Goal: Task Accomplishment & Management: Manage account settings

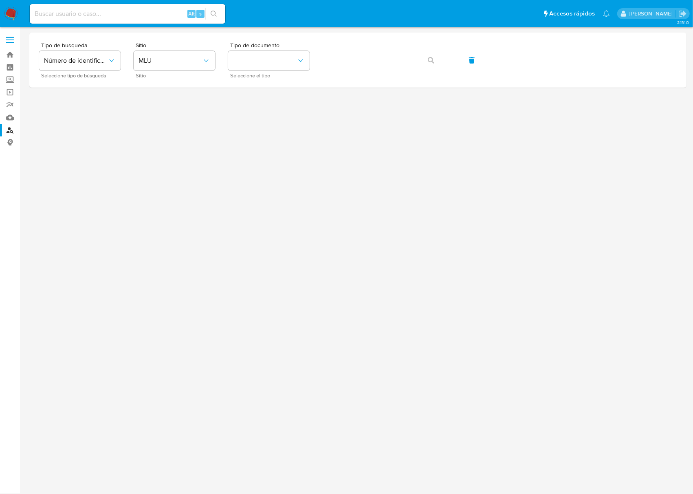
click at [112, 5] on div "Alt s" at bounding box center [127, 14] width 195 height 20
click at [113, 9] on input at bounding box center [127, 14] width 195 height 11
paste input "7b8Yof10GUuIK8o2nMwYBVCO"
type input "7b8Yof10GUuIK8o2nMwYBVCO"
click at [117, 14] on input at bounding box center [127, 14] width 195 height 11
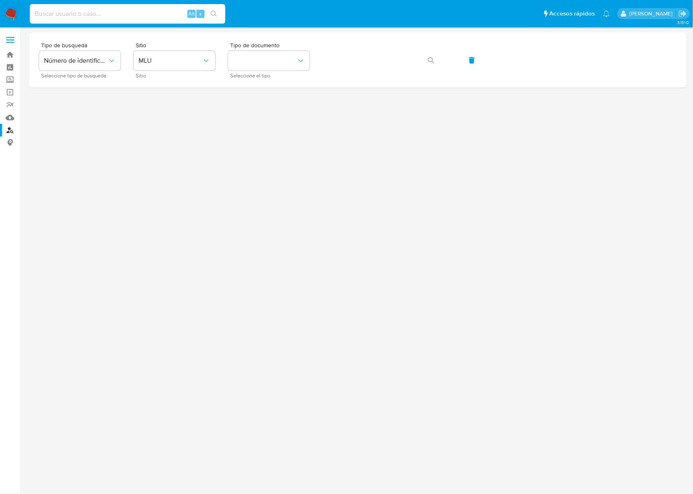
paste input "7b8Yof10GUuIK8o2nMwYBVCO"
type input "7b8Yof10GUuIK8o2nMwYBVCO"
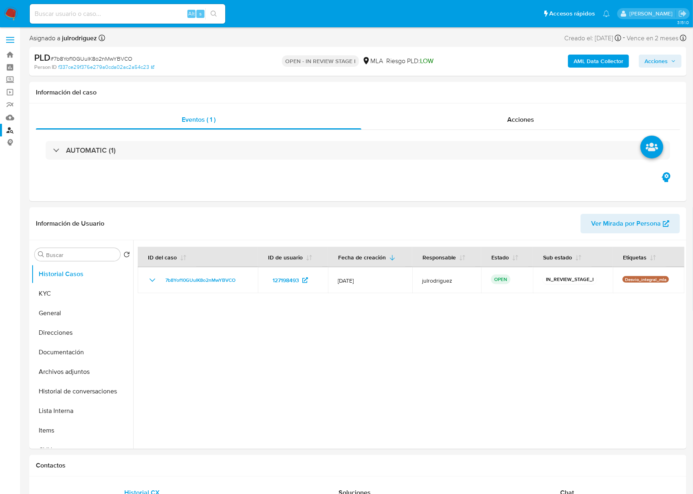
select select "10"
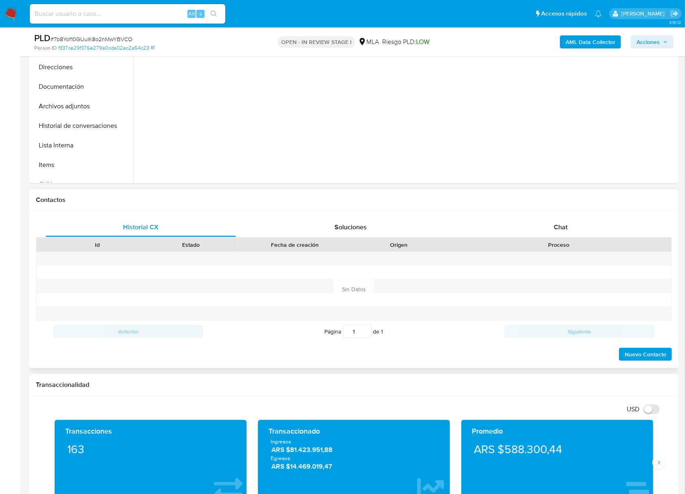
scroll to position [271, 0]
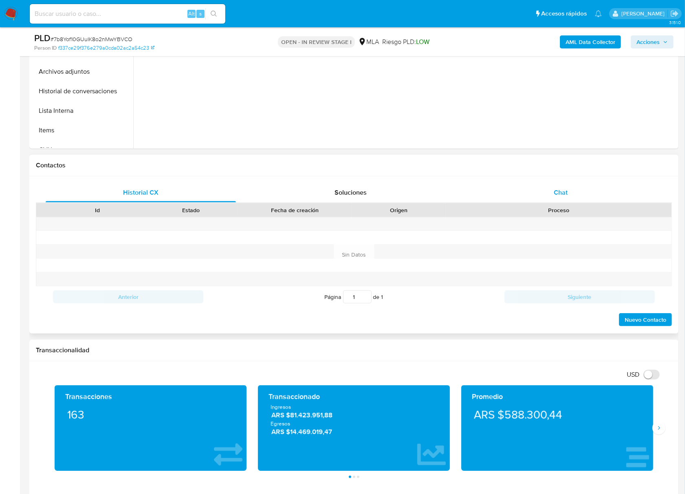
click at [560, 194] on span "Chat" at bounding box center [560, 192] width 14 height 9
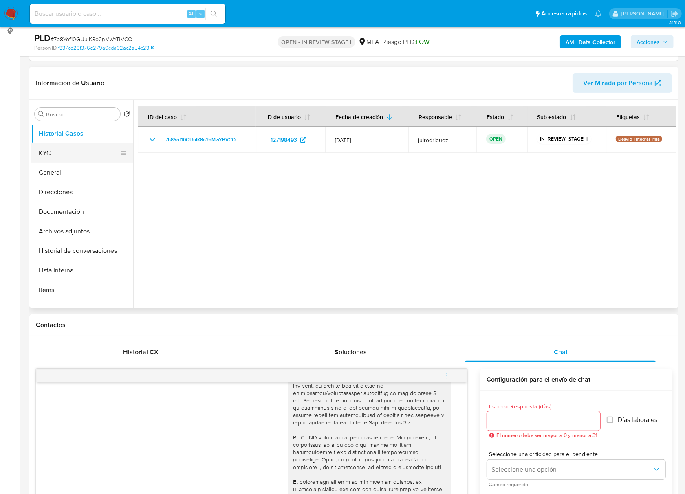
scroll to position [108, 0]
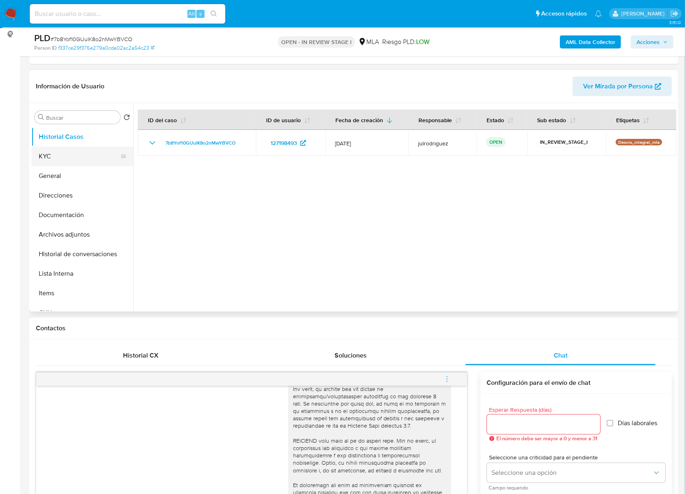
click at [53, 165] on ul "Historial Casos KYC General Direcciones Documentación Archivos adjuntos Histori…" at bounding box center [82, 219] width 102 height 184
click at [66, 159] on button "KYC" at bounding box center [78, 157] width 95 height 20
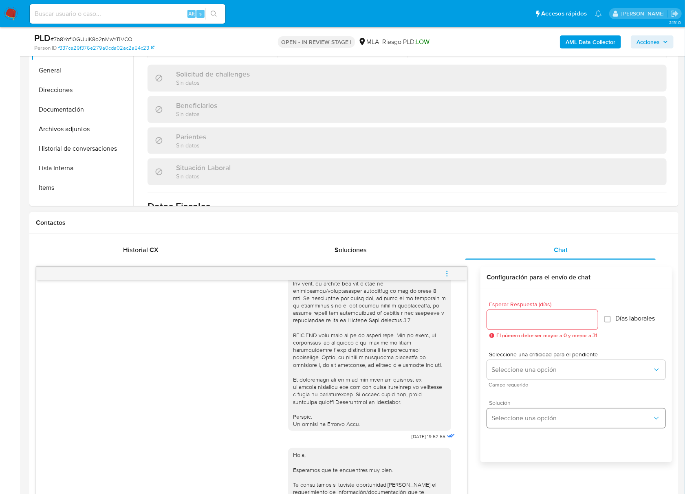
scroll to position [326, 0]
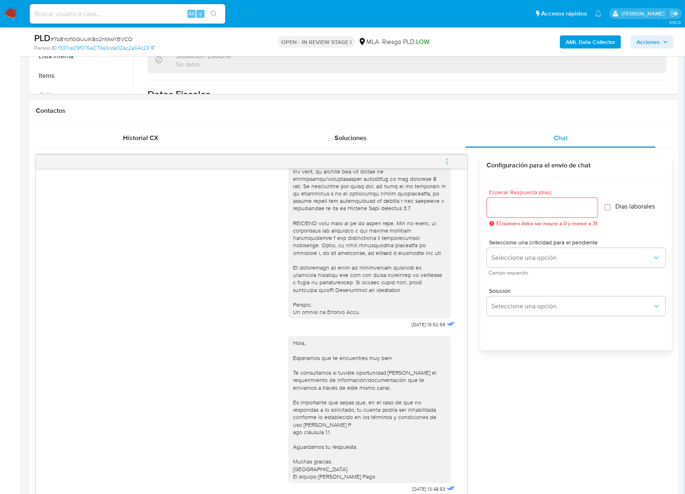
click at [526, 212] on input "Esperar Respuesta (días)" at bounding box center [542, 207] width 111 height 11
type input "3"
click at [523, 268] on button "Seleccione una opción" at bounding box center [576, 258] width 178 height 20
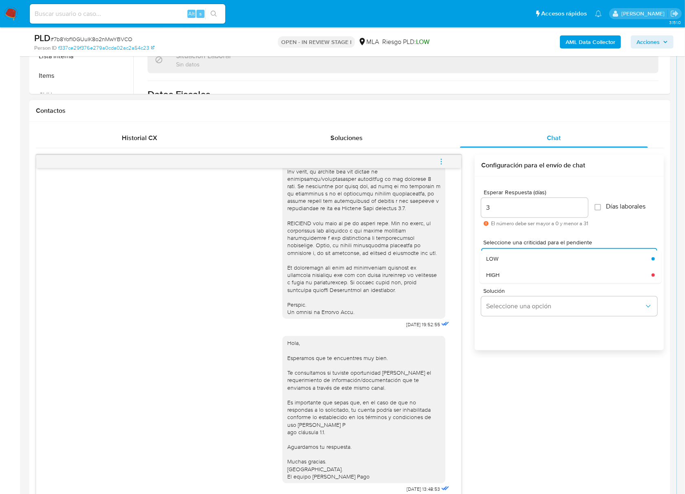
click at [520, 211] on input "3" at bounding box center [534, 207] width 107 height 11
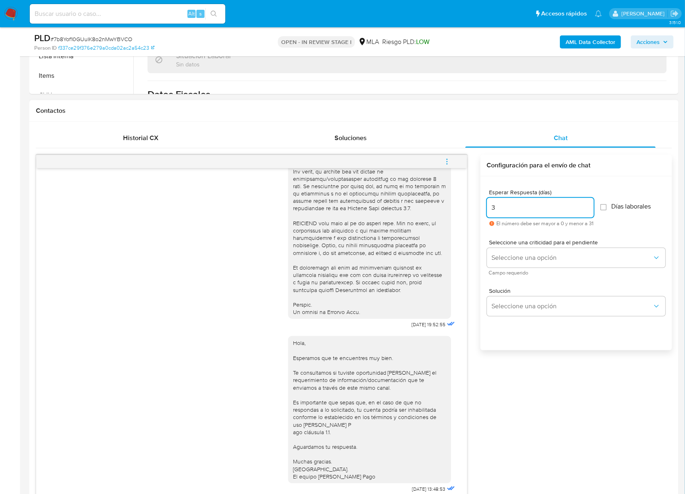
click at [520, 211] on input "3" at bounding box center [540, 207] width 107 height 11
type input "2"
click at [515, 250] on button "Seleccione una opción" at bounding box center [576, 258] width 178 height 20
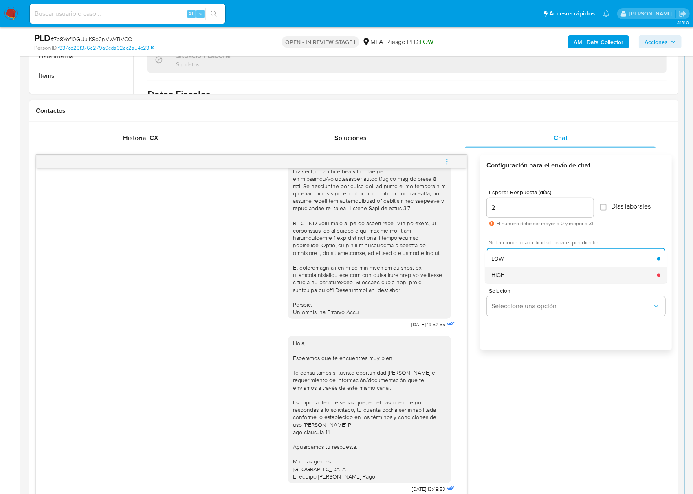
click at [516, 275] on div "HIGH" at bounding box center [574, 275] width 165 height 16
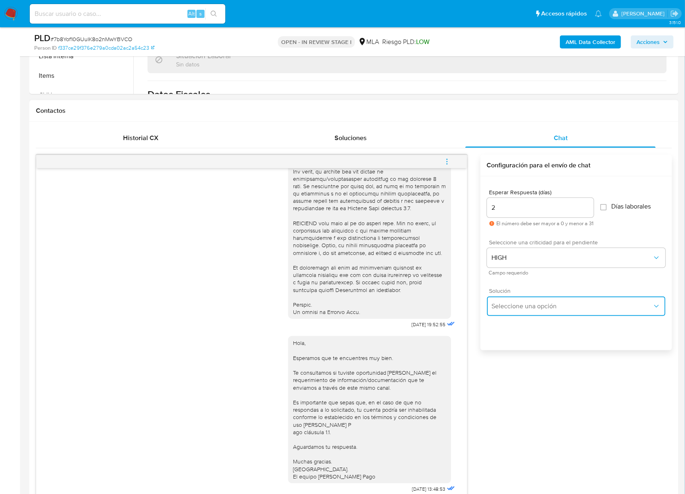
click at [525, 300] on button "Seleccione una opción" at bounding box center [576, 306] width 178 height 20
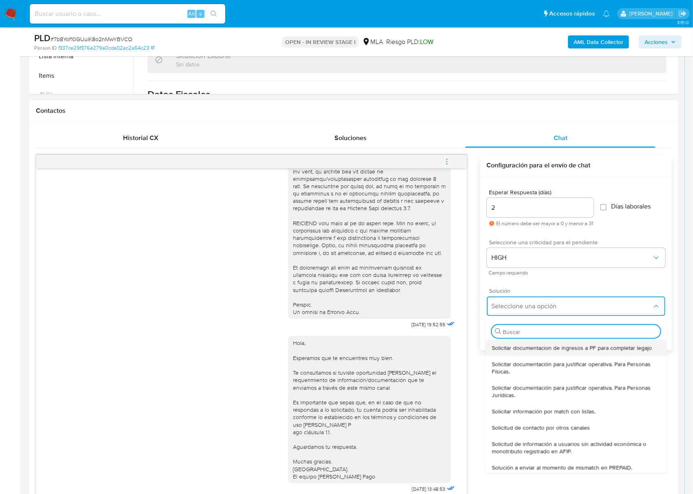
click at [519, 344] on span "Solicitar documentacion de ingresos a PF para completar legajo" at bounding box center [572, 347] width 160 height 7
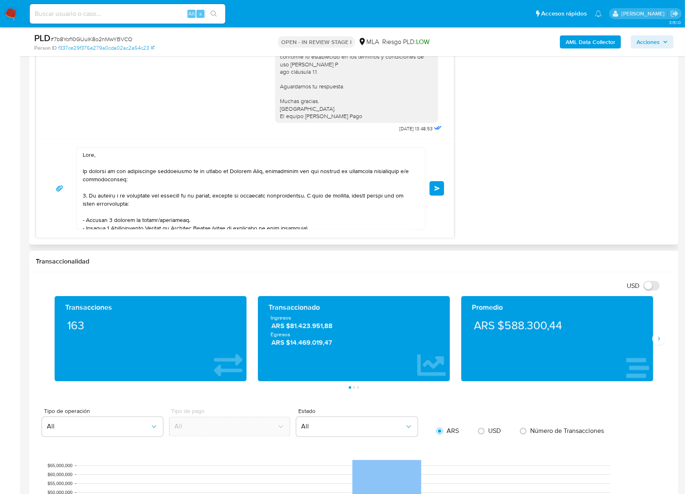
scroll to position [760, 0]
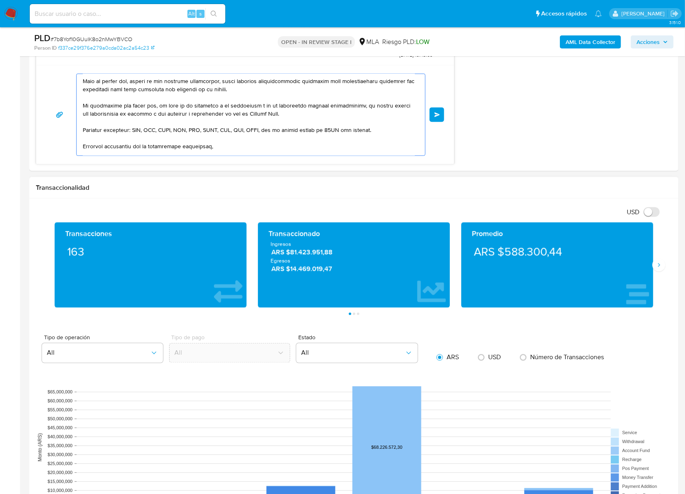
drag, startPoint x: 82, startPoint y: 83, endPoint x: 361, endPoint y: 286, distance: 344.3
click at [361, 286] on div "Información de Usuario Ver Mirada por Persona Buscar Volver al orden por defect…" at bounding box center [353, 296] width 649 height 1757
paste textarea "Buenas tardes, Gracias por la documentación compartida. Te agradeceríamos si pu…"
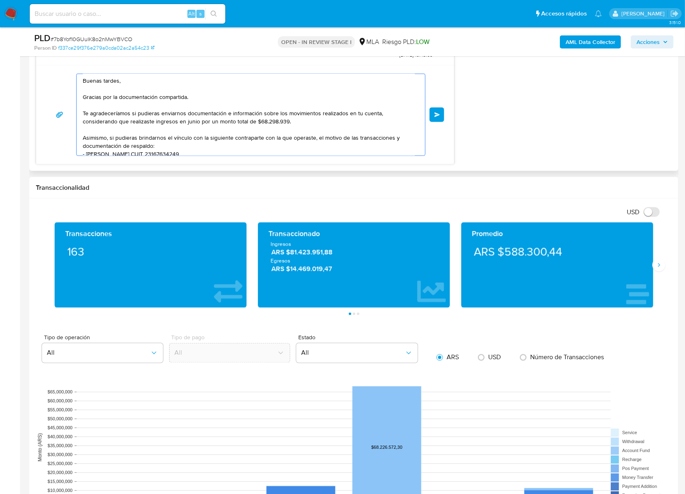
scroll to position [0, 0]
drag, startPoint x: 202, startPoint y: 97, endPoint x: 15, endPoint y: 101, distance: 187.4
click at [15, 101] on section "Bandeja Tablero Screening Búsqueda en Listas Watchlist Herramientas Operaciones…" at bounding box center [342, 213] width 685 height 1947
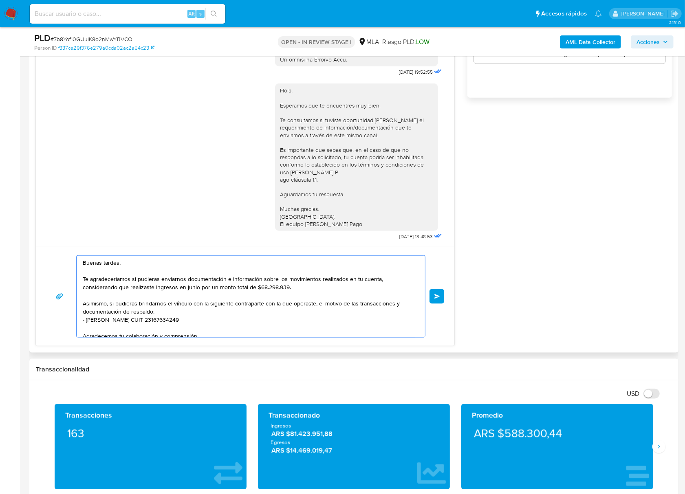
scroll to position [489, 0]
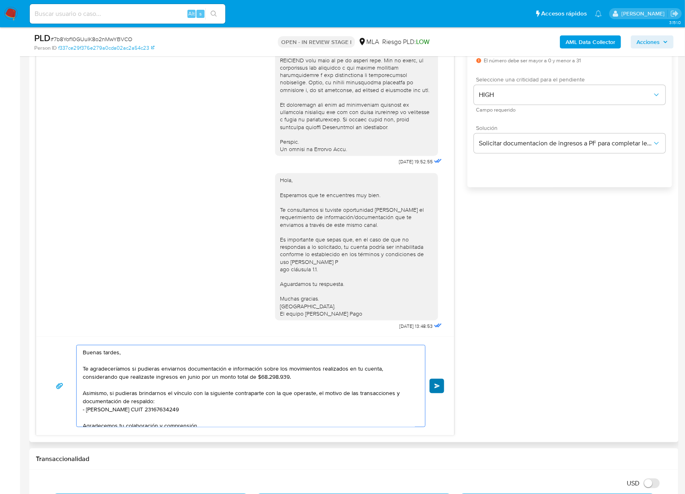
type textarea "Buenas tardes, Te agradeceríamos si pudieras enviarnos documentación e informac…"
click at [435, 390] on button "Enviar" at bounding box center [436, 386] width 15 height 15
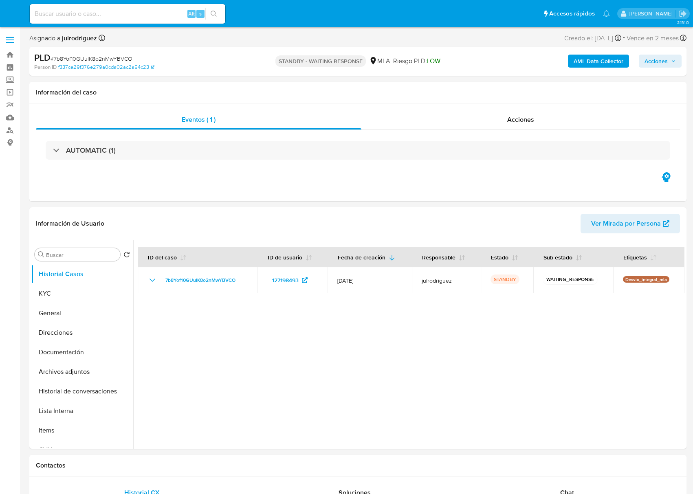
select select "10"
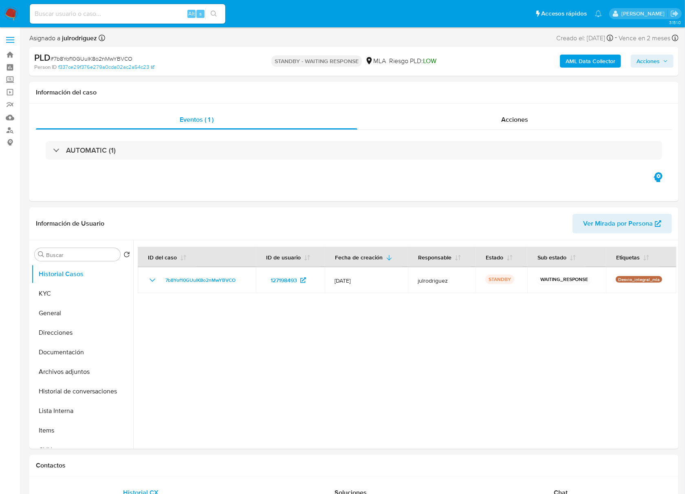
click at [94, 17] on input at bounding box center [127, 14] width 195 height 11
paste input "4Ymnbb8W0t8WlY3QMPm45TQN"
type input "4Ymnbb8W0t8WlY3QMPm45TQN"
select select "10"
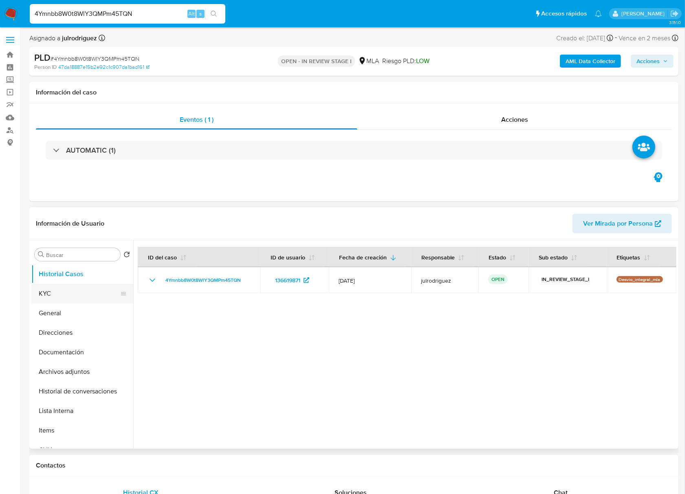
click at [86, 295] on button "KYC" at bounding box center [78, 294] width 95 height 20
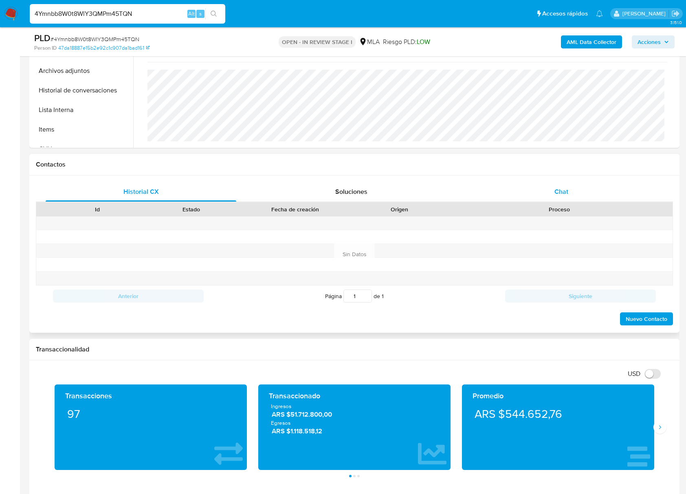
scroll to position [271, 0]
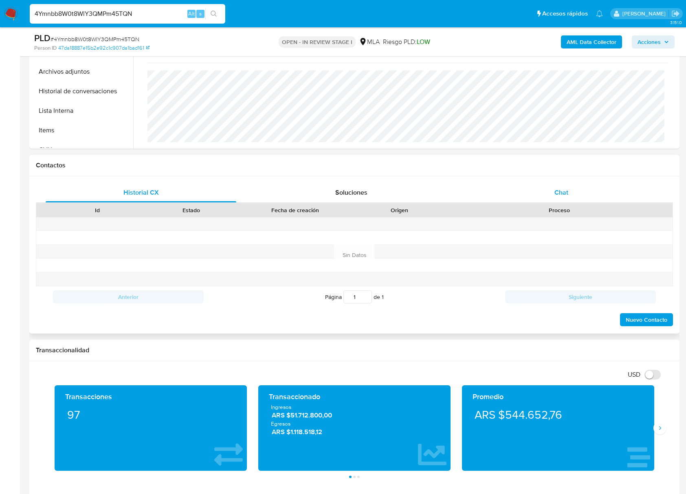
click at [571, 194] on div "Chat" at bounding box center [561, 193] width 191 height 20
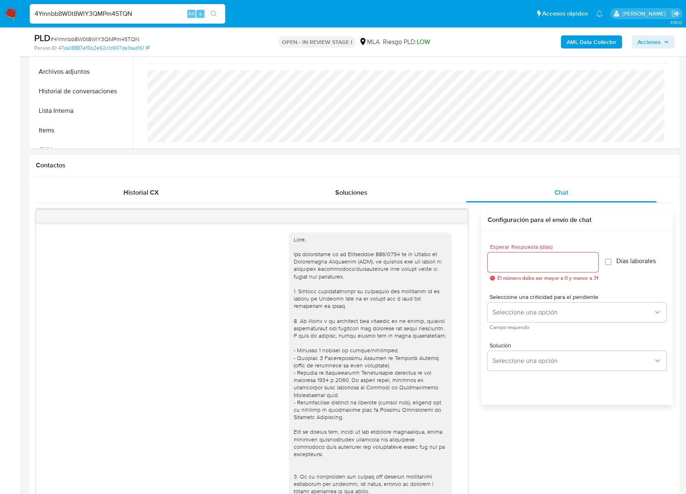
scroll to position [310, 0]
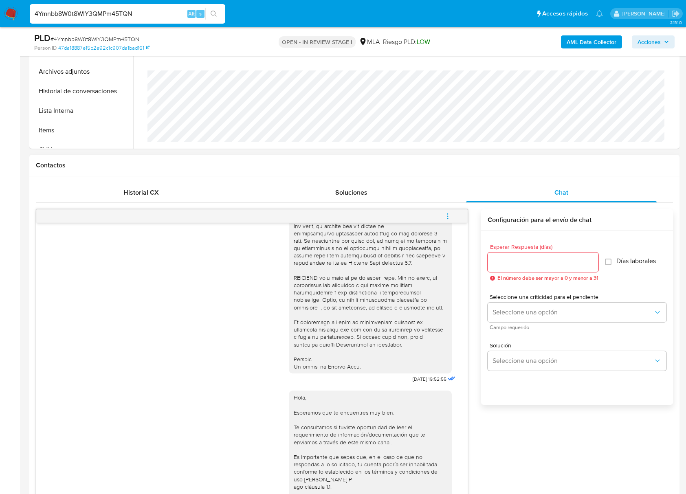
click at [556, 266] on input "Esperar Respuesta (días)" at bounding box center [543, 262] width 111 height 11
type input "2"
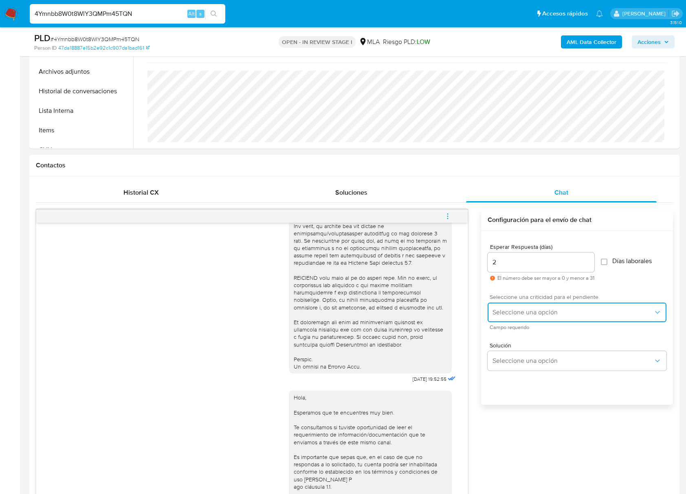
click at [531, 314] on span "Seleccione una opción" at bounding box center [572, 312] width 161 height 8
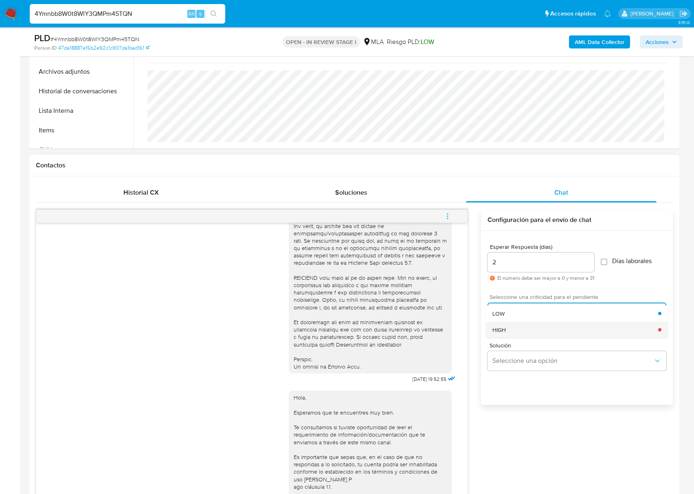
click at [517, 336] on div "HIGH" at bounding box center [575, 329] width 166 height 16
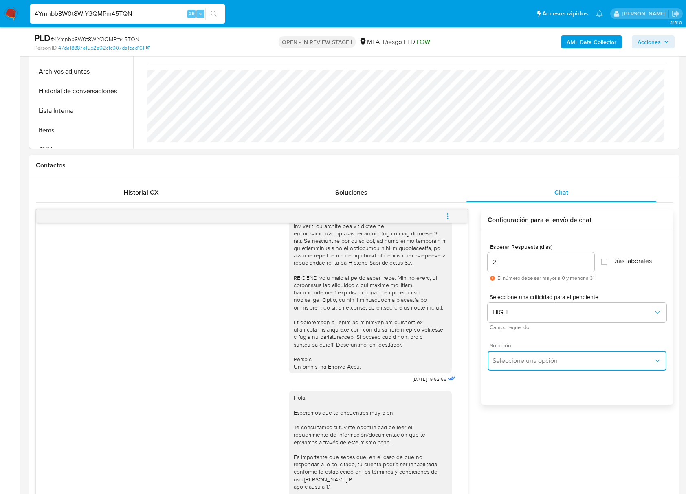
click at [517, 364] on span "Seleccione una opción" at bounding box center [572, 361] width 161 height 8
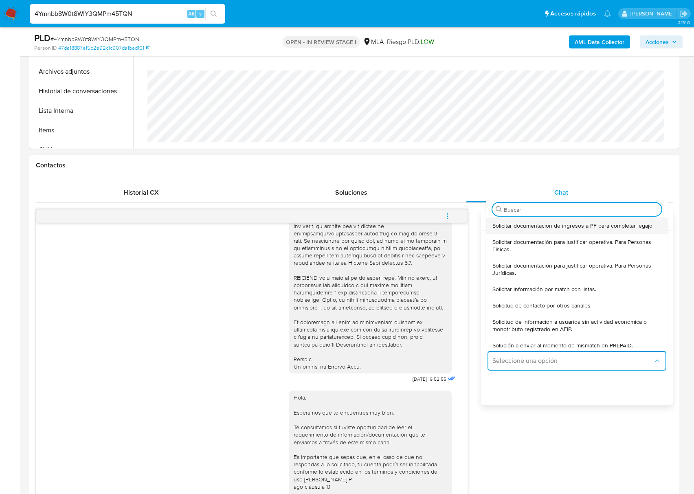
click at [523, 228] on span "Solicitar documentacion de ingresos a PF para completar legajo" at bounding box center [572, 225] width 160 height 7
type textarea "Hola, En función de las operaciones registradas en tu cuenta de Mercado Pago, n…"
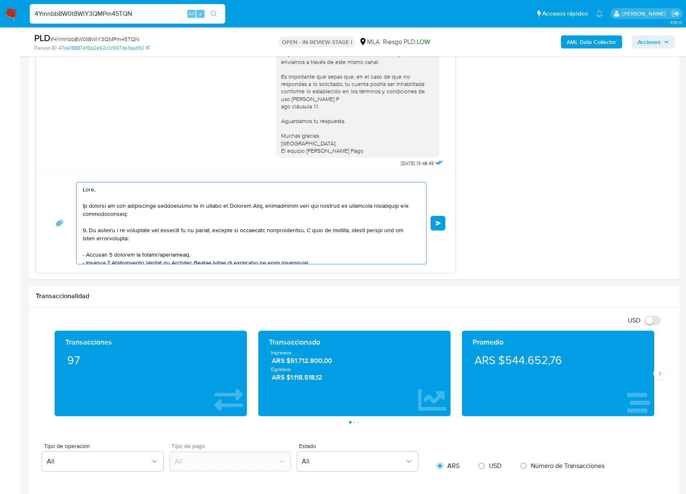
scroll to position [105, 0]
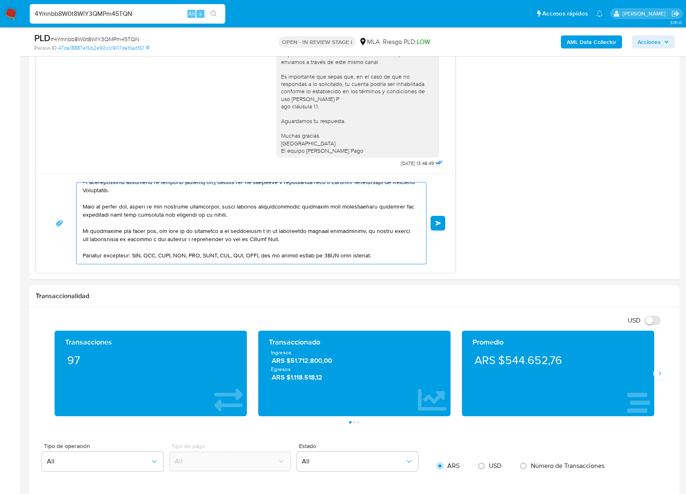
drag, startPoint x: 83, startPoint y: 190, endPoint x: 248, endPoint y: 497, distance: 348.4
click at [248, 494] on html "Pausado Ver notificaciones 4Ymnbb8W0t8WlY3QMPm45TQN Alt s Accesos rápidos Presi…" at bounding box center [343, 334] width 686 height 1972
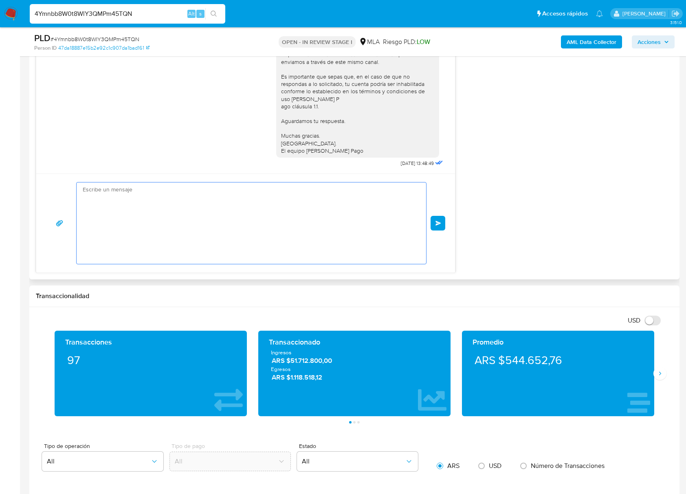
scroll to position [0, 0]
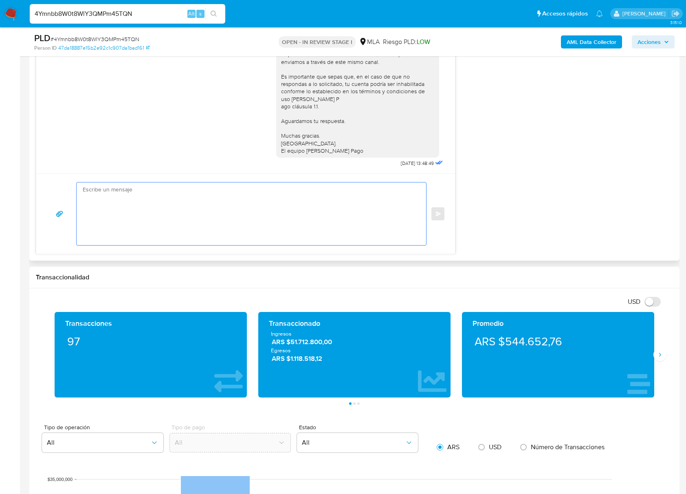
paste textarea "Buenas tardes, Queremos aclararte que la Resolución General ARCA 5696/2025 indi…"
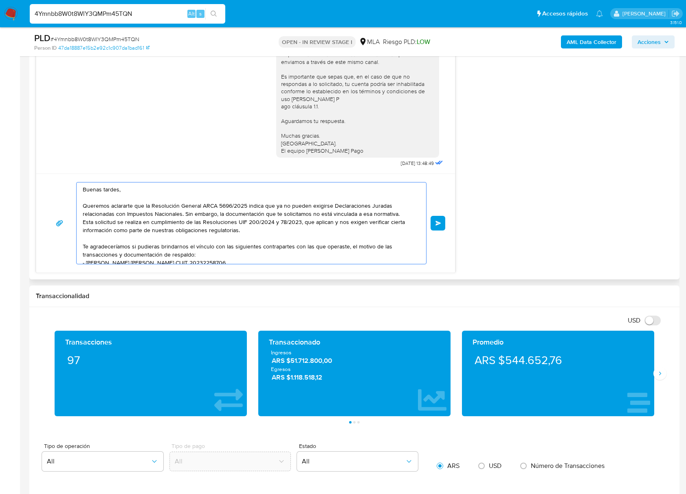
scroll to position [85, 0]
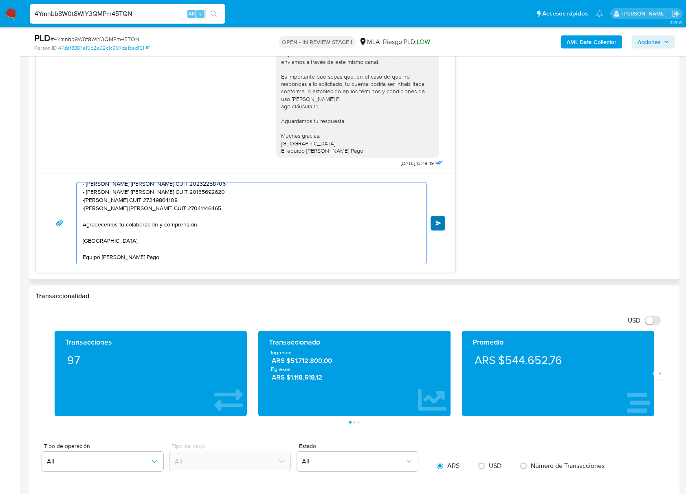
type textarea "Buenas tardes, Queremos aclararte que la Resolución General ARCA 5696/2025 indi…"
click at [439, 219] on button "Enviar" at bounding box center [437, 223] width 15 height 15
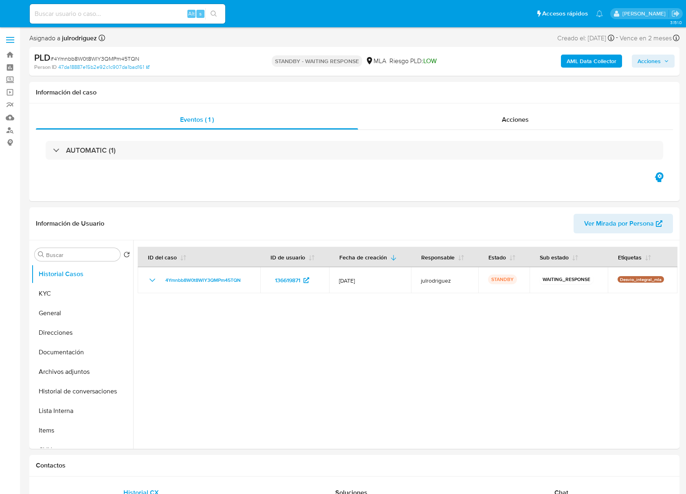
select select "10"
click at [113, 11] on input at bounding box center [127, 14] width 195 height 11
paste input "8GkjwkAYVgKg1h0YQxuVPzYg"
type input "8GkjwkAYVgKg1h0YQxuVPzYg"
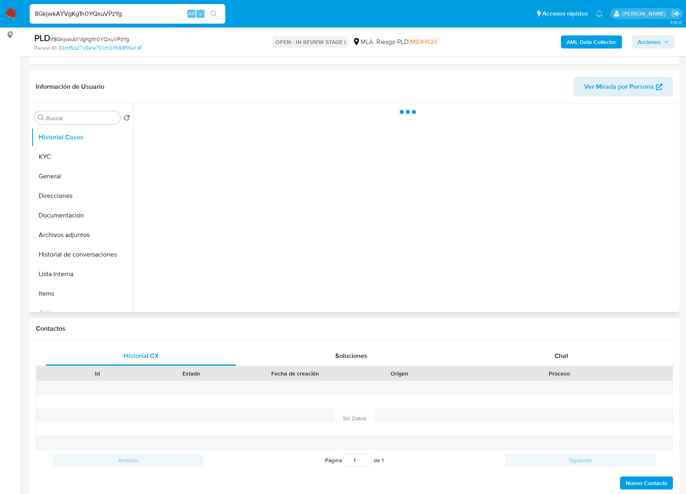
scroll to position [108, 0]
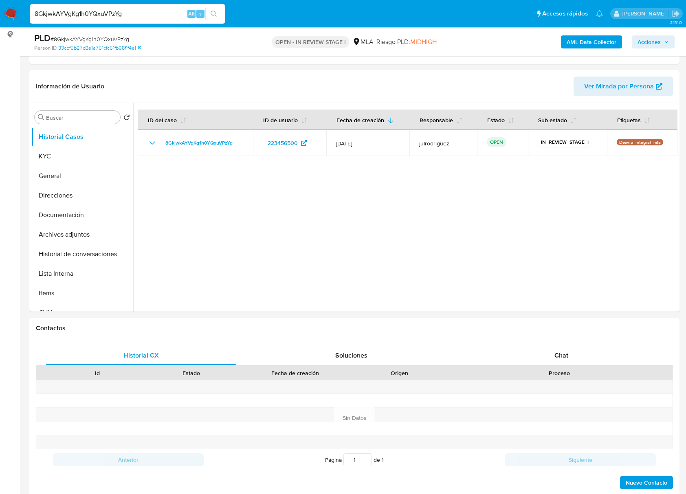
select select "10"
drag, startPoint x: 66, startPoint y: 157, endPoint x: 62, endPoint y: 161, distance: 5.2
click at [66, 157] on button "KYC" at bounding box center [78, 157] width 95 height 20
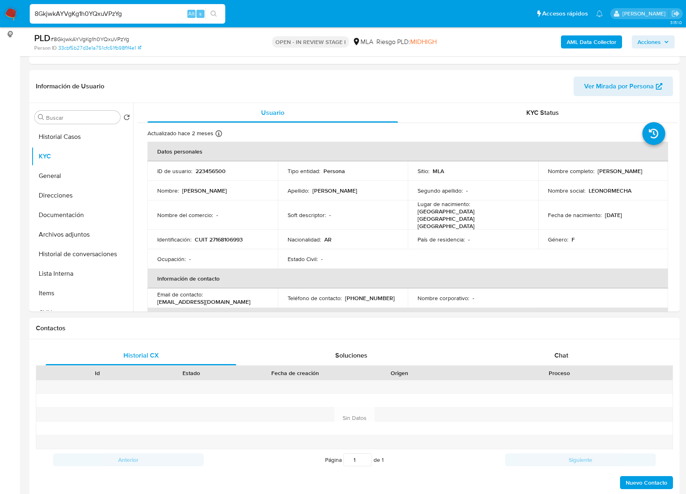
scroll to position [271, 0]
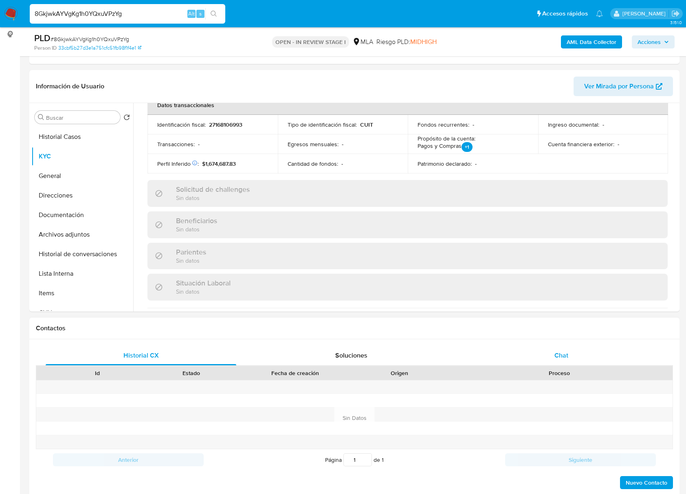
click at [572, 357] on div "Chat" at bounding box center [561, 356] width 191 height 20
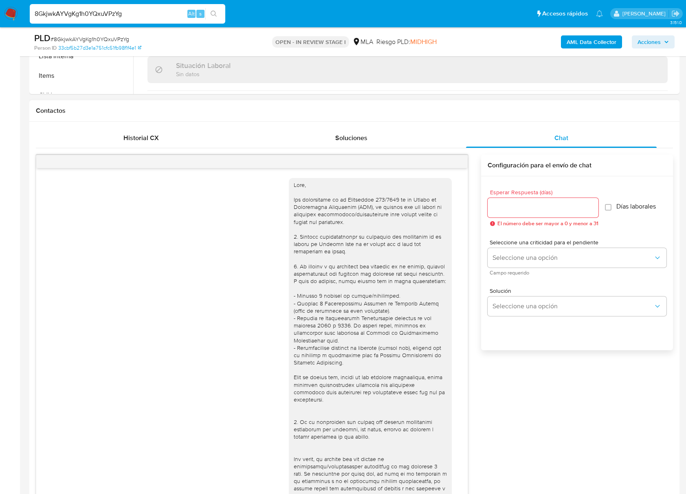
scroll to position [310, 0]
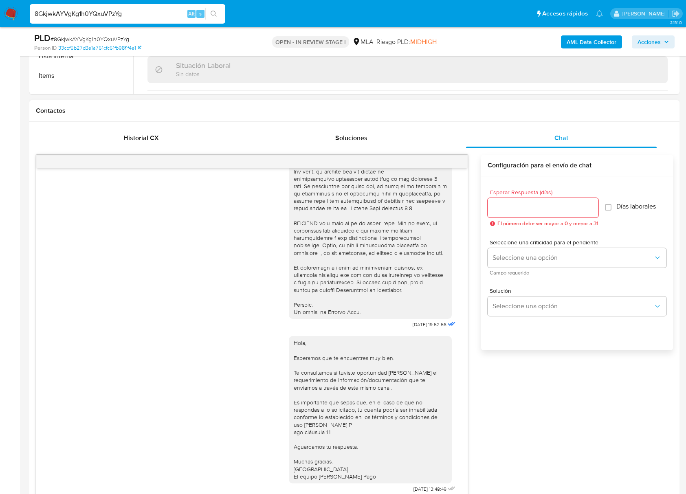
click at [526, 206] on input "Esperar Respuesta (días)" at bounding box center [543, 207] width 111 height 11
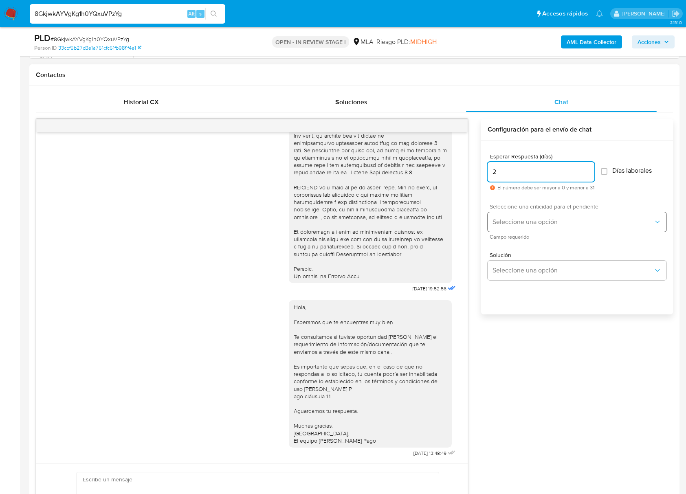
scroll to position [380, 0]
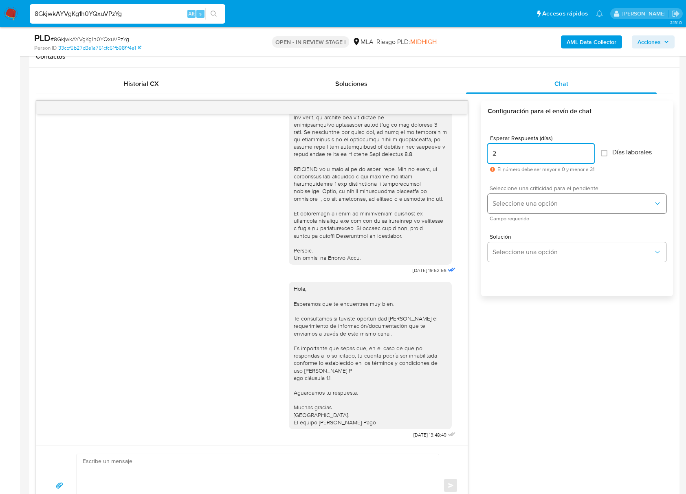
type input "2"
click at [515, 200] on span "Seleccione una opción" at bounding box center [572, 204] width 161 height 8
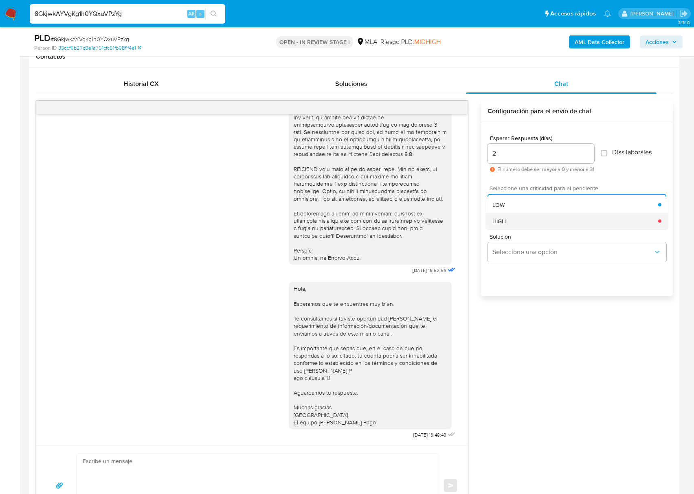
click at [515, 222] on div "HIGH" at bounding box center [575, 221] width 166 height 16
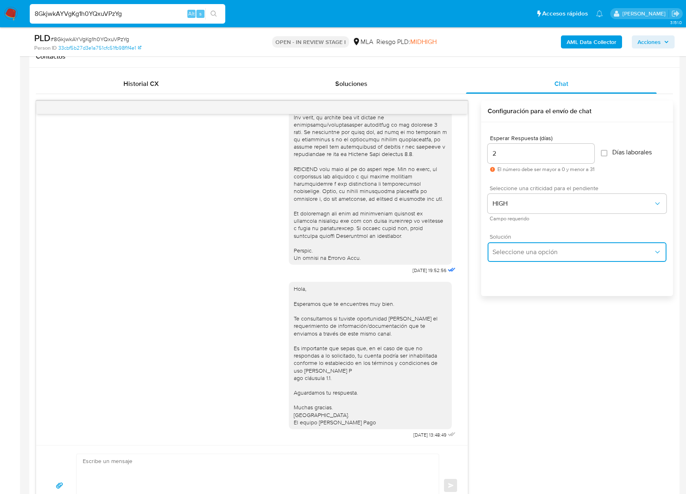
click at [511, 250] on span "Seleccione una opción" at bounding box center [572, 252] width 161 height 8
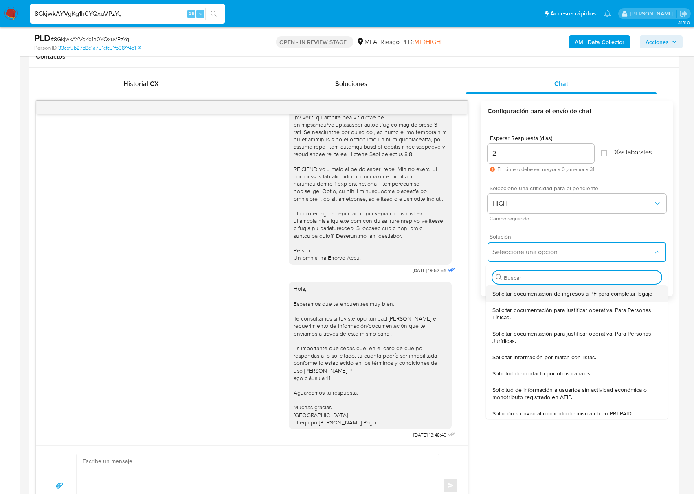
drag, startPoint x: 512, startPoint y: 253, endPoint x: 514, endPoint y: 293, distance: 40.4
click at [514, 284] on div "Buscar" at bounding box center [576, 277] width 169 height 13
click at [514, 293] on span "Solicitar documentacion de ingresos a PF para completar legajo" at bounding box center [572, 293] width 160 height 7
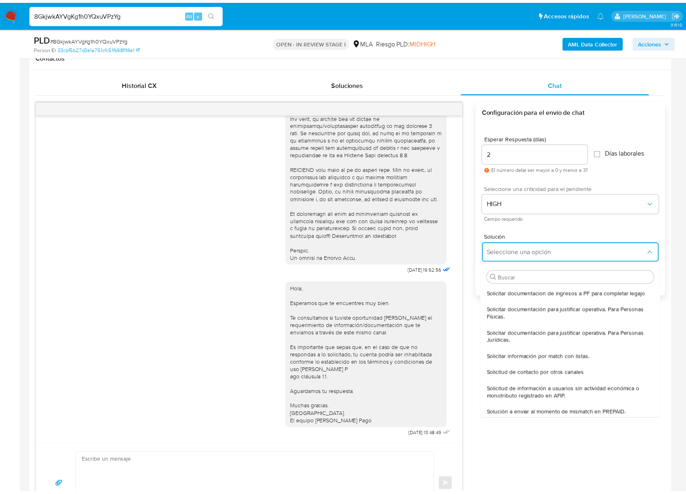
type textarea "Hola, En función de las operaciones registradas en tu cuenta de Mercado Pago, n…"
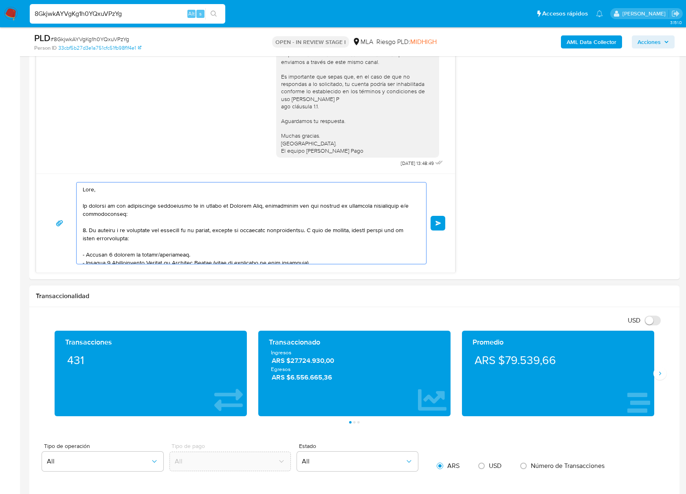
scroll to position [155, 0]
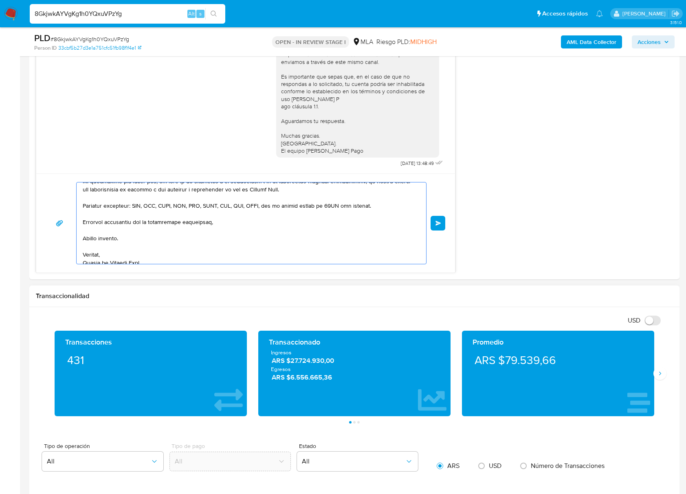
drag, startPoint x: 93, startPoint y: 195, endPoint x: 257, endPoint y: 320, distance: 206.4
click at [339, 426] on div "Información de Usuario Ver Mirada por Persona Buscar Volver al orden por defect…" at bounding box center [354, 418] width 650 height 1782
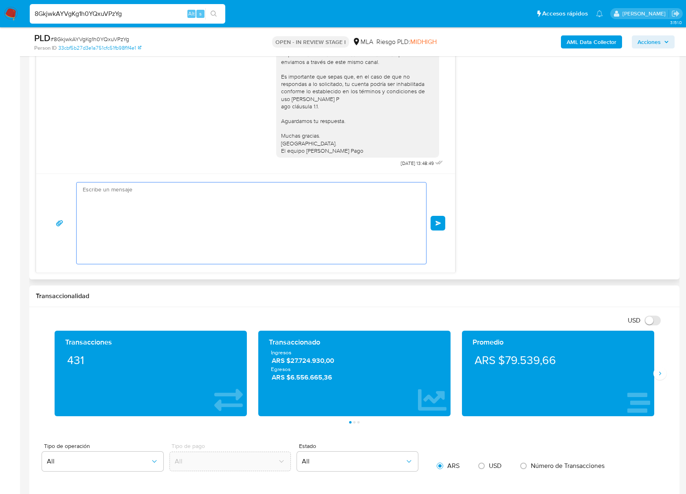
scroll to position [0, 0]
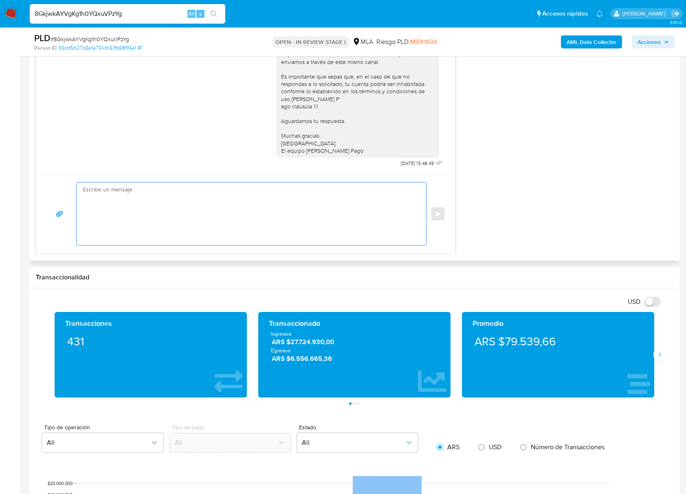
paste textarea "Buenas tardes, Queremos aclararte que la Resolución General ARCA 5696/2025 indi…"
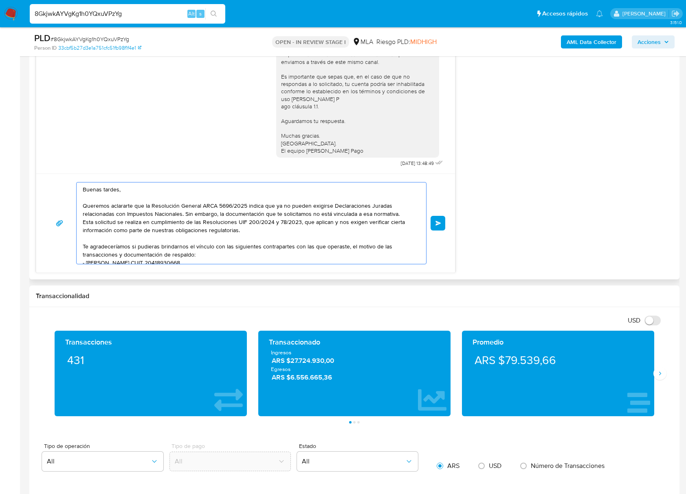
scroll to position [85, 0]
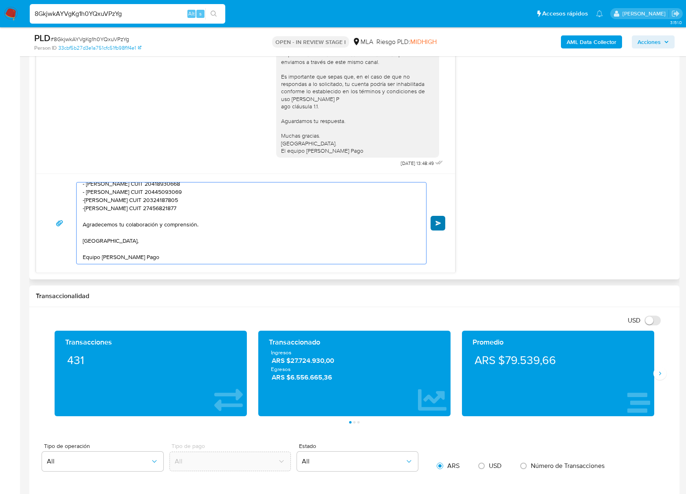
type textarea "Buenas tardes, Queremos aclararte que la Resolución General ARCA 5696/2025 indi…"
click at [440, 222] on span "Enviar" at bounding box center [438, 223] width 6 height 5
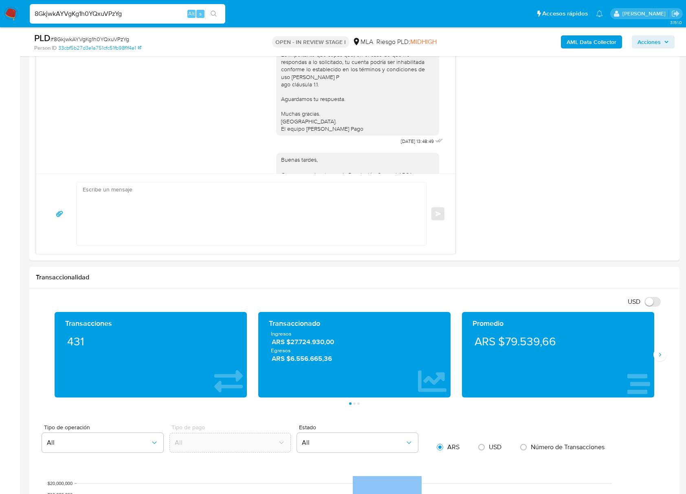
scroll to position [518, 0]
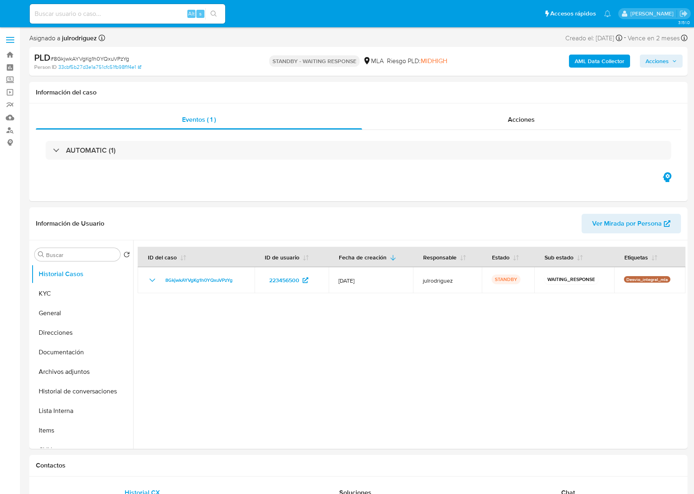
select select "10"
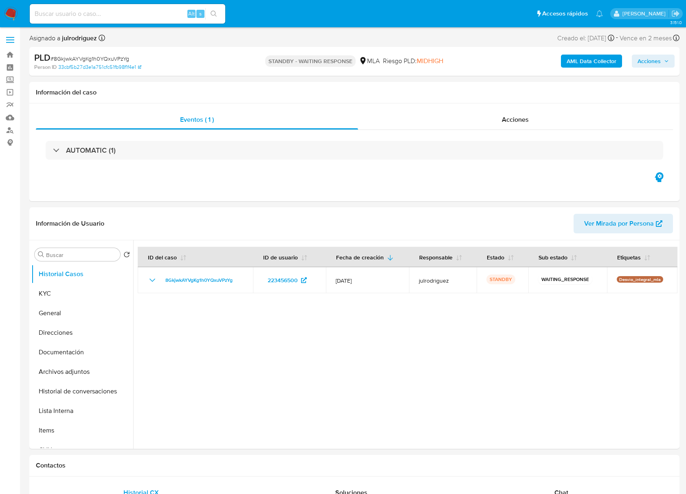
click at [98, 13] on input at bounding box center [127, 14] width 195 height 11
paste input "37106629"
type input "37106629"
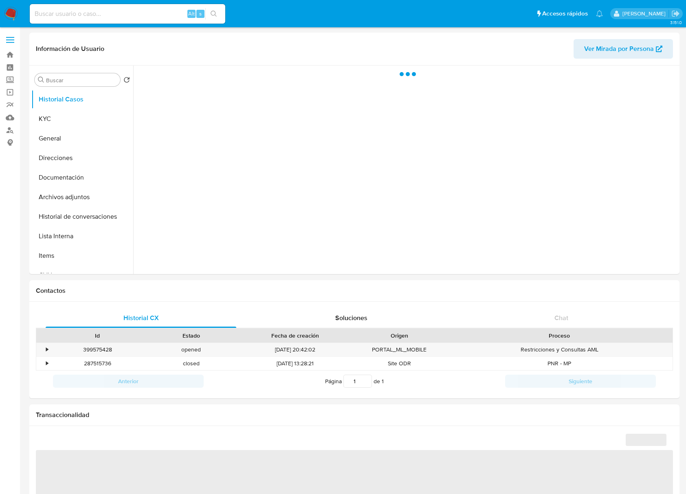
select select "10"
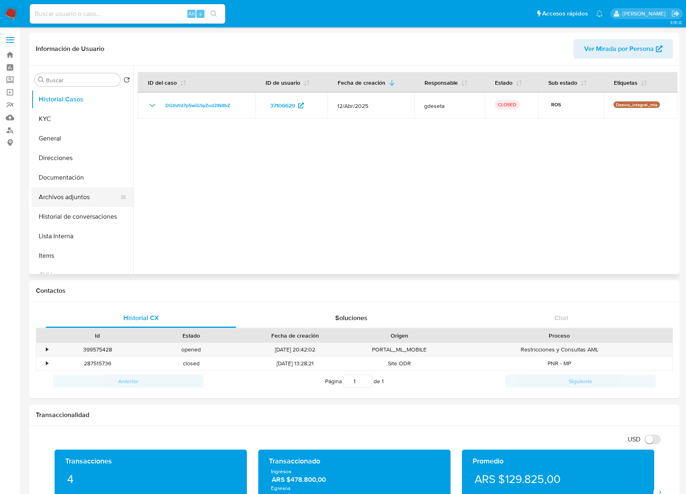
click at [66, 195] on button "Archivos adjuntos" at bounding box center [78, 197] width 95 height 20
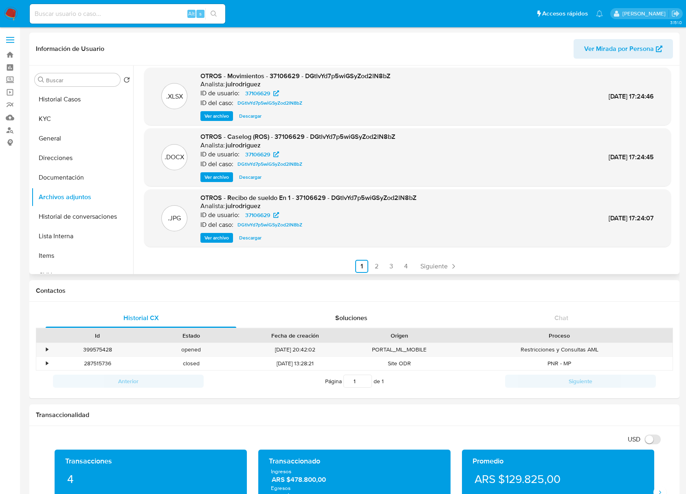
scroll to position [68, 0]
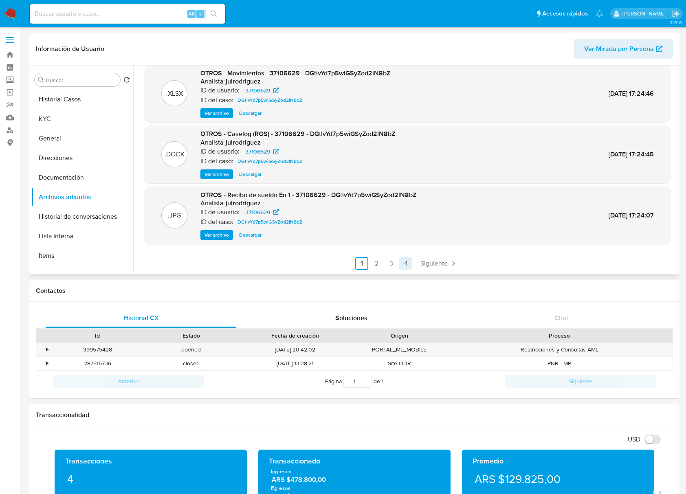
click at [426, 264] on span "Siguiente" at bounding box center [433, 263] width 27 height 7
click at [446, 263] on span "Siguiente" at bounding box center [455, 263] width 27 height 7
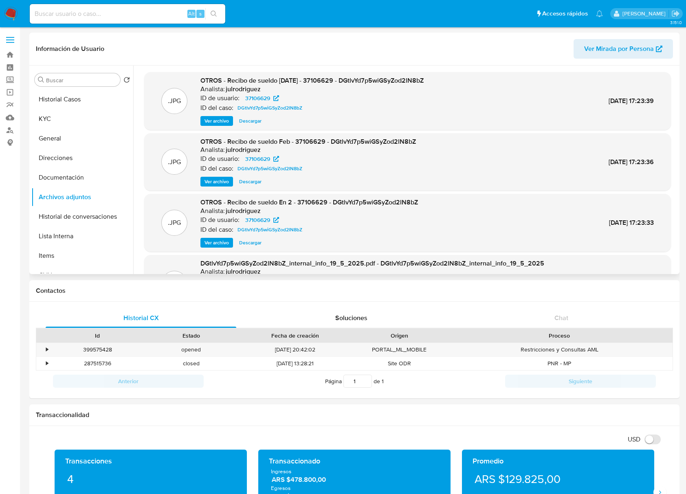
scroll to position [54, 0]
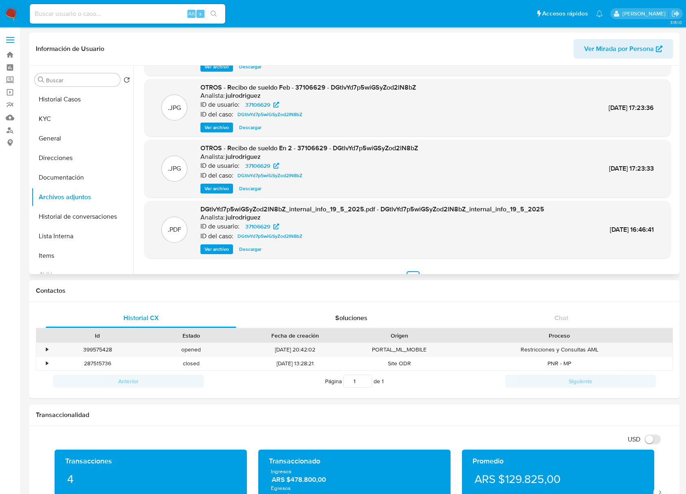
click at [224, 189] on span "Ver archivo" at bounding box center [216, 188] width 24 height 8
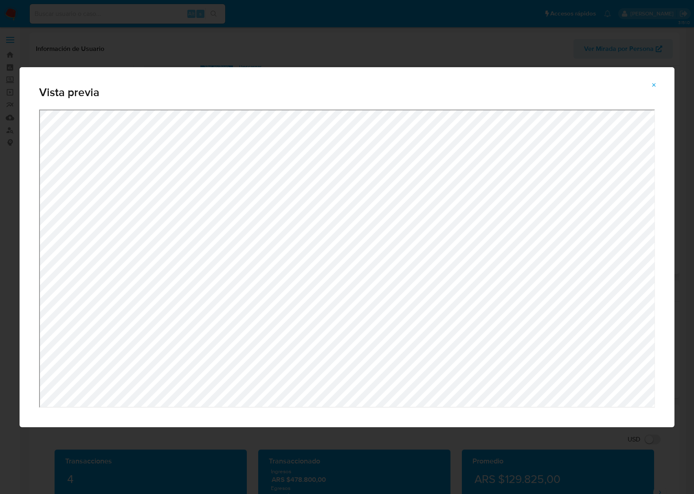
click at [657, 83] on button "Attachment preview" at bounding box center [654, 85] width 18 height 13
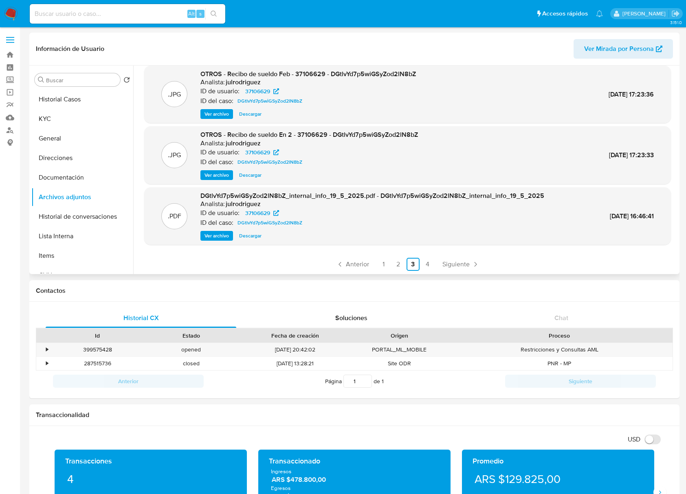
scroll to position [68, 0]
click at [396, 263] on link "2" at bounding box center [398, 263] width 13 height 13
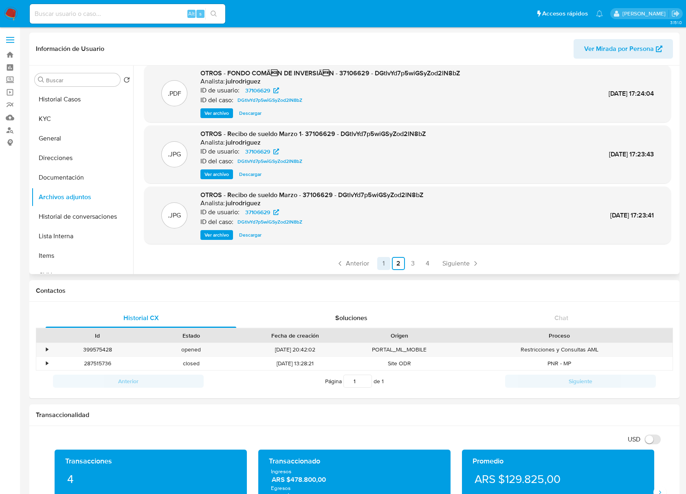
click at [383, 264] on link "1" at bounding box center [383, 263] width 13 height 13
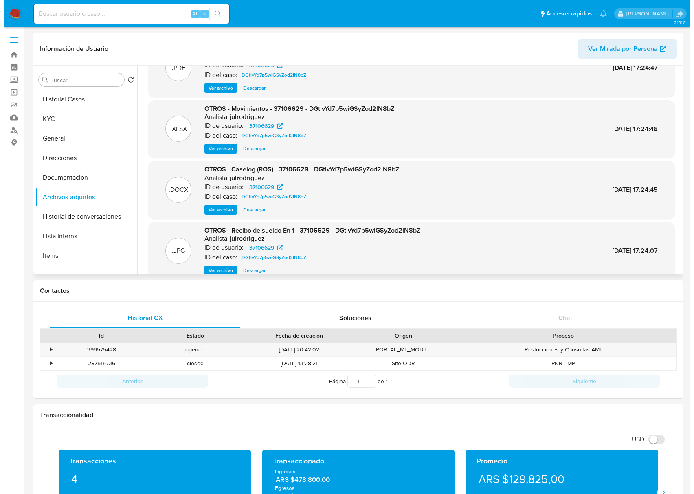
scroll to position [14, 0]
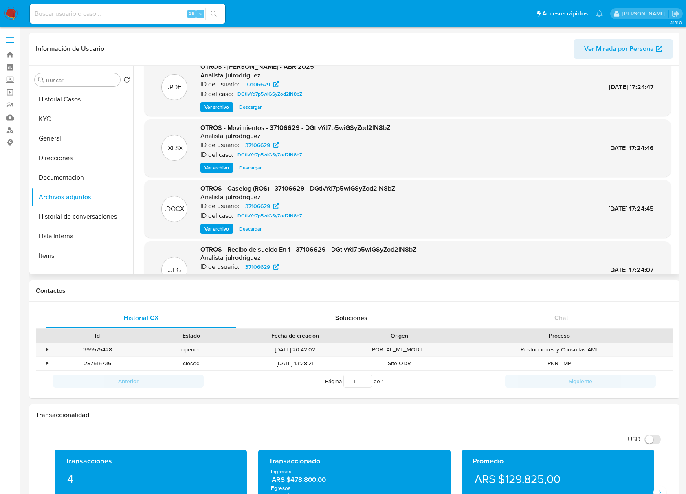
click at [222, 227] on span "Ver archivo" at bounding box center [216, 229] width 24 height 8
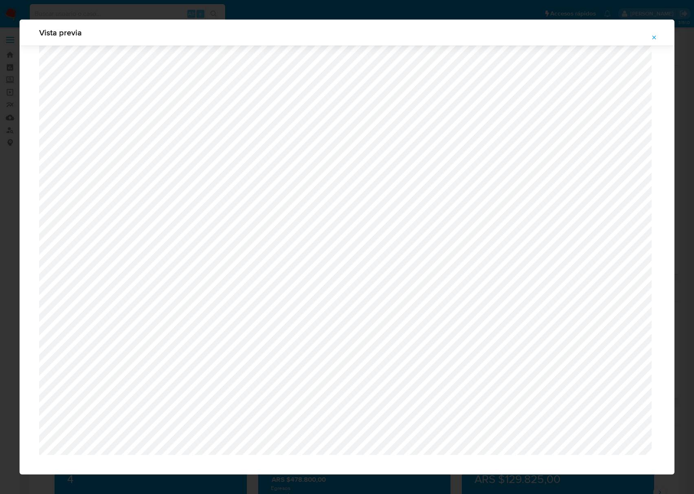
scroll to position [616, 0]
click at [656, 33] on span "Attachment preview" at bounding box center [654, 37] width 7 height 11
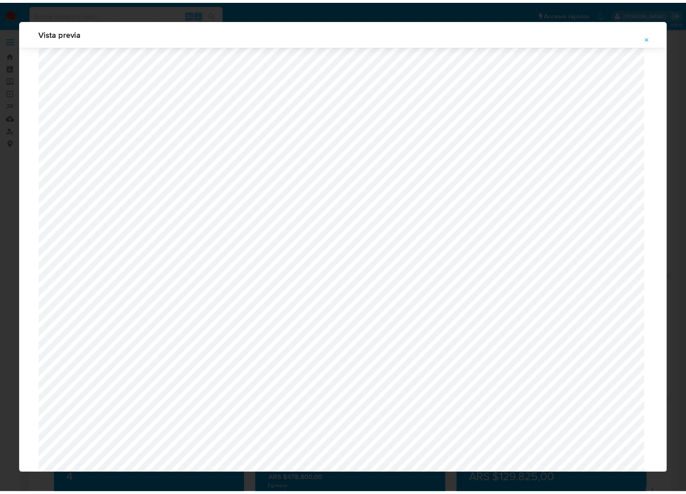
scroll to position [0, 0]
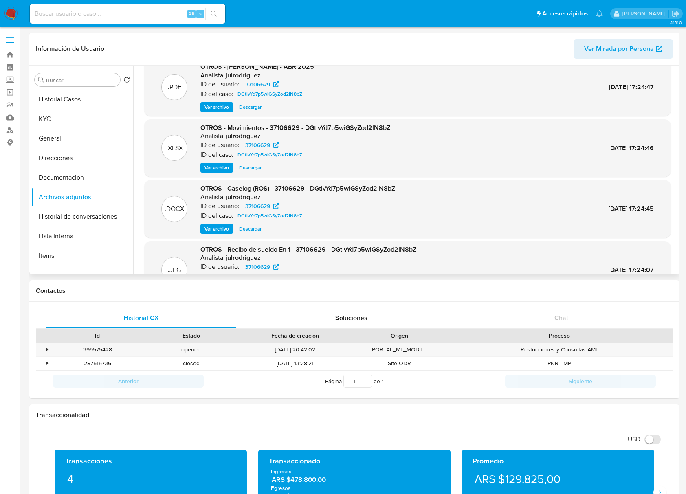
click at [248, 168] on span "Descargar" at bounding box center [250, 168] width 22 height 8
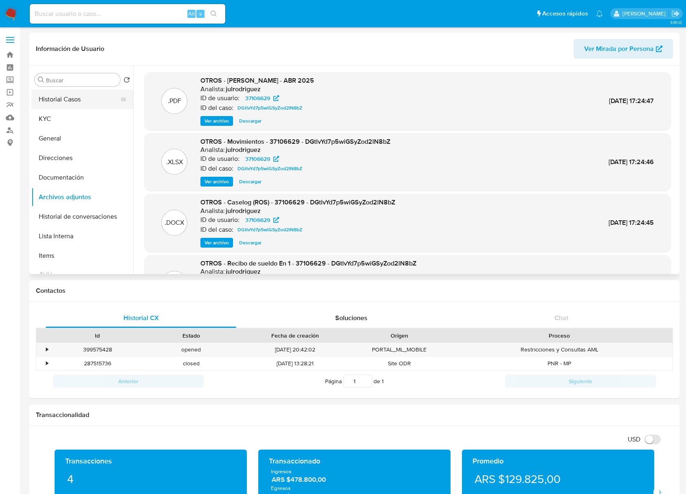
click at [72, 99] on button "Historial Casos" at bounding box center [78, 100] width 95 height 20
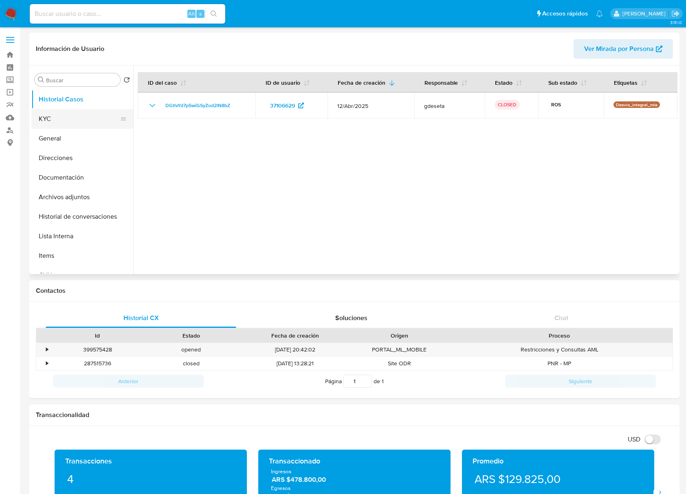
click at [50, 121] on button "KYC" at bounding box center [78, 119] width 95 height 20
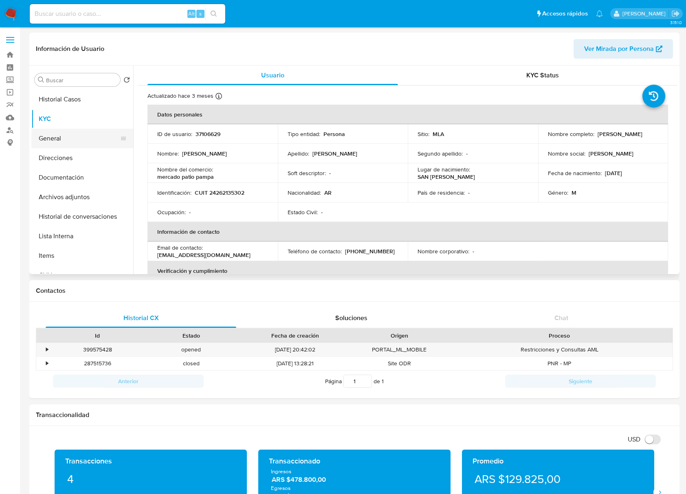
click at [68, 143] on button "General" at bounding box center [78, 139] width 95 height 20
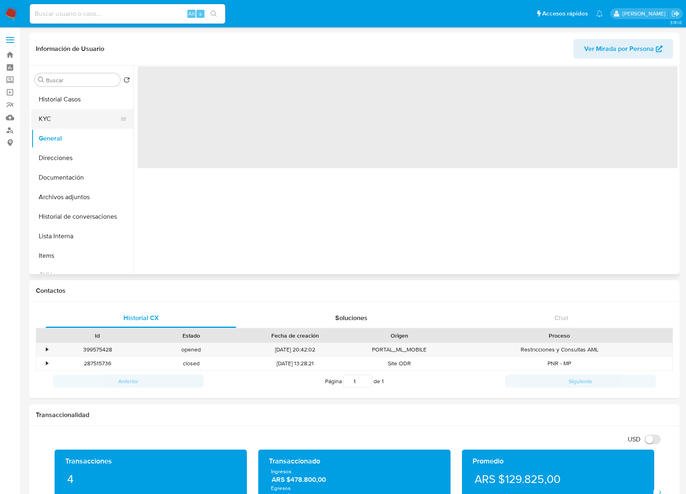
click at [82, 123] on button "KYC" at bounding box center [78, 119] width 95 height 20
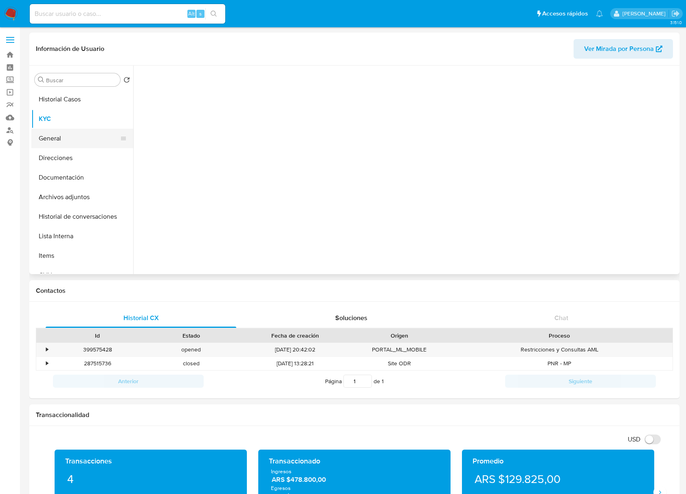
click at [74, 134] on button "General" at bounding box center [78, 139] width 95 height 20
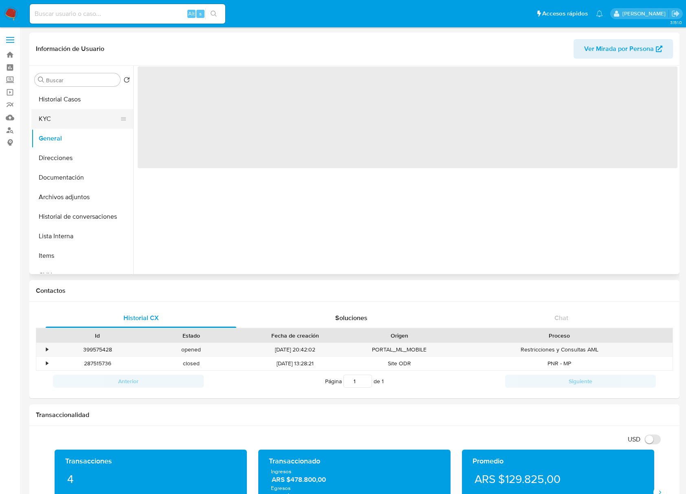
click at [66, 121] on button "KYC" at bounding box center [78, 119] width 95 height 20
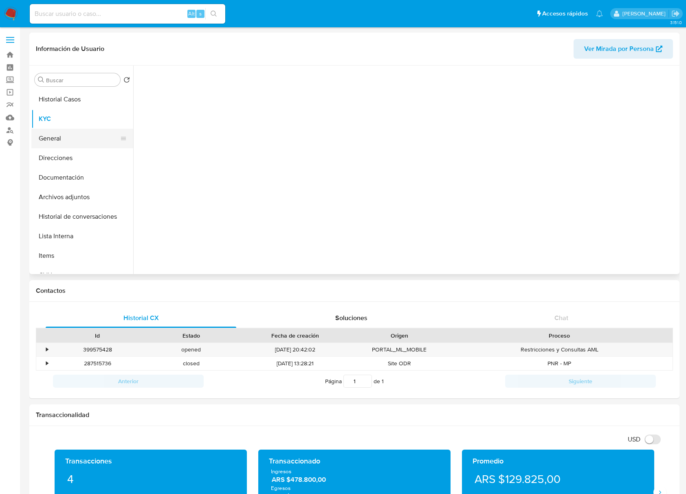
click at [69, 130] on button "General" at bounding box center [78, 139] width 95 height 20
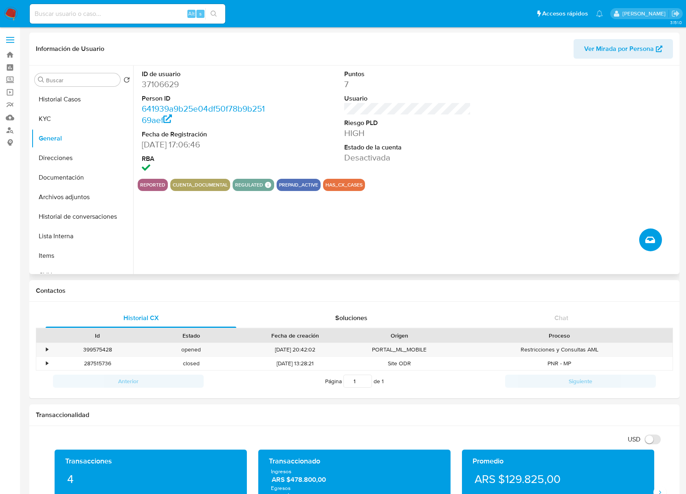
click at [645, 239] on span "Crear caso manual" at bounding box center [650, 240] width 10 height 10
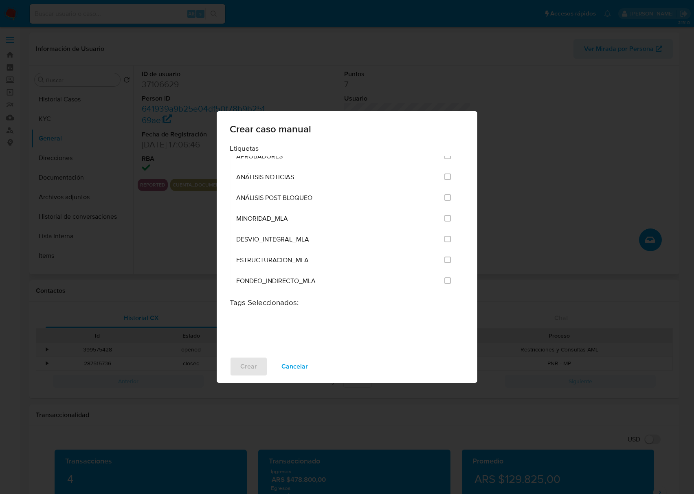
scroll to position [1629, 0]
click at [446, 216] on input "3249" at bounding box center [447, 219] width 7 height 7
checkbox input "true"
click at [245, 365] on span "Crear" at bounding box center [248, 367] width 17 height 18
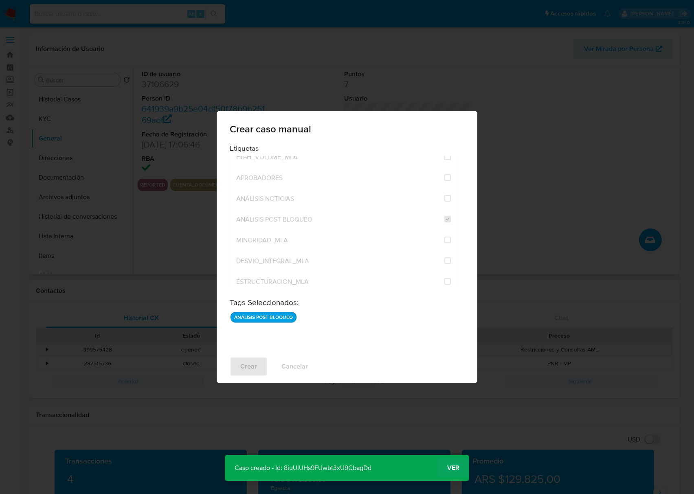
click at [456, 468] on span "Ver" at bounding box center [453, 468] width 12 height 0
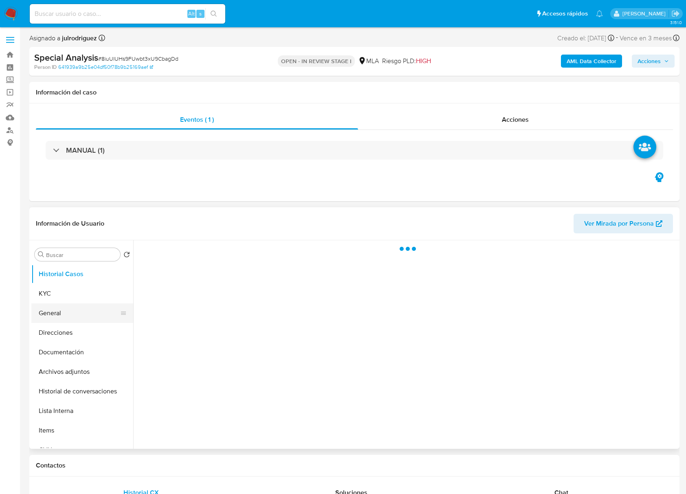
click at [66, 319] on button "General" at bounding box center [78, 313] width 95 height 20
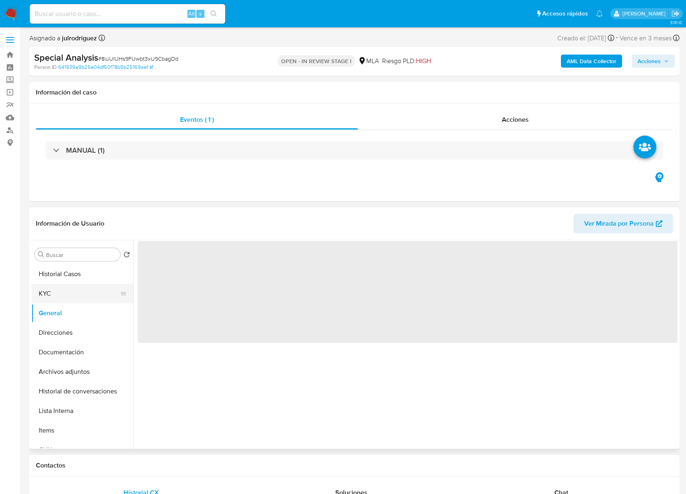
click at [58, 295] on button "KYC" at bounding box center [78, 294] width 95 height 20
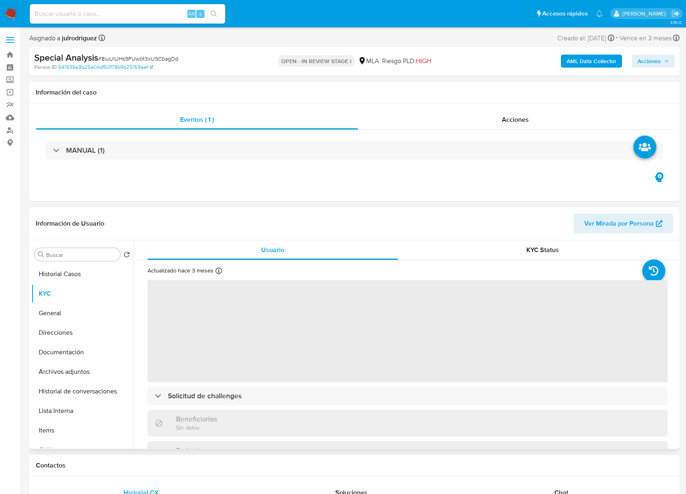
select select "10"
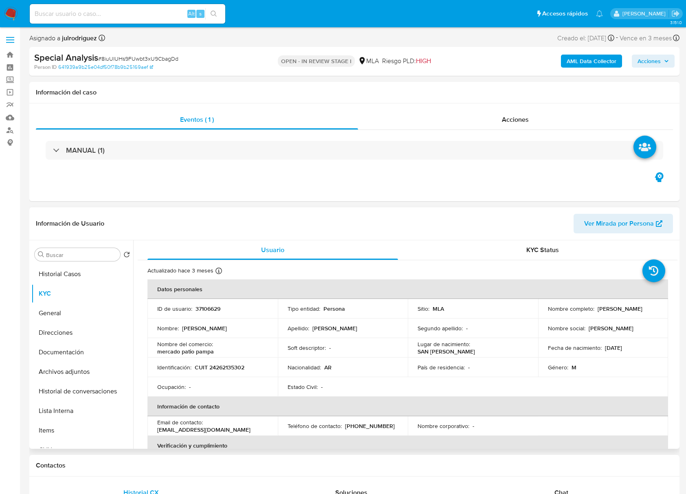
click at [204, 308] on p "37106629" at bounding box center [207, 308] width 25 height 7
copy p "37106629"
click at [87, 275] on button "Historial Casos" at bounding box center [78, 274] width 95 height 20
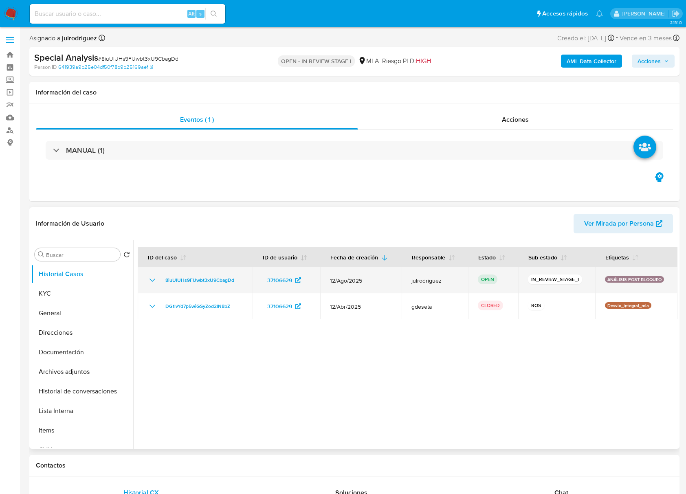
drag, startPoint x: 242, startPoint y: 282, endPoint x: 157, endPoint y: 272, distance: 85.3
click at [157, 272] on td "8iuUlUHs9FUwbt3xU9CbagDd" at bounding box center [195, 280] width 115 height 26
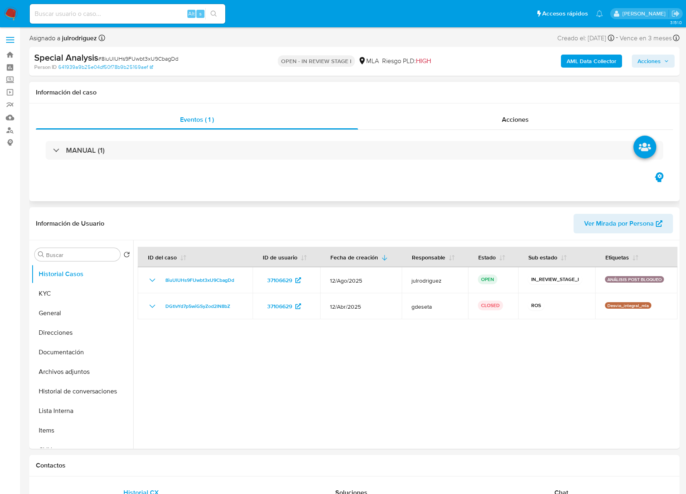
click at [360, 194] on div "Eventos ( 1 ) Acciones MANUAL (1)" at bounding box center [354, 152] width 650 height 98
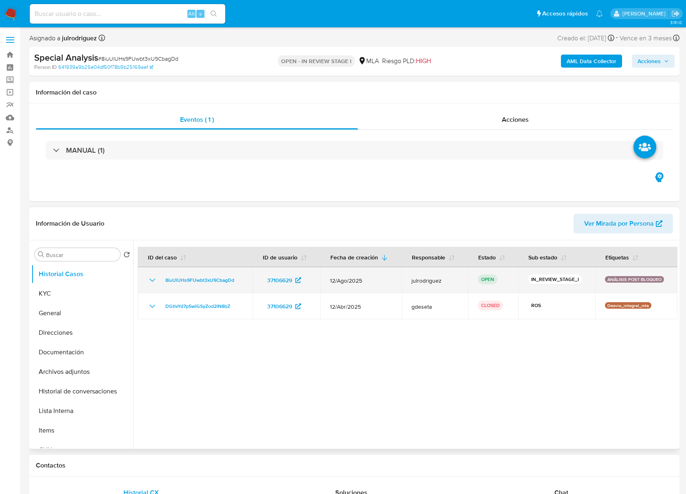
drag, startPoint x: 243, startPoint y: 287, endPoint x: 159, endPoint y: 276, distance: 84.6
click at [159, 276] on td "8iuUlUHs9FUwbt3xU9CbagDd" at bounding box center [195, 280] width 115 height 26
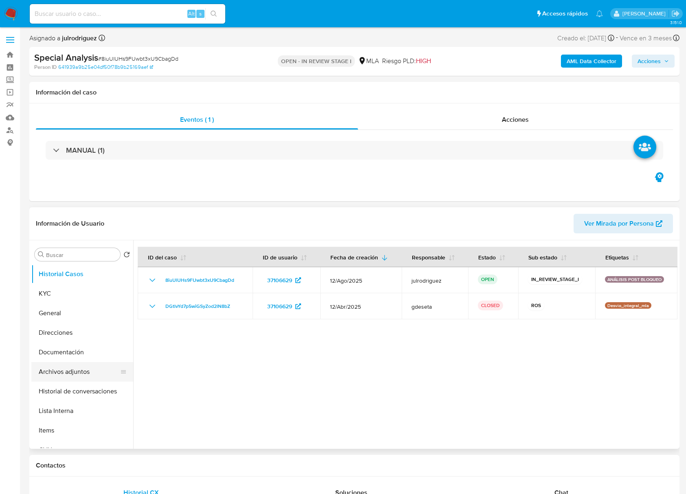
click at [66, 366] on button "Archivos adjuntos" at bounding box center [78, 372] width 95 height 20
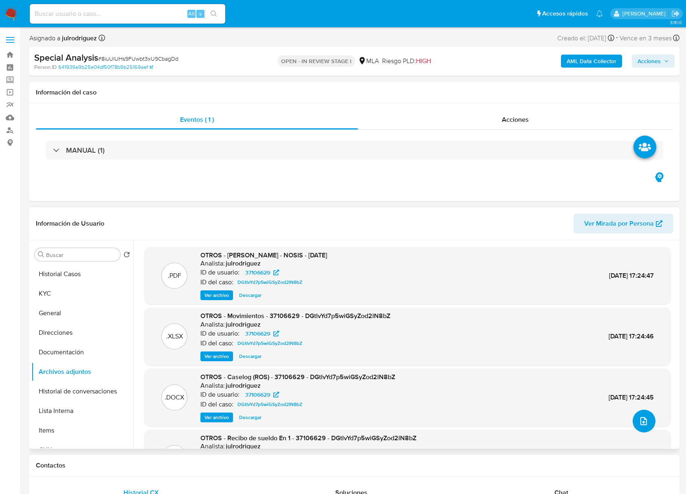
click at [639, 416] on icon "upload-file" at bounding box center [644, 421] width 10 height 10
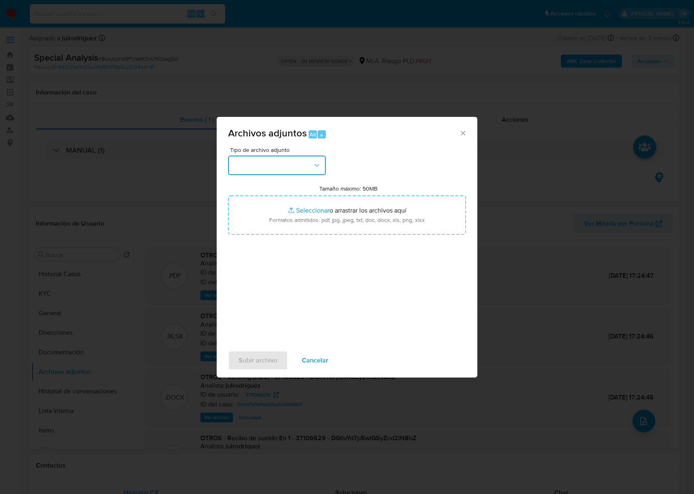
click at [294, 164] on button "button" at bounding box center [277, 166] width 98 height 20
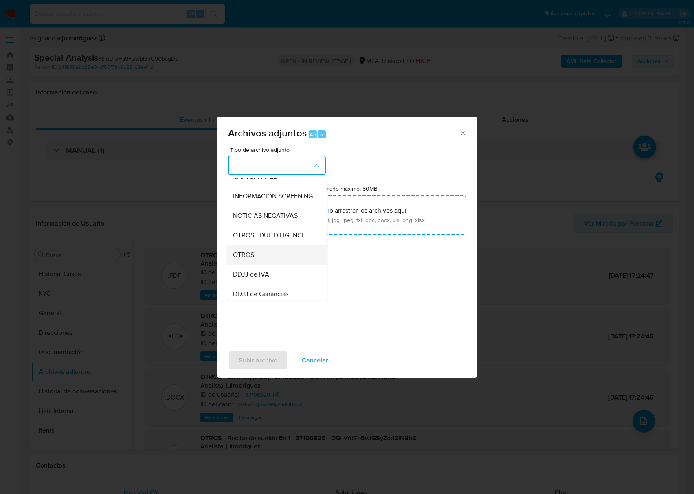
click at [262, 255] on div "OTROS" at bounding box center [274, 255] width 83 height 20
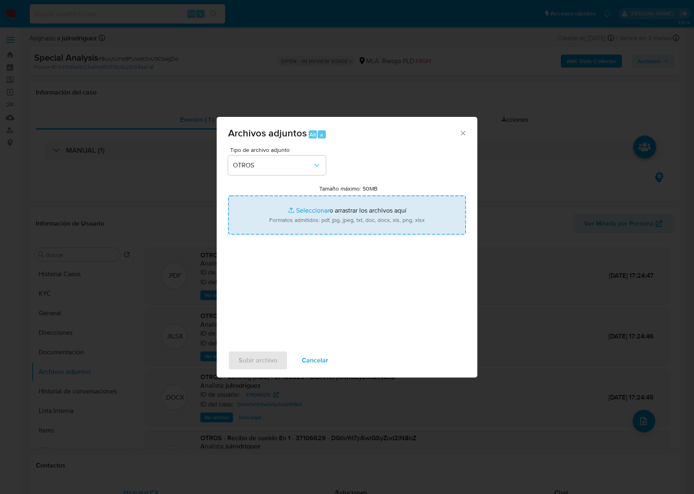
click at [288, 215] on input "Tamaño máximo: 50MB Seleccionar archivos" at bounding box center [347, 214] width 238 height 39
type input "C:\fakepath\Recibo de sueldo Abril (2) 2025 - 37106629 - 8iuUlUHs9FUwbt3xU9Cbag…"
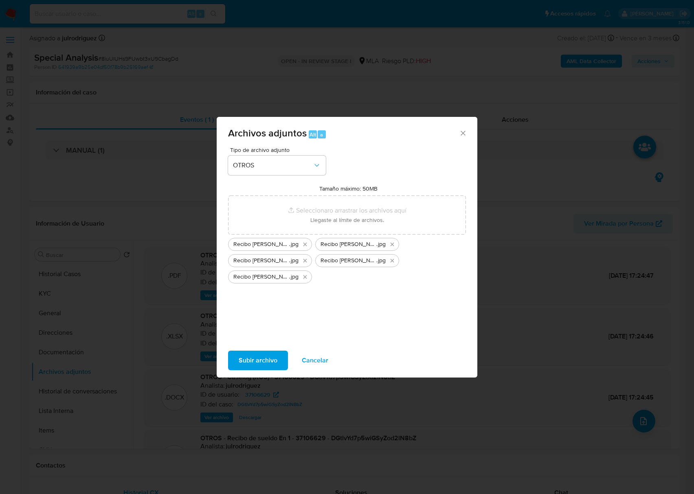
click at [270, 364] on span "Subir archivo" at bounding box center [258, 360] width 39 height 18
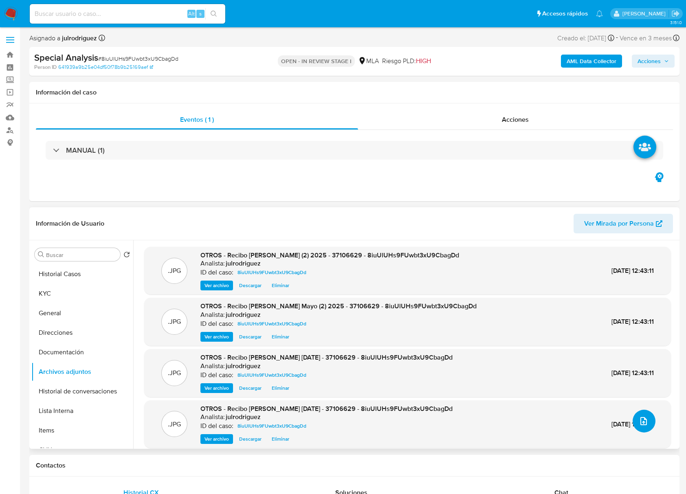
click at [632, 424] on button "upload-file" at bounding box center [643, 421] width 23 height 23
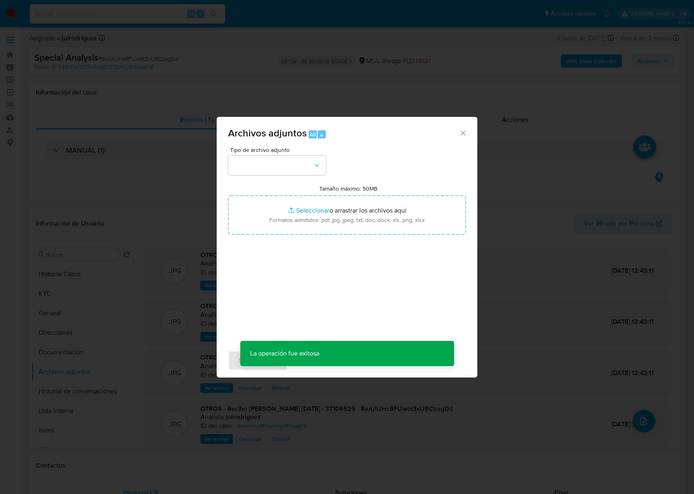
click at [278, 152] on span "Tipo de archivo adjunto" at bounding box center [279, 150] width 98 height 6
click at [279, 165] on button "button" at bounding box center [277, 166] width 98 height 20
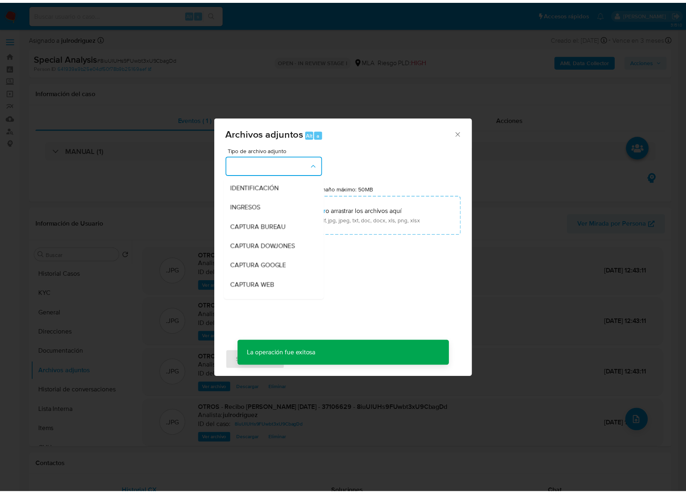
scroll to position [163, 0]
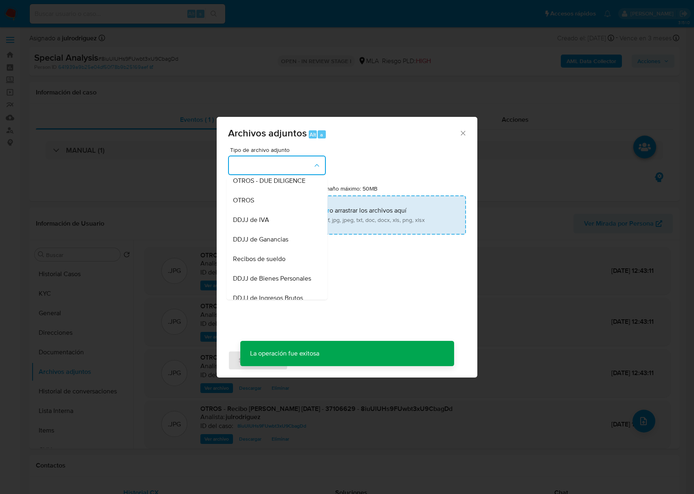
click at [246, 204] on span "OTROS" at bounding box center [243, 200] width 21 height 8
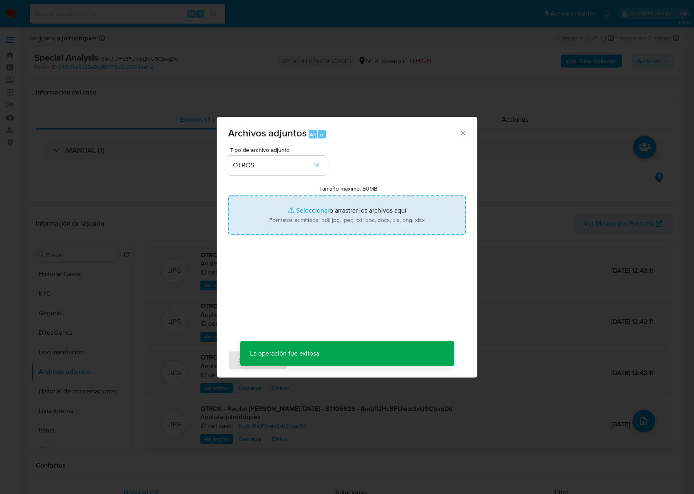
click at [336, 206] on input "Tamaño máximo: 50MB Seleccionar archivos" at bounding box center [347, 214] width 238 height 39
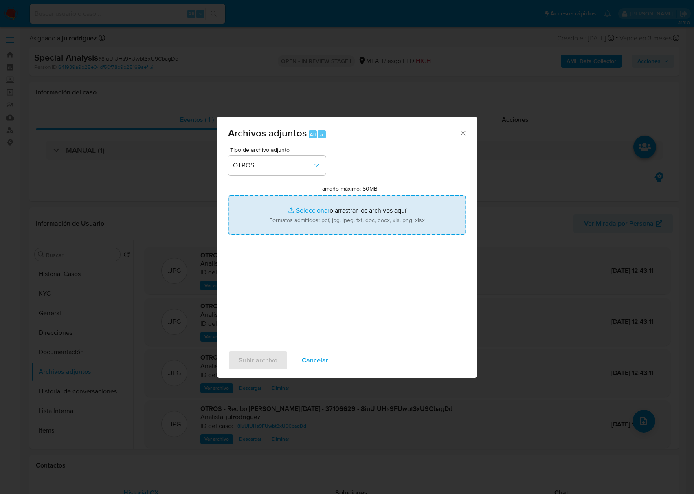
type input "C:\fakepath\Recibo de sueldo Junio (2) 2025 - 37106629 - 8iuUlUHs9FUwbt3xU9Cbag…"
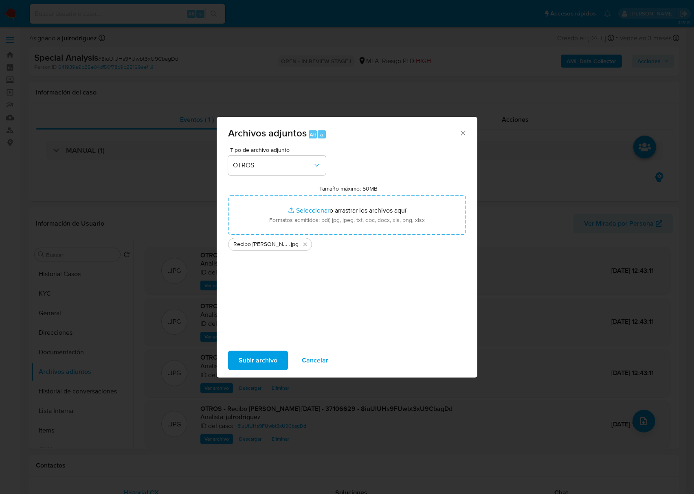
click at [239, 360] on span "Subir archivo" at bounding box center [258, 360] width 39 height 18
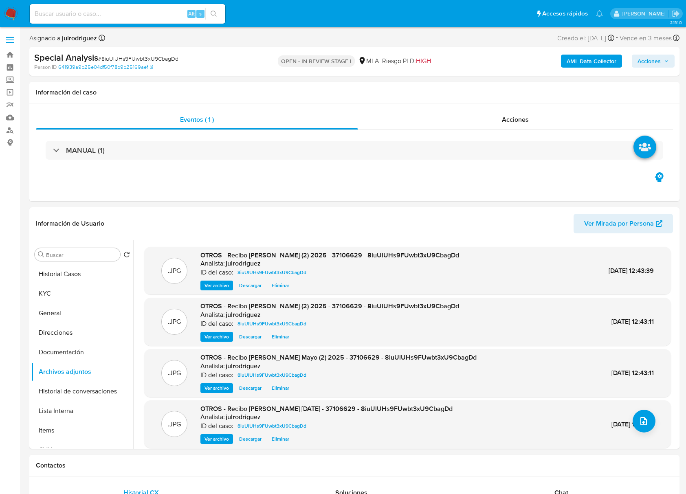
click at [669, 64] on button "Acciones" at bounding box center [653, 61] width 43 height 13
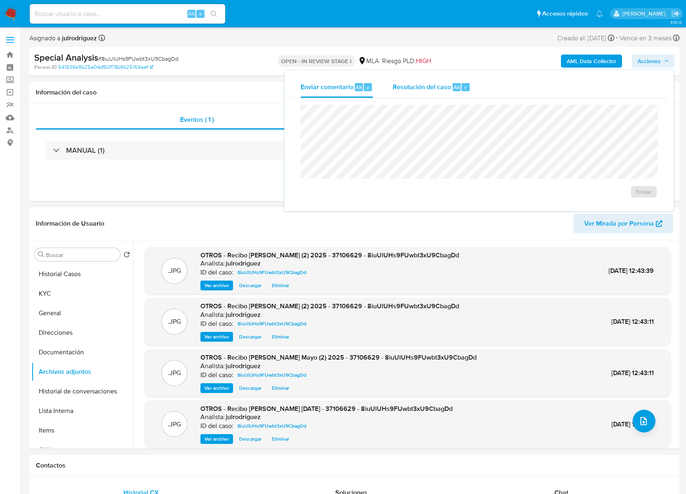
click at [455, 95] on div "Resolución del caso Alt r" at bounding box center [432, 87] width 78 height 21
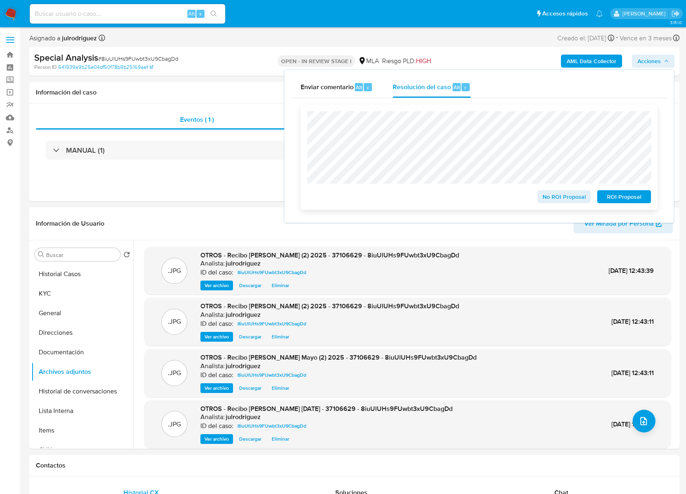
click at [564, 199] on span "No ROI Proposal" at bounding box center [564, 196] width 42 height 11
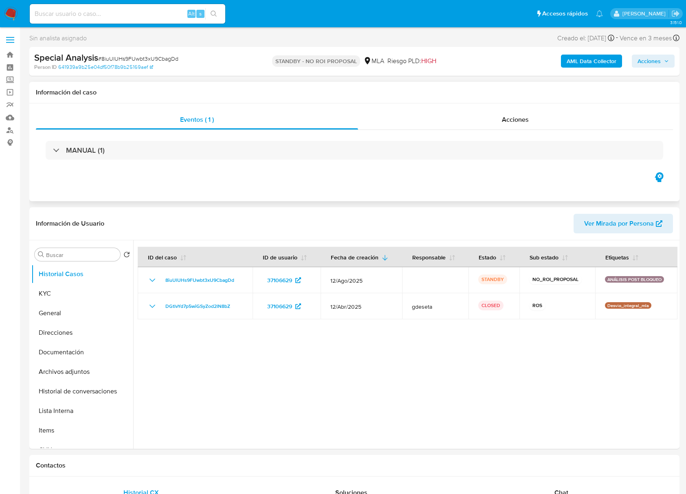
select select "10"
click at [113, 10] on input at bounding box center [127, 14] width 195 height 11
paste input "AaJaVlc1SE9waxTaOwXbK0FH"
type input "AaJaVlc1SE9waxTaOwXbK0FH"
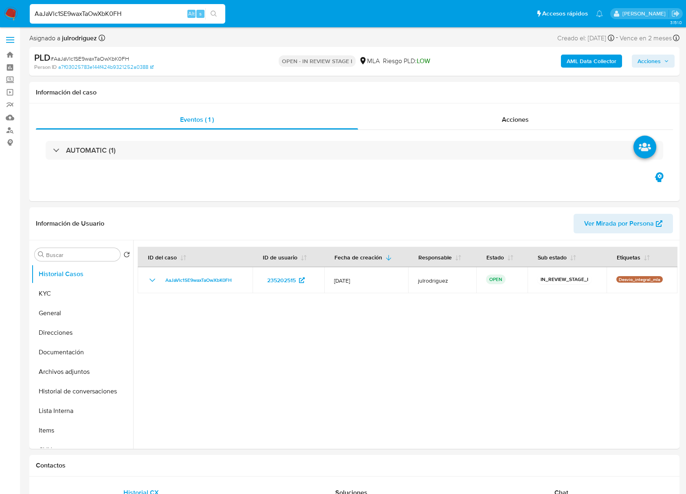
select select "10"
click at [54, 293] on button "KYC" at bounding box center [78, 294] width 95 height 20
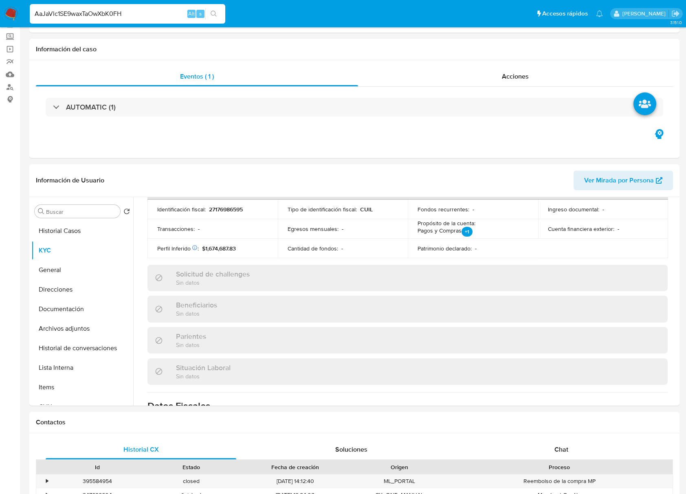
scroll to position [217, 0]
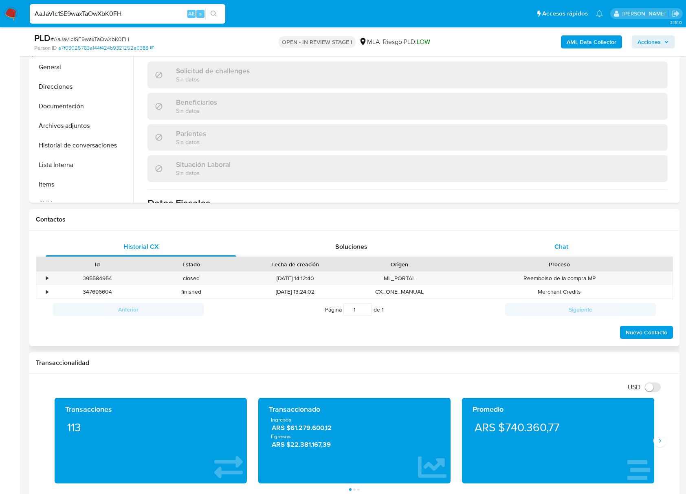
drag, startPoint x: 575, startPoint y: 257, endPoint x: 569, endPoint y: 250, distance: 9.9
click at [574, 255] on div "Historial CX Soluciones Chat Id Estado Fecha de creación Origen Proceso • 39558…" at bounding box center [354, 288] width 637 height 103
click at [567, 247] on span "Chat" at bounding box center [561, 246] width 14 height 9
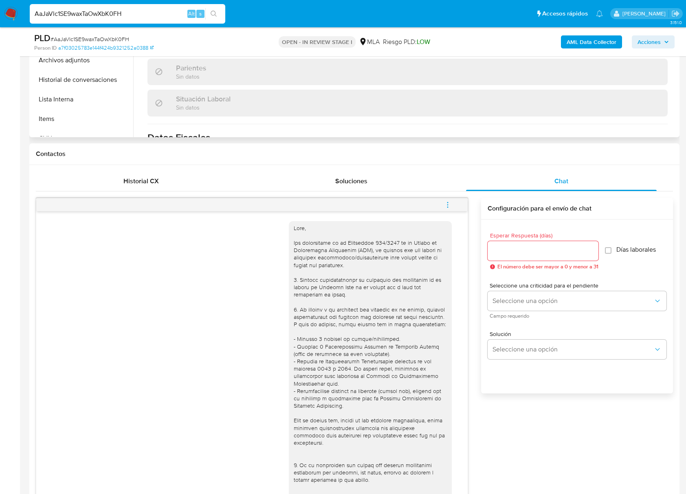
scroll to position [163, 0]
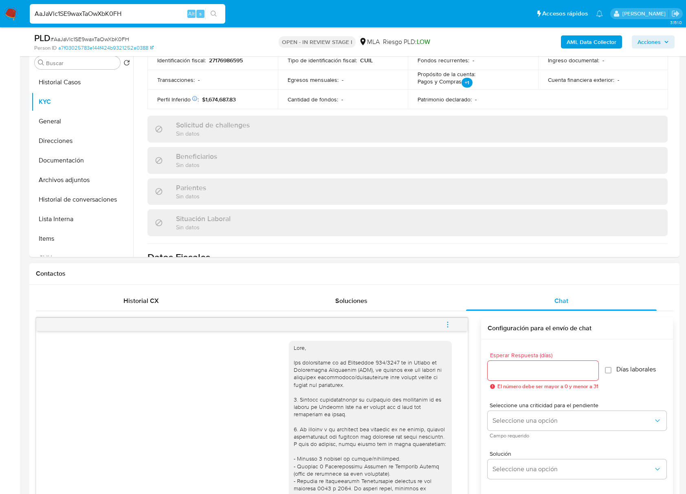
click at [446, 321] on icon "menu-action" at bounding box center [447, 324] width 7 height 7
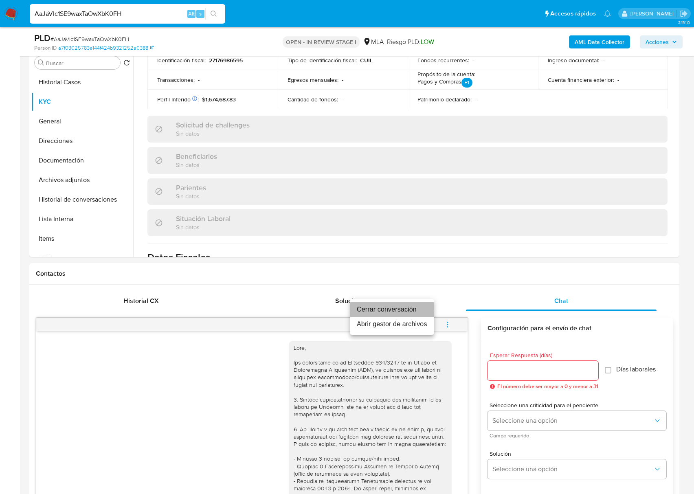
click at [384, 309] on li "Cerrar conversación" at bounding box center [391, 309] width 83 height 15
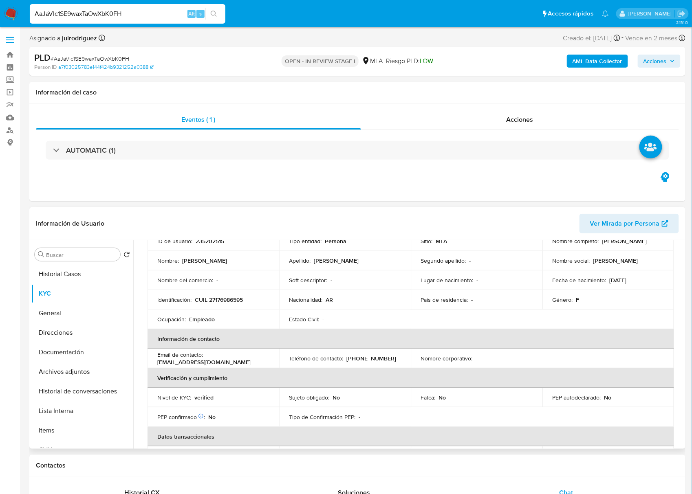
scroll to position [49, 0]
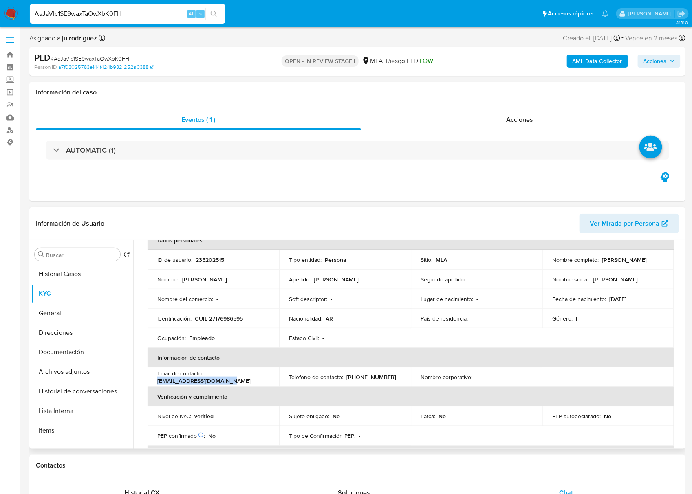
drag, startPoint x: 225, startPoint y: 380, endPoint x: 152, endPoint y: 385, distance: 72.7
click at [152, 385] on td "Email de contacto : beatrizluc38@hotmail.com" at bounding box center [213, 377] width 132 height 20
copy p "beatrizluc38@hotmail.com"
click at [367, 378] on p "(11) 28520723" at bounding box center [371, 376] width 50 height 7
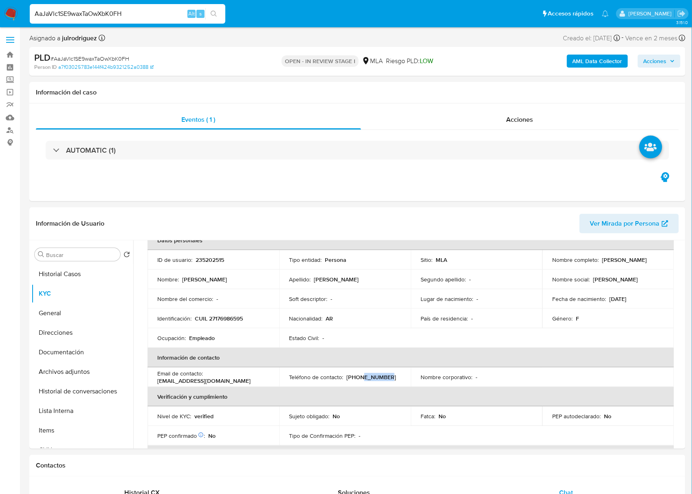
copy p "28520723"
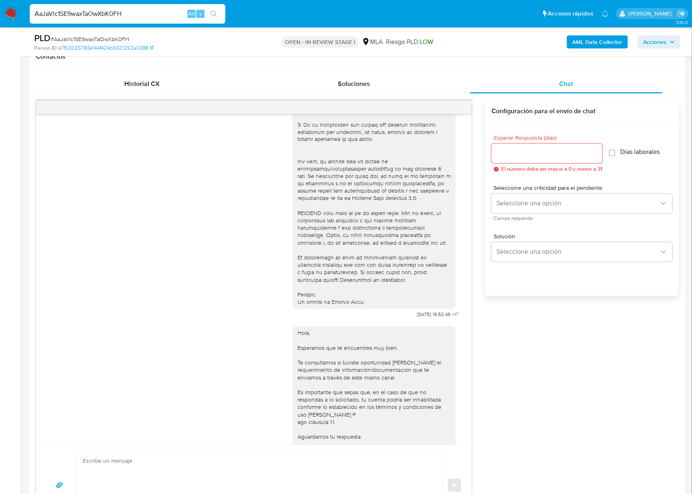
scroll to position [326, 0]
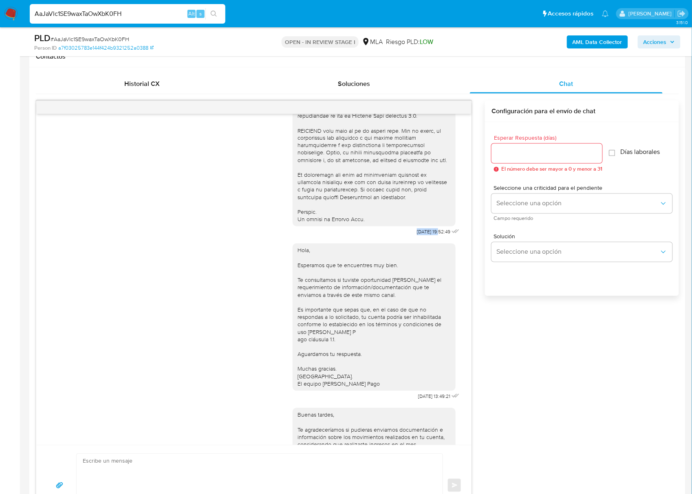
drag, startPoint x: 396, startPoint y: 248, endPoint x: 423, endPoint y: 246, distance: 26.9
click at [423, 238] on div "[DATE] 19:52:49" at bounding box center [376, 15] width 169 height 446
copy span "17/07/2025"
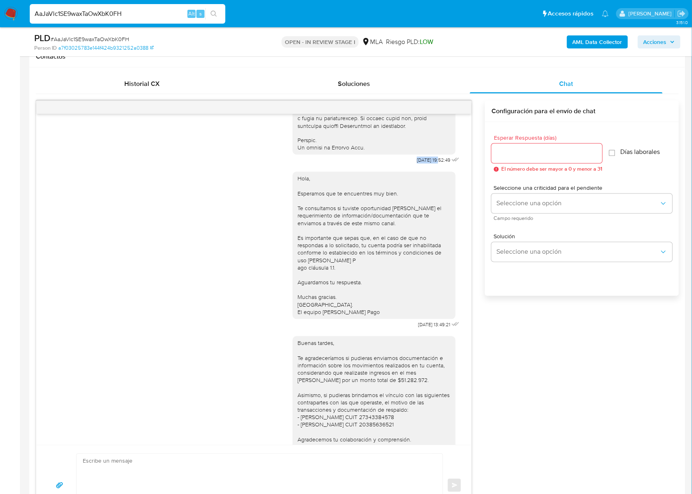
scroll to position [474, 0]
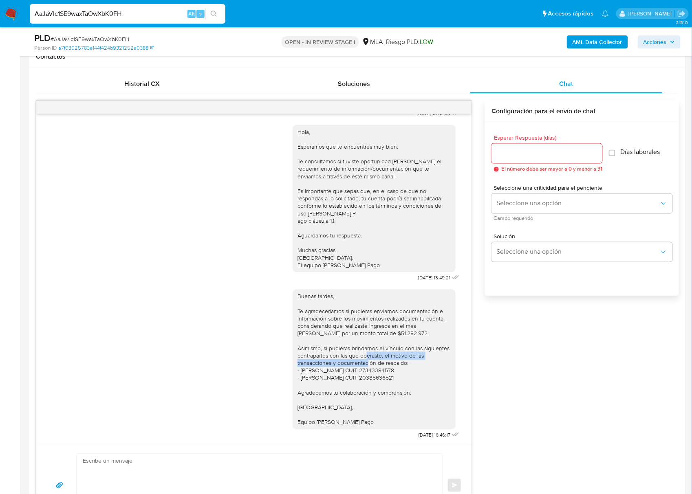
click at [372, 357] on div "Buenas tardes, Te agradeceríamos si pudieras enviarnos documentación e informac…" at bounding box center [373, 359] width 153 height 133
drag, startPoint x: 400, startPoint y: 271, endPoint x: 426, endPoint y: 271, distance: 25.7
click at [426, 275] on span "21/07/2025 13:49:21" at bounding box center [434, 278] width 32 height 7
copy span "21/07/2025"
click at [241, 366] on div "Buenas tardes, Te agradeceríamos si pudieras enviarnos documentación e informac…" at bounding box center [253, 362] width 415 height 157
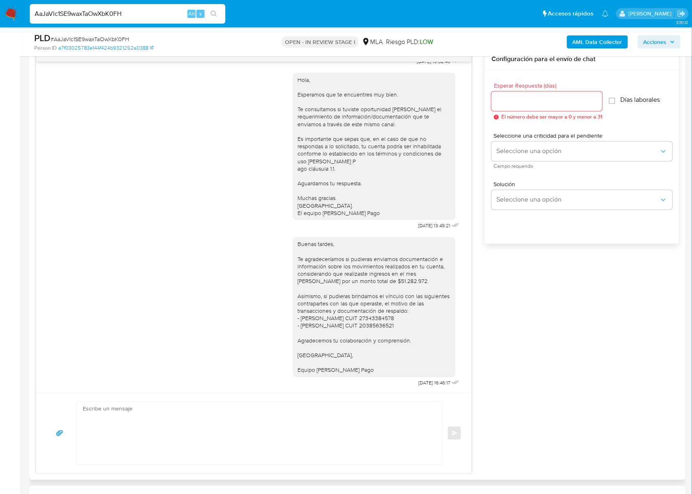
scroll to position [434, 0]
drag, startPoint x: 396, startPoint y: 379, endPoint x: 424, endPoint y: 379, distance: 28.1
click at [424, 379] on div "Buenas tardes, Te agradeceríamos si pudieras enviarnos documentación e informac…" at bounding box center [376, 308] width 169 height 157
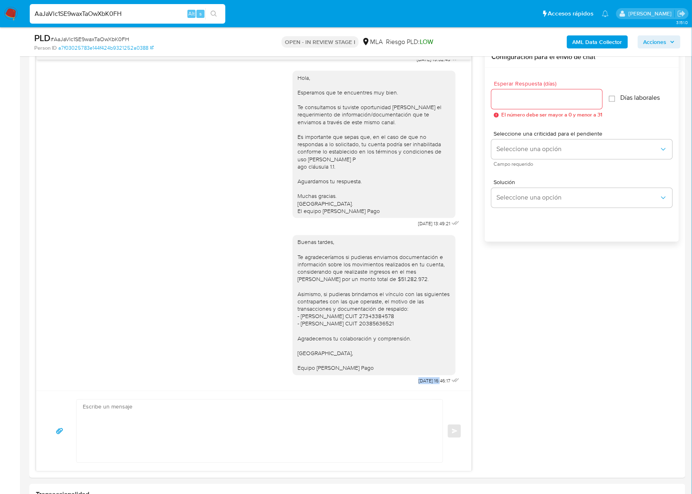
copy span "09/08/2025"
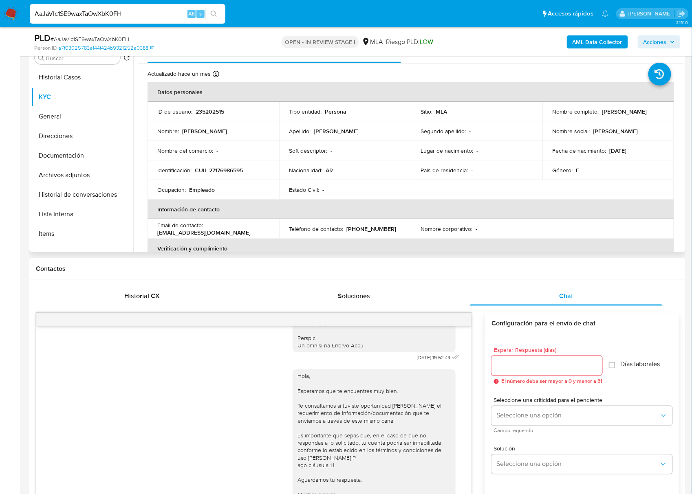
scroll to position [0, 0]
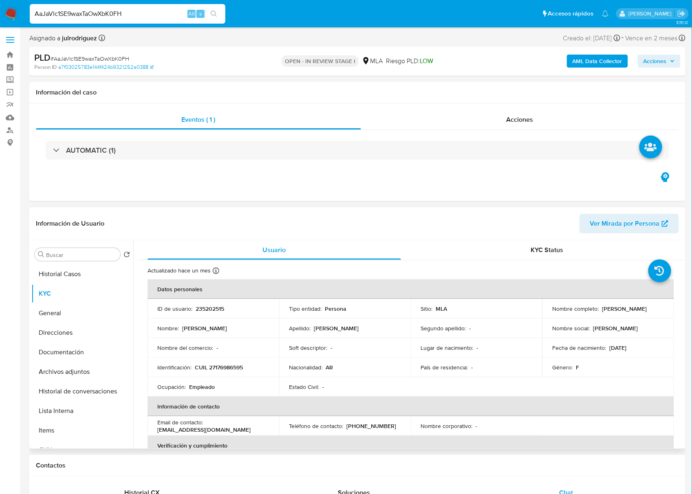
click at [209, 307] on p "235202515" at bounding box center [209, 308] width 29 height 7
copy p "235202515"
click at [108, 56] on span "# AaJaVlc1SE9waxTaOwXbK0FH" at bounding box center [90, 59] width 79 height 8
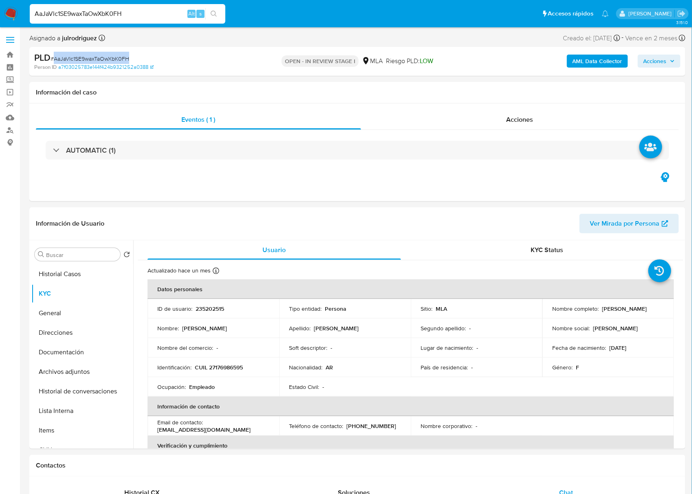
click at [108, 56] on span "# AaJaVlc1SE9waxTaOwXbK0FH" at bounding box center [90, 59] width 79 height 8
copy span "AaJaVlc1SE9waxTaOwXbK0FH"
click at [550, 111] on div "Acciones" at bounding box center [520, 120] width 318 height 20
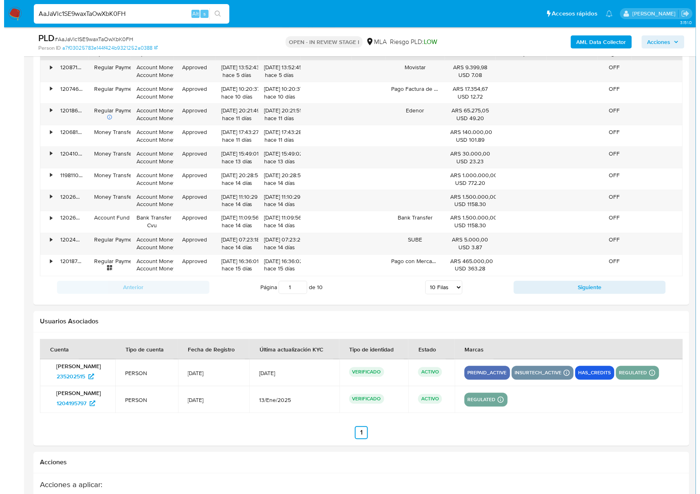
scroll to position [1523, 0]
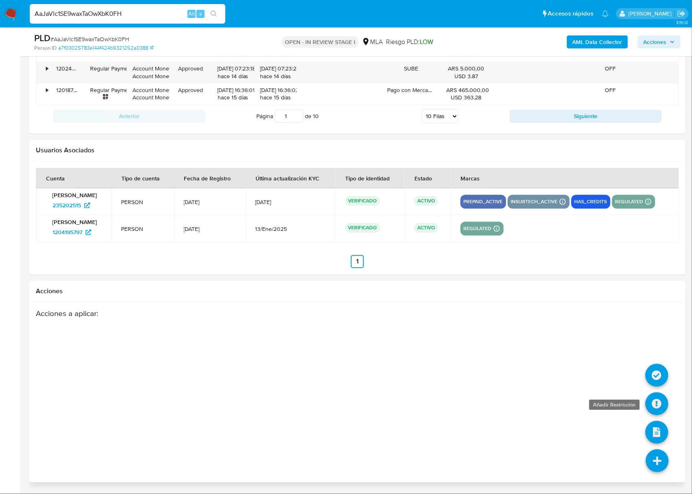
click at [657, 402] on icon at bounding box center [656, 404] width 23 height 23
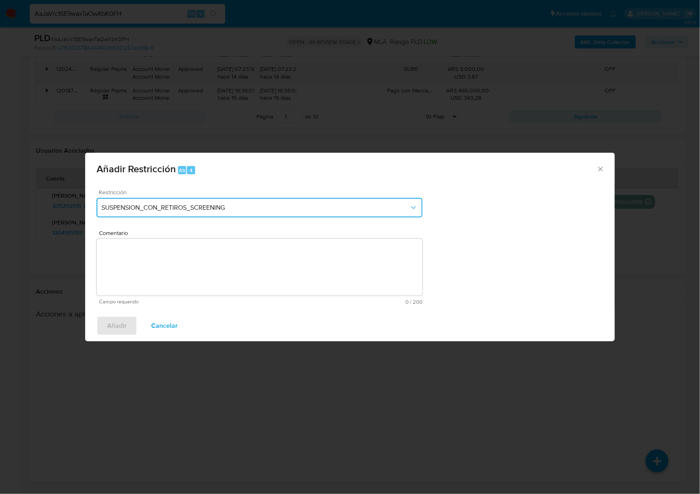
click at [235, 207] on span "SUSPENSION_CON_RETIROS_SCREENING" at bounding box center [255, 208] width 308 height 8
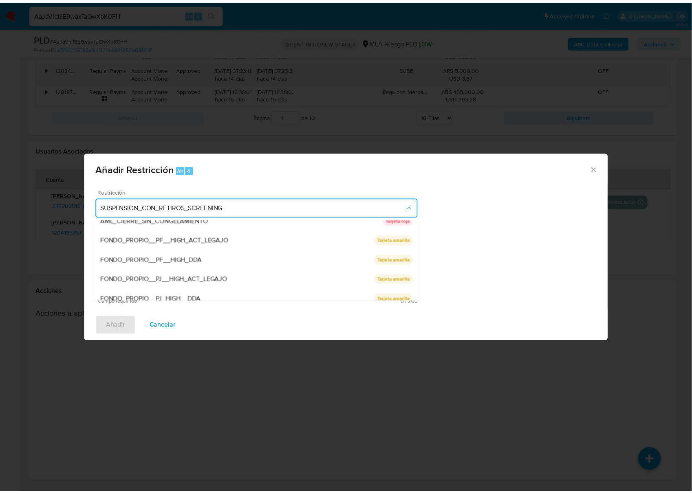
scroll to position [134, 0]
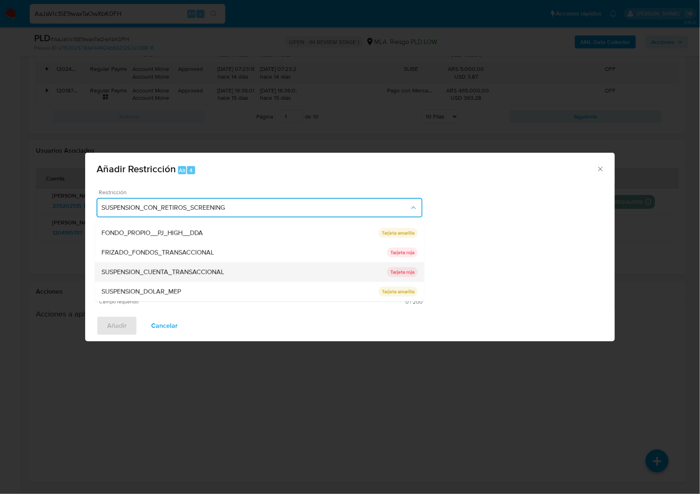
click at [175, 266] on div "SUSPENSION_CUENTA_TRANSACCIONAL" at bounding box center [243, 272] width 285 height 20
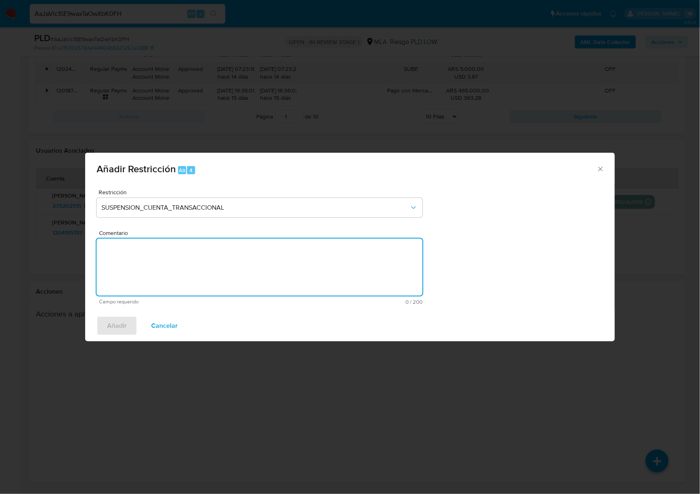
click at [206, 257] on textarea "Comentario" at bounding box center [260, 267] width 326 height 57
type textarea "a"
type textarea "AML"
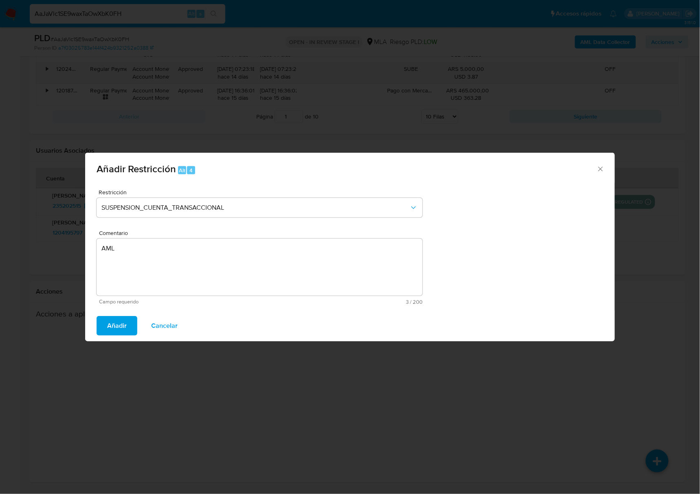
click at [111, 328] on span "Añadir" at bounding box center [117, 326] width 20 height 18
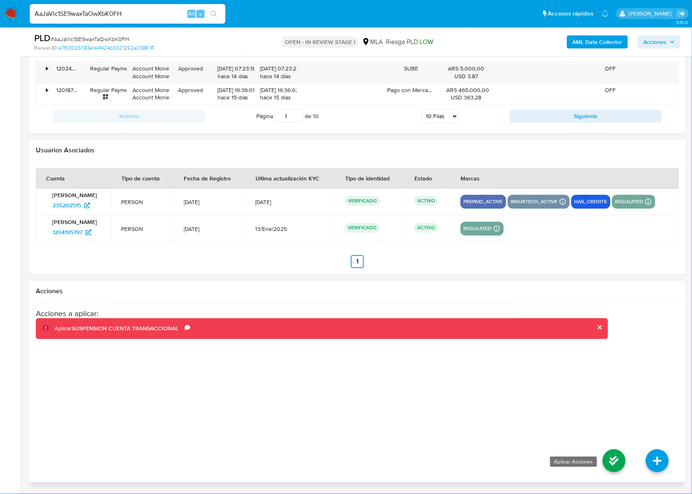
click at [614, 458] on icon at bounding box center [613, 461] width 23 height 23
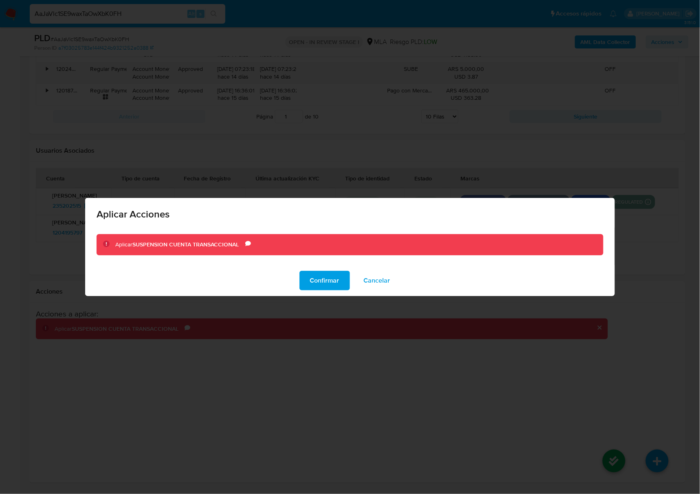
click at [322, 280] on span "Confirmar" at bounding box center [324, 281] width 29 height 18
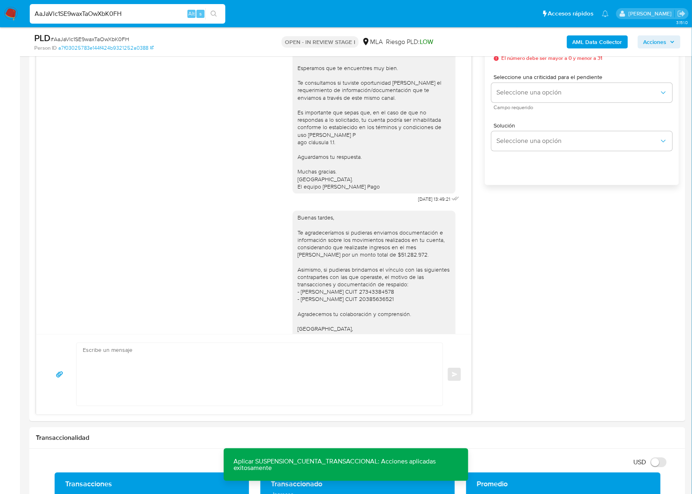
scroll to position [328, 0]
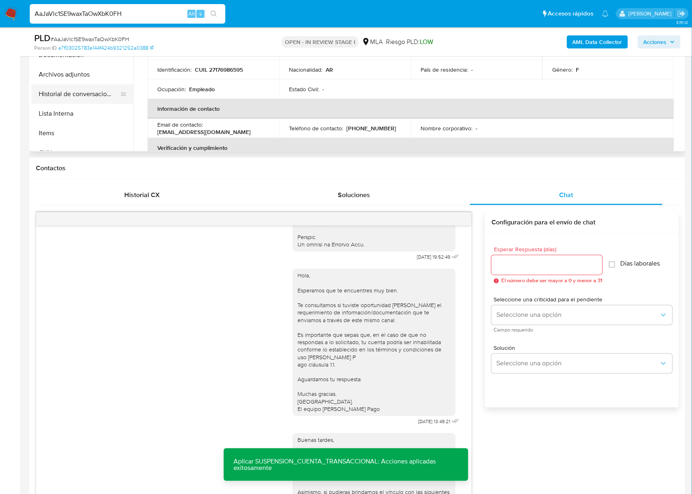
click at [83, 86] on button "Historial de conversaciones" at bounding box center [78, 94] width 95 height 20
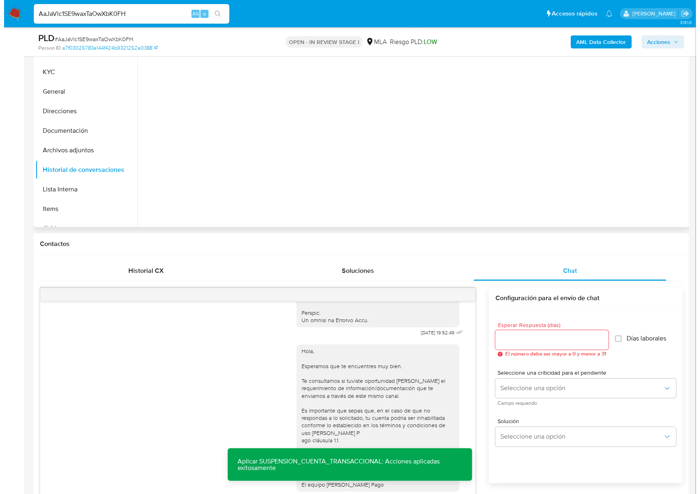
scroll to position [165, 0]
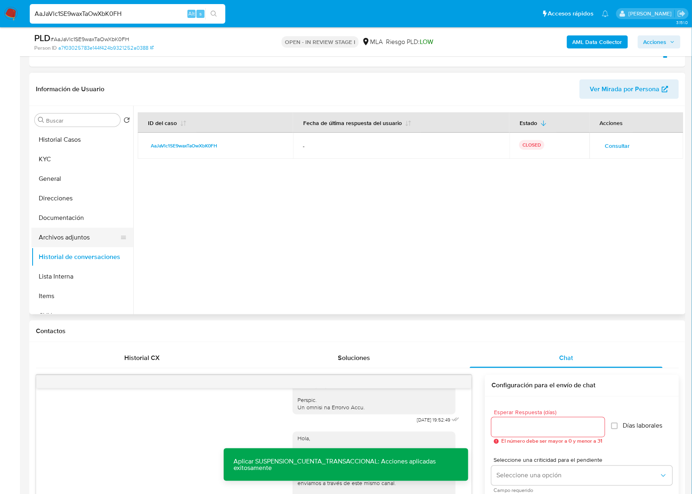
click at [85, 233] on button "Archivos adjuntos" at bounding box center [78, 238] width 95 height 20
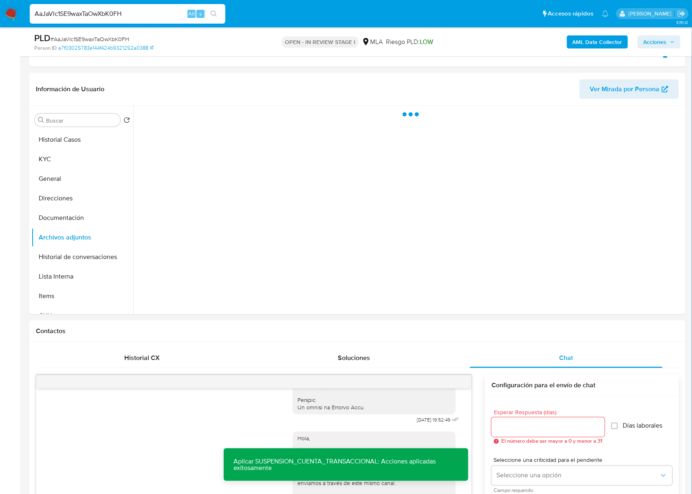
click at [604, 43] on b "AML Data Collector" at bounding box center [597, 41] width 50 height 13
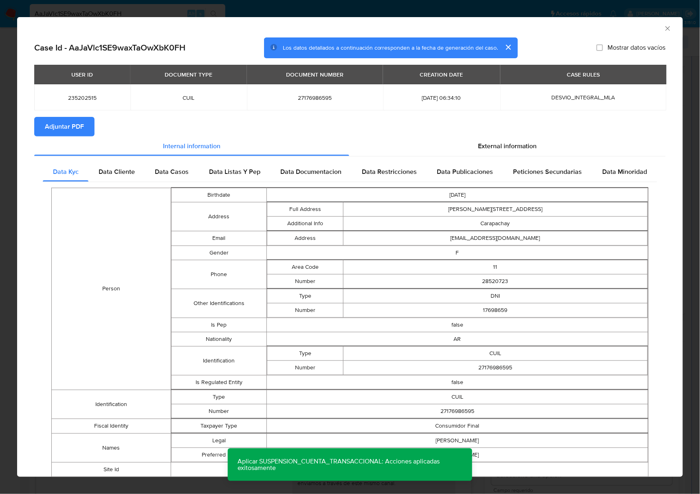
click at [80, 123] on span "Adjuntar PDF" at bounding box center [64, 127] width 39 height 18
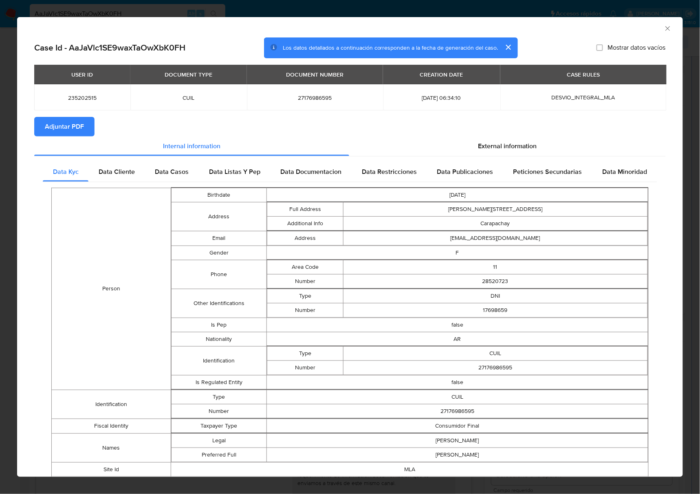
click at [663, 29] on icon "Cerrar ventana" at bounding box center [667, 28] width 8 height 8
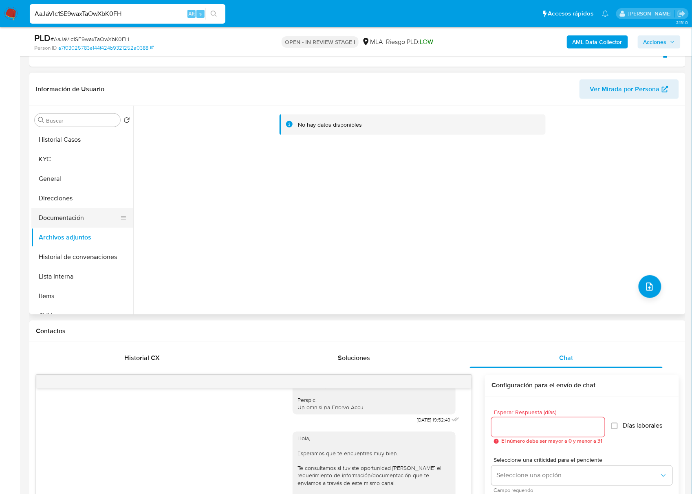
click at [98, 215] on button "Documentación" at bounding box center [78, 218] width 95 height 20
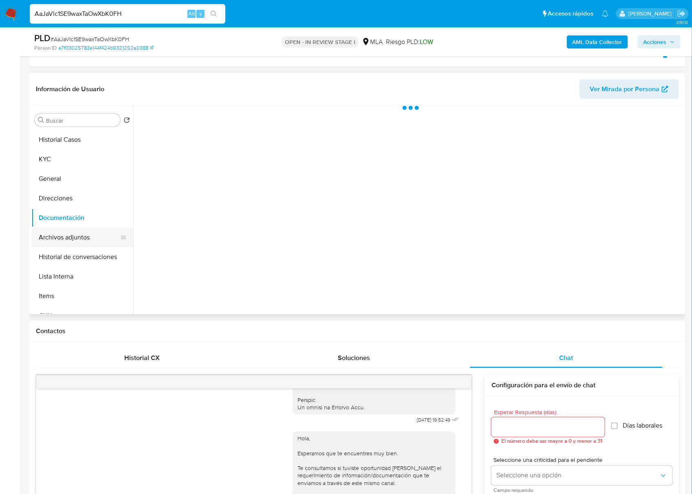
click at [96, 228] on button "Archivos adjuntos" at bounding box center [78, 238] width 95 height 20
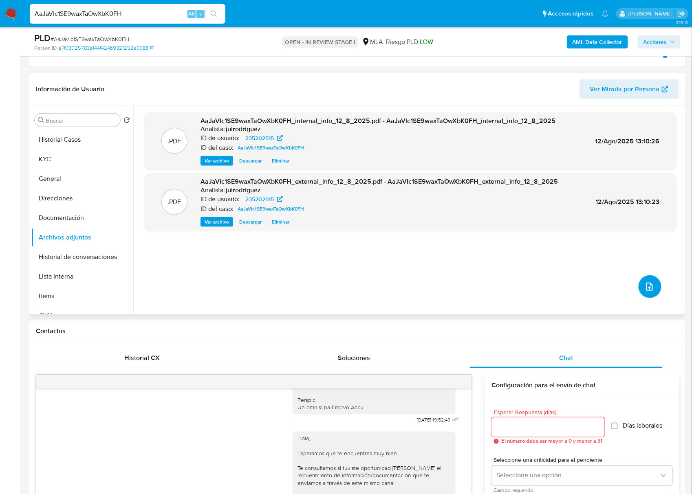
click at [650, 292] on button "upload-file" at bounding box center [649, 286] width 23 height 23
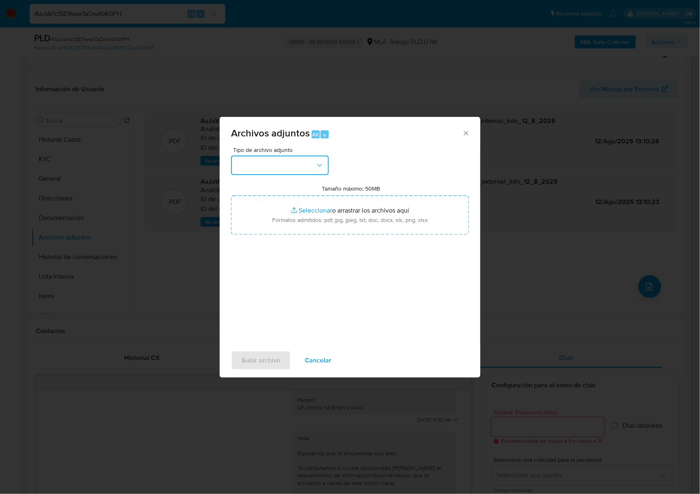
click at [292, 163] on button "button" at bounding box center [280, 166] width 98 height 20
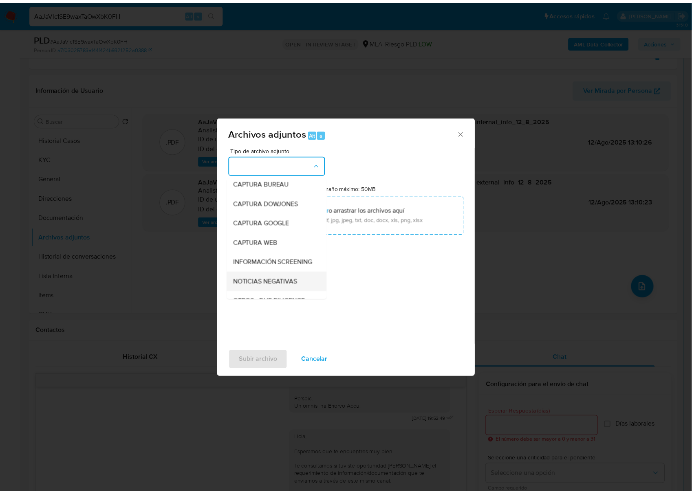
scroll to position [108, 0]
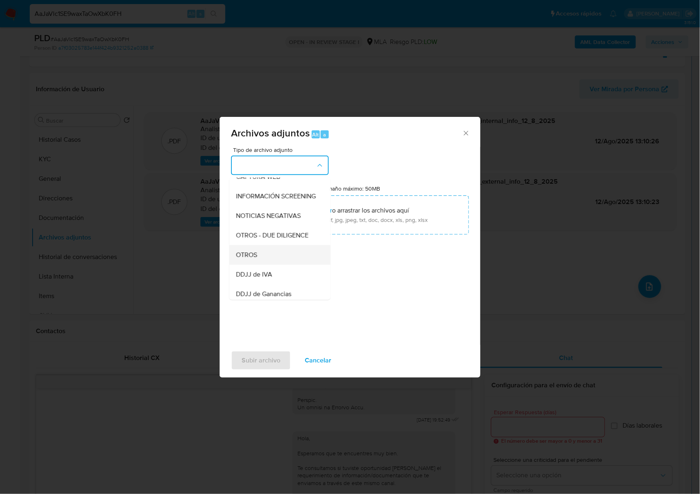
click at [259, 253] on div "OTROS" at bounding box center [277, 255] width 83 height 20
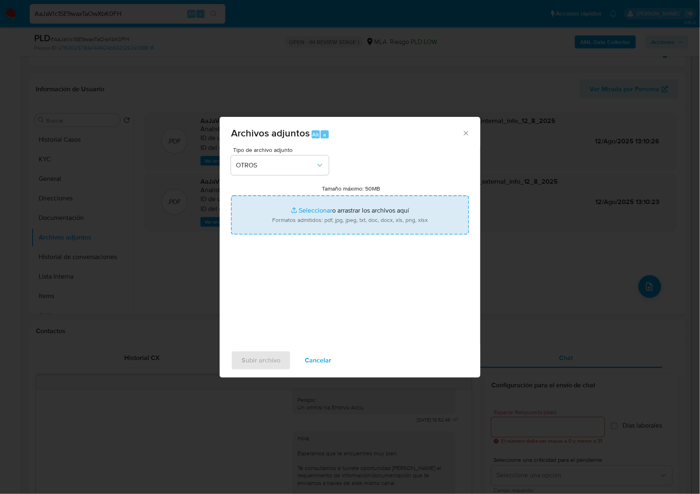
click at [296, 209] on input "Tamaño máximo: 50MB Seleccionar archivos" at bounding box center [350, 214] width 238 height 39
type input "C:\fakepath\Movimientos - 235202515 - AaJaVlc1SE9waxTaOwXbK0FH.xlsx"
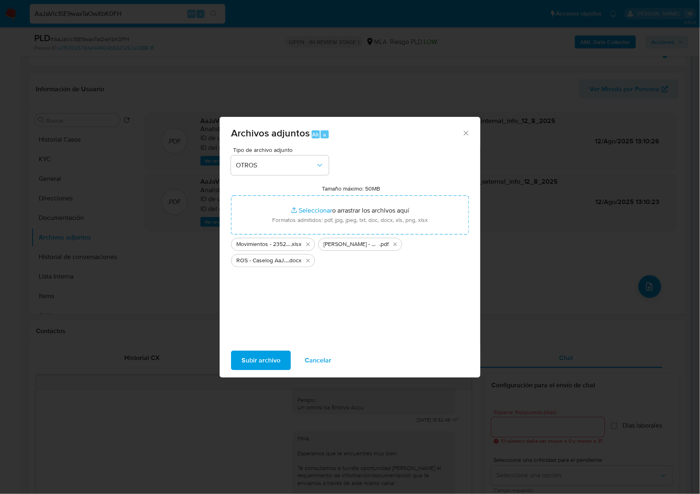
click at [266, 353] on span "Subir archivo" at bounding box center [261, 360] width 39 height 18
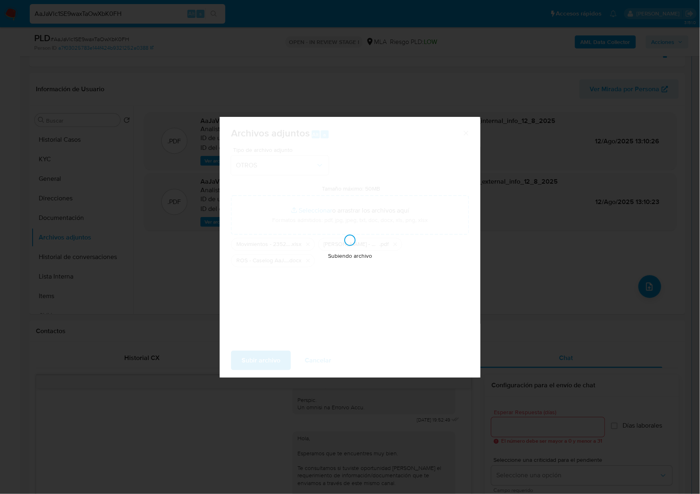
click at [100, 391] on div "Archivos adjuntos Alt a Tipo de archivo adjunto OTROS Tamaño máximo: 50MB Selec…" at bounding box center [350, 247] width 700 height 494
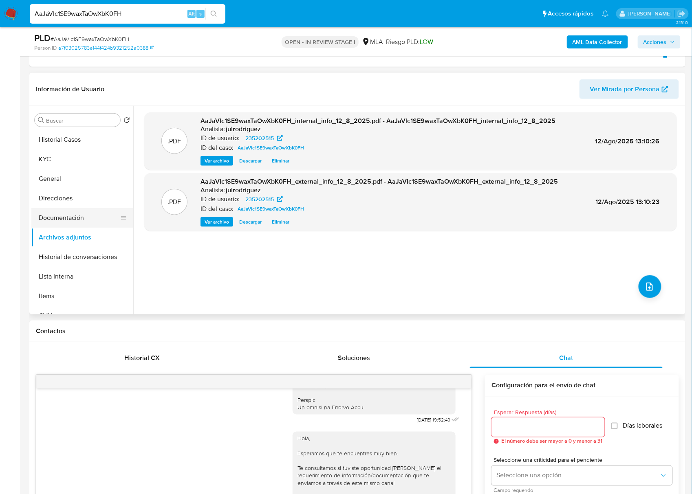
click at [63, 217] on button "Documentación" at bounding box center [78, 218] width 95 height 20
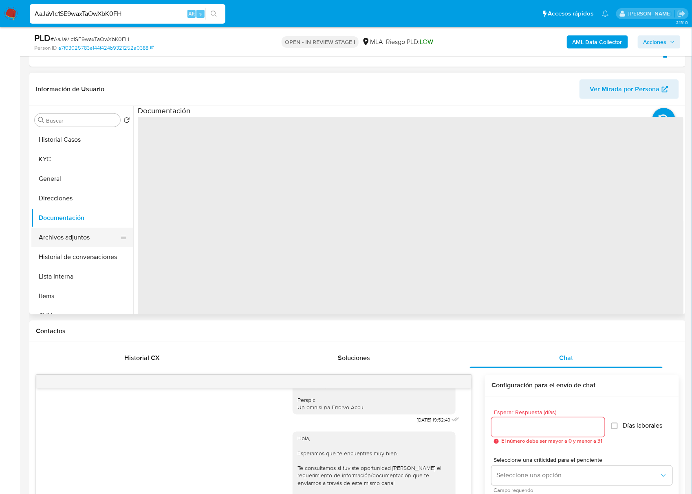
click at [66, 232] on button "Archivos adjuntos" at bounding box center [78, 238] width 95 height 20
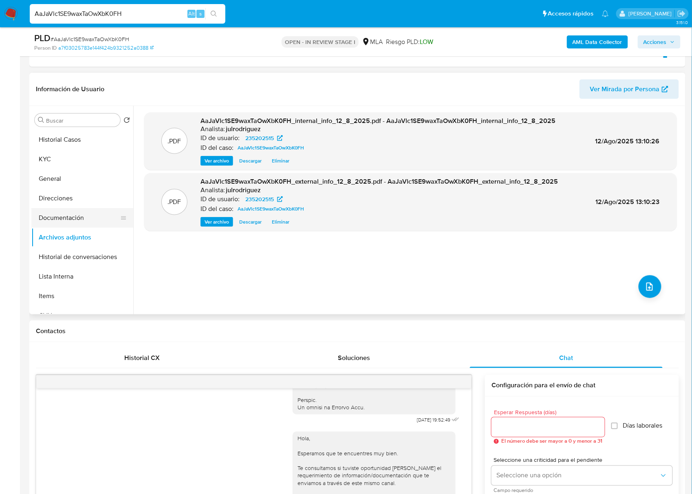
click at [68, 209] on button "Documentación" at bounding box center [78, 218] width 95 height 20
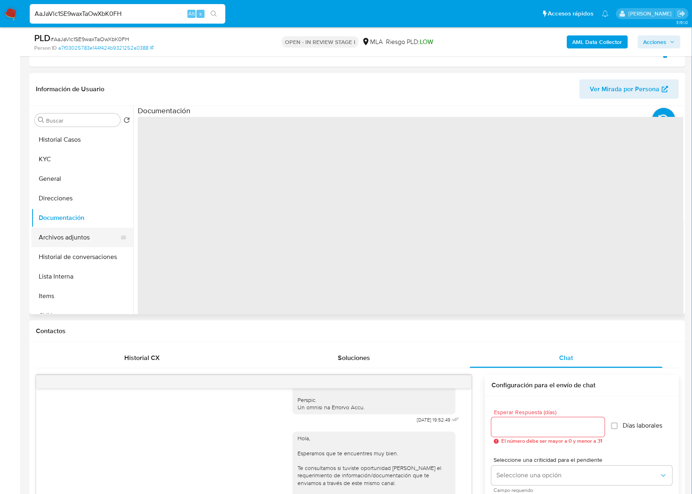
click at [70, 231] on button "Archivos adjuntos" at bounding box center [78, 238] width 95 height 20
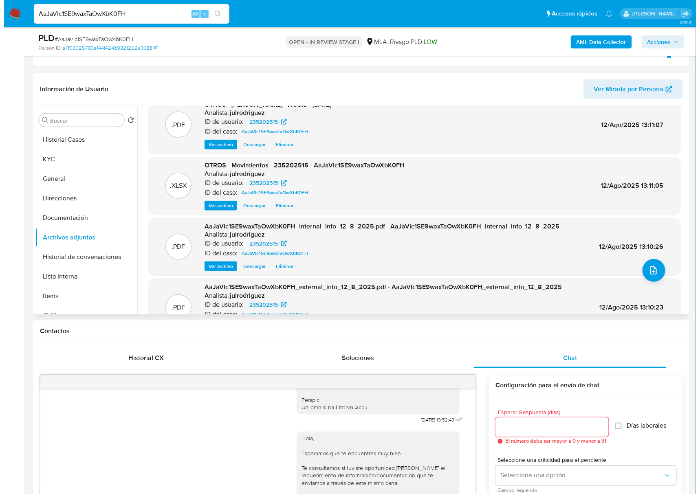
scroll to position [0, 0]
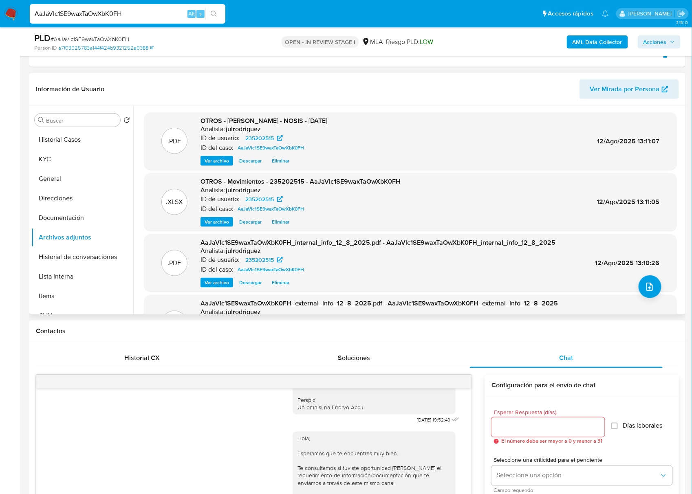
click at [211, 283] on span "Ver archivo" at bounding box center [216, 283] width 24 height 8
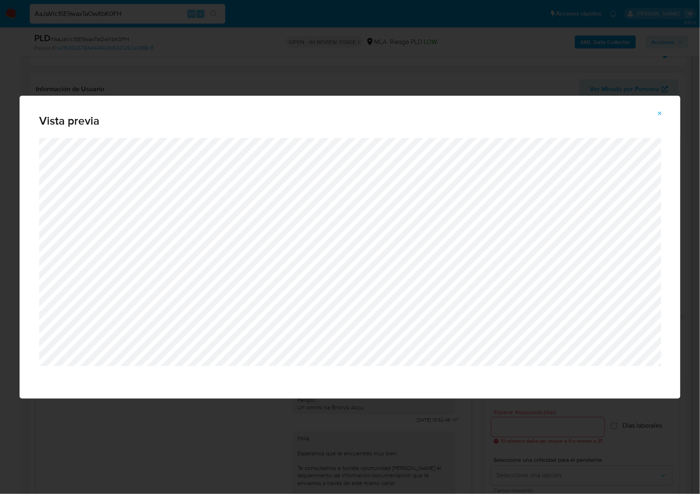
click at [662, 109] on span "Attachment preview" at bounding box center [660, 113] width 7 height 11
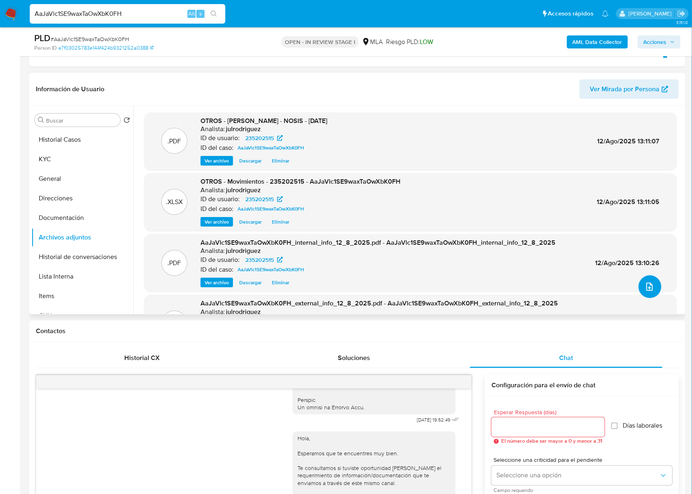
click at [644, 279] on button "upload-file" at bounding box center [649, 286] width 23 height 23
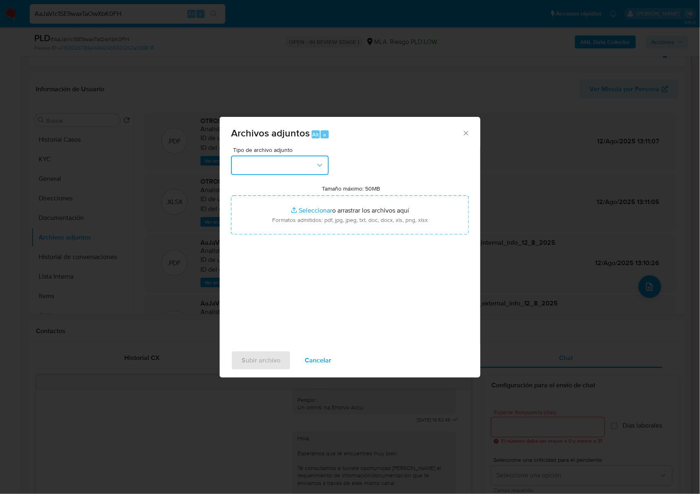
click at [288, 166] on button "button" at bounding box center [280, 166] width 98 height 20
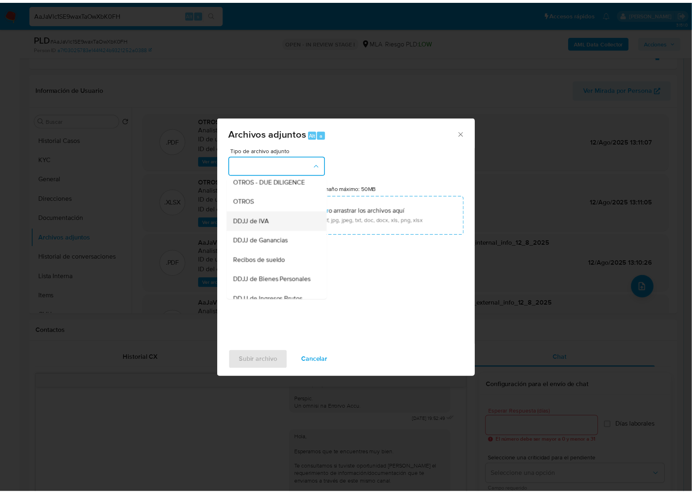
scroll to position [163, 0]
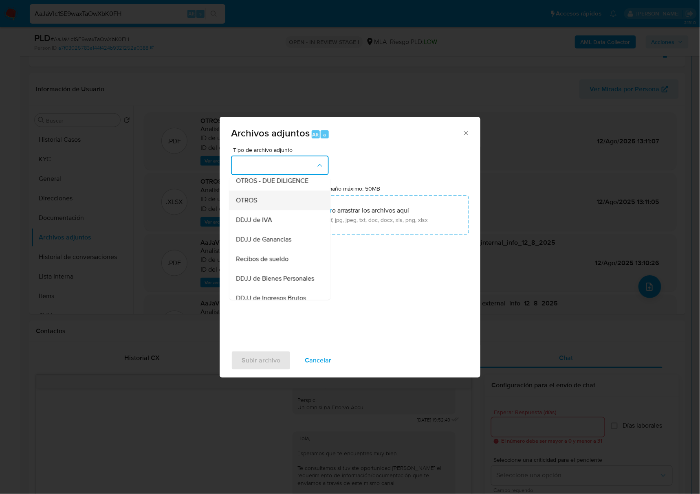
click at [261, 205] on div "OTROS" at bounding box center [277, 201] width 83 height 20
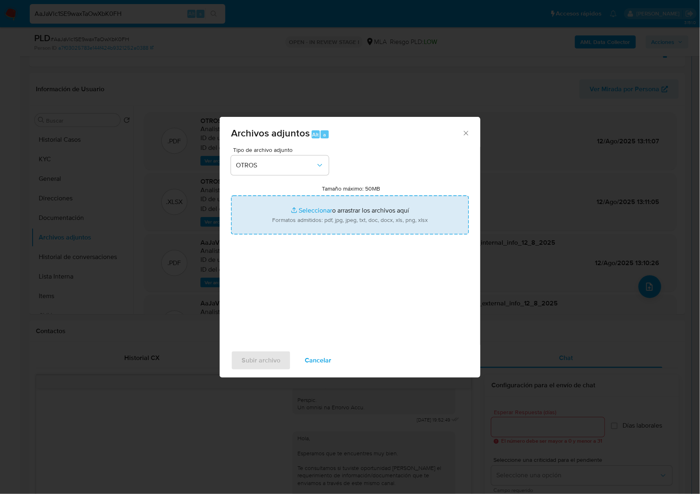
type input "C:\fakepath\ROS - Caselog AaJaVlc1SE9waxTaOwXbK0FH_2025_07_17_21_40_01.docx"
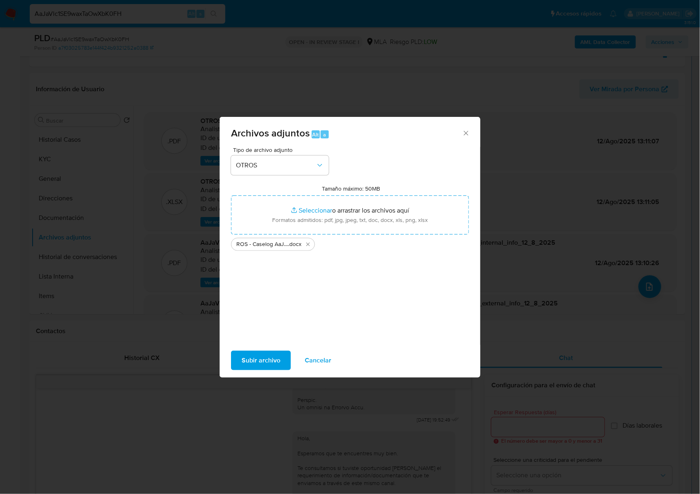
click at [239, 366] on button "Subir archivo" at bounding box center [261, 361] width 60 height 20
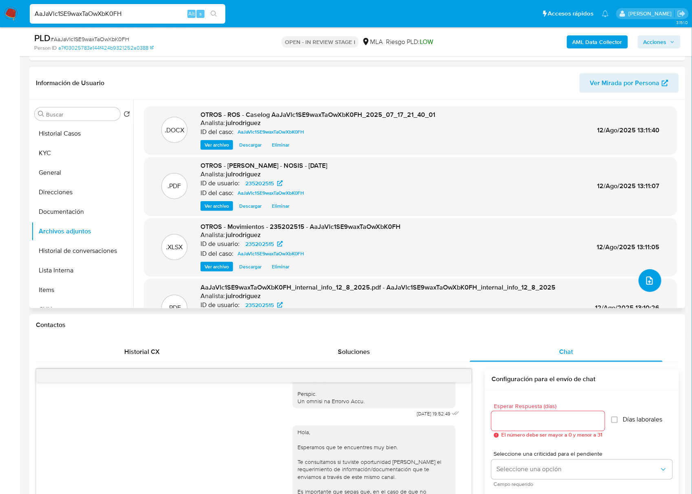
scroll to position [111, 0]
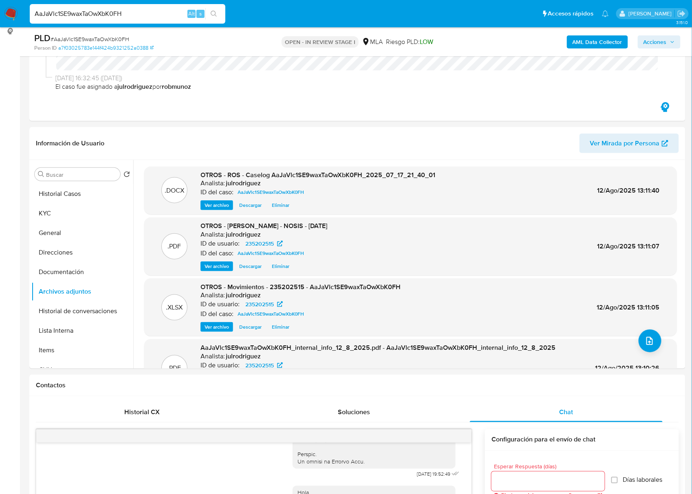
click at [645, 43] on span "Acciones" at bounding box center [654, 41] width 23 height 13
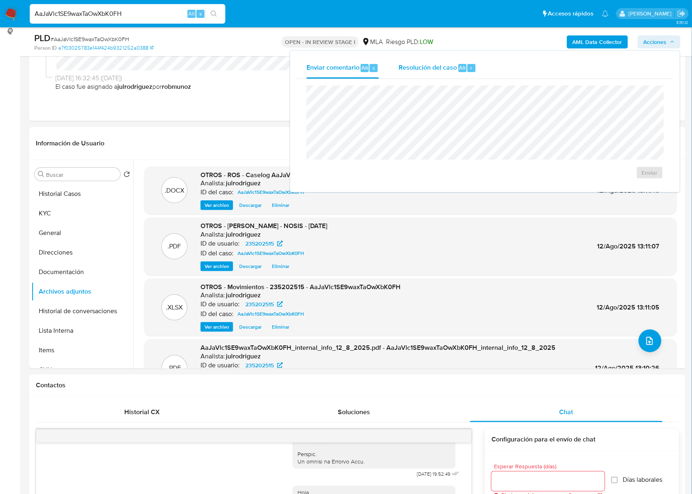
click at [437, 73] on div "Resolución del caso Alt r" at bounding box center [437, 67] width 78 height 21
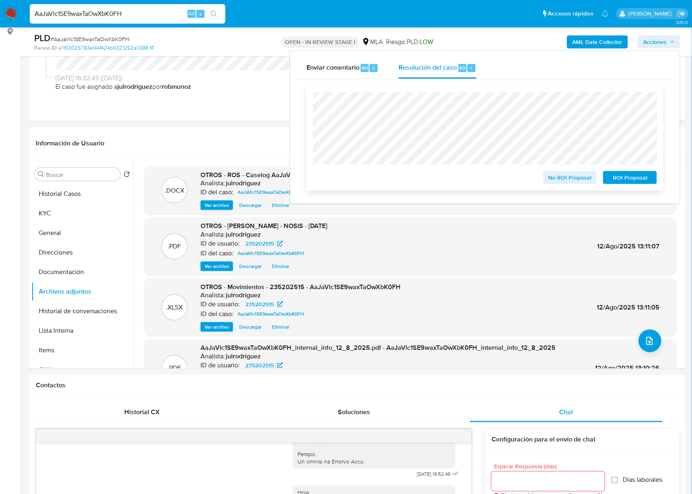
click at [621, 177] on span "ROI Proposal" at bounding box center [629, 177] width 42 height 11
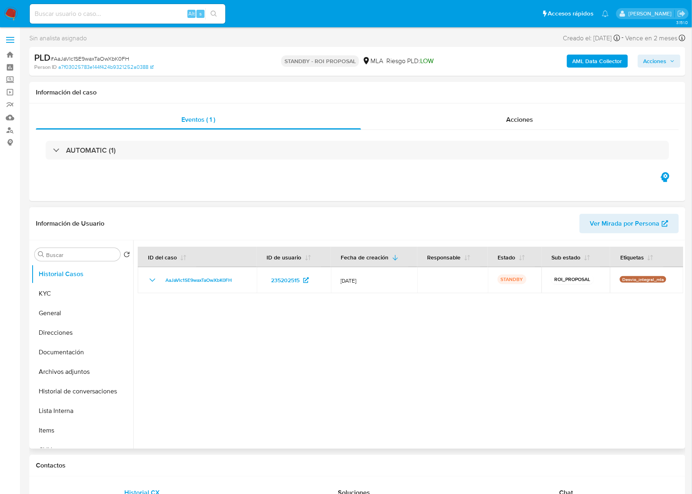
select select "10"
drag, startPoint x: 200, startPoint y: 68, endPoint x: 150, endPoint y: 28, distance: 63.8
click at [200, 68] on div "Person ID a7f03025783e144f424b9321252a0388" at bounding box center [140, 67] width 213 height 7
click at [67, 12] on input at bounding box center [127, 14] width 195 height 11
paste input "akVOunL6xK5hzyPZb23gbcRd"
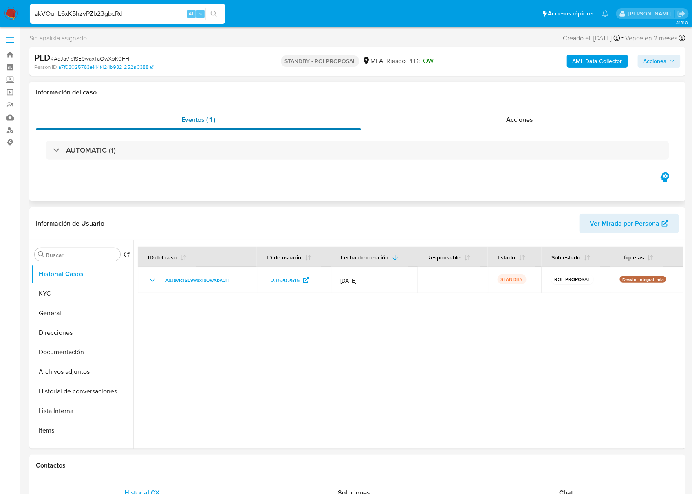
type input "akVOunL6xK5hzyPZb23gbcRd"
select select "10"
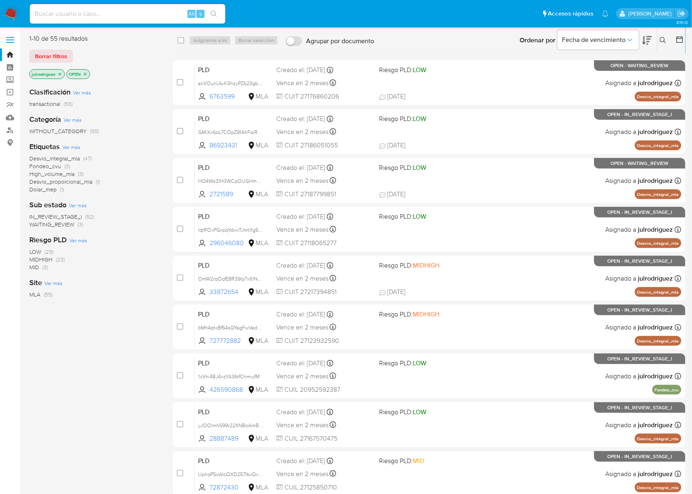
click at [72, 225] on span "WAITING_REVIEW" at bounding box center [51, 224] width 45 height 8
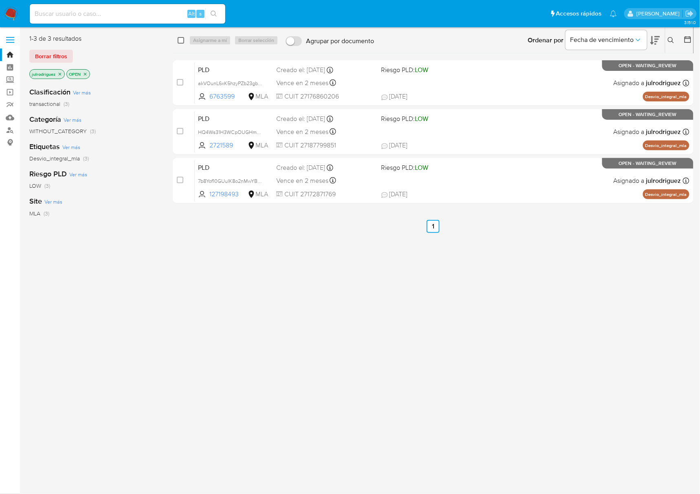
click at [183, 39] on input "checkbox" at bounding box center [181, 40] width 7 height 7
checkbox input "true"
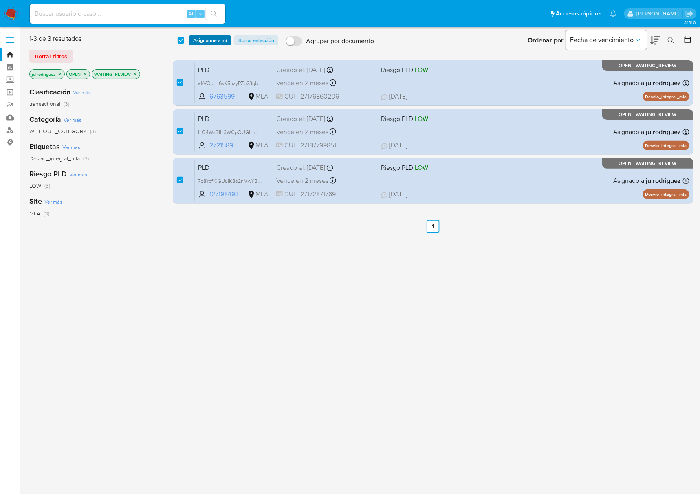
click at [204, 41] on span "Asignarme a mí" at bounding box center [210, 40] width 34 height 8
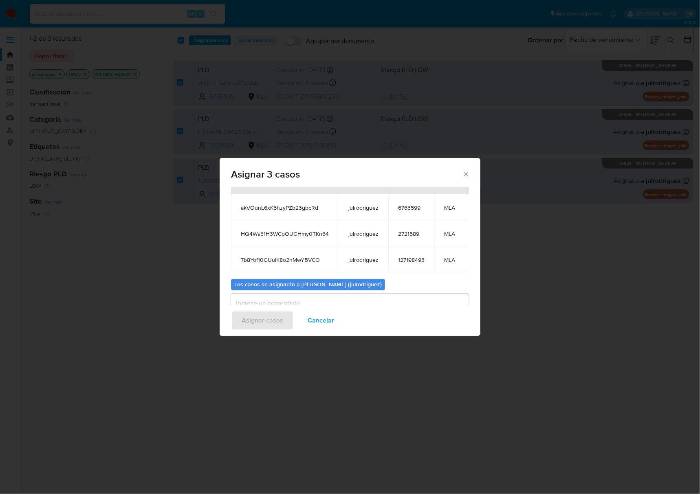
scroll to position [81, 0]
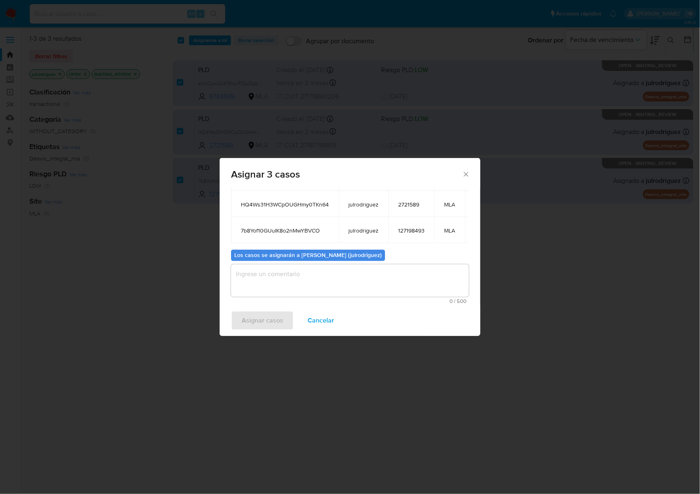
click at [315, 282] on textarea "assign-modal" at bounding box center [350, 280] width 238 height 33
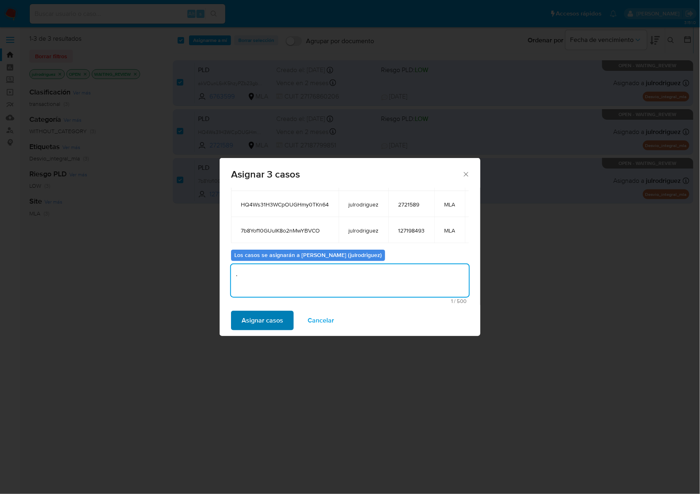
type textarea "."
click at [261, 318] on span "Asignar casos" at bounding box center [263, 321] width 42 height 18
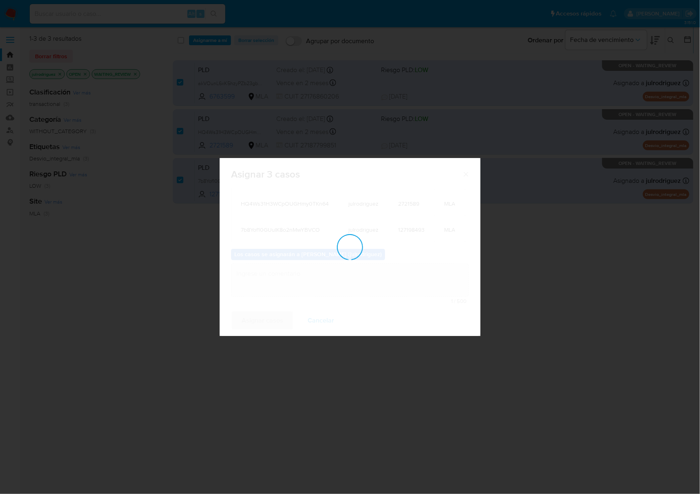
checkbox input "false"
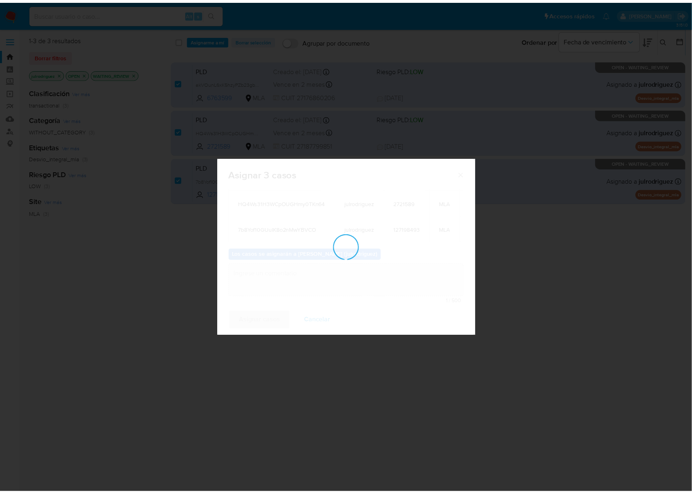
scroll to position [49, 0]
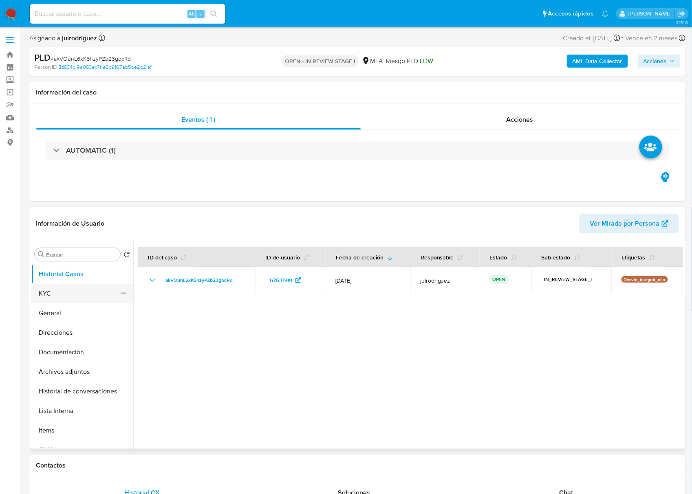
click at [57, 291] on button "KYC" at bounding box center [78, 294] width 95 height 20
select select "10"
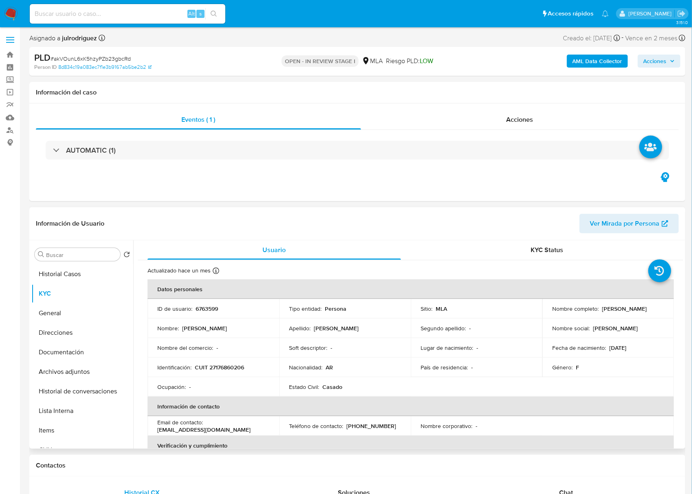
drag, startPoint x: 64, startPoint y: 282, endPoint x: 143, endPoint y: 266, distance: 80.7
click at [64, 282] on button "Historial Casos" at bounding box center [82, 274] width 102 height 20
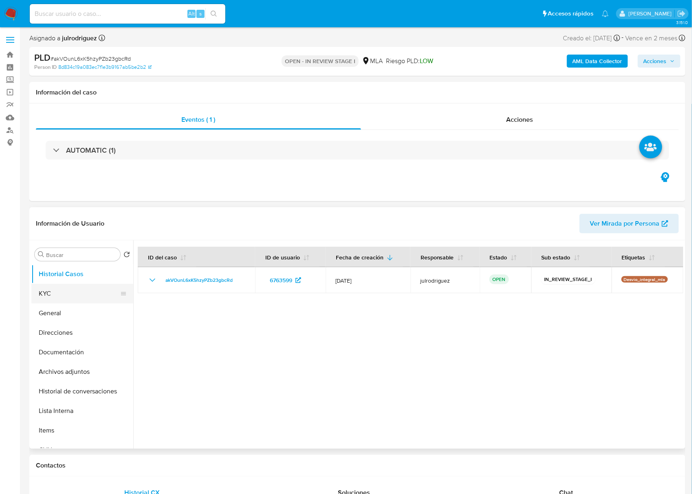
click at [41, 299] on button "KYC" at bounding box center [78, 294] width 95 height 20
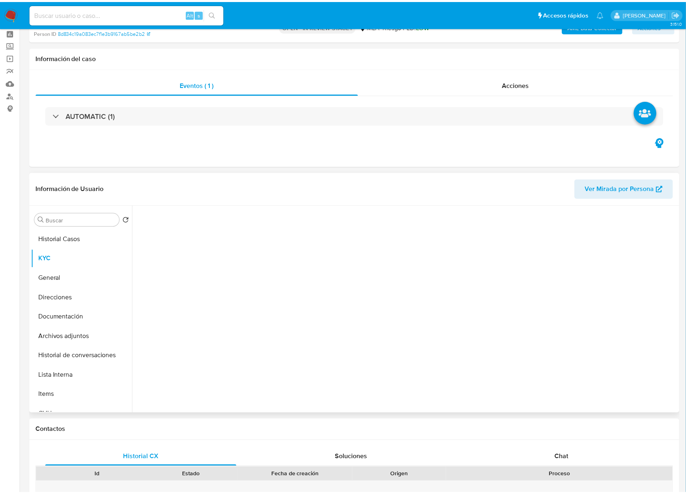
scroll to position [54, 0]
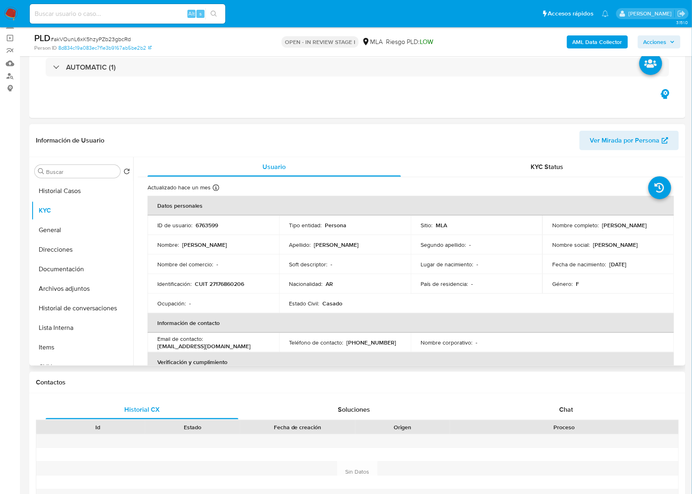
click at [227, 281] on p "CUIT 27176860206" at bounding box center [219, 283] width 49 height 7
copy p "27176860206"
drag, startPoint x: 557, startPoint y: 228, endPoint x: 610, endPoint y: 233, distance: 52.8
click at [610, 233] on td "Nombre completo : Laura Noem Hernandez" at bounding box center [608, 225] width 132 height 20
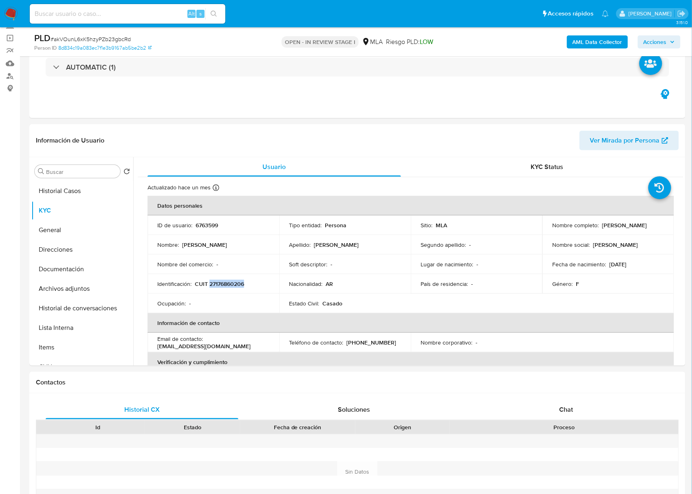
copy p "Laura Noem Hernandez"
click at [569, 404] on div "Chat" at bounding box center [561, 410] width 191 height 20
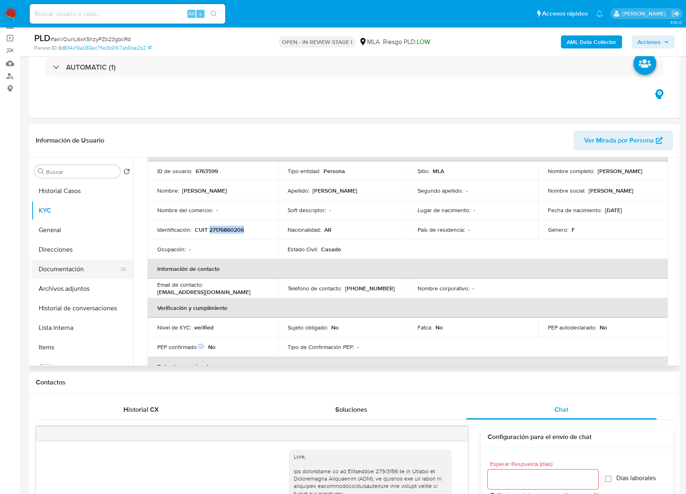
scroll to position [697, 0]
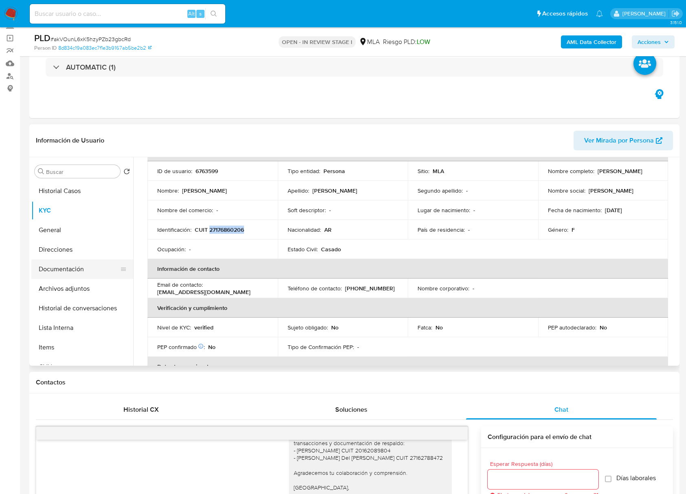
click at [51, 272] on button "Documentación" at bounding box center [78, 269] width 95 height 20
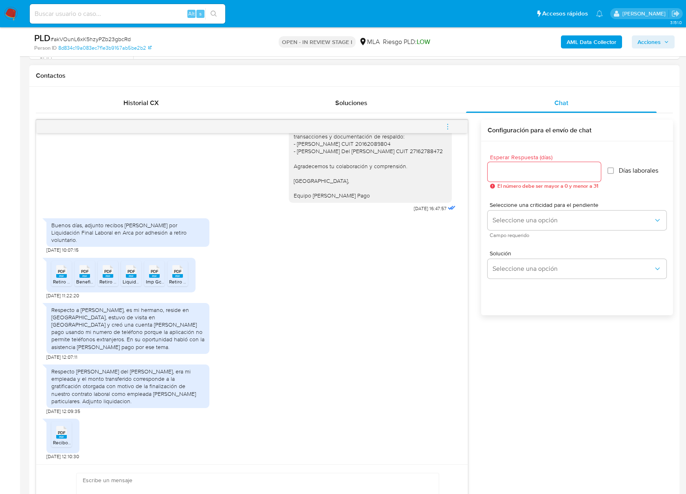
scroll to position [380, 0]
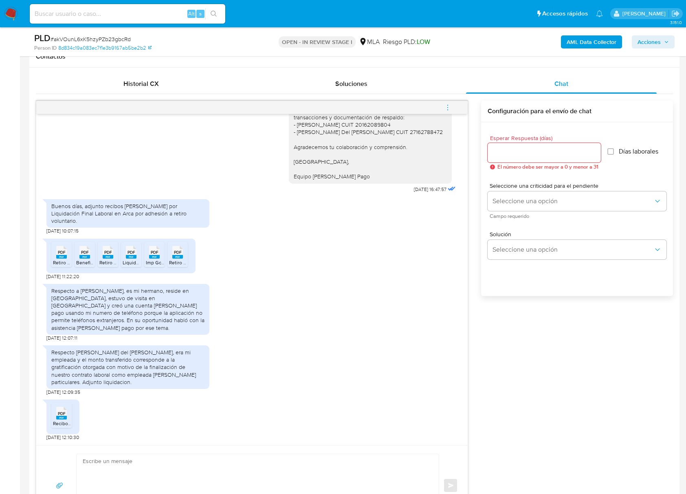
click at [61, 255] on span "PDF" at bounding box center [62, 252] width 8 height 5
click at [86, 255] on span "PDF" at bounding box center [85, 252] width 8 height 5
drag, startPoint x: 106, startPoint y: 263, endPoint x: 127, endPoint y: 264, distance: 20.8
click at [107, 255] on span "PDF" at bounding box center [108, 252] width 8 height 5
click at [132, 259] on rect at bounding box center [131, 257] width 11 height 4
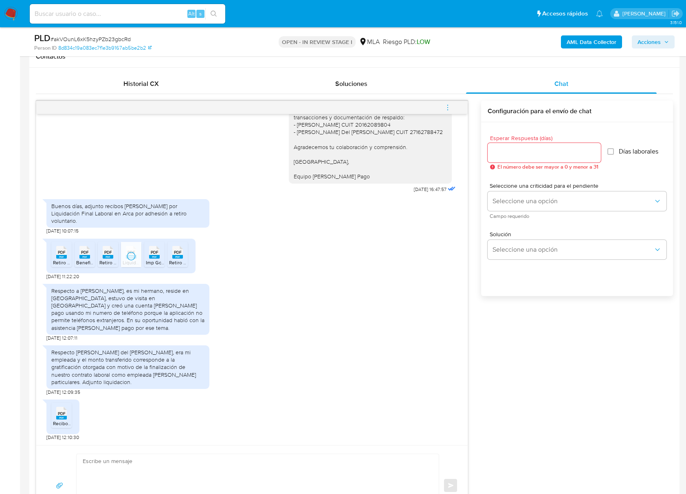
click at [155, 255] on span "PDF" at bounding box center [155, 252] width 8 height 5
drag, startPoint x: 181, startPoint y: 263, endPoint x: 194, endPoint y: 271, distance: 15.5
click at [181, 255] on span "PDF" at bounding box center [178, 252] width 8 height 5
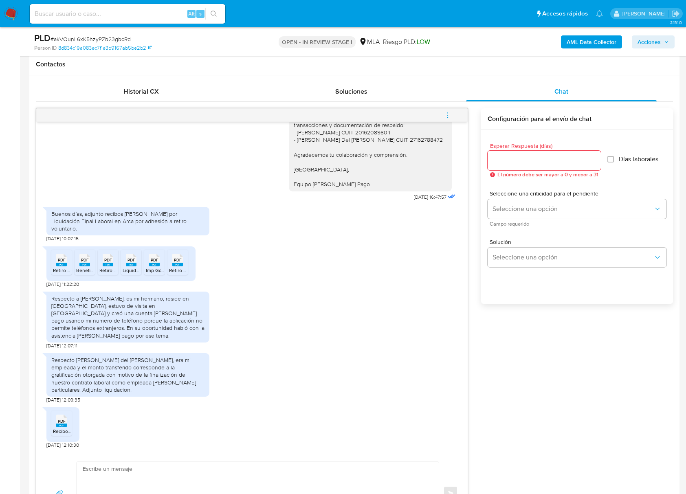
scroll to position [434, 0]
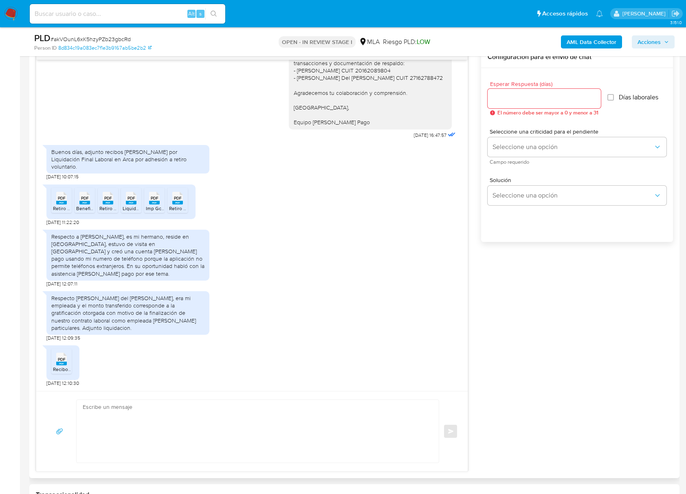
click at [64, 362] on span "PDF" at bounding box center [62, 359] width 8 height 5
click at [328, 303] on div "Respecto a Rosa del Carmen Pardo, era mi empleada y el monto transferido corres…" at bounding box center [251, 314] width 411 height 54
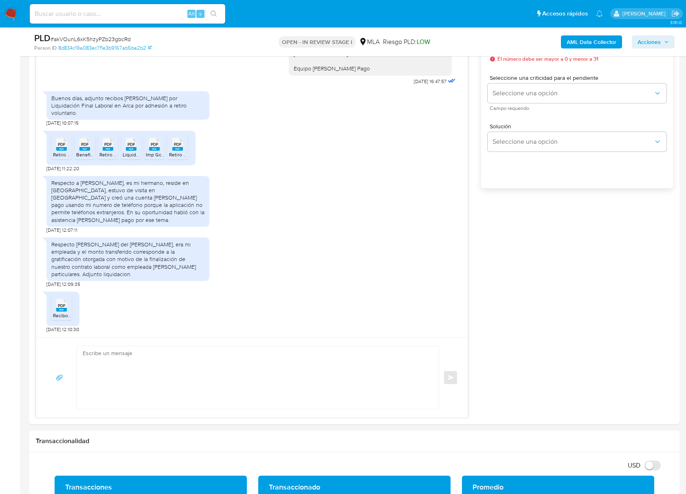
scroll to position [489, 0]
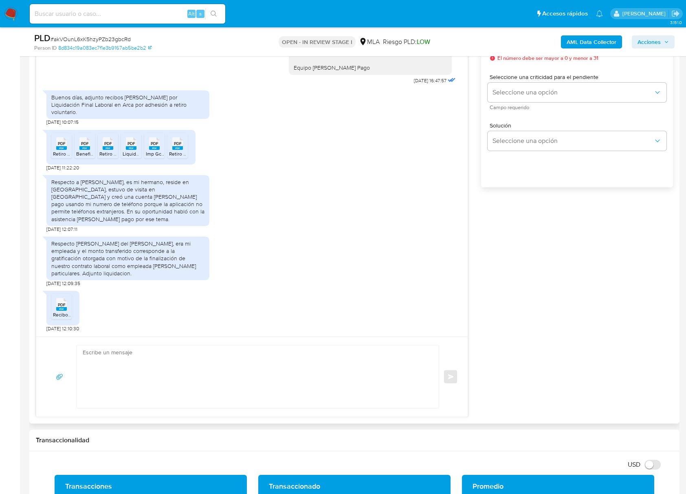
drag, startPoint x: 649, startPoint y: 237, endPoint x: 640, endPoint y: 235, distance: 8.6
click at [649, 237] on div "17/07/2025 19:52:49 Hola, Esperamos que te encuentres muy bien. Te consultamos …" at bounding box center [354, 204] width 637 height 425
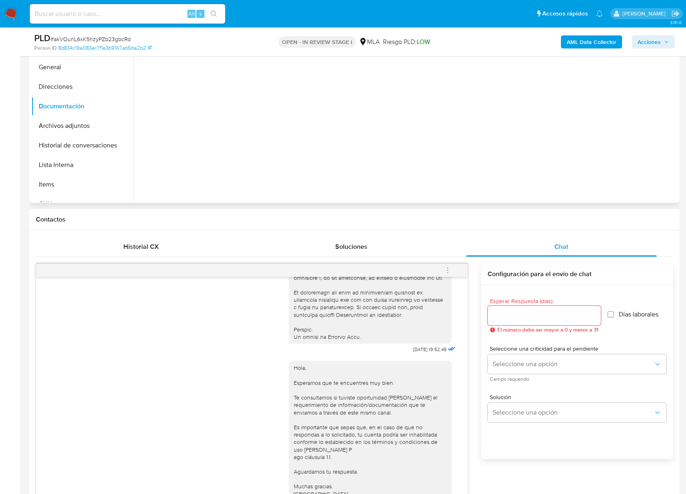
scroll to position [0, 0]
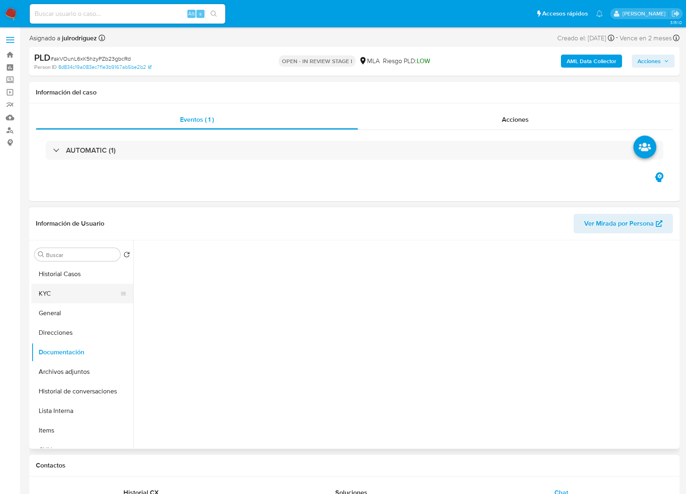
click at [67, 299] on button "KYC" at bounding box center [78, 294] width 95 height 20
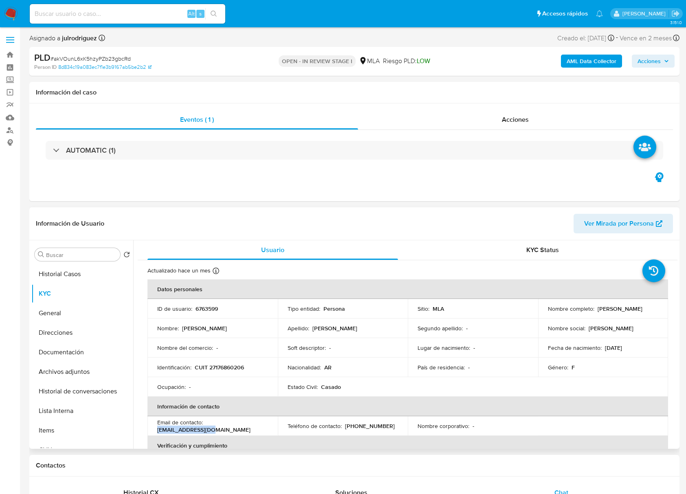
drag, startPoint x: 206, startPoint y: 426, endPoint x: 259, endPoint y: 427, distance: 53.0
click at [259, 427] on div "Email de contacto : dir_94@hotmail.com" at bounding box center [212, 426] width 111 height 15
copy p "dir_94@hotmail.com"
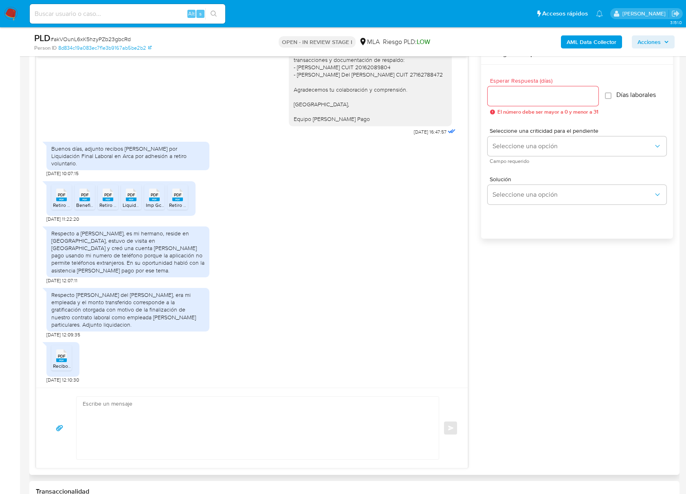
scroll to position [434, 0]
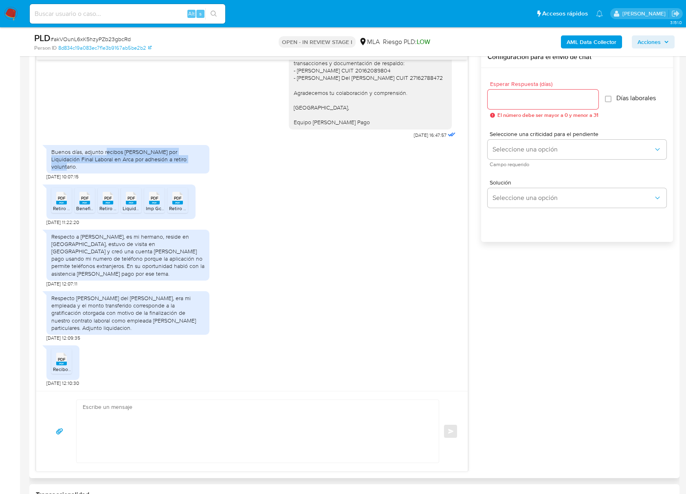
drag, startPoint x: 105, startPoint y: 165, endPoint x: 167, endPoint y: 171, distance: 62.2
click at [167, 171] on div "Buenos días, adjunto recibos de sueldo por Liquidación Final Laboral en Arca po…" at bounding box center [127, 159] width 153 height 22
drag, startPoint x: 84, startPoint y: 167, endPoint x: 181, endPoint y: 178, distance: 97.9
click at [181, 171] on div "Buenos días, adjunto recibos de sueldo por Liquidación Final Laboral en Arca po…" at bounding box center [127, 159] width 153 height 22
copy div "adjunto recibos de sueldo por Liquidación Final Laboral en Arca por adhesión a …"
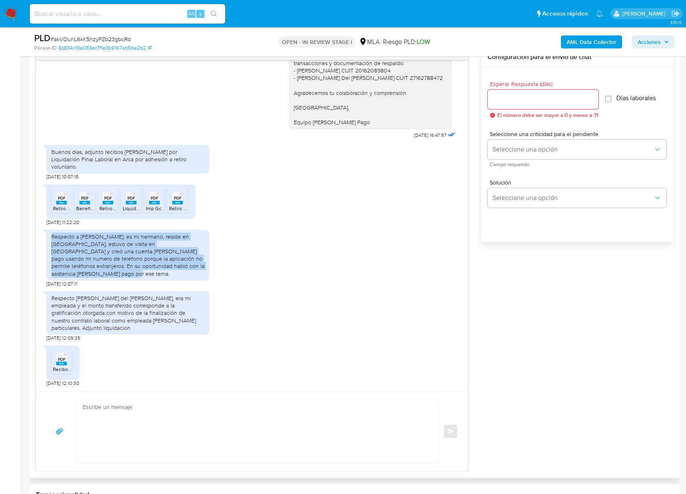
drag, startPoint x: 51, startPoint y: 244, endPoint x: 100, endPoint y: 283, distance: 62.9
click at [100, 281] on div "Respecto a Gerardo Andrés Hernández, es mi hermano, reside en Australia, estuvo…" at bounding box center [127, 255] width 163 height 51
copy div "Respecto a Gerardo Andrés Hernández, es mi hermano, reside en Australia, estuvo…"
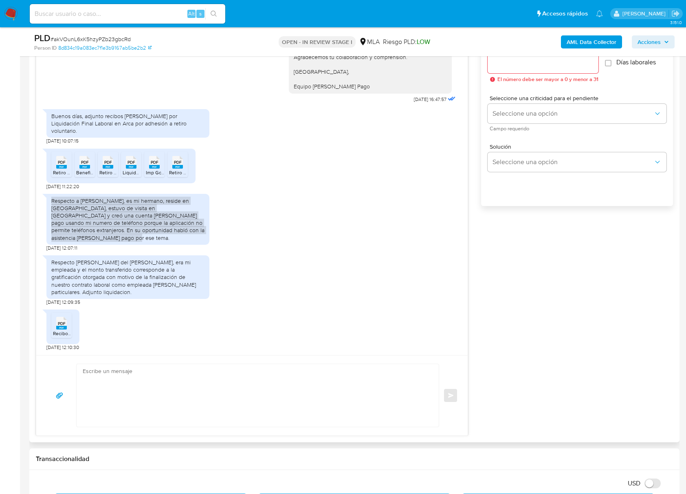
scroll to position [489, 0]
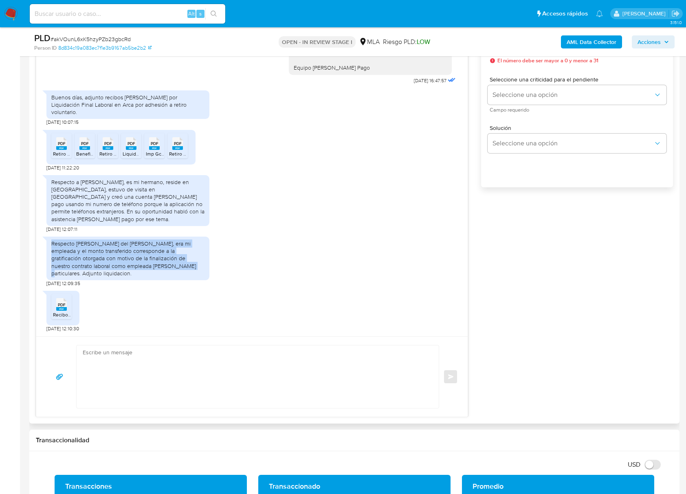
drag, startPoint x: 51, startPoint y: 252, endPoint x: 132, endPoint y: 276, distance: 84.3
click at [132, 276] on div "Respecto a Rosa del Carmen Pardo, era mi empleada y el monto transferido corres…" at bounding box center [127, 258] width 153 height 37
copy div "Respecto a Rosa del Carmen Pardo, era mi empleada y el monto transferido corres…"
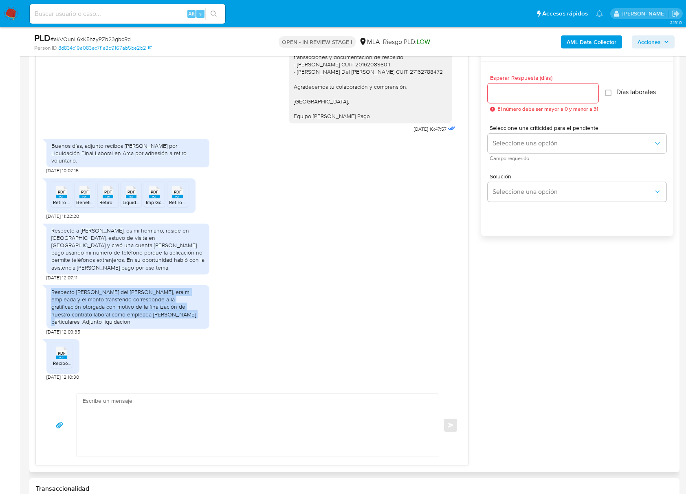
scroll to position [326, 0]
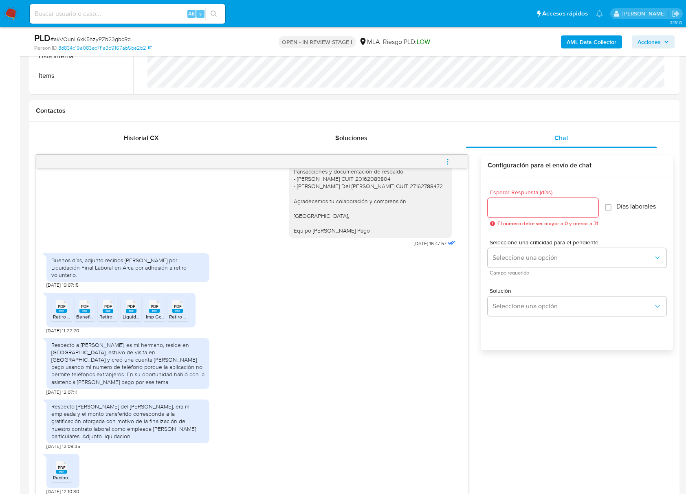
click at [111, 38] on span "# akVOunL6xK5hzyPZb23gbcRd" at bounding box center [91, 39] width 80 height 8
copy span "akVOunL6xK5hzyPZb23gbcRd"
click at [503, 210] on input "Esperar Respuesta (días)" at bounding box center [543, 207] width 111 height 11
type input "0"
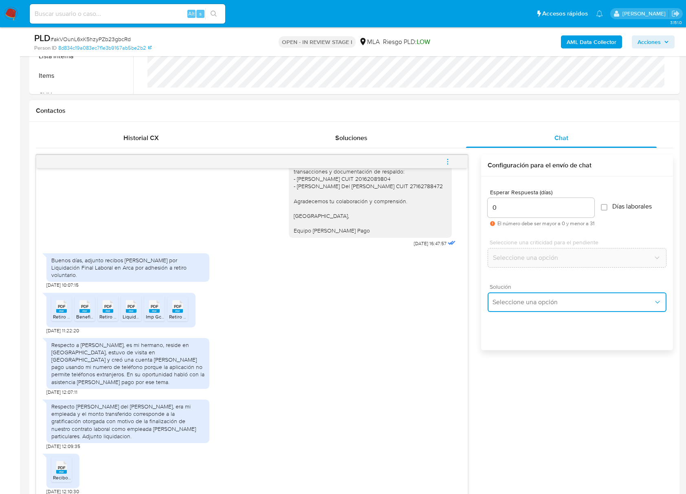
click at [531, 302] on span "Seleccione una opción" at bounding box center [572, 302] width 161 height 8
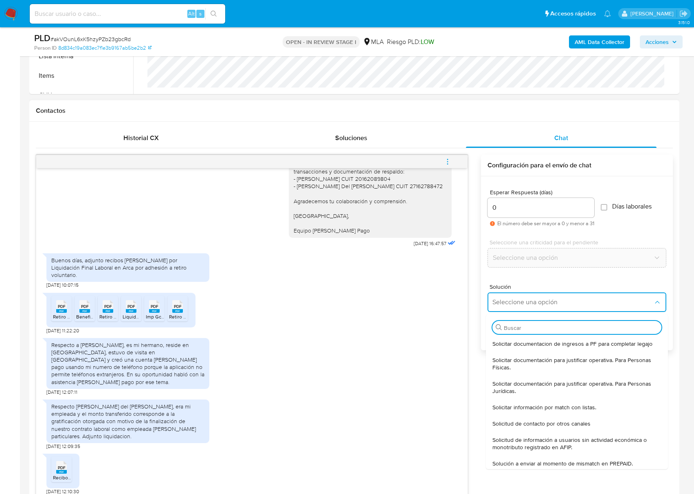
click at [529, 339] on div "Solicitar documentacion de ingresos a PF para completar legajo" at bounding box center [576, 344] width 169 height 16
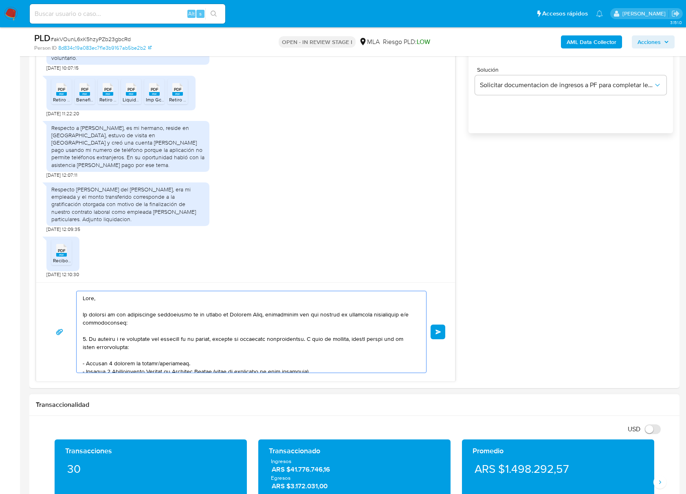
scroll to position [25, 0]
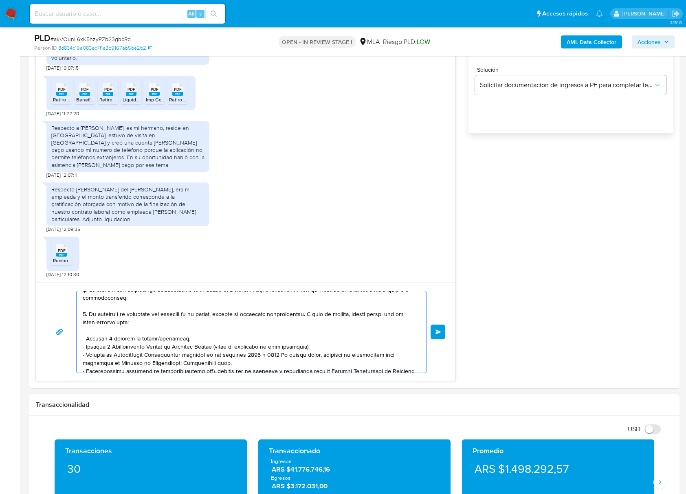
drag, startPoint x: 93, startPoint y: 303, endPoint x: 248, endPoint y: 489, distance: 242.3
click at [250, 494] on html "Pausado Ver notificaciones Alt s Accesos rápidos Presiona las siguientes teclas…" at bounding box center [343, 430] width 686 height 1946
type textarea "Equipo de Mercado Pago."
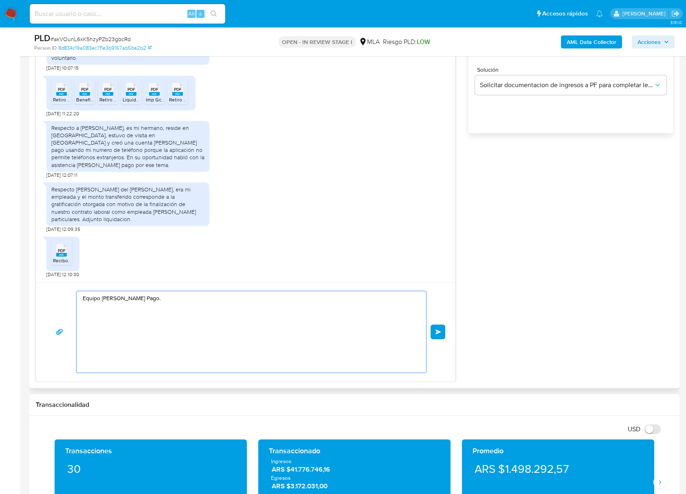
scroll to position [0, 0]
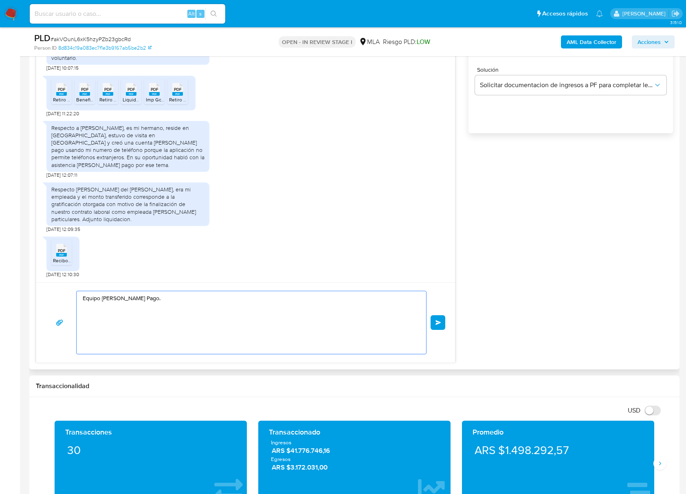
drag, startPoint x: 174, startPoint y: 331, endPoint x: 53, endPoint y: 264, distance: 138.7
click at [48, 266] on div "17/07/2025 19:52:49 Hola, Esperamos que te encuentres muy bien. Te consultamos …" at bounding box center [245, 150] width 419 height 425
paste textarea "Buenas tardes, ¡Muchas gracias por tu respuesta! Confirmamos la recepción de la…"
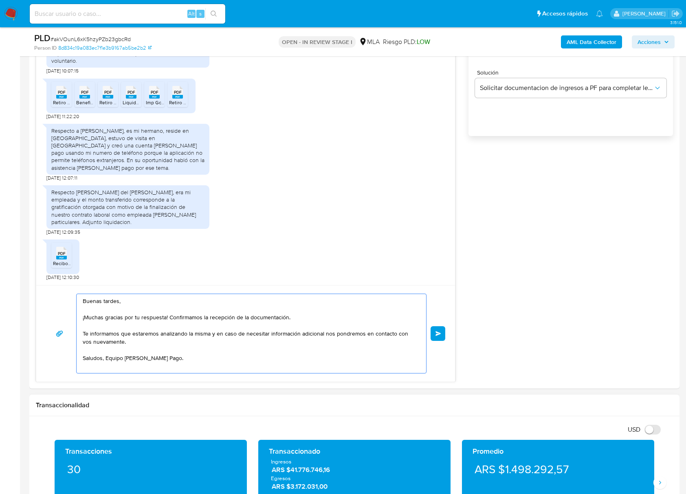
scroll to position [597, 0]
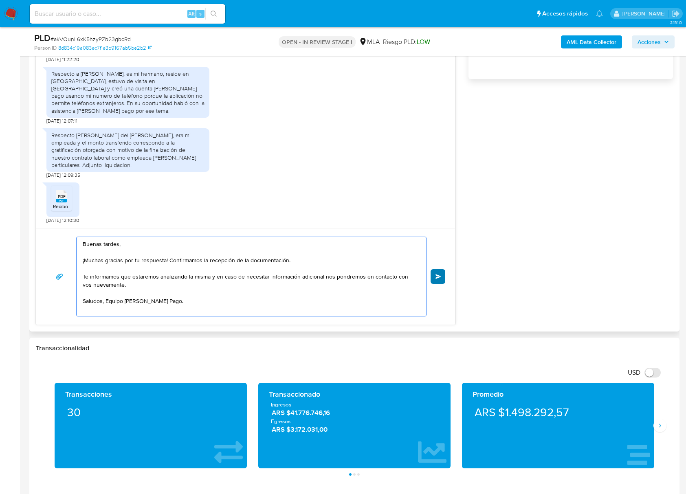
type textarea "Buenas tardes, ¡Muchas gracias por tu respuesta! Confirmamos la recepción de la…"
click at [438, 277] on span "Enviar" at bounding box center [438, 276] width 6 height 5
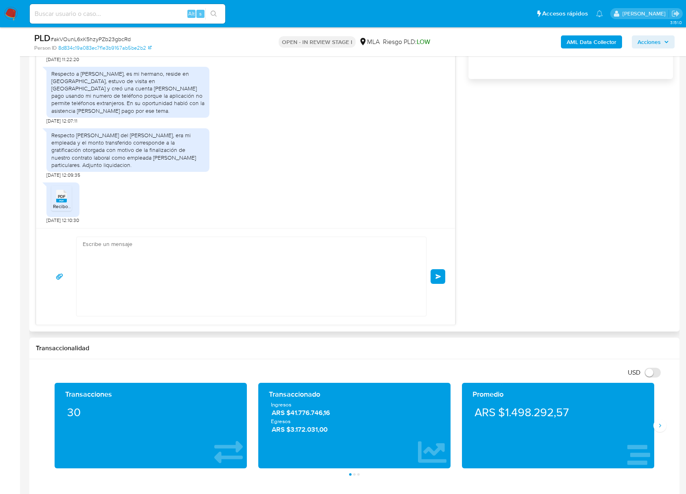
scroll to position [795, 0]
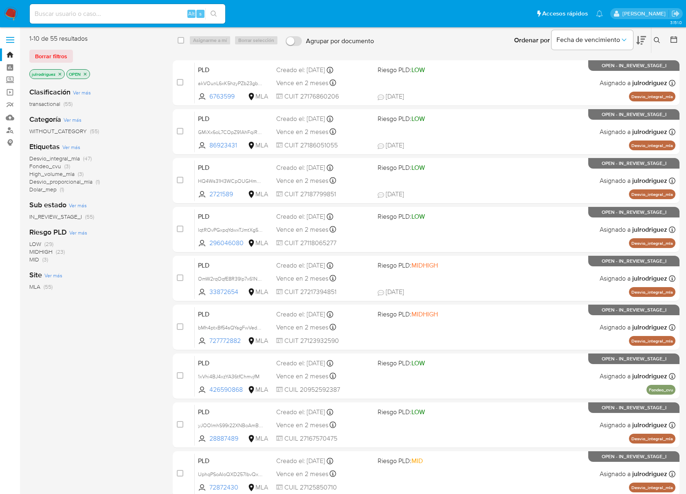
click at [659, 38] on icon at bounding box center [657, 40] width 7 height 7
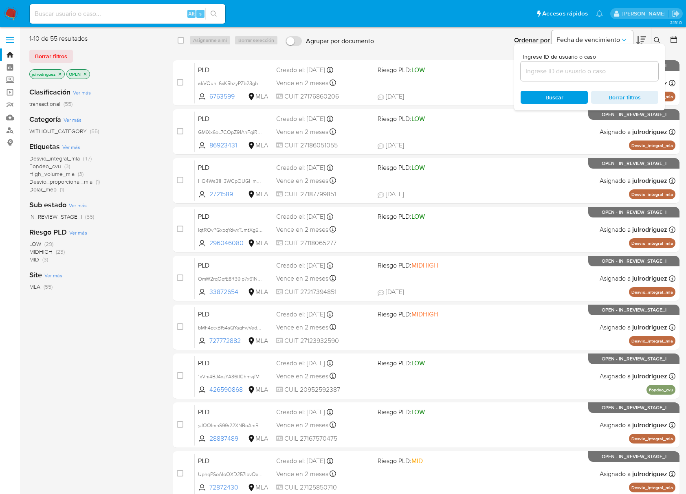
click at [548, 75] on input at bounding box center [589, 71] width 138 height 11
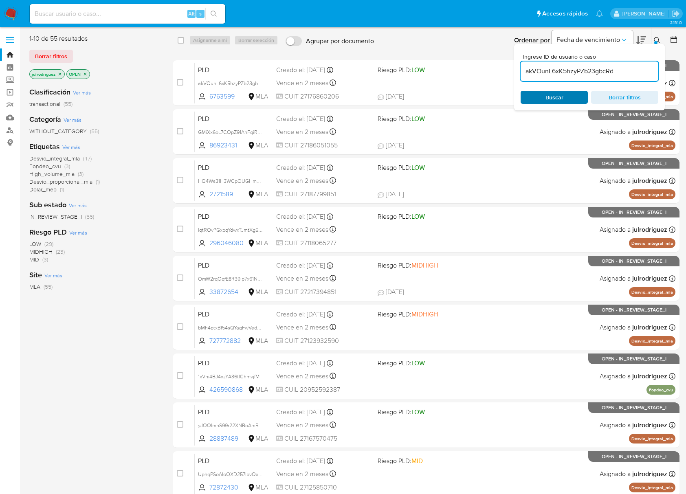
type input "akVOunL6xK5hzyPZb23gbcRd"
click at [537, 94] on span "Buscar" at bounding box center [554, 97] width 56 height 11
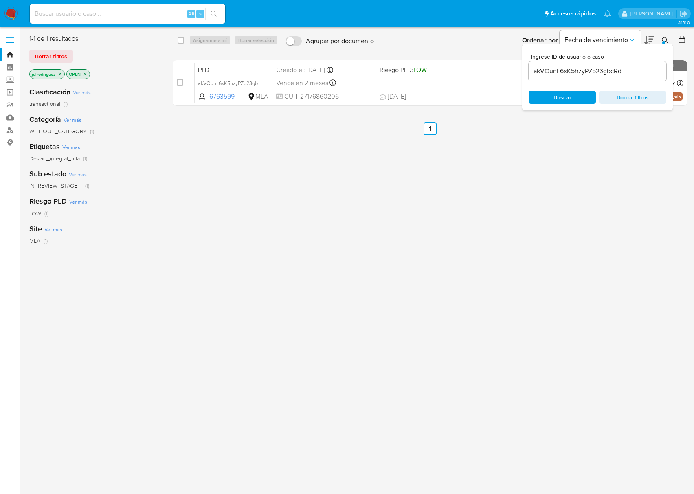
click at [177, 36] on div "select-all-cases-checkbox Asignarme a mí Borrar selección Agrupar por documento…" at bounding box center [430, 40] width 515 height 25
click at [180, 37] on input "checkbox" at bounding box center [181, 40] width 7 height 7
checkbox input "true"
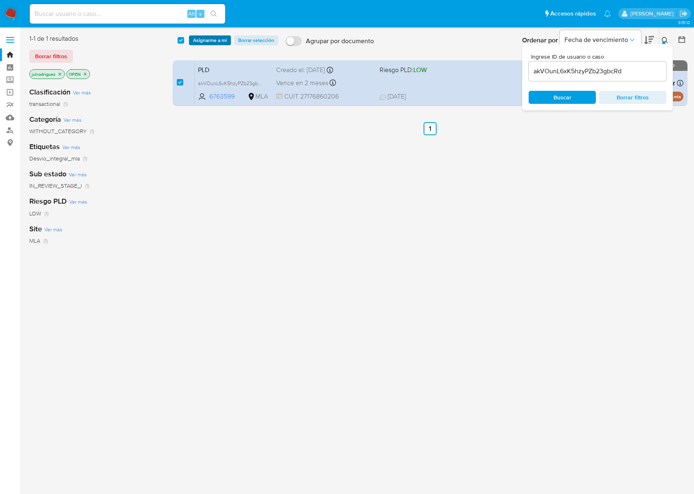
click at [217, 40] on span "Asignarme a mí" at bounding box center [210, 40] width 34 height 8
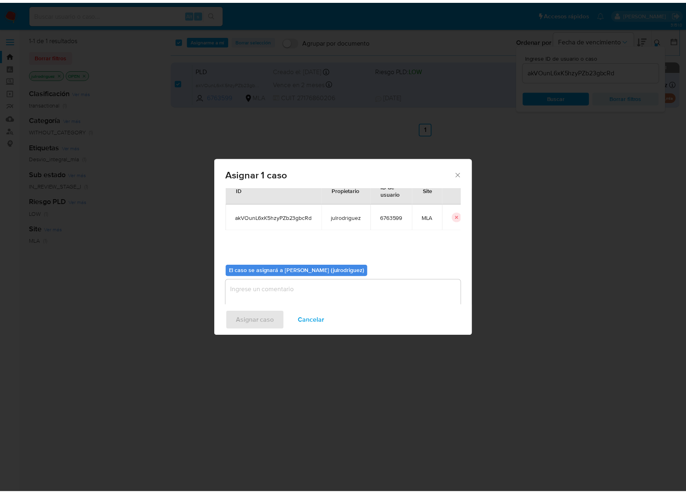
scroll to position [42, 0]
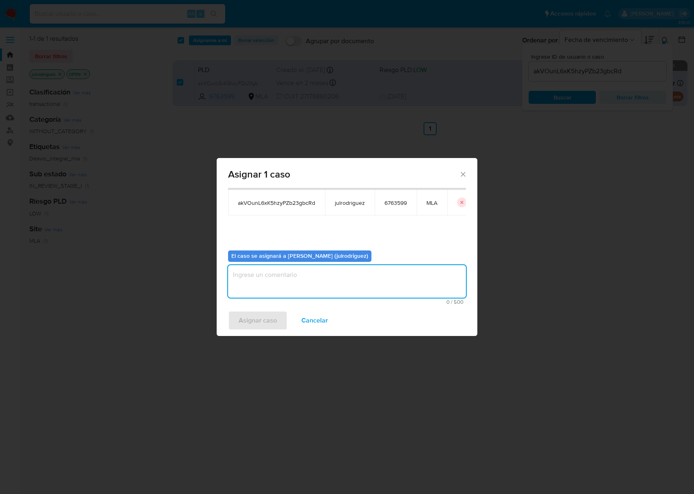
click at [301, 277] on textarea "assign-modal" at bounding box center [347, 281] width 238 height 33
type textarea "."
click at [270, 317] on span "Asignar caso" at bounding box center [258, 321] width 38 height 18
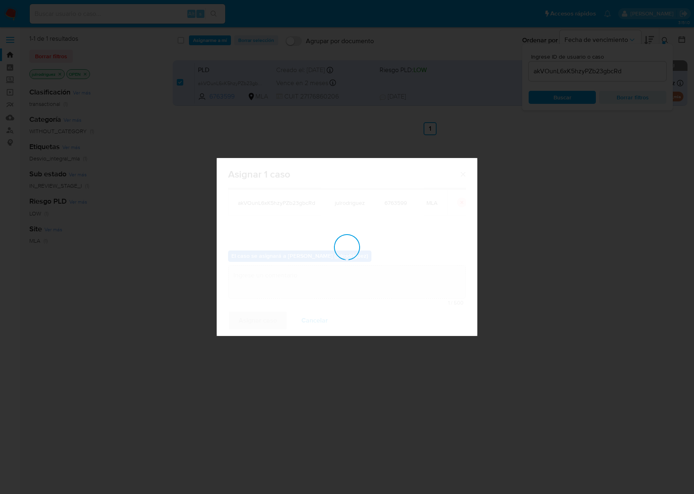
checkbox input "false"
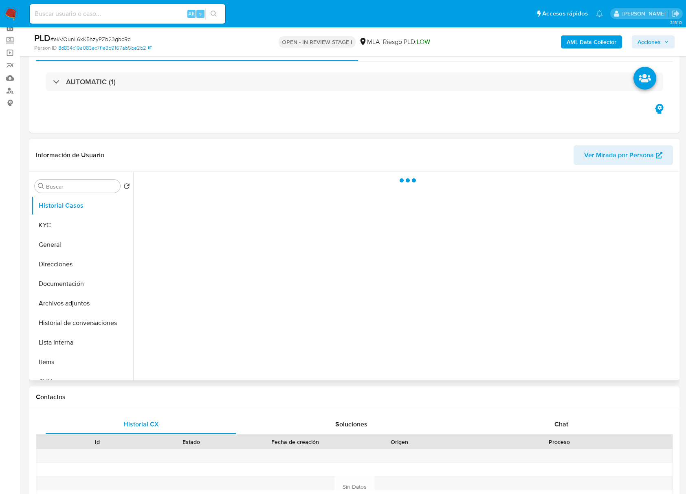
scroll to position [108, 0]
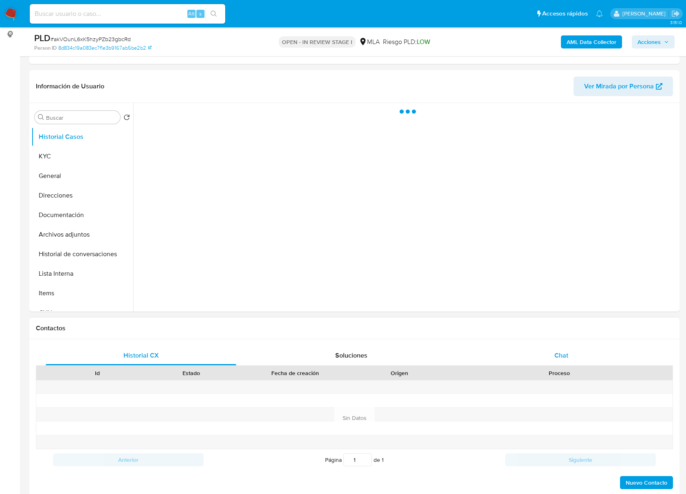
click at [555, 352] on span "Chat" at bounding box center [561, 355] width 14 height 9
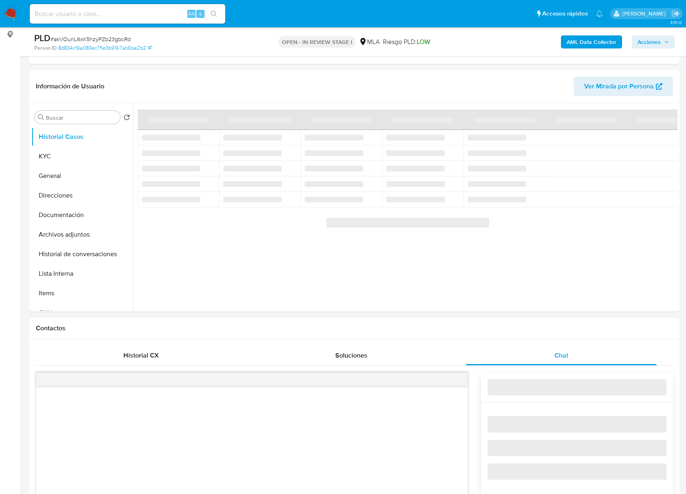
select select "10"
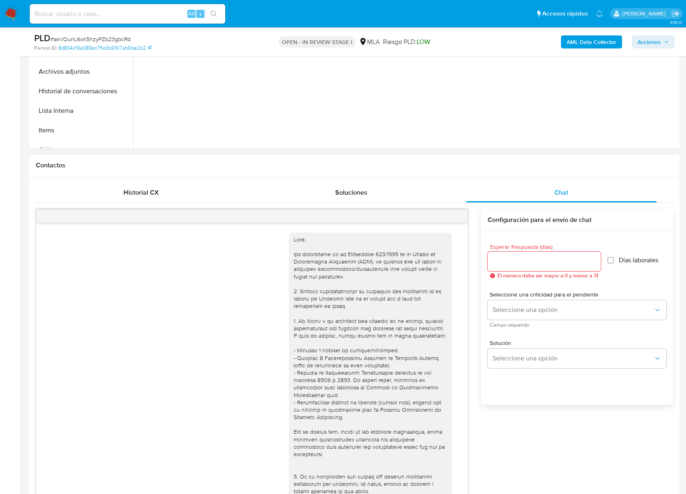
scroll to position [795, 0]
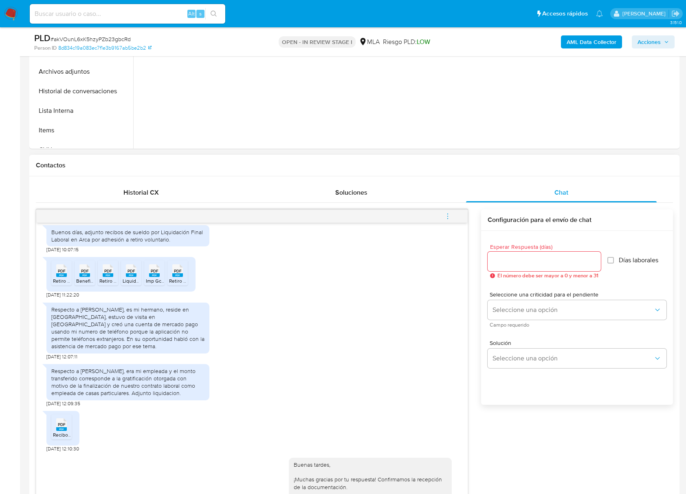
click at [448, 221] on span "menu-action" at bounding box center [447, 216] width 7 height 20
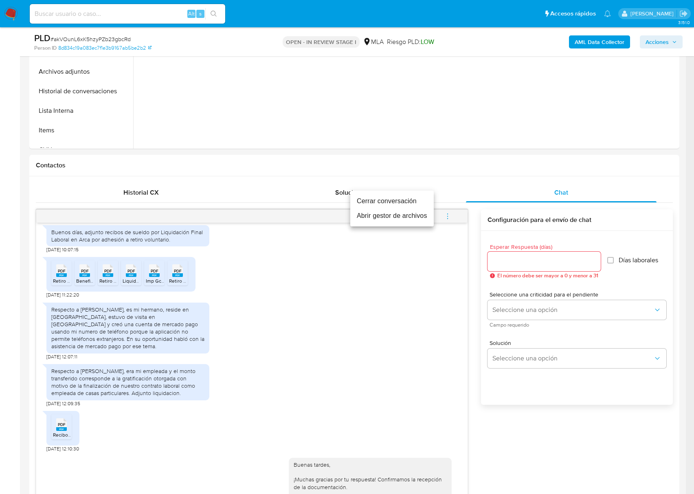
click at [375, 202] on li "Cerrar conversación" at bounding box center [391, 201] width 83 height 15
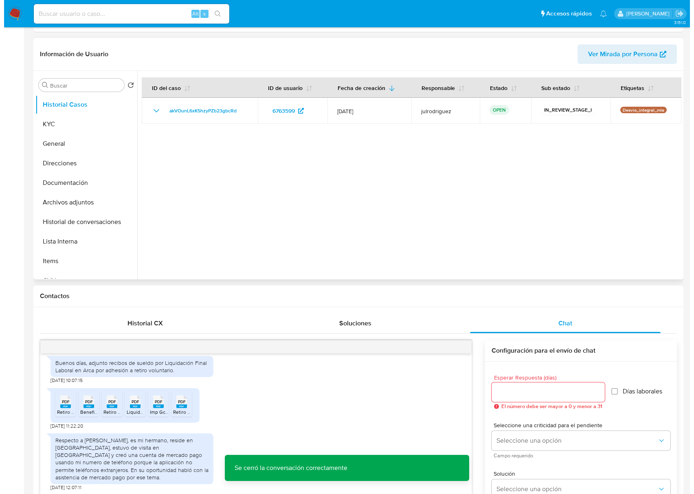
scroll to position [0, 0]
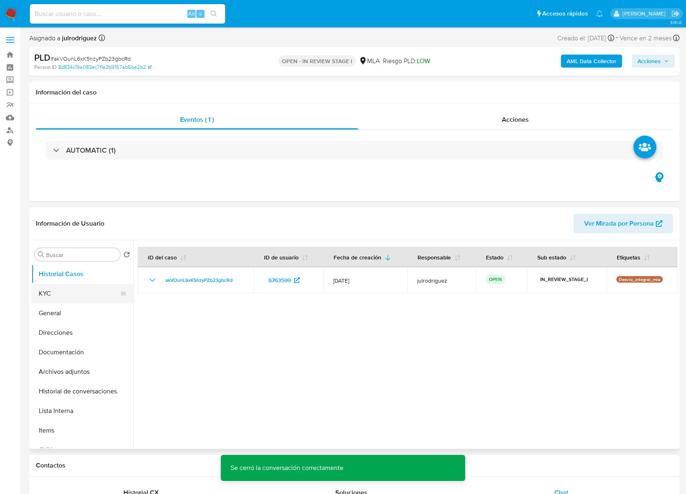
click at [98, 294] on button "KYC" at bounding box center [78, 294] width 95 height 20
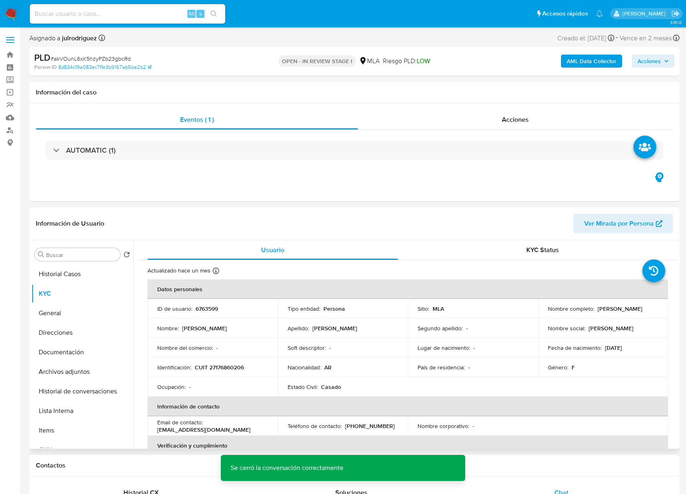
click at [198, 308] on p "6763599" at bounding box center [206, 308] width 22 height 7
copy p "6763599"
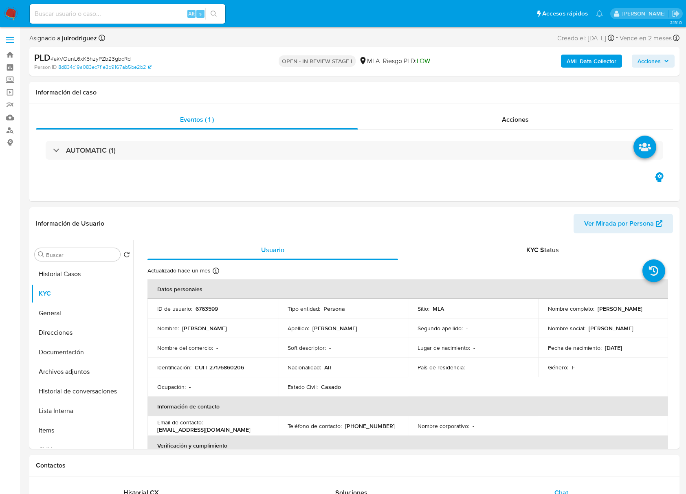
click at [92, 56] on span "# akVOunL6xK5hzyPZb23gbcRd" at bounding box center [91, 59] width 80 height 8
copy span "akVOunL6xK5hzyPZb23gbcRd"
click at [67, 387] on button "Historial de conversaciones" at bounding box center [78, 392] width 95 height 20
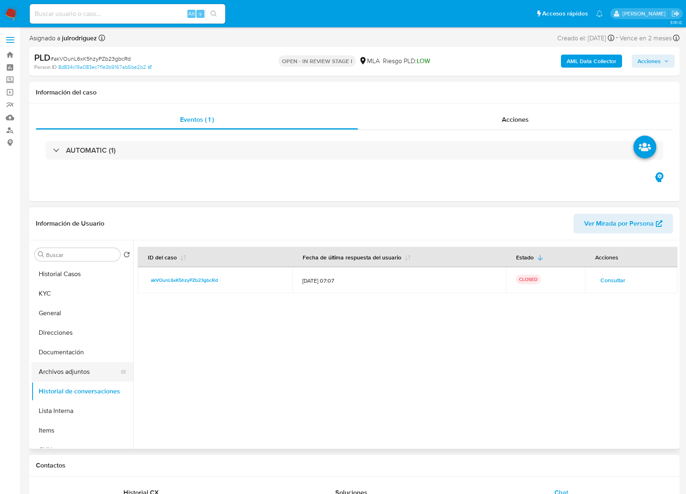
click at [67, 378] on button "Archivos adjuntos" at bounding box center [78, 372] width 95 height 20
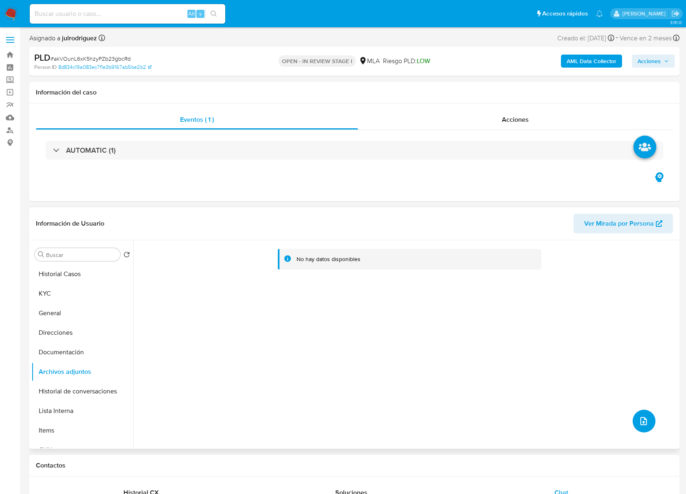
click at [634, 419] on button "upload-file" at bounding box center [643, 421] width 23 height 23
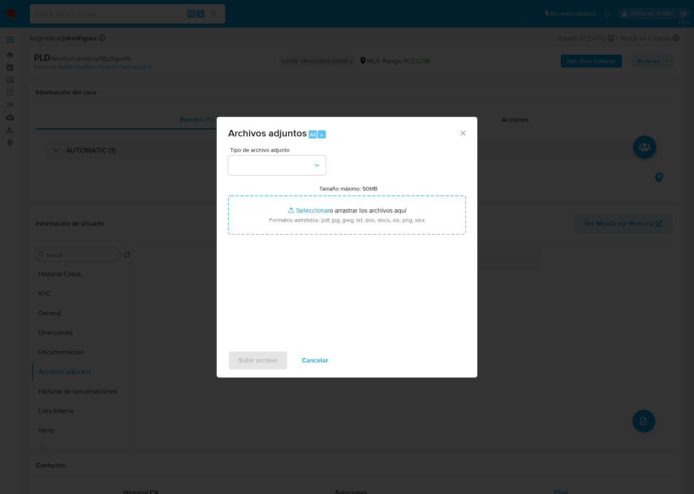
click at [463, 131] on icon "Cerrar" at bounding box center [463, 133] width 8 height 8
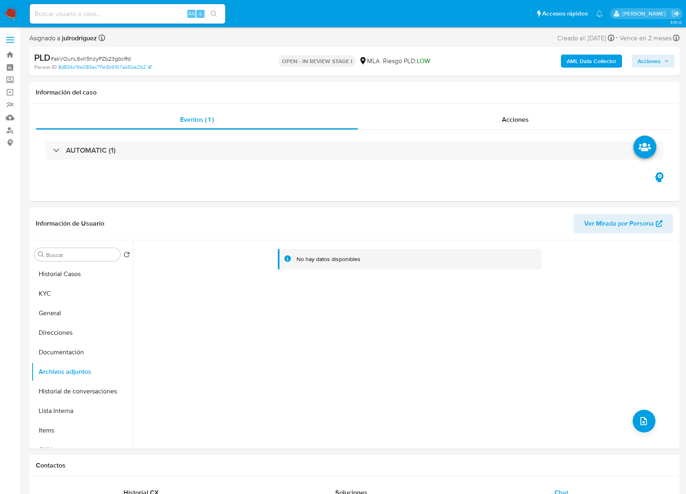
click at [575, 65] on b "AML Data Collector" at bounding box center [592, 61] width 50 height 13
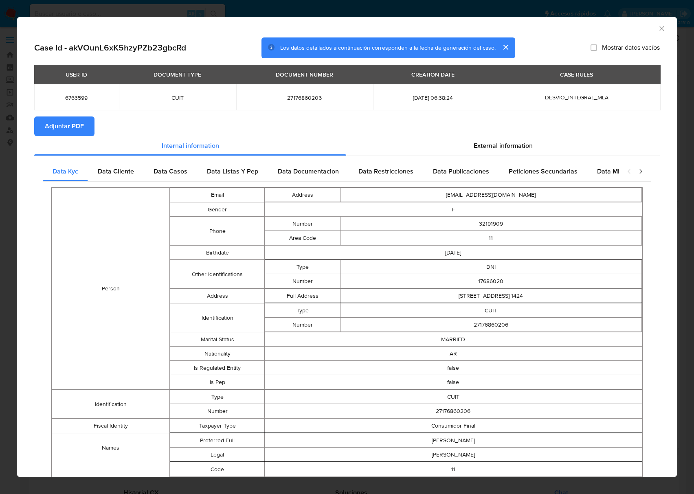
click at [51, 130] on span "Adjuntar PDF" at bounding box center [64, 126] width 39 height 18
click at [658, 27] on icon "Cerrar ventana" at bounding box center [662, 28] width 8 height 8
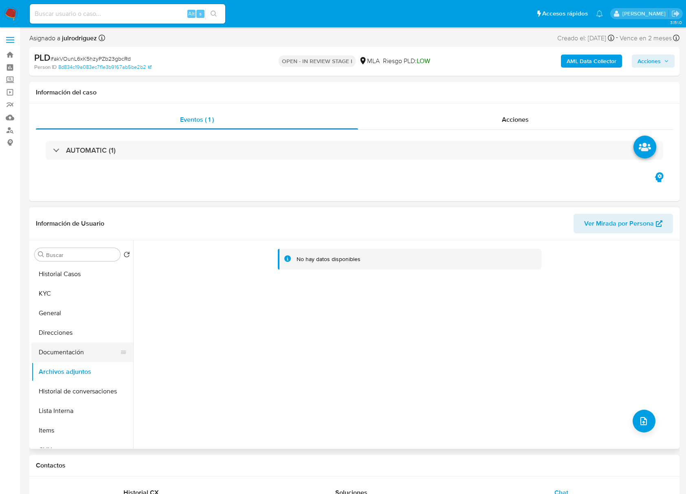
click at [88, 351] on button "Documentación" at bounding box center [78, 353] width 95 height 20
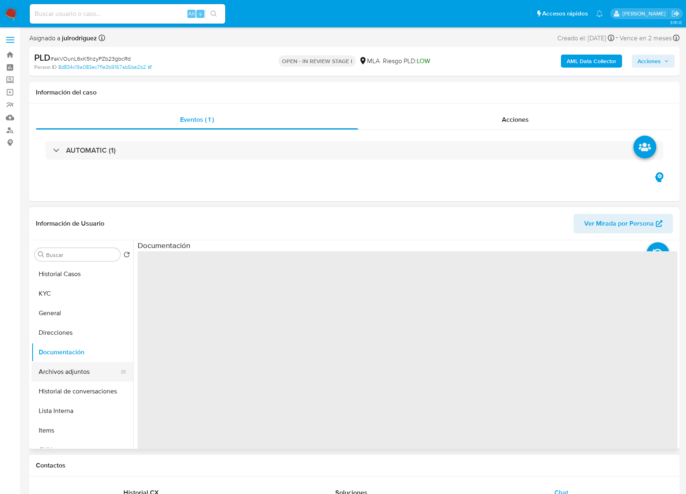
click at [81, 365] on button "Archivos adjuntos" at bounding box center [78, 372] width 95 height 20
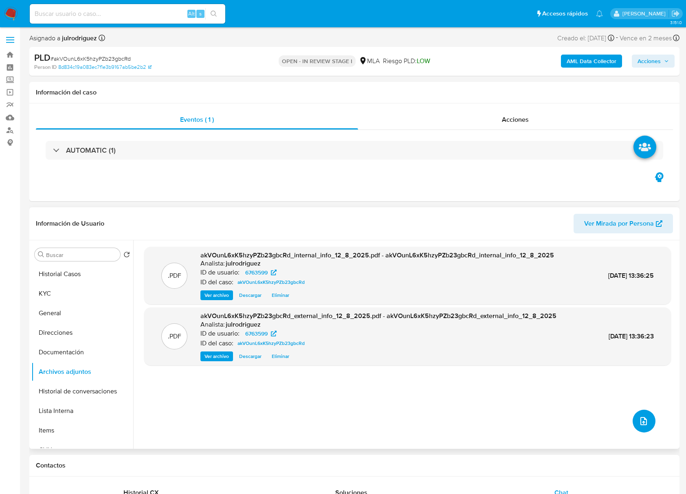
click at [643, 419] on icon "upload-file" at bounding box center [644, 421] width 10 height 10
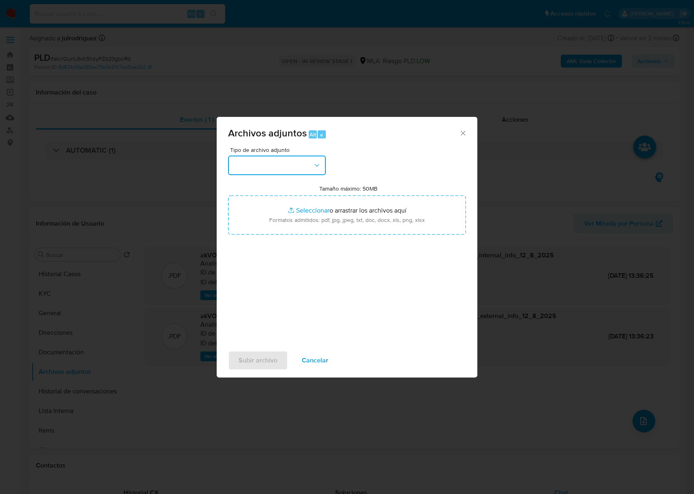
click at [294, 165] on button "button" at bounding box center [277, 166] width 98 height 20
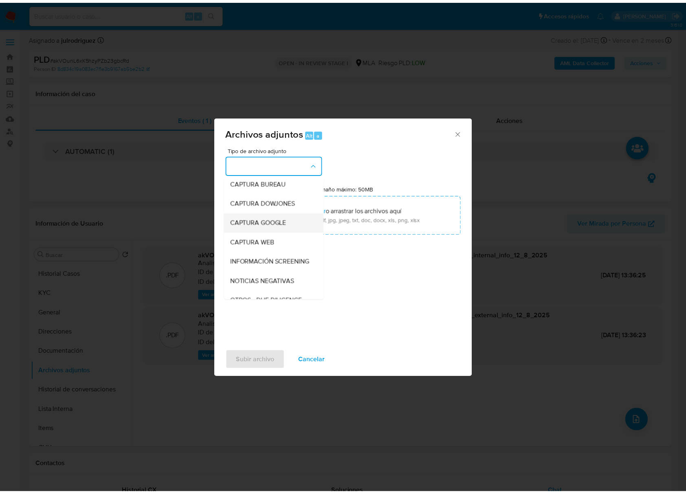
scroll to position [108, 0]
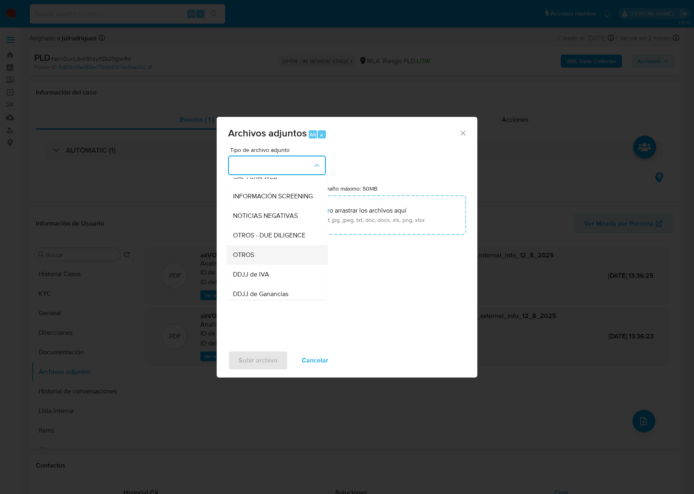
click at [254, 258] on span "OTROS" at bounding box center [243, 255] width 21 height 8
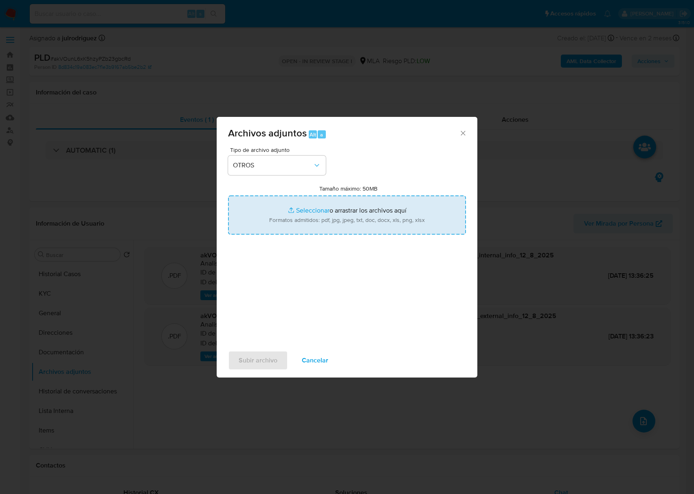
click at [305, 221] on input "Tamaño máximo: 50MB Seleccionar archivos" at bounding box center [347, 214] width 238 height 39
type input "C:\fakepath\[PERSON_NAME] - NOSIS - [DATE].pdf"
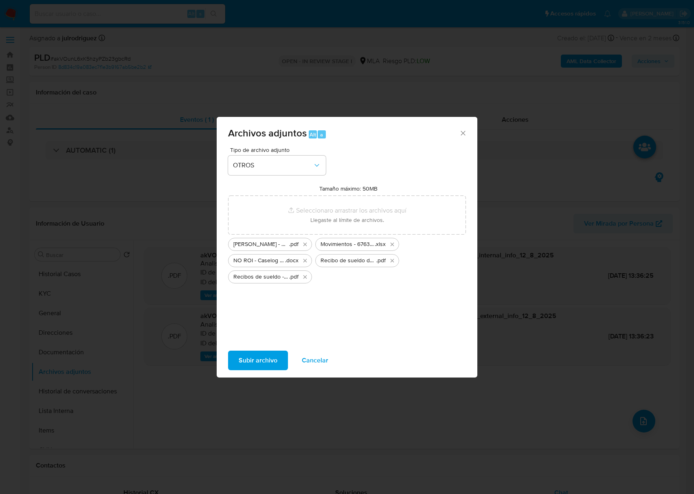
click at [263, 355] on span "Subir archivo" at bounding box center [258, 360] width 39 height 18
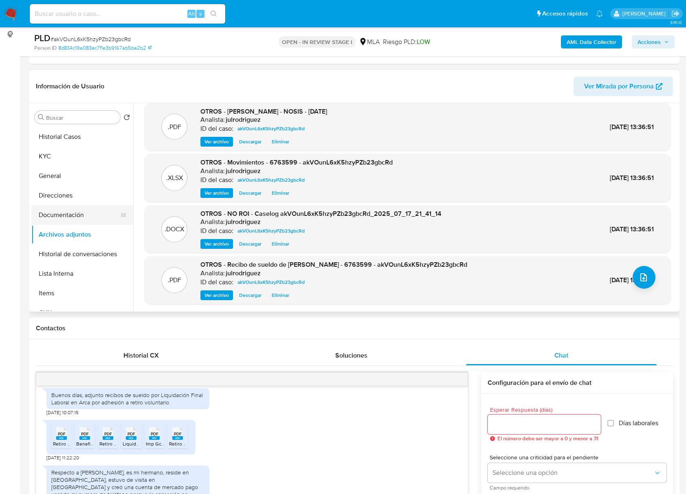
click at [64, 215] on button "Documentación" at bounding box center [78, 215] width 95 height 20
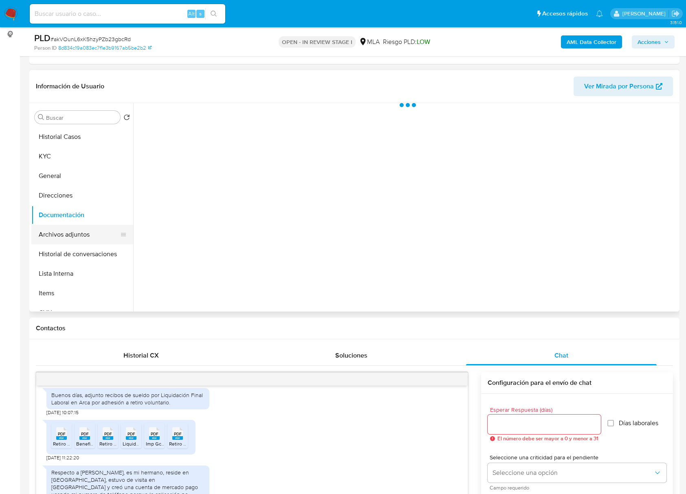
scroll to position [0, 0]
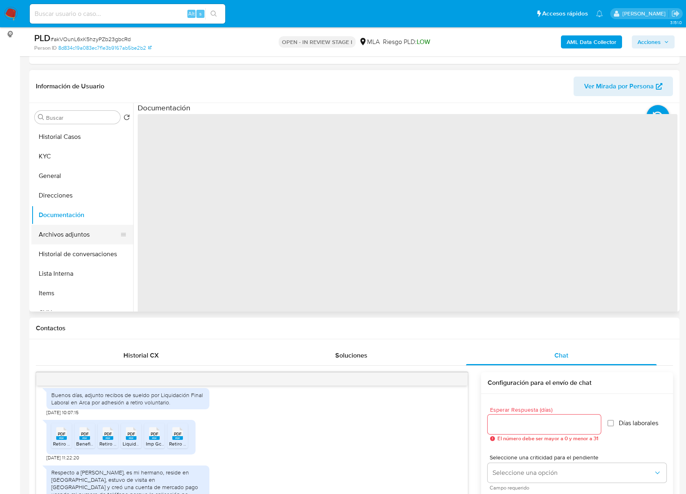
click at [67, 231] on button "Archivos adjuntos" at bounding box center [78, 235] width 95 height 20
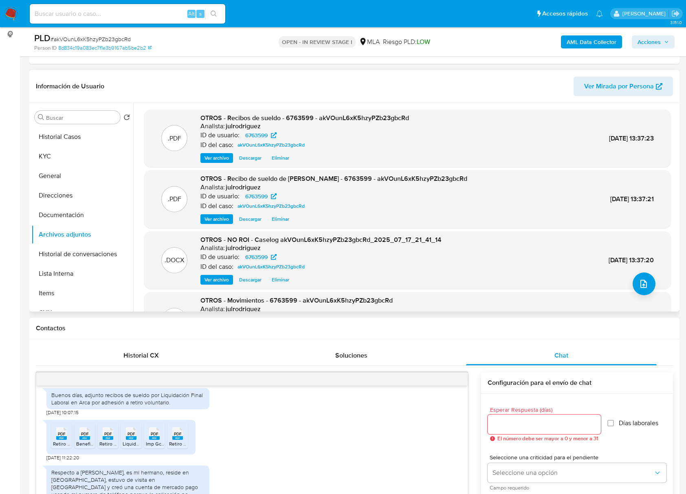
click at [554, 91] on header "Información de Usuario Ver Mirada por Persona" at bounding box center [354, 87] width 637 height 20
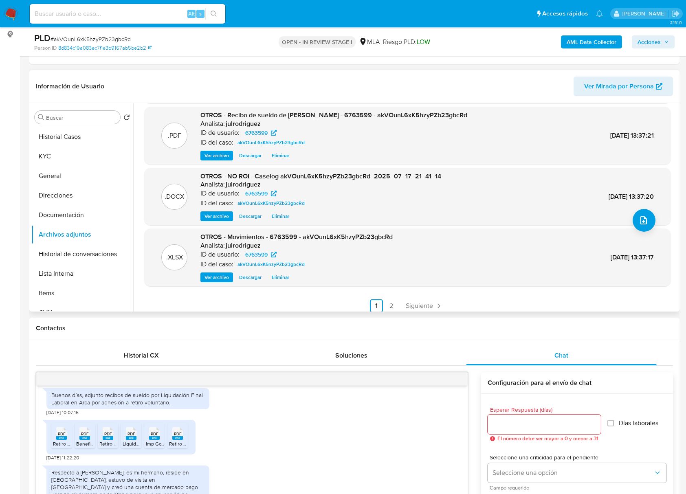
scroll to position [68, 0]
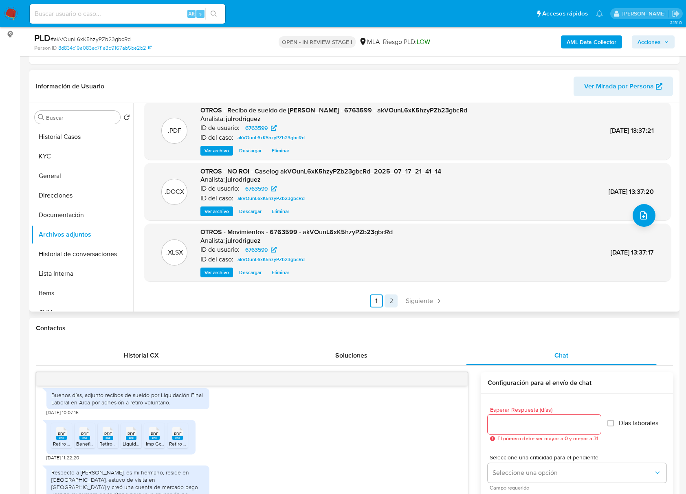
click at [384, 300] on link "2" at bounding box center [390, 300] width 13 height 13
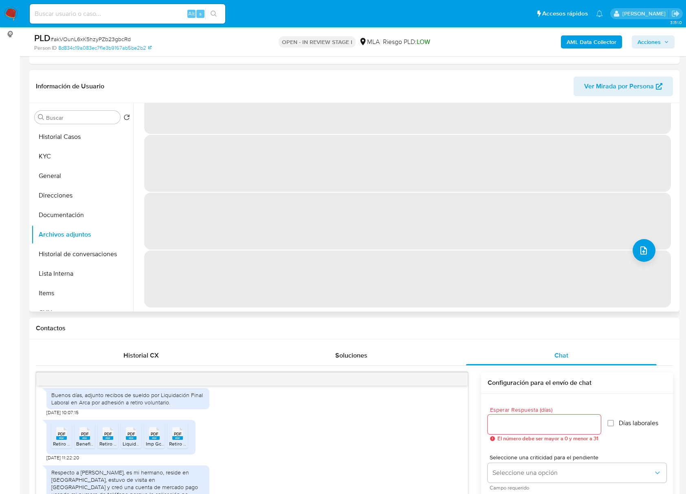
scroll to position [0, 0]
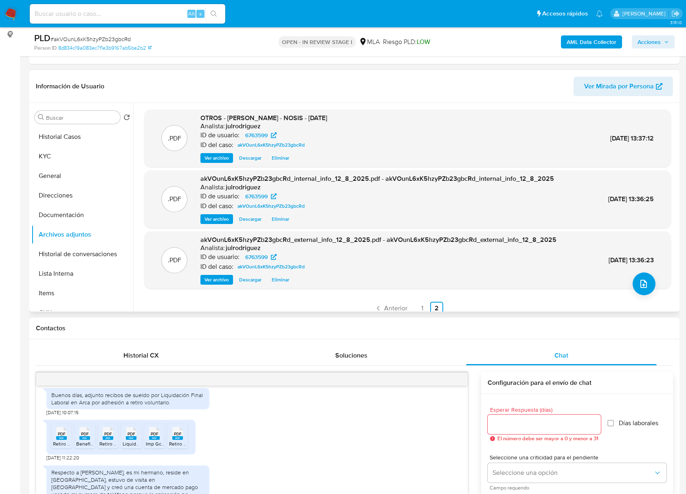
click at [642, 40] on span "Acciones" at bounding box center [648, 41] width 23 height 13
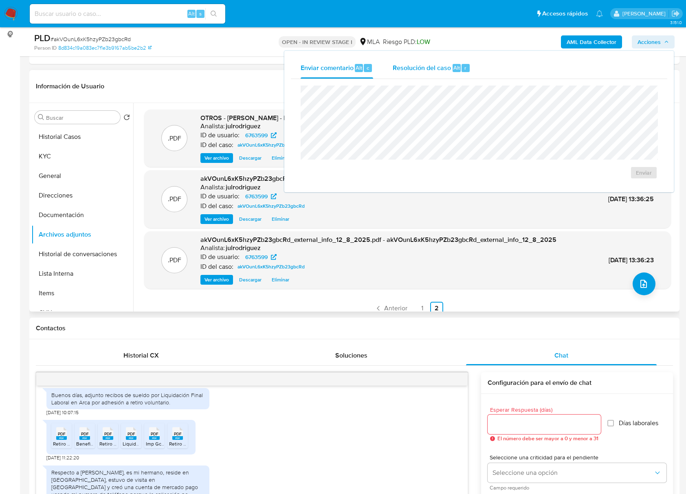
click at [452, 69] on div "Alt" at bounding box center [456, 68] width 8 height 8
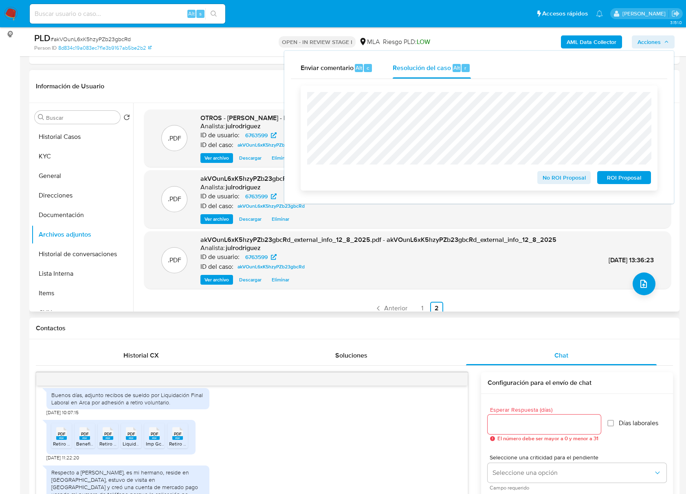
click at [547, 180] on span "No ROI Proposal" at bounding box center [564, 177] width 42 height 11
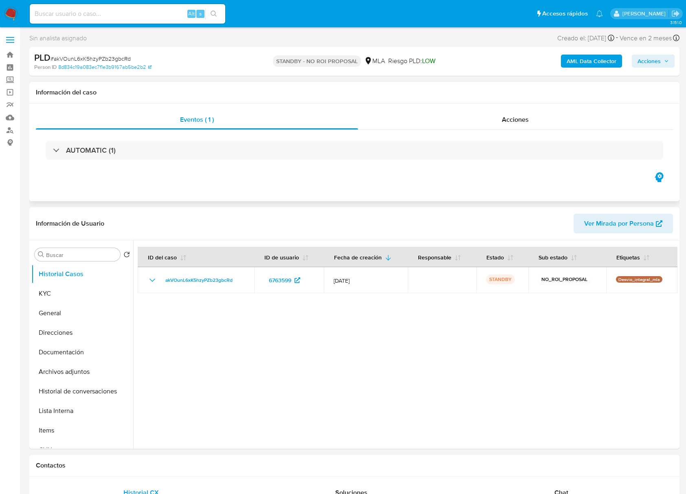
select select "10"
click at [109, 14] on input at bounding box center [127, 14] width 195 height 11
paste input "FiXdtz5Aq2XWSC6GgEAYHTe8"
type input "FiXdtz5Aq2XWSC6GgEAYHTe8"
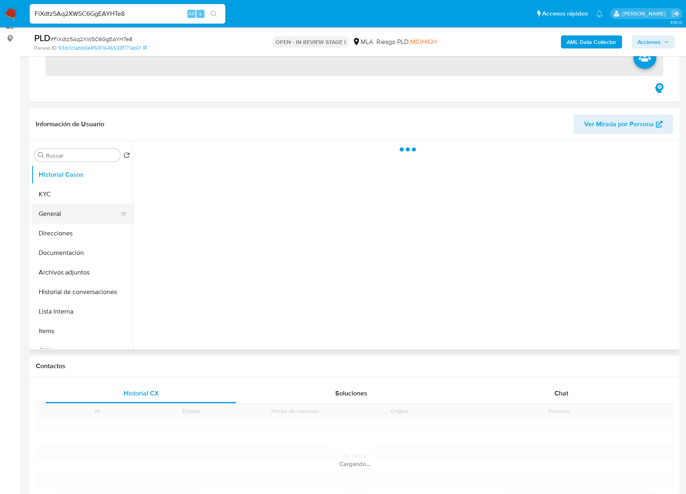
scroll to position [108, 0]
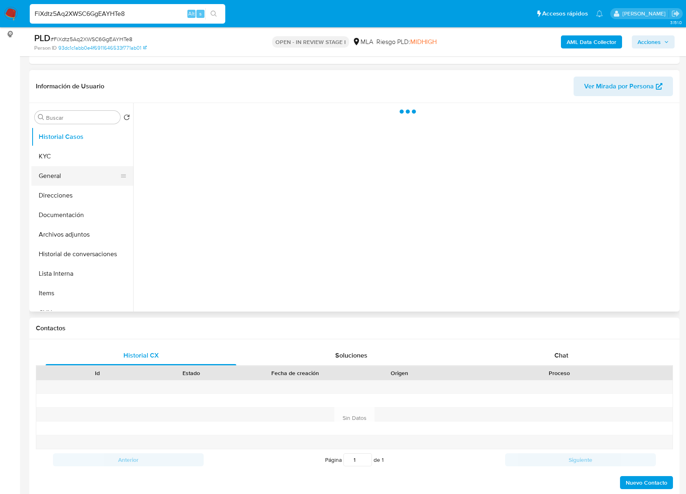
click at [52, 184] on button "General" at bounding box center [78, 176] width 95 height 20
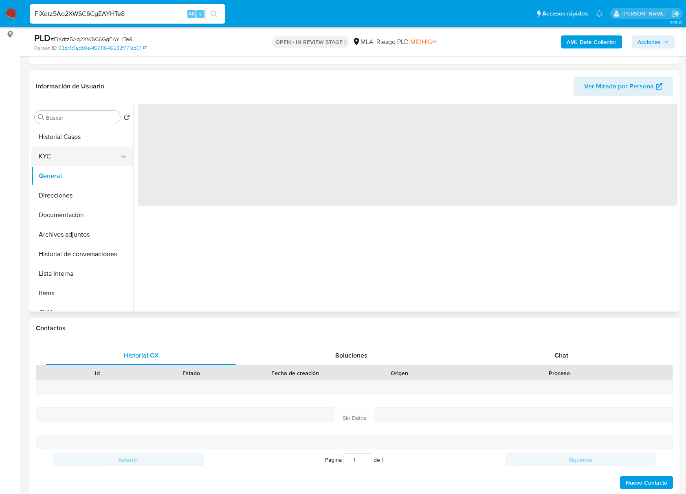
click at [54, 156] on button "KYC" at bounding box center [78, 157] width 95 height 20
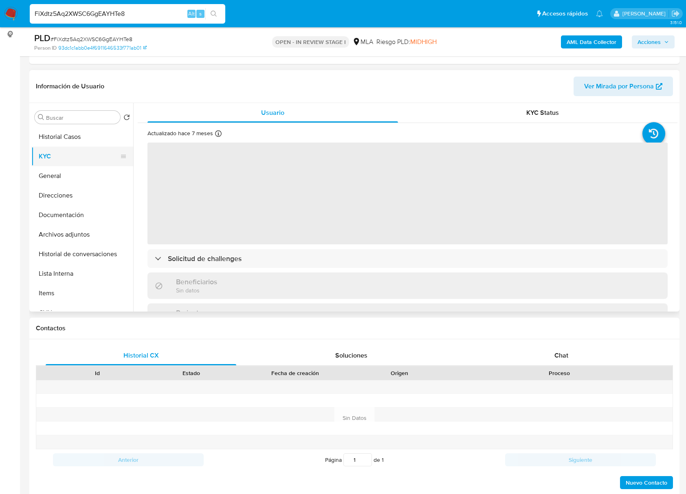
select select "10"
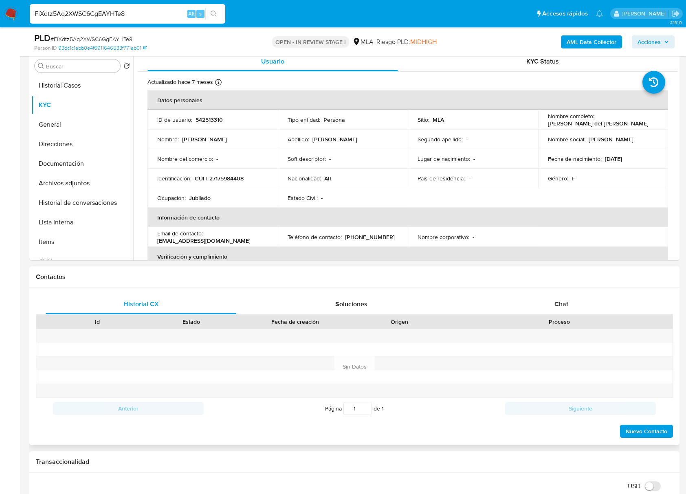
scroll to position [217, 0]
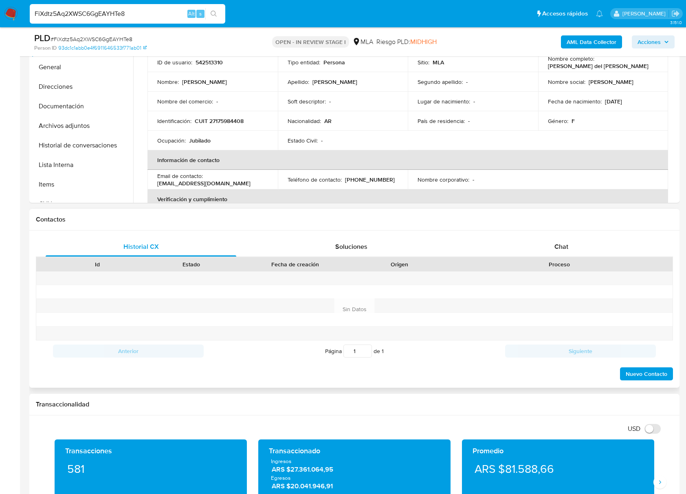
click at [562, 234] on div "Historial CX Soluciones Chat Id Estado Fecha de creación Origen Proceso Anterio…" at bounding box center [354, 309] width 650 height 157
click at [562, 251] on span "Chat" at bounding box center [561, 246] width 14 height 9
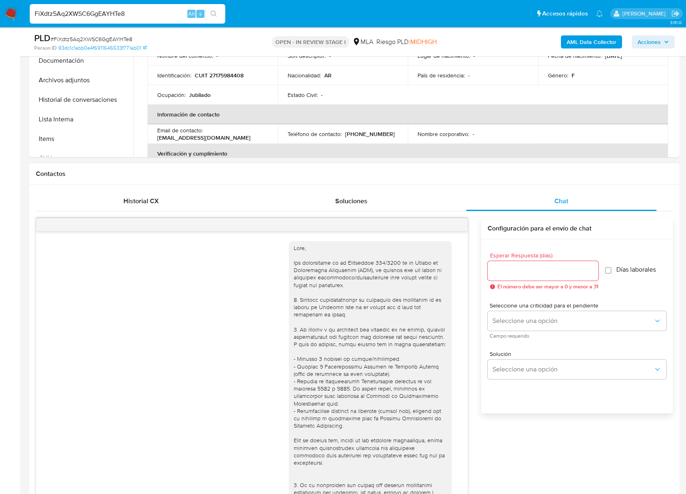
scroll to position [326, 0]
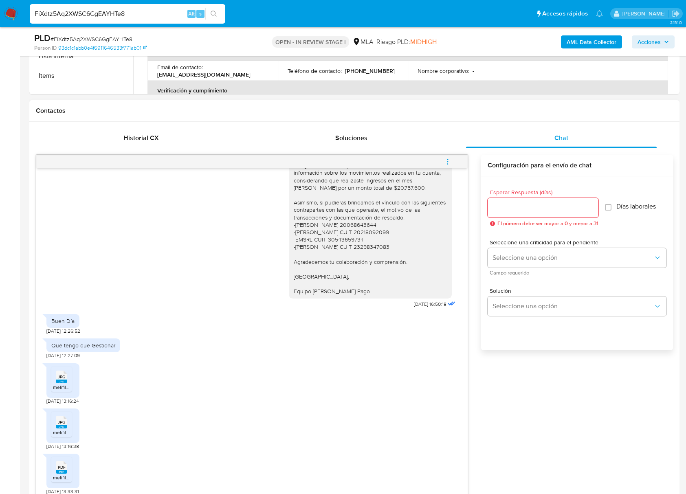
click at [561, 390] on div "[DATE] 19:52:52 Hola esto no lo entiendo [DATE] 23:30:15 Buenas tardes, Te agra…" at bounding box center [354, 367] width 637 height 425
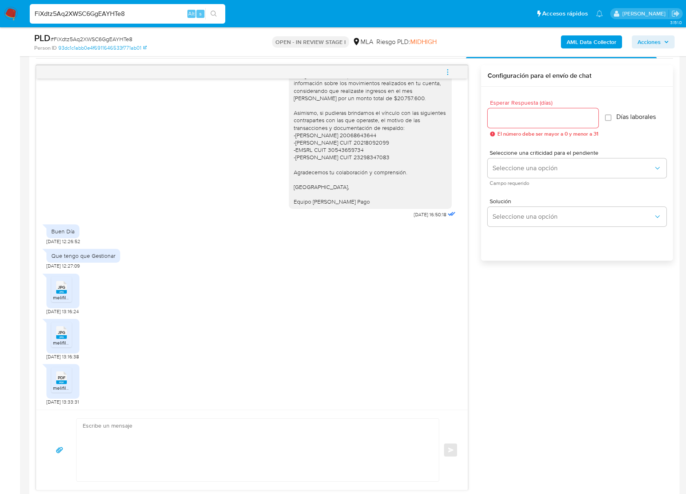
scroll to position [434, 0]
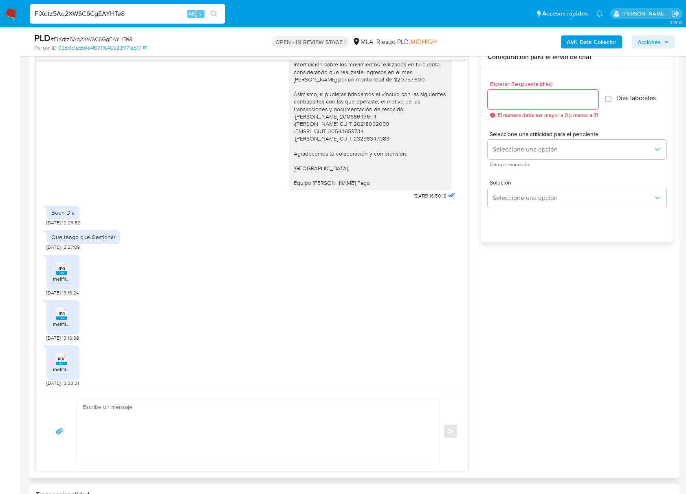
click at [71, 269] on li "JPG JPG melifile9097830728497221080.jpg" at bounding box center [61, 270] width 20 height 25
click at [60, 314] on span "JPG" at bounding box center [61, 313] width 7 height 5
click at [64, 355] on rect at bounding box center [70, 350] width 13 height 11
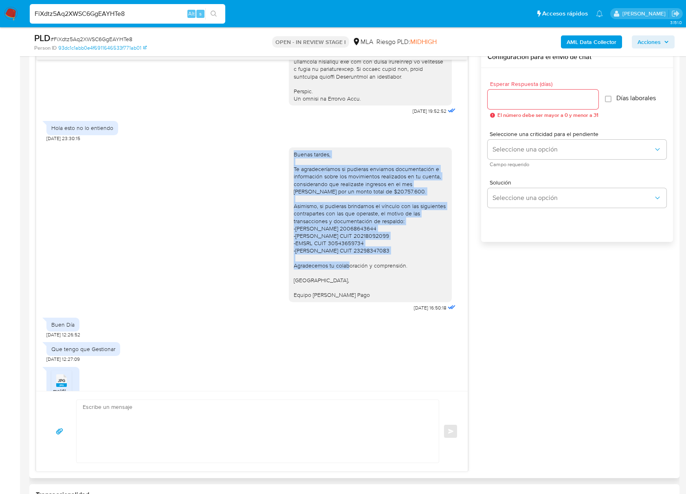
scroll to position [417, 0]
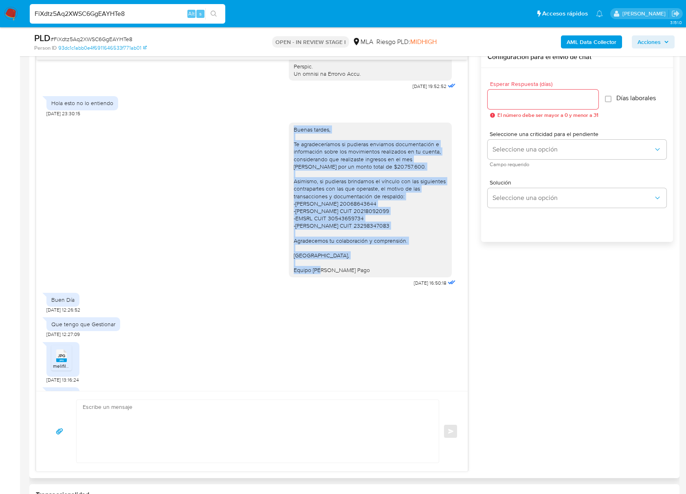
drag, startPoint x: 286, startPoint y: 200, endPoint x: 364, endPoint y: 280, distance: 111.7
click at [364, 274] on div "Buenas tardes, Te agradeceríamos si pudieras enviarnos documentación e informac…" at bounding box center [370, 200] width 153 height 148
drag, startPoint x: 358, startPoint y: 280, endPoint x: 279, endPoint y: 147, distance: 155.6
click at [279, 147] on div "Buenas tardes, Te agradeceríamos si pudieras enviarnos documentación e informac…" at bounding box center [251, 203] width 411 height 172
copy div "Buenas tardes, Te agradeceríamos si pudieras enviarnos documentación e informac…"
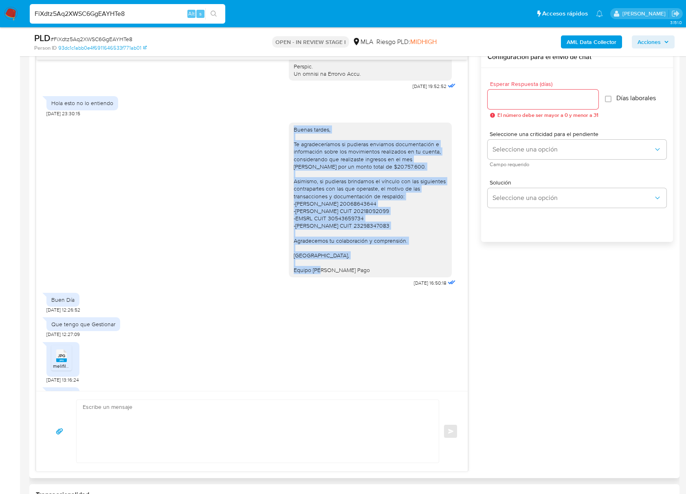
drag, startPoint x: 678, startPoint y: 274, endPoint x: 538, endPoint y: 116, distance: 210.3
click at [678, 274] on div "Historial CX Soluciones Chat Id Estado Fecha de creación Origen Proceso Anterio…" at bounding box center [354, 245] width 650 height 465
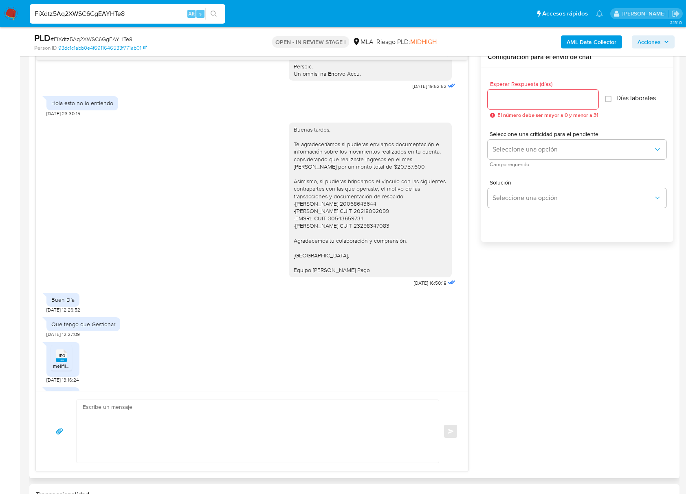
click at [527, 98] on input "Esperar Respuesta (días)" at bounding box center [543, 99] width 111 height 11
type input "2"
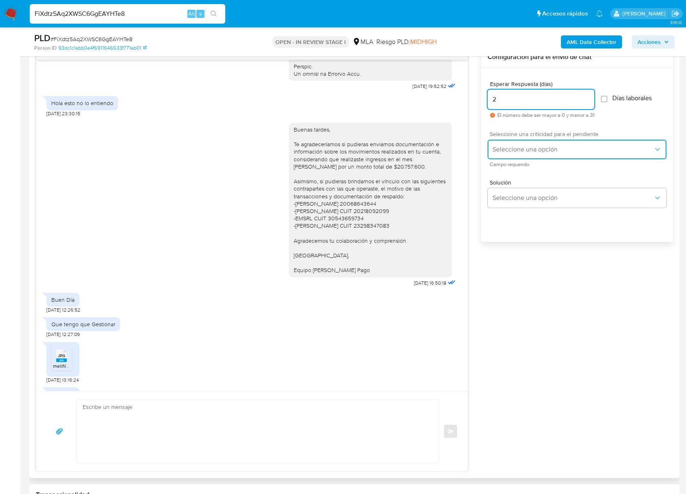
click at [508, 150] on span "Seleccione una opción" at bounding box center [572, 149] width 161 height 8
click at [511, 153] on span "Seleccione una opción" at bounding box center [572, 149] width 161 height 8
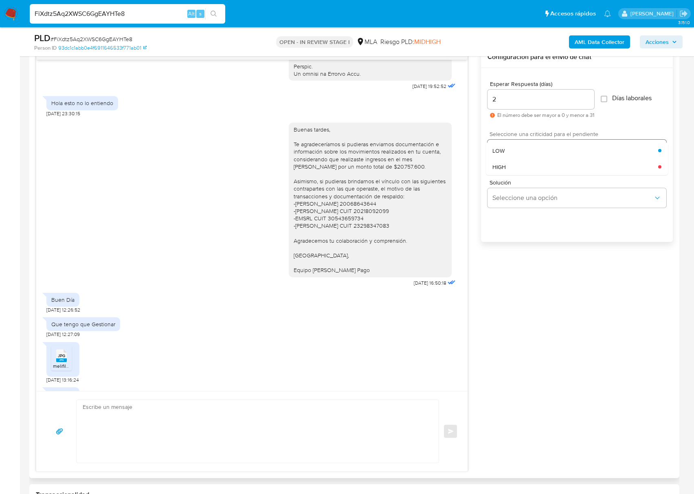
click at [510, 170] on div "HIGH" at bounding box center [575, 166] width 166 height 16
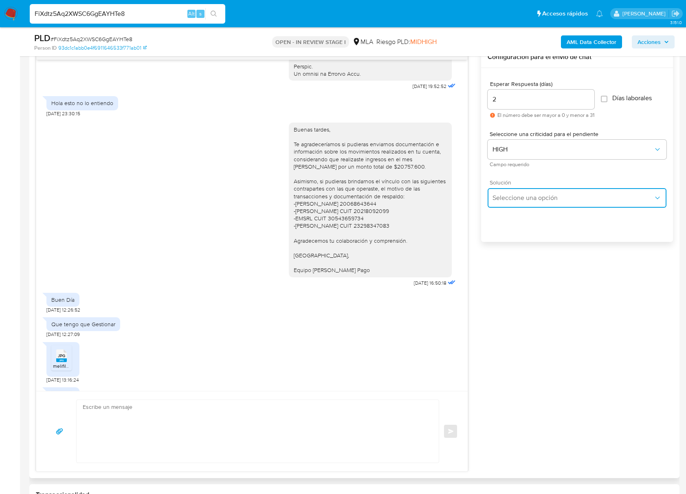
drag, startPoint x: 515, startPoint y: 191, endPoint x: 518, endPoint y: 204, distance: 13.3
click at [515, 191] on button "Seleccione una opción" at bounding box center [577, 198] width 179 height 20
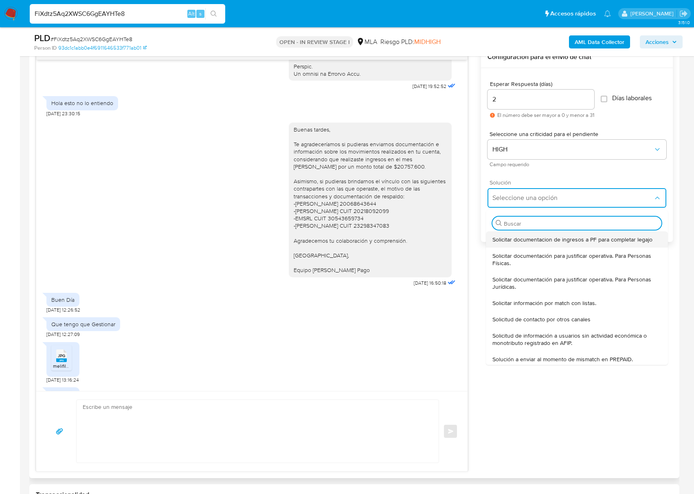
click at [518, 238] on span "Solicitar documentacion de ingresos a PF para completar legajo" at bounding box center [572, 239] width 160 height 7
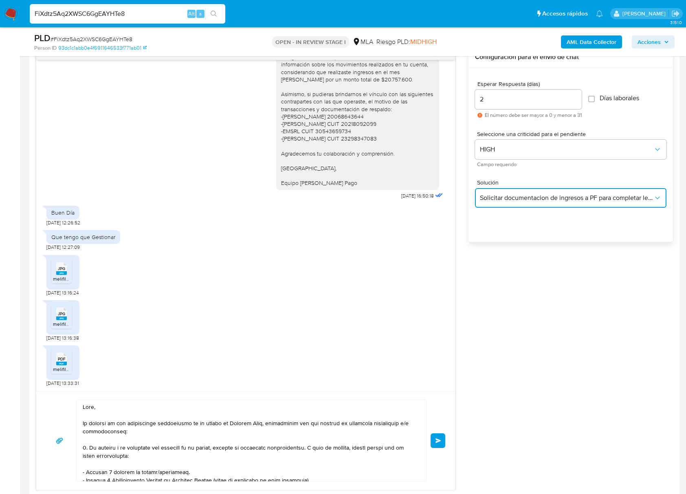
scroll to position [526, 0]
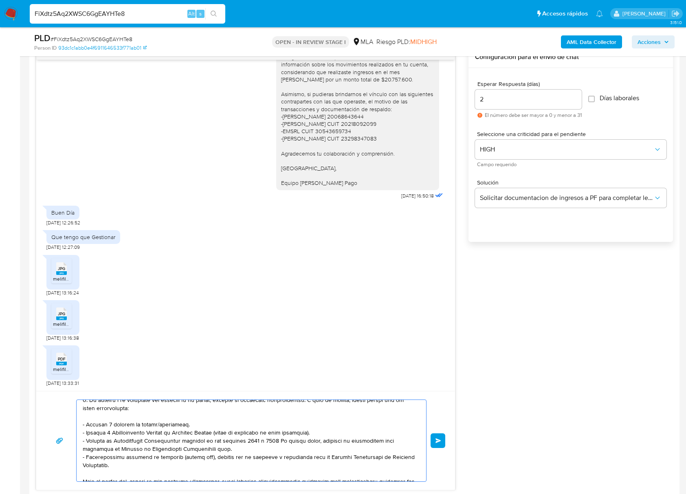
drag, startPoint x: 86, startPoint y: 407, endPoint x: 213, endPoint y: 514, distance: 165.0
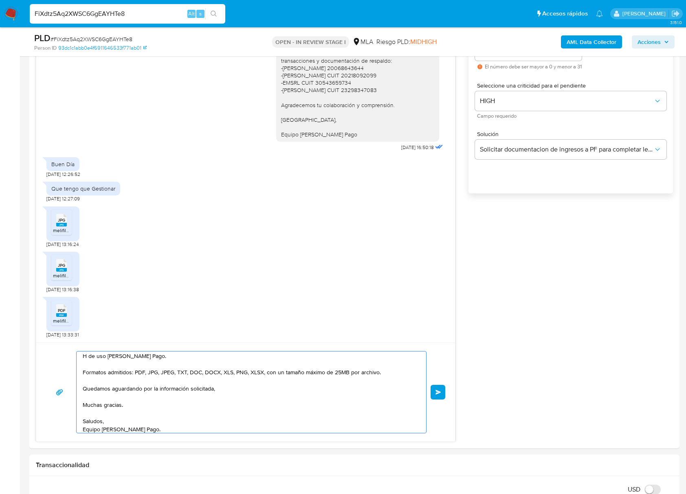
scroll to position [6, 0]
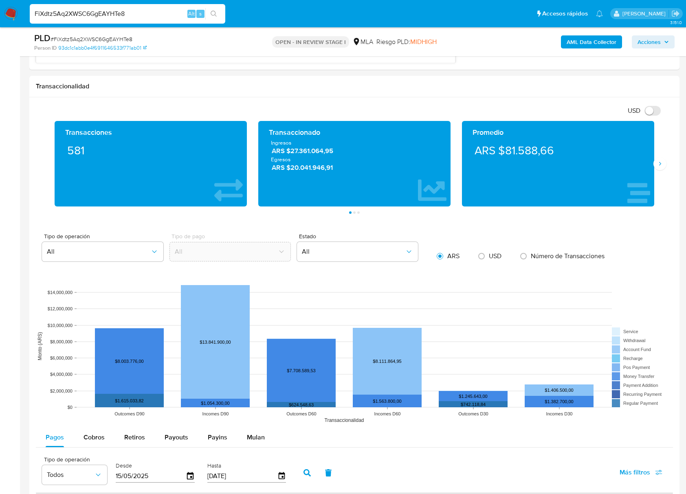
drag, startPoint x: 97, startPoint y: 408, endPoint x: 239, endPoint y: 516, distance: 177.9
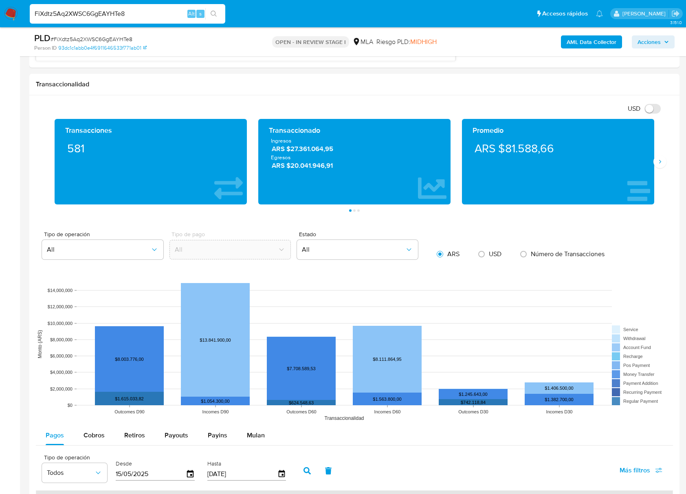
click at [239, 494] on html "Pausado Ver notificaciones FiXdtz5Aq2XWSC6GgEAYHTe8 Alt s Accesos rápidos Presi…" at bounding box center [343, 110] width 686 height 1946
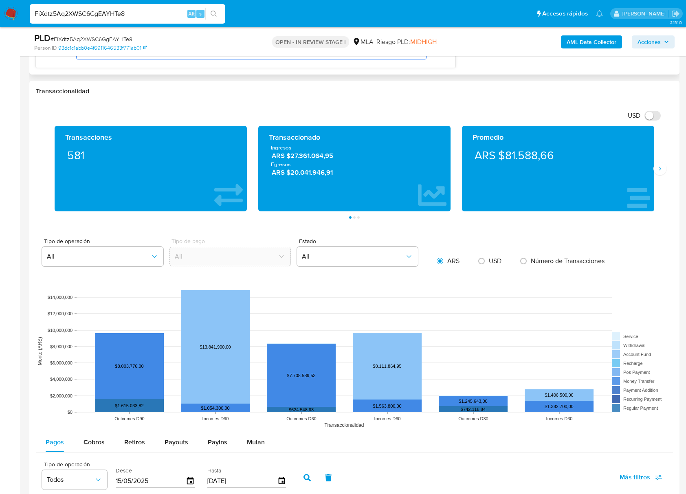
scroll to position [566, 0]
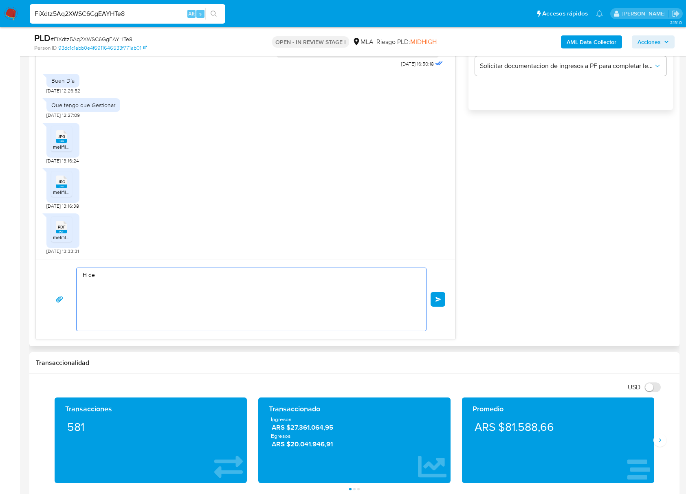
drag, startPoint x: 105, startPoint y: 280, endPoint x: 56, endPoint y: 267, distance: 51.0
click at [56, 267] on div "H de Enviar" at bounding box center [245, 299] width 419 height 80
paste textarea "Buenas tardes, Te agradeceríamos si pudieras brindarnos el vínculo con las sigu…"
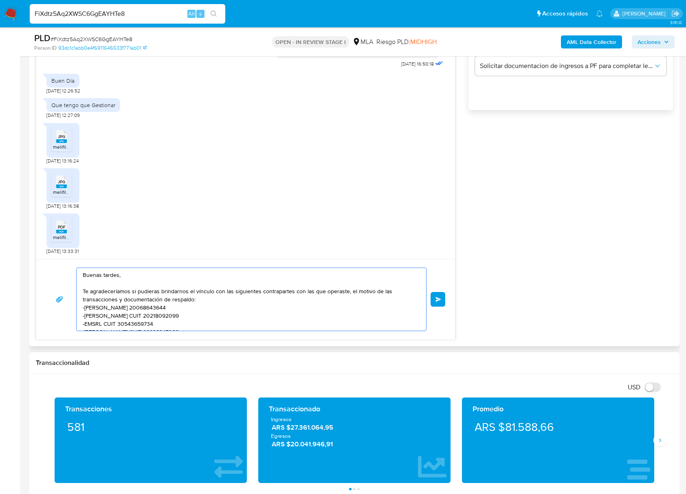
scroll to position [44, 0]
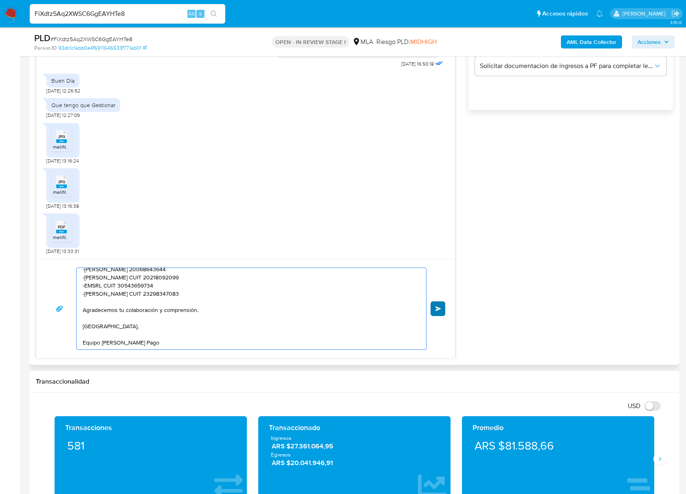
type textarea "Buenas tardes, Te agradeceríamos si pudieras brindarnos el vínculo con las sigu…"
click at [441, 305] on button "Enviar" at bounding box center [437, 308] width 15 height 15
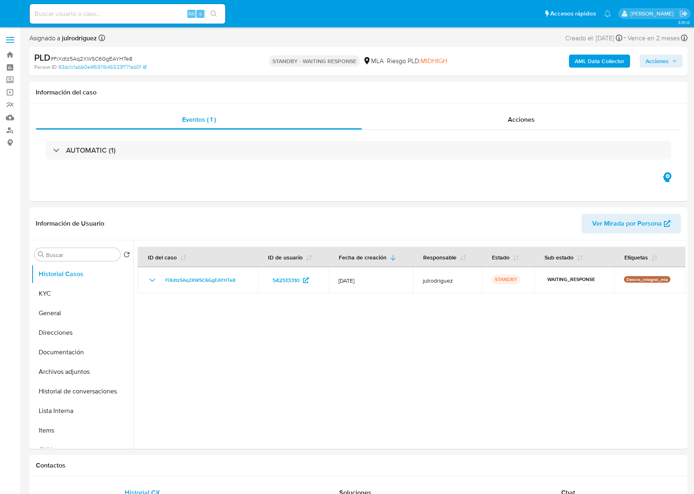
select select "10"
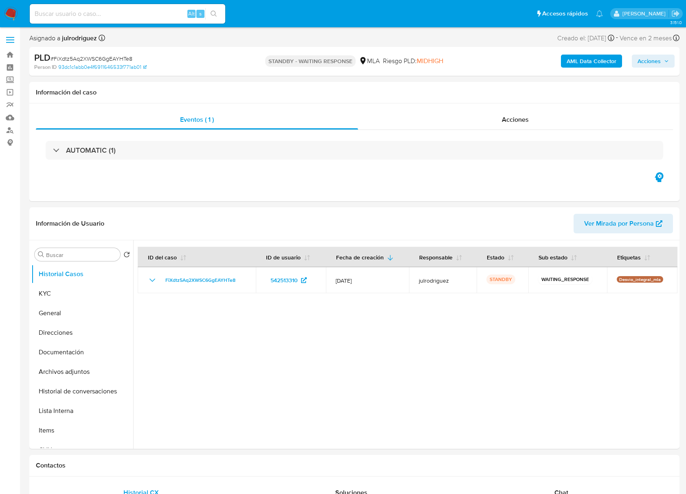
click at [82, 15] on input at bounding box center [127, 14] width 195 height 11
paste input "FolSpBGukfkFy4FMXQ2UffM3"
type input "FolSpBGukfkFy4FMXQ2UffM3"
select select "10"
drag, startPoint x: 64, startPoint y: 293, endPoint x: 22, endPoint y: 349, distance: 70.1
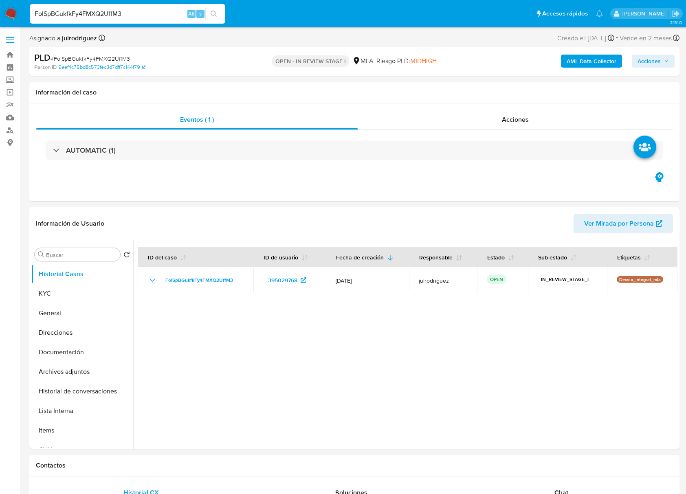
click at [64, 293] on button "KYC" at bounding box center [82, 294] width 102 height 20
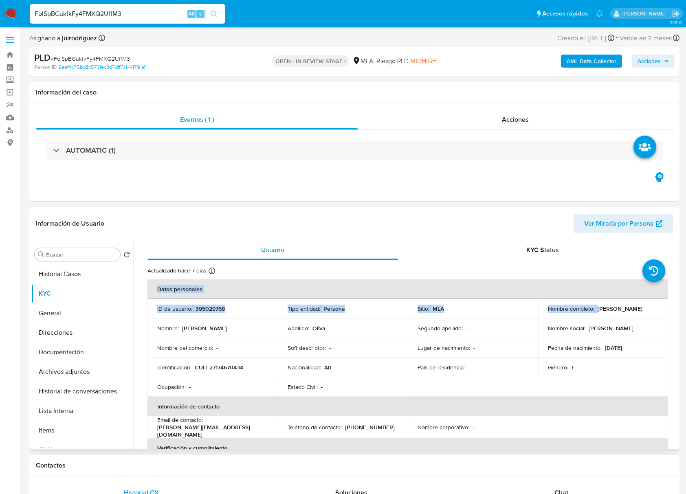
drag, startPoint x: 595, startPoint y: 308, endPoint x: 665, endPoint y: 310, distance: 70.1
click at [624, 312] on p "[PERSON_NAME]" at bounding box center [619, 308] width 45 height 7
drag, startPoint x: 642, startPoint y: 310, endPoint x: 594, endPoint y: 308, distance: 48.1
click at [594, 308] on div "Nombre completo : [PERSON_NAME]" at bounding box center [603, 308] width 111 height 7
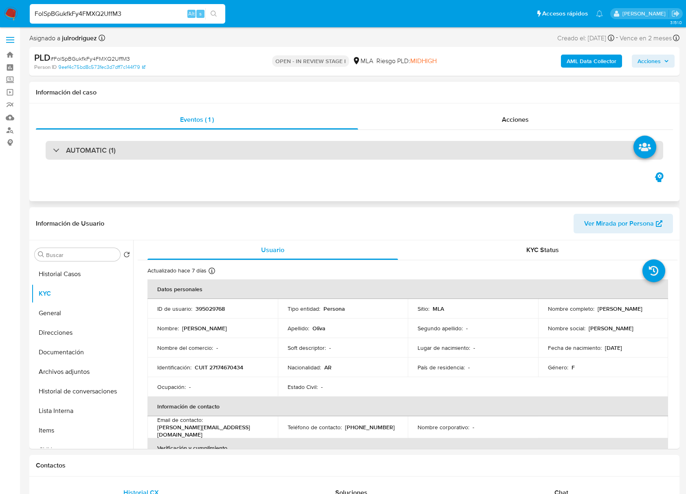
copy p "[PERSON_NAME]"
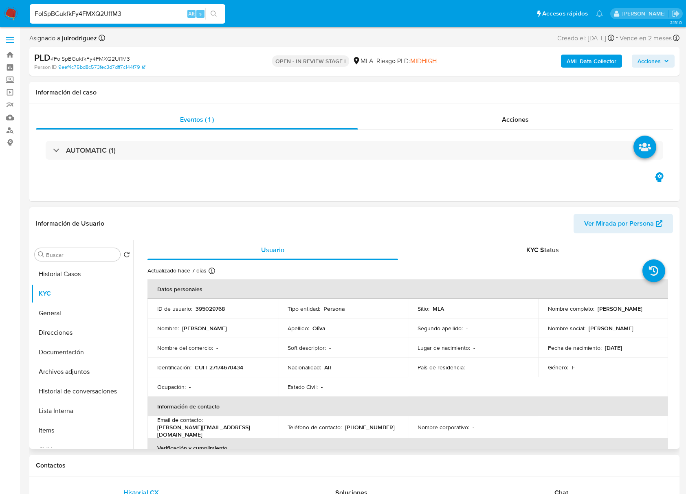
copy p "[PERSON_NAME]"
click at [426, 200] on div "Eventos ( 1 ) Acciones AUTOMATIC (1)" at bounding box center [354, 152] width 650 height 98
click at [224, 309] on p "395029768" at bounding box center [209, 308] width 29 height 7
click at [229, 297] on th "Datos personales" at bounding box center [407, 289] width 520 height 20
click at [217, 310] on p "395029768" at bounding box center [209, 308] width 29 height 7
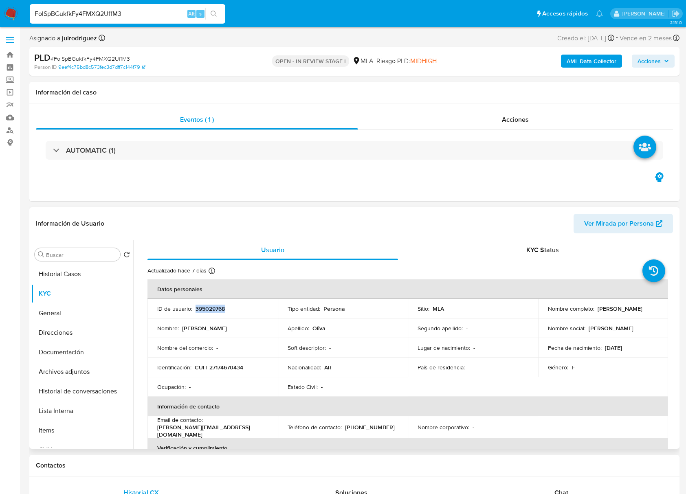
click at [217, 310] on p "395029768" at bounding box center [209, 308] width 29 height 7
copy p "395029768"
click at [100, 55] on span "# FolSpBGukfkFy4FMXQ2UffM3" at bounding box center [90, 59] width 79 height 8
copy span "FolSpBGukfkFy4FMXQ2UffM3"
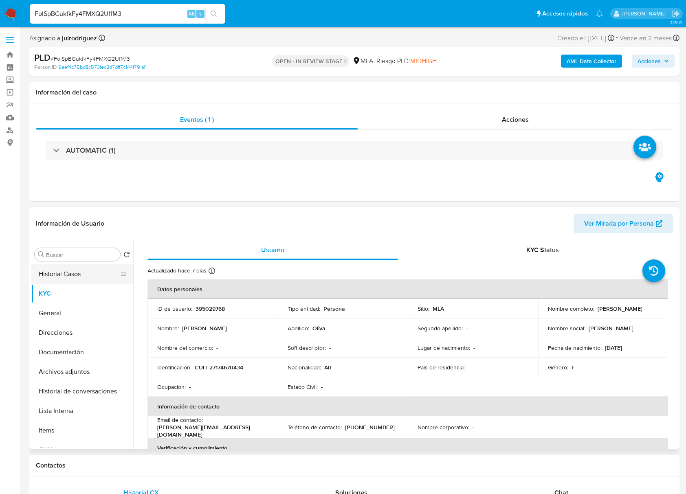
click at [66, 267] on button "Historial Casos" at bounding box center [78, 274] width 95 height 20
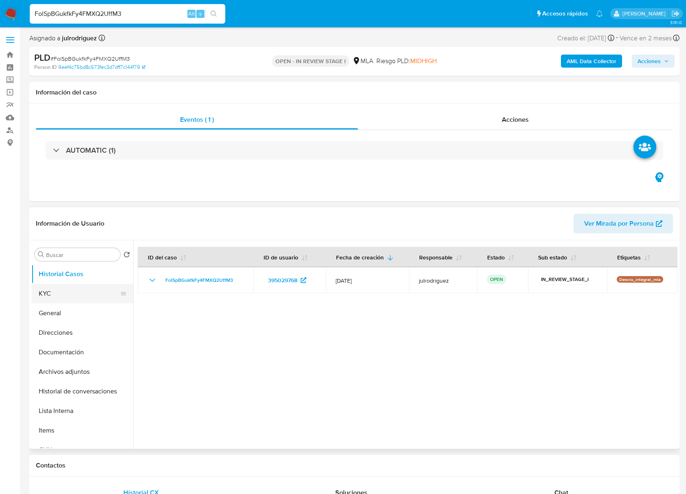
click at [58, 302] on button "KYC" at bounding box center [78, 294] width 95 height 20
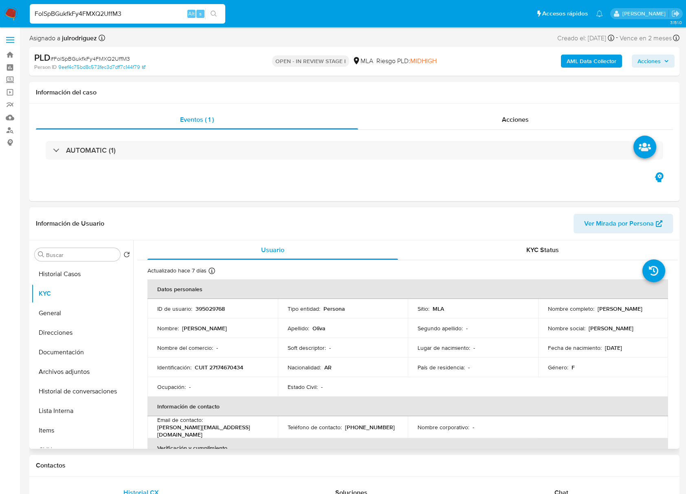
click at [220, 364] on p "CUIT 27174670434" at bounding box center [219, 367] width 48 height 7
copy p "27174670434"
click at [202, 313] on td "ID de usuario : 395029768" at bounding box center [212, 309] width 130 height 20
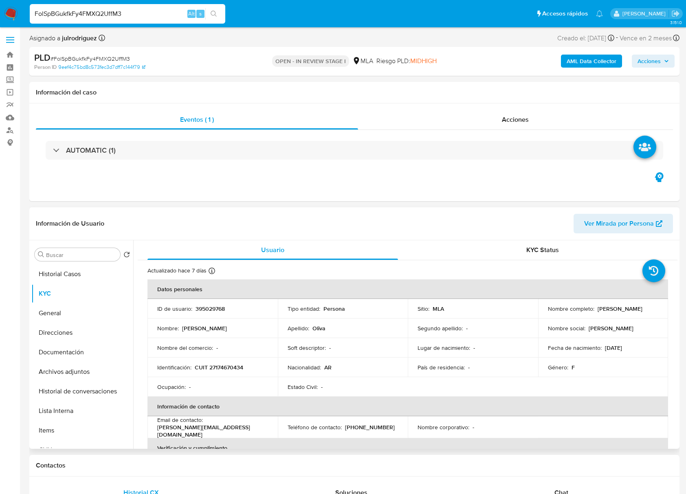
click at [201, 309] on p "395029768" at bounding box center [209, 308] width 29 height 7
copy p "395029768"
click at [72, 354] on button "Documentación" at bounding box center [78, 353] width 95 height 20
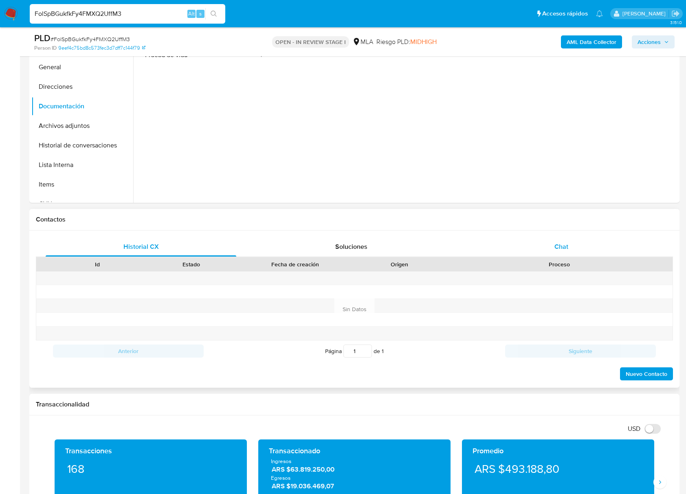
click at [562, 239] on div "Chat" at bounding box center [561, 247] width 191 height 20
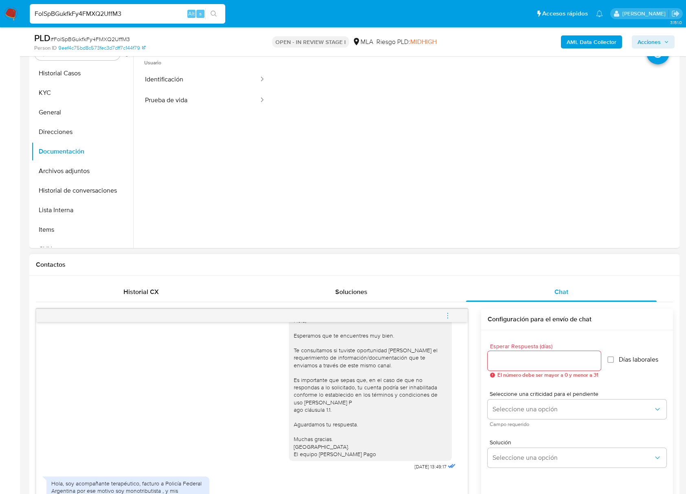
scroll to position [163, 0]
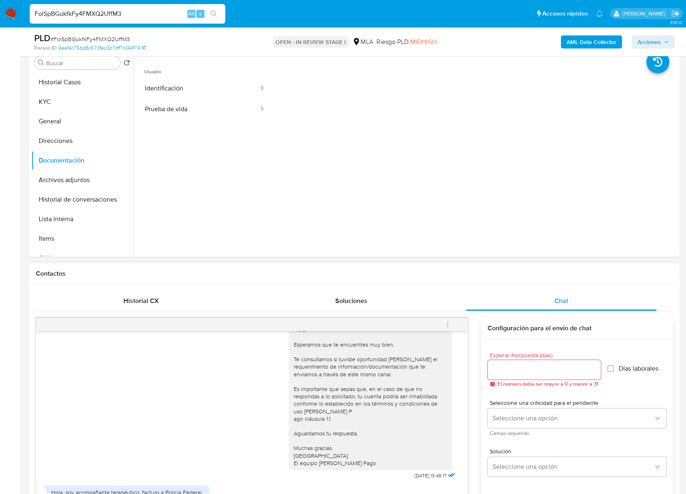
click at [446, 326] on icon "menu-action" at bounding box center [447, 324] width 7 height 7
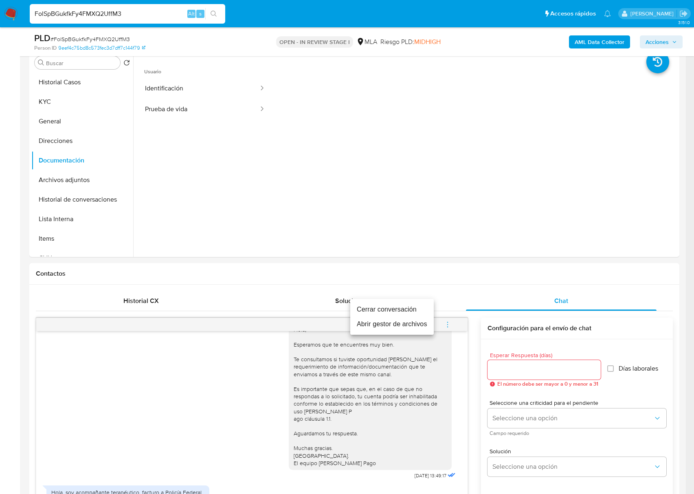
click at [384, 305] on li "Cerrar conversación" at bounding box center [391, 309] width 83 height 15
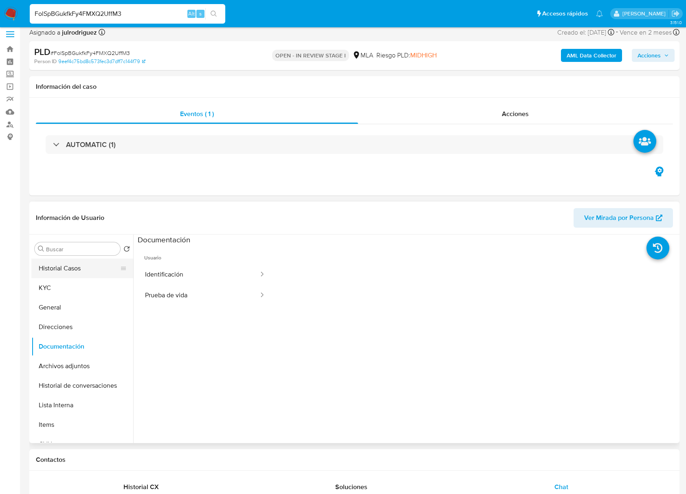
scroll to position [0, 0]
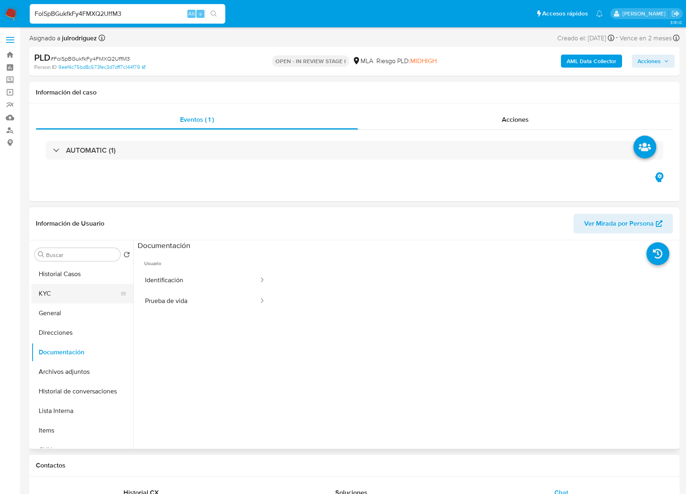
click at [63, 296] on button "KYC" at bounding box center [78, 294] width 95 height 20
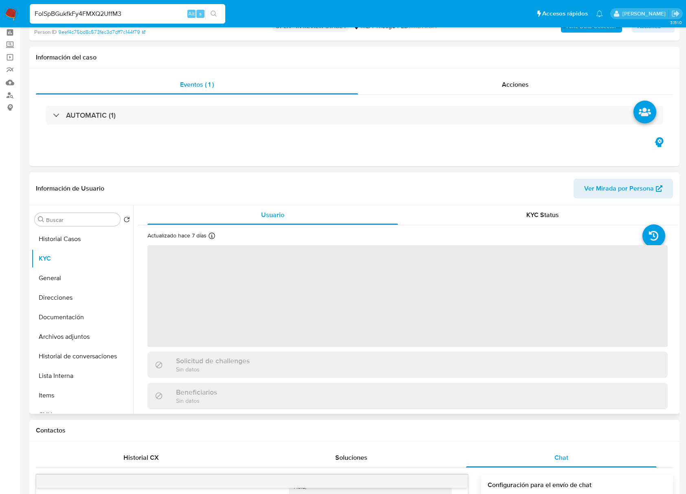
scroll to position [54, 0]
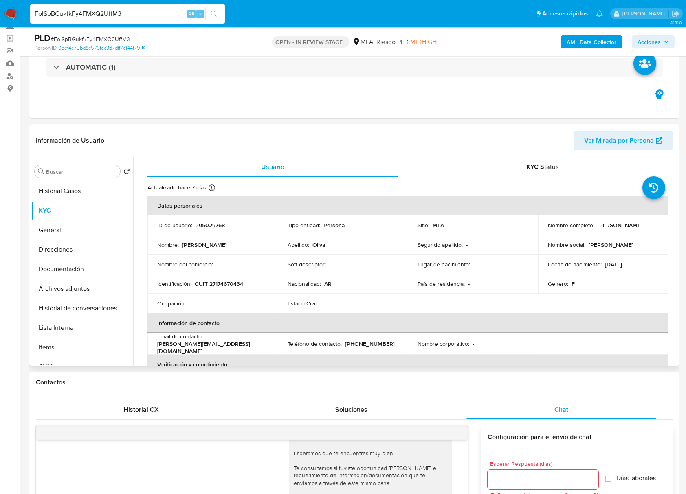
drag, startPoint x: 594, startPoint y: 227, endPoint x: 640, endPoint y: 226, distance: 46.4
click at [640, 226] on div "Nombre completo : Miriam Ester Oliva" at bounding box center [603, 225] width 111 height 7
copy p "[PERSON_NAME]"
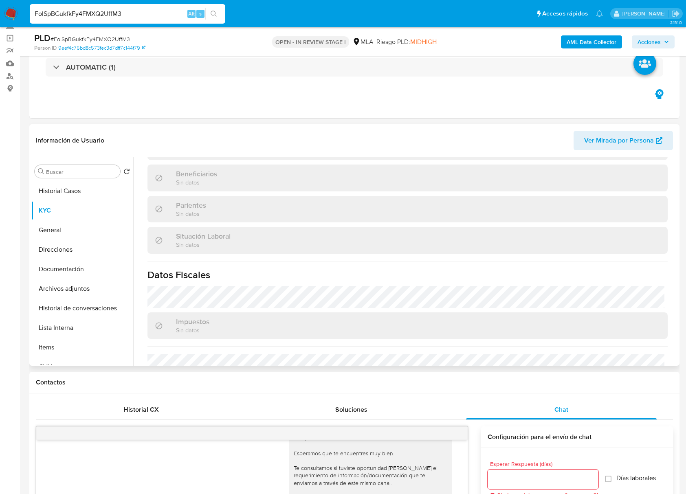
scroll to position [445, 0]
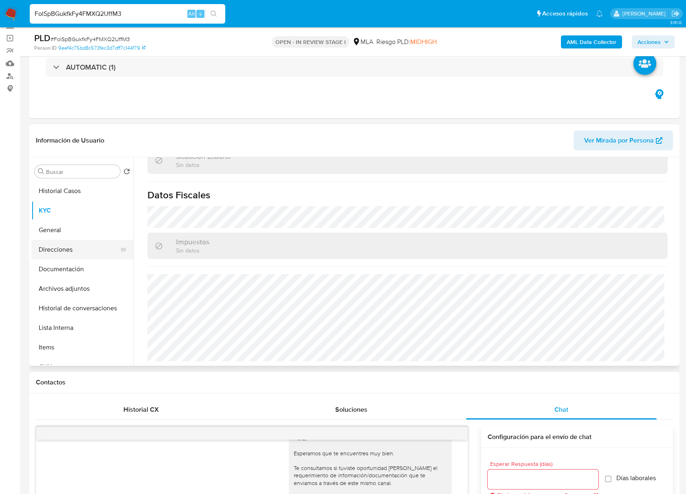
click at [69, 248] on button "Direcciones" at bounding box center [78, 250] width 95 height 20
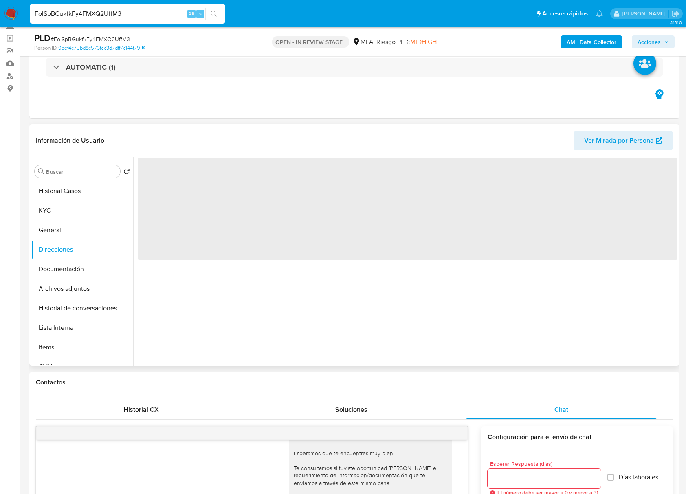
scroll to position [0, 0]
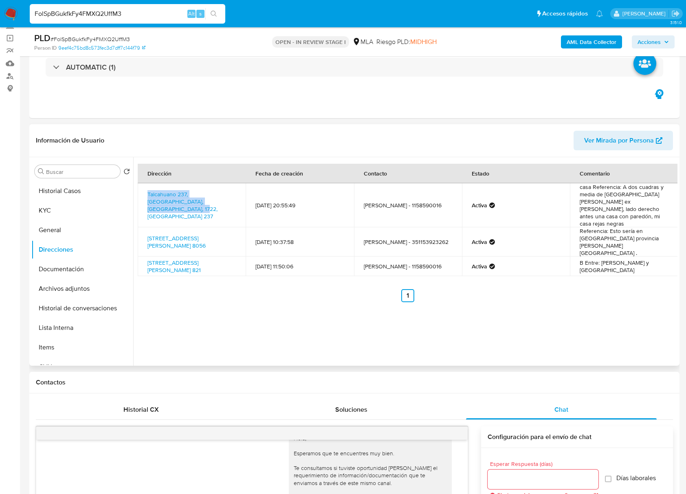
drag, startPoint x: 218, startPoint y: 204, endPoint x: 145, endPoint y: 196, distance: 73.7
click at [145, 196] on td "Talcahuano 237, Merlo, Buenos Aires, 1722, Argentina 237" at bounding box center [192, 205] width 108 height 44
copy link "Talcahuano 237, Merlo, Buenos Aires, 1722, Argentina 237"
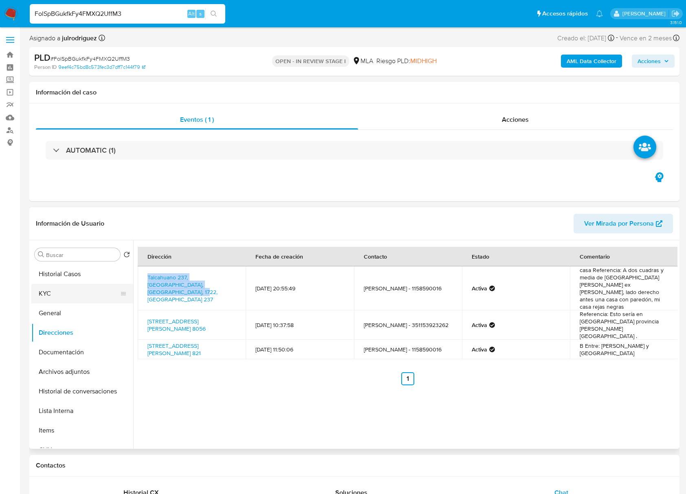
click at [58, 292] on button "KYC" at bounding box center [78, 294] width 95 height 20
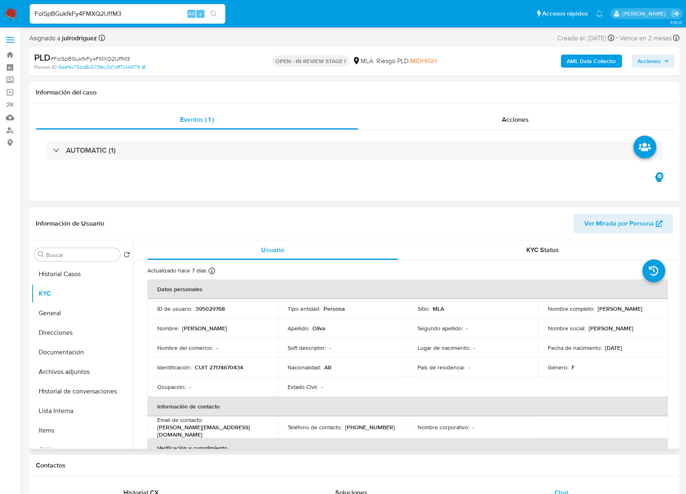
click at [222, 366] on p "CUIT 27174670434" at bounding box center [219, 367] width 48 height 7
copy p "27174670434"
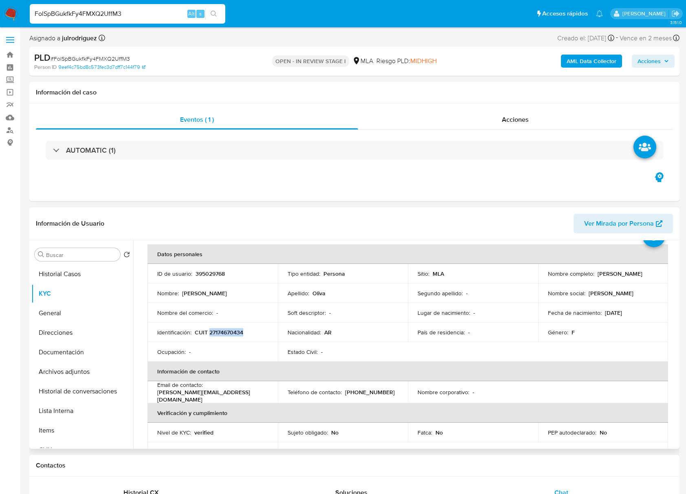
scroll to position [54, 0]
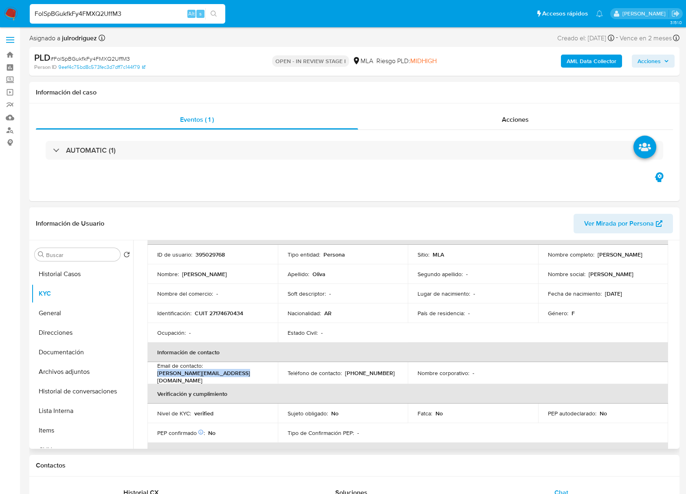
drag, startPoint x: 231, startPoint y: 378, endPoint x: 155, endPoint y: 377, distance: 76.6
click at [155, 377] on td "Email de contacto : ester.ferreira1968@gmail.com" at bounding box center [212, 373] width 130 height 22
copy p "ester.ferreira1968@gmail.com"
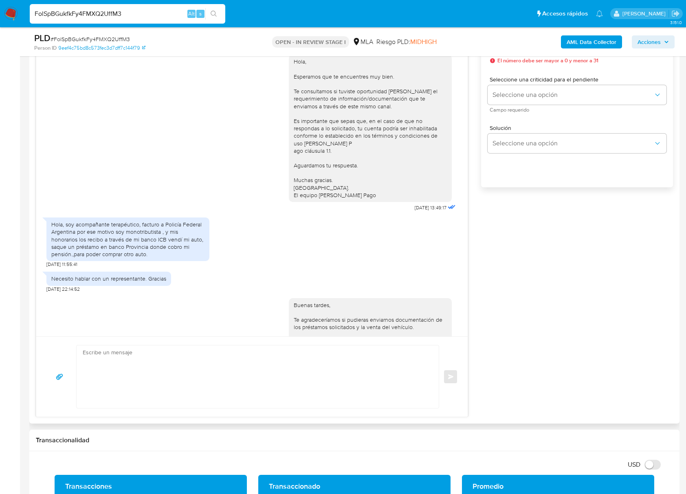
scroll to position [486, 0]
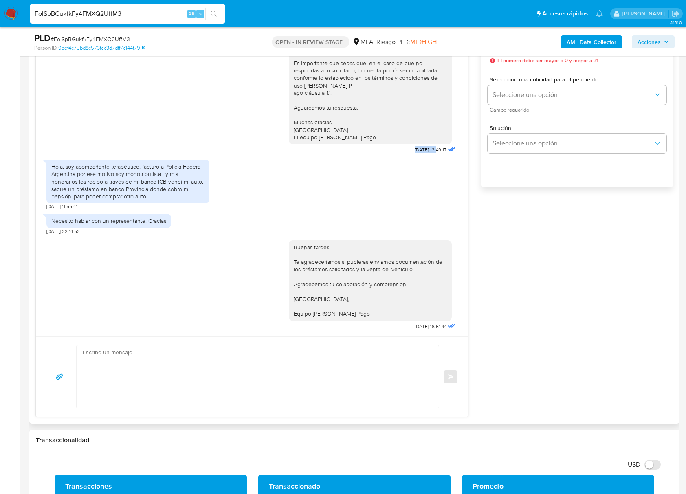
drag, startPoint x: 398, startPoint y: 147, endPoint x: 419, endPoint y: 150, distance: 21.3
click at [419, 150] on span "21/07/2025 13:49:17" at bounding box center [431, 150] width 32 height 7
click at [339, 267] on div "Buenas tardes, Te agradeceríamos si pudieras enviarnos documentación de los pré…" at bounding box center [370, 281] width 153 height 74
drag, startPoint x: 406, startPoint y: 326, endPoint x: 419, endPoint y: 327, distance: 13.4
click at [419, 327] on span "09/08/2025 16:51:44" at bounding box center [431, 326] width 32 height 7
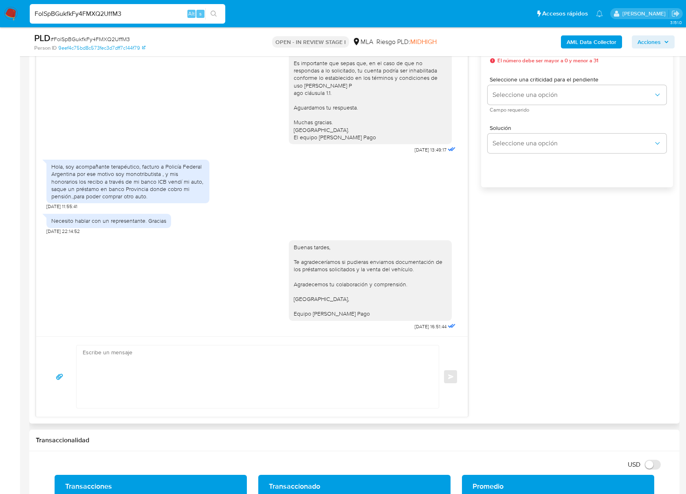
drag, startPoint x: 142, startPoint y: 227, endPoint x: 74, endPoint y: 194, distance: 75.6
click at [142, 227] on div "Necesito hablar con un representante. Gracias" at bounding box center [108, 221] width 125 height 14
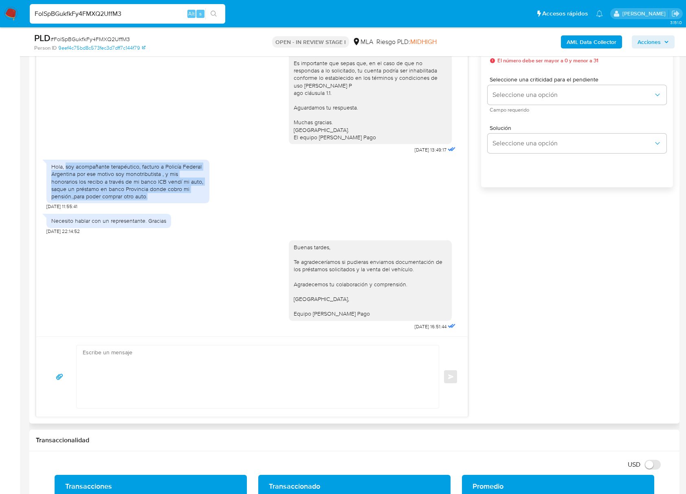
drag, startPoint x: 66, startPoint y: 169, endPoint x: 168, endPoint y: 196, distance: 105.8
click at [168, 196] on div "Hola, soy acompañante terapéutico, facturo a Policía Federal Argentina por ese …" at bounding box center [127, 181] width 153 height 37
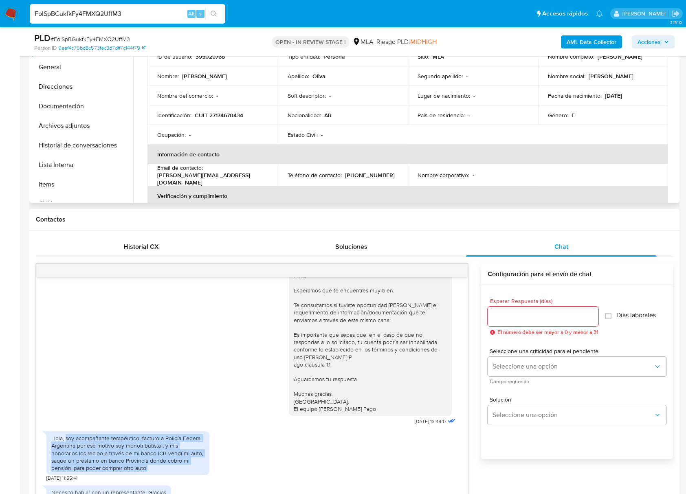
scroll to position [0, 0]
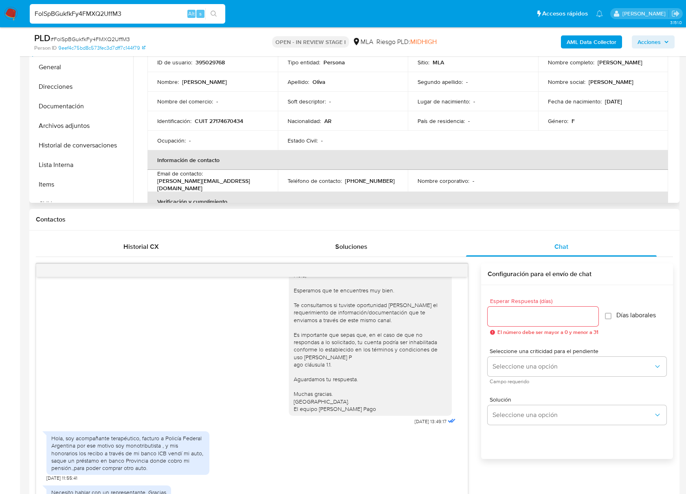
click at [222, 125] on p "CUIT 27174670434" at bounding box center [219, 120] width 48 height 7
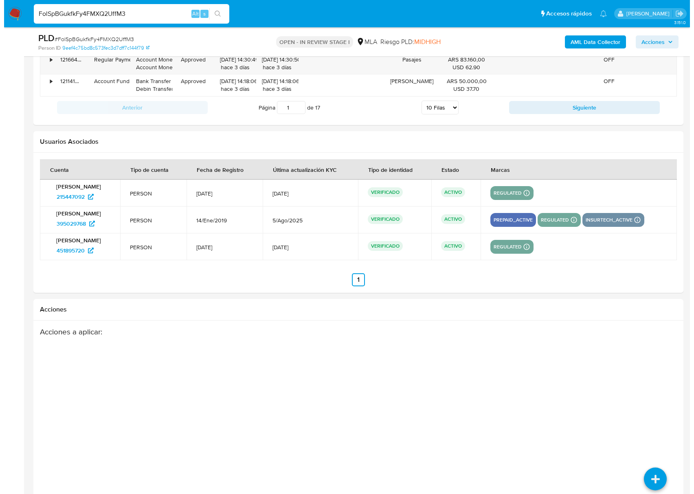
scroll to position [1491, 0]
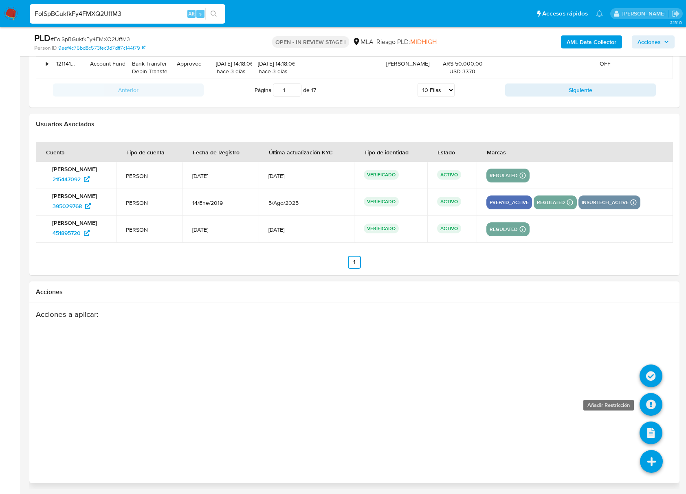
click at [652, 400] on icon at bounding box center [650, 404] width 23 height 23
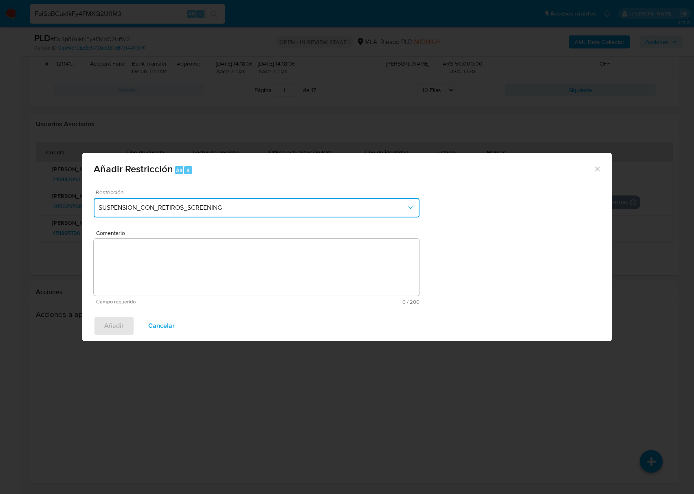
click at [209, 200] on button "SUSPENSION_CON_RETIROS_SCREENING" at bounding box center [257, 208] width 326 height 20
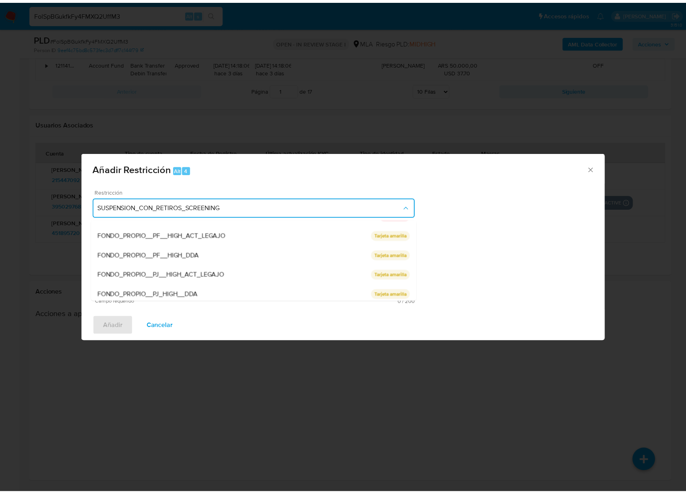
scroll to position [134, 0]
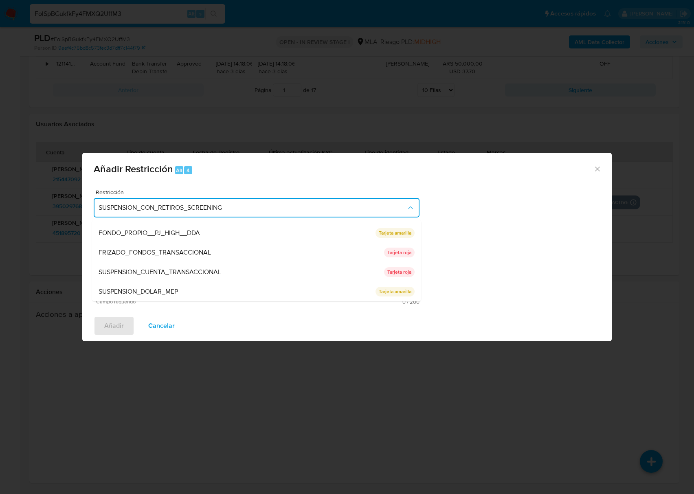
drag, startPoint x: 165, startPoint y: 275, endPoint x: 176, endPoint y: 271, distance: 12.5
click at [165, 275] on span "SUSPENSION_CUENTA_TRANSACCIONAL" at bounding box center [160, 272] width 123 height 8
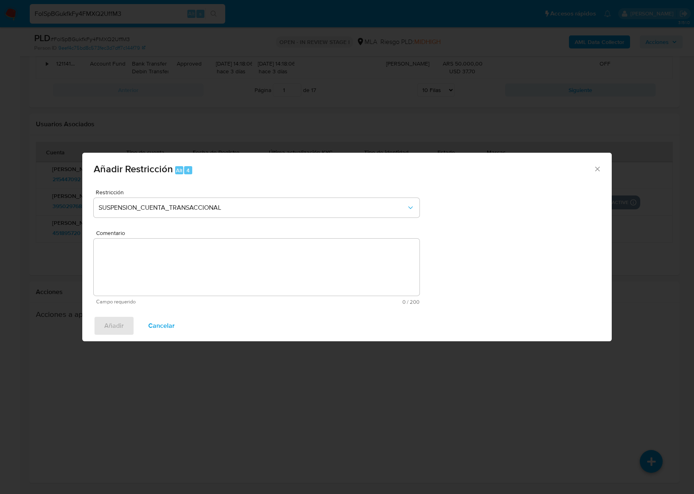
click at [256, 266] on textarea "Comentario" at bounding box center [257, 267] width 326 height 57
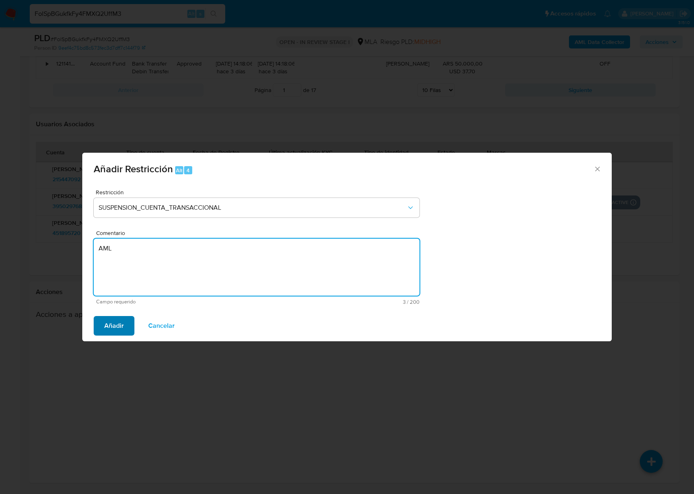
type textarea "AML"
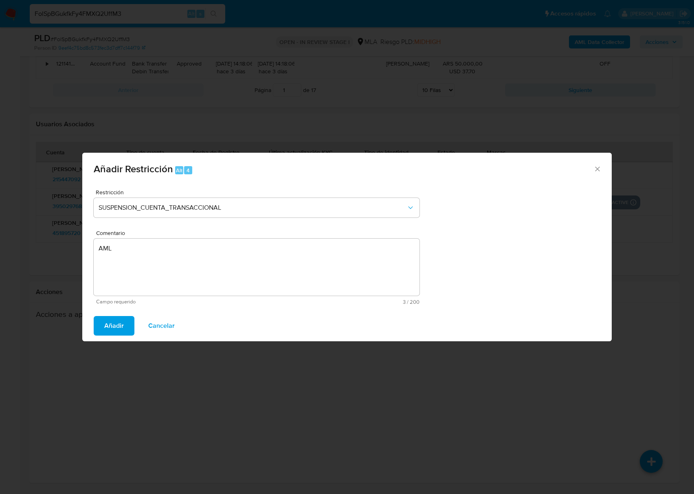
click at [114, 317] on span "Añadir" at bounding box center [114, 326] width 20 height 18
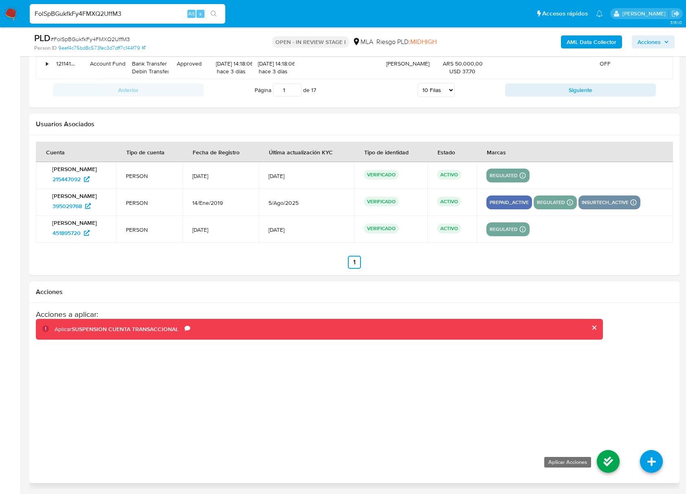
click at [600, 460] on icon at bounding box center [608, 461] width 23 height 23
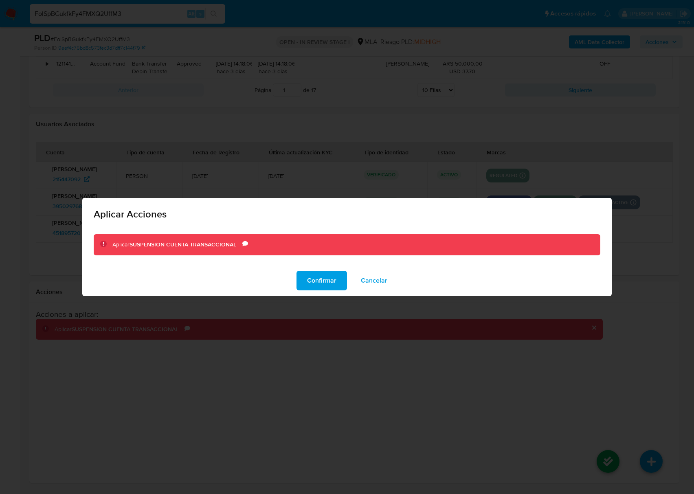
click at [333, 283] on span "Confirmar" at bounding box center [321, 281] width 29 height 18
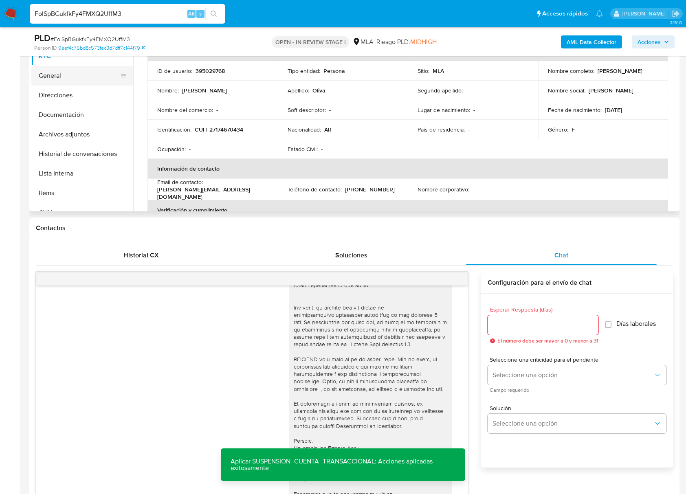
scroll to position [79, 0]
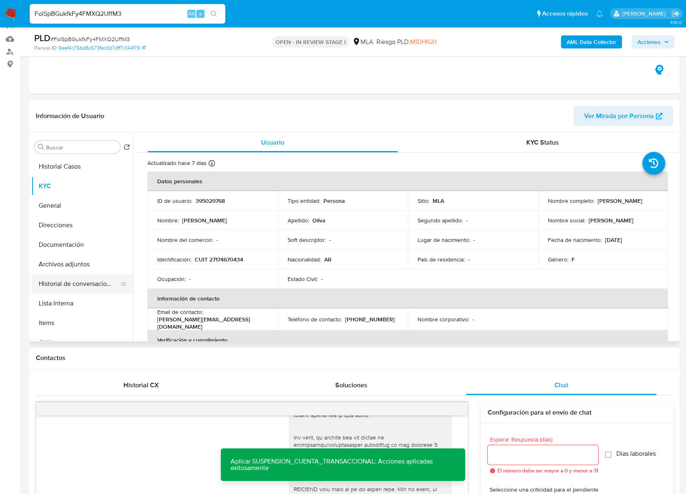
click at [76, 280] on button "Historial de conversaciones" at bounding box center [78, 284] width 95 height 20
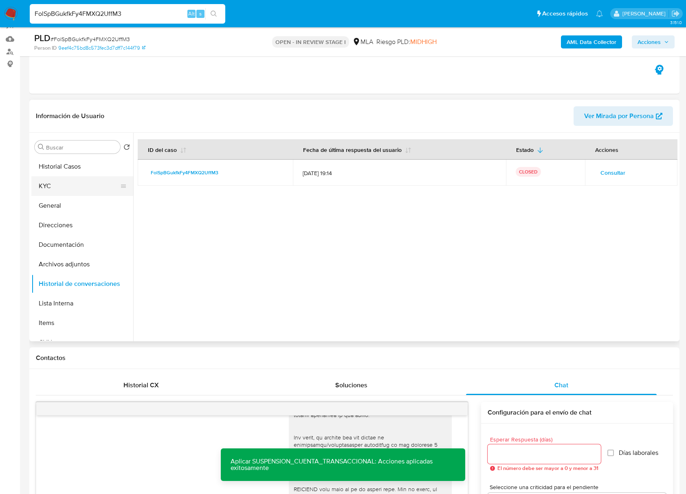
click at [72, 185] on button "KYC" at bounding box center [78, 186] width 95 height 20
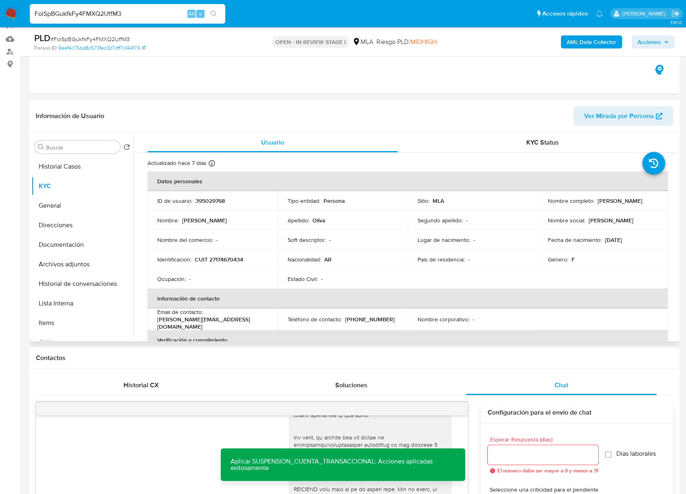
click at [203, 201] on p "395029768" at bounding box center [209, 200] width 29 height 7
click at [105, 38] on span "# FolSpBGukfkFy4FMXQ2UffM3" at bounding box center [90, 39] width 79 height 8
click at [591, 41] on b "AML Data Collector" at bounding box center [592, 41] width 50 height 13
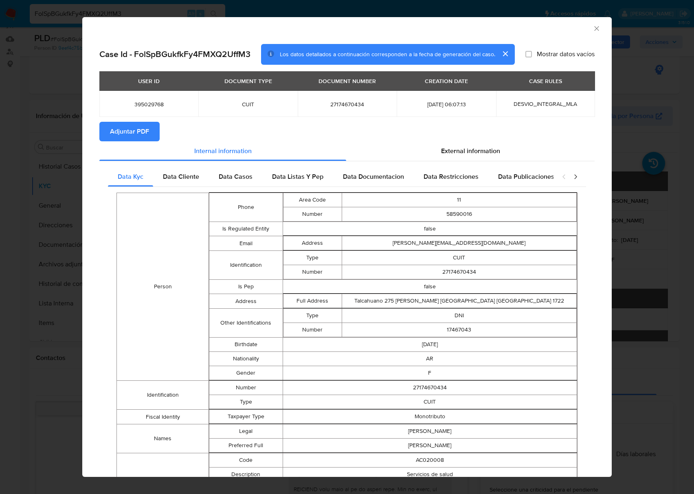
click at [137, 132] on span "Adjuntar PDF" at bounding box center [129, 132] width 39 height 18
click at [586, 33] on div "AML Data Collector" at bounding box center [346, 27] width 529 height 20
click at [593, 32] on icon "Cerrar ventana" at bounding box center [597, 28] width 8 height 8
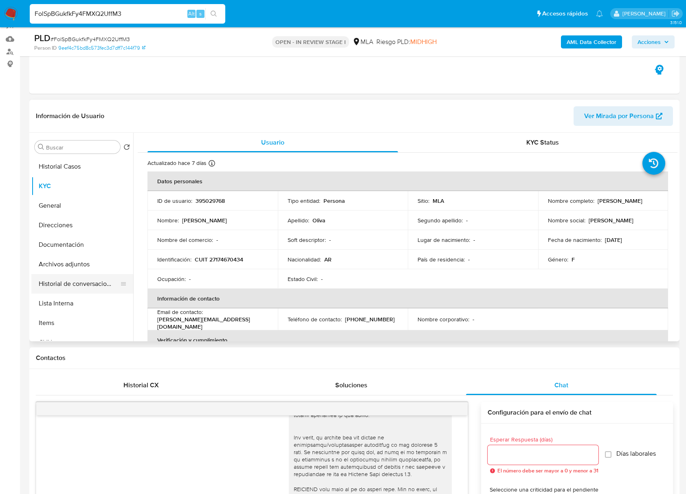
click at [87, 284] on button "Historial de conversaciones" at bounding box center [78, 284] width 95 height 20
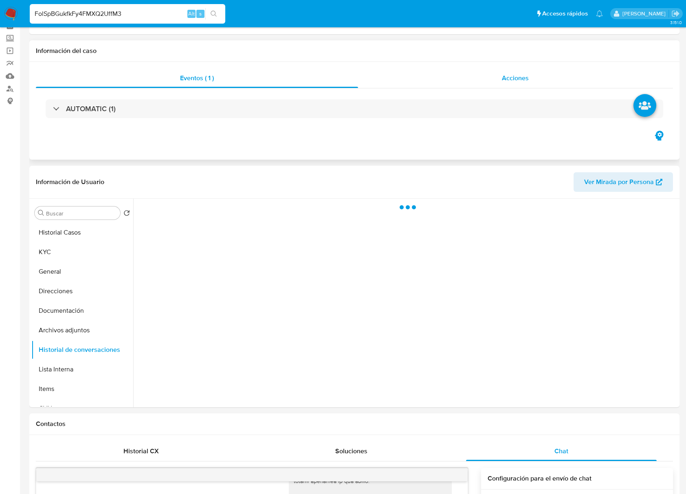
scroll to position [0, 0]
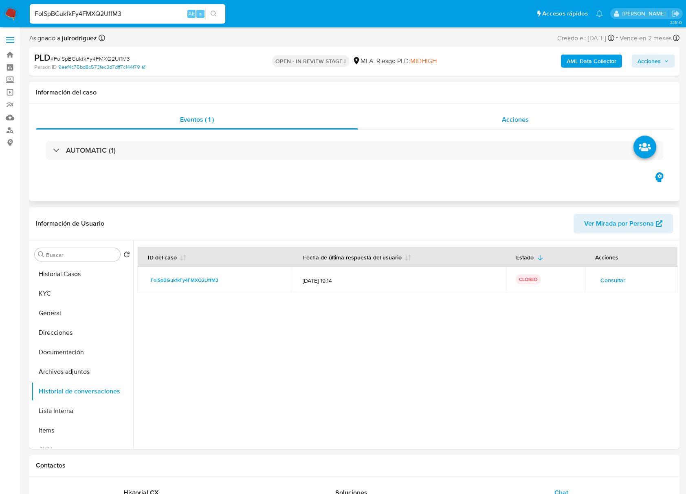
click at [519, 123] on span "Acciones" at bounding box center [515, 119] width 27 height 9
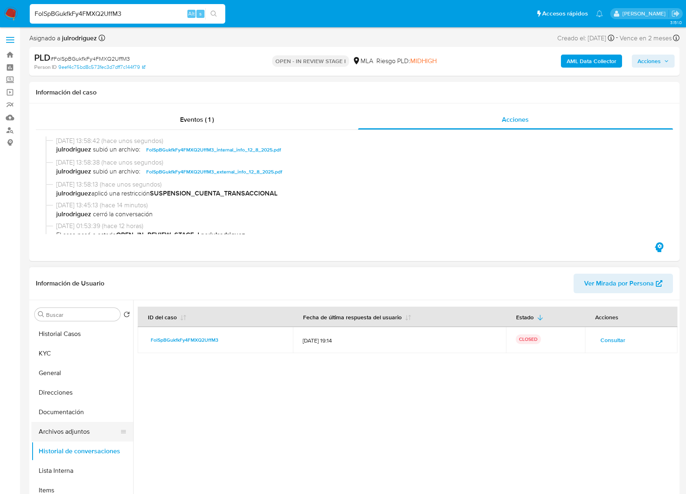
click at [70, 432] on button "Archivos adjuntos" at bounding box center [78, 432] width 95 height 20
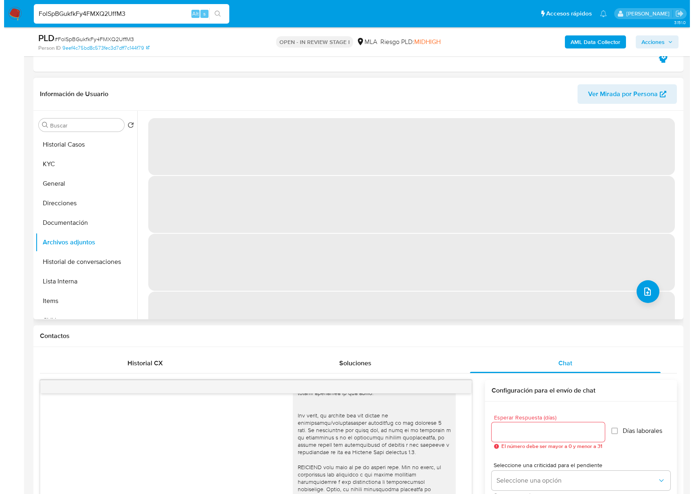
scroll to position [163, 0]
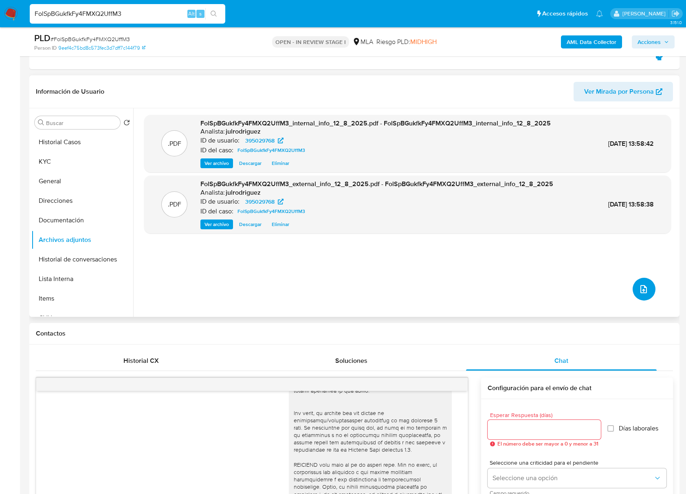
click at [641, 287] on icon "upload-file" at bounding box center [644, 289] width 10 height 10
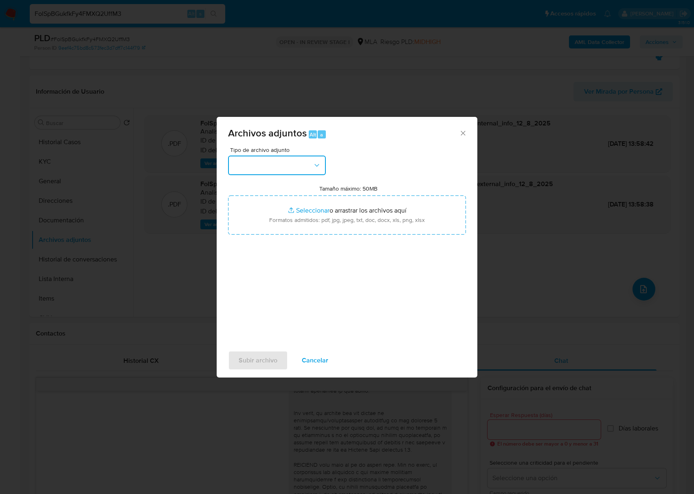
click at [287, 167] on button "button" at bounding box center [277, 166] width 98 height 20
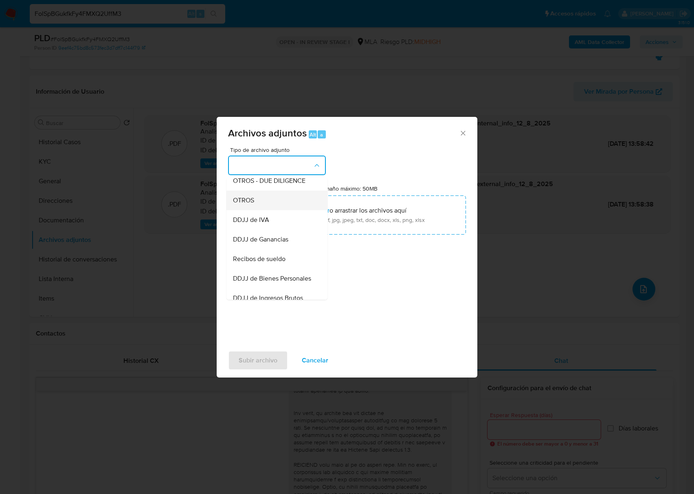
click at [257, 204] on div "OTROS" at bounding box center [274, 201] width 83 height 20
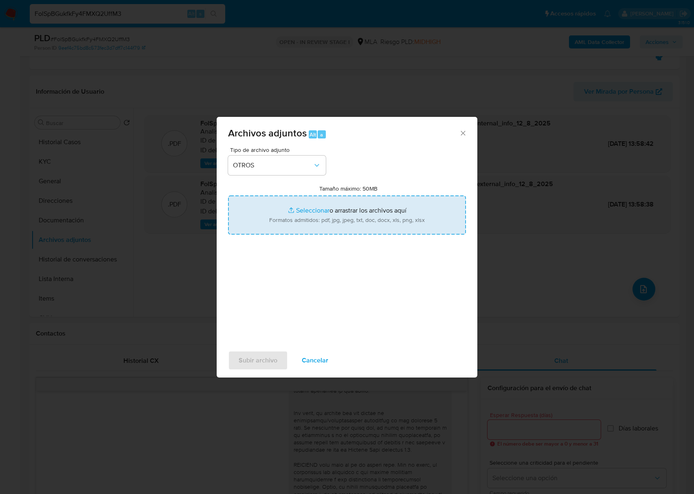
click at [331, 205] on input "Tamaño máximo: 50MB Seleccionar archivos" at bounding box center [347, 214] width 238 height 39
type input "C:\fakepath\Miriam Ester Oliva - NOSIS - JUL 2025.pdf"
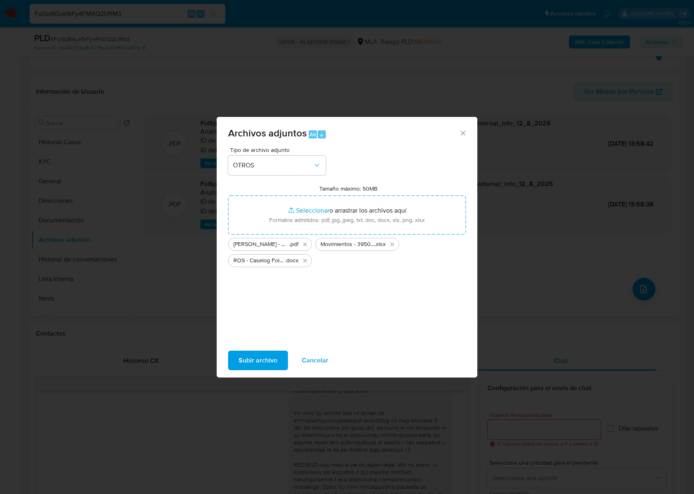
click at [470, 263] on div "Tipo de archivo adjunto OTROS Tamaño máximo: 50MB Seleccionar archivos Seleccio…" at bounding box center [347, 246] width 261 height 198
click at [246, 357] on span "Subir archivo" at bounding box center [258, 360] width 39 height 18
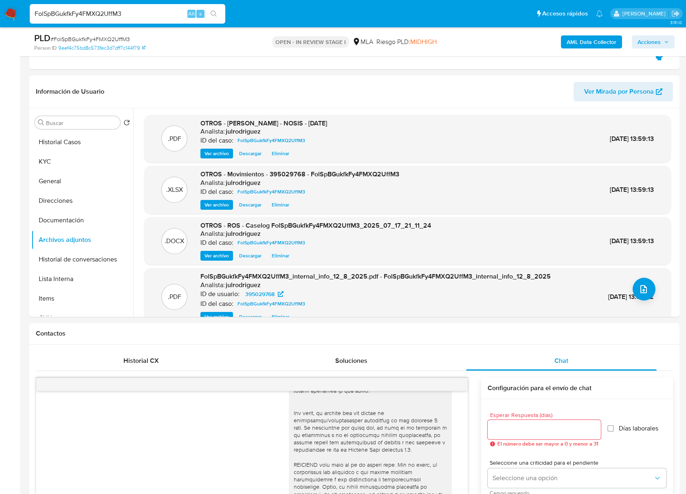
drag, startPoint x: 659, startPoint y: 45, endPoint x: 648, endPoint y: 48, distance: 11.5
click at [658, 45] on span "Acciones" at bounding box center [648, 41] width 23 height 13
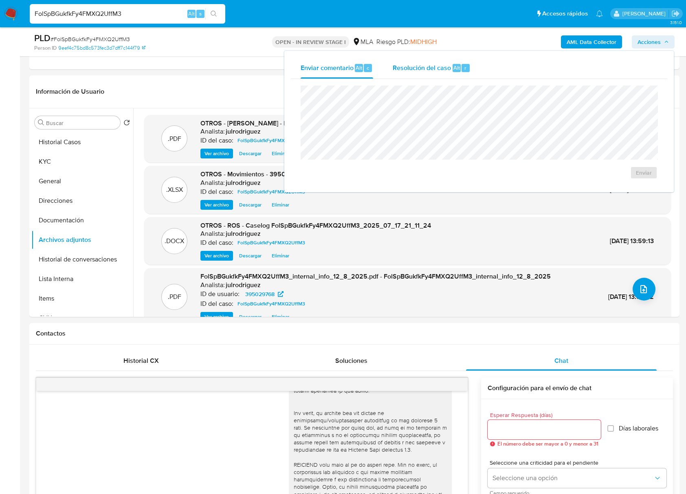
click at [460, 75] on div "Resolución del caso Alt r" at bounding box center [432, 67] width 78 height 21
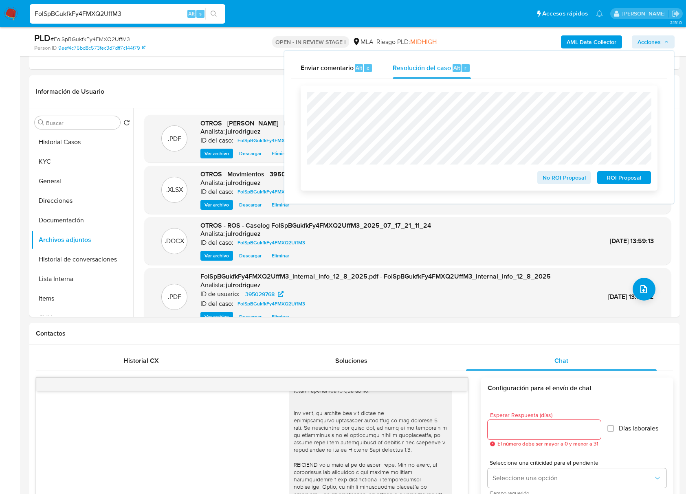
click at [629, 176] on span "ROI Proposal" at bounding box center [624, 177] width 42 height 11
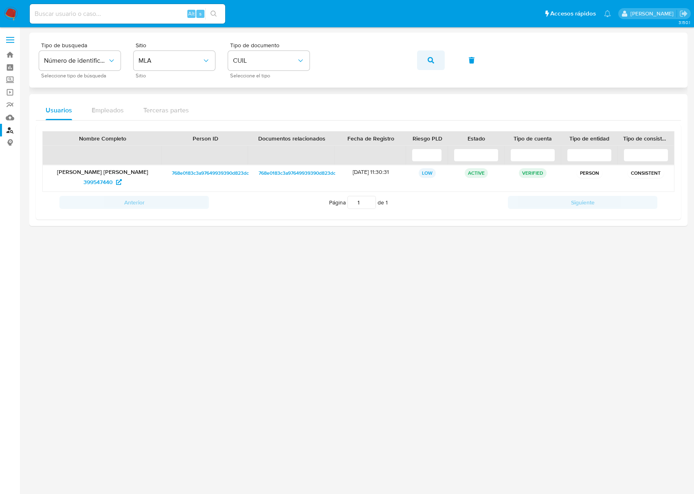
click at [429, 62] on icon "button" at bounding box center [431, 60] width 7 height 7
click at [114, 184] on span "326580014" at bounding box center [102, 182] width 38 height 13
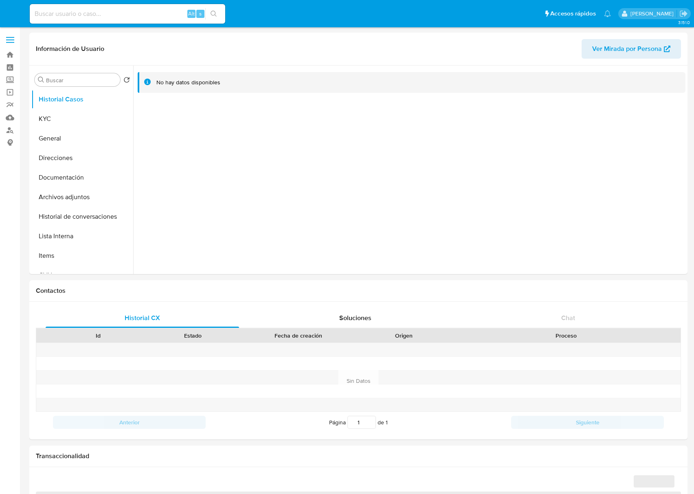
select select "10"
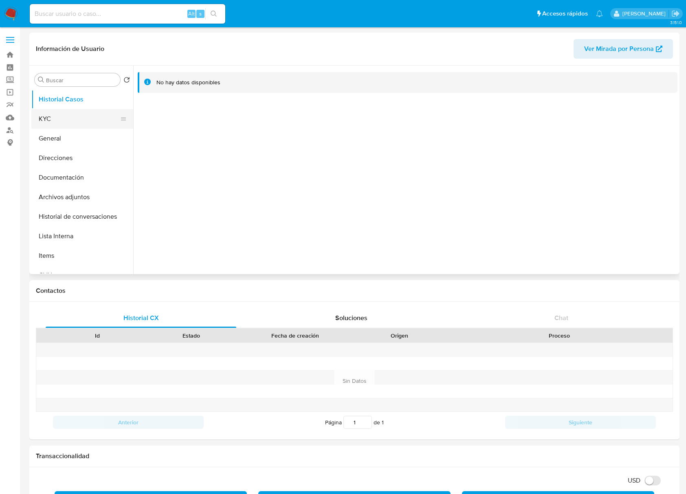
click at [80, 122] on button "KYC" at bounding box center [78, 119] width 95 height 20
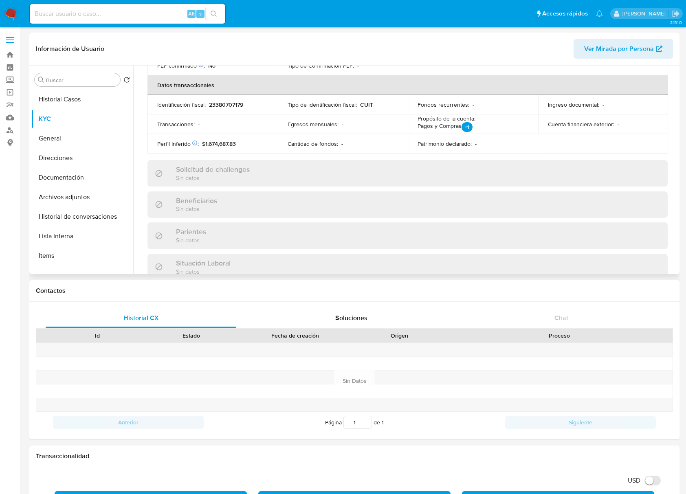
scroll to position [429, 0]
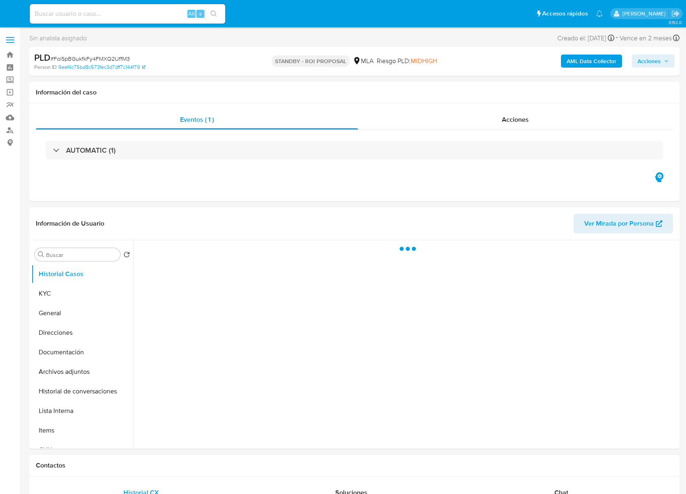
select select "10"
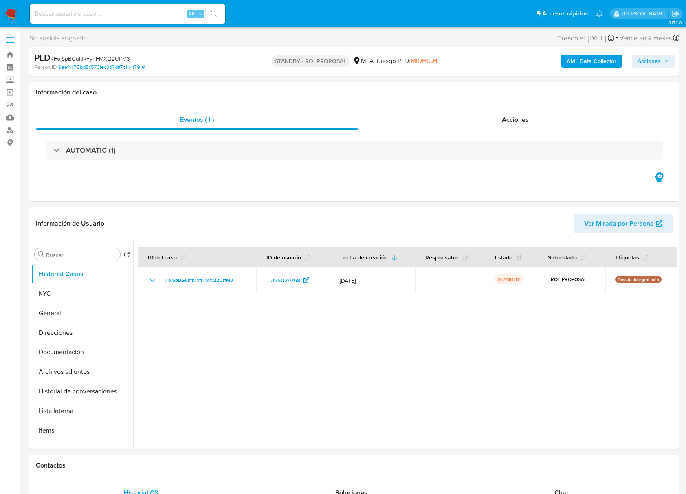
click at [114, 10] on input at bounding box center [127, 14] width 195 height 11
paste input "3ONbVFX2cOqJH3ddrXqIky9R"
type input "3ONbVFX2cOqJH3ddrXqIky9R"
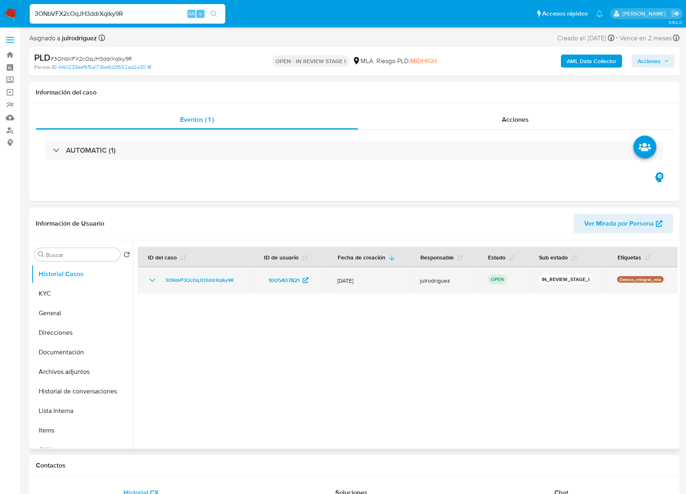
select select "10"
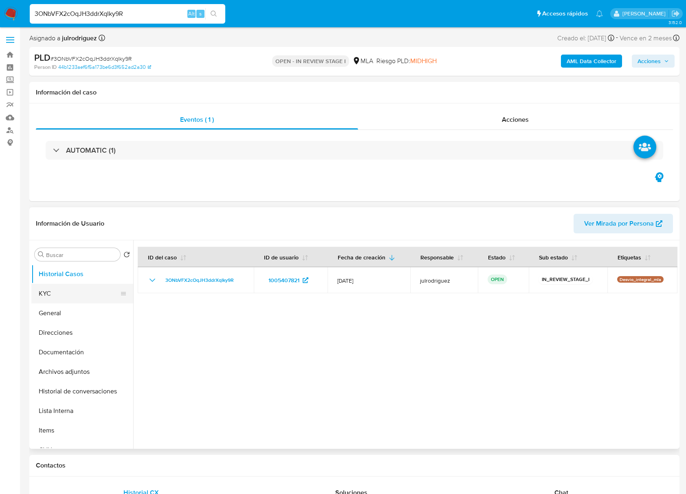
drag, startPoint x: 64, startPoint y: 299, endPoint x: 103, endPoint y: 300, distance: 39.5
click at [64, 299] on button "KYC" at bounding box center [78, 294] width 95 height 20
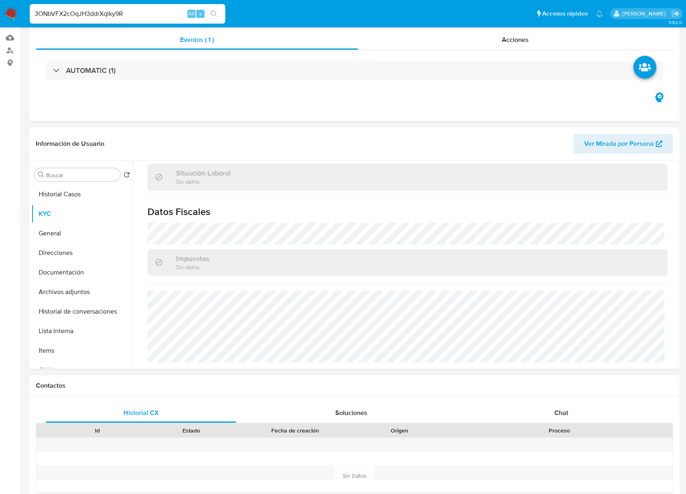
scroll to position [163, 0]
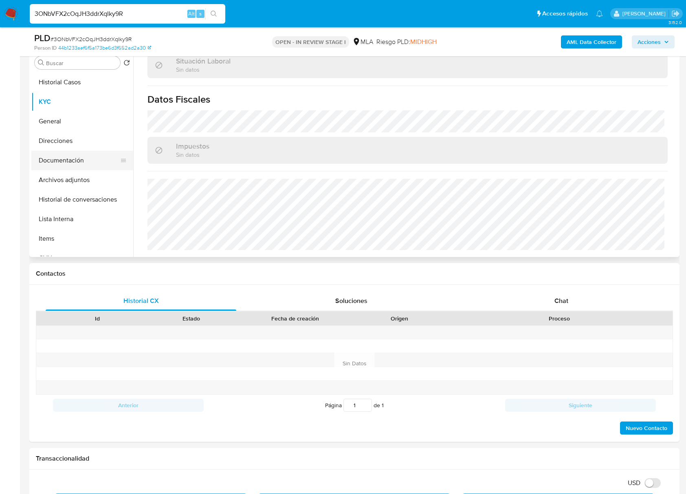
click at [75, 160] on button "Documentación" at bounding box center [78, 161] width 95 height 20
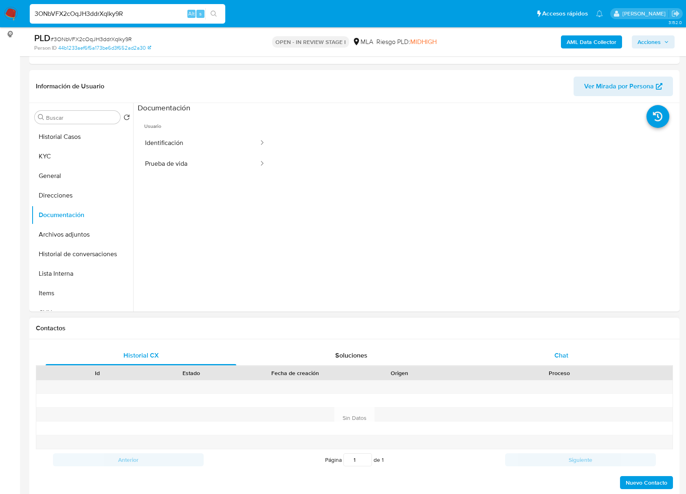
click at [560, 349] on div "Chat" at bounding box center [561, 356] width 191 height 20
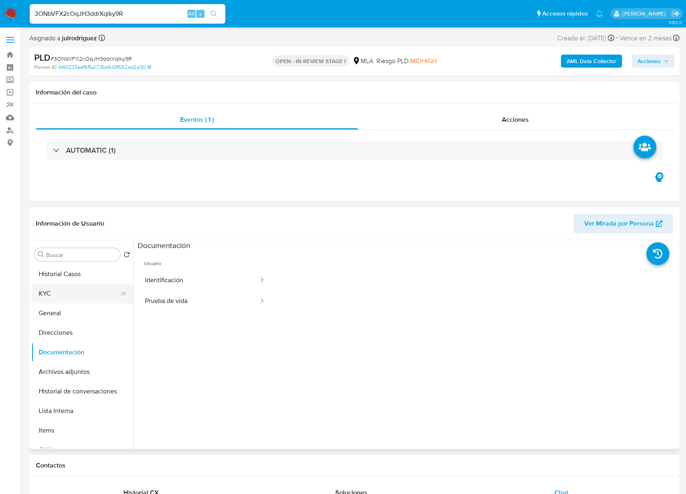
click at [55, 284] on button "KYC" at bounding box center [78, 294] width 95 height 20
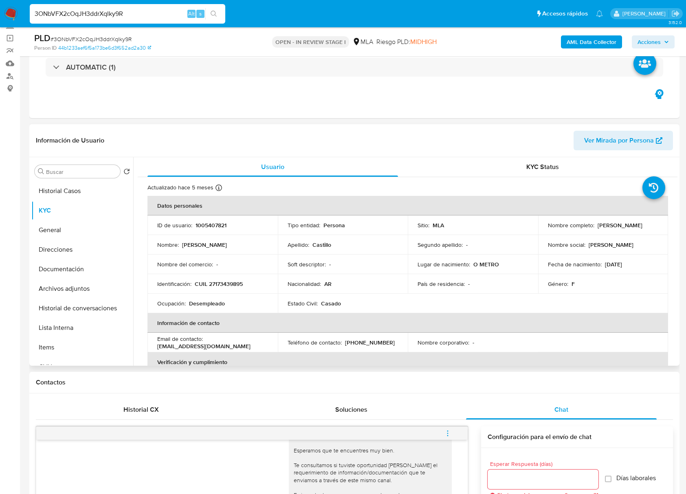
click at [233, 281] on p "CUIL 27173439895" at bounding box center [219, 283] width 48 height 7
copy p "27173439895"
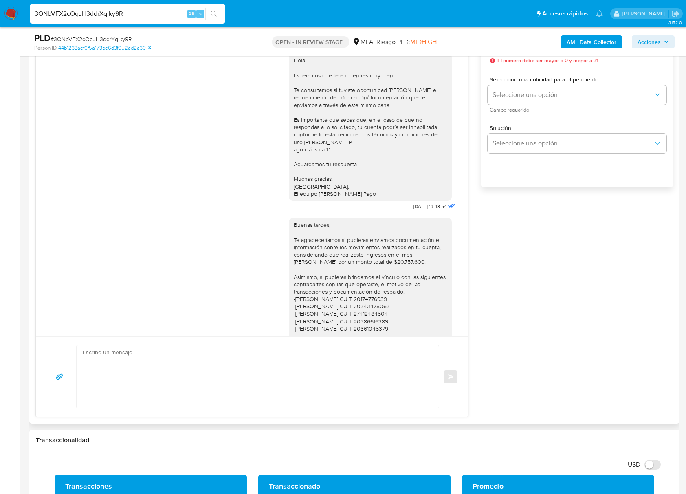
scroll to position [489, 0]
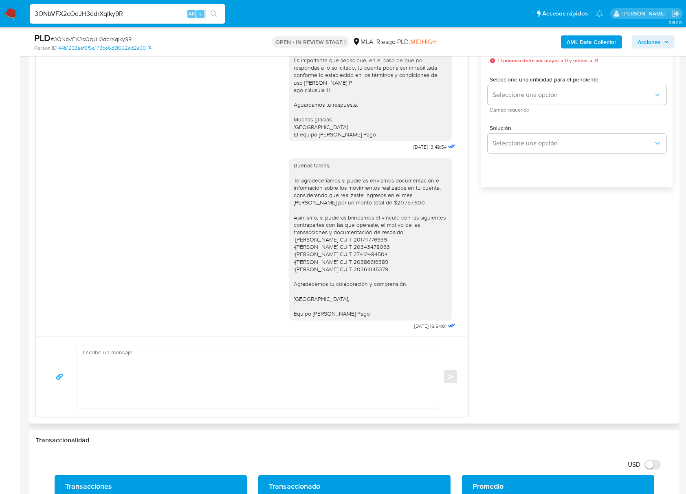
drag, startPoint x: 313, startPoint y: 210, endPoint x: 367, endPoint y: 314, distance: 117.3
click at [367, 314] on div "Buenas tardes, Te agradeceríamos si pudieras enviarnos documentación e informac…" at bounding box center [370, 239] width 163 height 162
copy div "Buenas tardes, Te agradeceríamos si pudieras enviarnos documentación e informac…"
drag, startPoint x: 495, startPoint y: 391, endPoint x: 509, endPoint y: 276, distance: 115.6
click at [495, 391] on div "17/07/2025 19:52:53 Hola, Esperamos que te encuentres muy bien. Te consultamos …" at bounding box center [354, 204] width 637 height 425
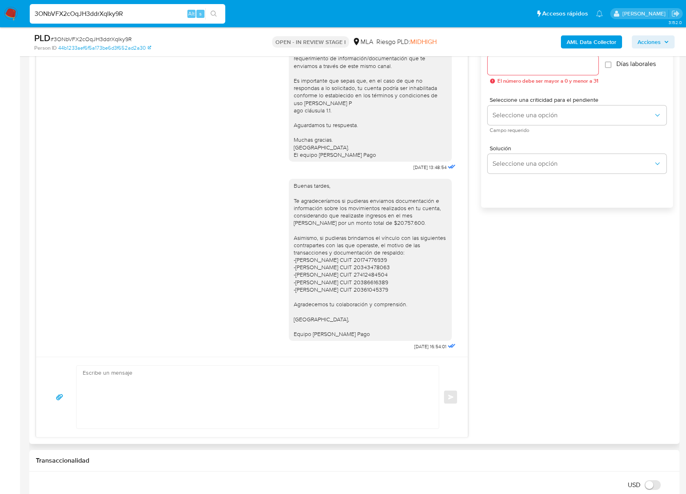
scroll to position [434, 0]
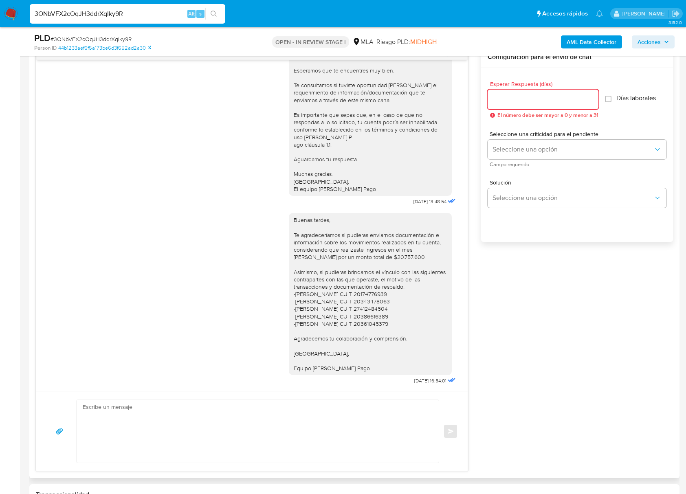
click at [511, 99] on input "Esperar Respuesta (días)" at bounding box center [543, 99] width 111 height 11
type input "3"
click at [511, 136] on span "Seleccione una criticidad para el pendiente" at bounding box center [579, 134] width 179 height 6
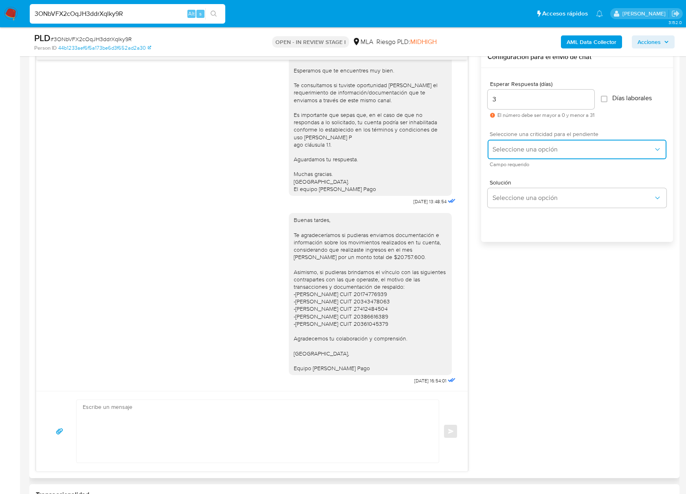
click at [512, 147] on span "Seleccione una opción" at bounding box center [572, 149] width 161 height 8
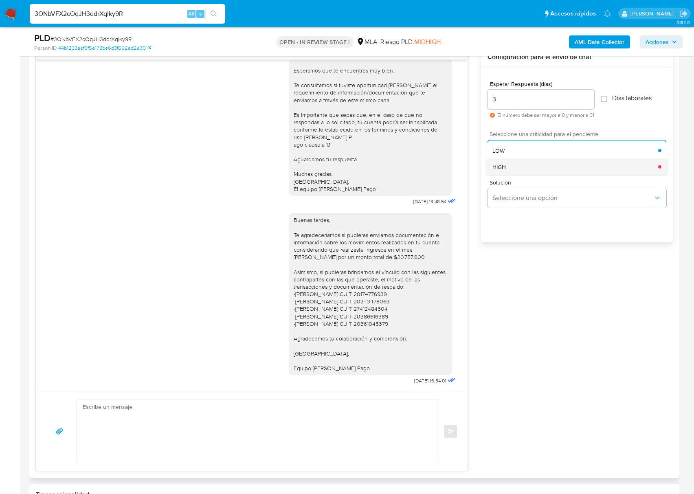
click at [509, 167] on div "HIGH" at bounding box center [575, 166] width 166 height 16
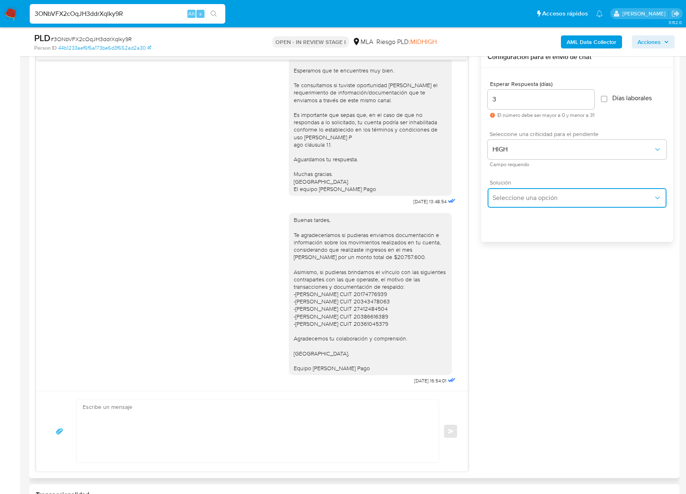
click at [523, 194] on span "Seleccione una opción" at bounding box center [572, 198] width 161 height 8
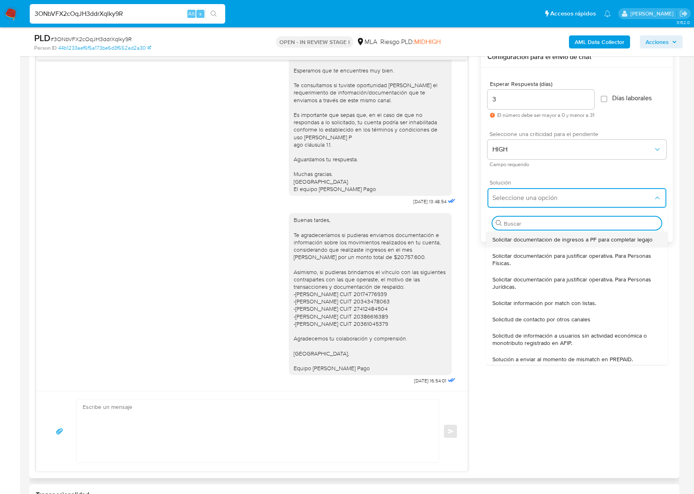
click at [521, 236] on span "Solicitar documentacion de ingresos a PF para completar legajo" at bounding box center [572, 239] width 160 height 7
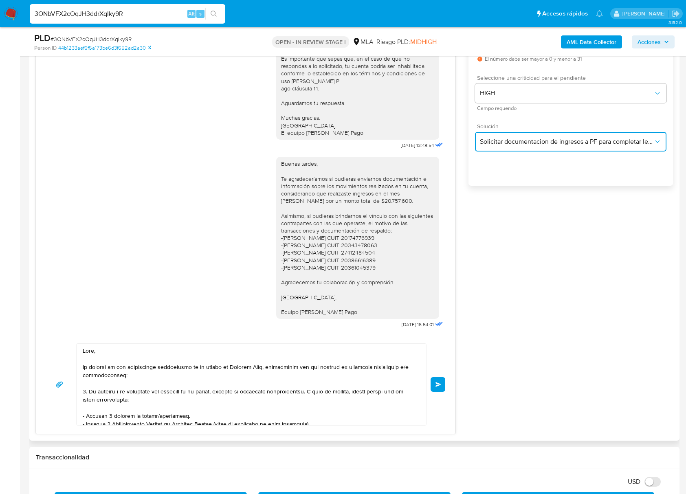
scroll to position [543, 0]
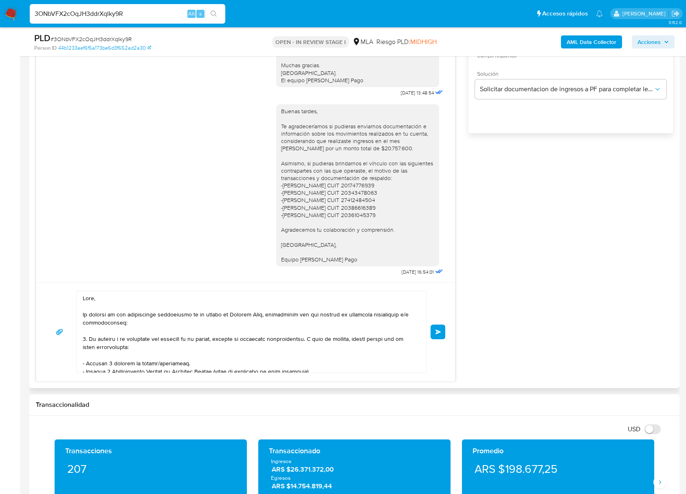
drag, startPoint x: 81, startPoint y: 296, endPoint x: 99, endPoint y: 318, distance: 28.9
click at [99, 318] on div at bounding box center [249, 331] width 345 height 81
drag, startPoint x: 84, startPoint y: 299, endPoint x: 222, endPoint y: 517, distance: 258.3
click at [222, 494] on html "Pausado Ver notificaciones 3ONbVFX2cOqJH3ddrXqIky9R Alt s Accesos rápidos Presi…" at bounding box center [343, 467] width 686 height 2021
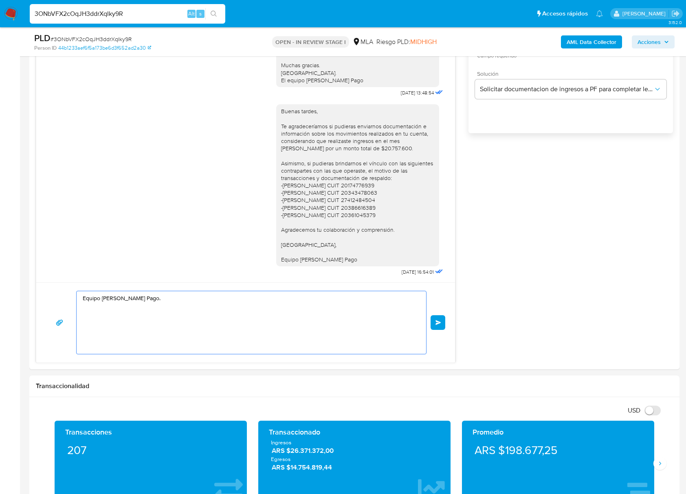
drag, startPoint x: -2, startPoint y: 282, endPoint x: -23, endPoint y: 269, distance: 25.1
click at [0, 269] on html "Pausado Ver notificaciones 3ONbVFX2cOqJH3ddrXqIky9R Alt s Accesos rápidos Presi…" at bounding box center [343, 458] width 686 height 2002
drag, startPoint x: 152, startPoint y: 309, endPoint x: 18, endPoint y: 275, distance: 137.7
click at [18, 275] on section "Bandeja Tablero Screening Búsqueda en Listas Watchlist Herramientas Operaciones…" at bounding box center [343, 458] width 686 height 2002
paste textarea "Buenas tardes, Asimismo, si pudieras brindarnos el vínculo con las siguientes c…"
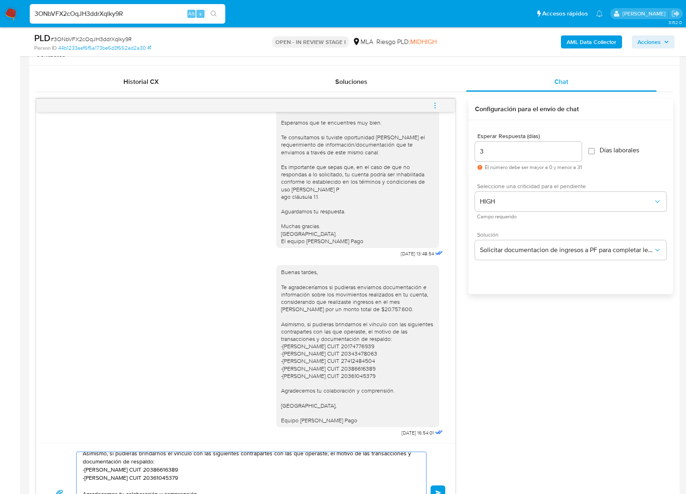
scroll to position [271, 0]
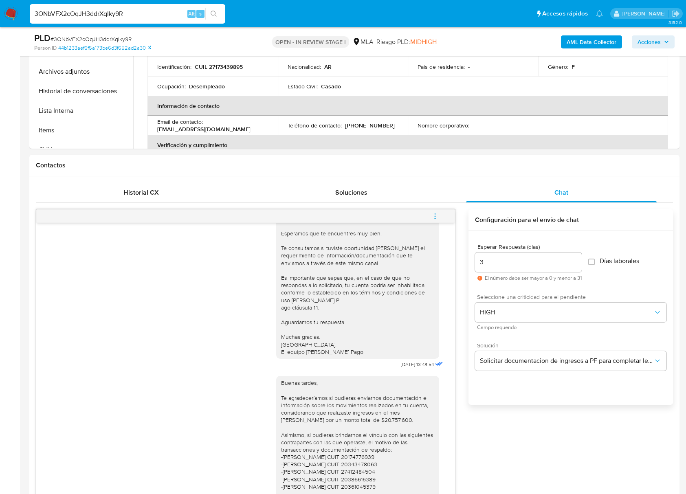
type textarea "Buenas tardes, Asimismo, si pudieras brindarnos el vínculo con las siguientes c…"
click at [518, 261] on input "3" at bounding box center [528, 262] width 107 height 11
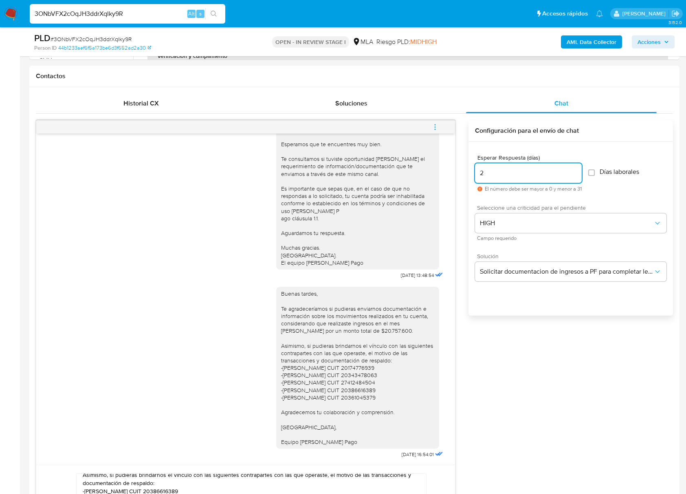
scroll to position [543, 0]
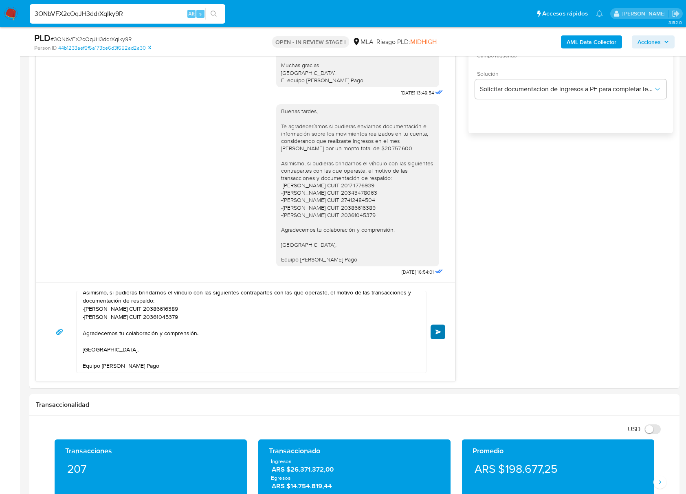
type input "2"
click at [442, 337] on button "Enviar" at bounding box center [437, 332] width 15 height 15
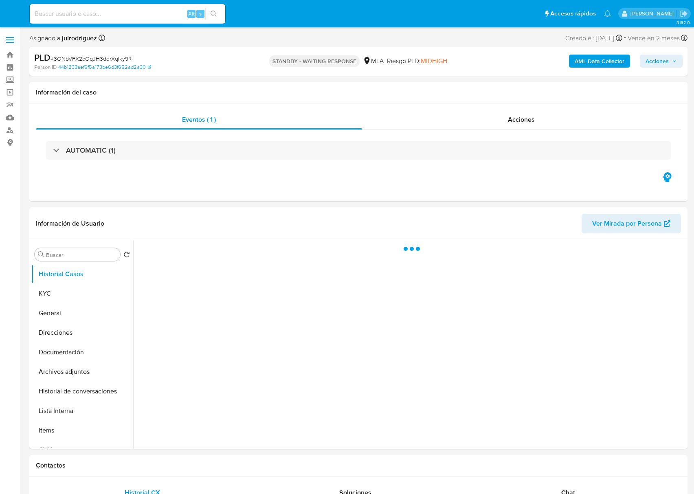
select select "10"
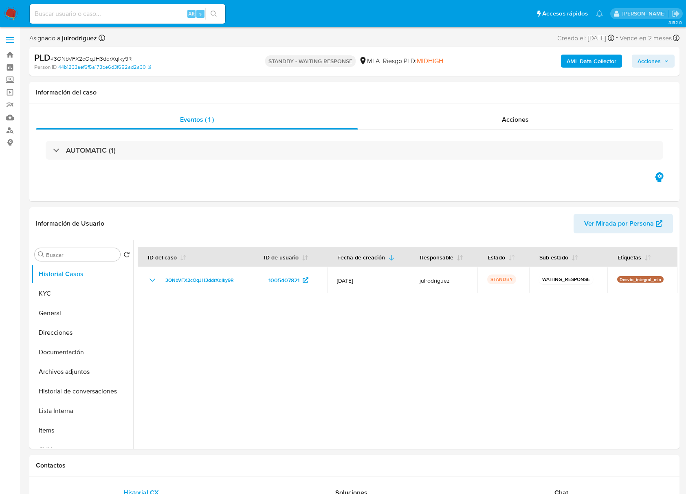
click at [101, 17] on input at bounding box center [127, 14] width 195 height 11
paste input "18TotwOL8UXGOydPZdN2T1Yf"
type input "18TotwOL8UXGOydPZdN2T1Yf"
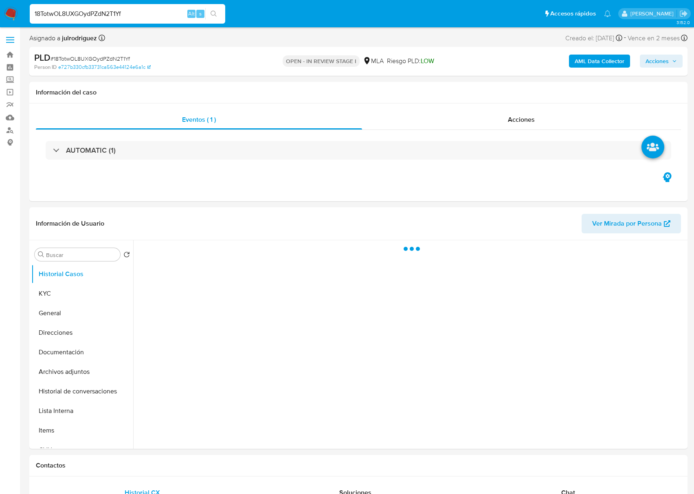
select select "10"
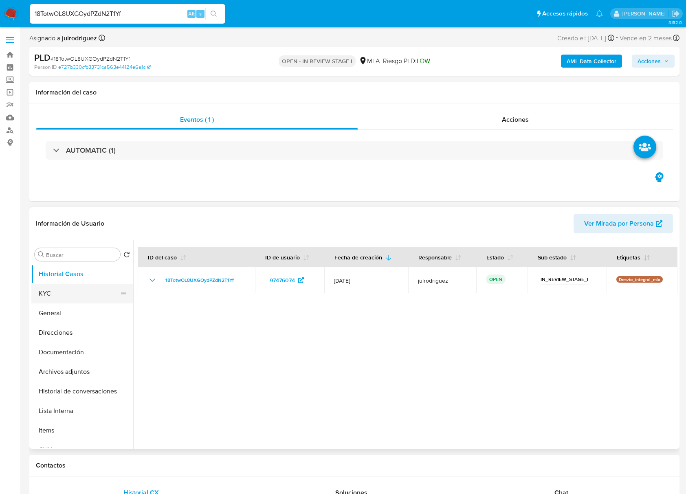
click at [69, 293] on button "KYC" at bounding box center [78, 294] width 95 height 20
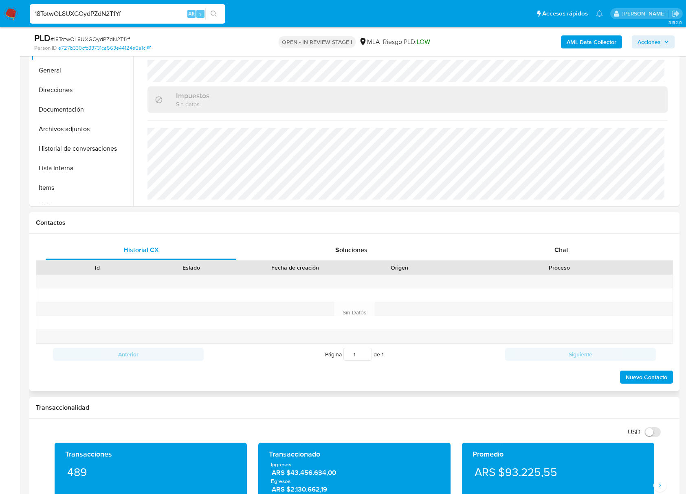
scroll to position [217, 0]
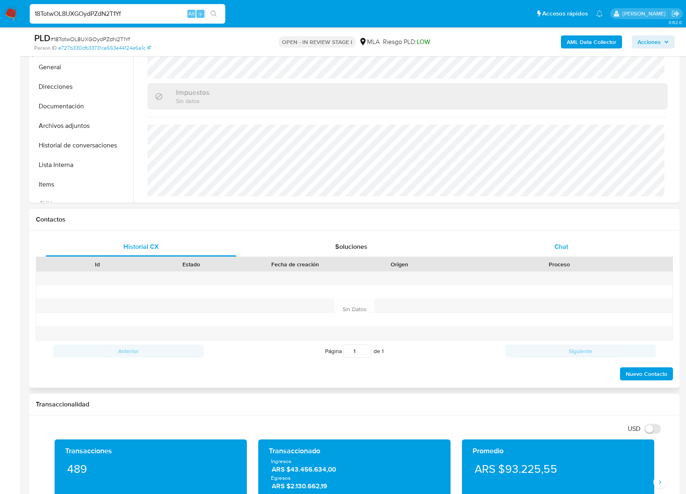
click at [568, 253] on div "Chat" at bounding box center [561, 247] width 191 height 20
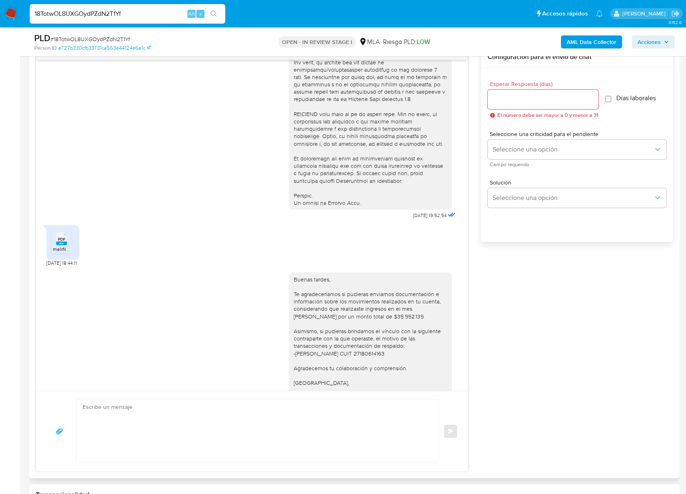
scroll to position [332, 0]
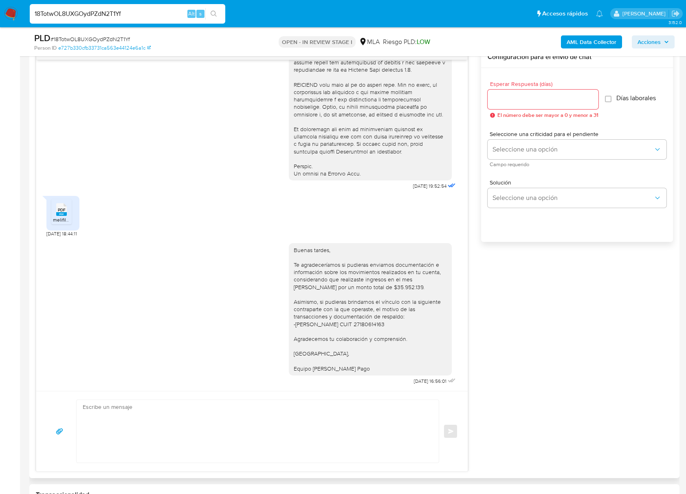
click at [67, 213] on div "PDF PDF" at bounding box center [61, 209] width 17 height 16
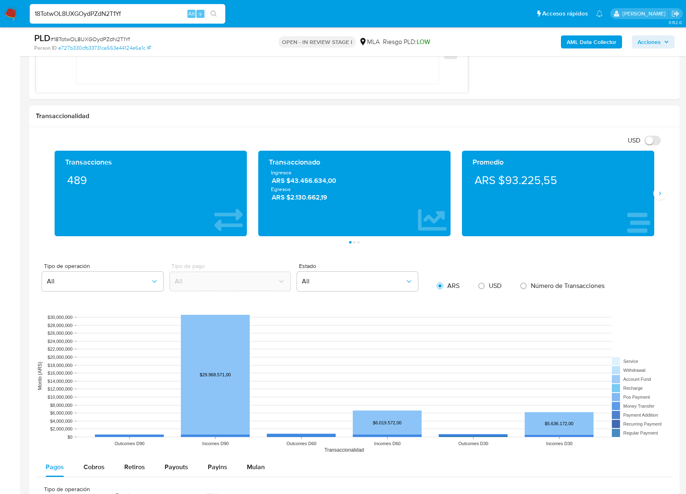
scroll to position [706, 0]
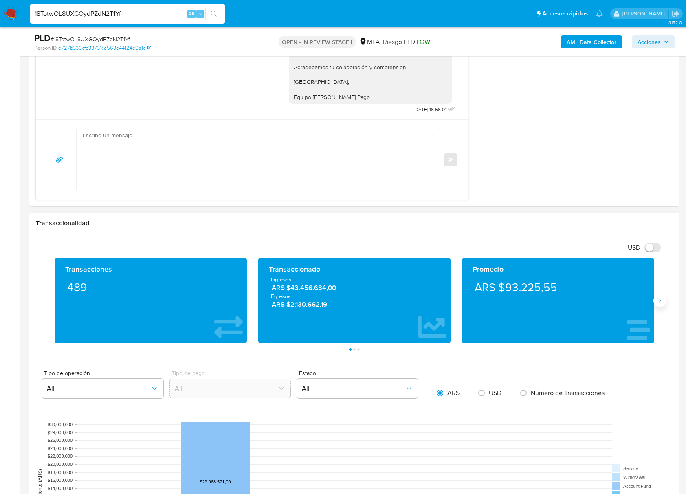
click at [665, 302] on button "Siguiente" at bounding box center [659, 300] width 13 height 13
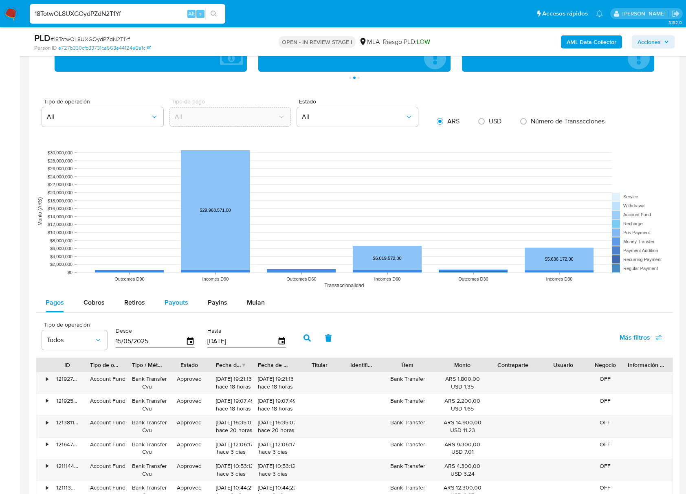
click at [176, 305] on span "Payouts" at bounding box center [177, 302] width 24 height 9
select select "10"
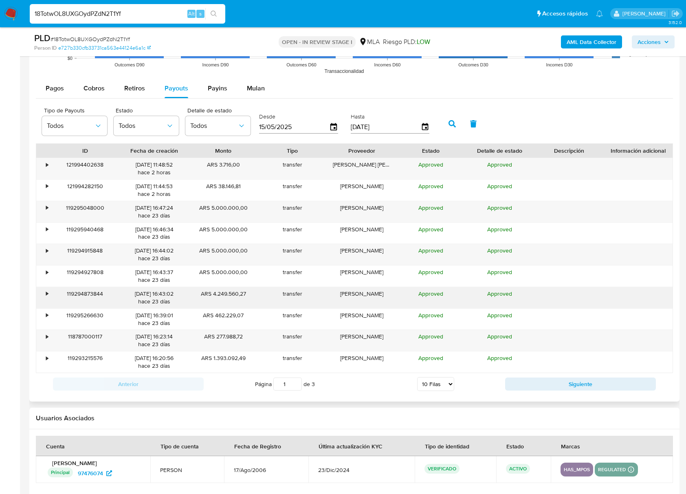
scroll to position [1195, 0]
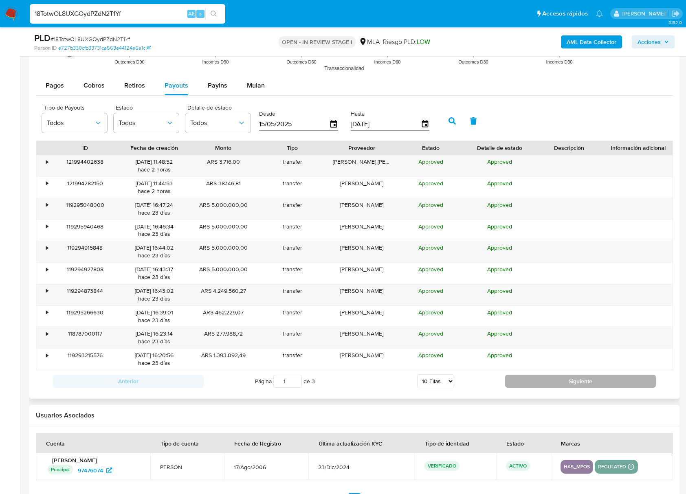
click at [535, 385] on button "Siguiente" at bounding box center [580, 381] width 151 height 13
type input "3"
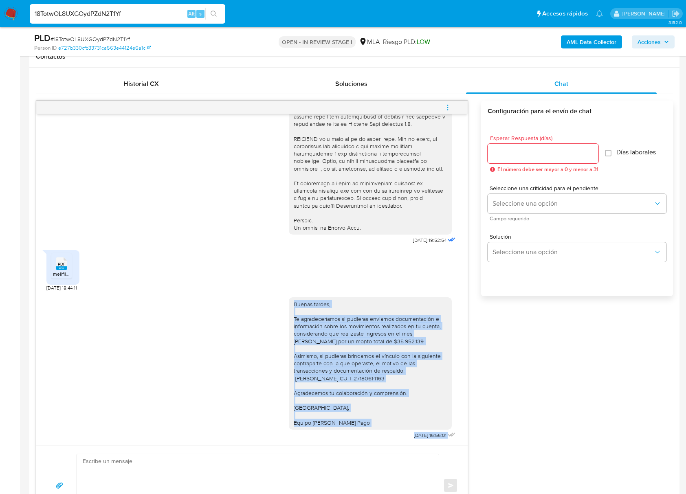
scroll to position [399, 0]
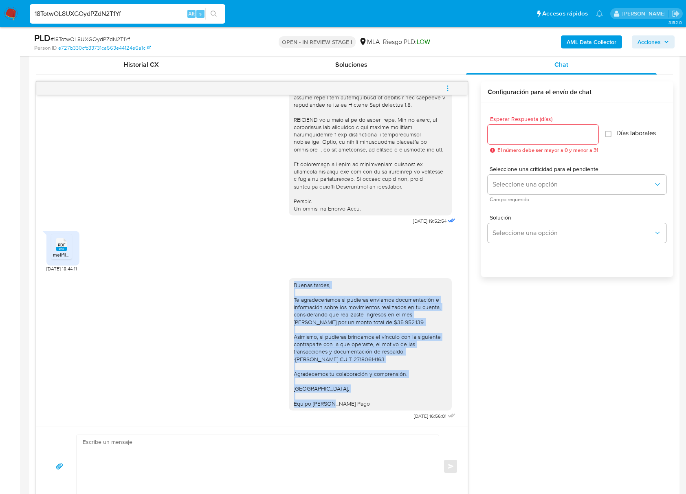
drag, startPoint x: 285, startPoint y: 305, endPoint x: 351, endPoint y: 404, distance: 119.1
click at [351, 404] on div "Buenas tardes, Te agradeceríamos si pudieras enviarnos documentación e informac…" at bounding box center [370, 344] width 153 height 126
copy div "Buenas tardes, Te agradeceríamos si pudieras enviarnos documentación e informac…"
click at [141, 379] on div "Buenas tardes, Te agradeceríamos si pudieras enviarnos documentación e informac…" at bounding box center [251, 346] width 411 height 149
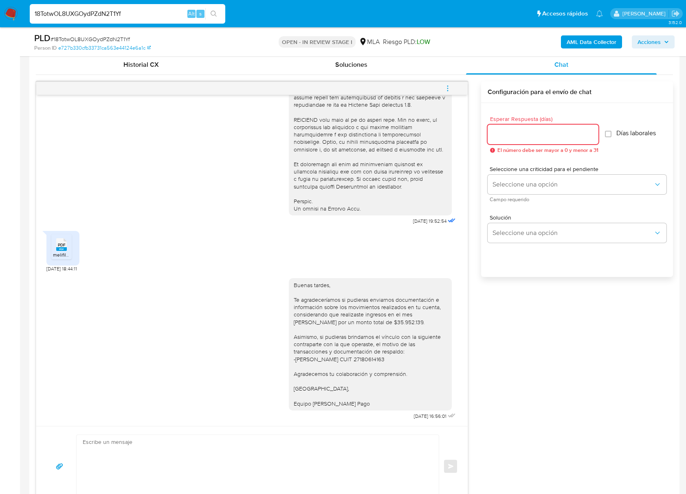
click at [523, 132] on input "Esperar Respuesta (días)" at bounding box center [543, 134] width 111 height 11
type input "2"
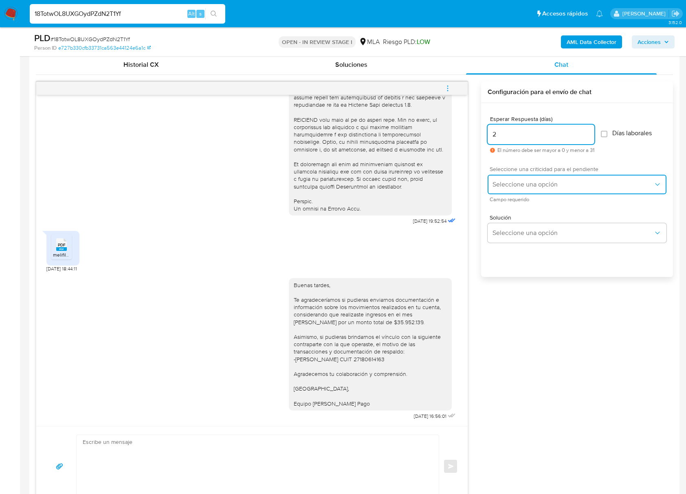
click at [521, 183] on span "Seleccione una opción" at bounding box center [572, 184] width 161 height 8
click at [514, 188] on span "Seleccione una opción" at bounding box center [572, 184] width 161 height 8
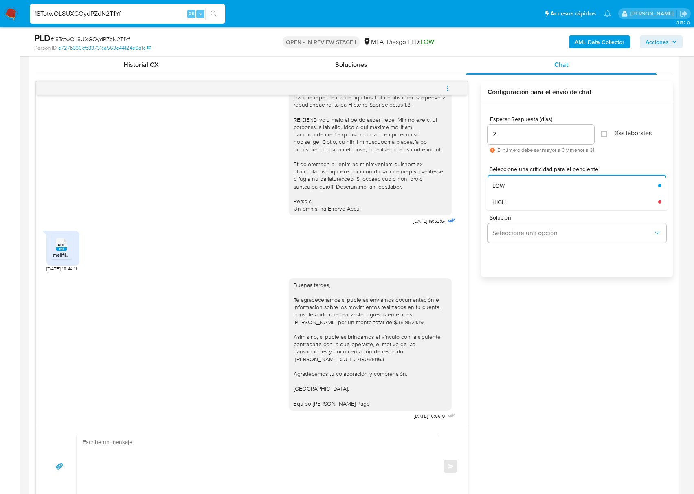
click at [602, 273] on div "Esperar Respuesta (días) 2 El número debe ser mayor a 0 y menor a 31 Días labor…" at bounding box center [577, 200] width 192 height 195
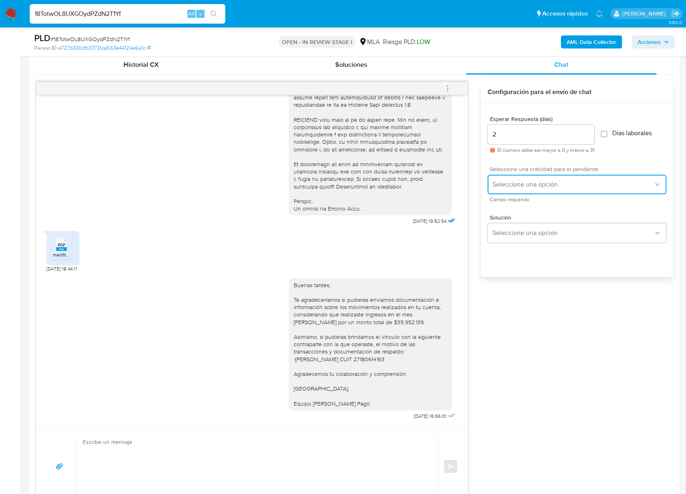
click at [546, 183] on span "Seleccione una opción" at bounding box center [572, 184] width 161 height 8
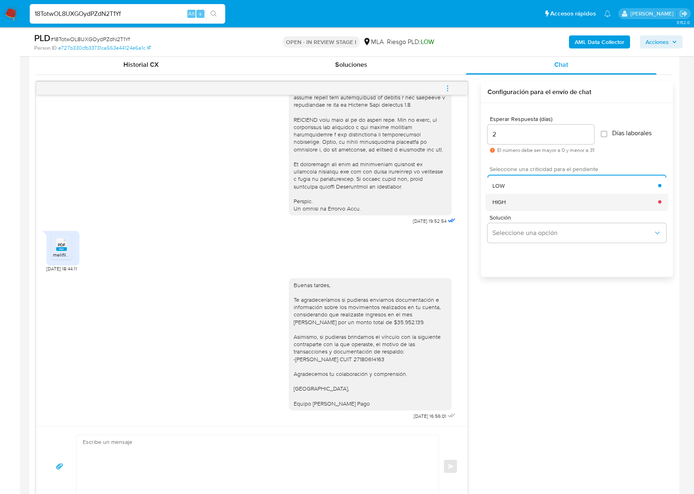
click at [512, 204] on div "HIGH" at bounding box center [575, 201] width 166 height 16
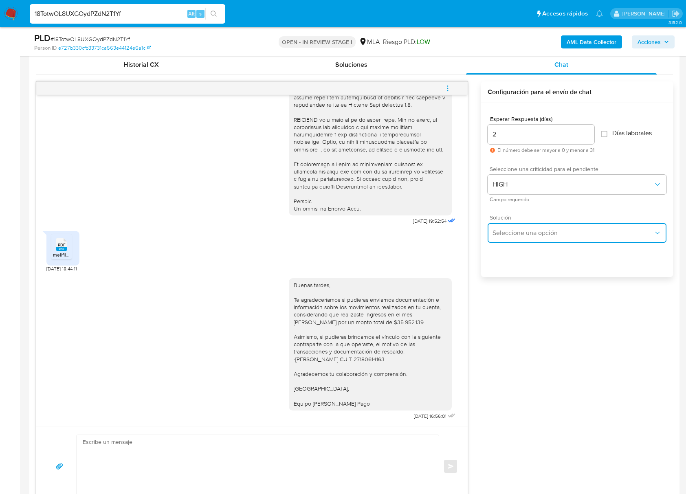
click at [522, 226] on button "Seleccione una opción" at bounding box center [577, 233] width 179 height 20
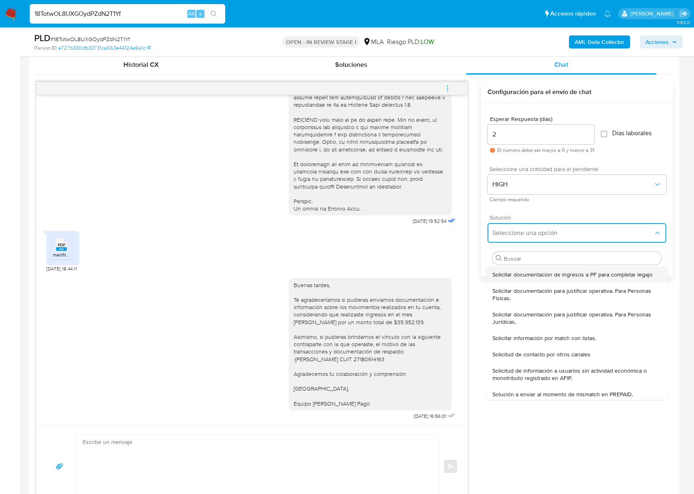
click at [517, 272] on span "Solicitar documentacion de ingresos a PF para completar legajo" at bounding box center [572, 274] width 160 height 7
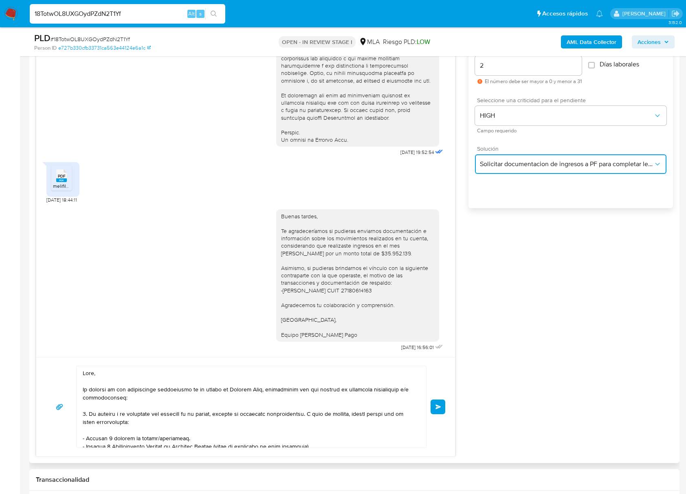
scroll to position [507, 0]
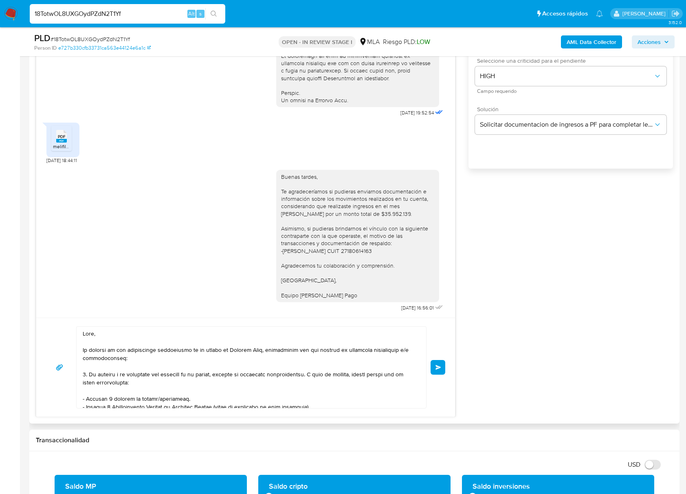
click at [81, 334] on div at bounding box center [249, 367] width 345 height 81
drag, startPoint x: 85, startPoint y: 334, endPoint x: 278, endPoint y: 470, distance: 235.9
click at [287, 494] on html "Pausado Ver notificaciones 18TotwOL8UXGOydPZdN2T1Yf Alt s Accesos rápidos Presi…" at bounding box center [343, 390] width 686 height 1794
type textarea "Quedamos aguardando por la información solicitada, Muchas gracias. Saludos, Equ…"
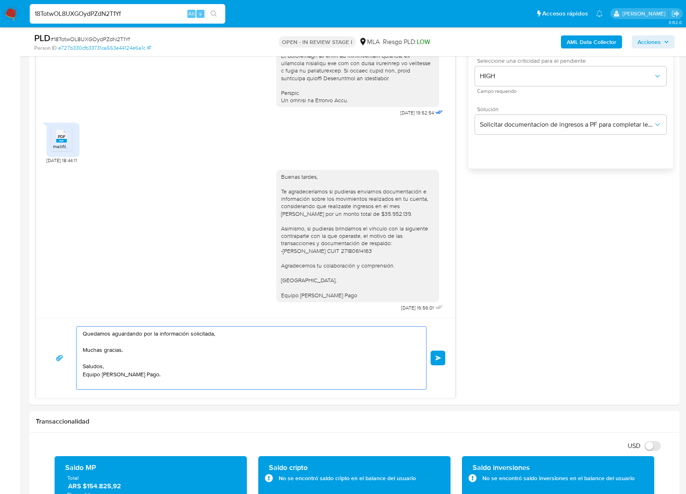
drag, startPoint x: 185, startPoint y: 385, endPoint x: 121, endPoint y: 344, distance: 76.0
click at [6, 300] on section "Bandeja Tablero Screening Búsqueda en Listas Watchlist Herramientas Operaciones…" at bounding box center [343, 381] width 686 height 1776
paste textarea "Buenas tardes, Verificamos que entre el rescate del seguro y lo operado en cuen…"
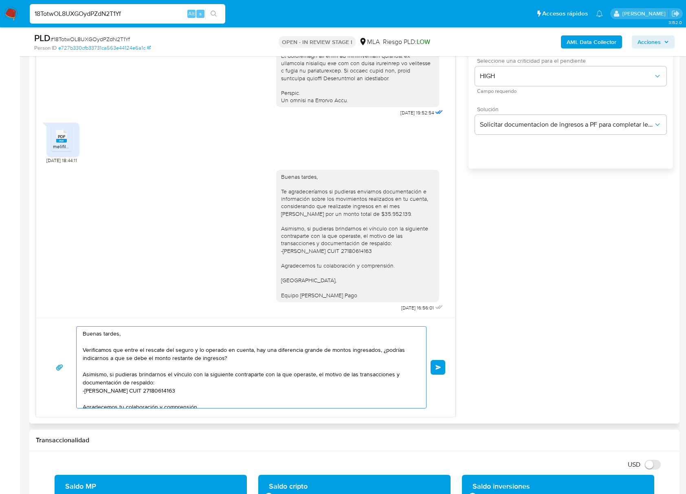
scroll to position [44, 0]
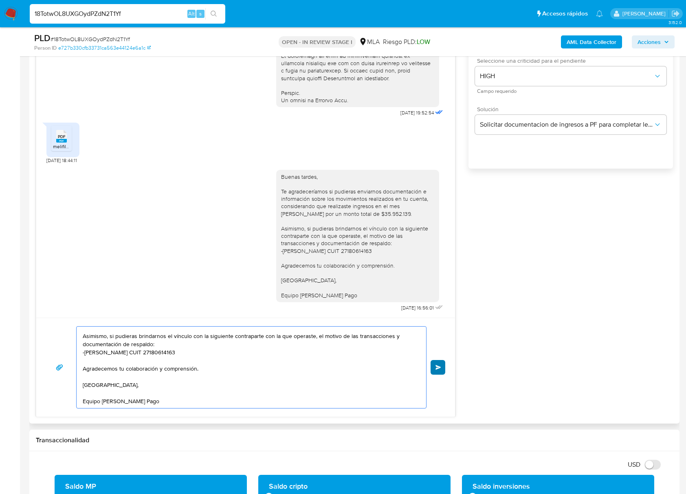
type textarea "Buenas tardes, Verificamos que entre el rescate del seguro y lo operado en cuen…"
click at [440, 370] on span "Enviar" at bounding box center [438, 367] width 6 height 5
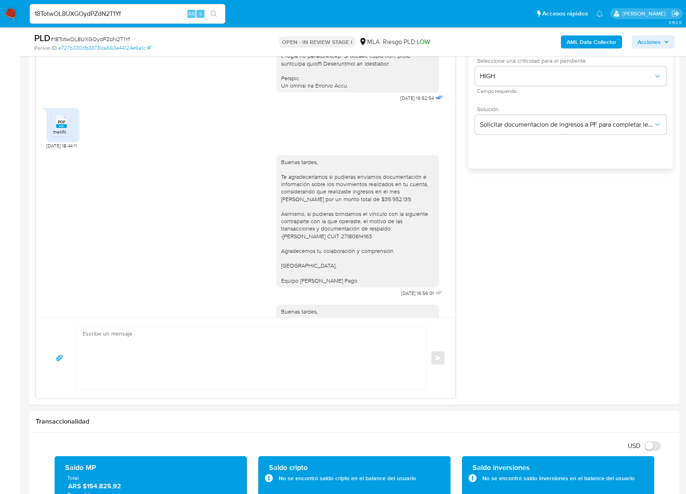
scroll to position [482, 0]
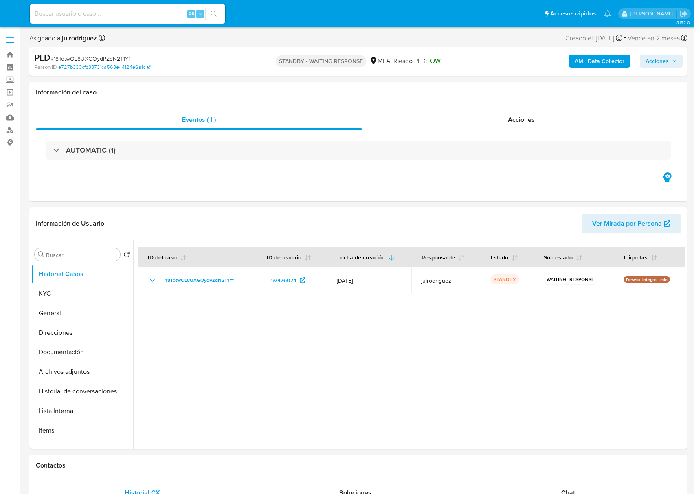
select select "10"
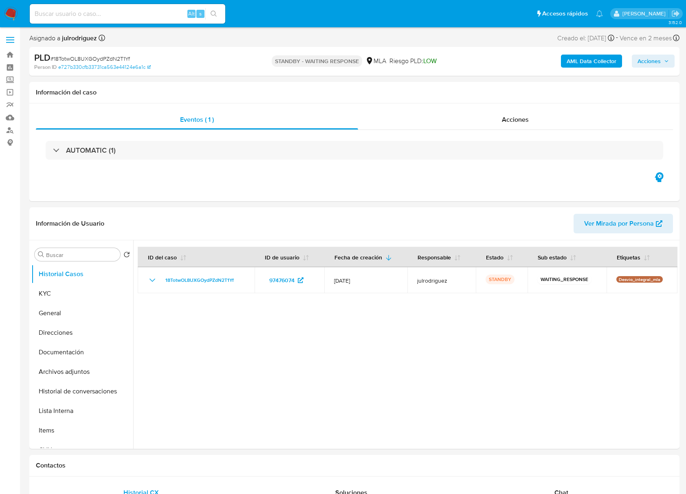
click at [111, 15] on input at bounding box center [127, 14] width 195 height 11
paste input "IIFJmrI1IZV1WlB0In3fu3dz"
type input "IIFJmrI1IZV1WlB0In3fu3dz"
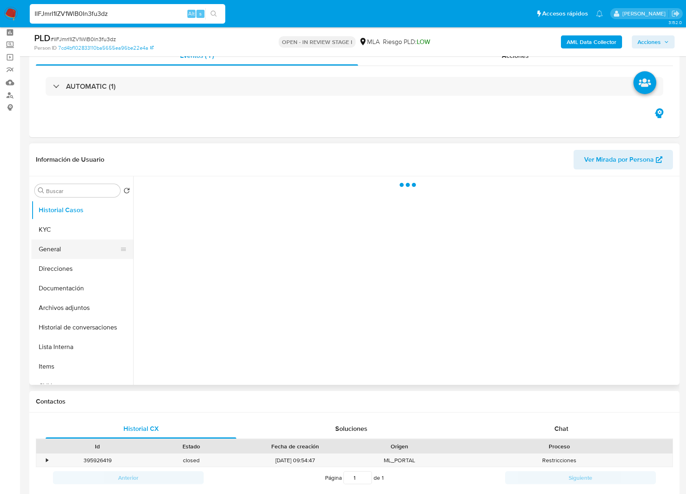
scroll to position [54, 0]
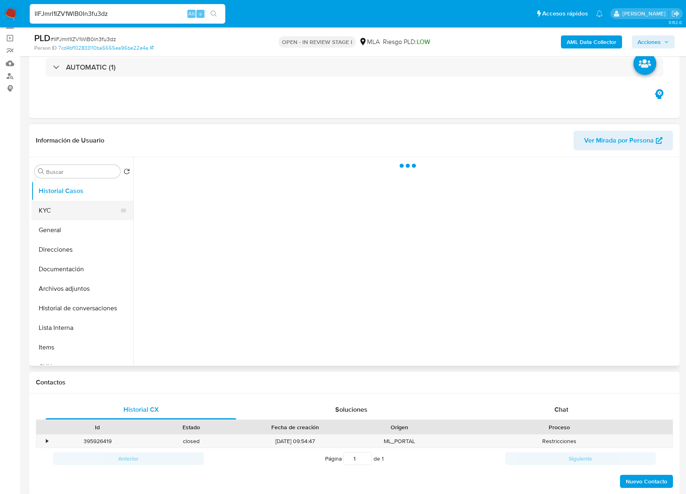
click at [66, 213] on button "KYC" at bounding box center [78, 211] width 95 height 20
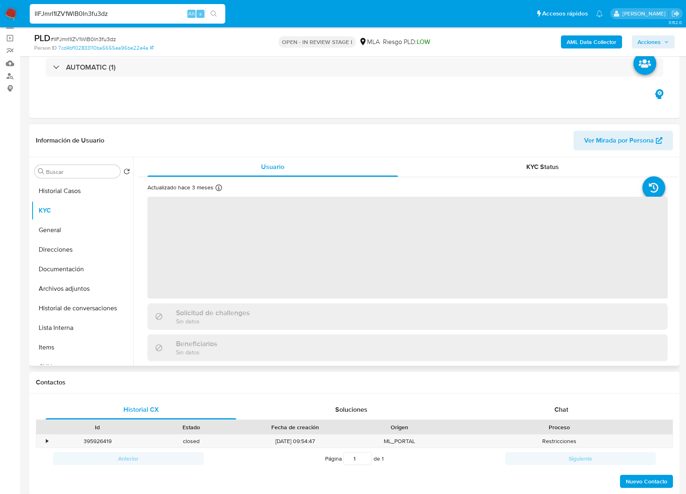
select select "10"
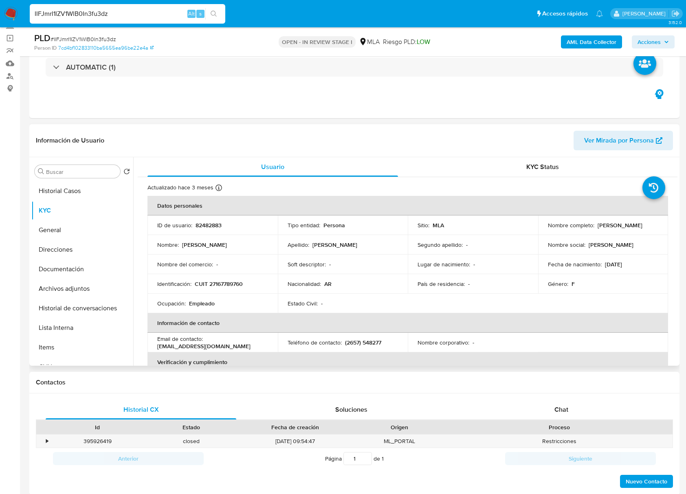
drag, startPoint x: 595, startPoint y: 225, endPoint x: 652, endPoint y: 225, distance: 56.6
click at [652, 225] on div "Nombre completo : [PERSON_NAME]" at bounding box center [603, 225] width 111 height 7
copy p "[PERSON_NAME]"
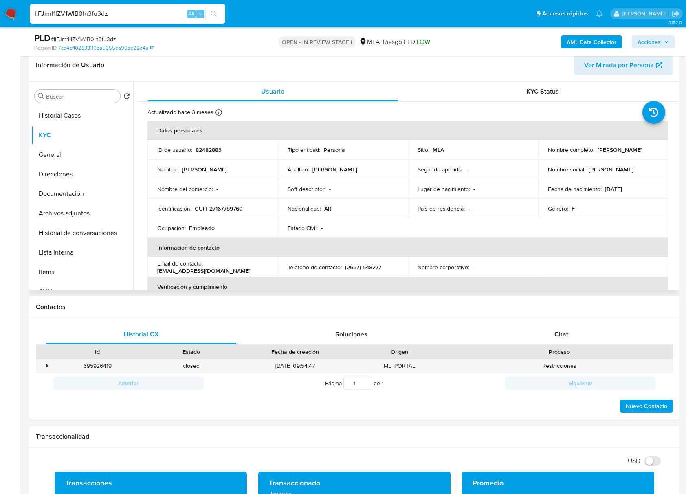
scroll to position [71, 0]
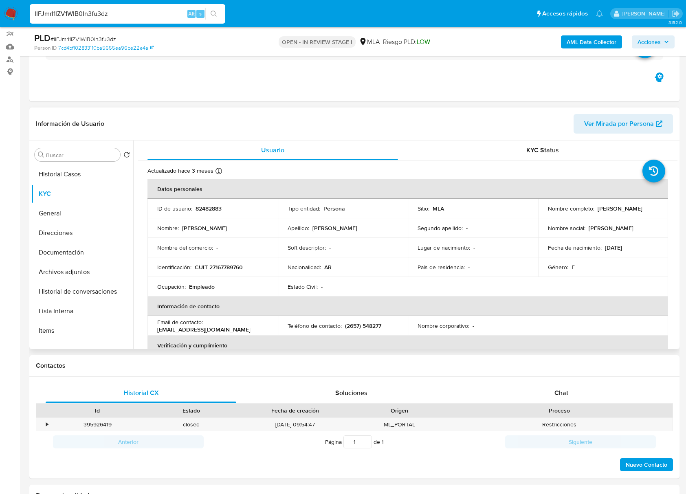
click at [204, 209] on p "82482883" at bounding box center [208, 208] width 26 height 7
copy p "82482883"
click at [100, 36] on span "# IIFJmrI1IZV1WlB0In3fu3dz" at bounding box center [84, 39] width 66 height 8
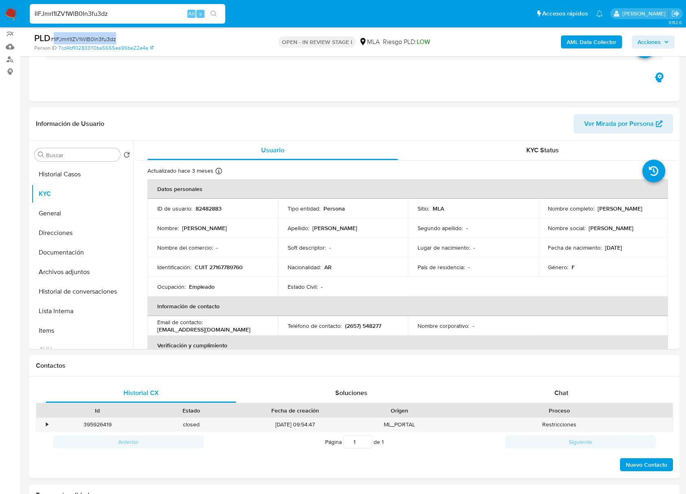
copy span "IIFJmrI1IZV1WlB0In3fu3dz"
click at [233, 264] on p "CUIT 27167789760" at bounding box center [219, 267] width 48 height 7
copy p "27167789760"
click at [217, 213] on td "ID de usuario : 82482883" at bounding box center [212, 209] width 130 height 20
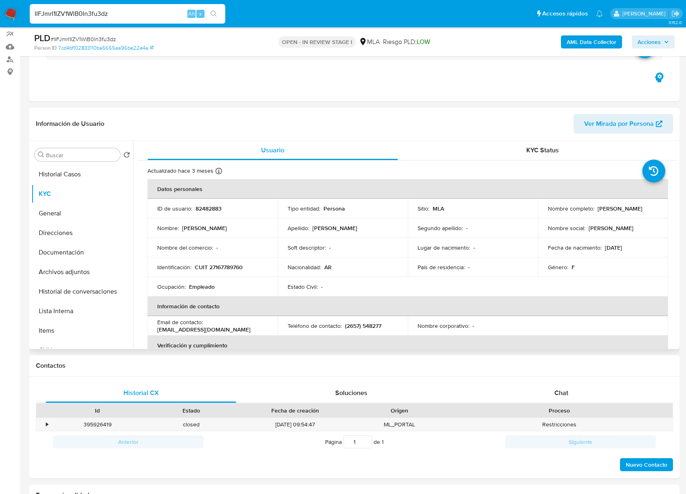
click at [213, 209] on p "82482883" at bounding box center [208, 208] width 26 height 7
copy p "82482883"
click at [222, 265] on p "CUIT 27167789760" at bounding box center [219, 267] width 48 height 7
click at [222, 264] on p "CUIT 27167789760" at bounding box center [219, 267] width 48 height 7
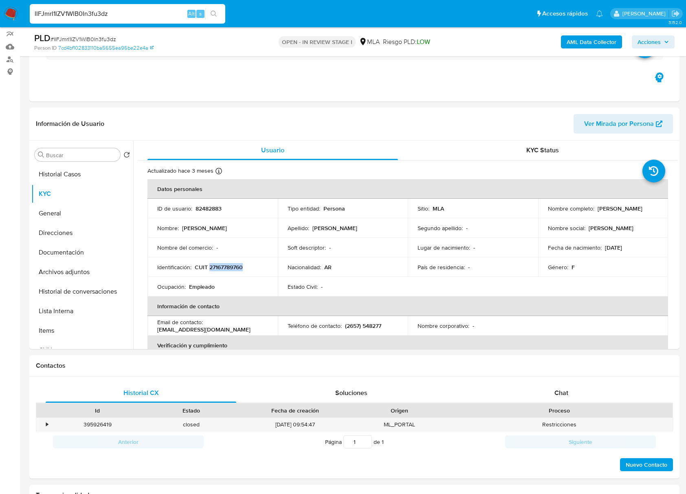
copy p "27167789760"
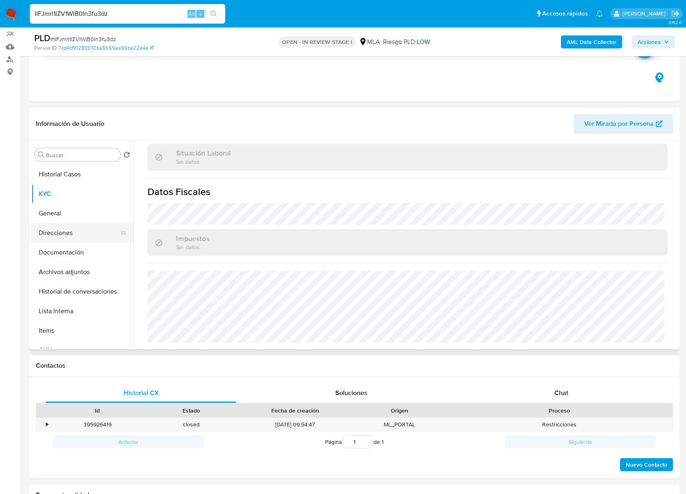
click at [56, 240] on button "Direcciones" at bounding box center [78, 233] width 95 height 20
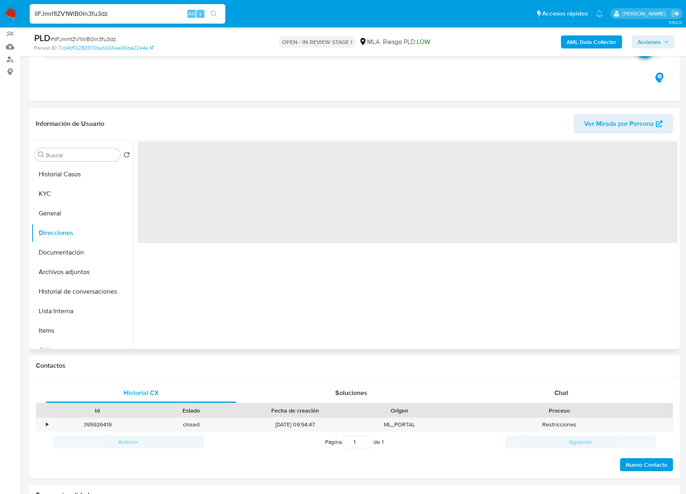
scroll to position [0, 0]
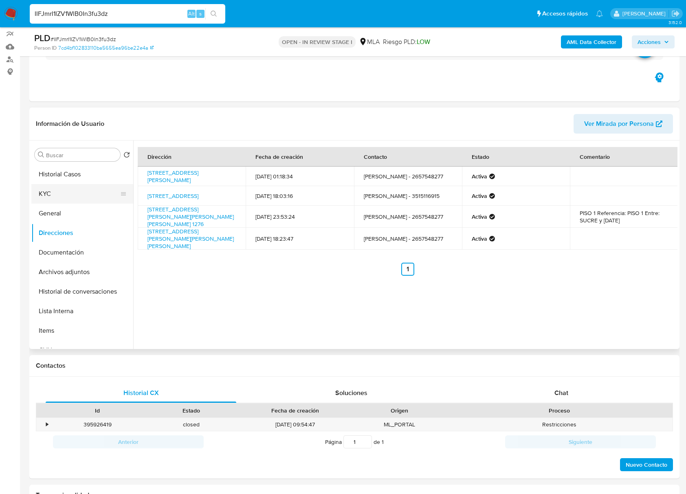
click at [76, 200] on button "KYC" at bounding box center [78, 194] width 95 height 20
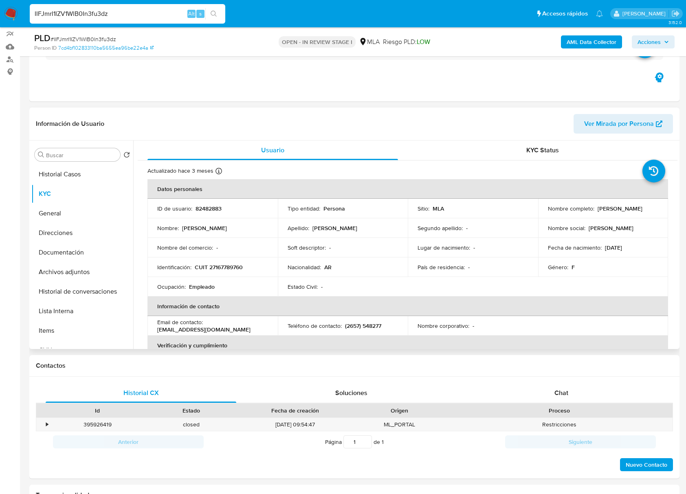
drag, startPoint x: 596, startPoint y: 207, endPoint x: 658, endPoint y: 209, distance: 61.9
click at [658, 209] on td "Nombre completo : Miriam Alicia Serra" at bounding box center [603, 209] width 130 height 20
copy p "Miriam Alicia Serra"
click at [228, 268] on p "CUIT 27167789760" at bounding box center [219, 267] width 48 height 7
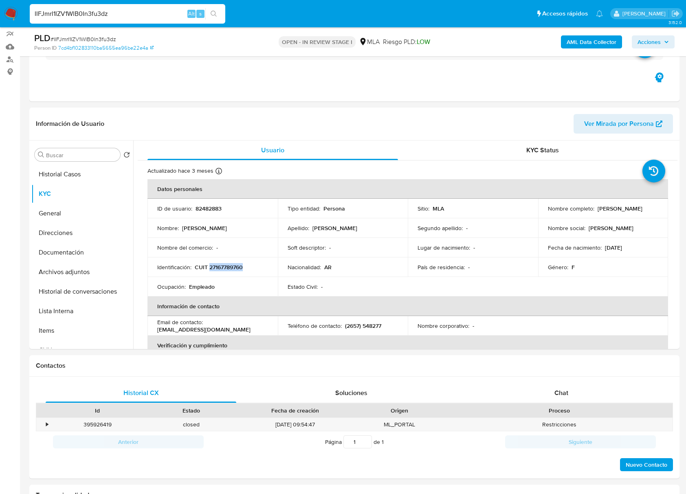
copy p "27167789760"
click at [64, 212] on button "General" at bounding box center [78, 214] width 95 height 20
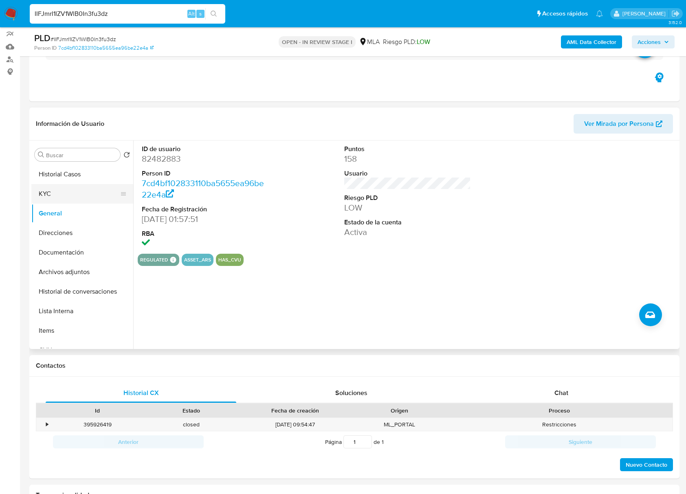
click at [88, 196] on button "KYC" at bounding box center [78, 194] width 95 height 20
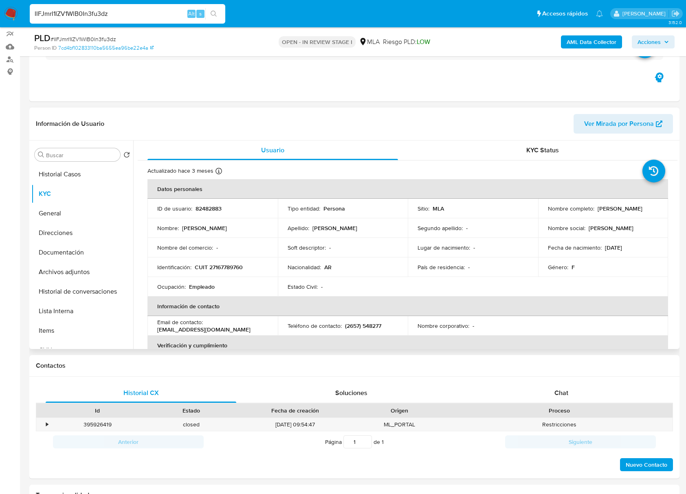
click at [227, 269] on p "CUIT 27167789760" at bounding box center [219, 267] width 48 height 7
copy p "27167789760"
click at [233, 266] on p "CUIT 27167789760" at bounding box center [219, 267] width 48 height 7
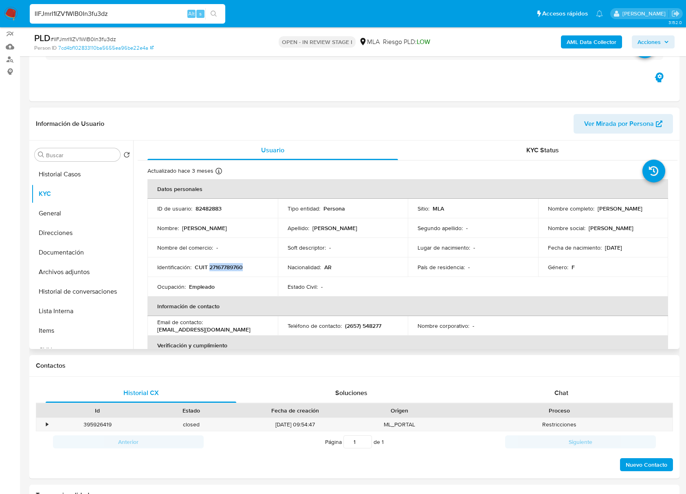
drag, startPoint x: 595, startPoint y: 209, endPoint x: 647, endPoint y: 212, distance: 52.2
click at [647, 212] on div "Nombre completo : Miriam Alicia Serra" at bounding box center [603, 208] width 111 height 7
copy p "Miriam Alicia Serra"
drag, startPoint x: 136, startPoint y: 9, endPoint x: 2, endPoint y: 6, distance: 133.6
click at [2, 6] on nav "Pausado Ver notificaciones IIFJmrI1IZV1WlB0In3fu3dz Alt s Accesos rápidos Presi…" at bounding box center [343, 13] width 686 height 27
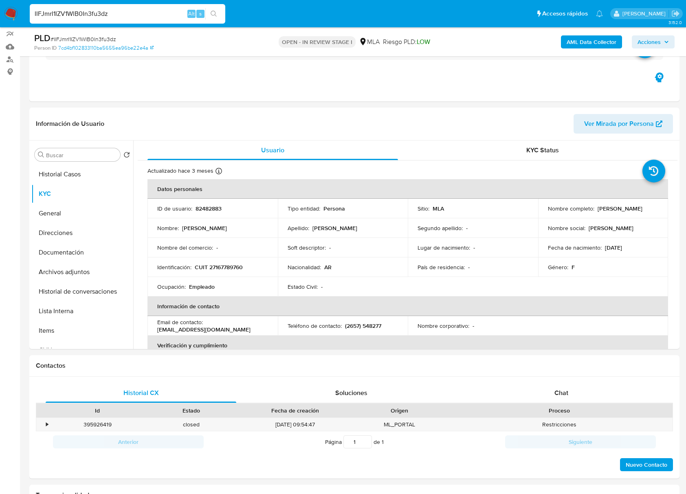
paste input "yJOOlmhS99r22XNBoAmBYbxk"
type input "yJOOlmhS99r22XNBoAmBYbxk"
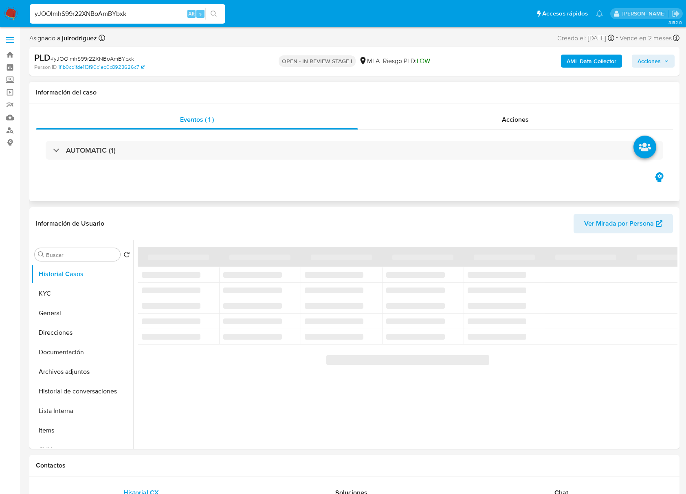
select select "10"
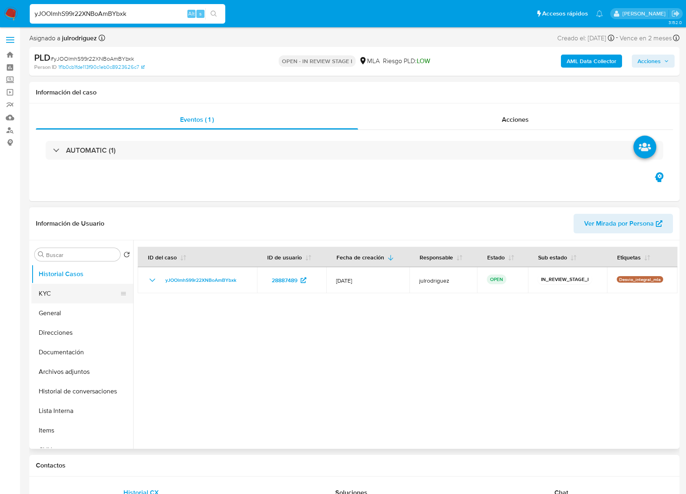
click at [67, 290] on button "KYC" at bounding box center [78, 294] width 95 height 20
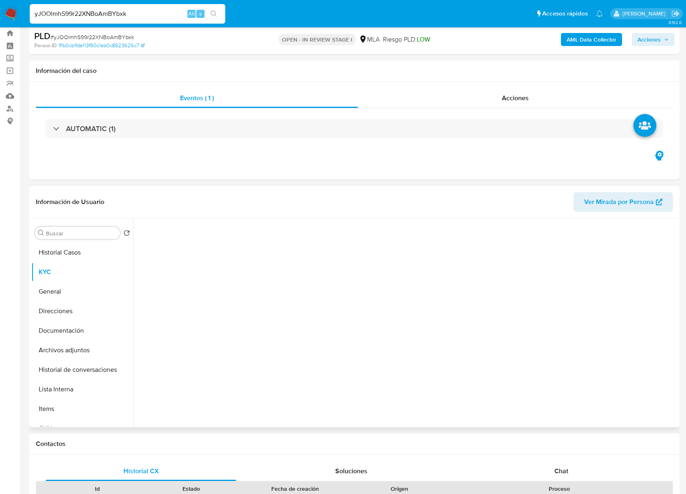
scroll to position [108, 0]
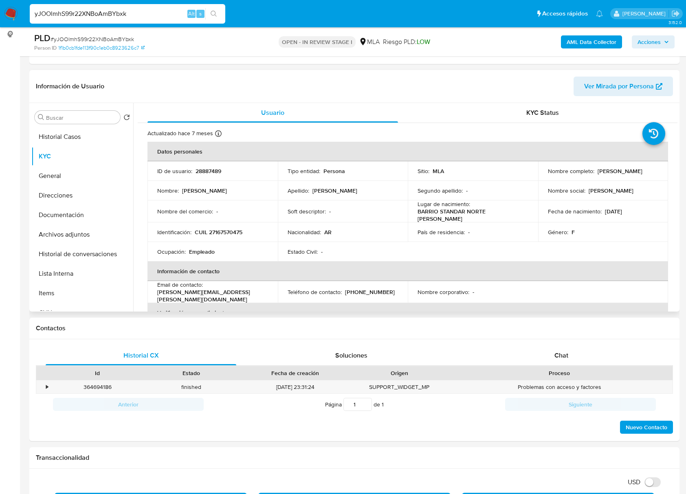
drag, startPoint x: 595, startPoint y: 170, endPoint x: 655, endPoint y: 170, distance: 60.3
click at [655, 170] on div "Nombre completo : Diana Beatriz Argota" at bounding box center [603, 170] width 111 height 7
click at [195, 173] on p "28887489" at bounding box center [208, 170] width 26 height 7
click at [118, 39] on span "# yJOOlmhS99r22XNBoAmBYbxk" at bounding box center [92, 39] width 83 height 8
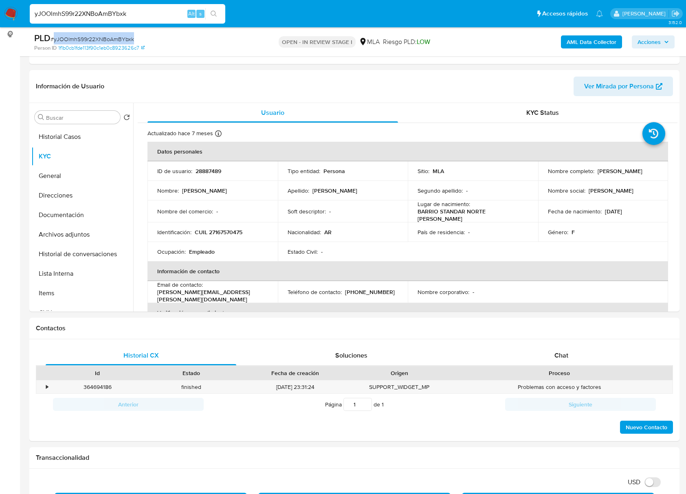
click at [118, 39] on span "# yJOOlmhS99r22XNBoAmBYbxk" at bounding box center [92, 39] width 83 height 8
click at [226, 223] on td "Identificación : CUIL 27167570475" at bounding box center [212, 232] width 130 height 20
click at [230, 228] on p "CUIL 27167570475" at bounding box center [219, 231] width 48 height 7
click at [207, 174] on p "28887489" at bounding box center [208, 170] width 26 height 7
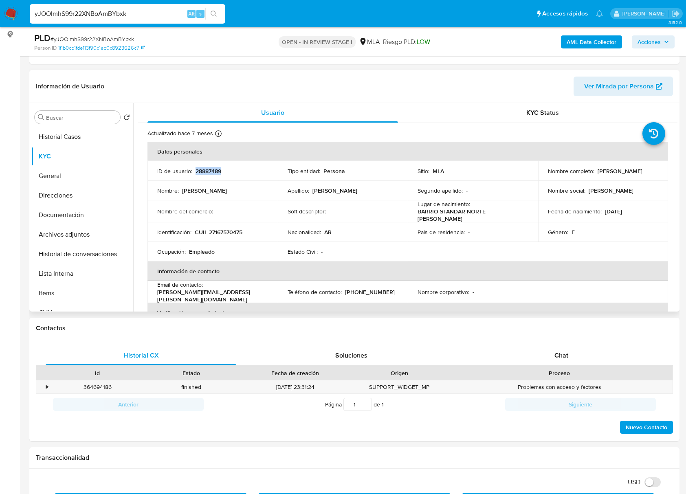
click at [207, 174] on p "28887489" at bounding box center [208, 170] width 26 height 7
drag, startPoint x: 627, startPoint y: 173, endPoint x: 647, endPoint y: 173, distance: 19.6
click at [650, 173] on div "Nombre completo : Diana Beatriz Argota" at bounding box center [603, 170] width 111 height 7
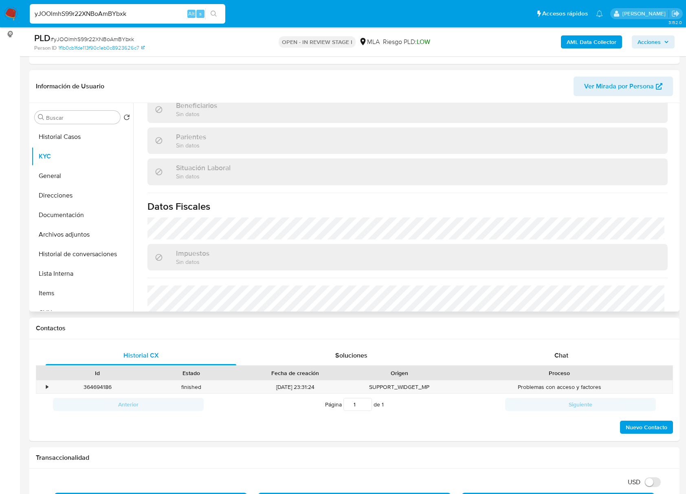
scroll to position [429, 0]
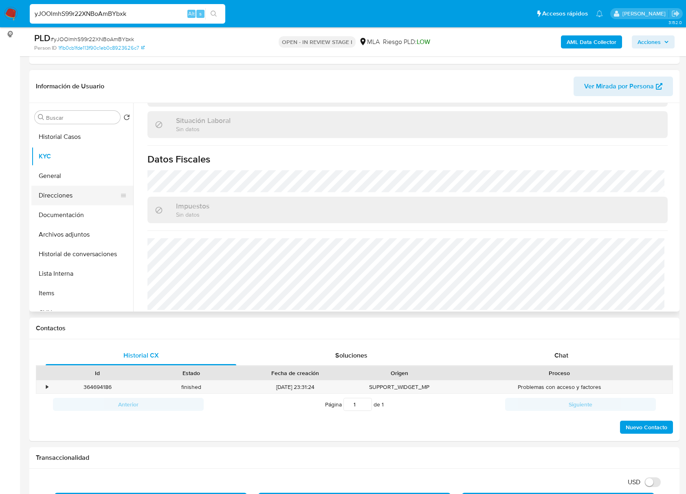
click at [51, 198] on button "Direcciones" at bounding box center [78, 196] width 95 height 20
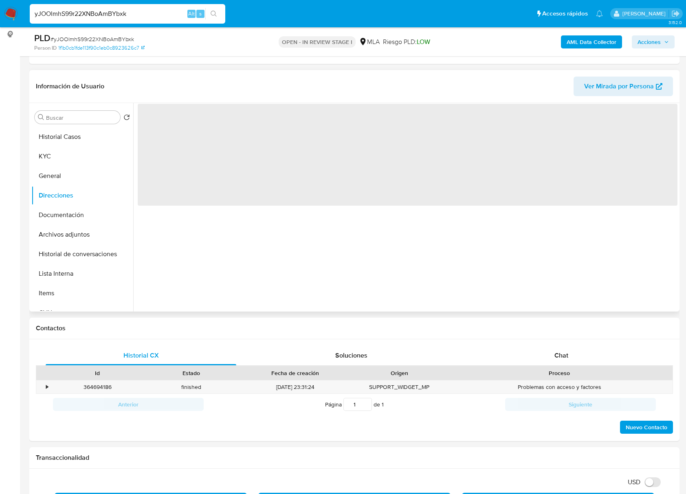
scroll to position [0, 0]
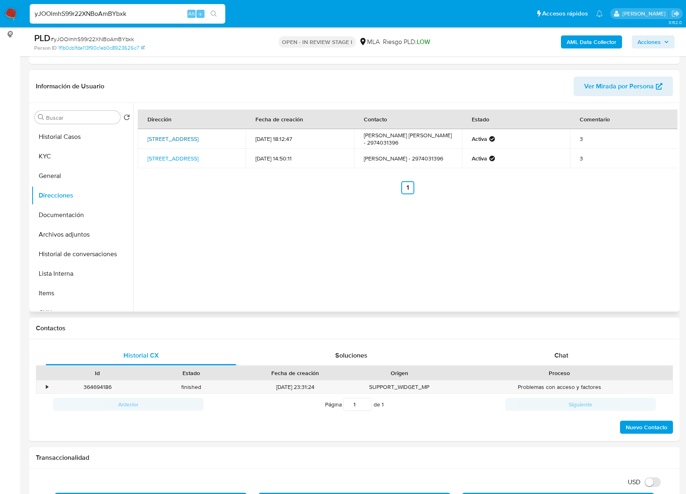
drag, startPoint x: 226, startPoint y: 143, endPoint x: 149, endPoint y: 134, distance: 77.4
click at [149, 134] on td "Iguazu 84, Comodoro Rivadavia, Chubut, 9000, Argentina 84" at bounding box center [192, 139] width 108 height 20
click at [228, 188] on ul "Anterior 1 Siguiente" at bounding box center [408, 187] width 540 height 13
drag, startPoint x: 219, startPoint y: 144, endPoint x: 141, endPoint y: 130, distance: 79.4
click at [141, 130] on td "Iguazu 84, Comodoro Rivadavia, Chubut, 9000, Argentina 84" at bounding box center [192, 139] width 108 height 20
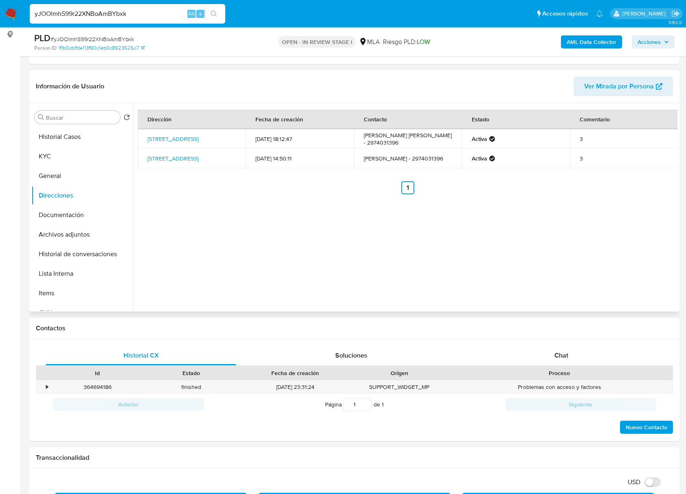
click at [393, 279] on div "Dirección Fecha de creación Contacto Estado Comentario Iguazu 84, Comodoro Riva…" at bounding box center [405, 207] width 544 height 209
click at [69, 155] on button "KYC" at bounding box center [78, 157] width 95 height 20
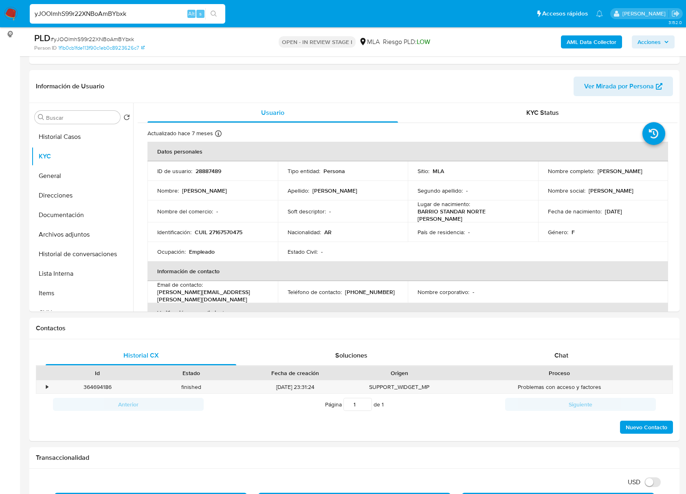
click at [211, 228] on p "CUIL 27167570475" at bounding box center [219, 231] width 48 height 7
click at [225, 230] on p "CUIL 27167570475" at bounding box center [219, 231] width 48 height 7
click at [231, 234] on td "Identificación : CUIL 27167570475" at bounding box center [212, 232] width 130 height 20
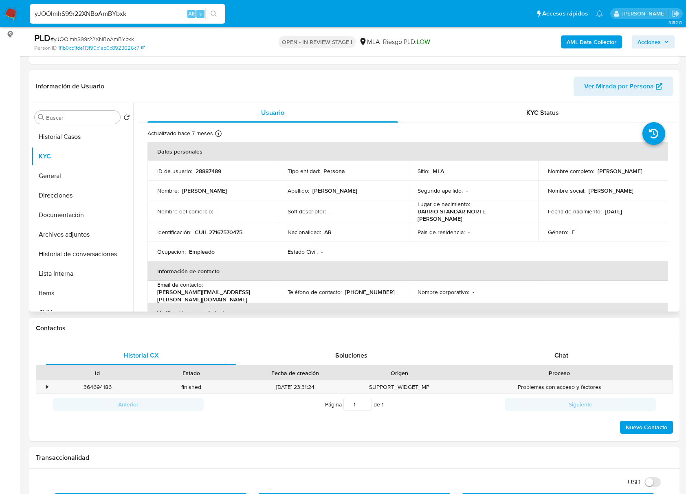
click at [228, 229] on p "CUIL 27167570475" at bounding box center [219, 231] width 48 height 7
drag, startPoint x: 228, startPoint y: 229, endPoint x: 243, endPoint y: 30, distance: 199.3
click at [228, 228] on p "CUIL 27167570475" at bounding box center [219, 231] width 48 height 7
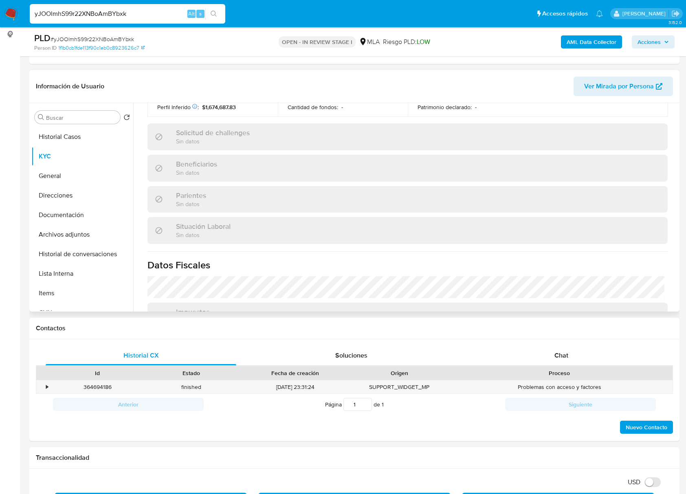
scroll to position [429, 0]
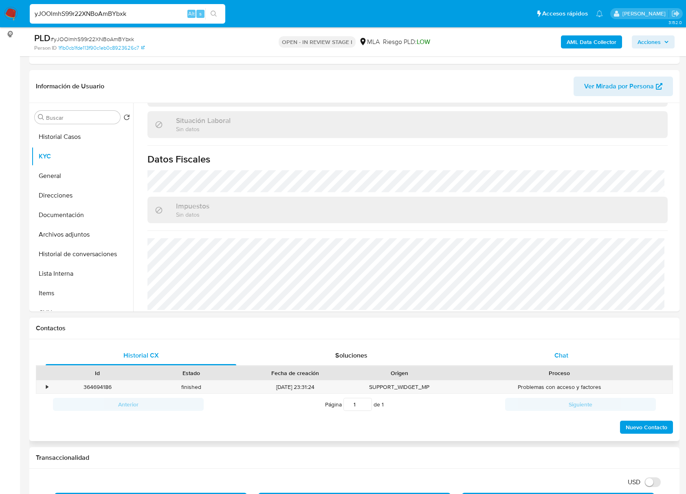
click at [570, 352] on div "Chat" at bounding box center [561, 356] width 191 height 20
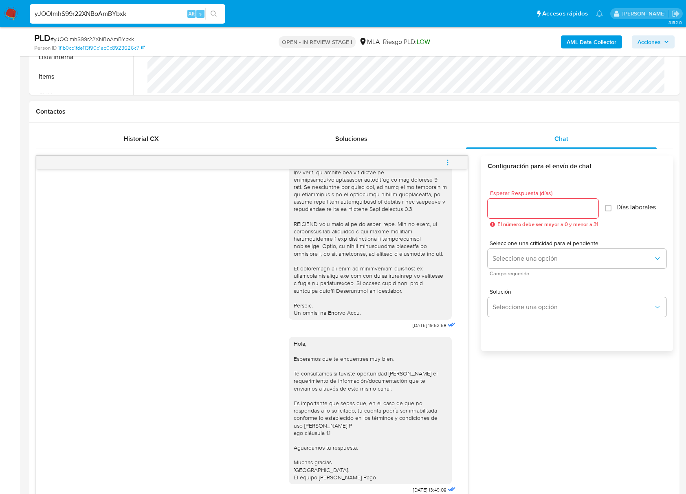
scroll to position [326, 0]
click at [530, 211] on input "Esperar Respuesta (días)" at bounding box center [543, 207] width 111 height 11
type input "2"
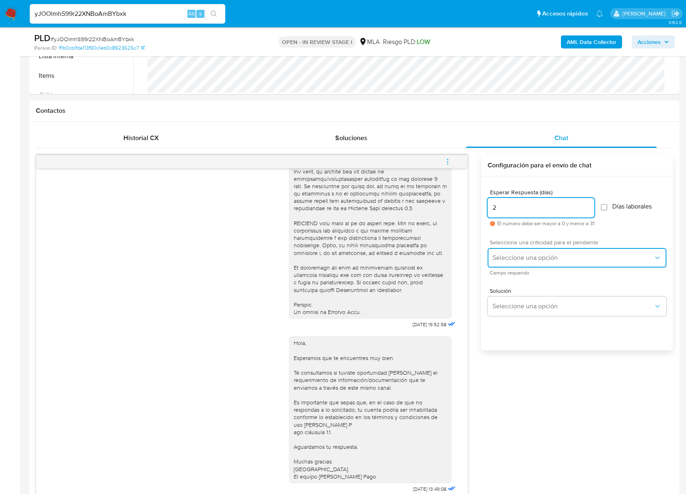
drag, startPoint x: 534, startPoint y: 253, endPoint x: 531, endPoint y: 261, distance: 8.6
click at [534, 253] on button "Seleccione una opción" at bounding box center [577, 258] width 179 height 20
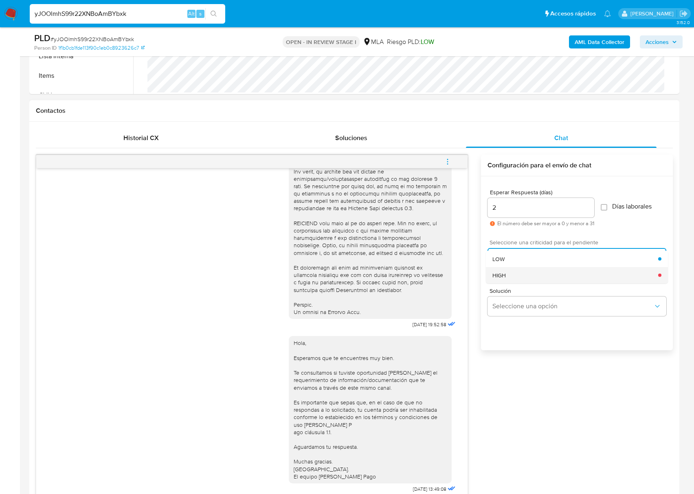
click at [517, 276] on div "HIGH" at bounding box center [575, 275] width 166 height 16
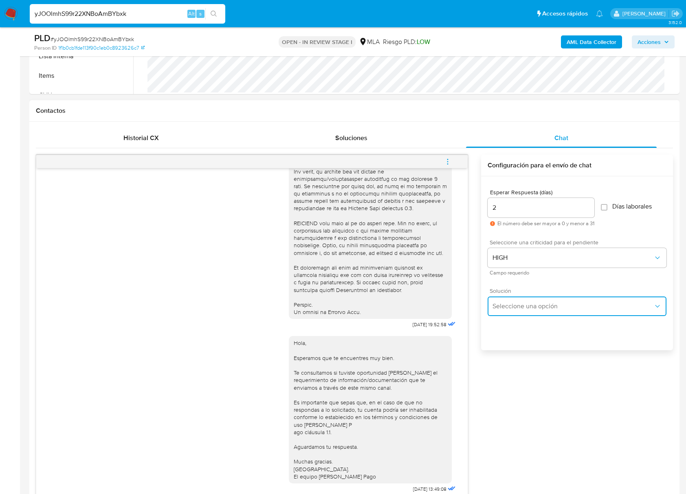
drag, startPoint x: 522, startPoint y: 301, endPoint x: 525, endPoint y: 297, distance: 4.9
click at [522, 301] on button "Seleccione una opción" at bounding box center [577, 306] width 179 height 20
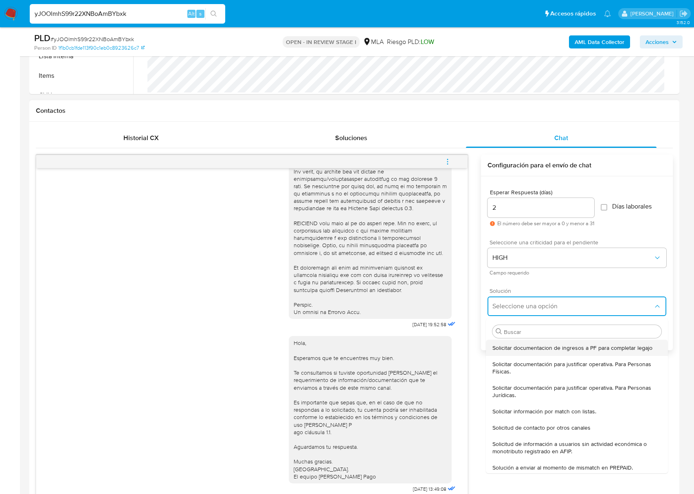
click at [516, 345] on span "Solicitar documentacion de ingresos a PF para completar legajo" at bounding box center [572, 347] width 160 height 7
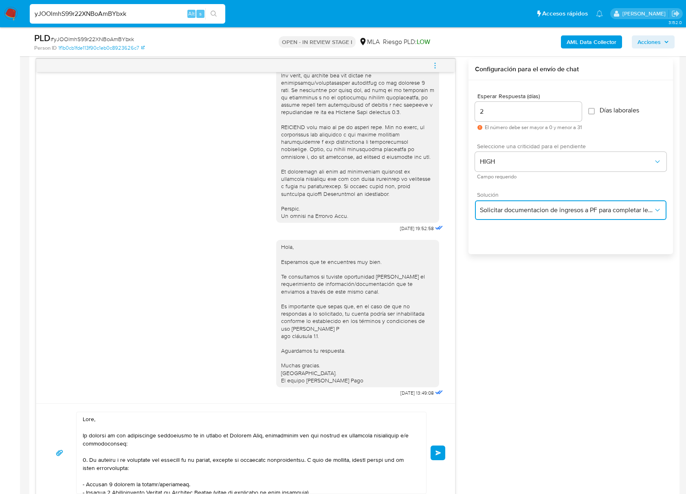
scroll to position [543, 0]
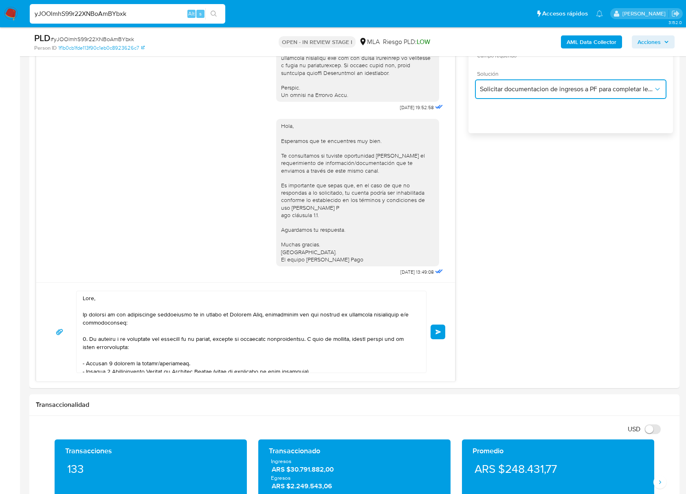
click at [611, 90] on span "Solicitar documentacion de ingresos a PF para completar legajo" at bounding box center [566, 89] width 173 height 8
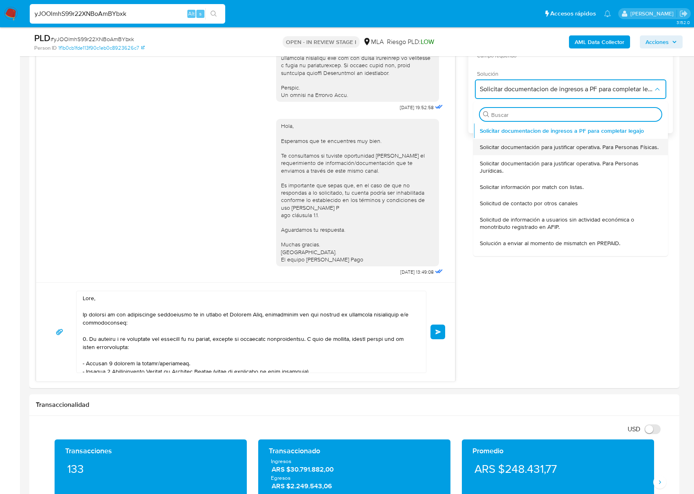
click at [621, 150] on span "Solicitar documentación para justificar operativa. Para Personas Físicas." at bounding box center [569, 146] width 179 height 7
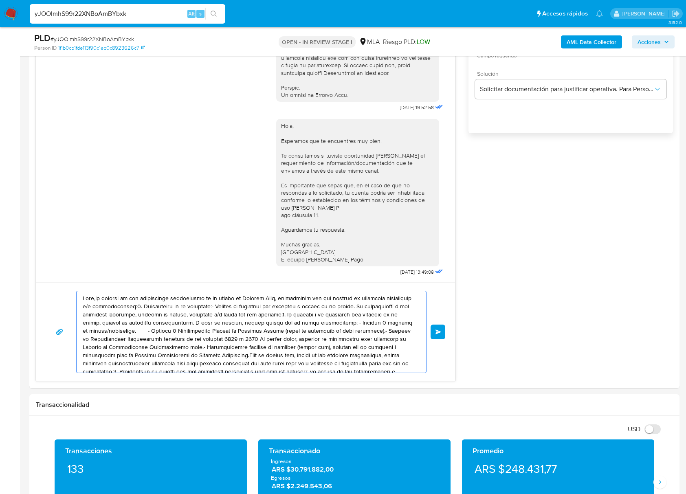
scroll to position [46, 0]
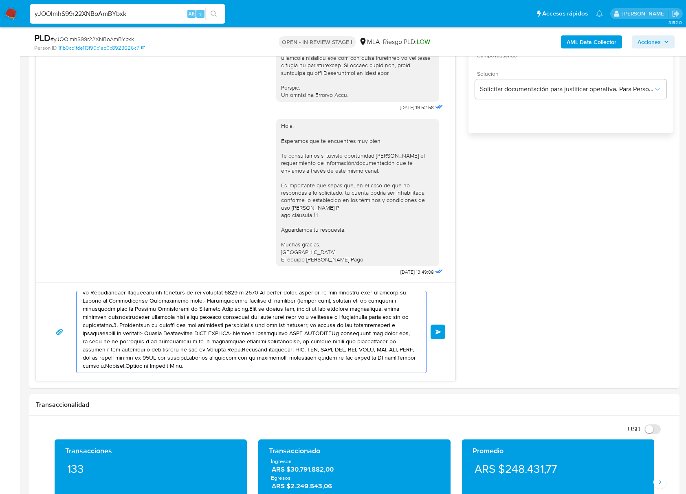
drag, startPoint x: 156, startPoint y: 304, endPoint x: 391, endPoint y: 520, distance: 320.0
click at [391, 494] on html "Pausado Ver notificaciones yJOOlmhS99r22XNBoAmBYbxk Alt s Accesos rápidos Presi…" at bounding box center [343, 476] width 686 height 2038
type textarea "Hola,En función de las operaciones registradas en tu cuenta de Mercado Pago, ne…"
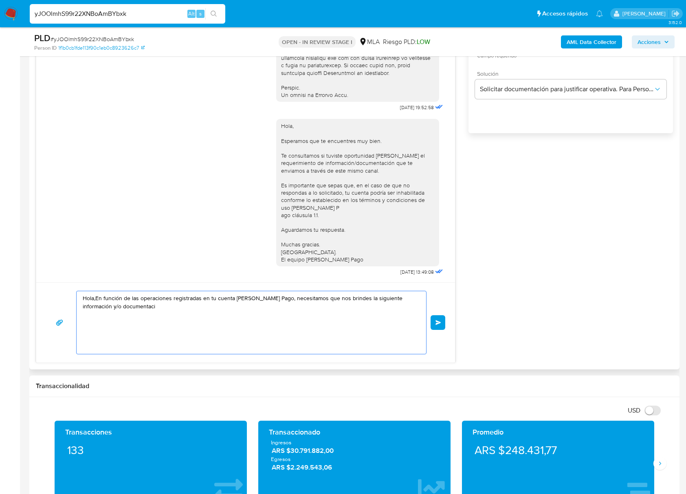
scroll to position [0, 0]
drag, startPoint x: 196, startPoint y: 331, endPoint x: -1, endPoint y: 267, distance: 207.2
click at [0, 267] on html "Pausado Ver notificaciones yJOOlmhS99r22XNBoAmBYbxk Alt s Accesos rápidos Presi…" at bounding box center [343, 466] width 686 height 2019
paste textarea "Buenas tardes, Te agradeceríamos si pudieras brindarnos el vínculo con las sigu…"
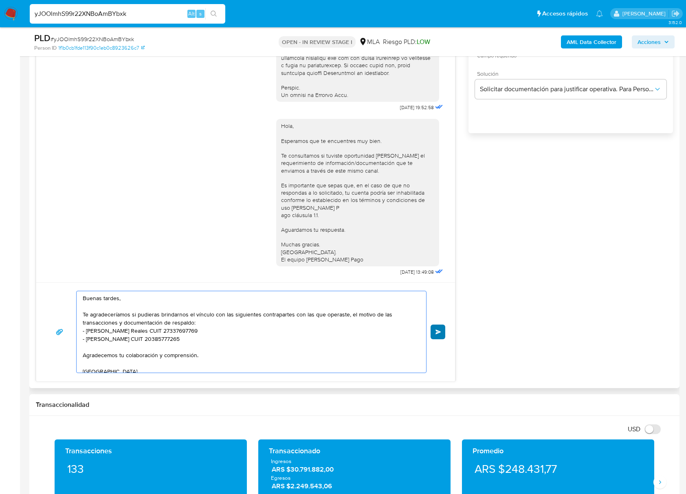
type textarea "Buenas tardes, Te agradeceríamos si pudieras brindarnos el vínculo con las sigu…"
click at [437, 334] on span "Enviar" at bounding box center [438, 331] width 6 height 5
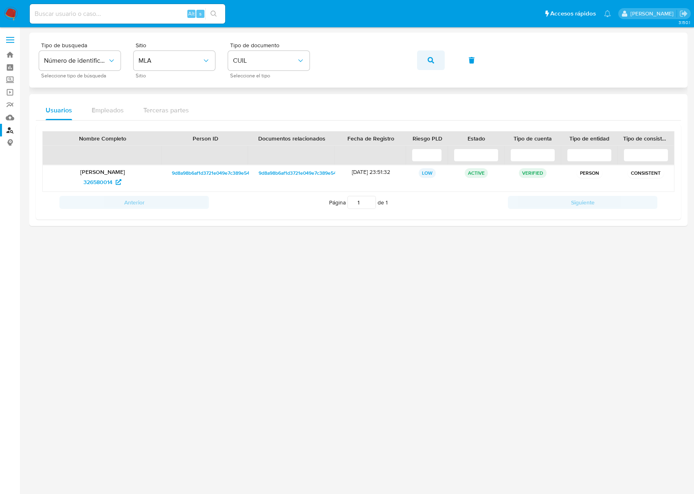
click at [423, 60] on button "button" at bounding box center [431, 61] width 28 height 20
click at [108, 178] on span "678802377" at bounding box center [98, 182] width 29 height 13
click at [428, 58] on icon "button" at bounding box center [431, 60] width 7 height 7
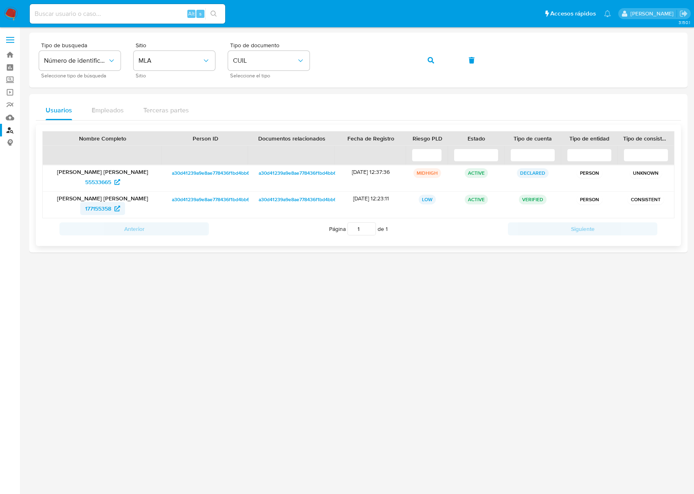
click at [95, 207] on span "177155358" at bounding box center [98, 208] width 26 height 13
click at [434, 58] on button "button" at bounding box center [431, 61] width 28 height 20
click at [108, 207] on span "10746580" at bounding box center [98, 208] width 25 height 13
click at [422, 59] on button "button" at bounding box center [431, 61] width 28 height 20
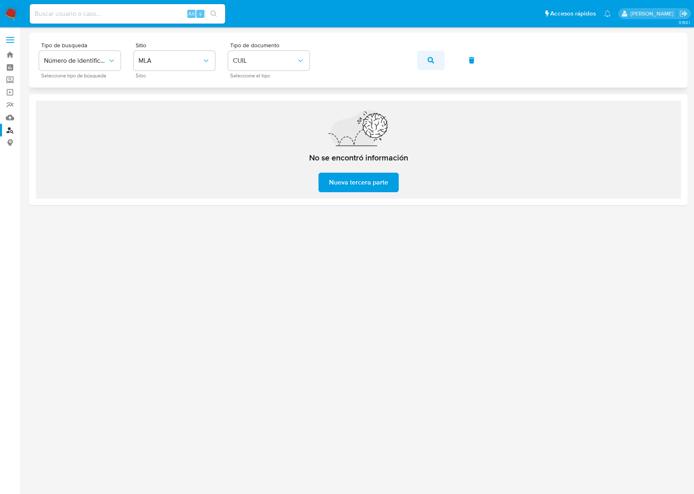
click at [424, 58] on button "button" at bounding box center [431, 61] width 28 height 20
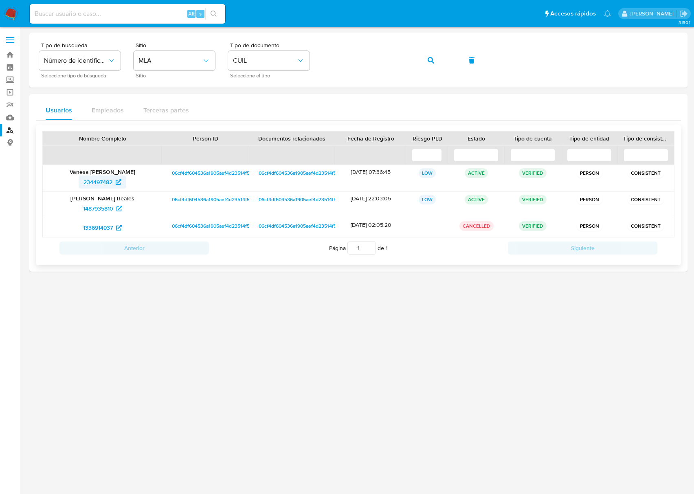
click at [114, 180] on span "234497482" at bounding box center [102, 182] width 38 height 13
click at [421, 61] on button "button" at bounding box center [431, 61] width 28 height 20
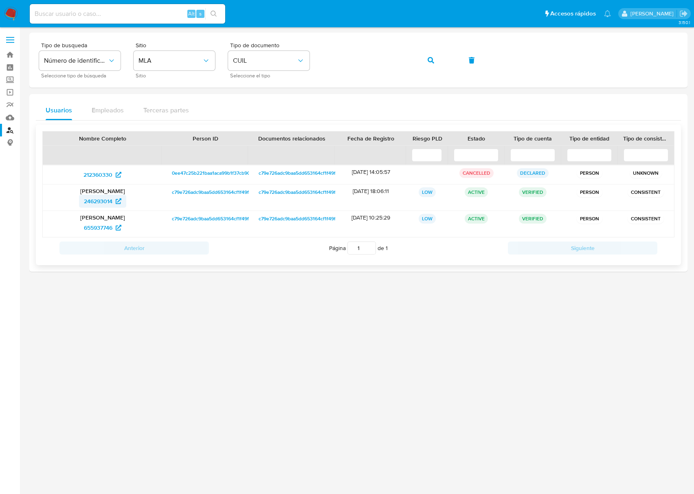
click at [100, 199] on span "246293014" at bounding box center [98, 201] width 29 height 13
click at [428, 57] on icon "button" at bounding box center [431, 60] width 7 height 7
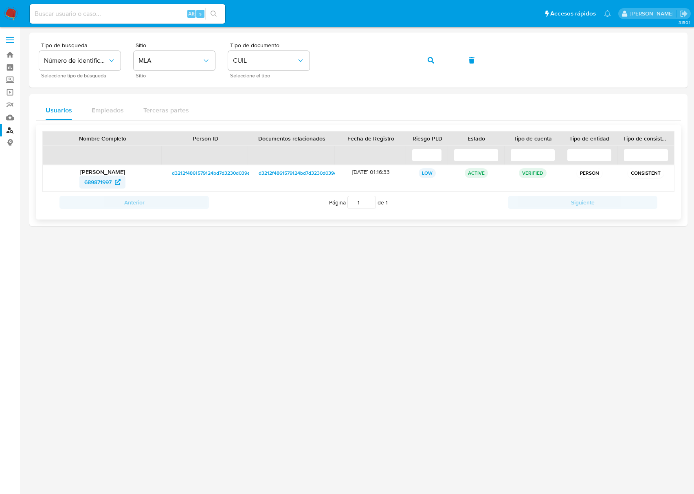
click at [114, 183] on span "689871997" at bounding box center [102, 182] width 36 height 13
click at [428, 61] on icon "button" at bounding box center [431, 60] width 7 height 7
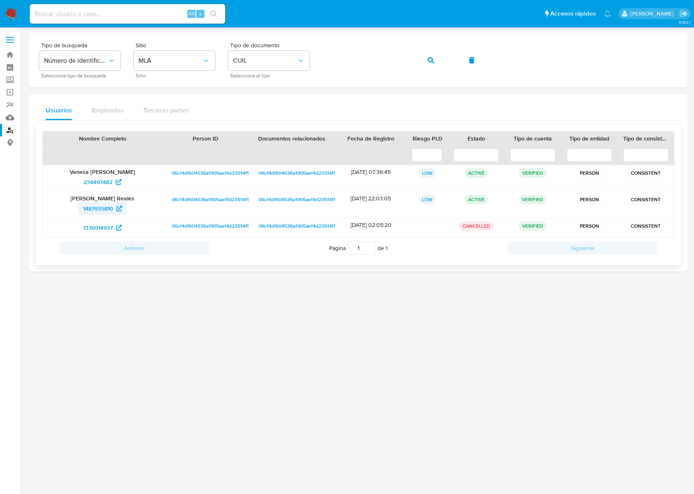
click at [97, 204] on span "1487935810" at bounding box center [98, 208] width 30 height 13
click at [434, 59] on button "button" at bounding box center [431, 61] width 28 height 20
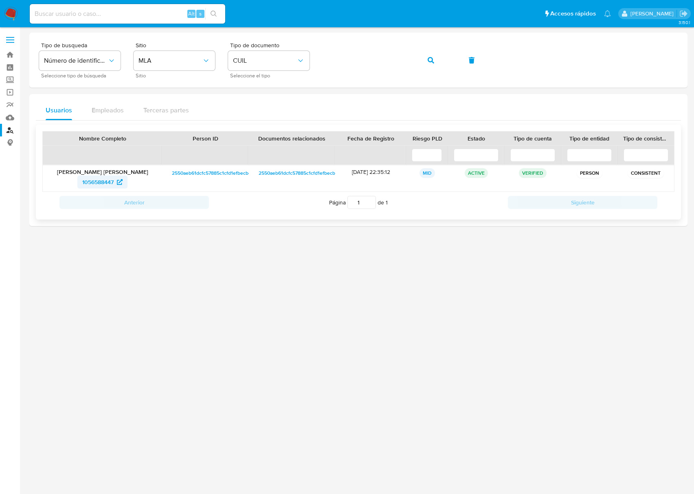
click at [90, 184] on span "1056588447" at bounding box center [97, 182] width 31 height 13
click at [428, 54] on span "button" at bounding box center [431, 60] width 7 height 18
click at [112, 179] on span "404336091" at bounding box center [97, 182] width 29 height 13
click at [432, 61] on icon "button" at bounding box center [431, 60] width 7 height 7
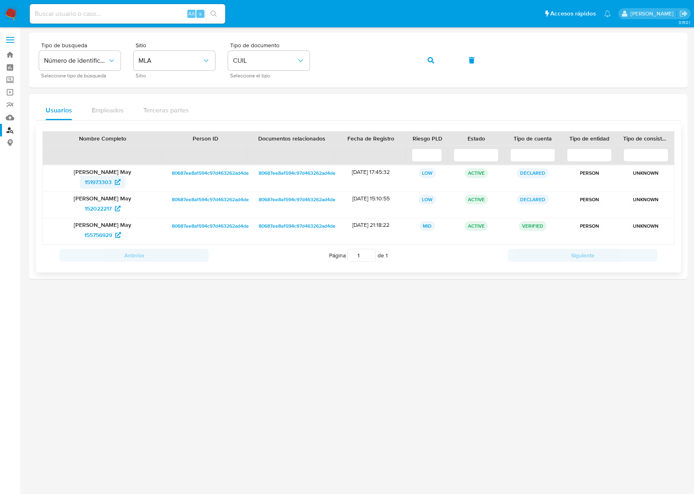
click at [103, 184] on span "151973303" at bounding box center [98, 182] width 27 height 13
click at [427, 59] on button "button" at bounding box center [431, 61] width 28 height 20
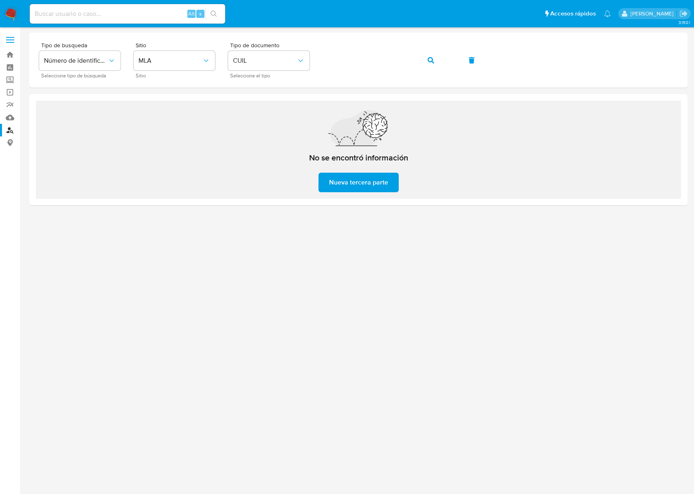
click at [347, 176] on span "Nueva tercera parte" at bounding box center [358, 182] width 59 height 18
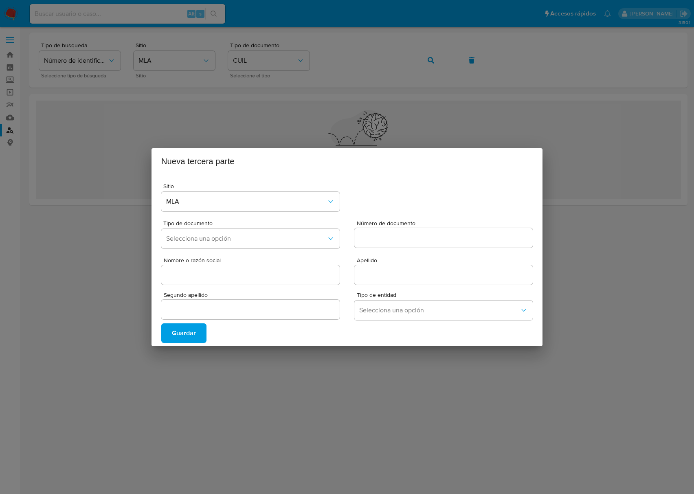
click at [193, 329] on span "Guardar" at bounding box center [184, 333] width 24 height 18
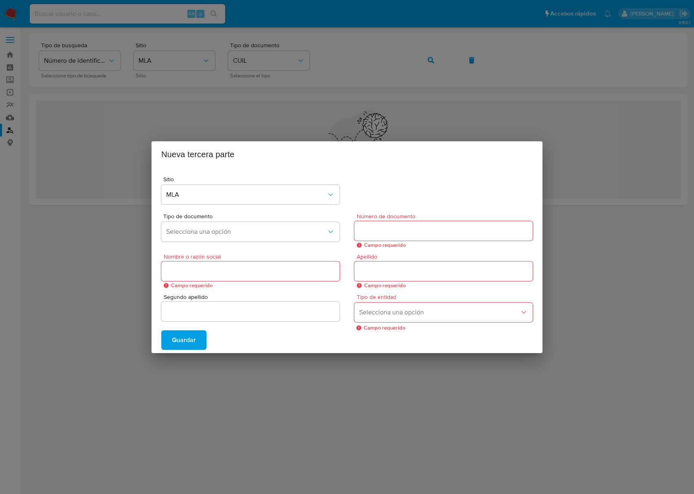
drag, startPoint x: 363, startPoint y: 367, endPoint x: 386, endPoint y: 347, distance: 30.0
click at [364, 367] on div "Nueva tercera parte Sitio MLA Tipo de documento Selecciona una opción Número de…" at bounding box center [347, 247] width 694 height 494
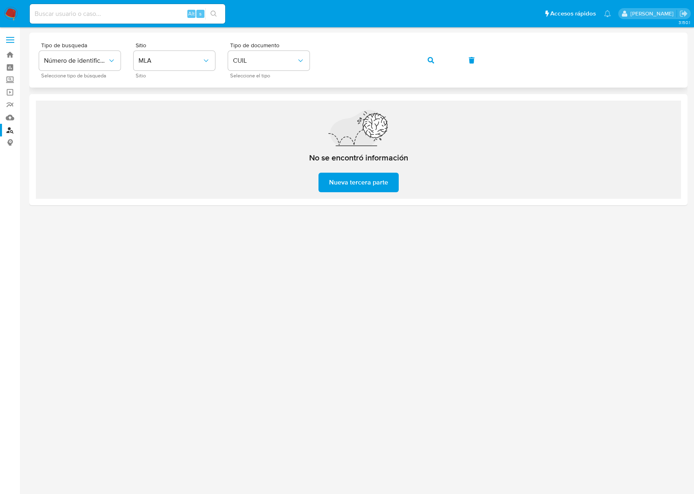
drag, startPoint x: 428, startPoint y: 61, endPoint x: 444, endPoint y: 75, distance: 20.5
click at [428, 61] on icon "button" at bounding box center [431, 60] width 7 height 7
click at [434, 61] on button "button" at bounding box center [431, 61] width 28 height 20
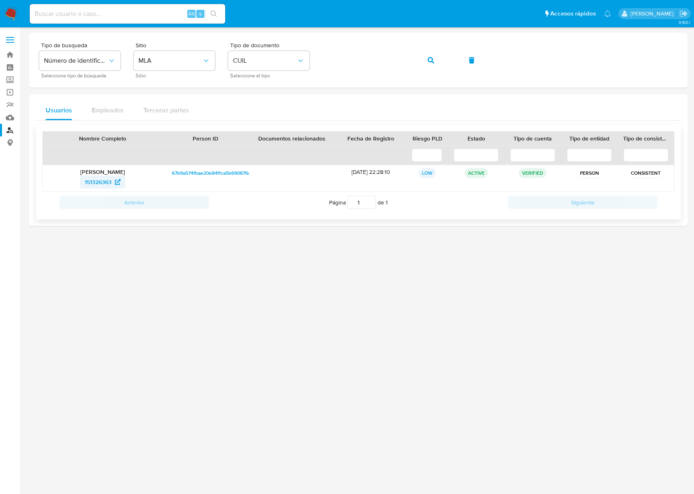
click at [110, 183] on span "151326363" at bounding box center [98, 182] width 27 height 13
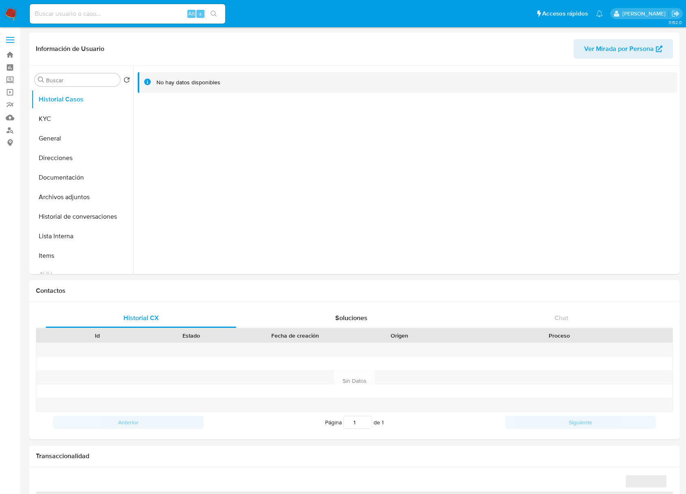
select select "10"
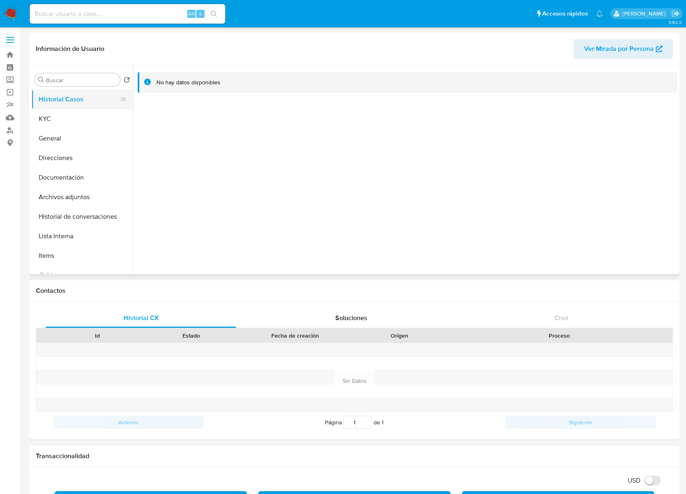
drag, startPoint x: 56, startPoint y: 111, endPoint x: 64, endPoint y: 107, distance: 8.9
click at [56, 111] on button "KYC" at bounding box center [82, 119] width 102 height 20
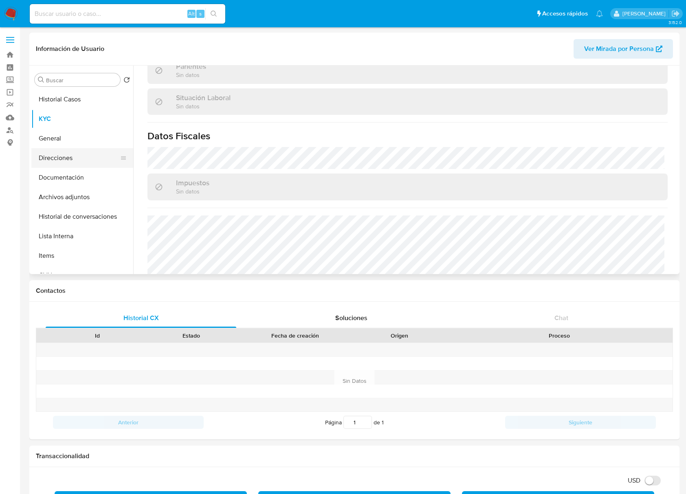
scroll to position [409, 0]
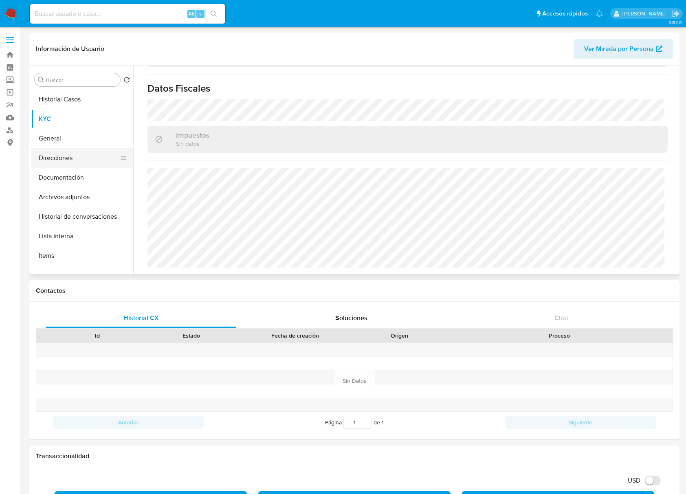
click at [59, 161] on button "Direcciones" at bounding box center [78, 158] width 95 height 20
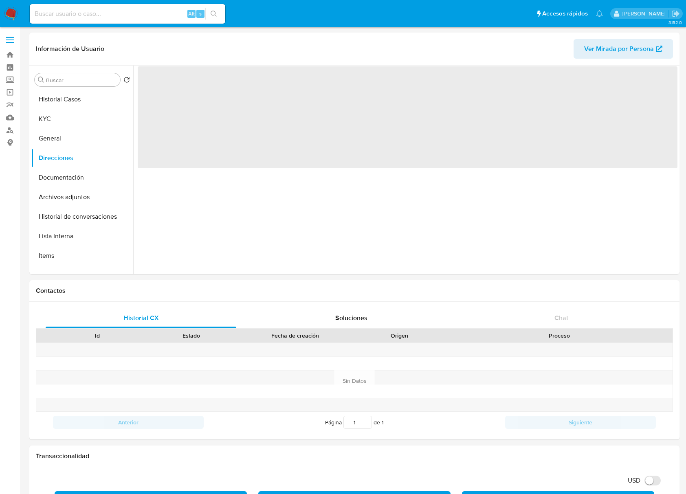
scroll to position [0, 0]
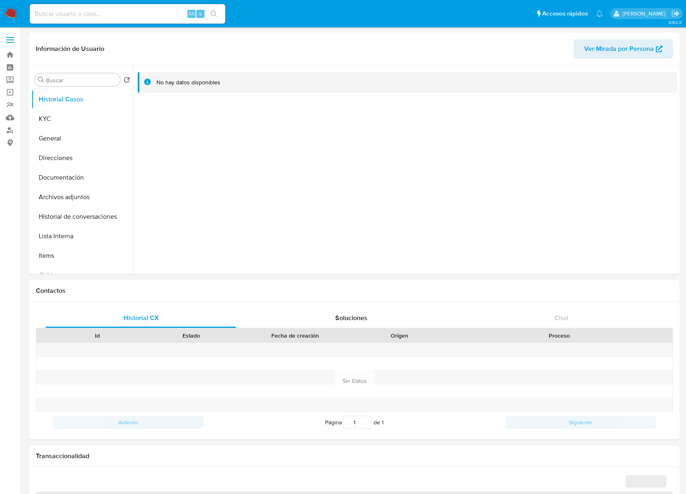
select select "10"
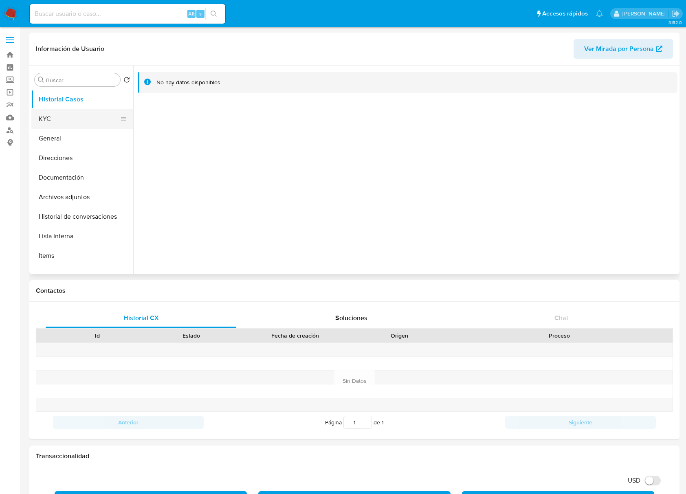
click at [59, 116] on button "KYC" at bounding box center [78, 119] width 95 height 20
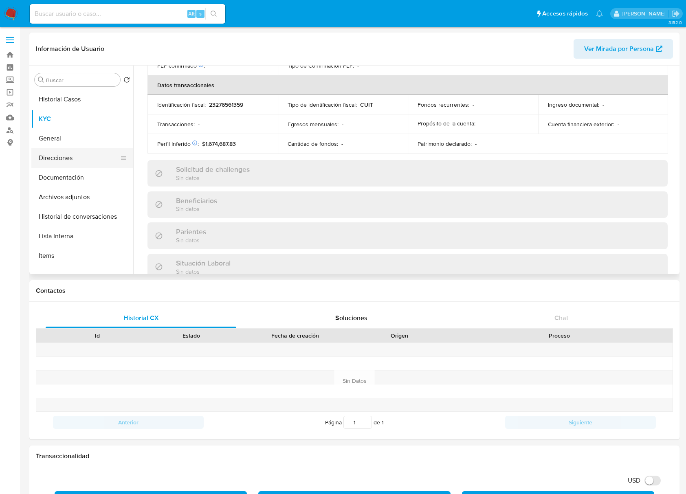
scroll to position [429, 0]
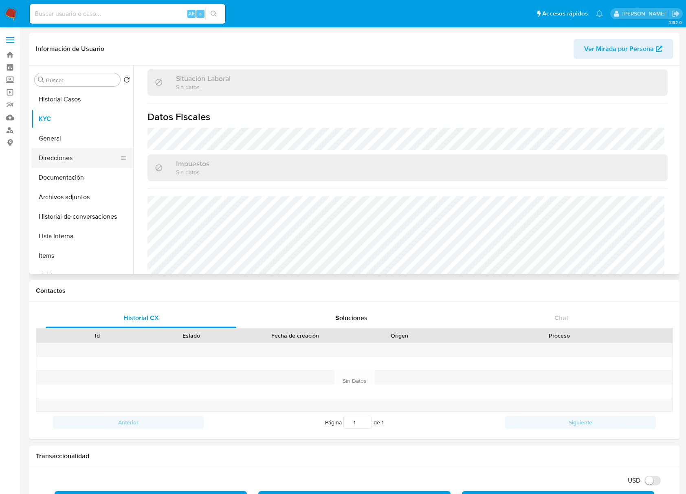
click at [55, 155] on button "Direcciones" at bounding box center [78, 158] width 95 height 20
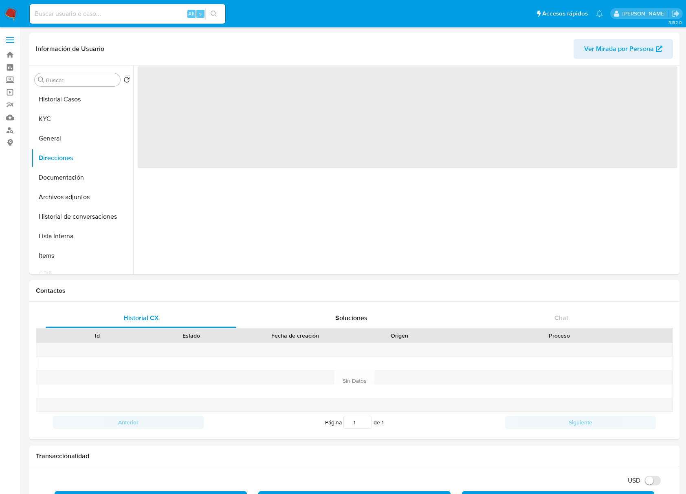
scroll to position [0, 0]
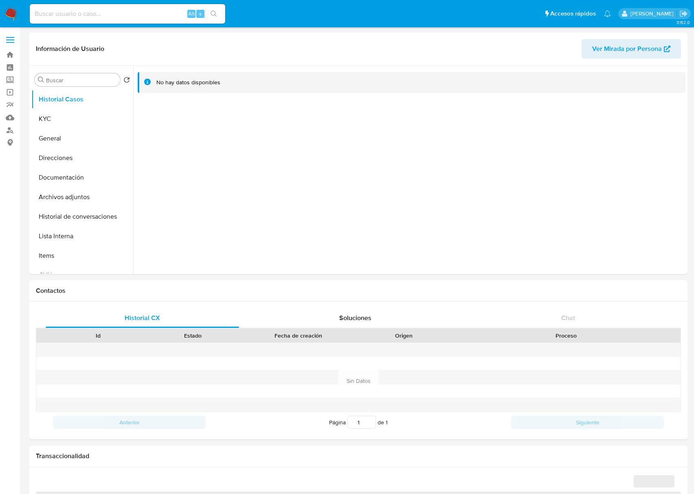
select select "10"
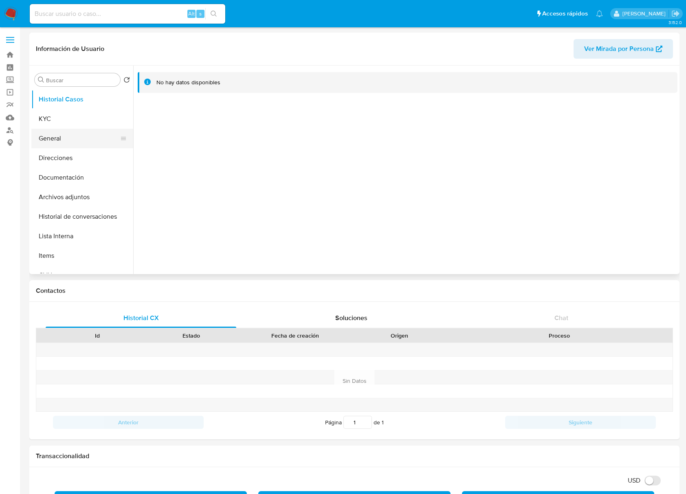
click at [59, 124] on button "KYC" at bounding box center [82, 119] width 102 height 20
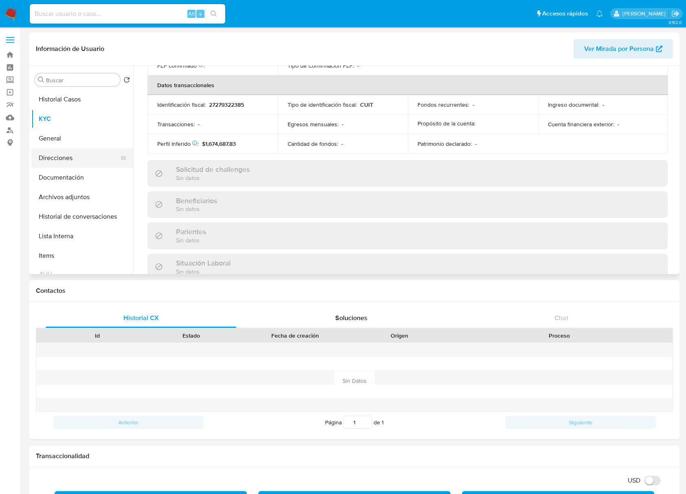
scroll to position [437, 0]
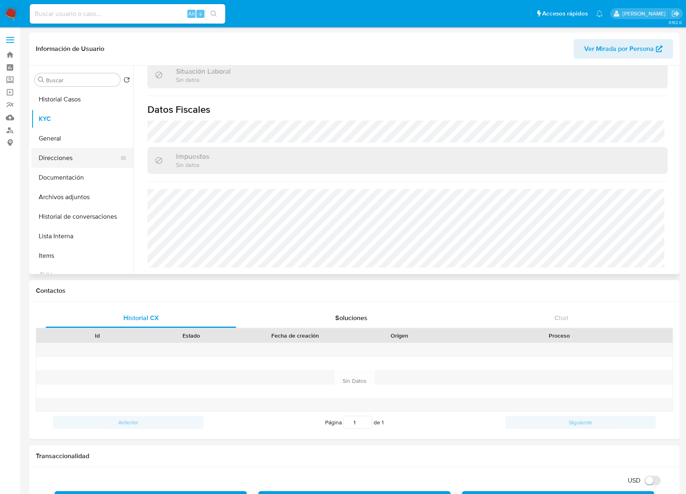
click at [74, 154] on button "Direcciones" at bounding box center [78, 158] width 95 height 20
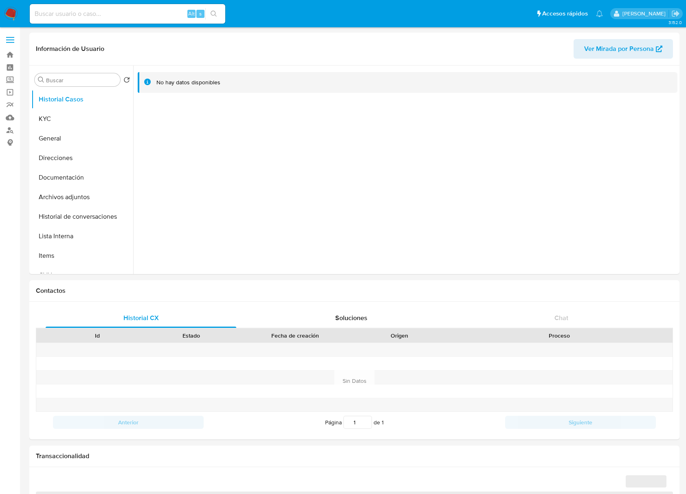
select select "10"
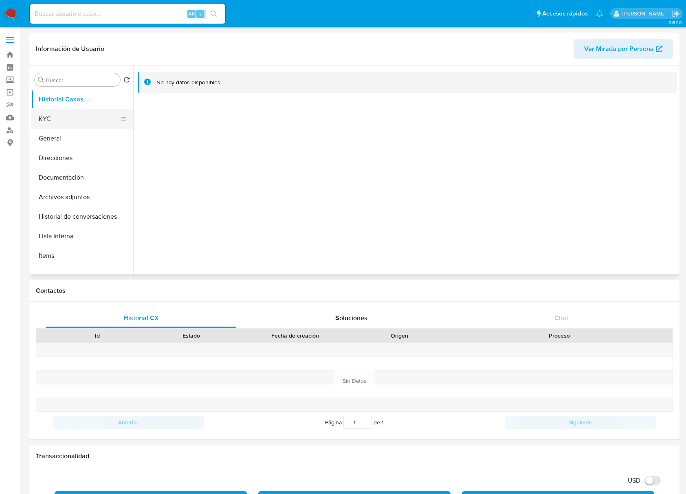
click at [67, 114] on button "KYC" at bounding box center [78, 119] width 95 height 20
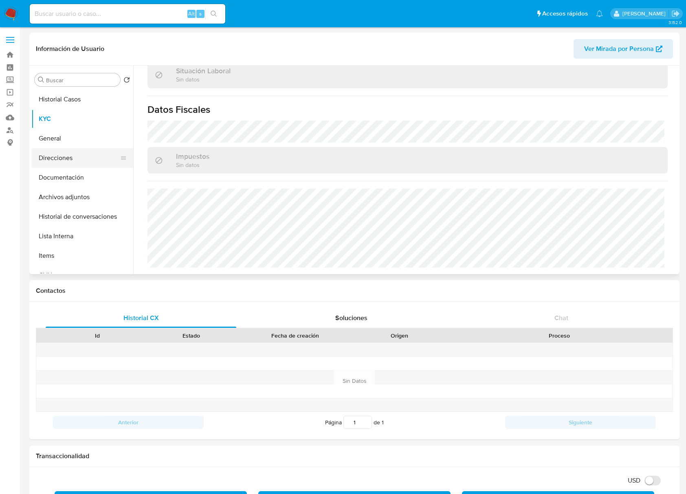
scroll to position [428, 0]
click at [64, 153] on button "Direcciones" at bounding box center [78, 158] width 95 height 20
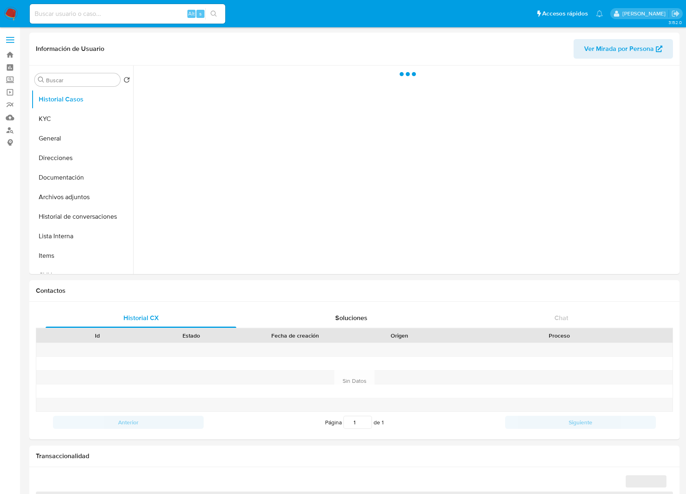
select select "10"
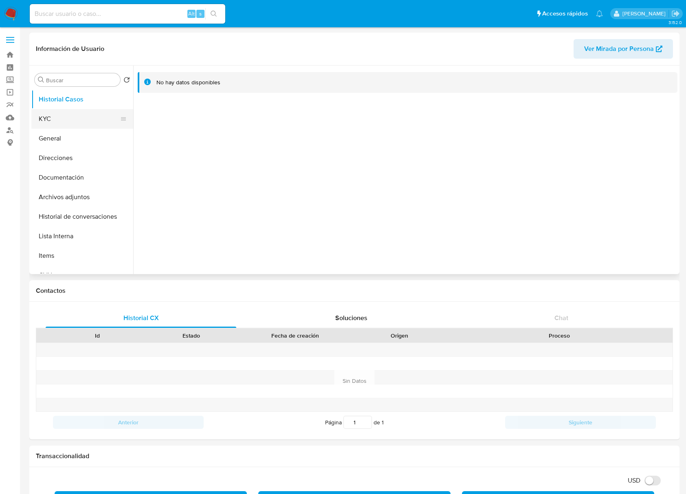
click at [59, 114] on button "KYC" at bounding box center [78, 119] width 95 height 20
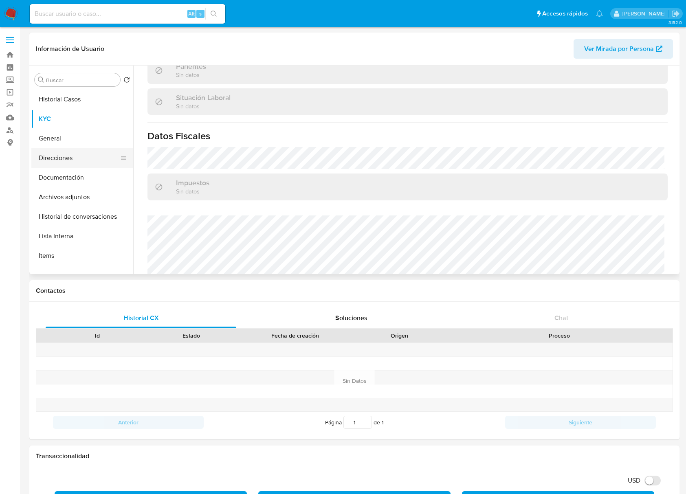
scroll to position [409, 0]
click at [67, 151] on button "Direcciones" at bounding box center [78, 158] width 95 height 20
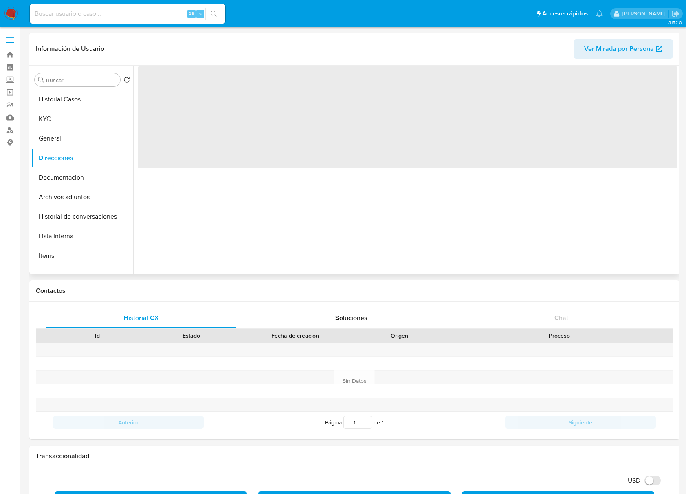
scroll to position [0, 0]
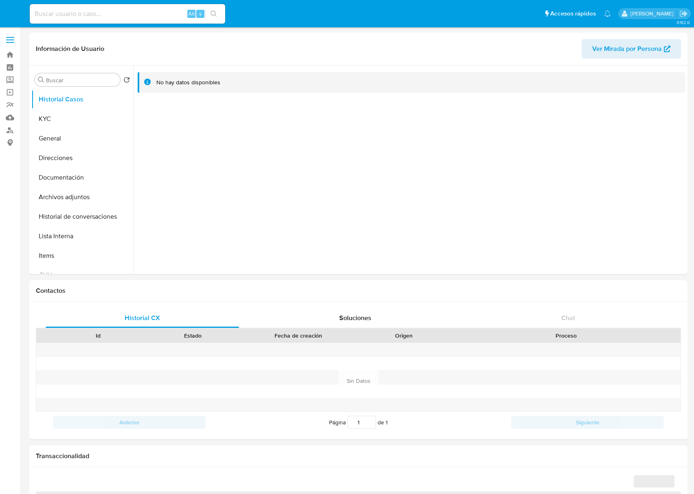
select select "10"
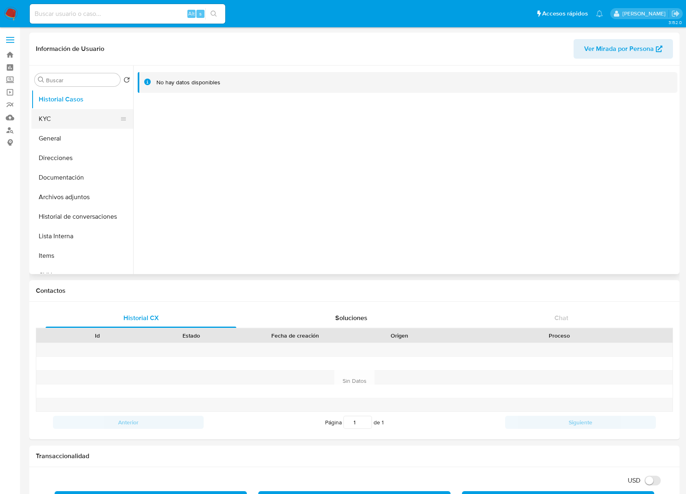
click at [64, 121] on button "KYC" at bounding box center [78, 119] width 95 height 20
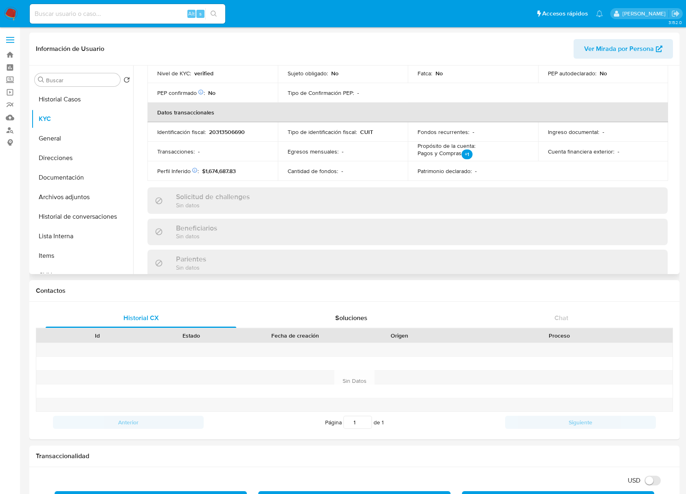
scroll to position [429, 0]
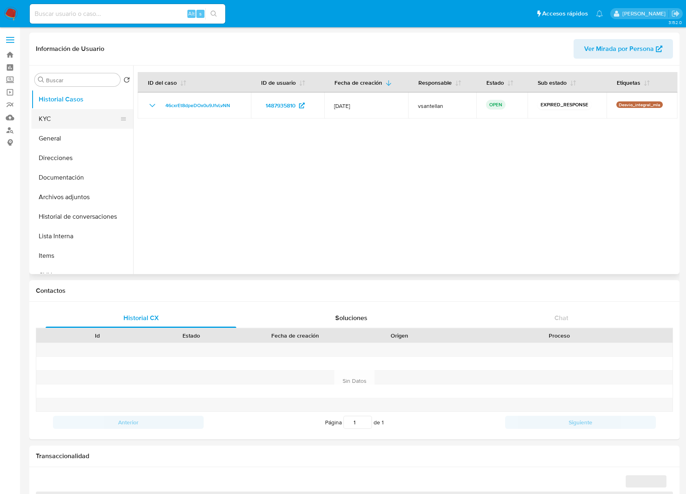
click at [66, 121] on button "KYC" at bounding box center [78, 119] width 95 height 20
select select "10"
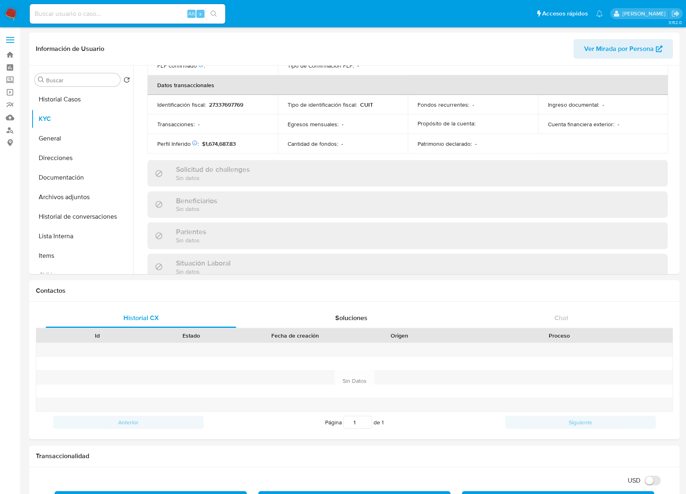
scroll to position [429, 0]
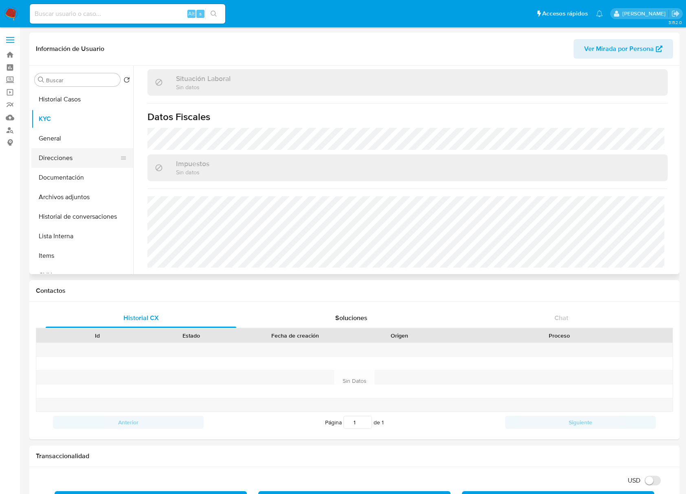
click at [69, 160] on button "Direcciones" at bounding box center [78, 158] width 95 height 20
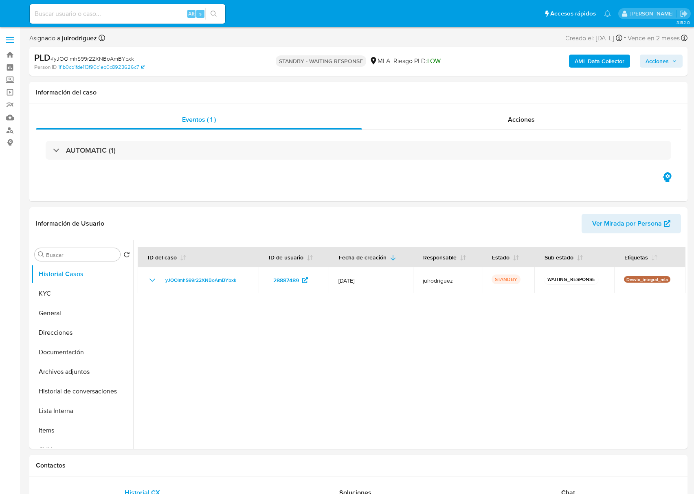
select select "10"
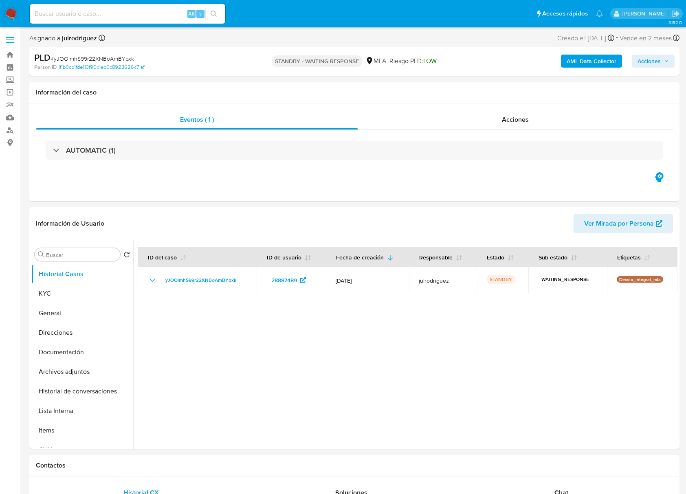
click at [132, 9] on input at bounding box center [127, 14] width 195 height 11
paste input "QncUvYLWrWuLwWDYLavJ8n7j"
type input "QncUvYLWrWuLwWDYLavJ8n7j"
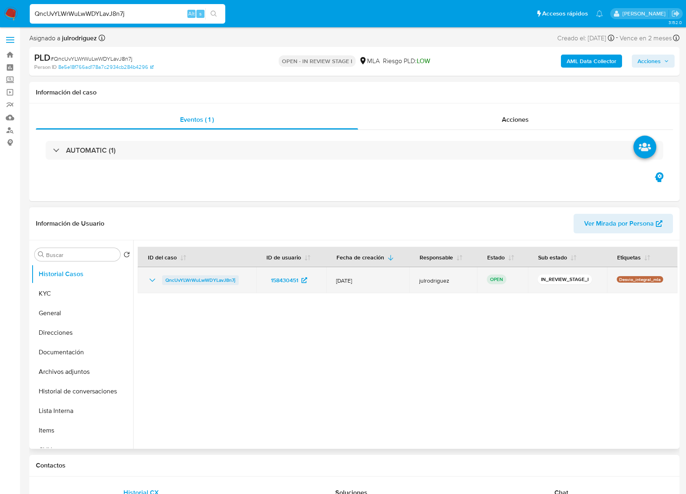
select select "10"
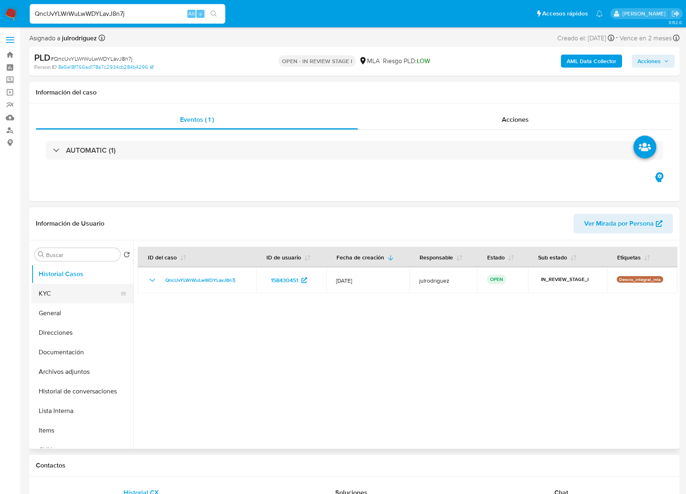
click at [87, 292] on button "KYC" at bounding box center [78, 294] width 95 height 20
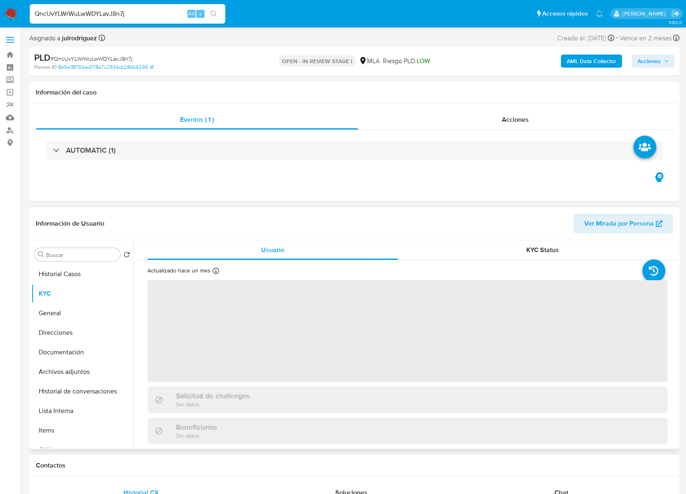
scroll to position [108, 0]
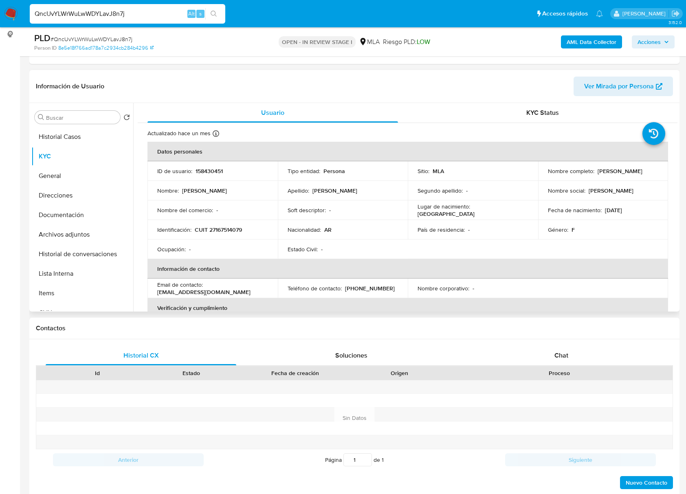
drag, startPoint x: 593, startPoint y: 169, endPoint x: 654, endPoint y: 170, distance: 60.3
click at [654, 170] on div "Nombre completo : [PERSON_NAME]" at bounding box center [603, 170] width 111 height 7
click at [208, 165] on td "ID de usuario : 158430451" at bounding box center [212, 171] width 130 height 20
copy p "158430451"
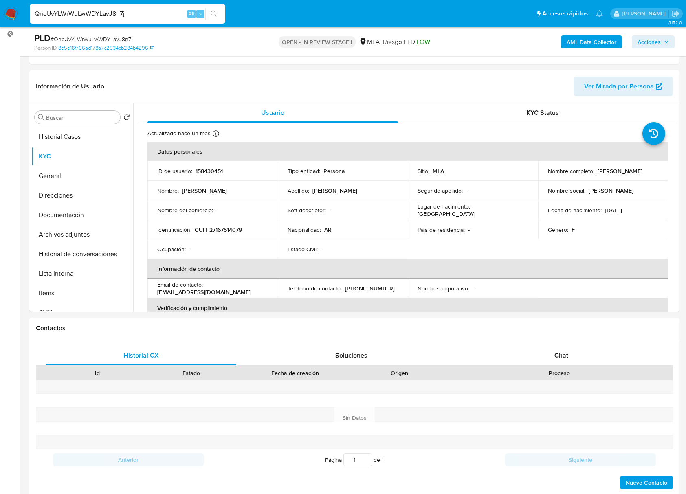
click at [113, 38] on span "# QncUvYLWrWuLwWDYLavJ8n7j" at bounding box center [92, 39] width 82 height 8
copy span "QncUvYLWrWuLwWDYLavJ8n7j"
click at [228, 227] on p "CUIT 27167514079" at bounding box center [218, 229] width 47 height 7
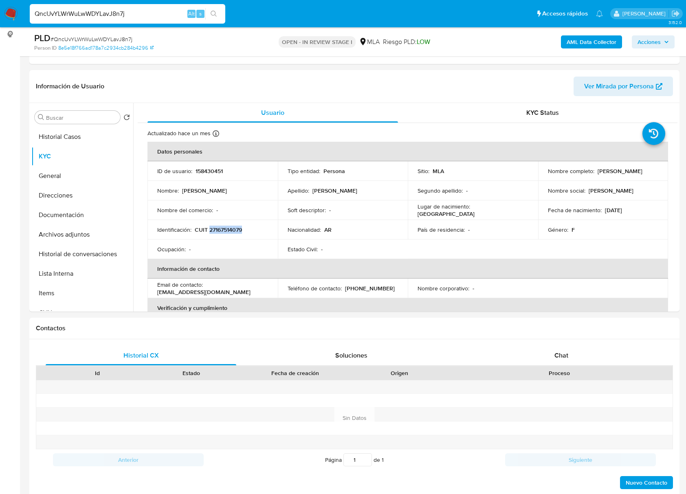
copy p "27167514079"
click at [212, 173] on p "158430451" at bounding box center [208, 170] width 27 height 7
copy p "158430451"
click at [59, 206] on button "Documentación" at bounding box center [78, 215] width 95 height 20
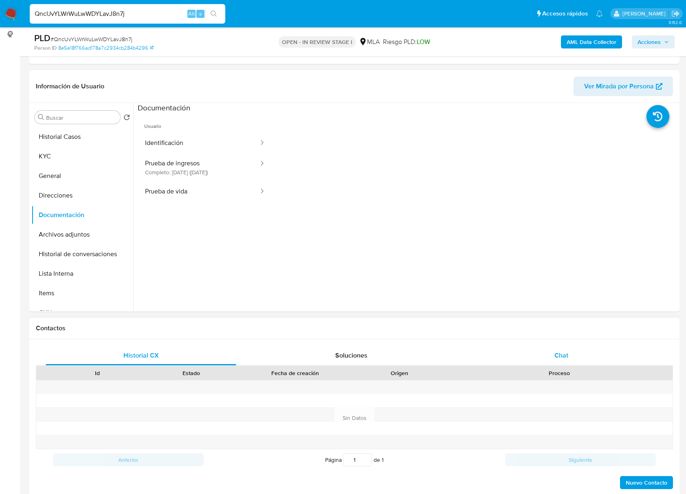
click at [564, 355] on span "Chat" at bounding box center [561, 355] width 14 height 9
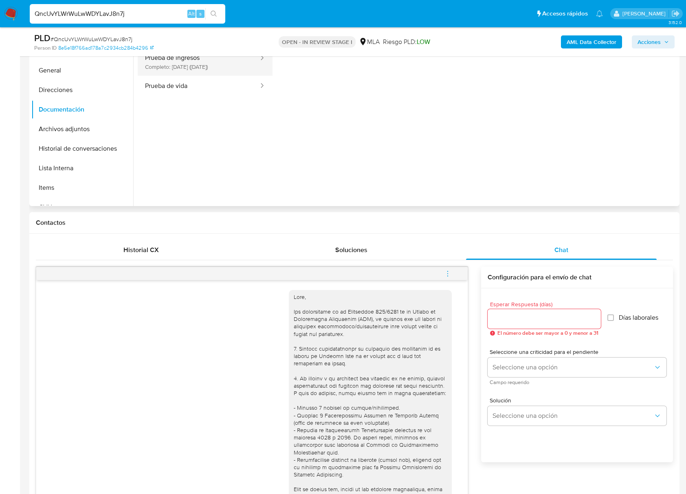
scroll to position [54, 0]
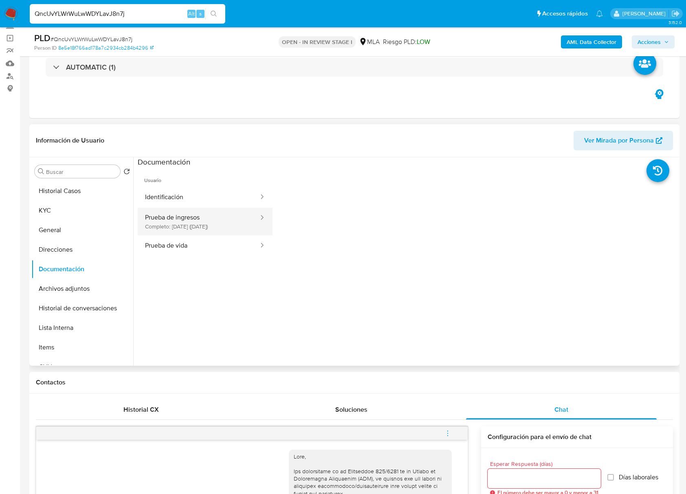
click at [202, 216] on button "Prueba de ingresos Completo: 09/01/2025 (hace 7 meses)" at bounding box center [199, 222] width 122 height 28
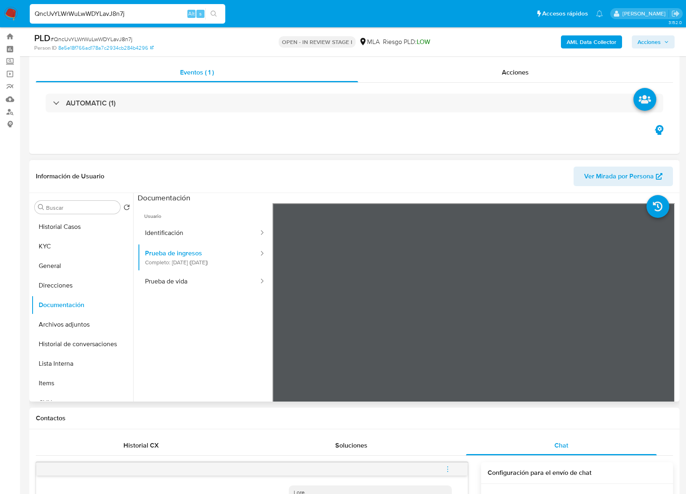
scroll to position [0, 0]
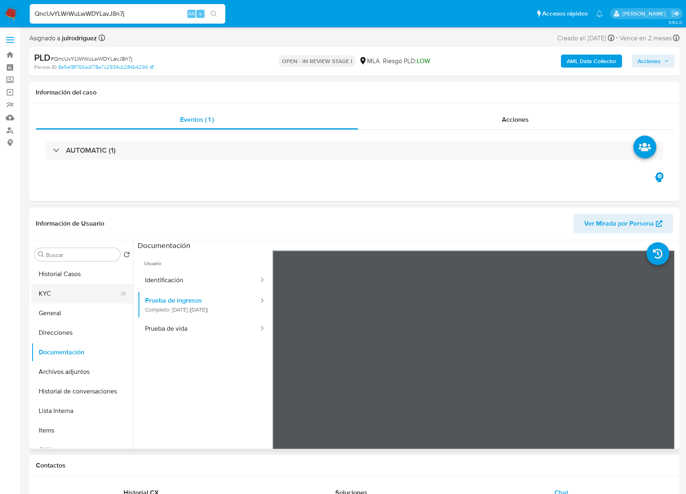
drag, startPoint x: 51, startPoint y: 292, endPoint x: 112, endPoint y: 300, distance: 61.2
click at [51, 292] on button "KYC" at bounding box center [78, 294] width 95 height 20
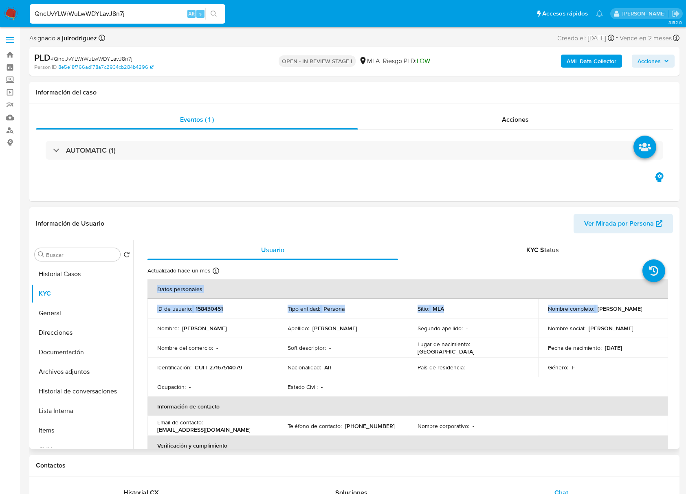
drag, startPoint x: 595, startPoint y: 307, endPoint x: 668, endPoint y: 311, distance: 73.9
click at [551, 320] on td "Nombre social : Norma Beatriz" at bounding box center [603, 328] width 130 height 20
drag, startPoint x: 595, startPoint y: 307, endPoint x: 648, endPoint y: 308, distance: 52.1
click at [642, 308] on p "Norma Beatriz Russo" at bounding box center [619, 308] width 45 height 7
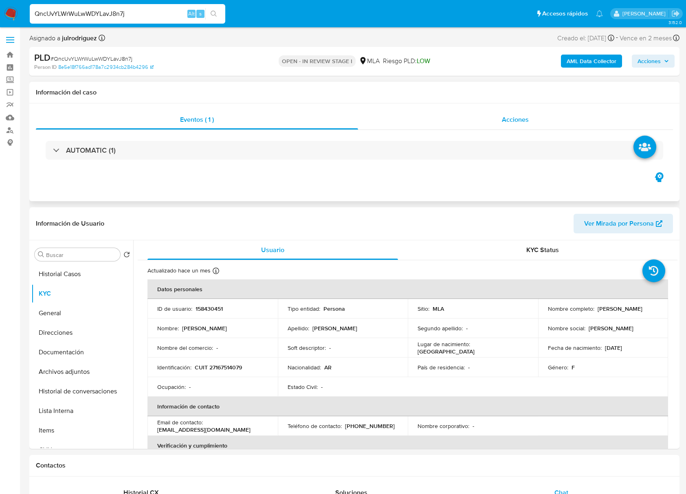
copy p "Norma Beatriz Russo"
click at [226, 367] on p "CUIT 27167514079" at bounding box center [218, 367] width 47 height 7
copy p "5"
click at [233, 365] on p "CUIT 27167514079" at bounding box center [218, 367] width 47 height 7
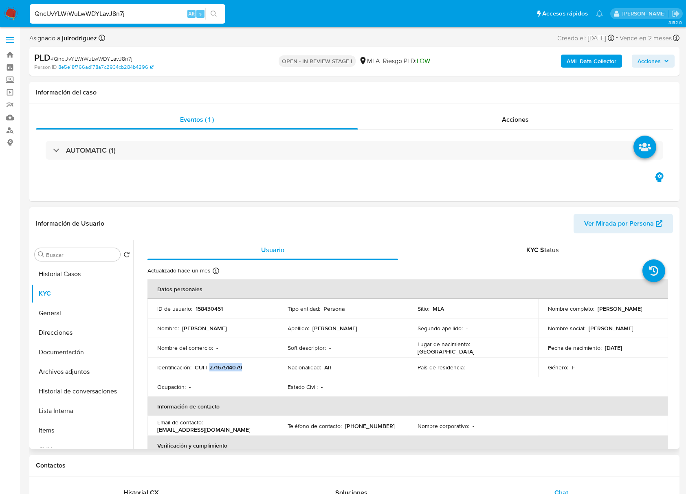
click at [233, 365] on p "CUIT 27167514079" at bounding box center [218, 367] width 47 height 7
copy p "27167514079"
click at [222, 365] on p "CUIT 27167514079" at bounding box center [218, 367] width 47 height 7
click at [225, 359] on td "Identificación : CUIT 27167514079" at bounding box center [212, 368] width 130 height 20
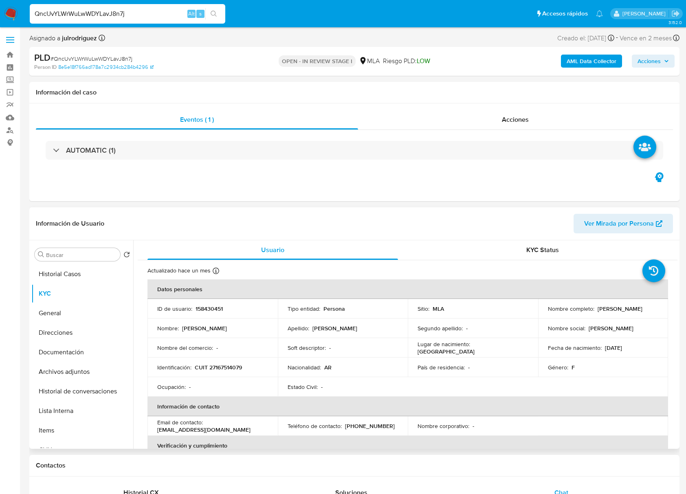
click at [226, 367] on p "CUIT 27167514079" at bounding box center [218, 367] width 47 height 7
click at [231, 371] on p "CUIT 27167514079" at bounding box center [218, 367] width 47 height 7
drag, startPoint x: 231, startPoint y: 371, endPoint x: 232, endPoint y: 378, distance: 7.8
click at [231, 371] on p "CUIT 27167514079" at bounding box center [218, 367] width 47 height 7
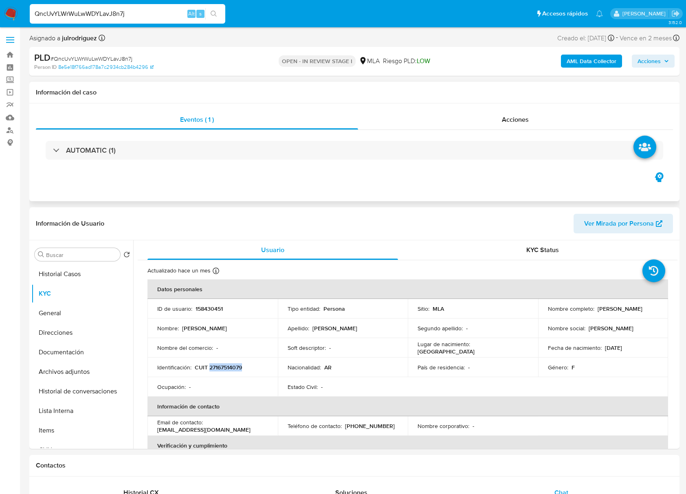
copy p "27167514079"
click at [499, 178] on div "Eventos ( 1 ) Acciones AUTOMATIC (1)" at bounding box center [354, 152] width 650 height 98
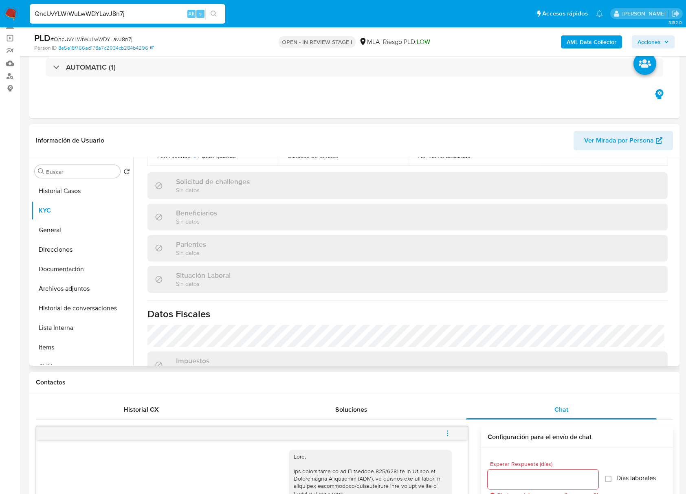
scroll to position [429, 0]
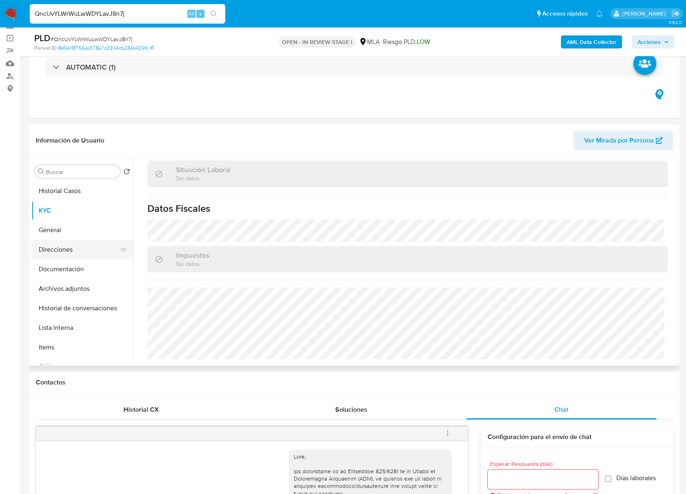
click at [73, 245] on button "Direcciones" at bounding box center [78, 250] width 95 height 20
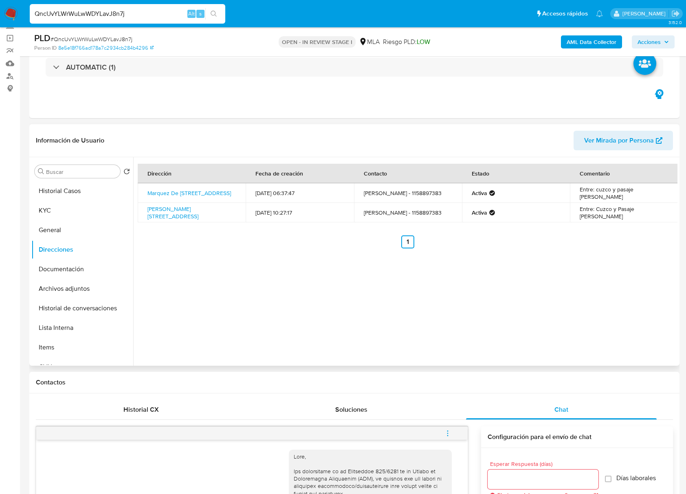
drag, startPoint x: 166, startPoint y: 188, endPoint x: 139, endPoint y: 184, distance: 27.1
click at [139, 184] on td "Marquez De Aviles 3566 3566, Hurlingham, Buenos Aires, 1686, Argentina 3566" at bounding box center [192, 193] width 108 height 20
copy link "Marquez De Aviles 3566 3566, Hurlingham, Buenos Aires, 1686, Argentina 3566"
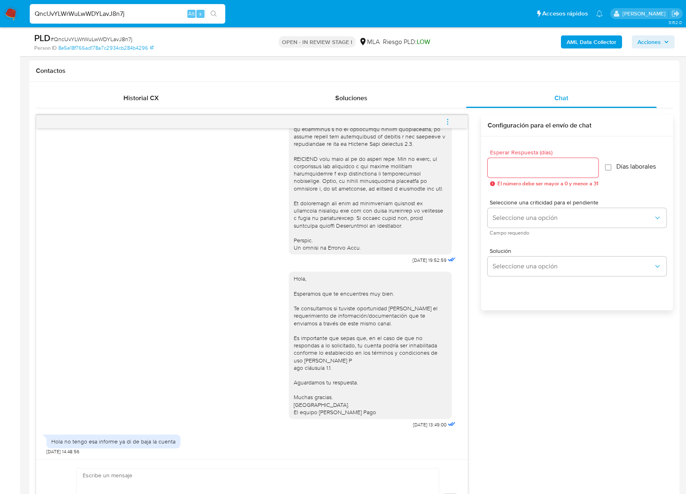
scroll to position [434, 0]
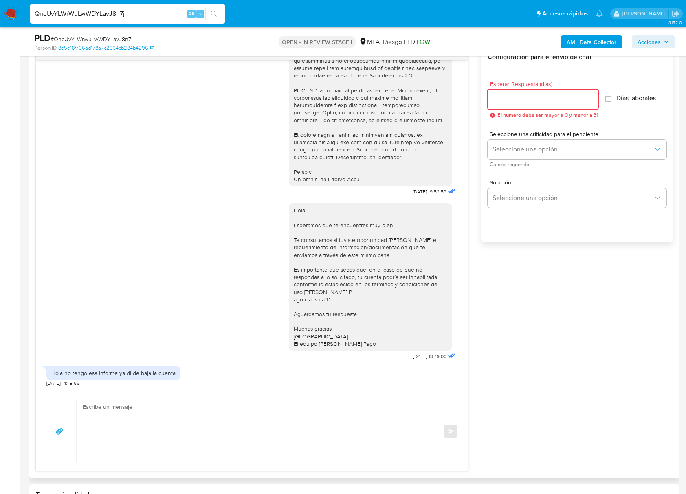
click at [516, 99] on input "Esperar Respuesta (días)" at bounding box center [543, 99] width 111 height 11
type input "2"
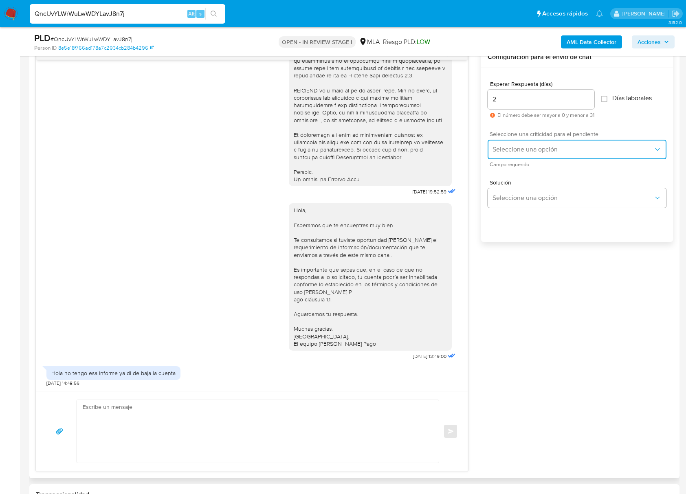
click at [530, 145] on span "Seleccione una opción" at bounding box center [572, 149] width 161 height 8
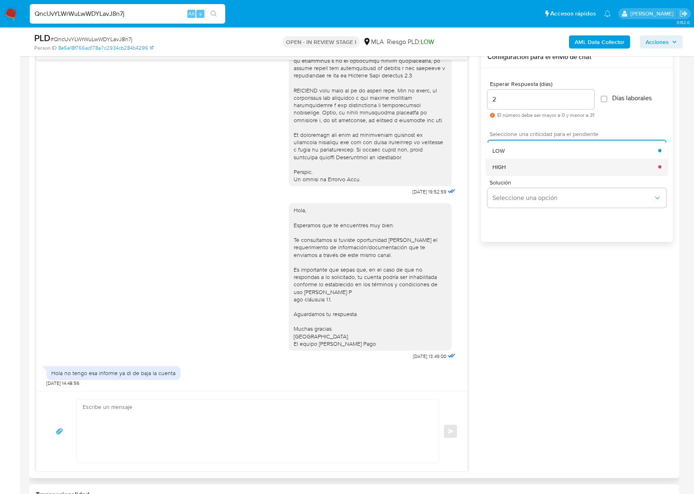
click at [524, 171] on div "HIGH" at bounding box center [575, 166] width 166 height 16
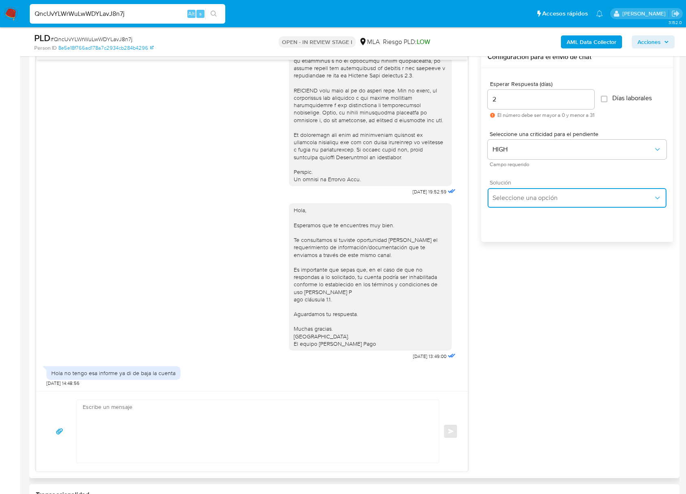
click at [516, 195] on span "Seleccione una opción" at bounding box center [572, 198] width 161 height 8
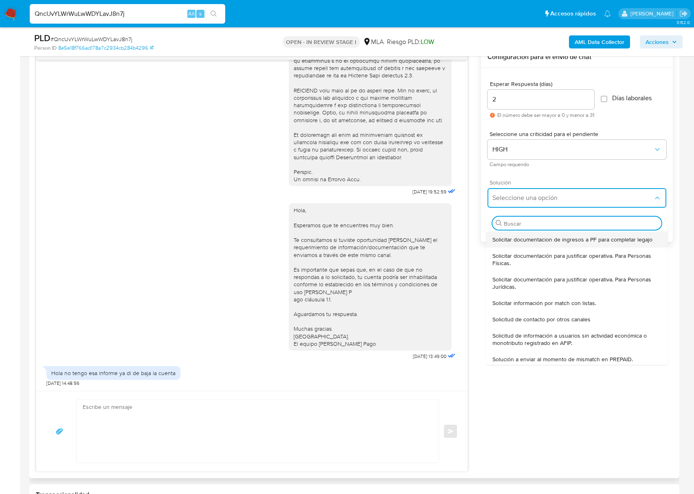
click at [528, 236] on span "Solicitar documentacion de ingresos a PF para completar legajo" at bounding box center [572, 239] width 160 height 7
type textarea "Hola, En función de las operaciones registradas en tu cuenta de Mercado Pago, n…"
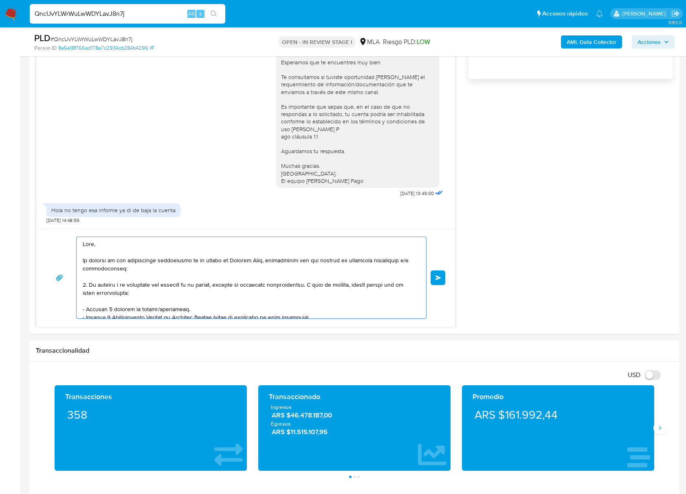
scroll to position [160, 0]
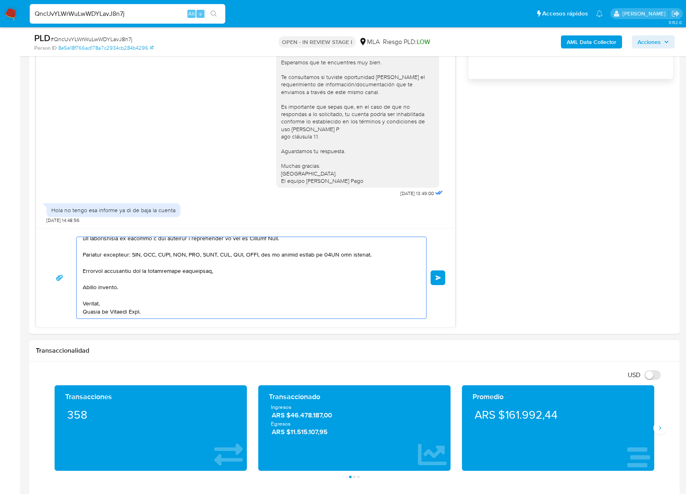
drag, startPoint x: 83, startPoint y: 244, endPoint x: 266, endPoint y: 481, distance: 299.4
click at [266, 481] on div "Información de Usuario Ver Mirada por Persona Buscar Volver al orden por defect…" at bounding box center [354, 459] width 650 height 1757
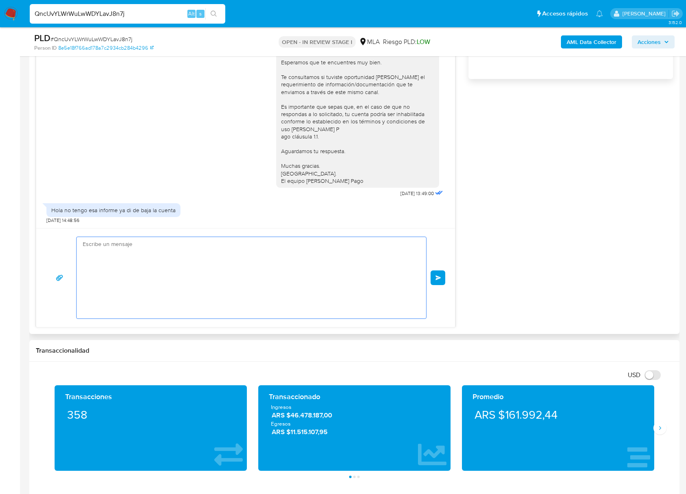
scroll to position [0, 0]
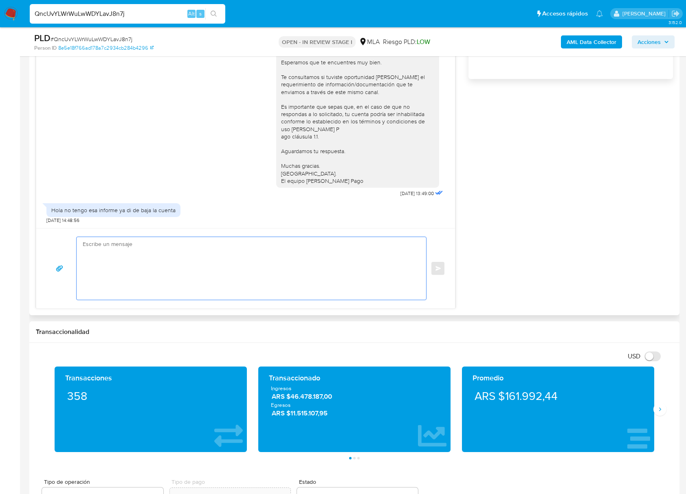
paste textarea "Buenas tardes, Queremos aclararte que la Resolución General ARCA 5696/2025 indi…"
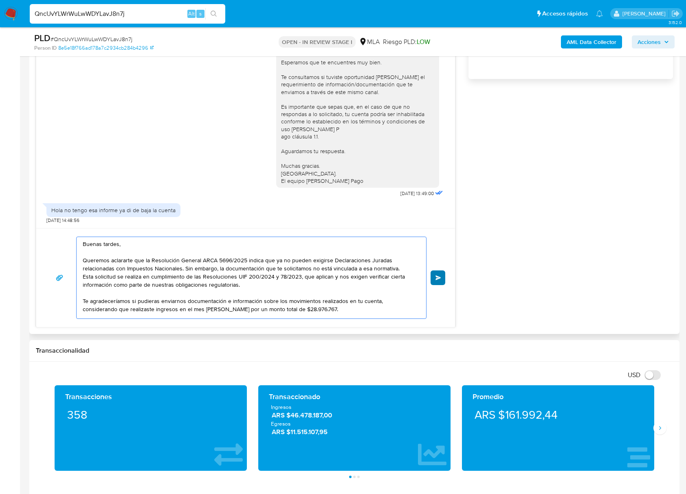
type textarea "Buenas tardes, Queremos aclararte que la Resolución General ARCA 5696/2025 indi…"
click at [433, 281] on button "Enviar" at bounding box center [437, 277] width 15 height 15
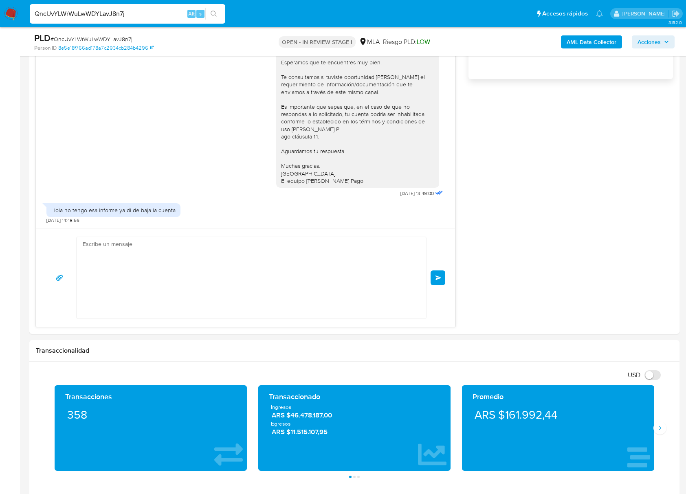
scroll to position [520, 0]
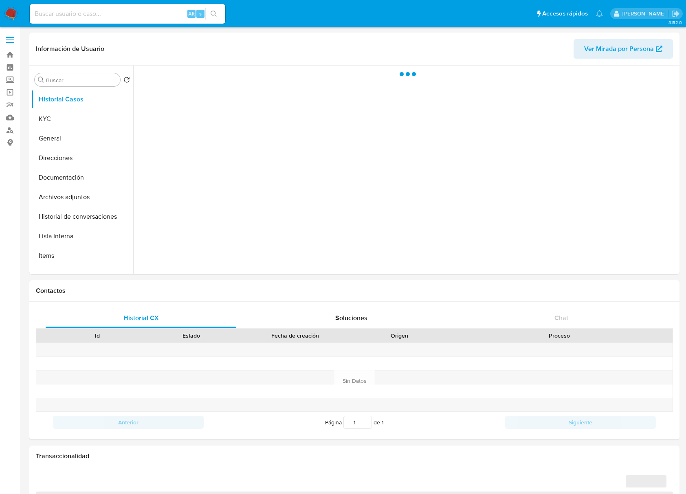
select select "10"
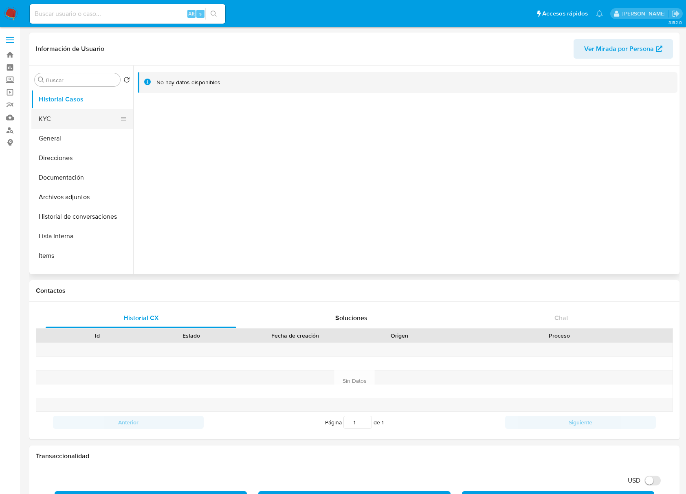
click at [76, 121] on button "KYC" at bounding box center [78, 119] width 95 height 20
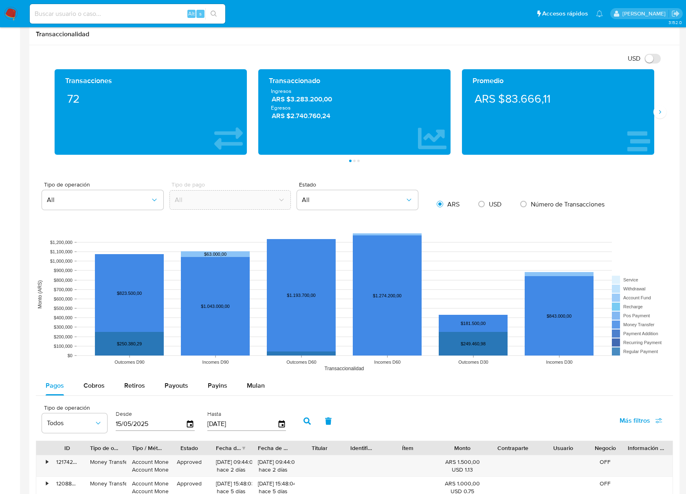
scroll to position [434, 0]
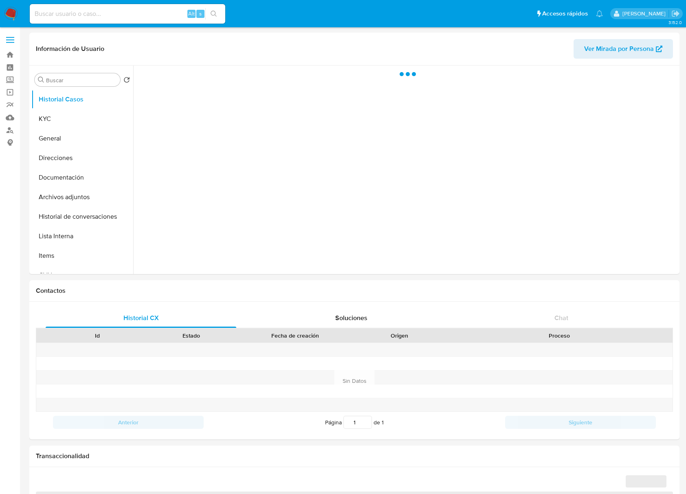
select select "10"
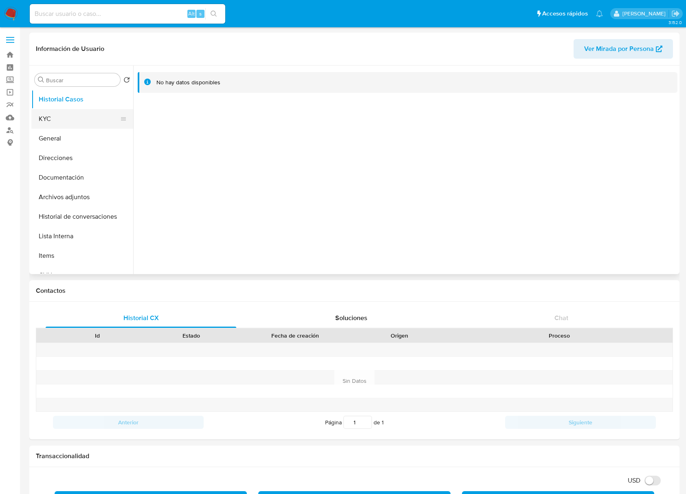
click at [70, 119] on button "KYC" at bounding box center [78, 119] width 95 height 20
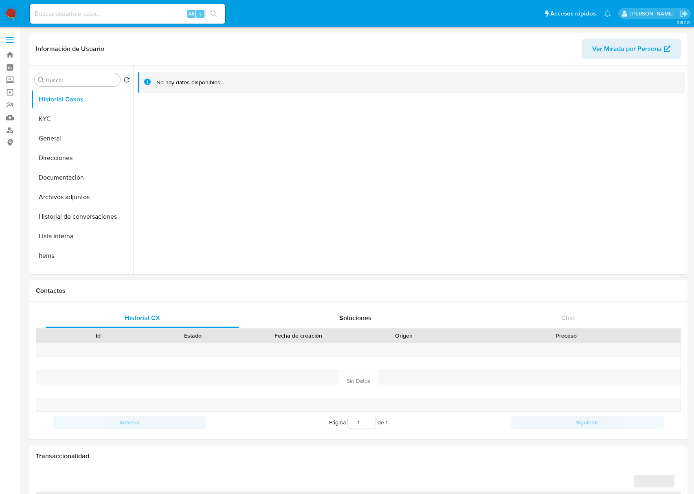
select select "10"
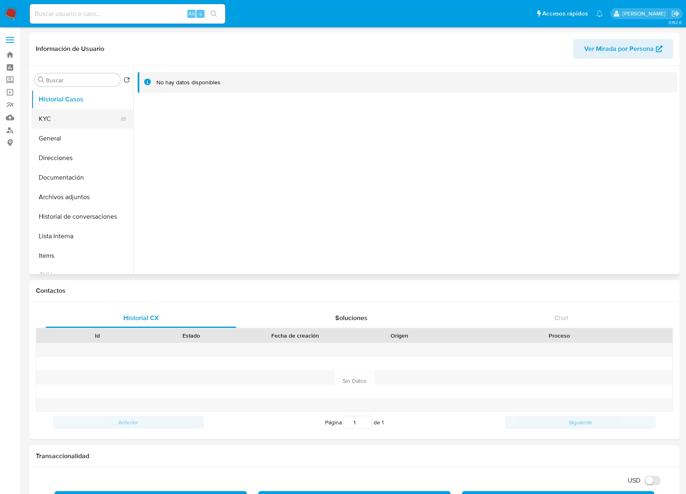
click at [66, 116] on button "KYC" at bounding box center [78, 119] width 95 height 20
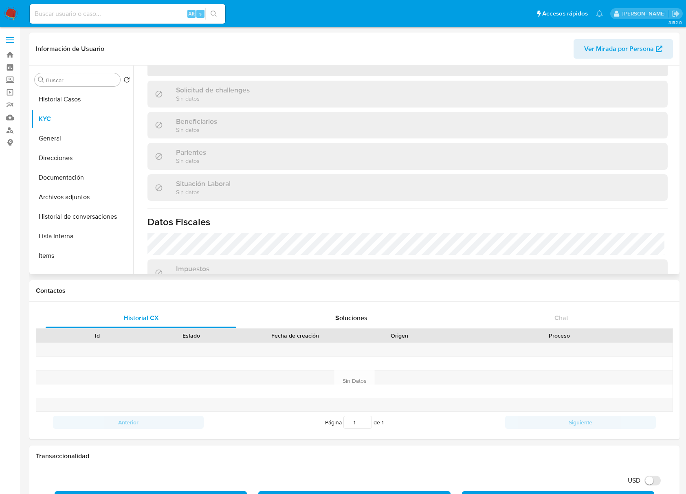
scroll to position [266, 0]
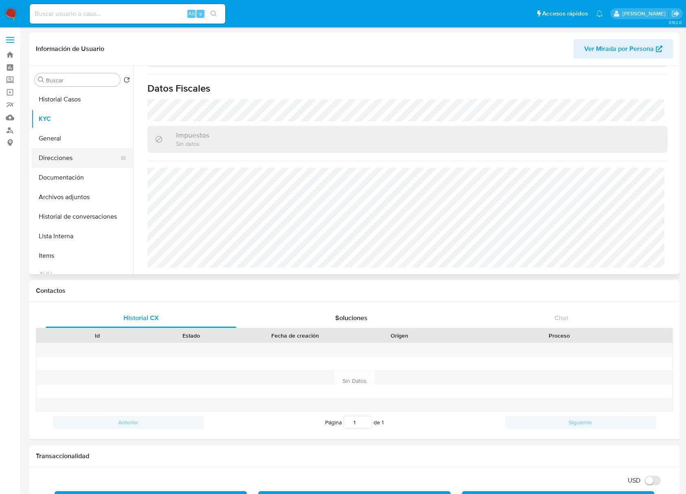
click at [77, 156] on button "Direcciones" at bounding box center [78, 158] width 95 height 20
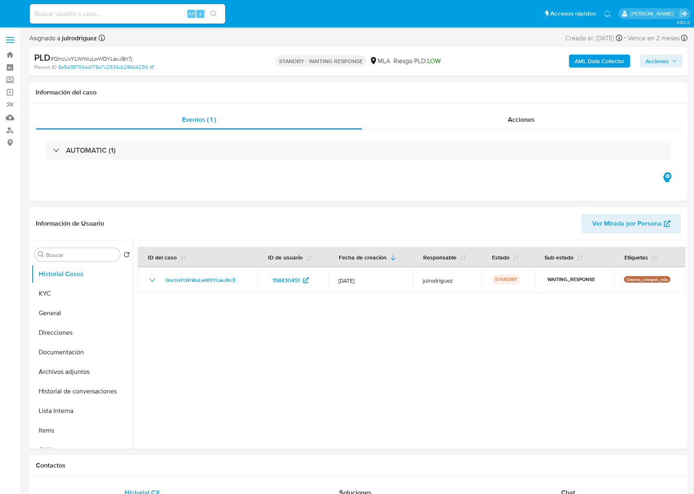
select select "10"
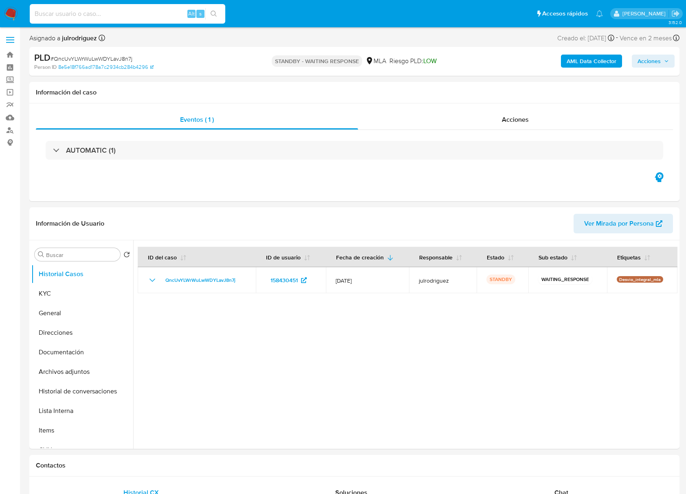
click at [103, 18] on input at bounding box center [127, 14] width 195 height 11
paste input "iUoAXPF1gL33fOhCWFib8Tls"
type input "iUoAXPF1gL33fOhCWFib8Tls"
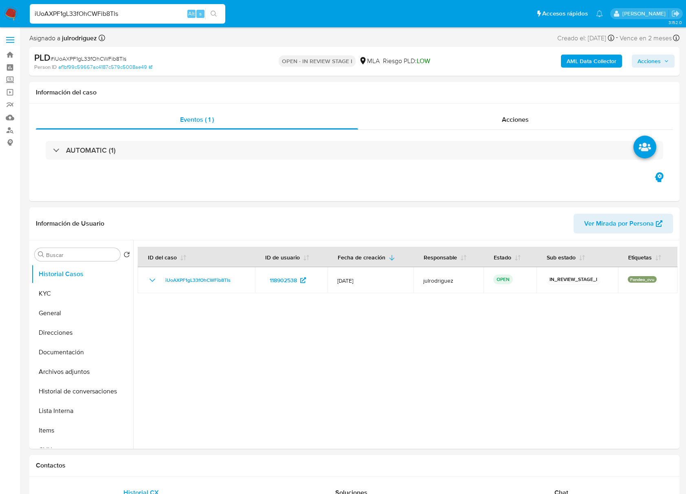
select select "10"
click at [68, 290] on button "KYC" at bounding box center [78, 294] width 95 height 20
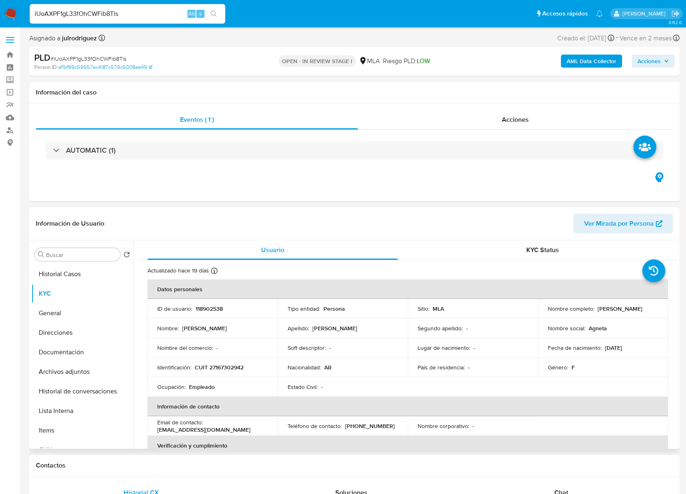
drag, startPoint x: 593, startPoint y: 306, endPoint x: 660, endPoint y: 313, distance: 67.2
click at [660, 313] on td "Nombre completo : [PERSON_NAME]" at bounding box center [603, 309] width 130 height 20
copy div "[PERSON_NAME]"
click at [215, 306] on p "118902538" at bounding box center [208, 308] width 27 height 7
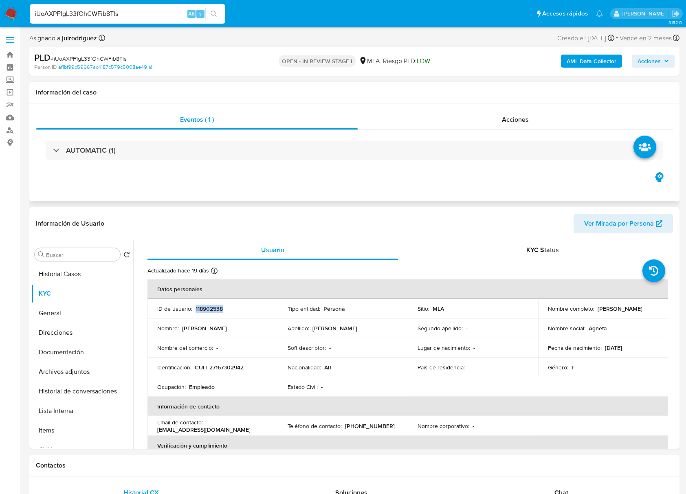
copy p "118902538"
click at [106, 59] on span "# iUoAXPF1gL33fOhCWFib8Tls" at bounding box center [89, 59] width 76 height 8
copy span "iUoAXPF1gL33fOhCWFib8Tls"
click at [229, 367] on p "CUIT 27167302942" at bounding box center [219, 367] width 49 height 7
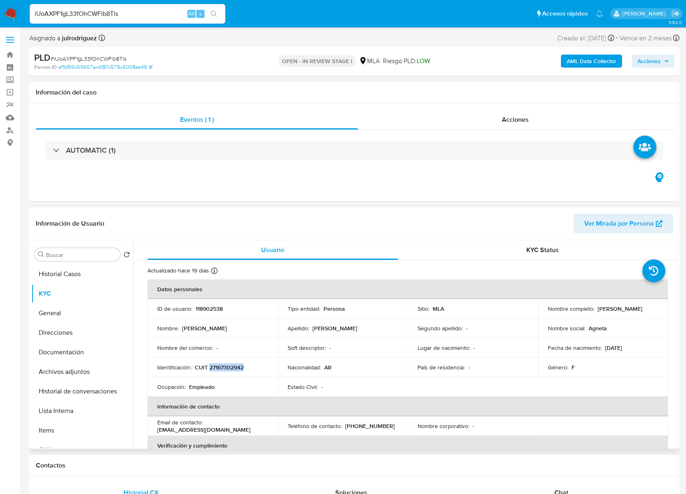
click at [229, 367] on p "CUIT 27167302942" at bounding box center [219, 367] width 49 height 7
copy p "27167302942"
click at [217, 306] on p "118902538" at bounding box center [208, 308] width 27 height 7
copy p "118902538"
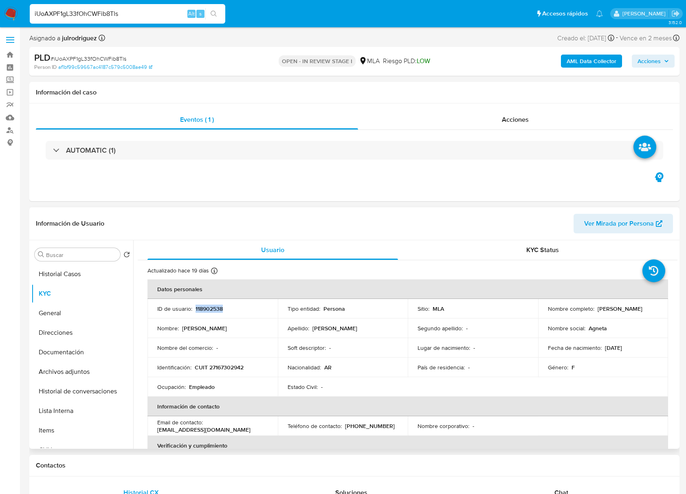
drag, startPoint x: 595, startPoint y: 308, endPoint x: 639, endPoint y: 311, distance: 44.5
click at [639, 311] on div "Nombre completo : Maria Ines Cueto" at bounding box center [603, 308] width 111 height 7
copy p "Maria Ines Cueto"
click at [231, 367] on p "CUIT 27167302942" at bounding box center [219, 367] width 49 height 7
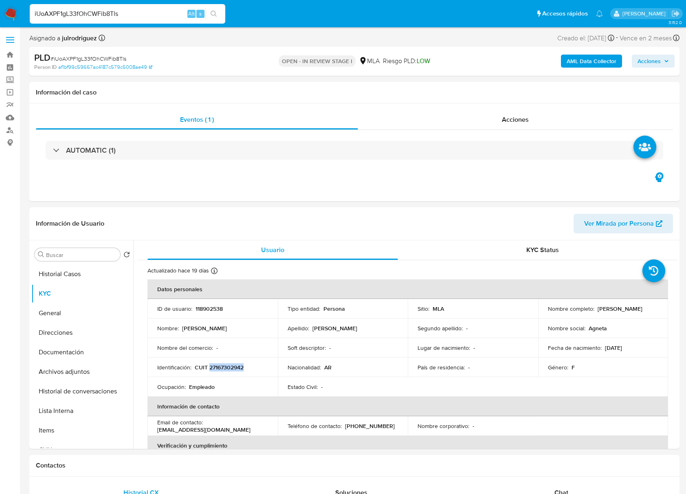
copy p "27167302942"
click at [57, 359] on button "Documentación" at bounding box center [78, 353] width 95 height 20
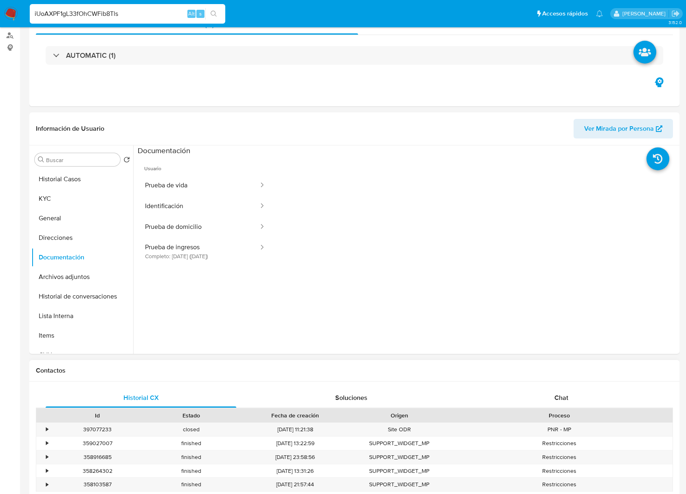
scroll to position [271, 0]
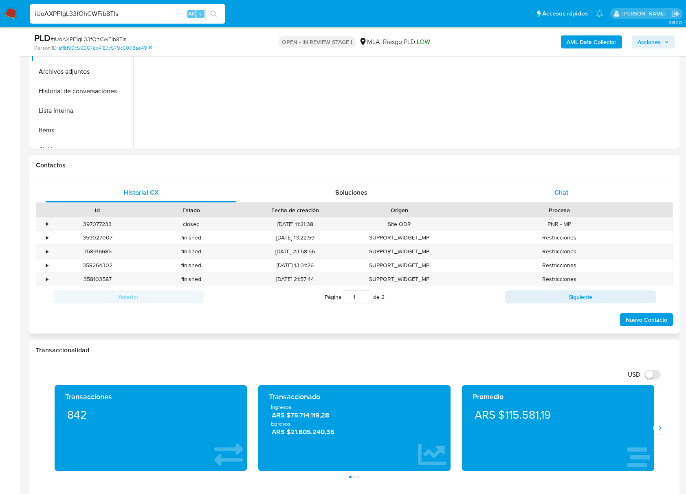
click at [560, 191] on span "Chat" at bounding box center [561, 192] width 14 height 9
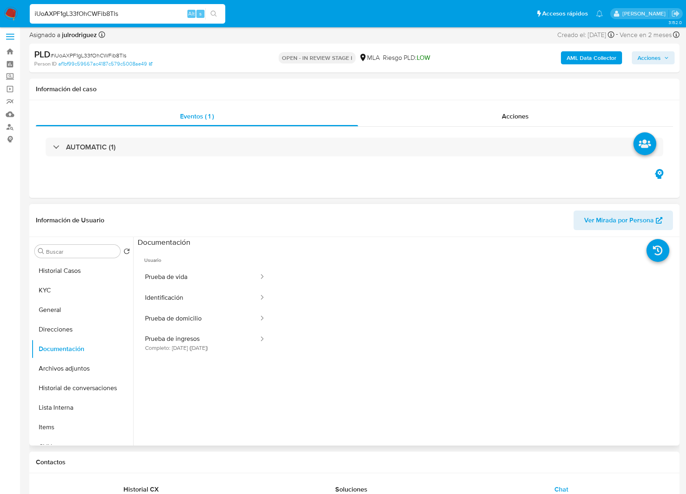
scroll to position [0, 0]
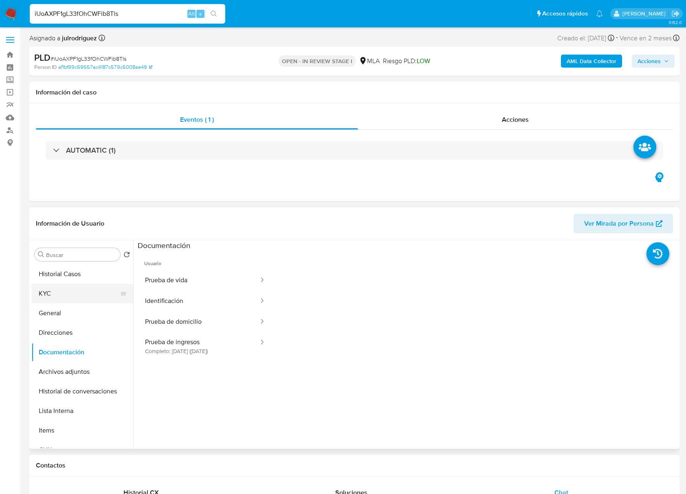
click at [65, 286] on button "KYC" at bounding box center [78, 294] width 95 height 20
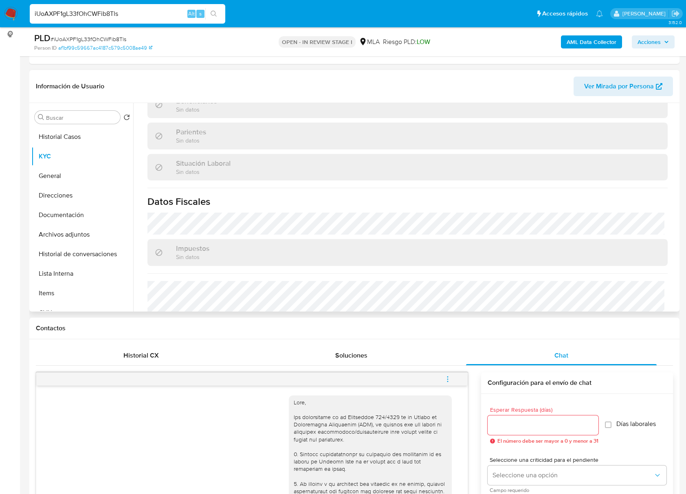
scroll to position [421, 0]
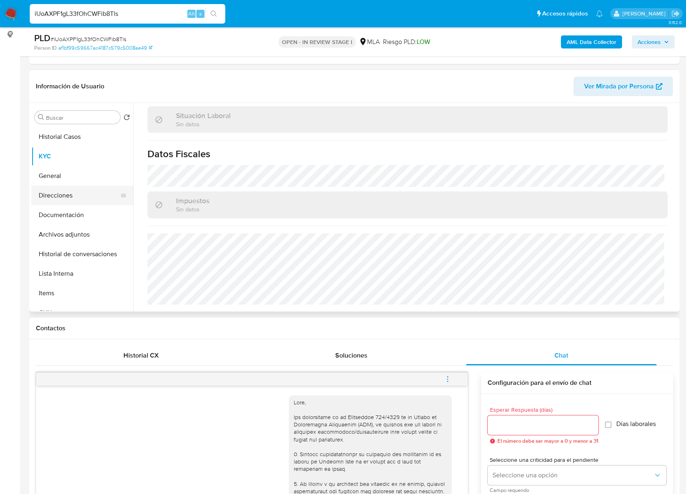
click at [51, 197] on button "Direcciones" at bounding box center [78, 196] width 95 height 20
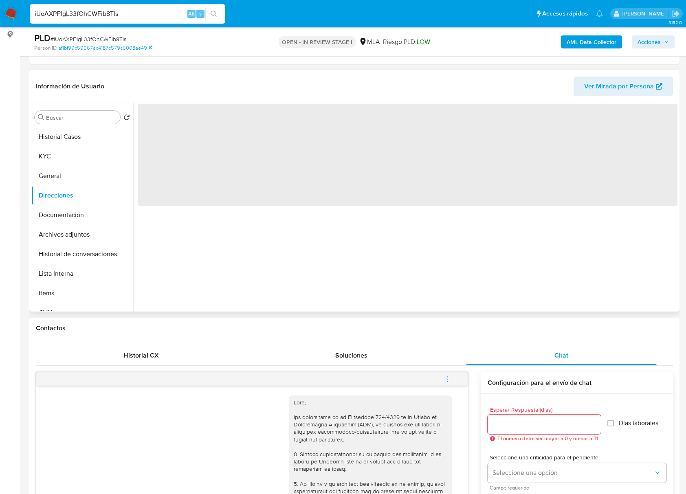
scroll to position [0, 0]
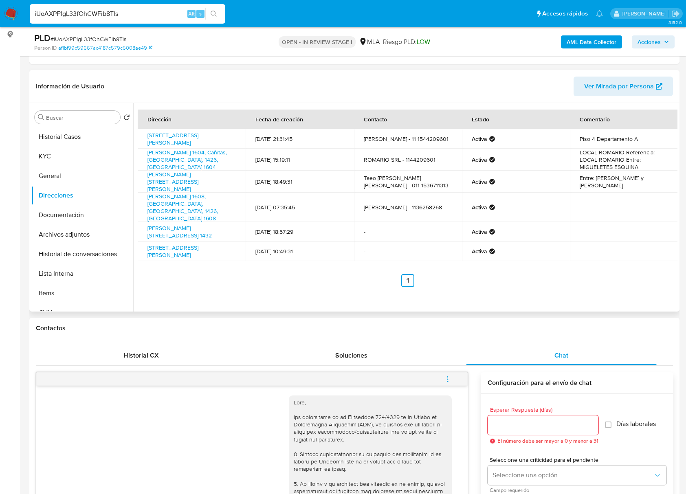
drag, startPoint x: 224, startPoint y: 184, endPoint x: 139, endPoint y: 175, distance: 85.7
click at [139, 175] on td "Vilela 2949, Saavedra, Capital Federal, 1429, Argentina 2949" at bounding box center [192, 182] width 108 height 22
copy link "Vilela 2949, Saavedra, Capital Federal, 1429, Argentina 2949"
drag, startPoint x: 76, startPoint y: 144, endPoint x: 72, endPoint y: 150, distance: 6.9
click at [76, 144] on button "Historial Casos" at bounding box center [82, 137] width 102 height 20
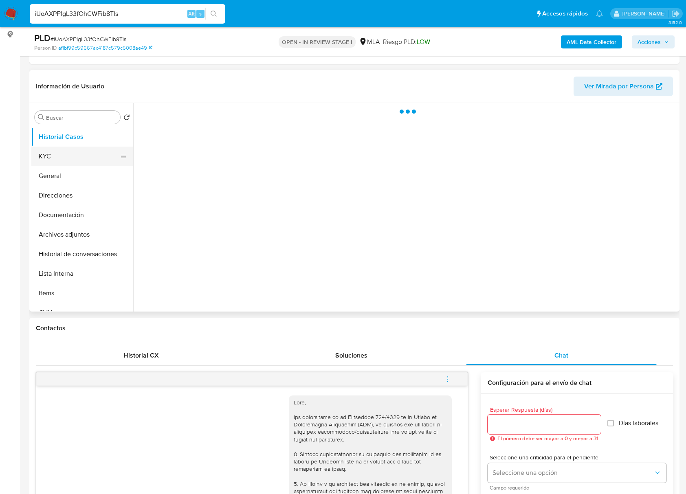
click at [72, 155] on button "KYC" at bounding box center [78, 157] width 95 height 20
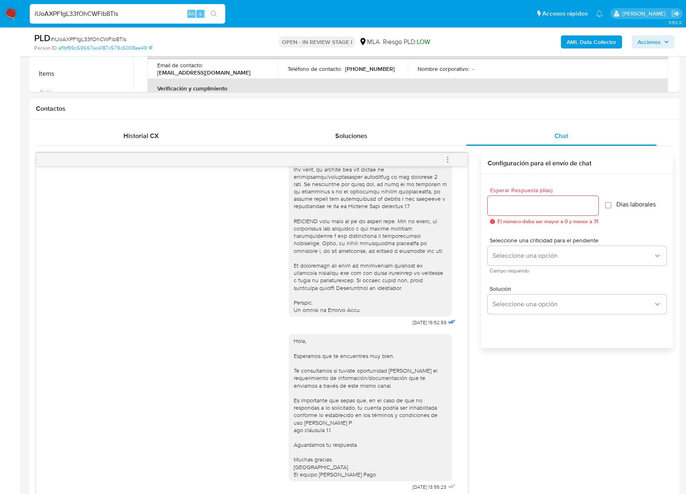
scroll to position [326, 0]
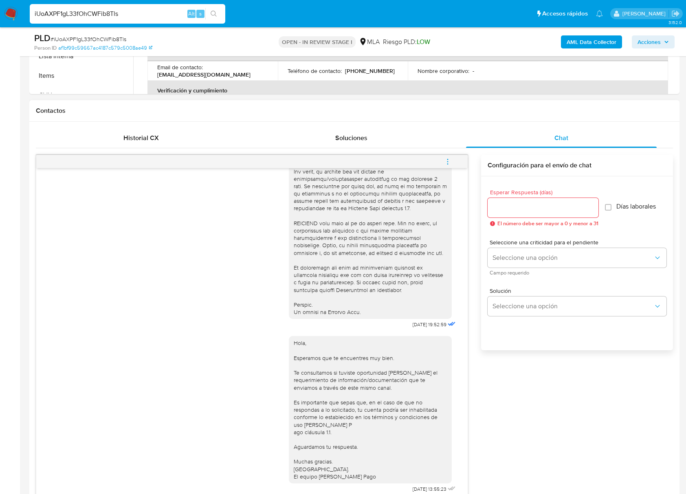
click at [452, 165] on button "menu-action" at bounding box center [447, 162] width 27 height 20
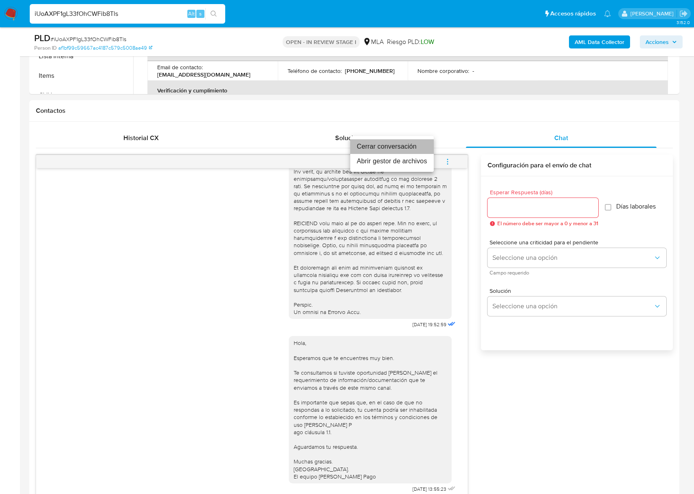
click at [385, 139] on li "Cerrar conversación" at bounding box center [391, 146] width 83 height 15
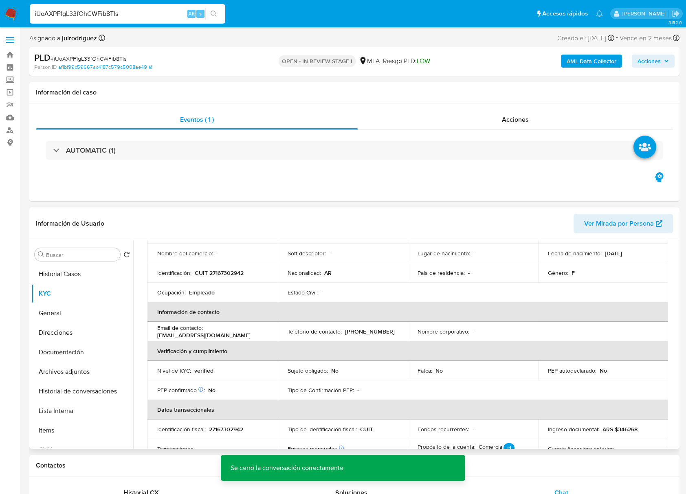
scroll to position [108, 0]
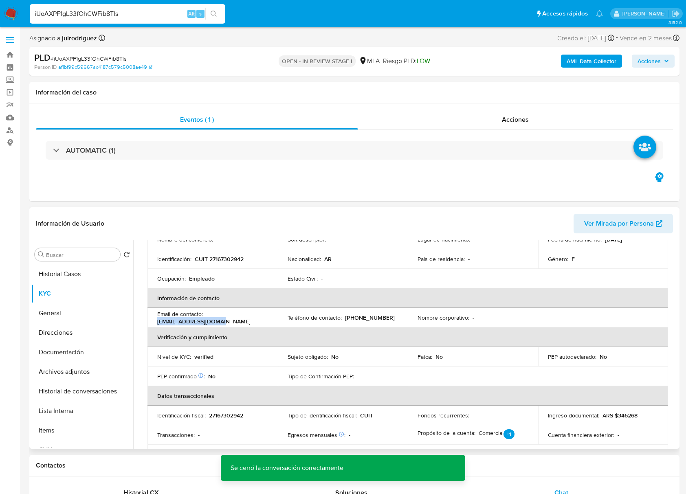
drag, startPoint x: 221, startPoint y: 320, endPoint x: 156, endPoint y: 320, distance: 64.4
click at [156, 320] on td "Email de contacto : agnetacueto@gmail.com" at bounding box center [212, 318] width 130 height 20
copy p "agnetacueto@gmail.com"
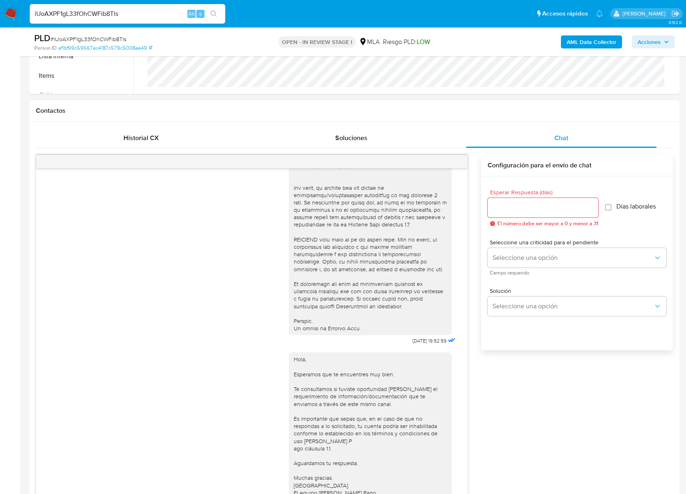
scroll to position [310, 0]
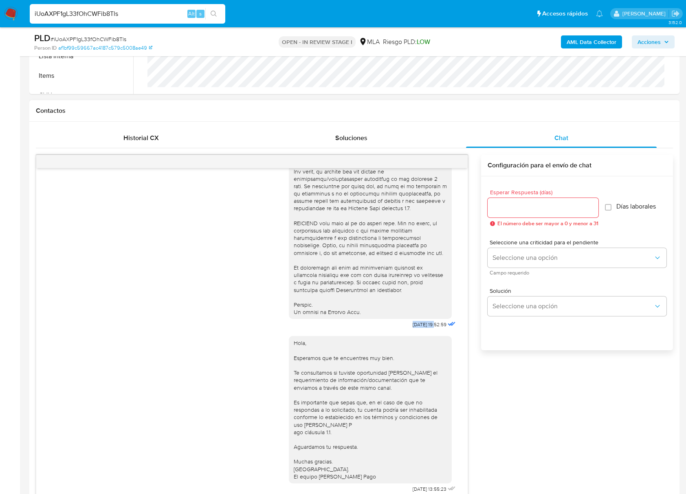
drag, startPoint x: 391, startPoint y: 318, endPoint x: 418, endPoint y: 318, distance: 26.5
click at [418, 318] on div "17/07/2025 19:52:59" at bounding box center [373, 108] width 169 height 446
copy span "17/07/2025"
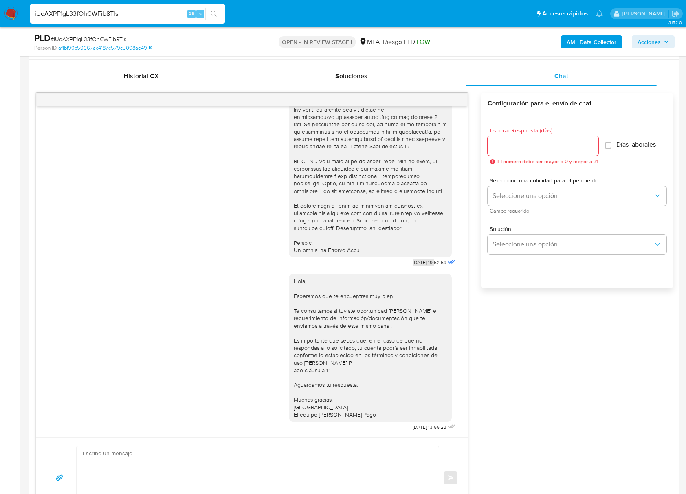
scroll to position [489, 0]
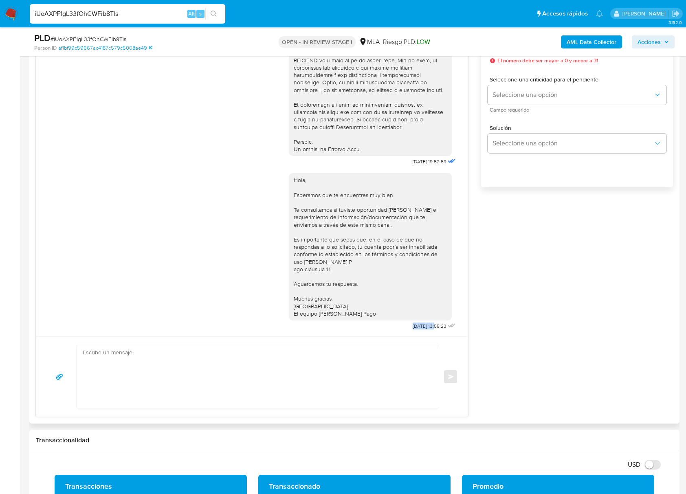
drag, startPoint x: 394, startPoint y: 327, endPoint x: 419, endPoint y: 326, distance: 24.5
click at [419, 326] on div "Hola, Esperamos que te encuentres muy bien. Te consultamos si tuviste oportunid…" at bounding box center [373, 249] width 169 height 165
drag, startPoint x: 536, startPoint y: 250, endPoint x: 531, endPoint y: 265, distance: 15.5
click at [536, 250] on div "17/07/2025 19:52:59 Hola, Esperamos que te encuentres muy bien. Te consultamos …" at bounding box center [354, 204] width 637 height 425
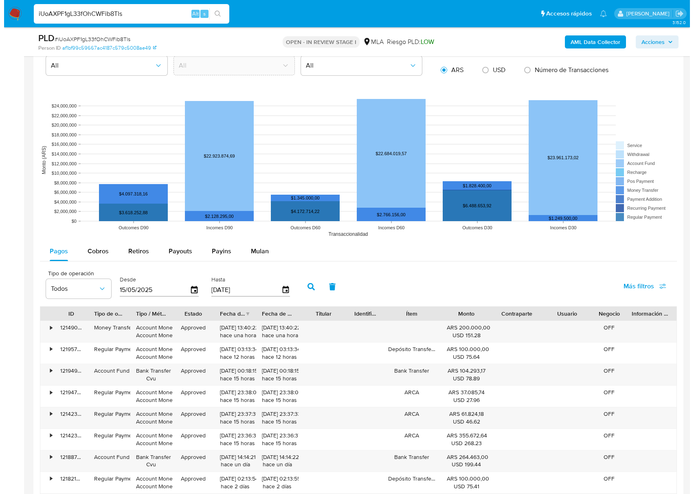
scroll to position [1463, 0]
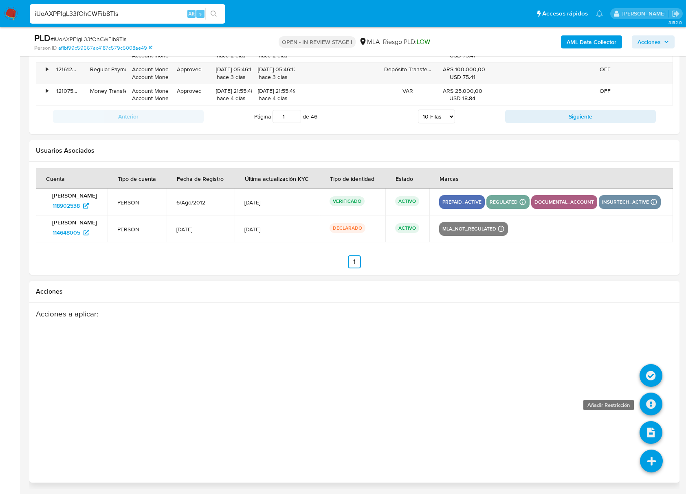
click at [652, 396] on icon at bounding box center [650, 404] width 23 height 23
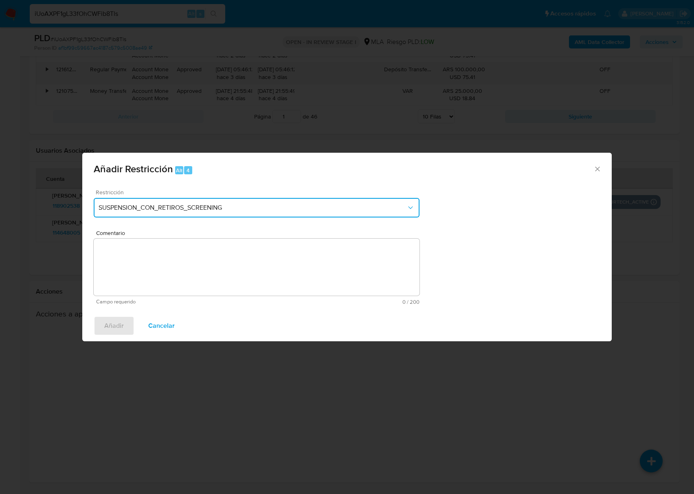
click at [255, 213] on button "SUSPENSION_CON_RETIROS_SCREENING" at bounding box center [257, 208] width 326 height 20
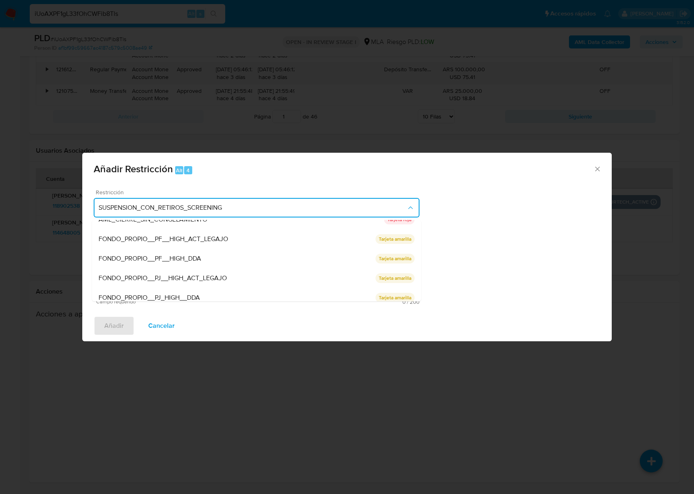
scroll to position [134, 0]
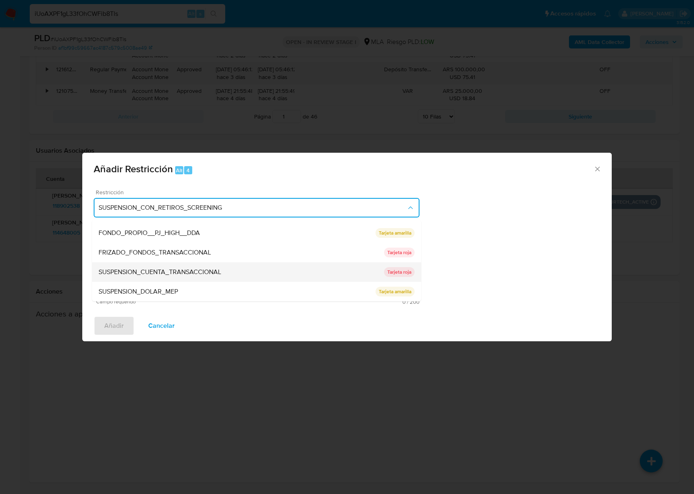
click at [188, 278] on div "SUSPENSION_CUENTA_TRANSACCIONAL" at bounding box center [241, 272] width 285 height 20
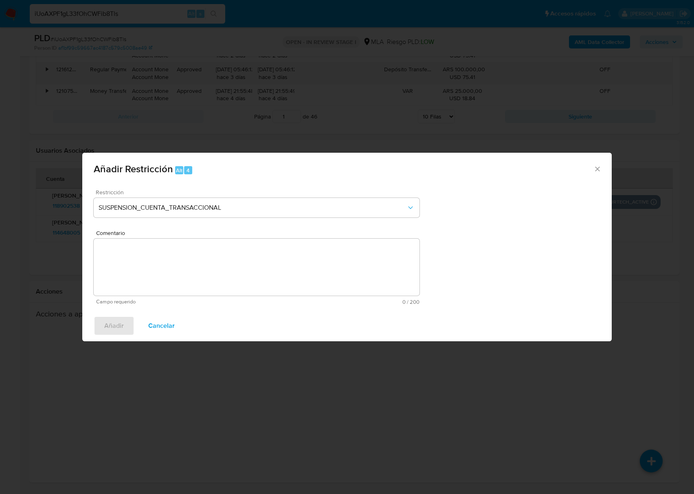
drag, startPoint x: 230, startPoint y: 274, endPoint x: 235, endPoint y: 265, distance: 10.2
click at [230, 273] on textarea "Comentario" at bounding box center [257, 267] width 326 height 57
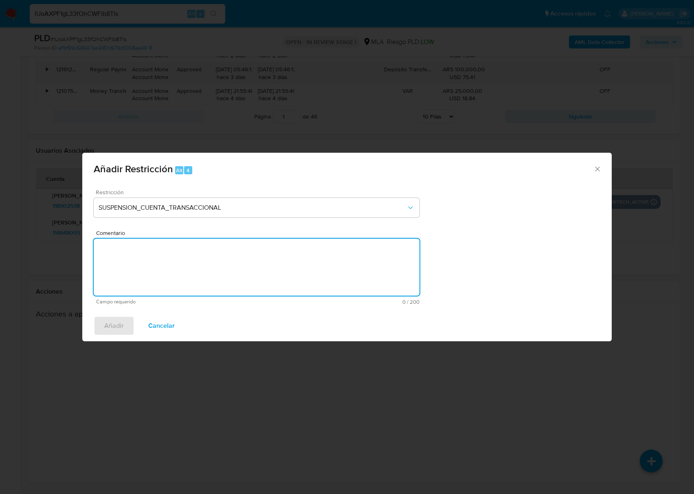
type textarea "a"
type textarea "AML"
click at [108, 329] on span "Añadir" at bounding box center [114, 326] width 20 height 18
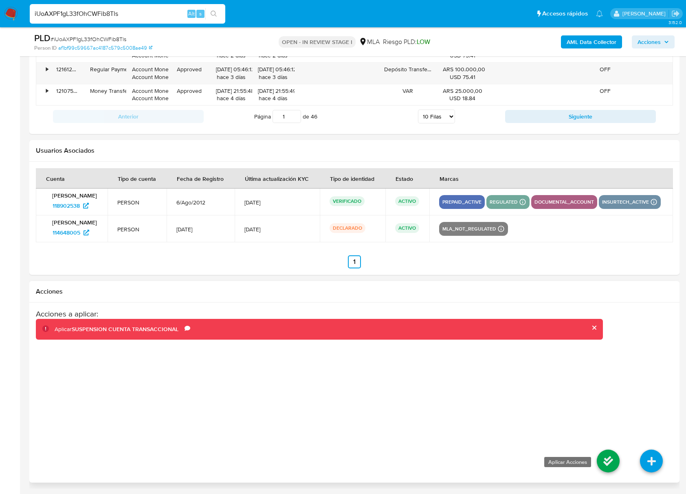
click at [603, 459] on icon at bounding box center [608, 461] width 23 height 23
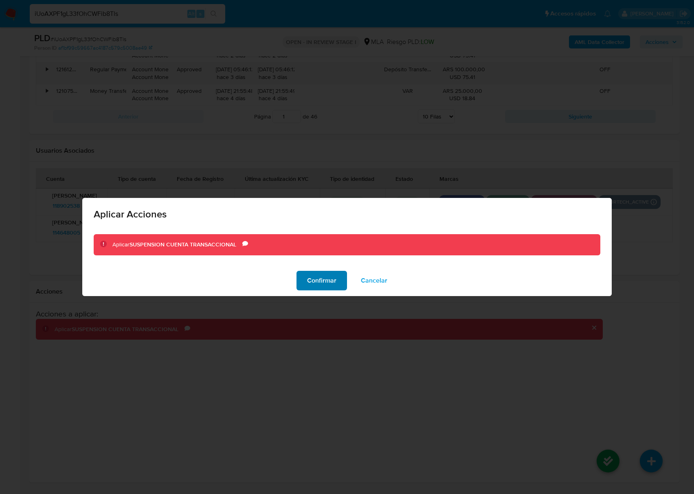
click at [312, 276] on span "Confirmar" at bounding box center [321, 281] width 29 height 18
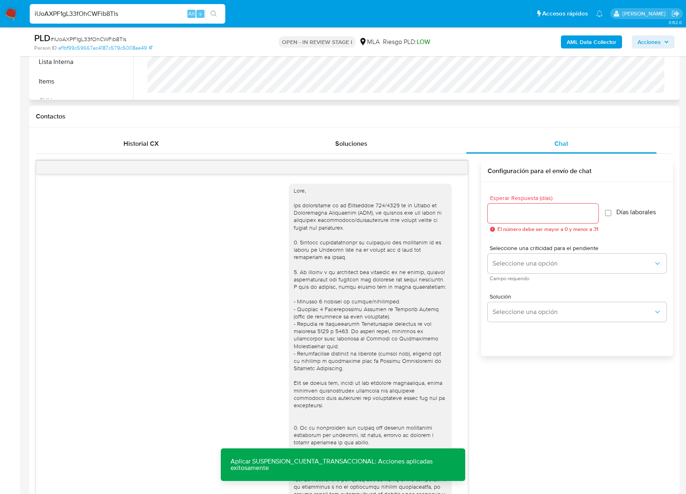
scroll to position [160, 0]
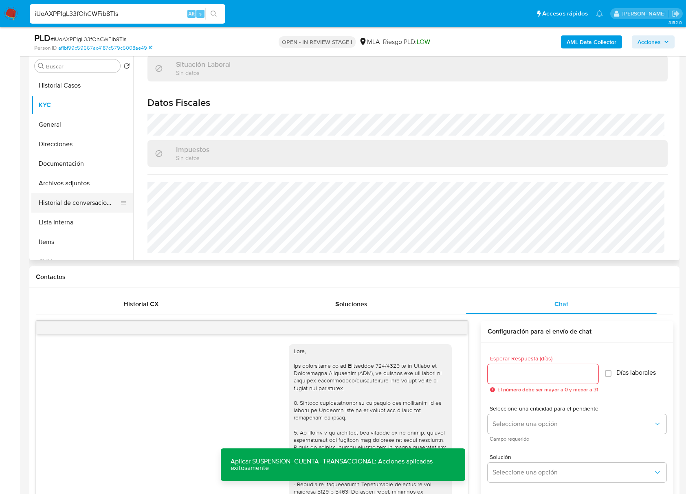
click at [89, 200] on button "Historial de conversaciones" at bounding box center [78, 203] width 95 height 20
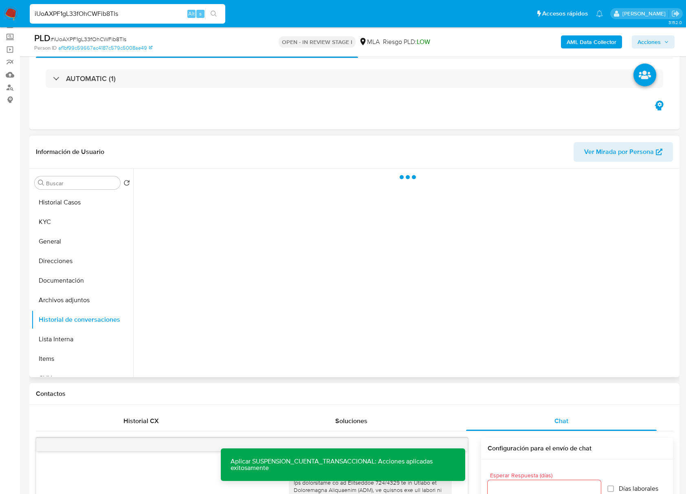
scroll to position [0, 0]
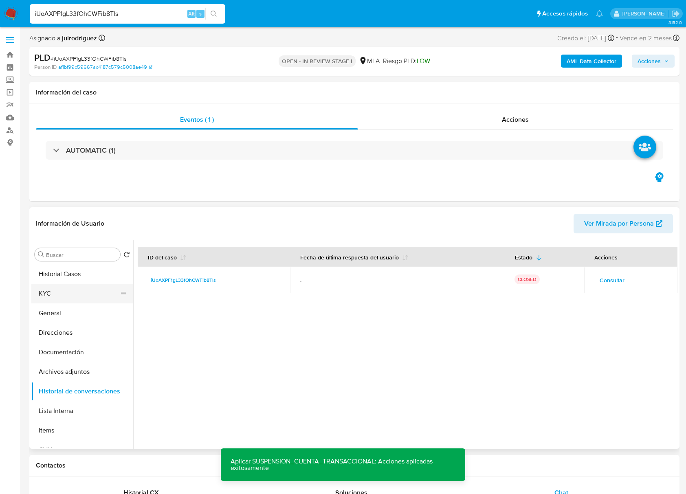
click at [71, 292] on button "KYC" at bounding box center [78, 294] width 95 height 20
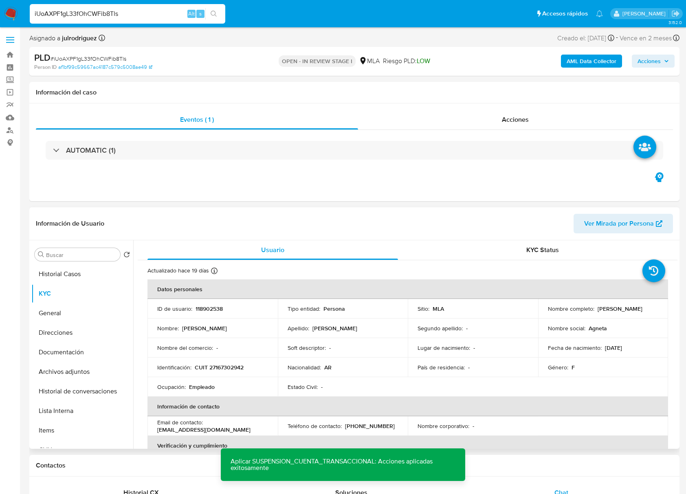
click at [219, 303] on td "ID de usuario : 118902538" at bounding box center [212, 309] width 130 height 20
click at [101, 61] on span "# iUoAXPF1gL33fOhCWFib8Tls" at bounding box center [89, 59] width 76 height 8
click at [577, 61] on b "AML Data Collector" at bounding box center [592, 61] width 50 height 13
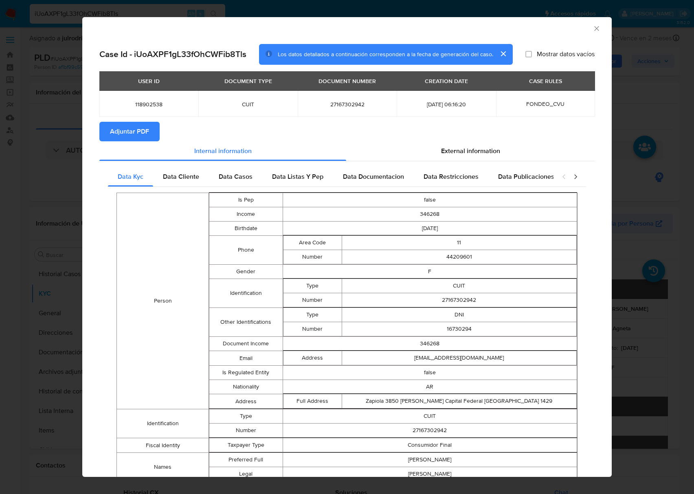
click at [593, 29] on icon "Cerrar ventana" at bounding box center [597, 28] width 8 height 8
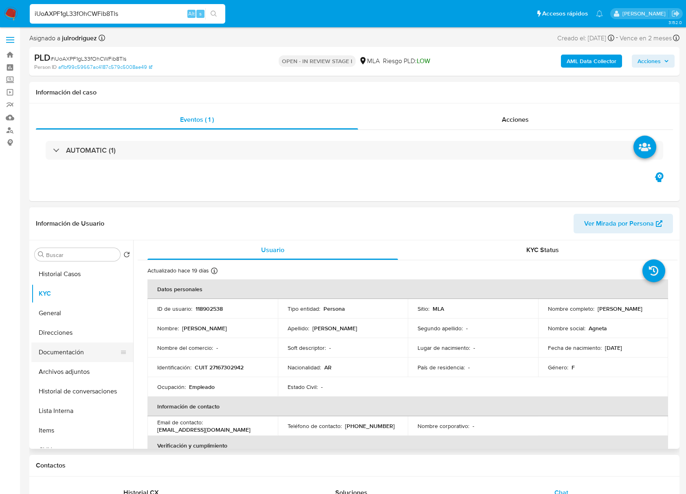
click at [74, 350] on button "Documentación" at bounding box center [78, 353] width 95 height 20
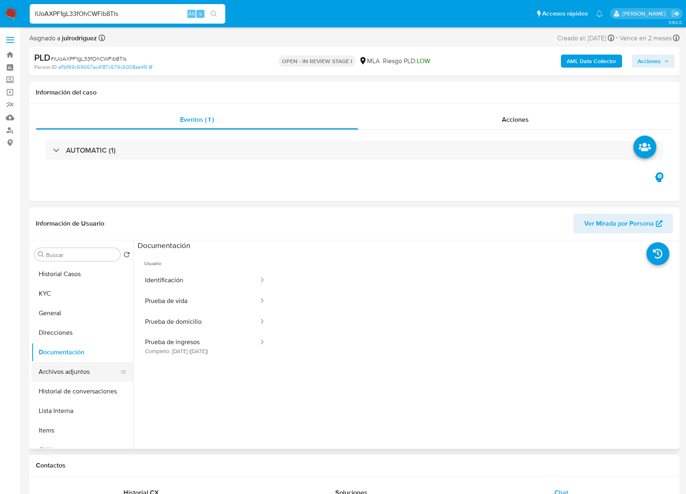
click at [93, 365] on button "Archivos adjuntos" at bounding box center [78, 372] width 95 height 20
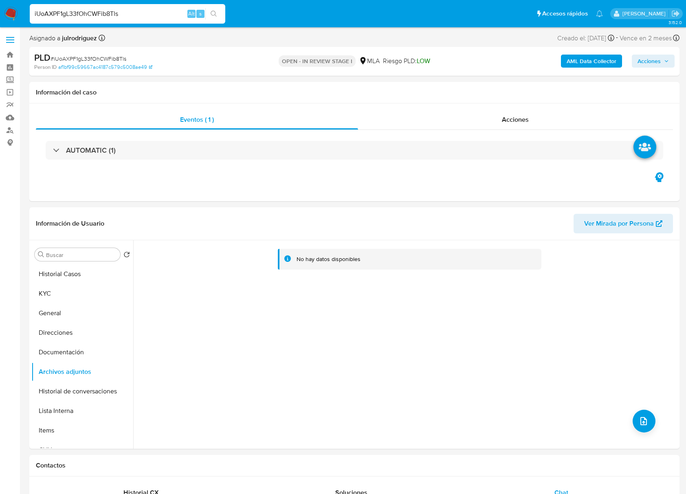
click at [582, 60] on b "AML Data Collector" at bounding box center [592, 61] width 50 height 13
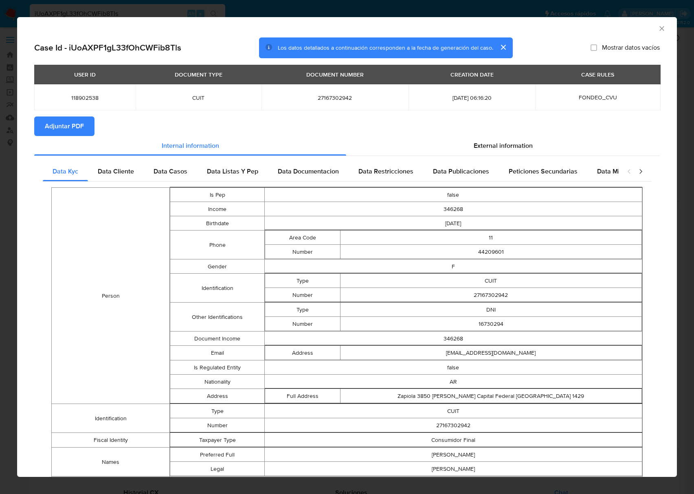
click at [48, 131] on span "Adjuntar PDF" at bounding box center [64, 126] width 39 height 18
drag, startPoint x: 654, startPoint y: 31, endPoint x: 649, endPoint y: 31, distance: 4.5
click at [658, 31] on icon "Cerrar ventana" at bounding box center [662, 28] width 8 height 8
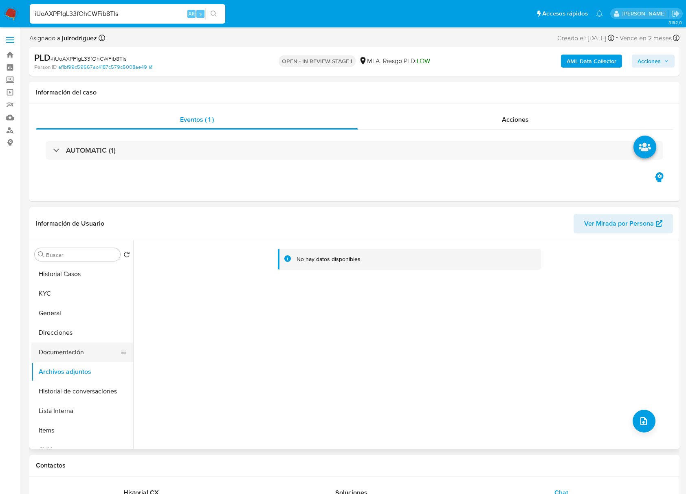
click at [72, 348] on button "Documentación" at bounding box center [78, 353] width 95 height 20
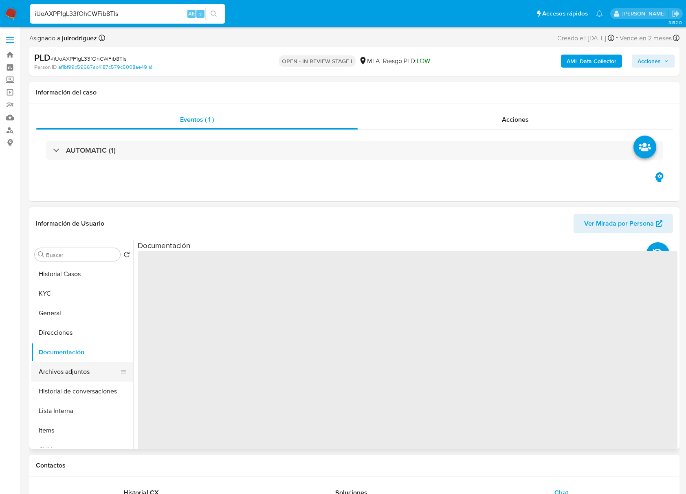
click at [72, 376] on button "Archivos adjuntos" at bounding box center [78, 372] width 95 height 20
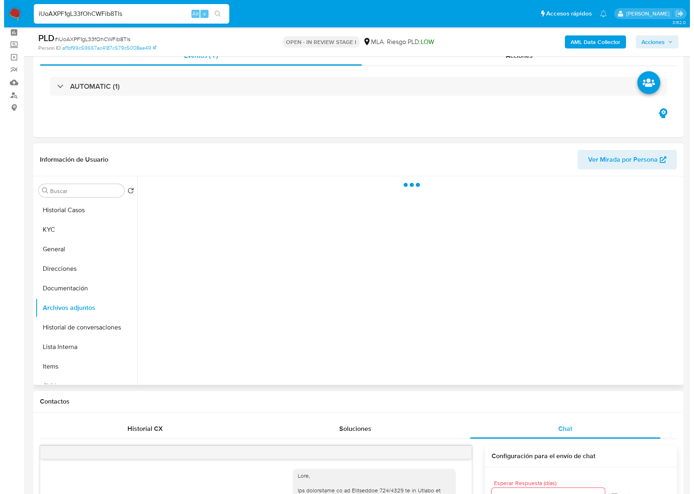
scroll to position [54, 0]
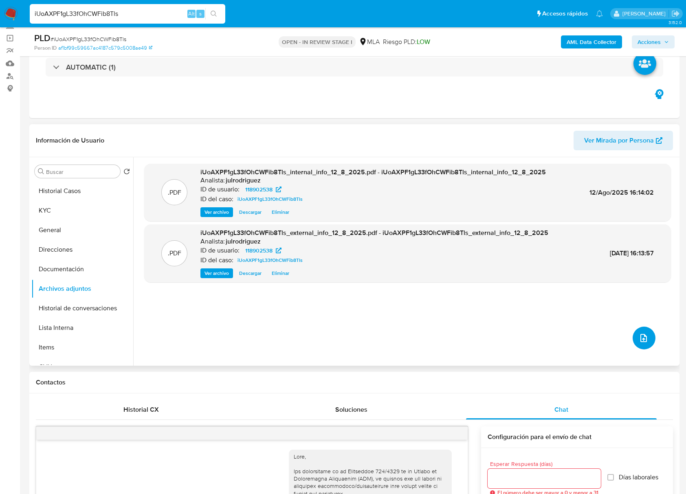
click at [638, 332] on button "upload-file" at bounding box center [643, 338] width 23 height 23
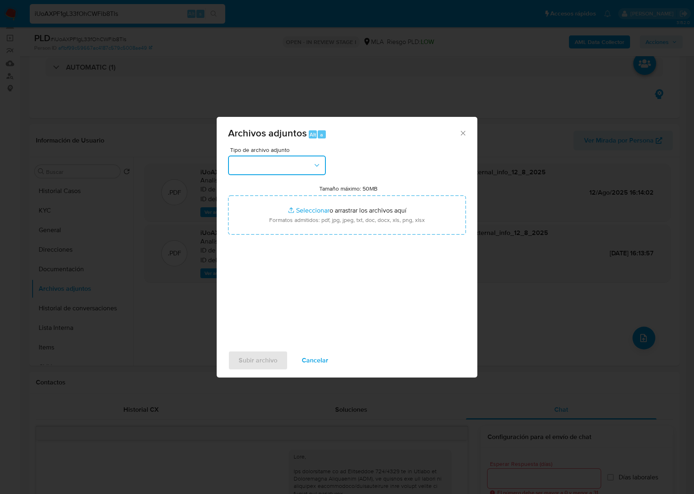
click at [274, 165] on button "button" at bounding box center [277, 166] width 98 height 20
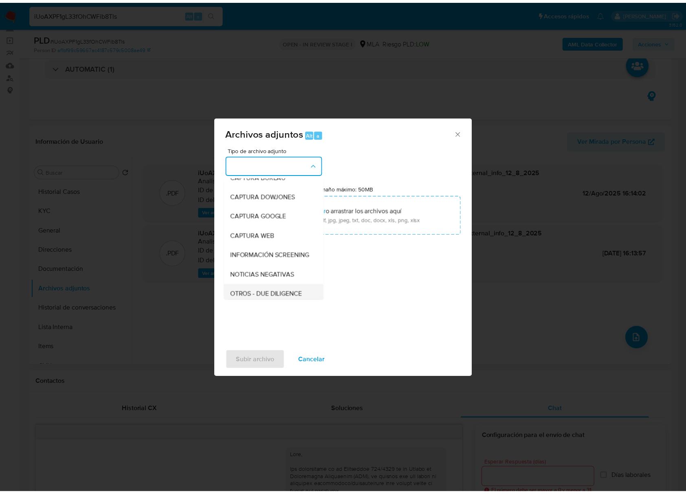
scroll to position [108, 0]
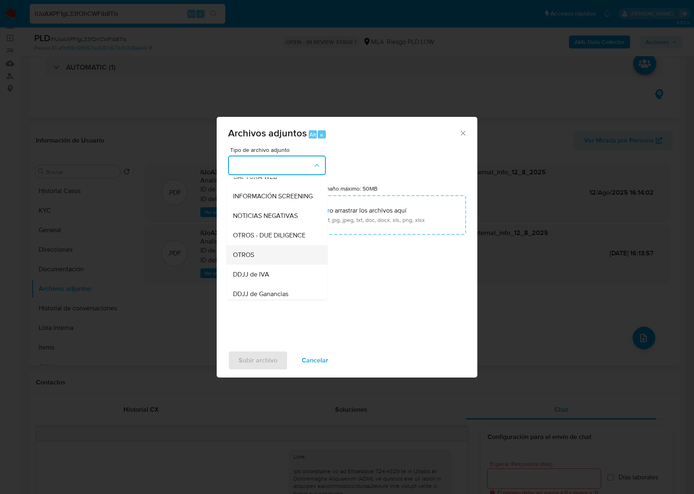
click at [252, 258] on span "OTROS" at bounding box center [243, 255] width 21 height 8
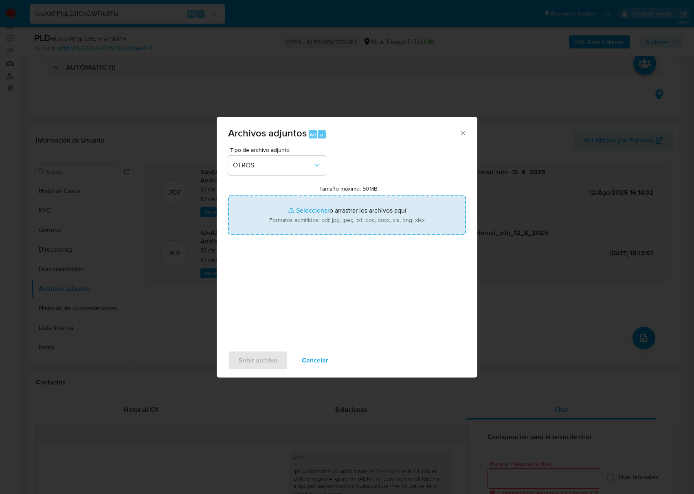
click at [360, 209] on input "Tamaño máximo: 50MB Seleccionar archivos" at bounding box center [347, 214] width 238 height 39
type input "C:\fakepath\Maria Ines Cueto - NOSIS - JUL 2025.pdf"
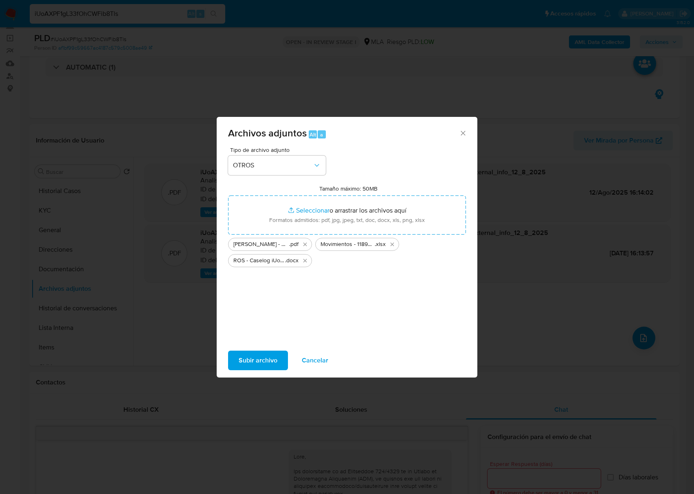
click at [276, 354] on span "Subir archivo" at bounding box center [258, 360] width 39 height 18
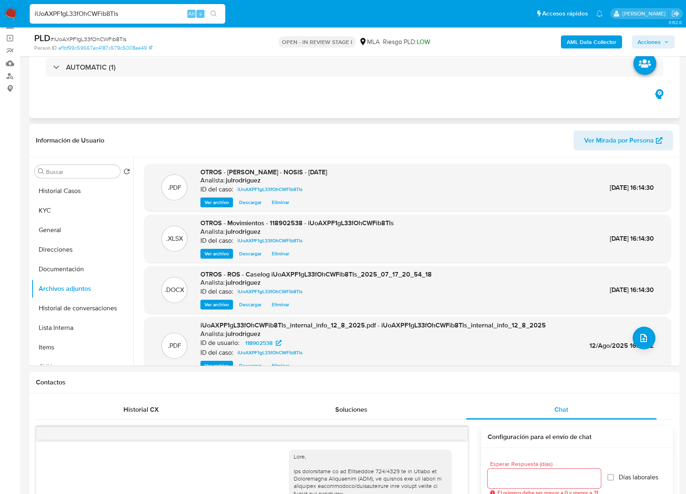
click at [469, 103] on div "Eventos ( 1 ) Acciones AUTOMATIC (1)" at bounding box center [354, 69] width 650 height 98
click at [649, 42] on span "Acciones" at bounding box center [648, 41] width 23 height 13
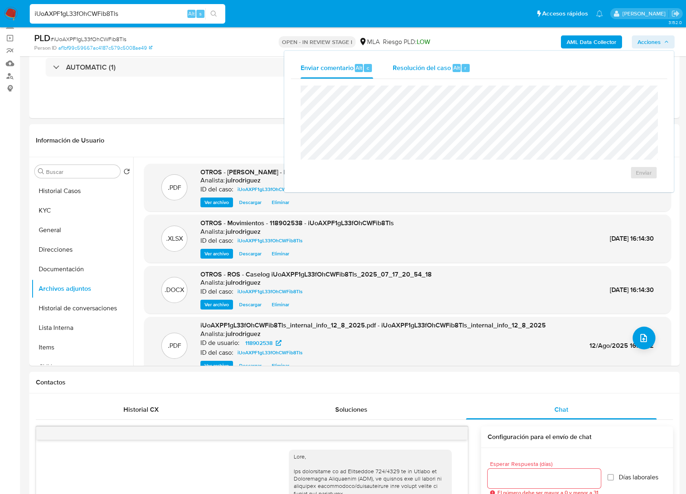
click at [453, 69] on span "Alt" at bounding box center [456, 68] width 7 height 8
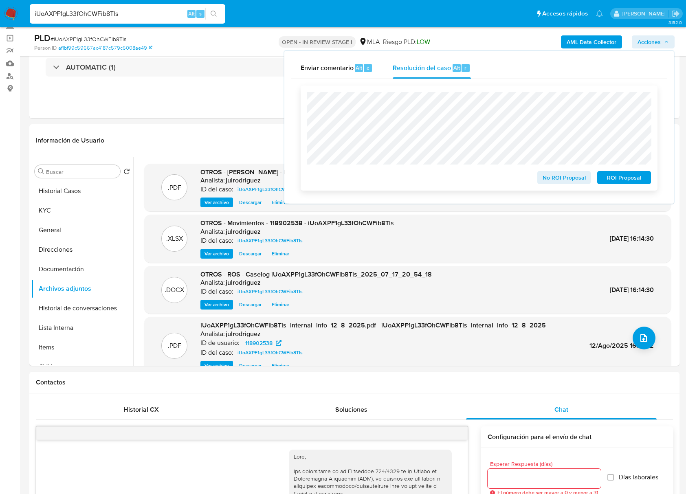
click at [612, 173] on span "ROI Proposal" at bounding box center [624, 177] width 42 height 11
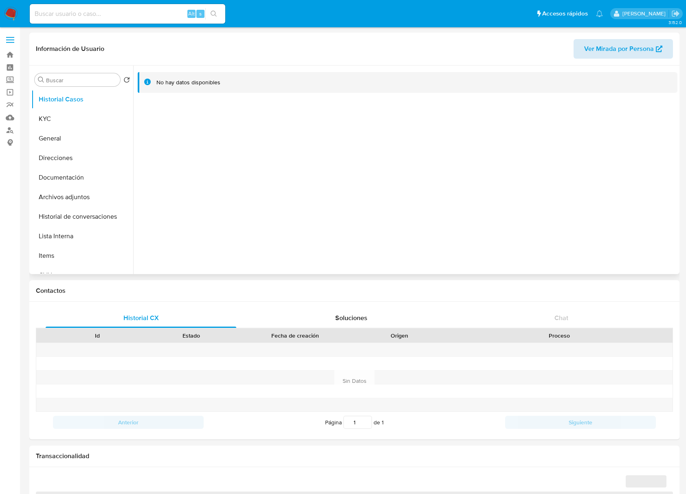
select select "10"
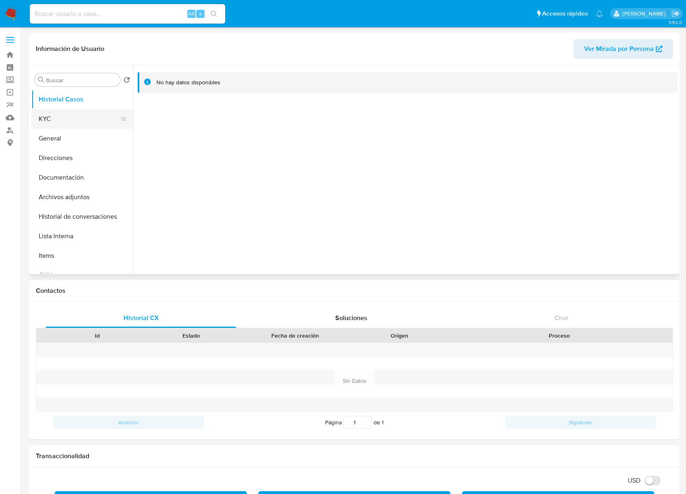
click at [73, 109] on button "KYC" at bounding box center [78, 119] width 95 height 20
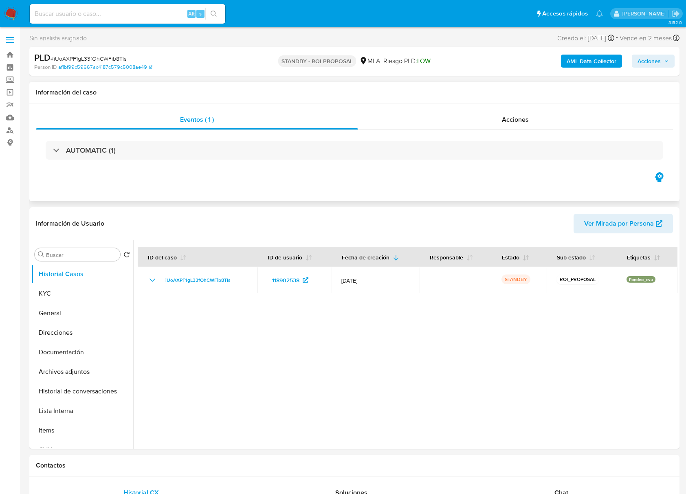
select select "10"
click at [129, 14] on input at bounding box center [127, 14] width 195 height 11
paste input "zcK0THkNK5anJSnwVjC24B5y"
type input "zcK0THkNK5anJSnwVjC24B5y"
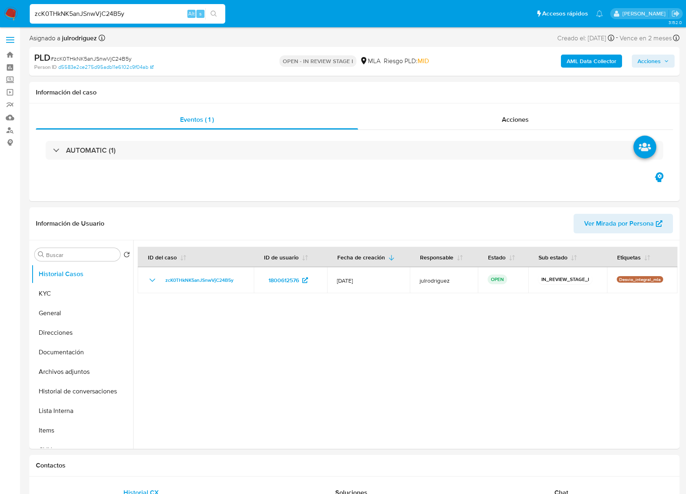
select select "10"
click at [72, 289] on button "KYC" at bounding box center [78, 294] width 95 height 20
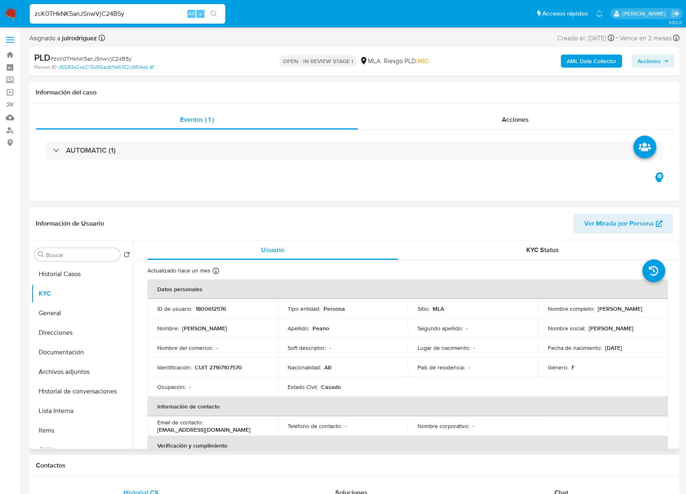
drag, startPoint x: 595, startPoint y: 309, endPoint x: 645, endPoint y: 313, distance: 50.7
click at [645, 313] on td "Nombre completo : Analia Perla Peano" at bounding box center [603, 309] width 130 height 20
copy p "Analia Perla Peano"
click at [217, 305] on p "1800612576" at bounding box center [210, 308] width 31 height 7
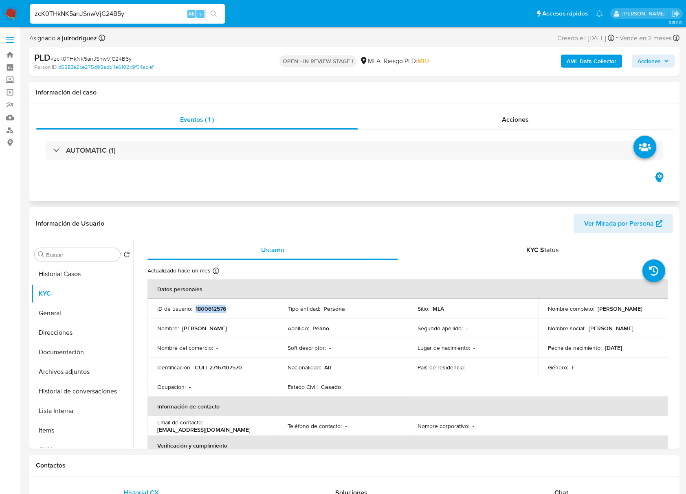
copy p "1800612576"
click at [123, 59] on span "# zcK0THkNK5anJSnwVjC24B5y" at bounding box center [91, 59] width 81 height 8
copy span "zcK0THkNK5anJSnwVjC24B5y"
click at [228, 367] on p "CUIT 27167107570" at bounding box center [218, 367] width 47 height 7
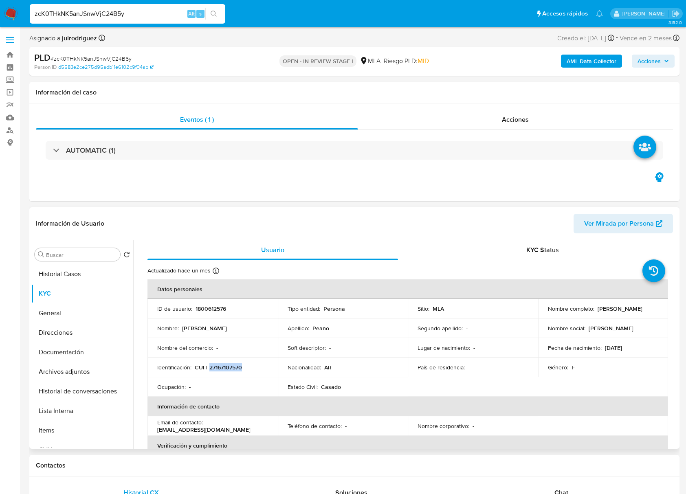
click at [228, 367] on p "CUIT 27167107570" at bounding box center [218, 367] width 47 height 7
copy p "27167107570"
click at [222, 307] on p "1800612576" at bounding box center [210, 308] width 31 height 7
copy p "1800612576"
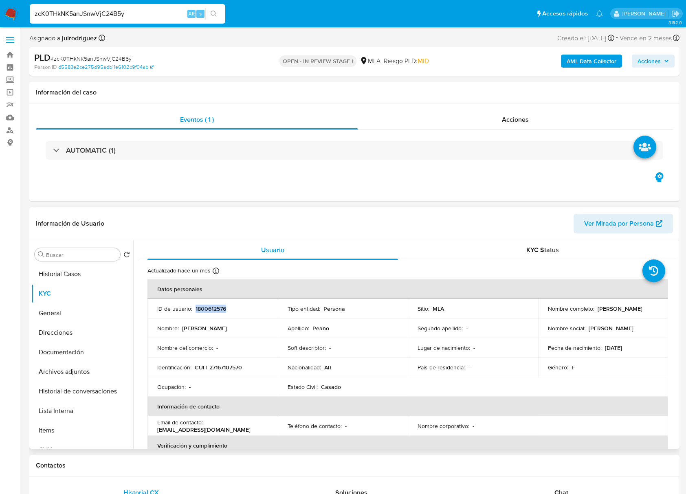
drag, startPoint x: 596, startPoint y: 308, endPoint x: 649, endPoint y: 314, distance: 53.3
click at [649, 314] on td "Nombre completo : Analia Perla Peano" at bounding box center [603, 309] width 130 height 20
copy p "[PERSON_NAME]"
click at [235, 366] on p "CUIT 27167107570" at bounding box center [218, 367] width 47 height 7
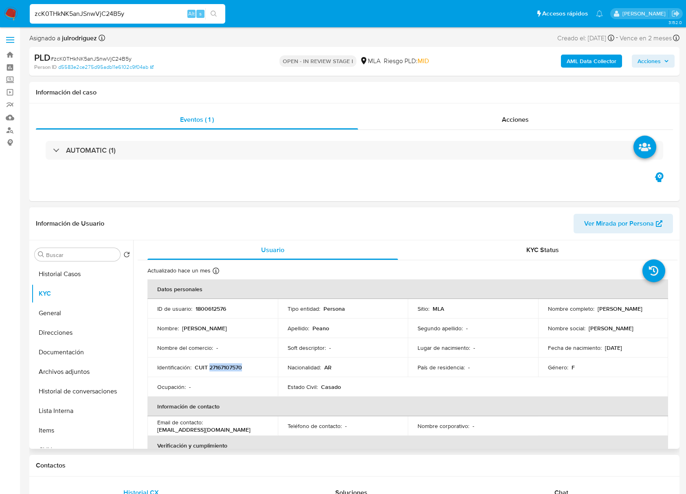
click at [235, 366] on p "CUIT 27167107570" at bounding box center [218, 367] width 47 height 7
copy p "27167107570"
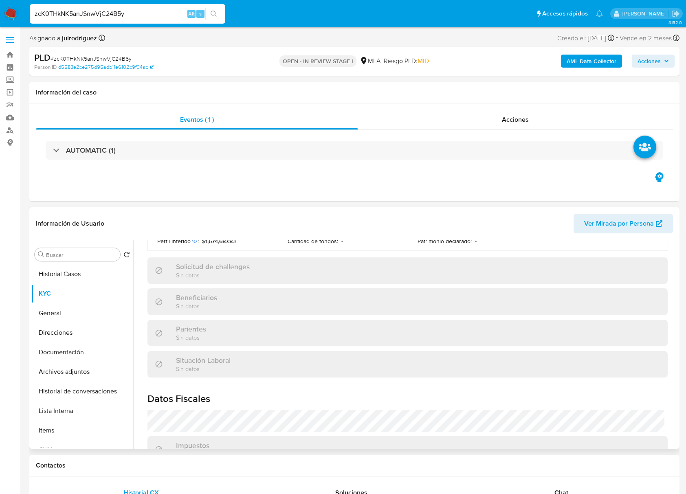
scroll to position [429, 0]
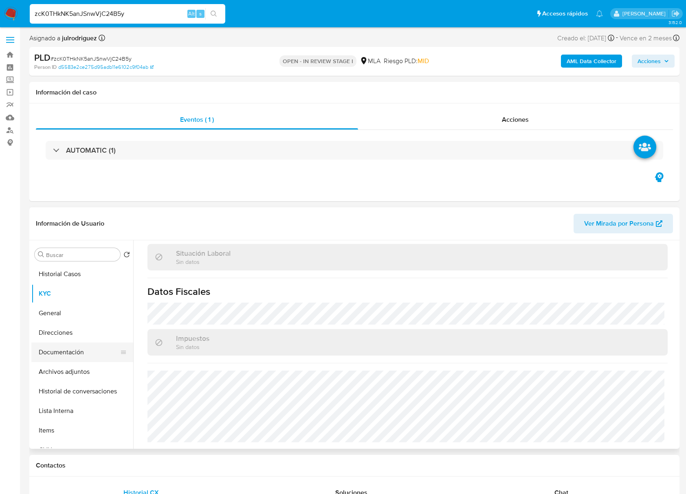
click at [46, 354] on button "Documentación" at bounding box center [78, 353] width 95 height 20
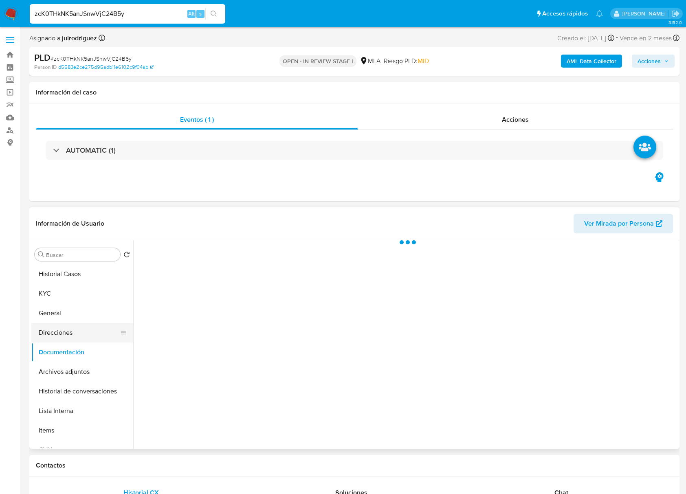
scroll to position [0, 0]
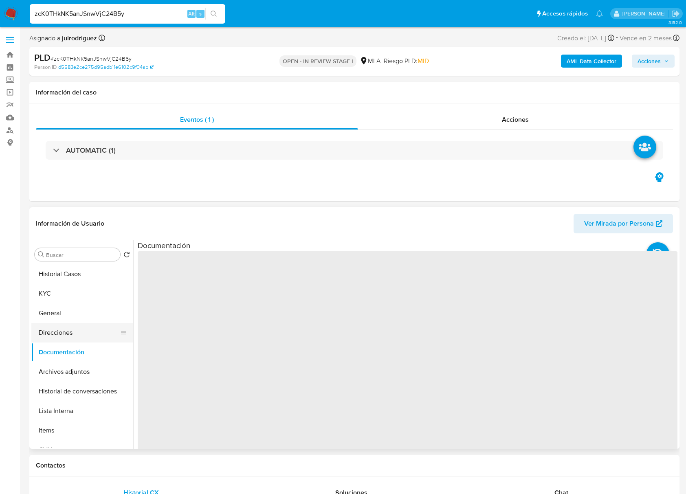
click at [49, 334] on button "Direcciones" at bounding box center [78, 333] width 95 height 20
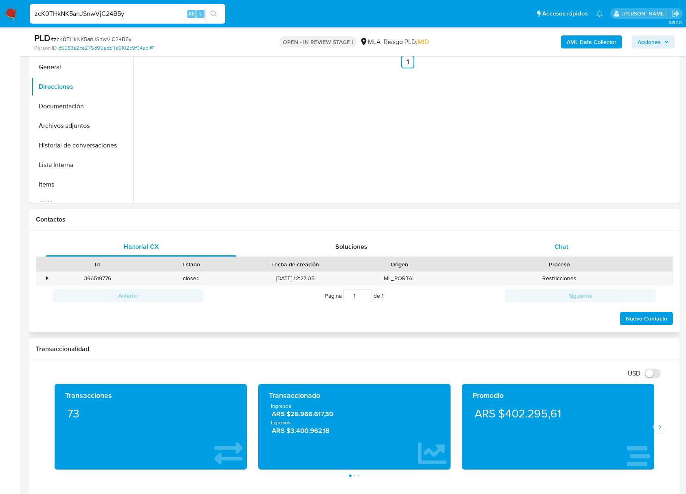
click at [565, 242] on span "Chat" at bounding box center [561, 246] width 14 height 9
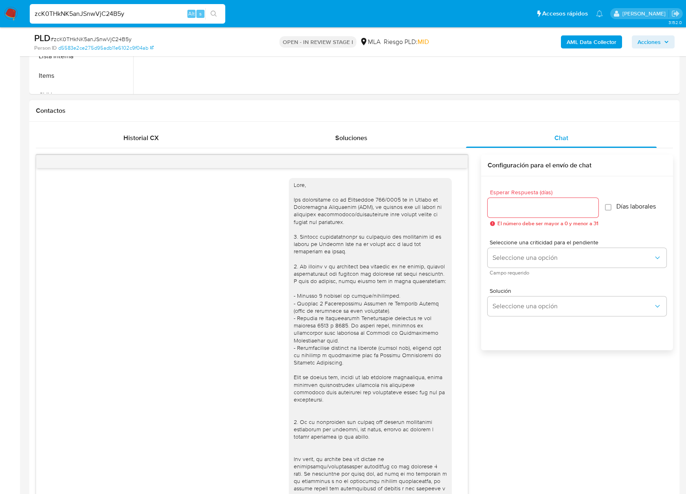
scroll to position [334, 0]
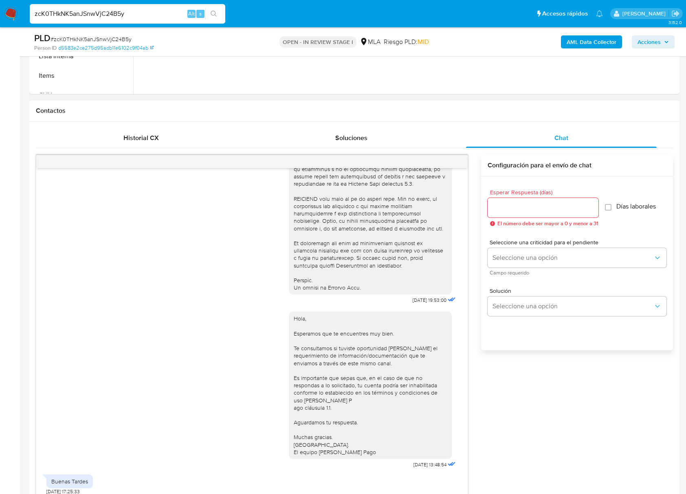
click at [540, 204] on input "Esperar Respuesta (días)" at bounding box center [543, 207] width 111 height 11
type input "2"
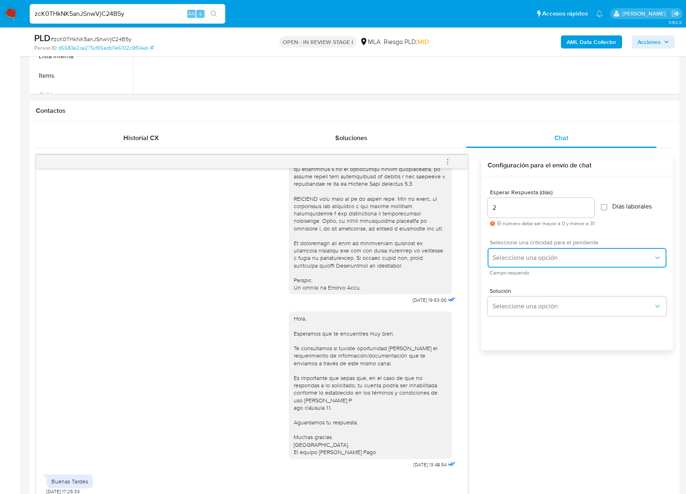
click at [534, 259] on span "Seleccione una opción" at bounding box center [572, 258] width 161 height 8
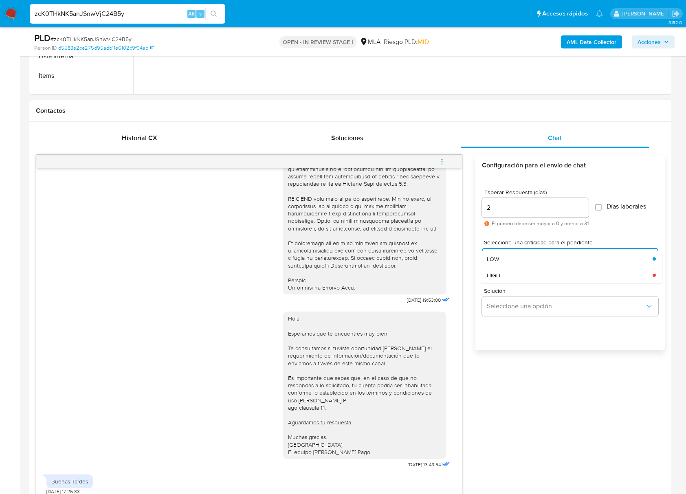
click at [515, 284] on div "Solución Seleccione una opción" at bounding box center [570, 303] width 176 height 44
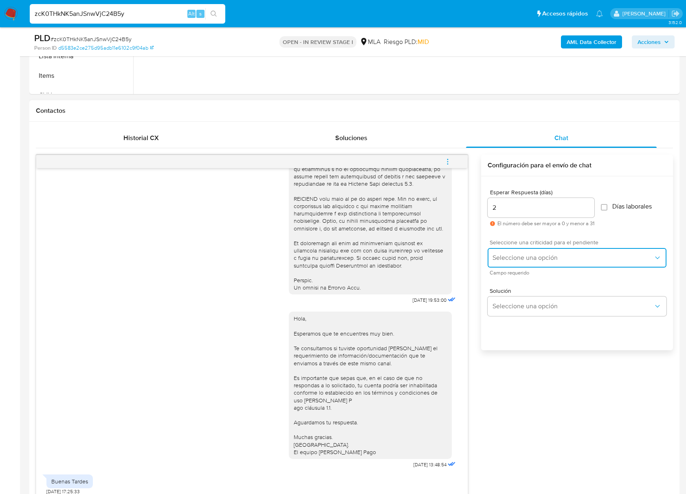
click at [513, 256] on span "Seleccione una opción" at bounding box center [572, 258] width 161 height 8
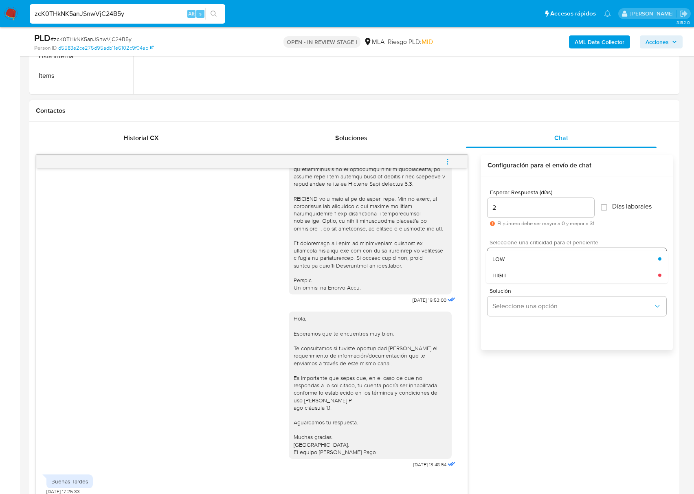
click at [506, 283] on div "HIGH" at bounding box center [575, 275] width 166 height 16
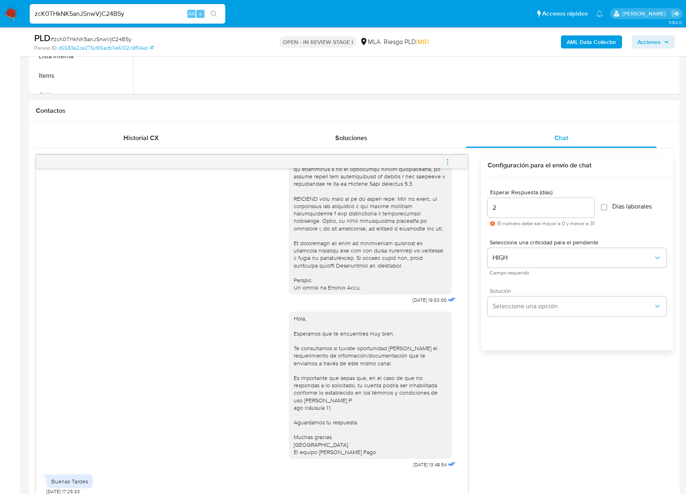
click at [511, 295] on div "Solución Seleccione una opción" at bounding box center [577, 302] width 179 height 28
click at [523, 311] on button "Seleccione una opción" at bounding box center [577, 306] width 179 height 20
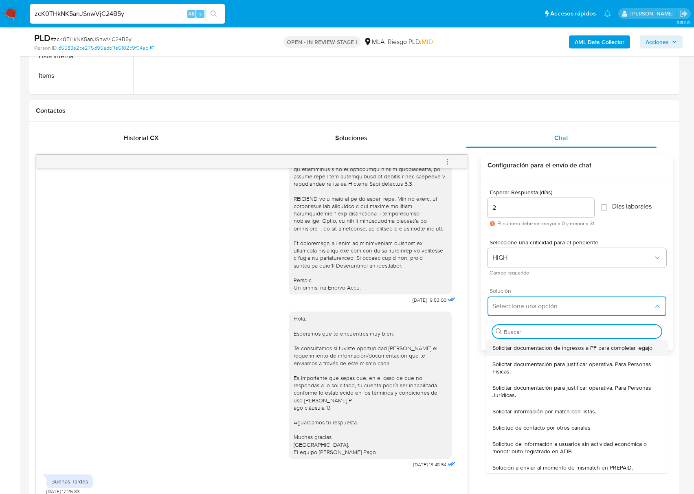
click at [528, 349] on span "Solicitar documentacion de ingresos a PF para completar legajo" at bounding box center [572, 347] width 160 height 7
type textarea "Lore, Ip dolorsi am con adipiscinge seddoeiusmo te in utlabo et Dolorem Aliq, e…"
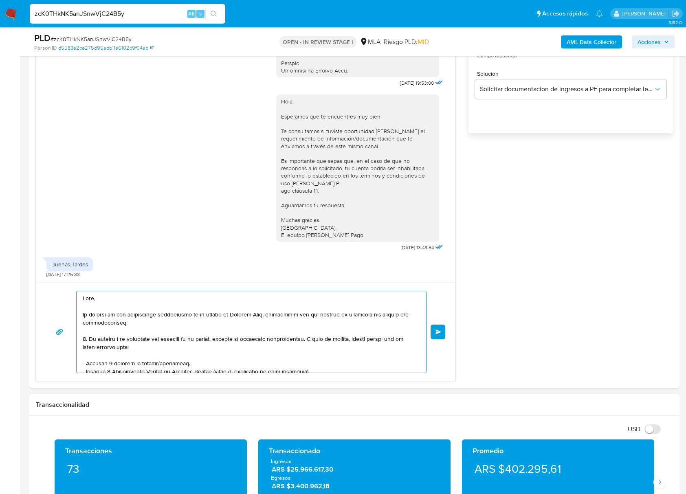
scroll to position [38, 0]
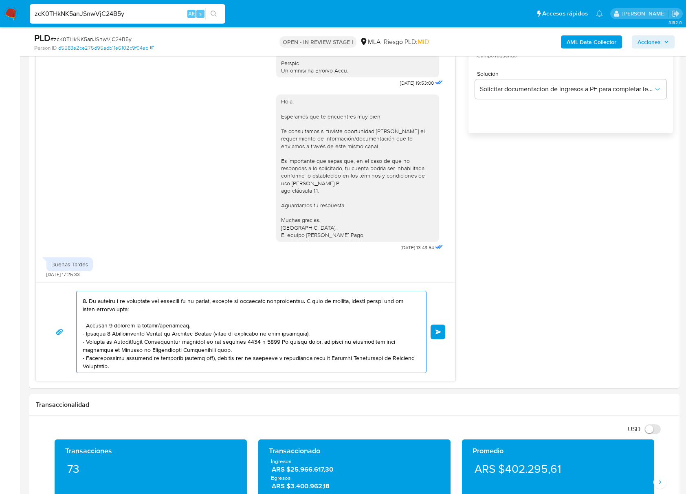
drag, startPoint x: 104, startPoint y: 317, endPoint x: 312, endPoint y: 503, distance: 279.2
click at [312, 494] on html "Pausado Ver notificaciones zcK0THkNK5anJSnwVjC24B5y Alt s Accesos rápidos Presi…" at bounding box center [343, 430] width 686 height 1946
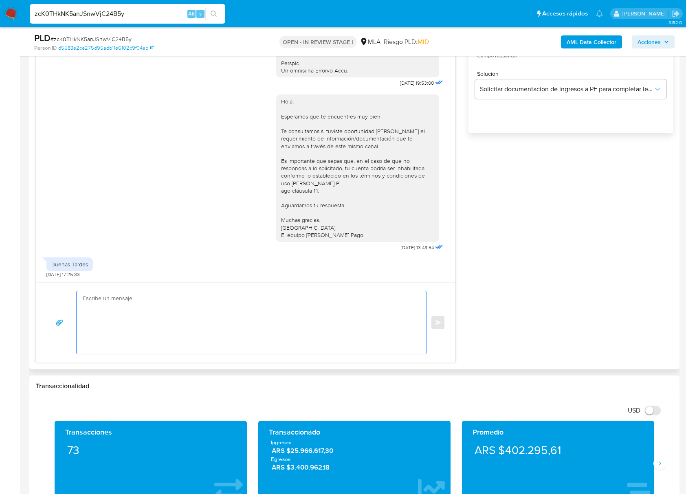
scroll to position [0, 0]
paste textarea "Buenas tardes, Queremos aclararte que la Resolución General ARCA 5696/2025 indi…"
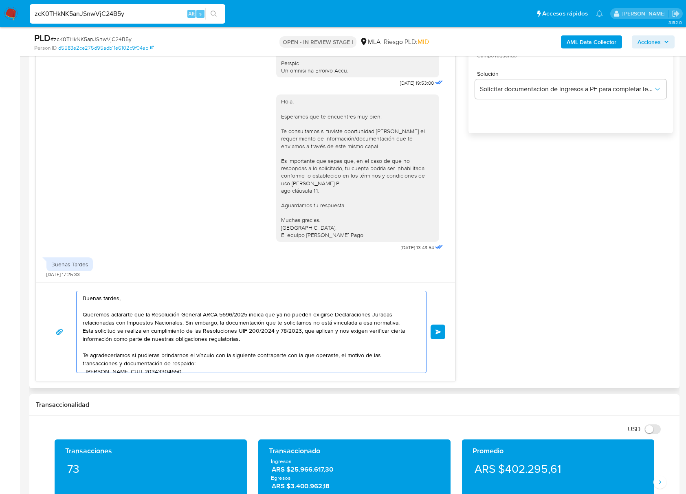
scroll to position [62, 0]
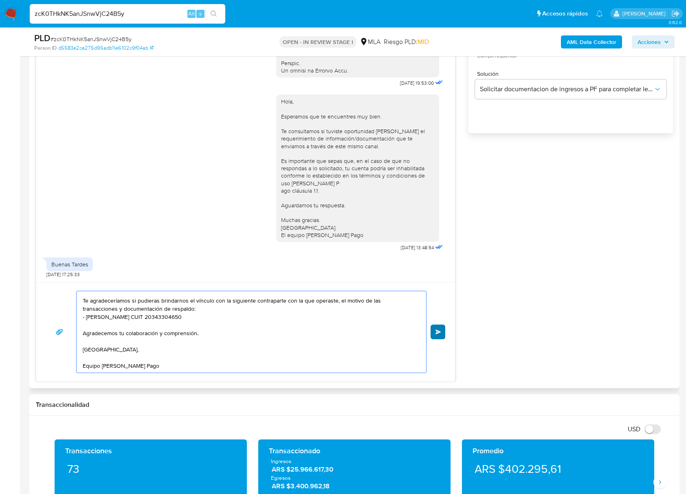
type textarea "Buenas tardes, Queremos aclararte que la Resolución General ARCA 5696/2025 indi…"
click at [438, 331] on span "Enviar" at bounding box center [438, 331] width 6 height 5
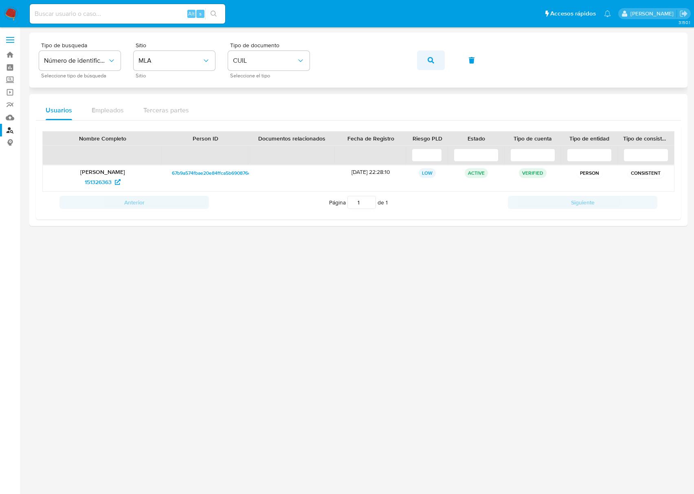
click at [435, 55] on button "button" at bounding box center [431, 61] width 28 height 20
click at [98, 181] on span "176658022" at bounding box center [98, 182] width 28 height 13
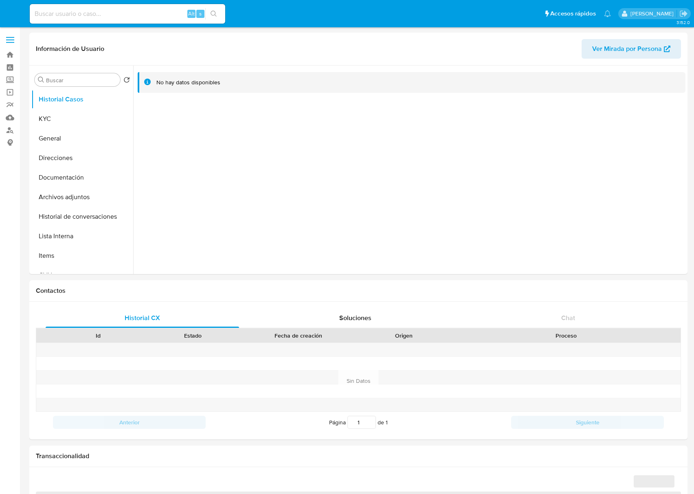
select select "10"
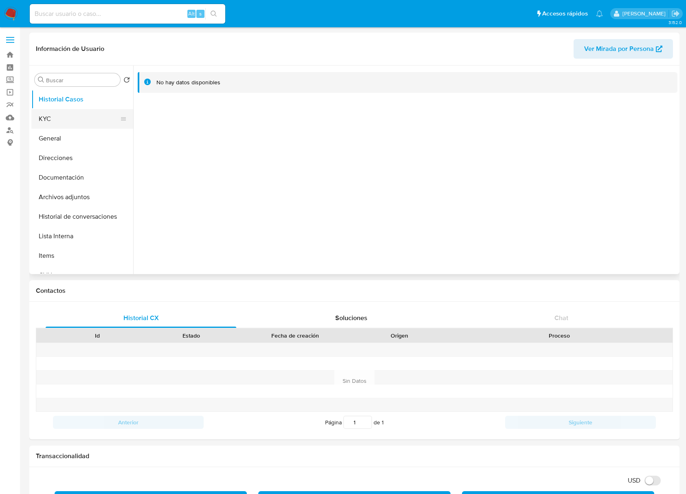
click at [48, 112] on button "KYC" at bounding box center [78, 119] width 95 height 20
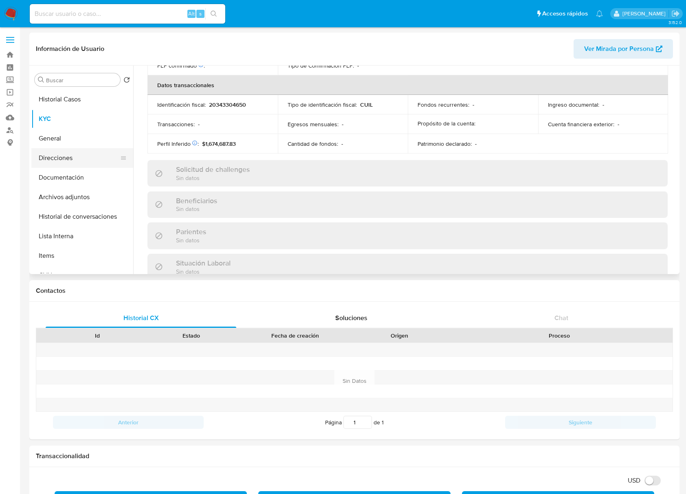
scroll to position [429, 0]
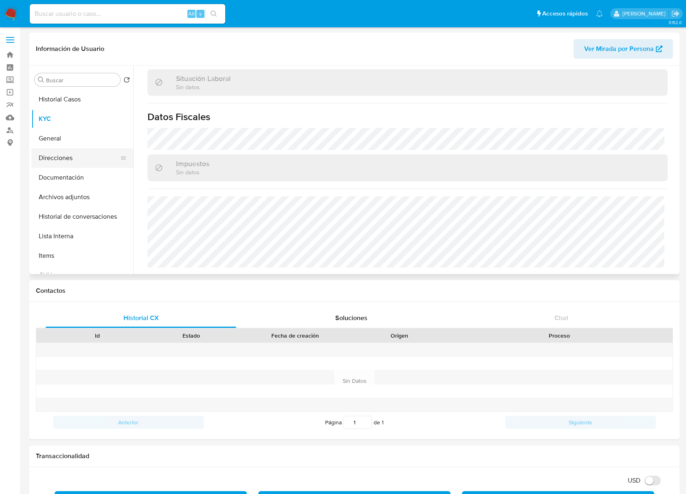
click at [44, 154] on button "Direcciones" at bounding box center [78, 158] width 95 height 20
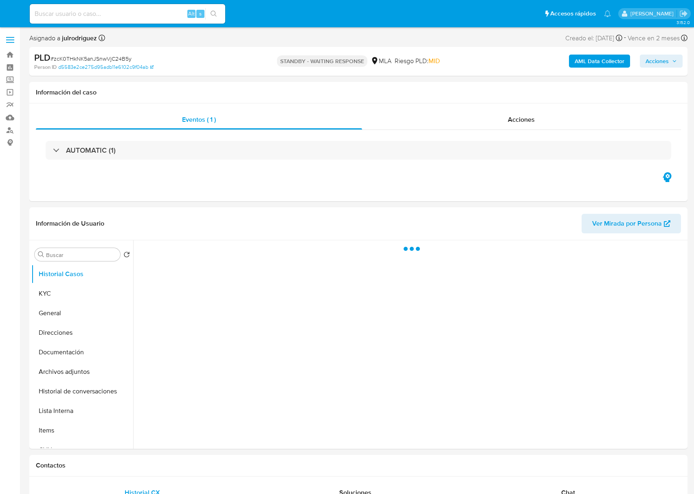
select select "10"
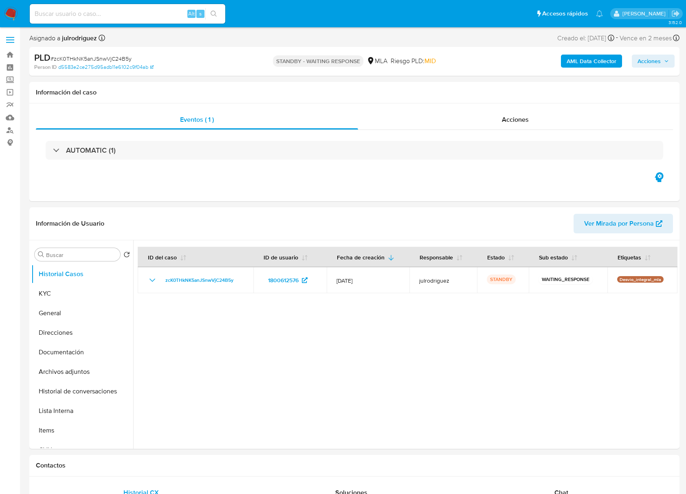
click at [108, 16] on input at bounding box center [127, 14] width 195 height 11
paste input "Zv7GtguQiroFIjemguk5MIqJ"
type input "Zv7GtguQiroFIjemguk5MIqJ"
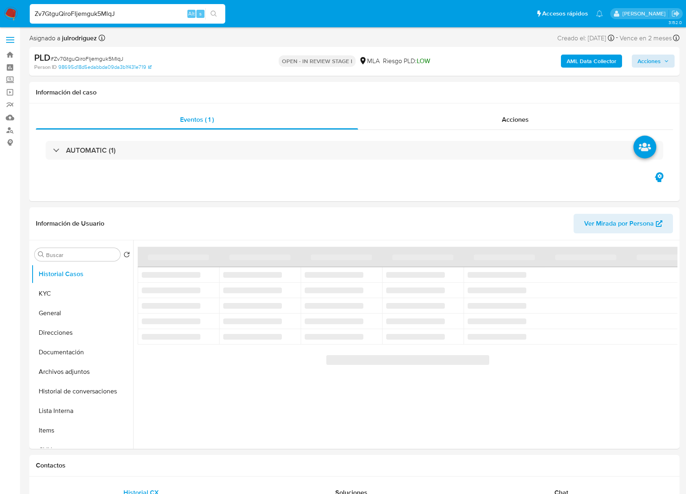
select select "10"
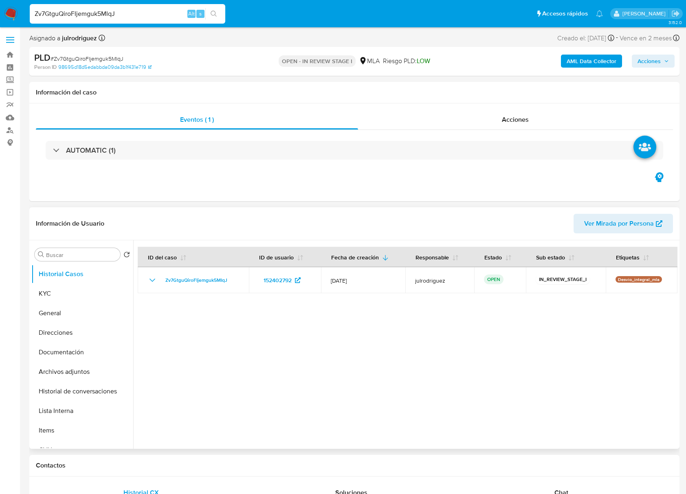
drag, startPoint x: 308, startPoint y: 379, endPoint x: 313, endPoint y: 362, distance: 17.5
click at [308, 379] on div at bounding box center [405, 344] width 544 height 209
click at [65, 289] on button "KYC" at bounding box center [78, 294] width 95 height 20
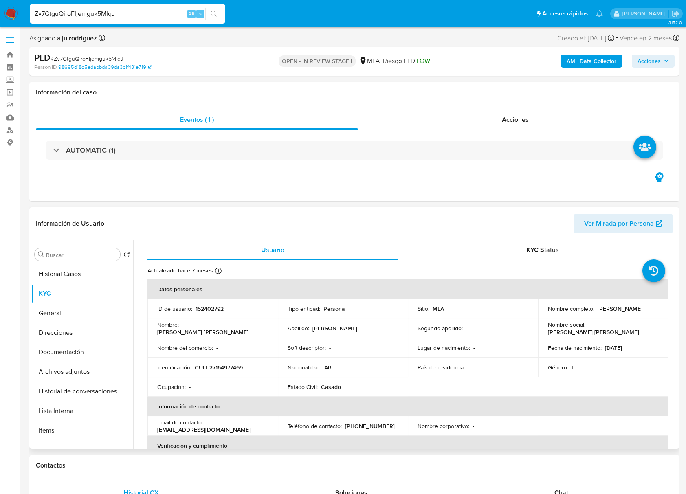
drag, startPoint x: 543, startPoint y: 311, endPoint x: 628, endPoint y: 312, distance: 85.1
click at [628, 312] on td "Nombre completo : Alejandra Cecilia Sanchez" at bounding box center [603, 309] width 130 height 20
copy p "[PERSON_NAME]"
drag, startPoint x: 543, startPoint y: 312, endPoint x: 626, endPoint y: 312, distance: 82.7
click at [626, 312] on td "Nombre completo : Alejandra Cecilia Sanchez" at bounding box center [603, 309] width 130 height 20
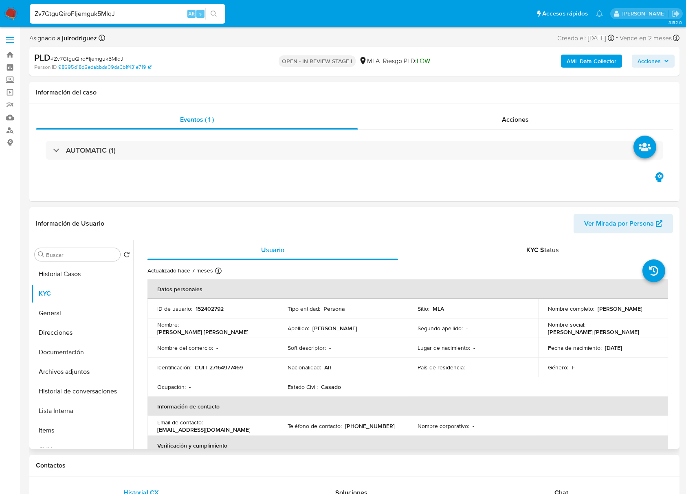
copy p "[PERSON_NAME]"
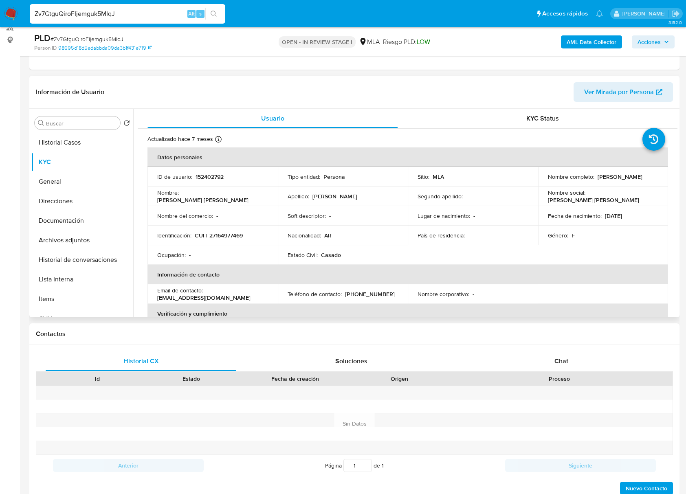
scroll to position [41, 0]
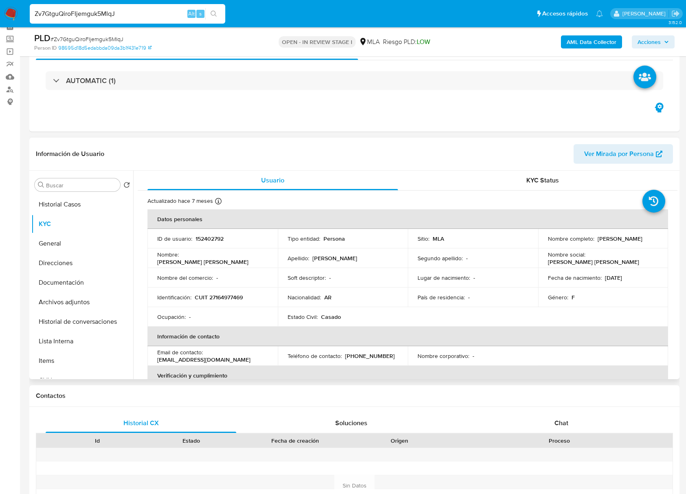
click at [219, 235] on td "ID de usuario : 152402792" at bounding box center [212, 239] width 130 height 20
copy p "152402792"
click at [108, 40] on span "# Zv7GtguQiroFIjemguk5MIqJ" at bounding box center [87, 39] width 73 height 8
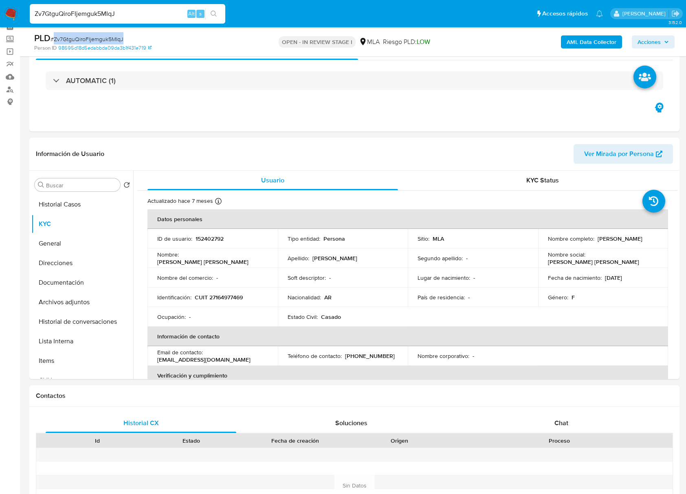
copy span "Zv7GtguQiroFIjemguk5MIqJ"
click at [227, 305] on td "Identificación : CUIT 27164977469" at bounding box center [212, 298] width 130 height 20
click at [224, 300] on p "CUIT 27164977469" at bounding box center [219, 297] width 48 height 7
click at [224, 299] on p "CUIT 27164977469" at bounding box center [219, 297] width 48 height 7
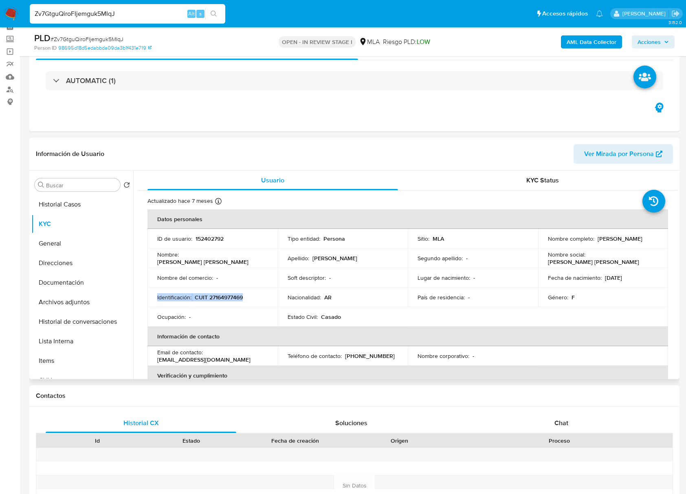
click at [224, 299] on p "CUIT 27164977469" at bounding box center [219, 297] width 48 height 7
click at [224, 297] on p "CUIT 27164977469" at bounding box center [219, 297] width 48 height 7
click at [211, 237] on p "152402792" at bounding box center [209, 238] width 28 height 7
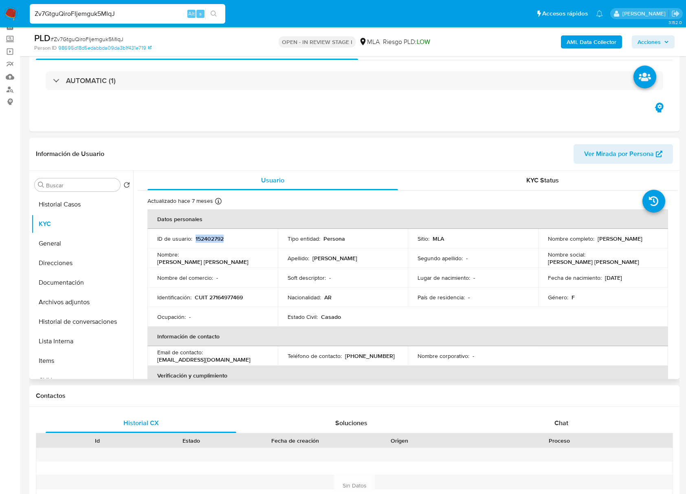
click at [211, 237] on p "152402792" at bounding box center [209, 238] width 28 height 7
copy p "152402792"
drag, startPoint x: 545, startPoint y: 242, endPoint x: 626, endPoint y: 243, distance: 81.9
click at [626, 243] on td "Nombre completo : Alejandra Cecilia Sanchez" at bounding box center [603, 239] width 130 height 20
copy p "Alejandra Cecilia Sanchez"
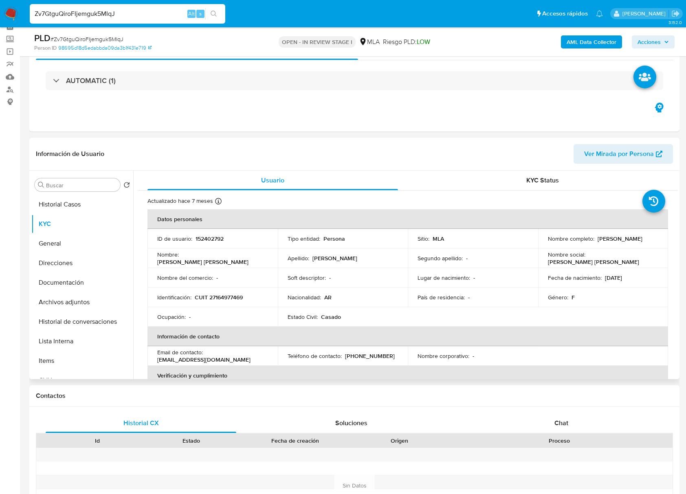
click at [206, 294] on p "CUIT 27164977469" at bounding box center [219, 297] width 48 height 7
click at [213, 294] on p "CUIT 27164977469" at bounding box center [219, 297] width 48 height 7
click at [220, 295] on p "CUIT 27164977469" at bounding box center [219, 297] width 48 height 7
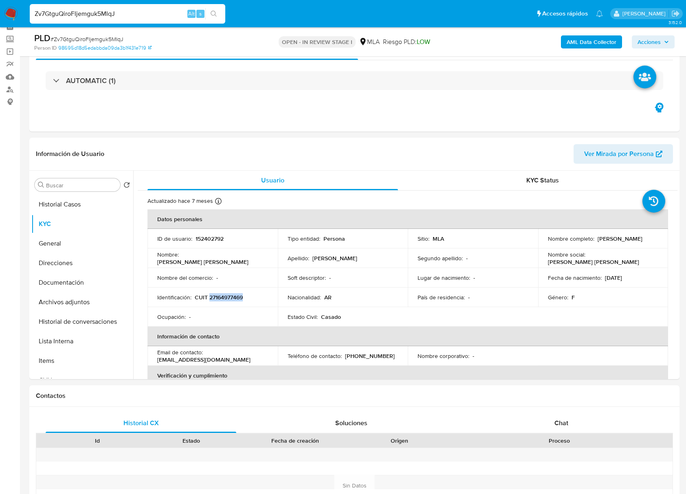
copy p "27164977469"
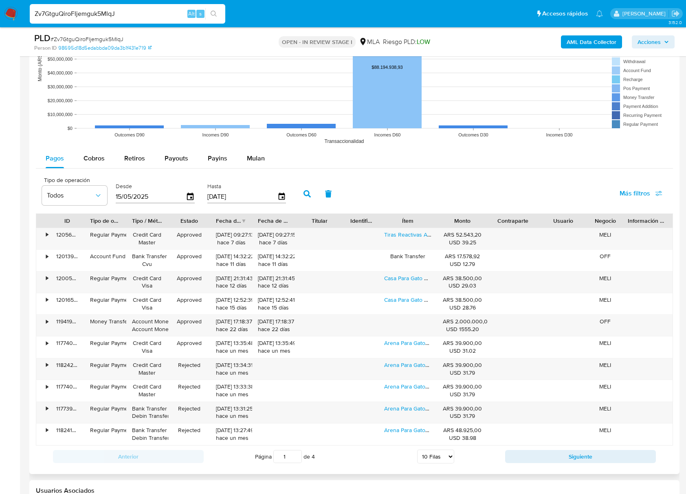
scroll to position [760, 0]
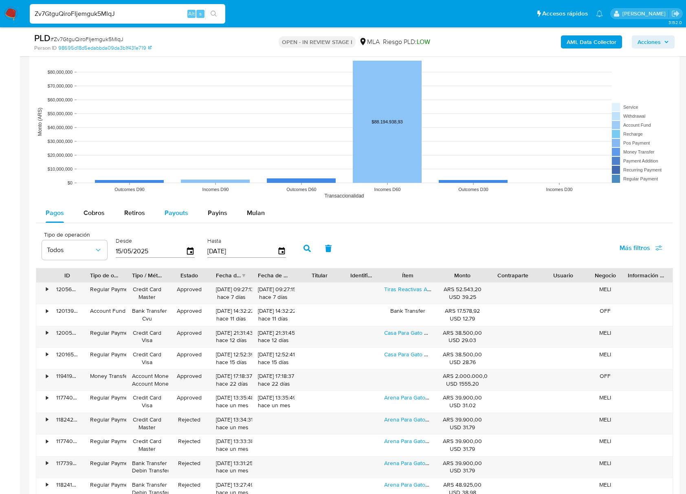
click at [182, 211] on span "Payouts" at bounding box center [177, 212] width 24 height 9
select select "10"
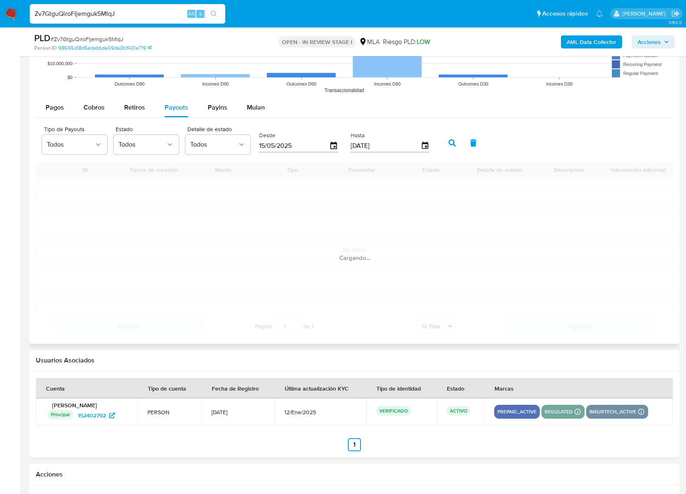
scroll to position [869, 0]
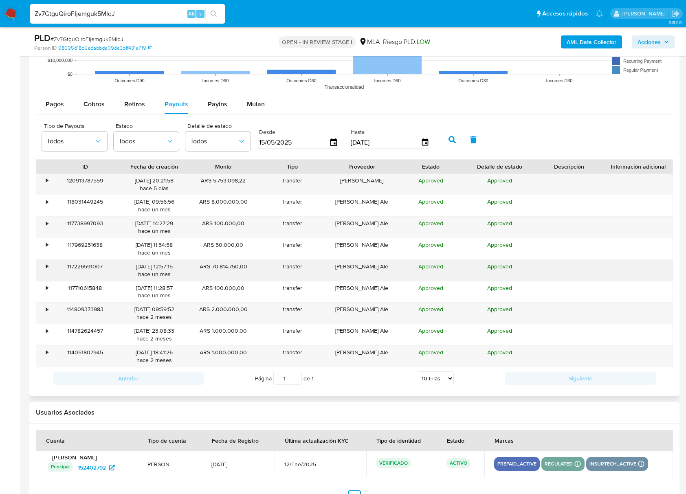
drag, startPoint x: 349, startPoint y: 269, endPoint x: 404, endPoint y: 267, distance: 55.8
click at [404, 267] on div "• 117226591007 07/07/2025 12:57:15 hace un mes ARS 70.814.750,00 transfer Sanch…" at bounding box center [354, 270] width 636 height 21
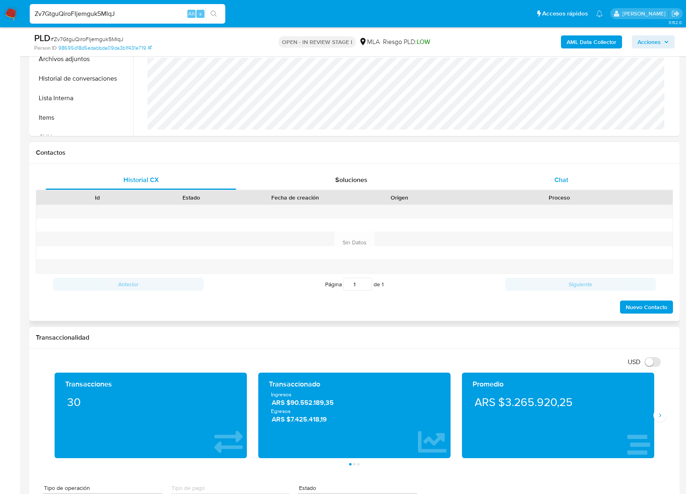
scroll to position [271, 0]
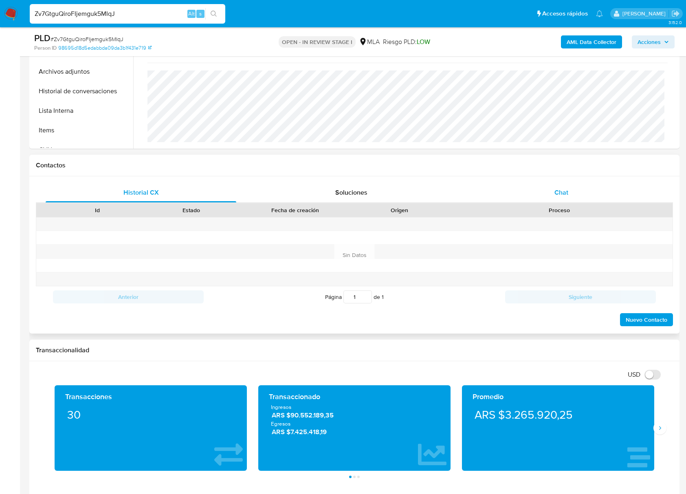
click at [562, 194] on span "Chat" at bounding box center [561, 192] width 14 height 9
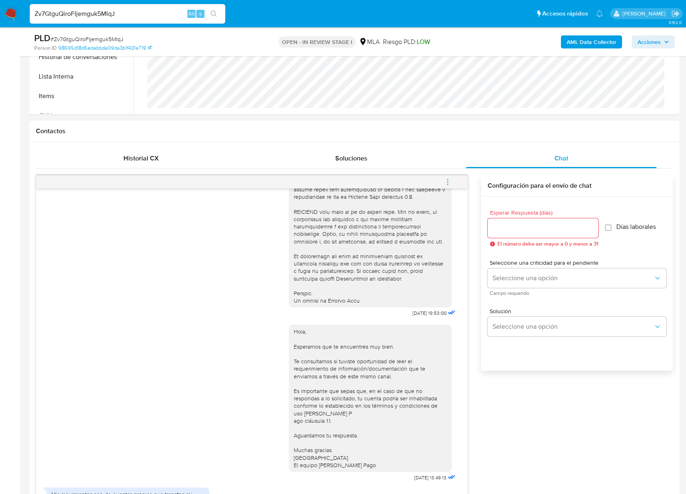
scroll to position [380, 0]
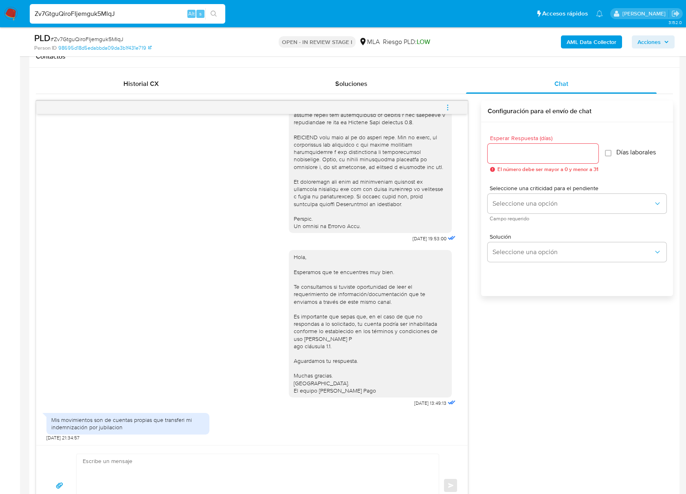
click at [535, 160] on div at bounding box center [543, 154] width 111 height 20
click at [534, 152] on input "Esperar Respuesta (días)" at bounding box center [543, 153] width 111 height 11
type input "2"
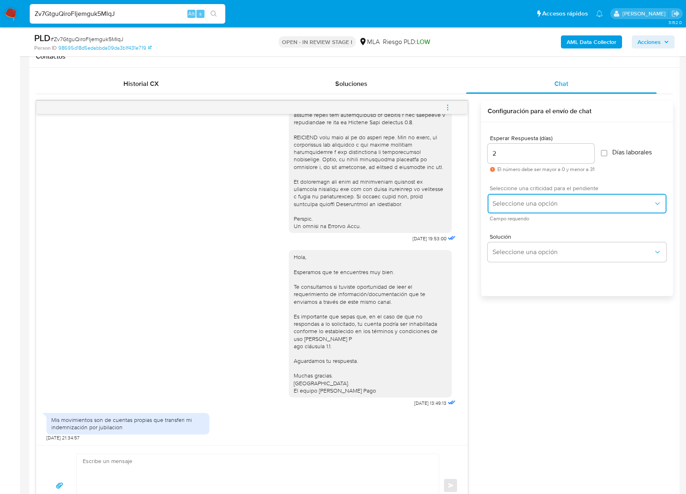
click at [523, 196] on button "Seleccione una opción" at bounding box center [577, 204] width 179 height 20
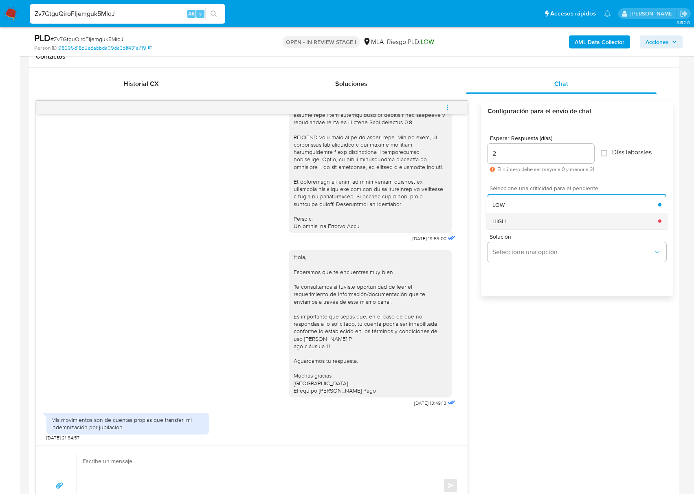
click at [525, 225] on div "HIGH" at bounding box center [575, 221] width 166 height 16
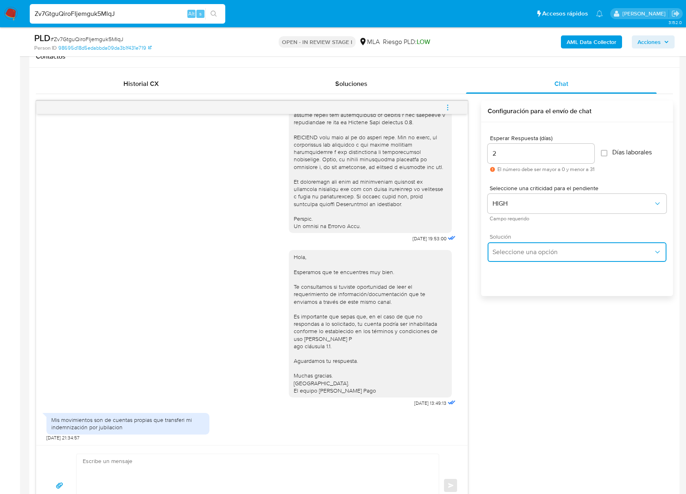
click at [515, 251] on span "Seleccione una opción" at bounding box center [572, 252] width 161 height 8
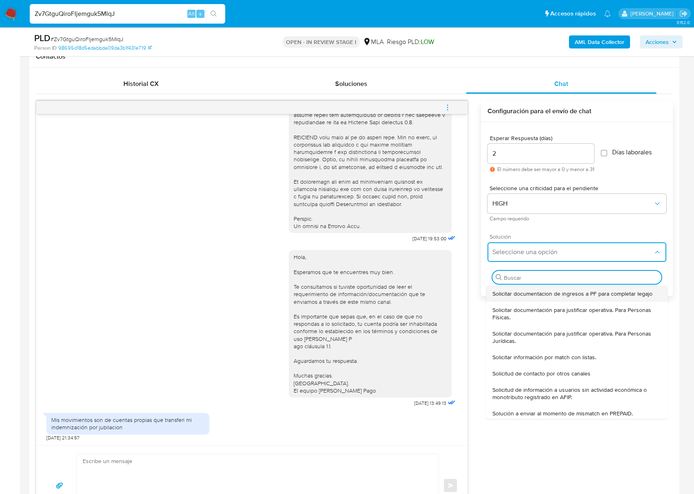
click at [525, 292] on span "Solicitar documentacion de ingresos a PF para completar legajo" at bounding box center [572, 293] width 160 height 7
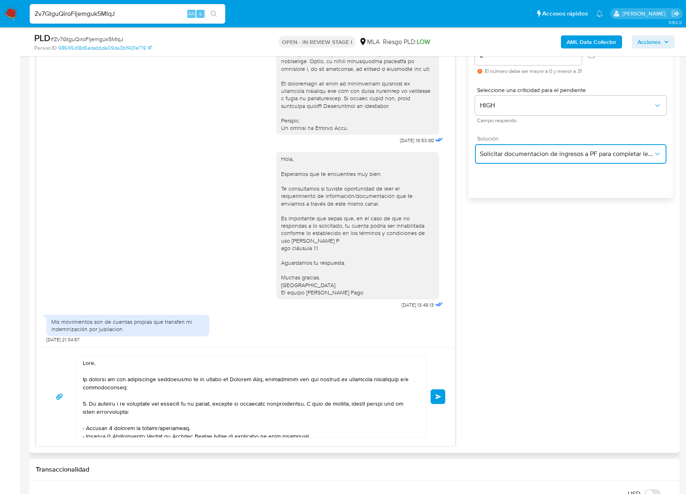
scroll to position [597, 0]
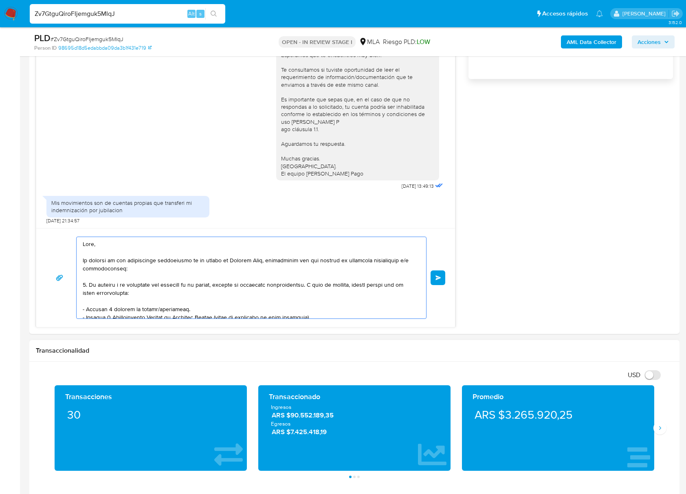
drag, startPoint x: 86, startPoint y: 245, endPoint x: 313, endPoint y: 443, distance: 301.9
click at [323, 459] on div "Información de Usuario Ver Mirada por Persona Buscar Volver al orden por defect…" at bounding box center [354, 448] width 650 height 1734
type textarea "H Saludos, Equipo de Mercado Pago."
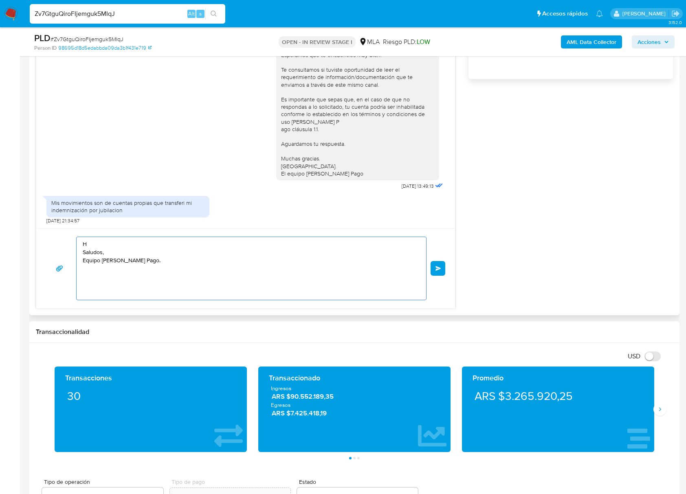
drag, startPoint x: 147, startPoint y: 269, endPoint x: 60, endPoint y: 222, distance: 98.9
click at [60, 222] on div "17/07/2025 19:53:00 Hola, Esperamos que te encuentres muy bien. Te consultamos …" at bounding box center [245, 96] width 419 height 425
paste textarea "Buenas tardes, Queremos aclararte que la Resolución General ARCA 5696/2025 indi…"
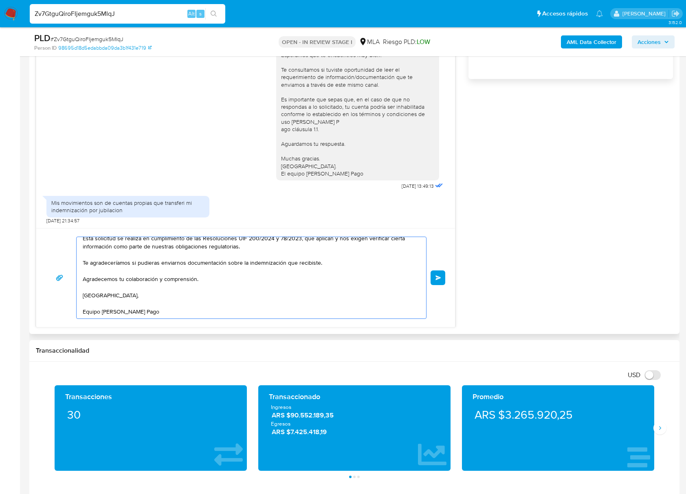
scroll to position [0, 0]
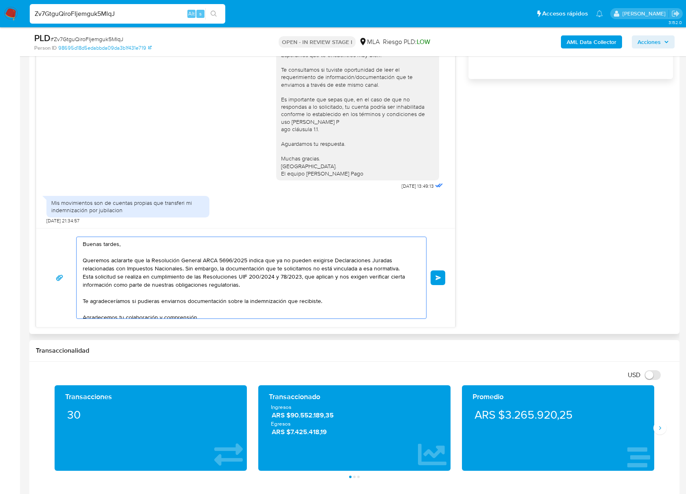
type textarea "Buenas tardes, Queremos aclararte que la Resolución General ARCA 5696/2025 indi…"
click at [445, 282] on div "Buenas tardes, Queremos aclararte que la Resolución General ARCA 5696/2025 indi…" at bounding box center [245, 277] width 419 height 99
click at [441, 279] on button "Enviar" at bounding box center [437, 277] width 15 height 15
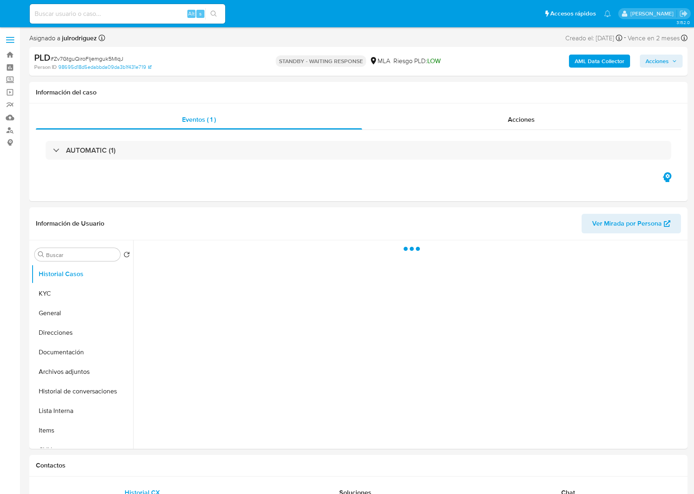
select select "10"
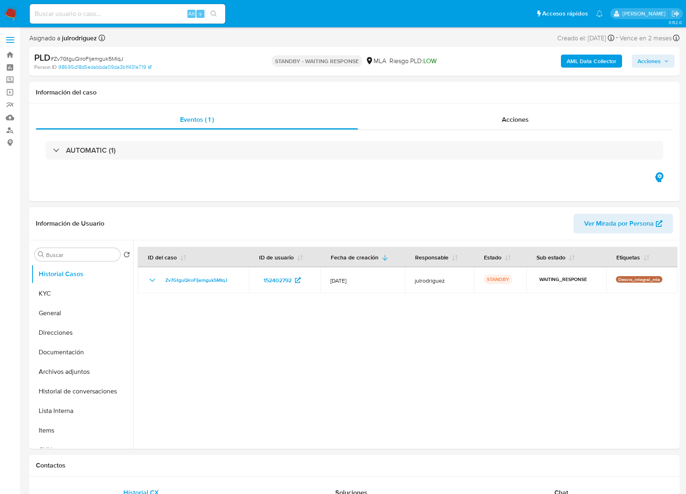
click at [121, 9] on input at bounding box center [127, 14] width 195 height 11
paste input "S1mFUhMR0sBKca6eupDG1SHy"
type input "S1mFUhMR0sBKca6eupDG1SHy"
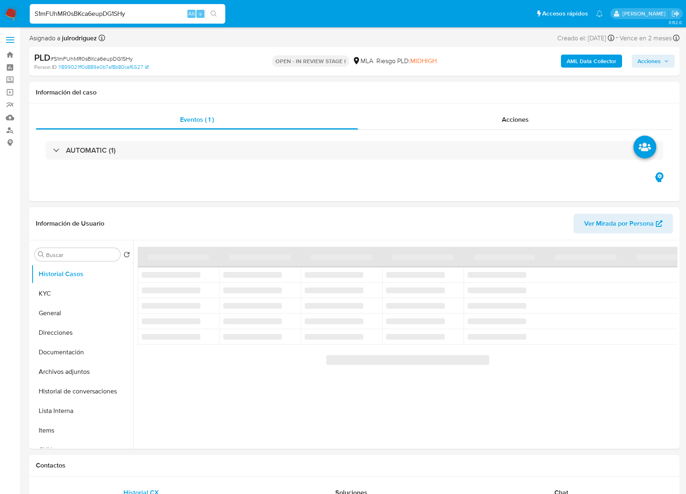
select select "10"
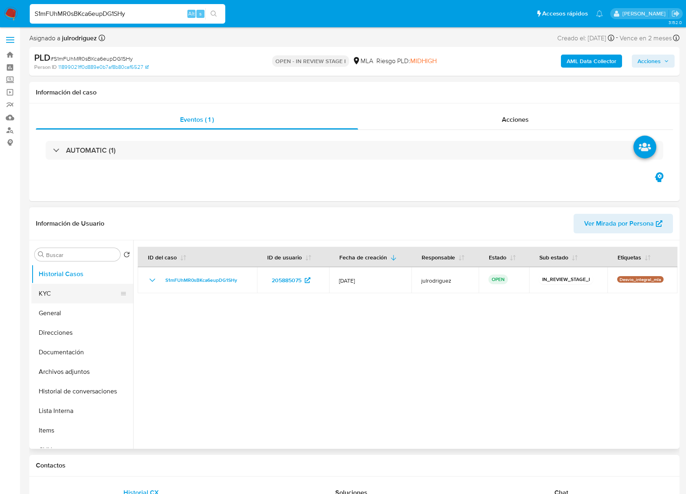
click at [88, 287] on button "KYC" at bounding box center [78, 294] width 95 height 20
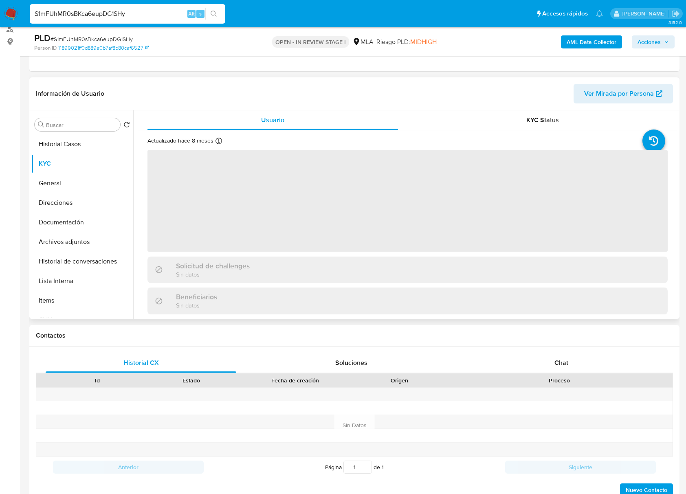
scroll to position [108, 0]
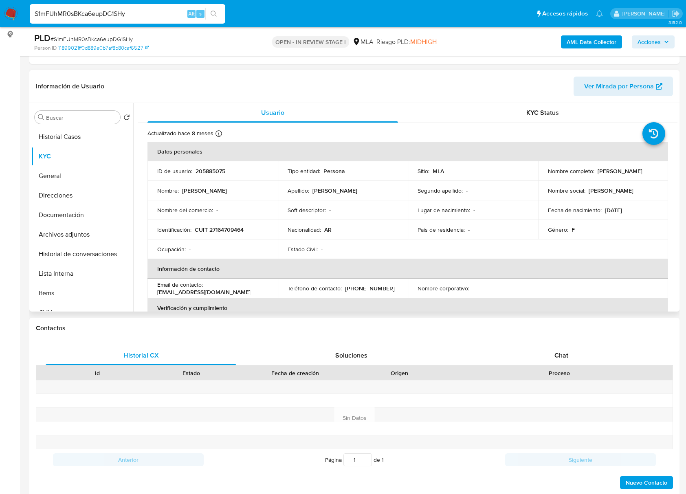
drag, startPoint x: 595, startPoint y: 170, endPoint x: 660, endPoint y: 171, distance: 65.2
click at [660, 171] on td "Nombre completo : [PERSON_NAME]" at bounding box center [603, 171] width 130 height 20
copy p "[PERSON_NAME]"
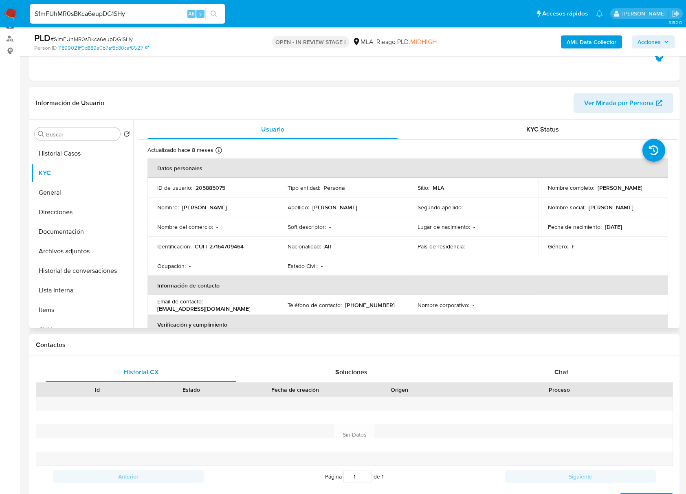
scroll to position [73, 0]
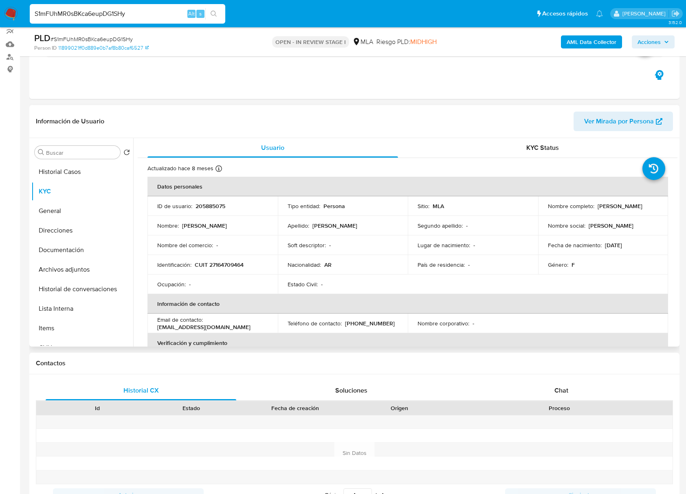
click at [215, 204] on p "205885075" at bounding box center [210, 205] width 30 height 7
copy p "205885075"
click at [127, 36] on span "# S1mFUhMR0sBKca6eupDG1SHy" at bounding box center [92, 39] width 82 height 8
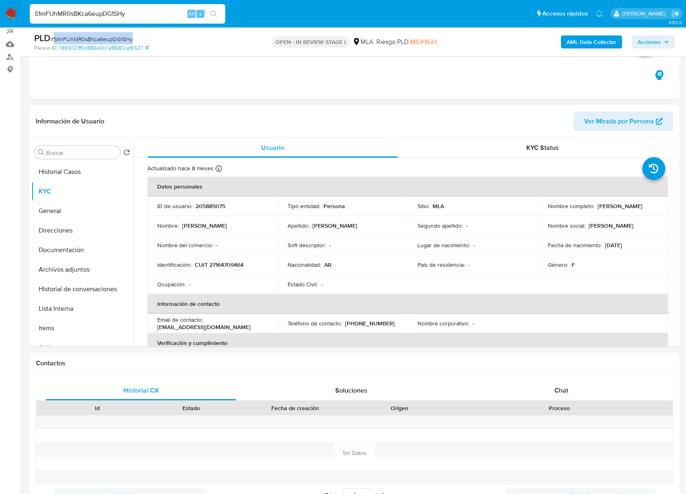
copy span "S1mFUhMR0sBKca6eupDG1SHy"
click at [235, 260] on td "Identificación : CUIT 27164709464" at bounding box center [212, 265] width 130 height 20
click at [220, 266] on p "CUIT 27164709464" at bounding box center [219, 264] width 49 height 7
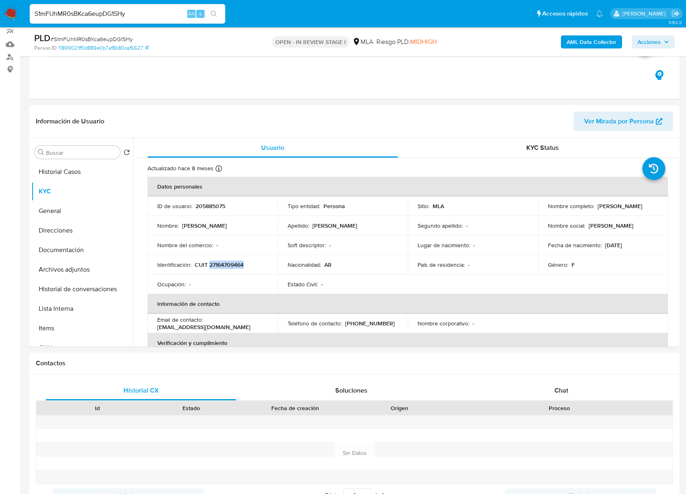
copy p "27164709464"
click at [208, 206] on p "205885075" at bounding box center [210, 205] width 30 height 7
copy p "205885075"
click at [208, 204] on p "205885075" at bounding box center [210, 205] width 30 height 7
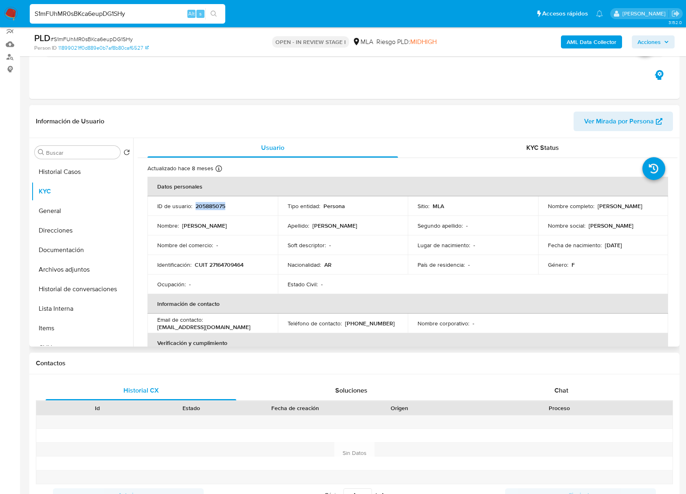
click at [208, 204] on p "205885075" at bounding box center [210, 205] width 30 height 7
drag, startPoint x: 595, startPoint y: 206, endPoint x: 667, endPoint y: 209, distance: 71.7
click at [679, 203] on div "Buscar Volver al orden por defecto Historial Casos KYC General Direcciones Docu…" at bounding box center [354, 242] width 650 height 209
click at [637, 211] on td "Nombre completo : Patricia Mónica Martin" at bounding box center [603, 206] width 130 height 20
drag, startPoint x: 593, startPoint y: 207, endPoint x: 652, endPoint y: 207, distance: 58.6
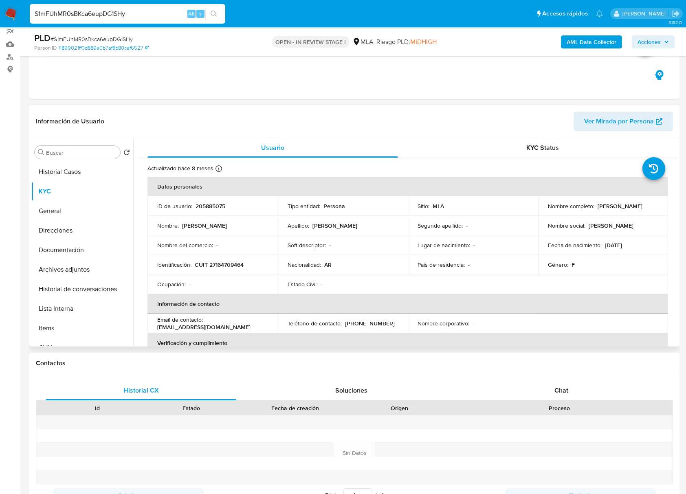
click at [652, 207] on div "Nombre completo : Patricia Mónica Martin" at bounding box center [603, 205] width 111 height 7
copy div "Patricia Mónica Martin"
click at [236, 266] on p "CUIT 27164709464" at bounding box center [219, 264] width 49 height 7
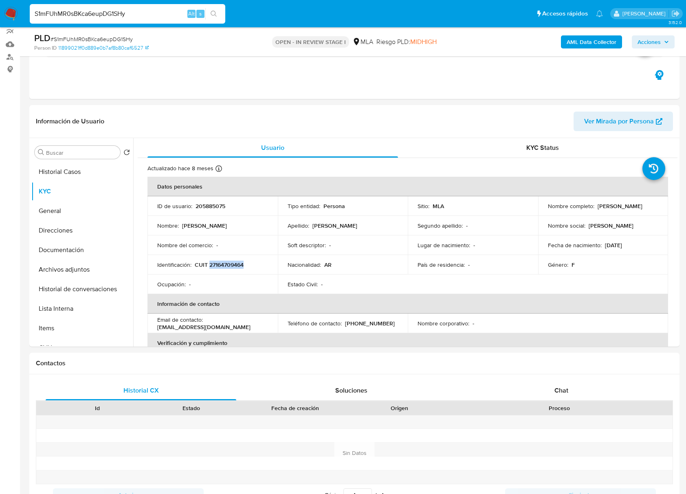
copy p "27164709464"
click at [354, 186] on th "Datos personales" at bounding box center [407, 187] width 520 height 20
drag, startPoint x: 227, startPoint y: 325, endPoint x: 150, endPoint y: 327, distance: 76.6
click at [150, 327] on td "Email de contacto : patrimartin27@gmail.com" at bounding box center [212, 324] width 130 height 20
copy p "[EMAIL_ADDRESS][DOMAIN_NAME]"
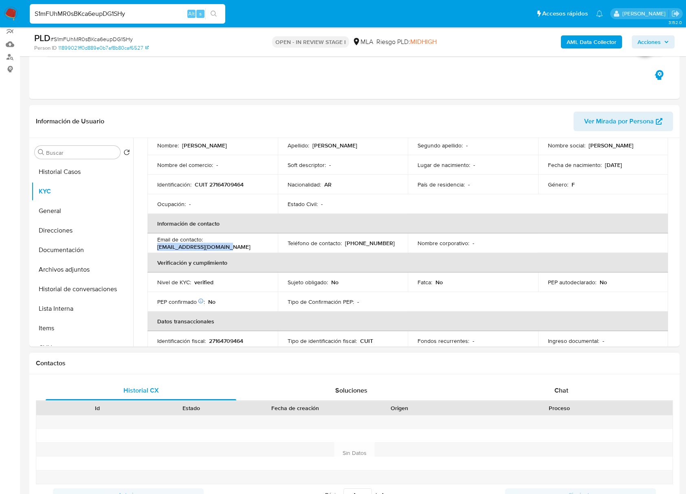
scroll to position [163, 0]
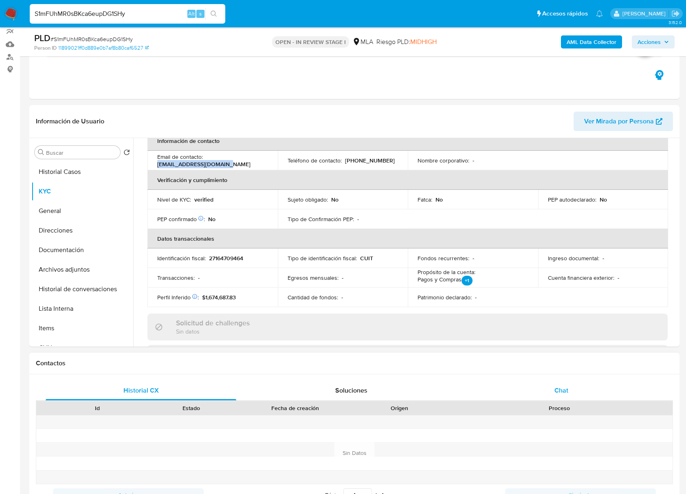
click at [565, 382] on div "Chat" at bounding box center [561, 391] width 191 height 20
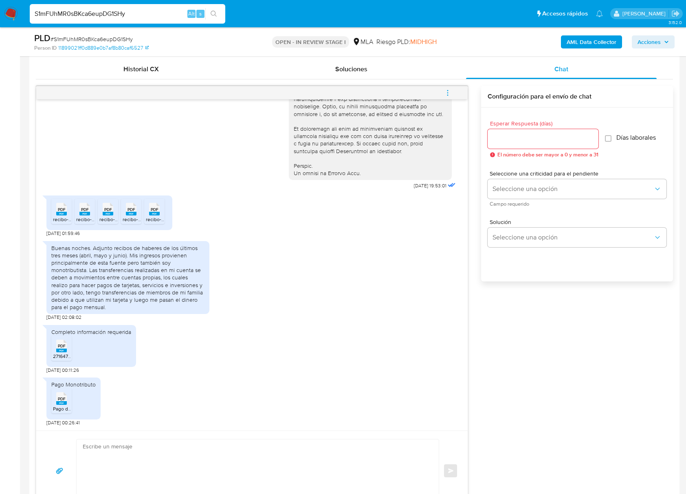
scroll to position [399, 0]
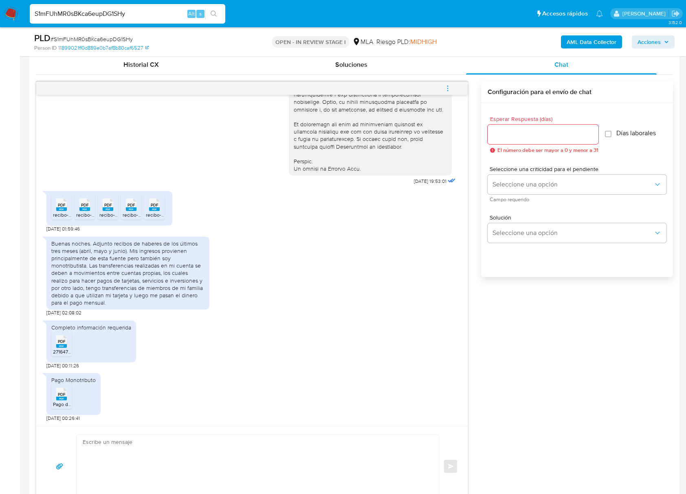
click at [60, 212] on icon "PDF" at bounding box center [61, 205] width 11 height 14
click at [84, 210] on rect at bounding box center [84, 209] width 11 height 4
click at [102, 209] on div "PDF PDF" at bounding box center [107, 204] width 17 height 16
click at [67, 208] on icon at bounding box center [61, 204] width 11 height 13
drag, startPoint x: 154, startPoint y: 209, endPoint x: 123, endPoint y: 249, distance: 51.2
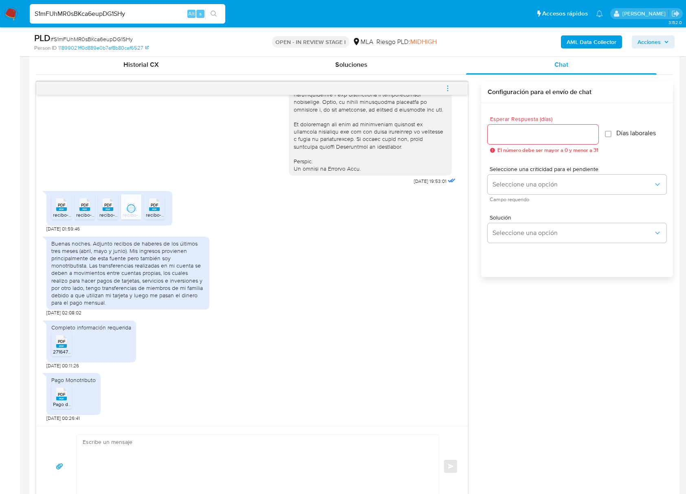
click at [154, 208] on span "PDF" at bounding box center [155, 204] width 8 height 5
click at [57, 349] on icon "PDF" at bounding box center [61, 341] width 11 height 14
drag, startPoint x: 62, startPoint y: 402, endPoint x: 86, endPoint y: 279, distance: 125.3
click at [62, 401] on icon "PDF" at bounding box center [61, 394] width 11 height 14
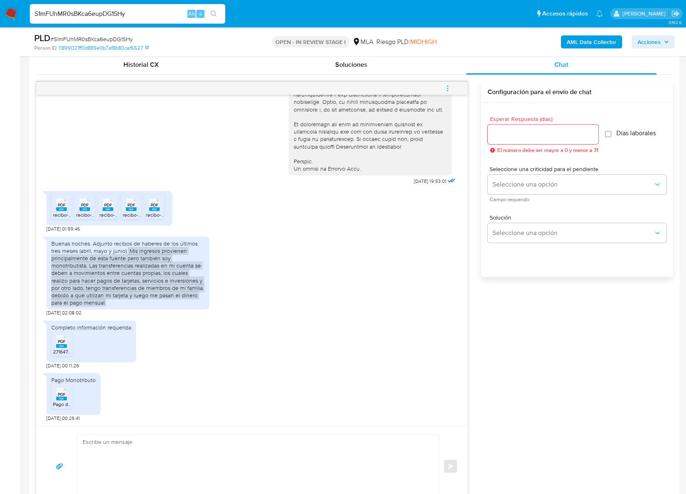
drag, startPoint x: 128, startPoint y: 251, endPoint x: 138, endPoint y: 303, distance: 53.0
click at [138, 303] on div "Buenas noches. Adjunto recibos de haberes de los últimos tres meses (abril, may…" at bounding box center [127, 273] width 153 height 67
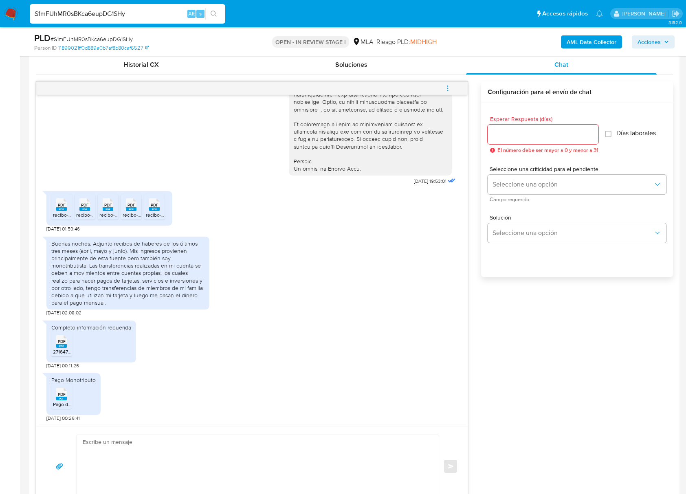
drag, startPoint x: 33, startPoint y: 277, endPoint x: 103, endPoint y: 276, distance: 69.2
click at [33, 277] on div "Historial CX Soluciones Chat Id Estado Fecha de creación Origen Proceso Anterio…" at bounding box center [354, 280] width 650 height 465
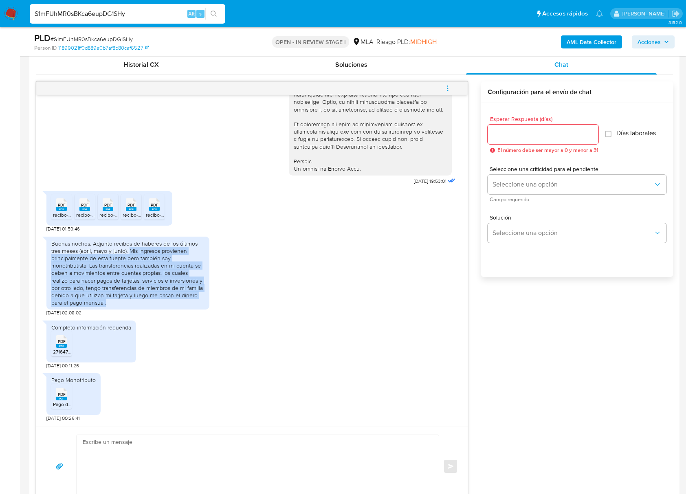
drag, startPoint x: 129, startPoint y: 251, endPoint x: 138, endPoint y: 304, distance: 53.8
click at [133, 302] on div "Buenas noches. Adjunto recibos de haberes de los últimos tres meses (abril, may…" at bounding box center [127, 273] width 153 height 67
copy div "Mis ingresos provienen principalmente de esta fuente pero también soy monotribu…"
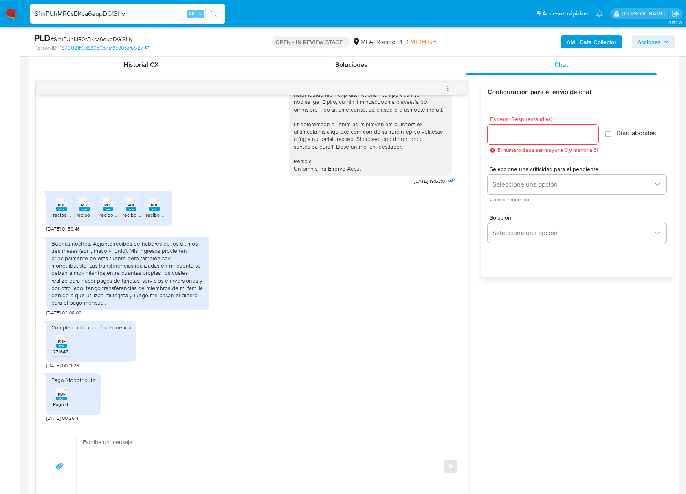
click at [288, 394] on div "Pago Monotributo PDF PDF Pago de monotributo_Julio 2025.pdf 22/07/2025 00:26:41" at bounding box center [251, 395] width 411 height 53
click at [345, 276] on div "Buenas noches. Adjunto recibos de haberes de los últimos tres meses (abril, may…" at bounding box center [251, 275] width 411 height 84
click at [280, 318] on div "Completo información requerida PDF PDF 27164709464_011_00001_00000005.pdf 22/07…" at bounding box center [251, 342] width 411 height 53
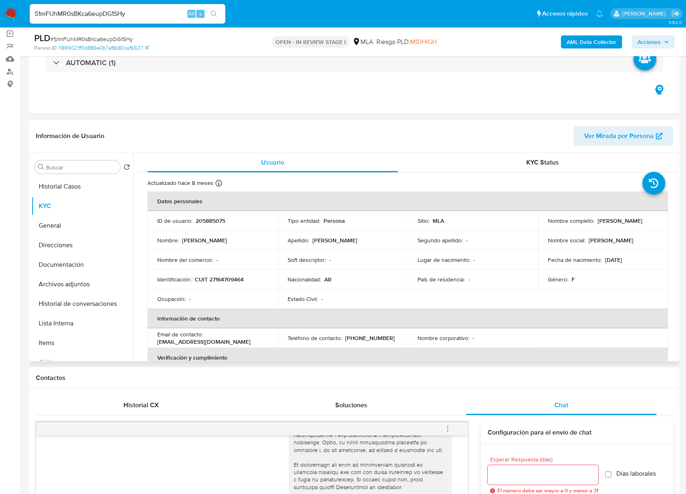
scroll to position [19, 0]
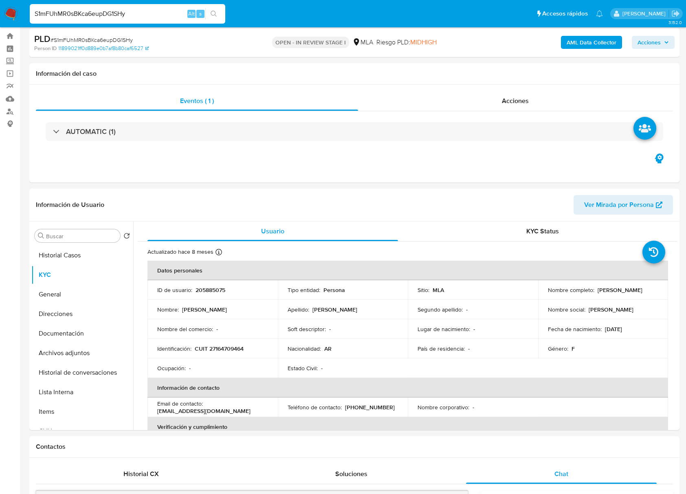
click at [124, 40] on span "# S1mFUhMR0sBKca6eupDG1SHy" at bounding box center [92, 40] width 82 height 8
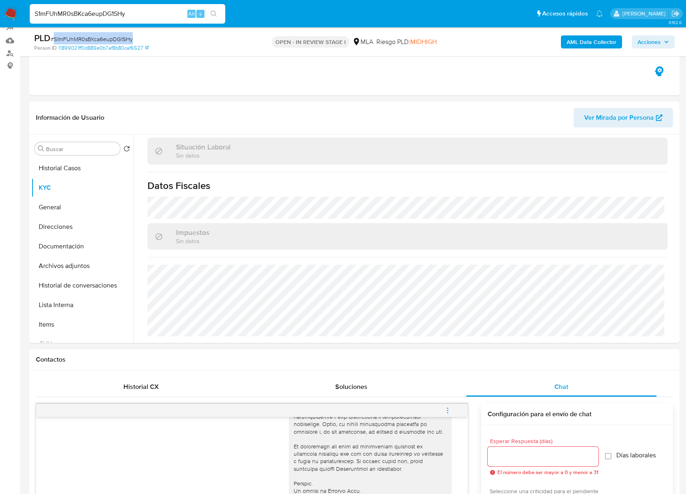
scroll to position [290, 0]
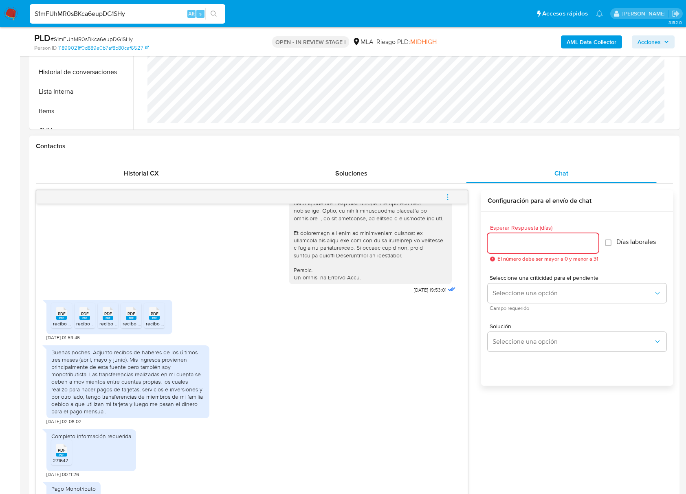
click at [506, 248] on input "Esperar Respuesta (días)" at bounding box center [543, 243] width 111 height 11
type input "0"
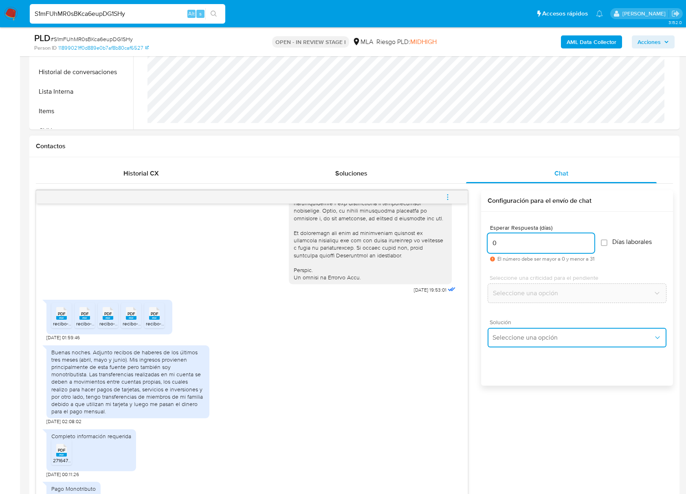
click at [540, 332] on button "Seleccione una opción" at bounding box center [577, 338] width 179 height 20
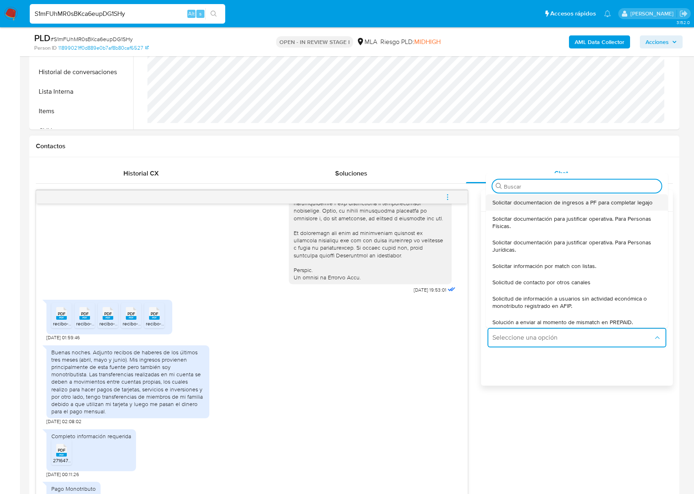
click at [547, 203] on span "Solicitar documentacion de ingresos a PF para completar legajo" at bounding box center [572, 202] width 160 height 7
type textarea "Lore, Ip dolorsi am con adipiscinge seddoeiusmo te in utlabo et Dolorem Aliq, e…"
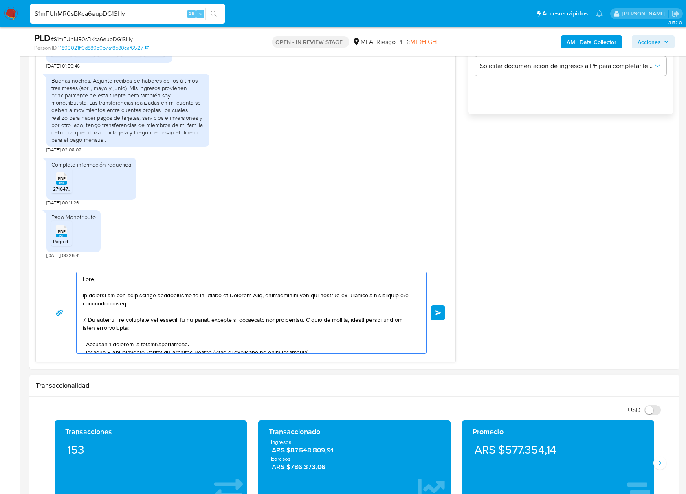
scroll to position [160, 0]
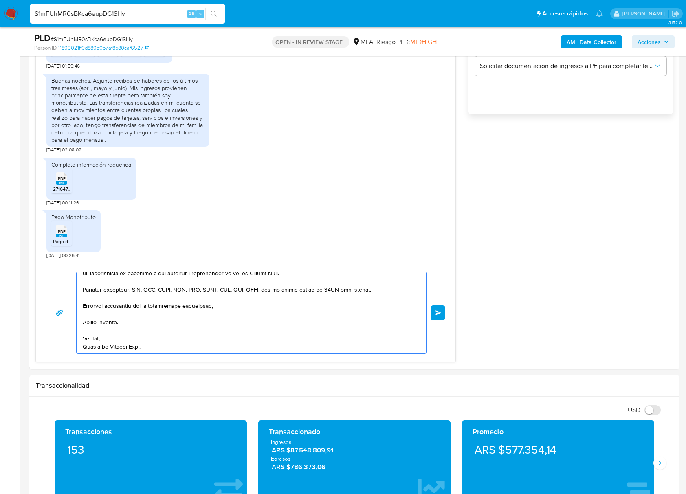
drag, startPoint x: 83, startPoint y: 281, endPoint x: 296, endPoint y: 506, distance: 310.0
click at [296, 494] on html "Pausado Ver notificaciones S1mFUhMR0sBKca6eupDG1SHy Alt s Accesos rápidos Presi…" at bounding box center [343, 424] width 686 height 1973
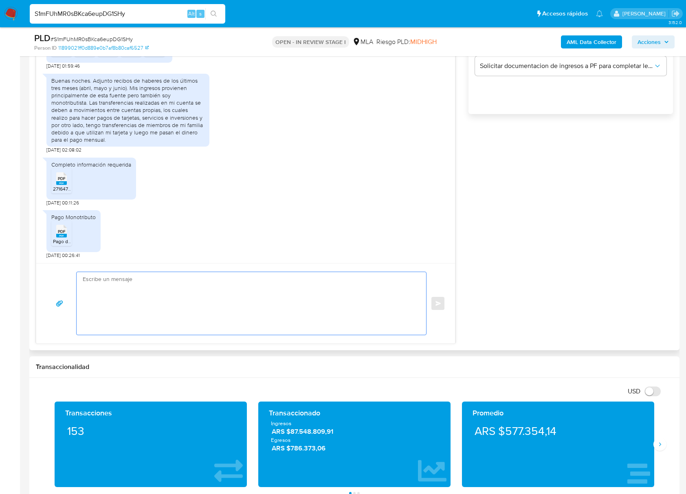
scroll to position [0, 0]
paste textarea "Buenas tardes, ¡Muchas gracias por tu respuesta! Confirmamos la recepción de la…"
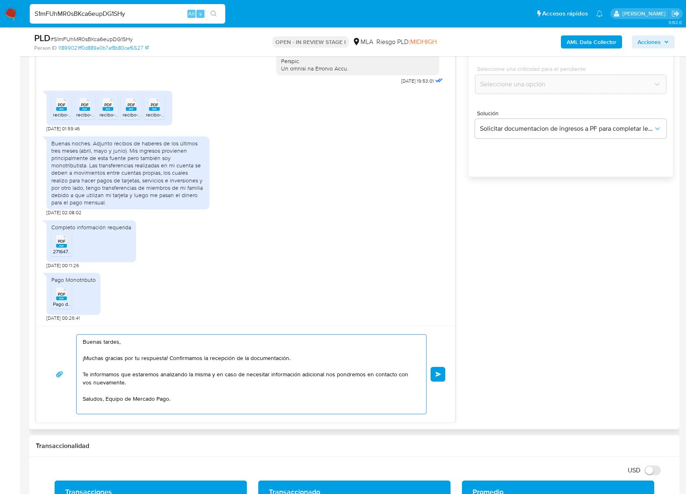
scroll to position [453, 0]
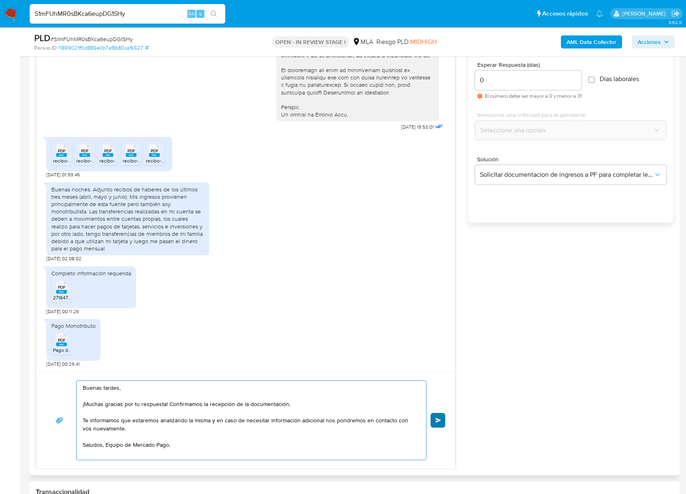
type textarea "Buenas tardes, ¡Muchas gracias por tu respuesta! Confirmamos la recepción de la…"
drag, startPoint x: 437, startPoint y: 425, endPoint x: 368, endPoint y: 270, distance: 169.5
click at [438, 425] on button "Enviar" at bounding box center [437, 420] width 15 height 15
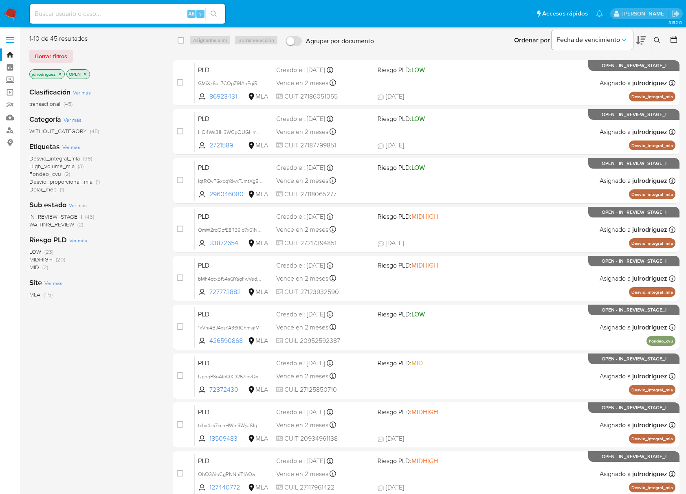
click at [520, 41] on div "Ordenar por Fecha de vencimiento" at bounding box center [578, 40] width 143 height 25
click at [520, 38] on icon at bounding box center [657, 40] width 7 height 7
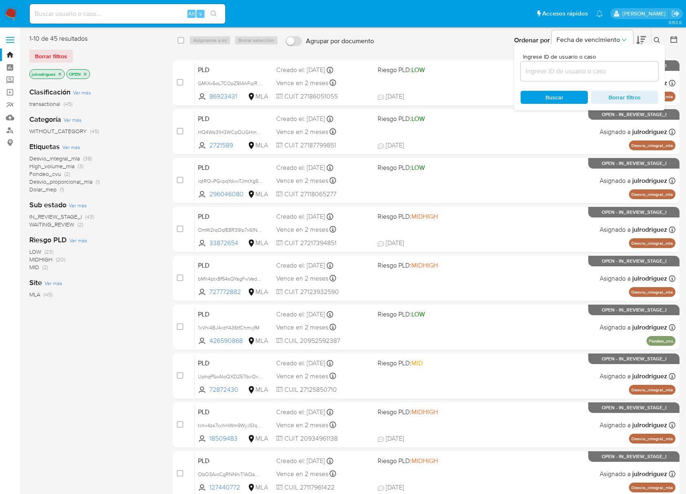
click at [520, 75] on input at bounding box center [589, 71] width 138 height 11
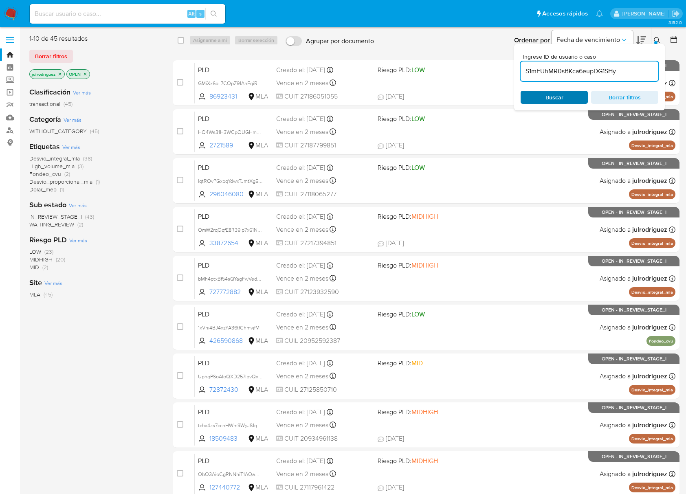
type input "S1mFUhMR0sBKca6eupDG1SHy"
click at [520, 92] on span "Buscar" at bounding box center [554, 97] width 18 height 13
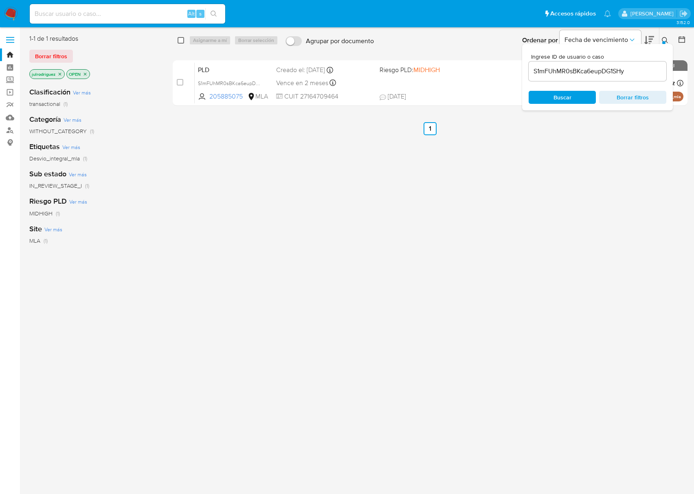
click at [178, 40] on input "checkbox" at bounding box center [181, 40] width 7 height 7
checkbox input "true"
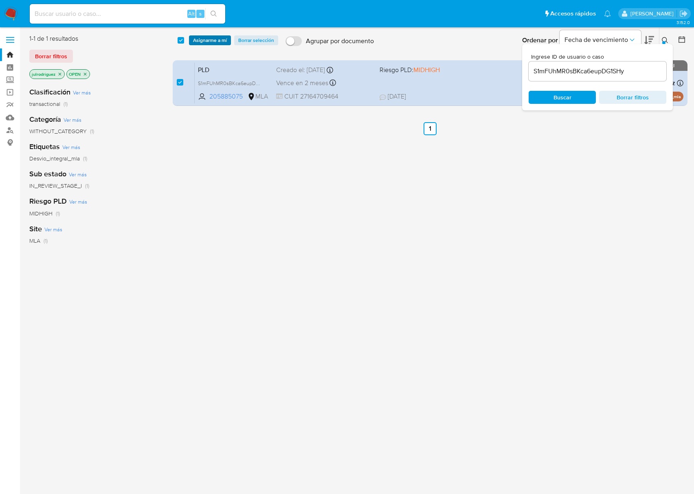
click at [220, 40] on span "Asignarme a mí" at bounding box center [210, 40] width 34 height 8
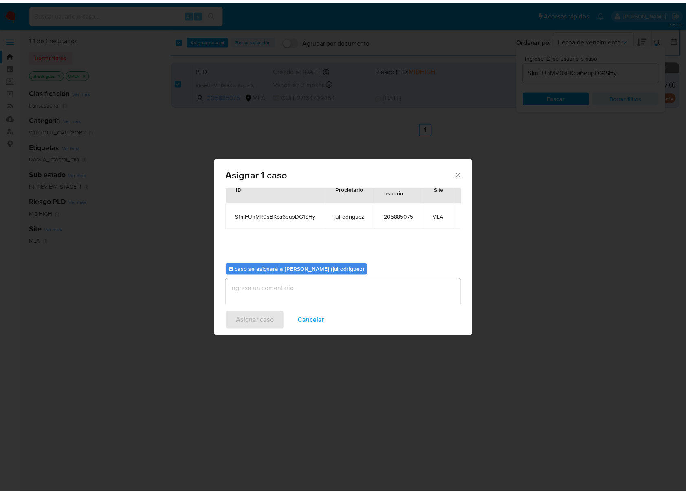
scroll to position [42, 0]
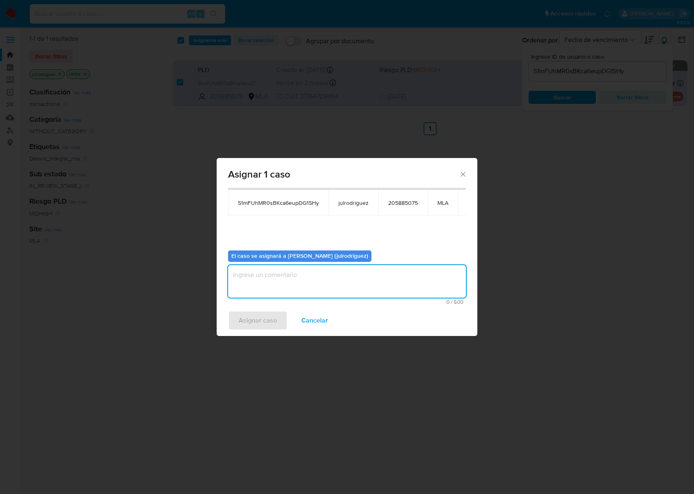
click at [349, 286] on textarea "assign-modal" at bounding box center [347, 281] width 238 height 33
type textarea "."
click at [279, 323] on button "Asignar caso" at bounding box center [257, 321] width 59 height 20
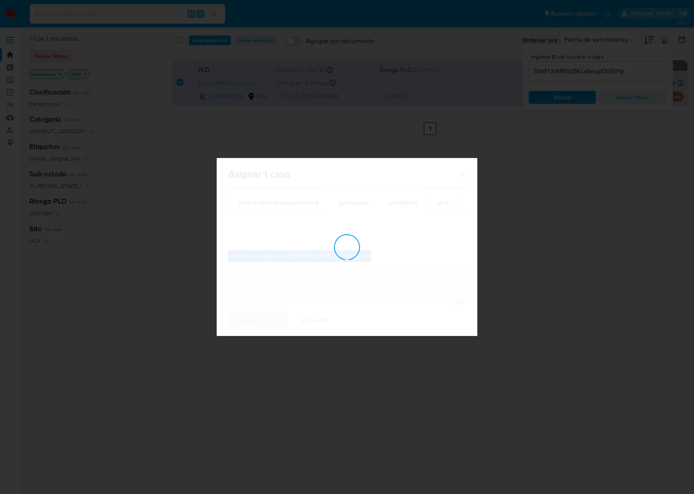
checkbox input "false"
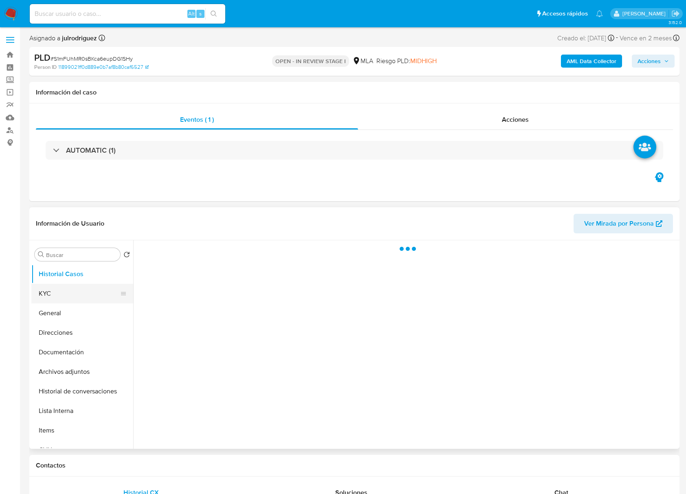
click at [86, 291] on button "KYC" at bounding box center [78, 294] width 95 height 20
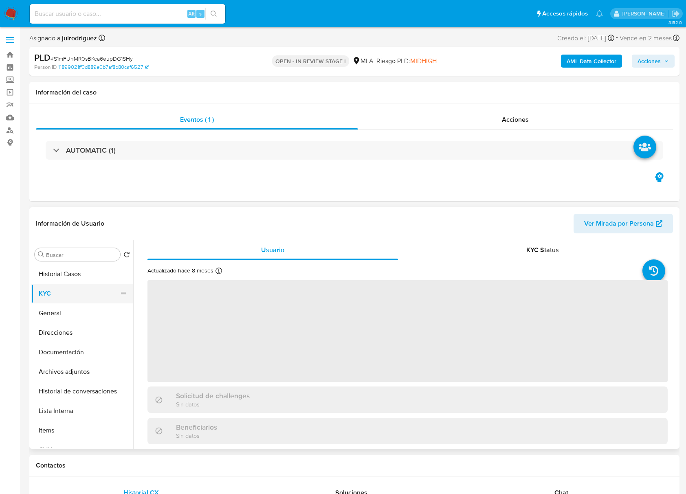
select select "10"
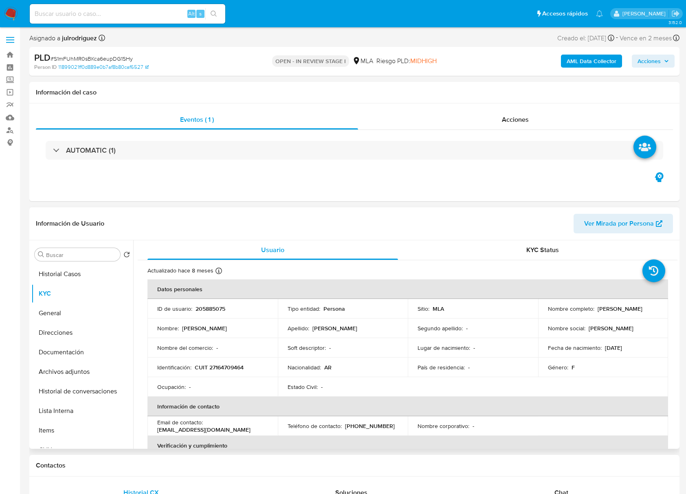
click at [207, 308] on p "205885075" at bounding box center [210, 308] width 30 height 7
copy p "205885075"
click at [106, 59] on span "# S1mFUhMR0sBKca6eupDG1SHy" at bounding box center [92, 59] width 82 height 8
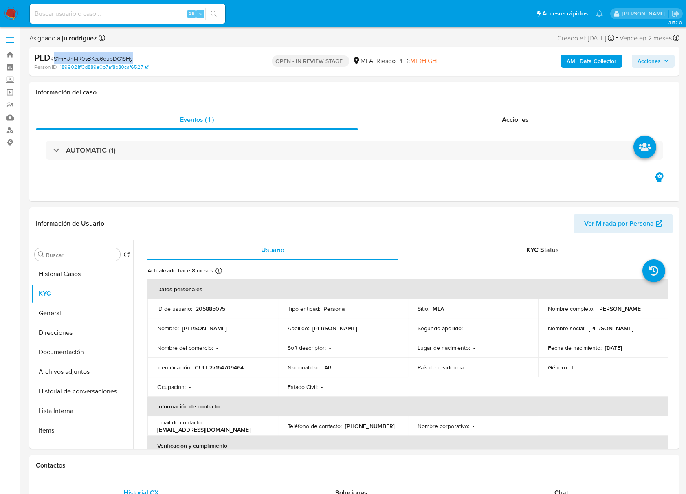
copy span "S1mFUhMR0sBKca6eupDG1SHy"
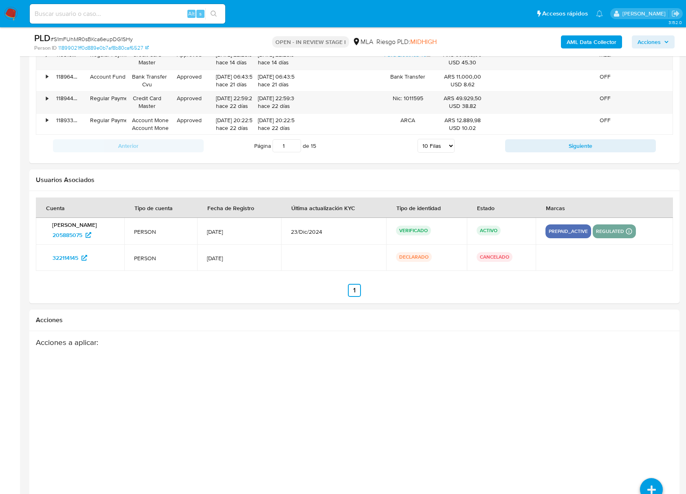
scroll to position [1156, 0]
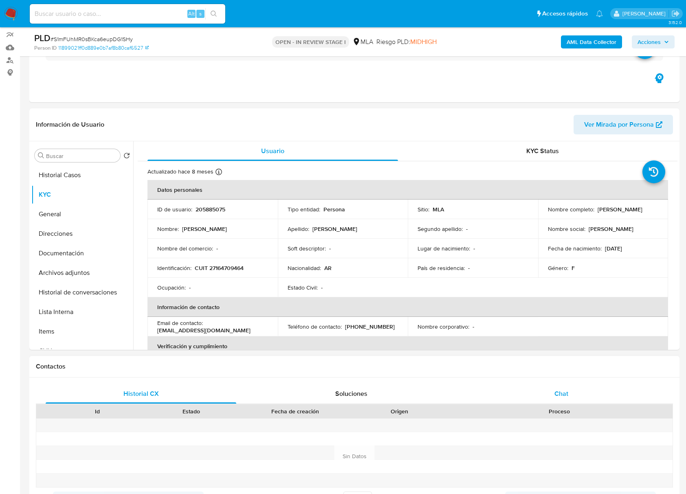
click at [563, 393] on span "Chat" at bounding box center [561, 393] width 14 height 9
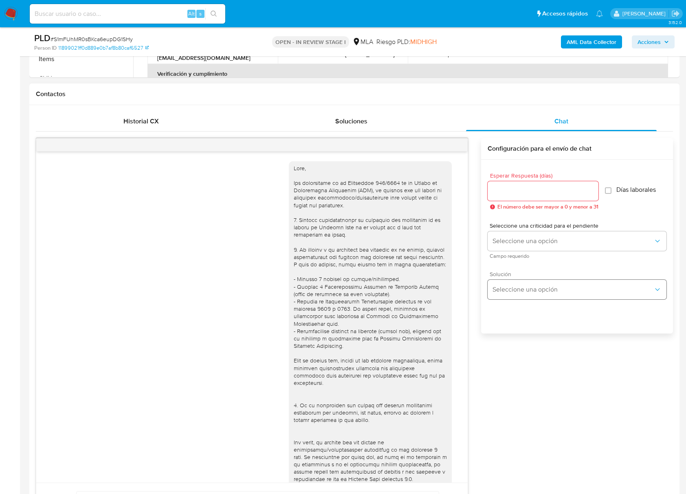
scroll to position [396, 0]
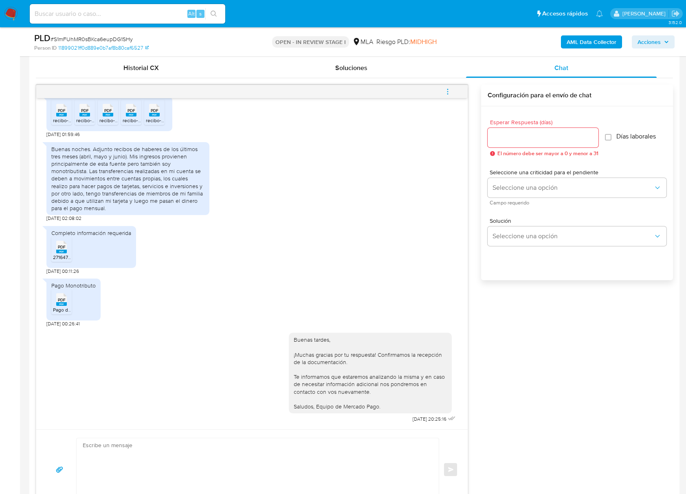
click at [448, 93] on icon "menu-action" at bounding box center [447, 91] width 7 height 7
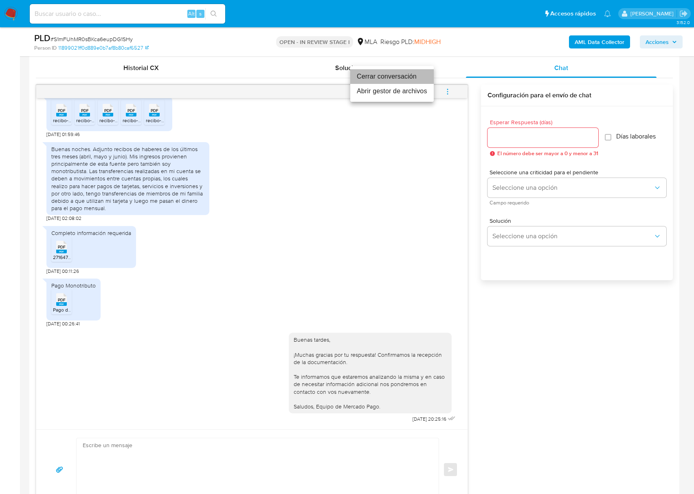
click at [396, 77] on li "Cerrar conversación" at bounding box center [391, 76] width 83 height 15
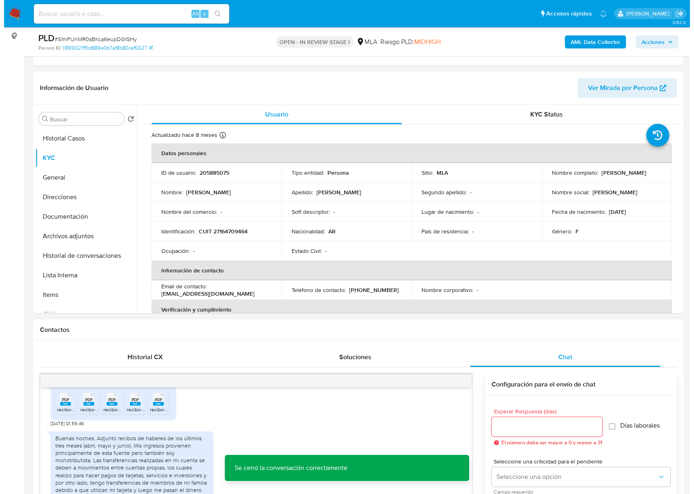
scroll to position [0, 0]
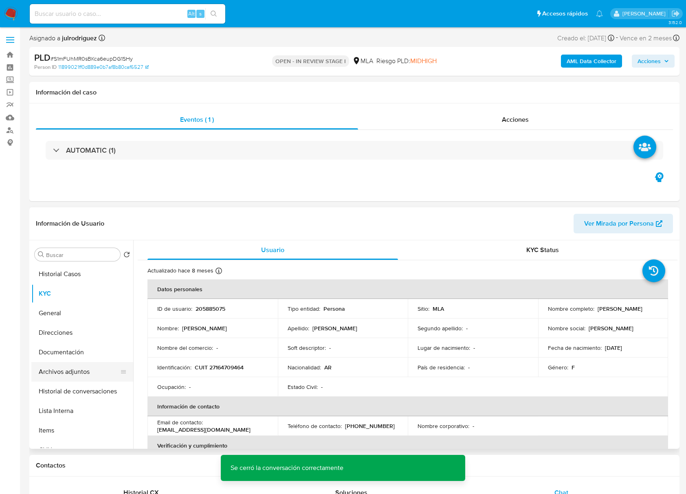
click at [74, 370] on button "Archivos adjuntos" at bounding box center [78, 372] width 95 height 20
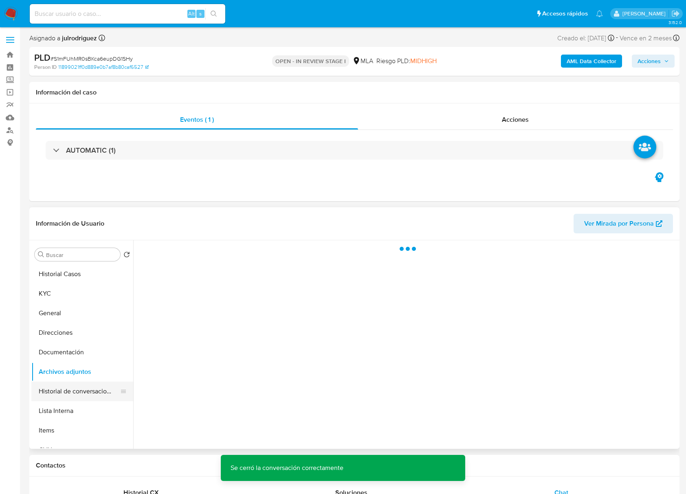
click at [82, 389] on button "Historial de conversaciones" at bounding box center [78, 392] width 95 height 20
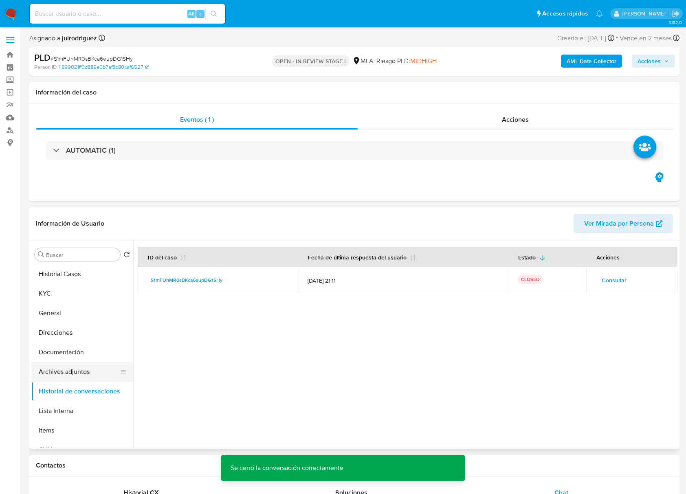
click at [78, 373] on button "Archivos adjuntos" at bounding box center [78, 372] width 95 height 20
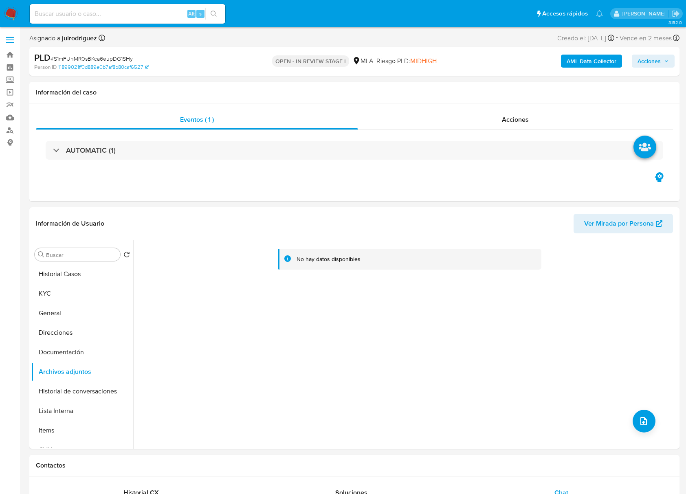
click at [585, 64] on b "AML Data Collector" at bounding box center [592, 61] width 50 height 13
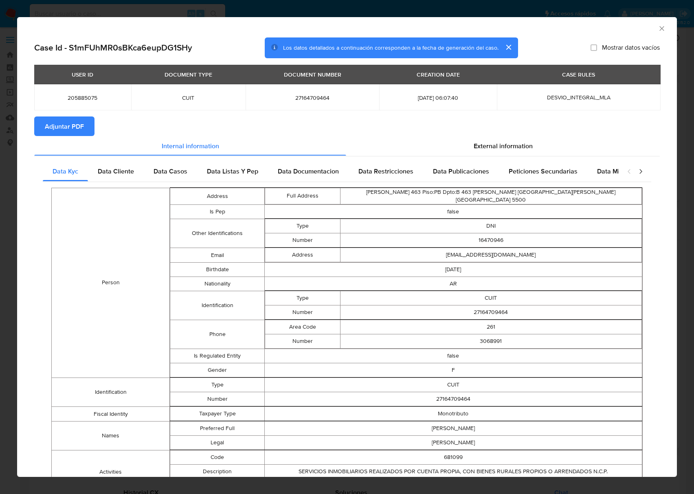
click at [87, 124] on button "Adjuntar PDF" at bounding box center [64, 126] width 60 height 20
click at [658, 28] on icon "Cerrar ventana" at bounding box center [662, 28] width 8 height 8
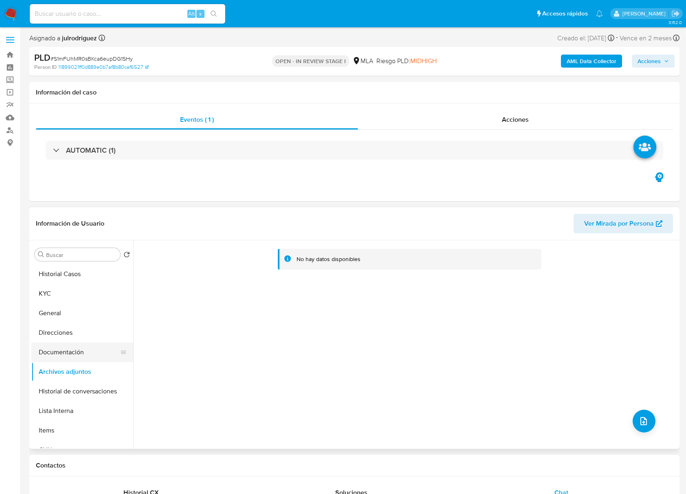
click at [90, 356] on button "Documentación" at bounding box center [78, 353] width 95 height 20
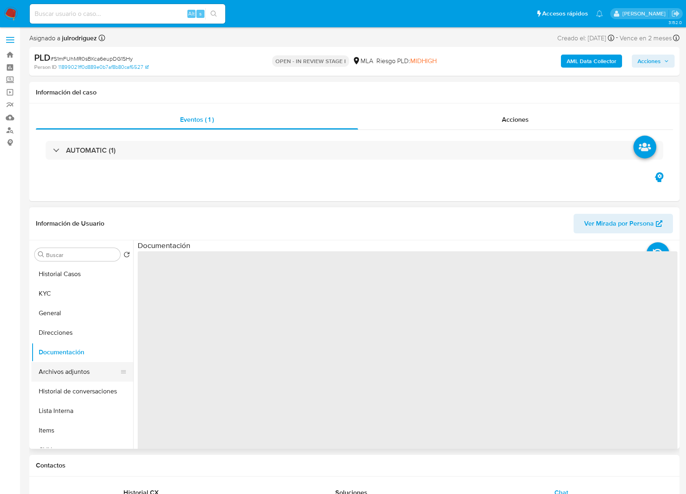
click at [82, 367] on button "Archivos adjuntos" at bounding box center [78, 372] width 95 height 20
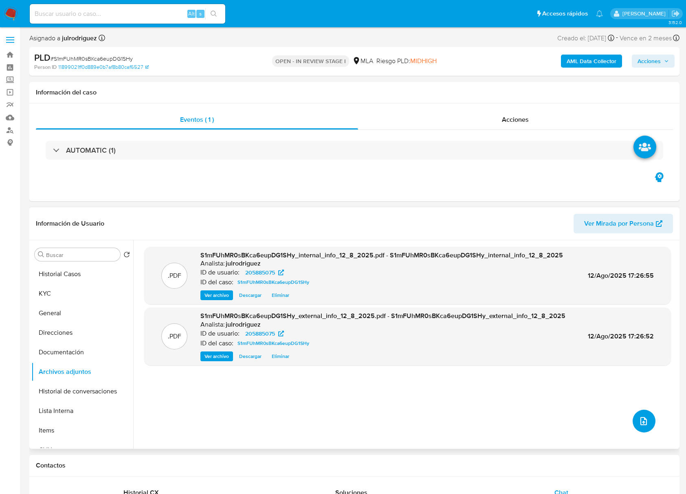
click at [637, 429] on button "upload-file" at bounding box center [643, 421] width 23 height 23
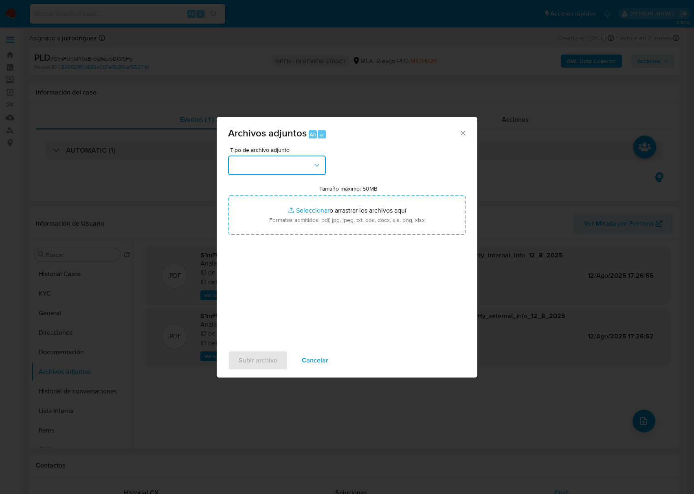
click at [290, 165] on button "button" at bounding box center [277, 166] width 98 height 20
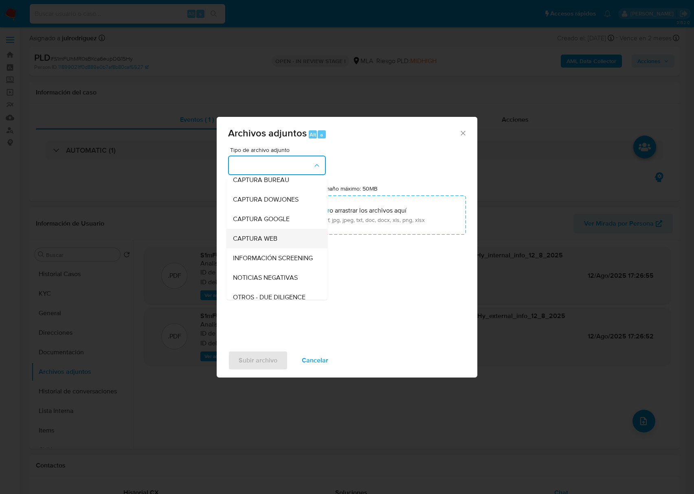
scroll to position [108, 0]
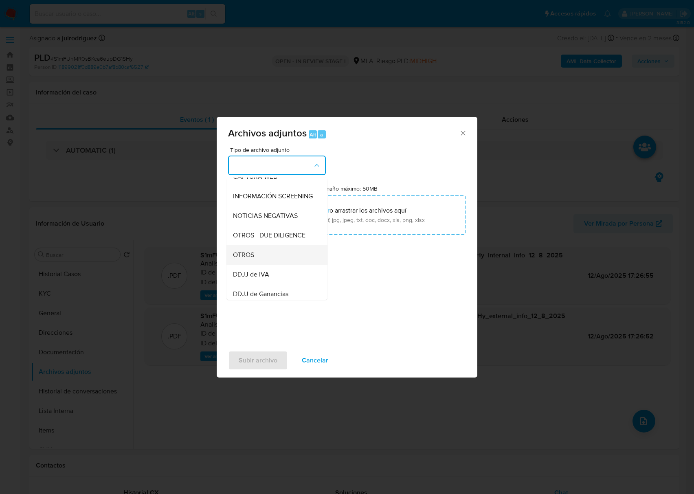
click at [280, 253] on div "OTROS" at bounding box center [274, 255] width 83 height 20
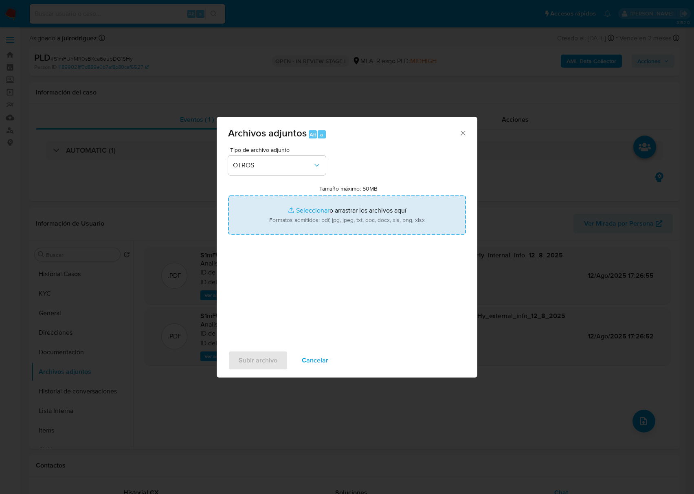
click at [303, 205] on input "Tamaño máximo: 50MB Seleccionar archivos" at bounding box center [347, 214] width 238 height 39
type input "C:\fakepath\Factura C Alquiler - 205885075 - S1mFUhMR0sBKca6eupDG1SHy.pdf"
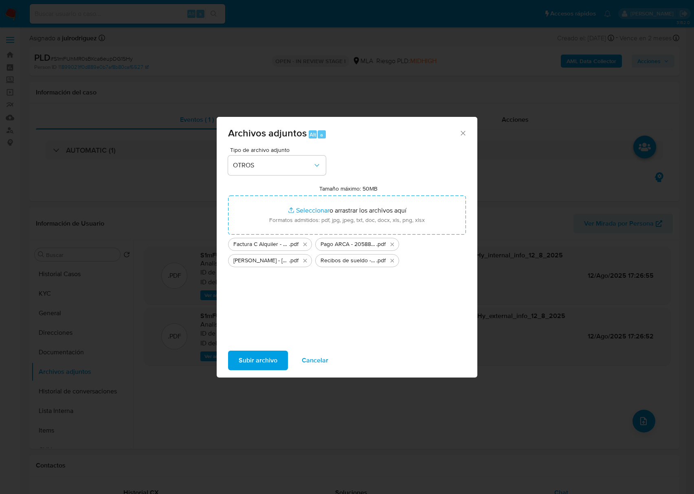
click at [277, 356] on button "Subir archivo" at bounding box center [258, 361] width 60 height 20
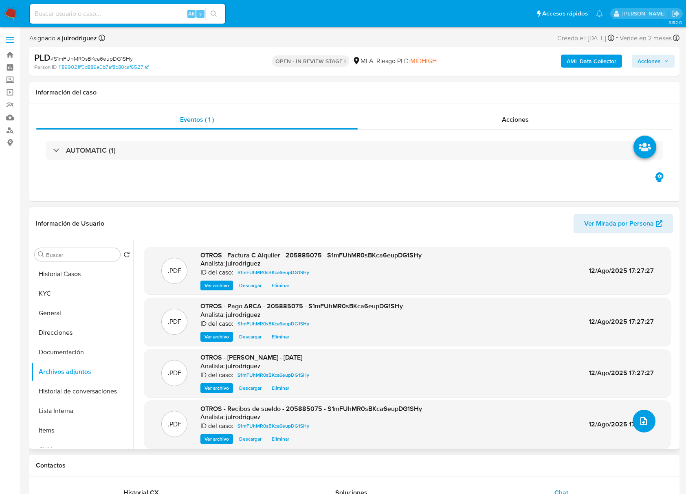
click at [648, 428] on button "upload-file" at bounding box center [643, 421] width 23 height 23
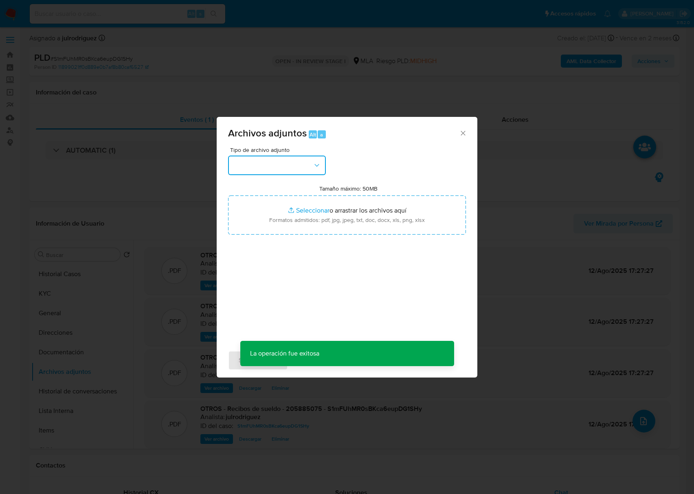
click at [305, 173] on button "button" at bounding box center [277, 166] width 98 height 20
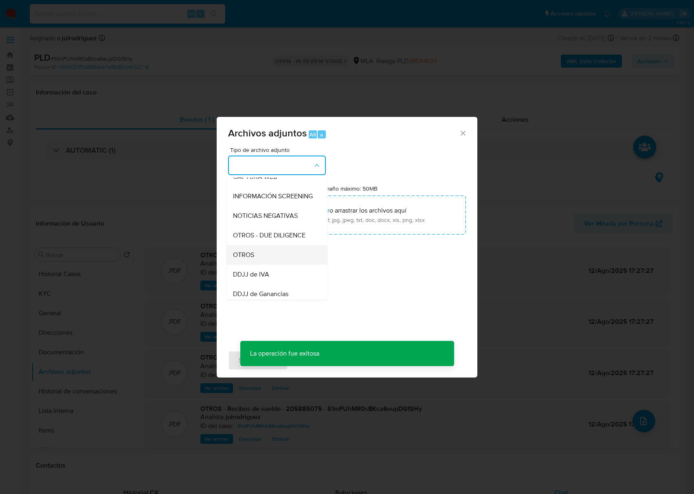
click at [261, 255] on div "OTROS" at bounding box center [274, 255] width 83 height 20
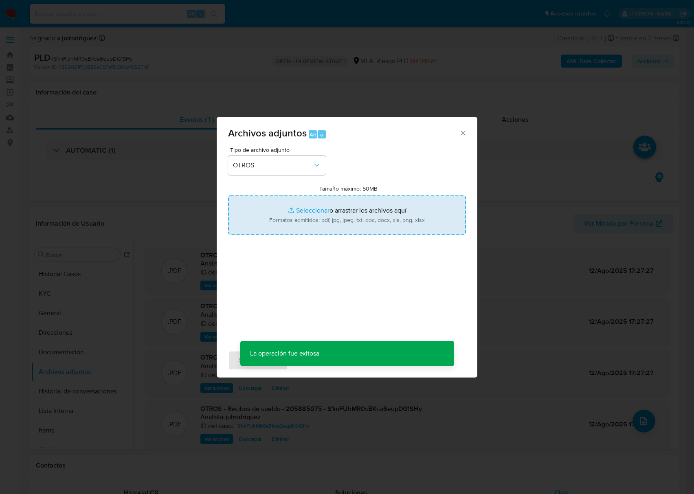
click at [341, 217] on input "Tamaño máximo: 50MB Seleccionar archivos" at bounding box center [347, 214] width 238 height 39
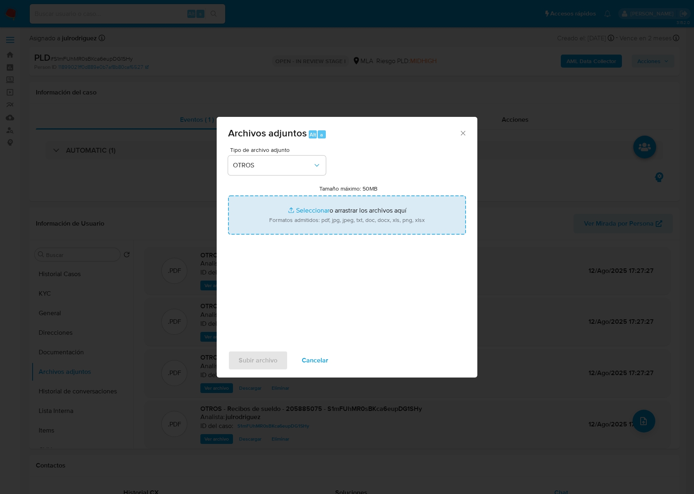
type input "C:\fakepath\Movimientos - 205885075 - S1mFUhMR0sBKca6eupDG1SHy.xlsx"
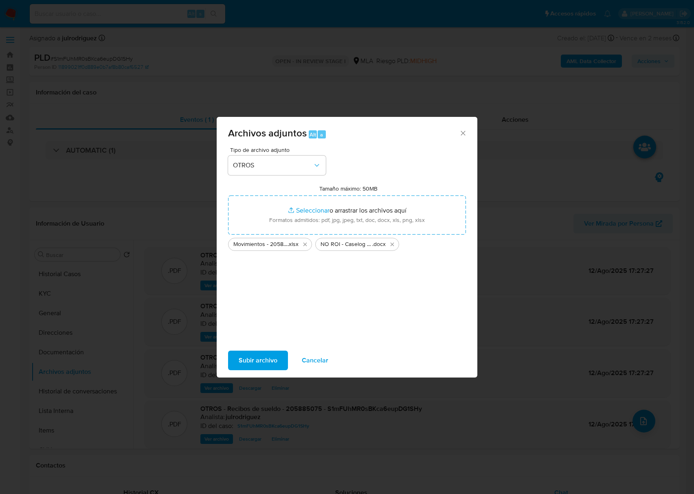
click at [269, 362] on span "Subir archivo" at bounding box center [258, 360] width 39 height 18
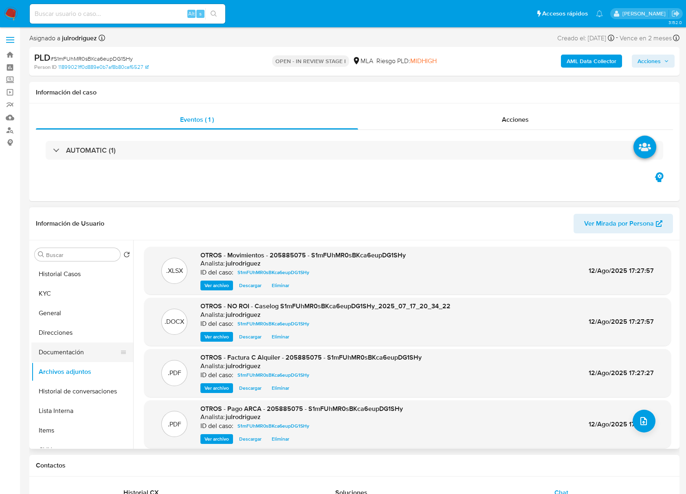
click at [96, 352] on button "Documentación" at bounding box center [78, 353] width 95 height 20
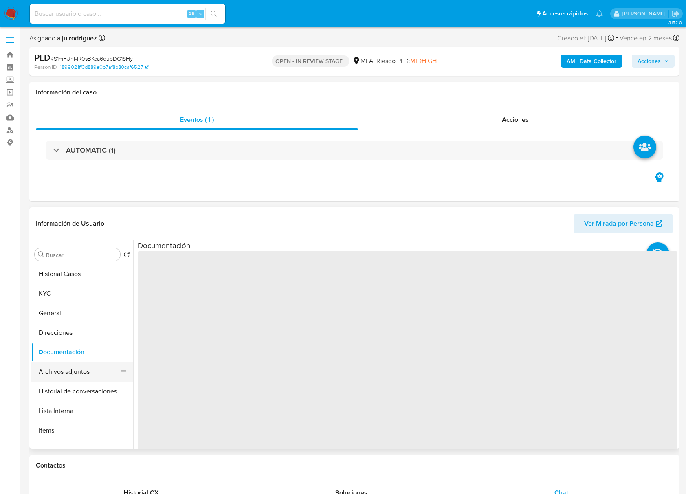
click at [87, 369] on button "Archivos adjuntos" at bounding box center [78, 372] width 95 height 20
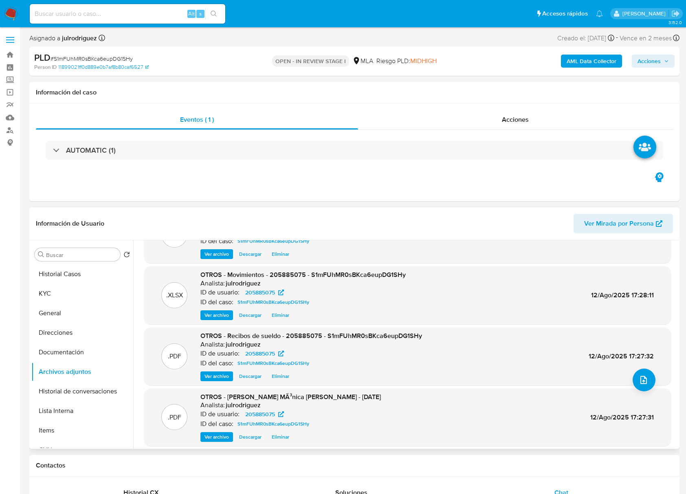
scroll to position [68, 0]
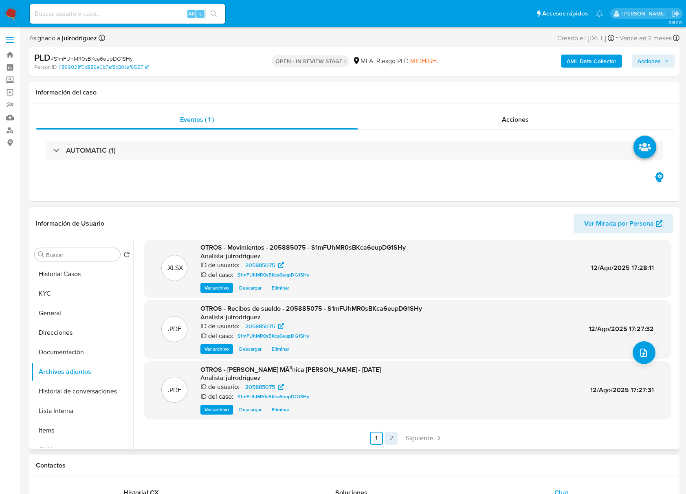
click at [388, 439] on link "2" at bounding box center [390, 438] width 13 height 13
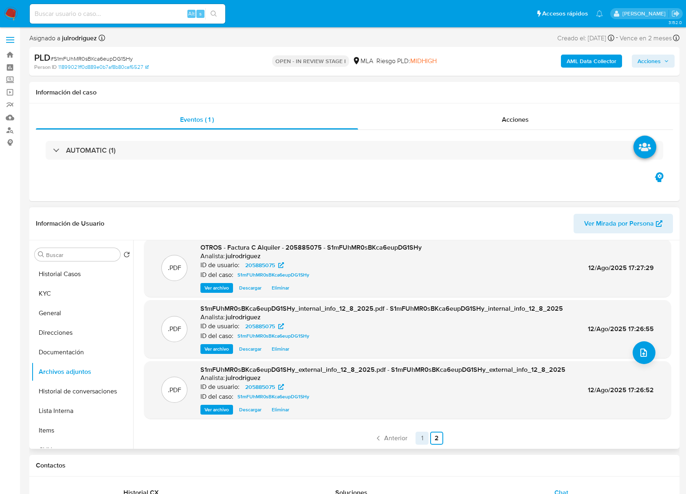
click at [415, 444] on link "1" at bounding box center [421, 438] width 13 height 13
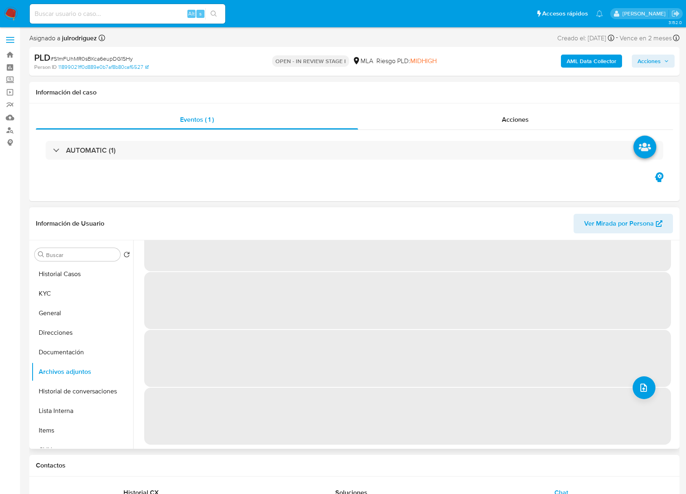
scroll to position [0, 0]
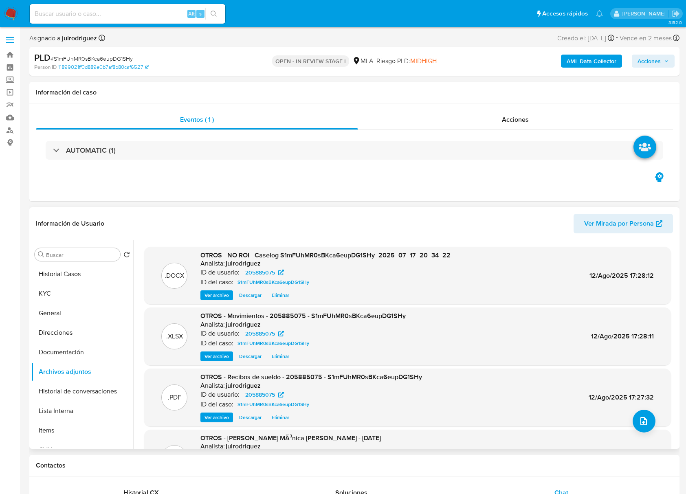
click at [647, 59] on span "Acciones" at bounding box center [648, 61] width 23 height 13
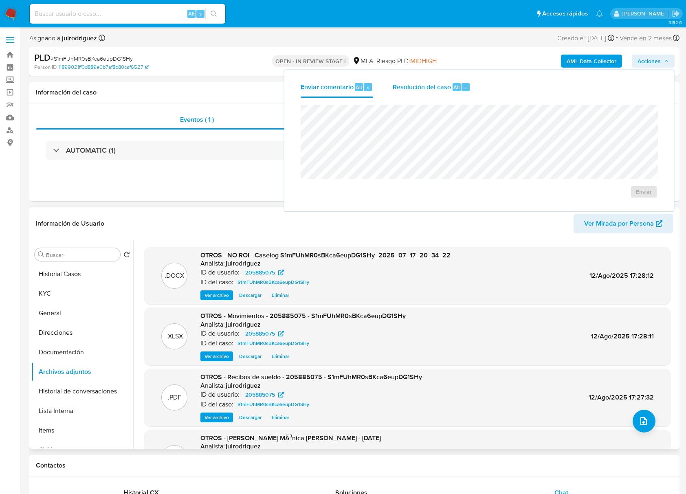
click at [424, 85] on span "Resolución del caso" at bounding box center [422, 86] width 58 height 9
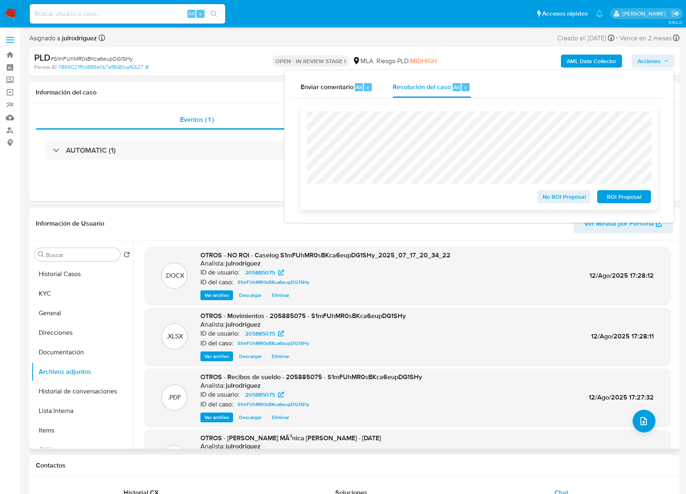
click at [569, 198] on span "No ROI Proposal" at bounding box center [564, 196] width 42 height 11
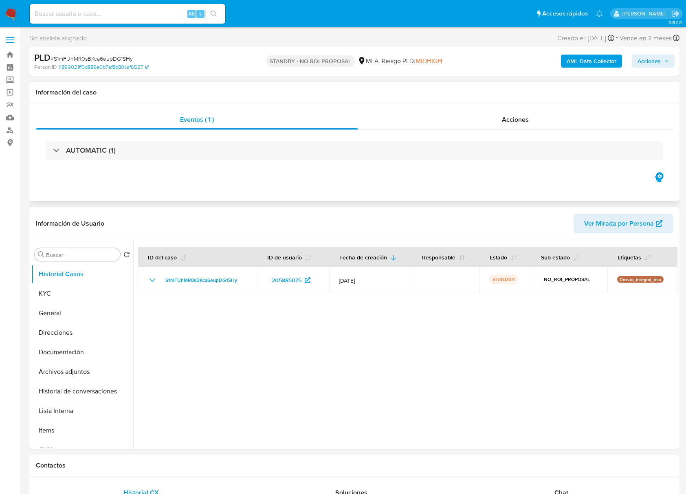
select select "10"
click at [121, 11] on input at bounding box center [127, 14] width 195 height 11
paste input "VktmNh9s82rHa9n65SBwlr28"
type input "VktmNh9s82rHa9n65SBwlr28"
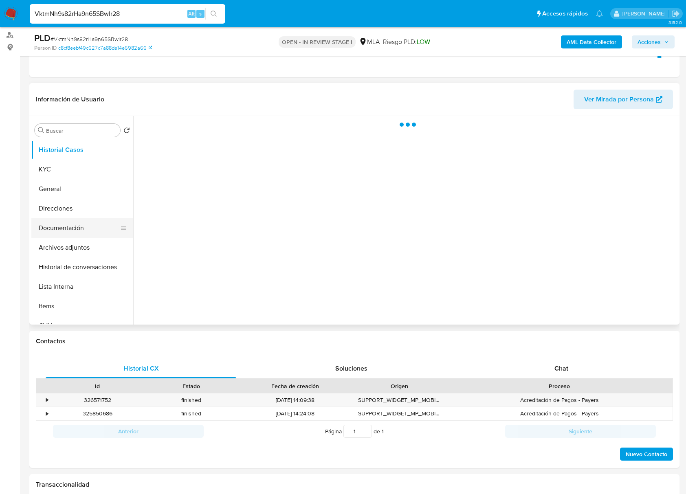
scroll to position [108, 0]
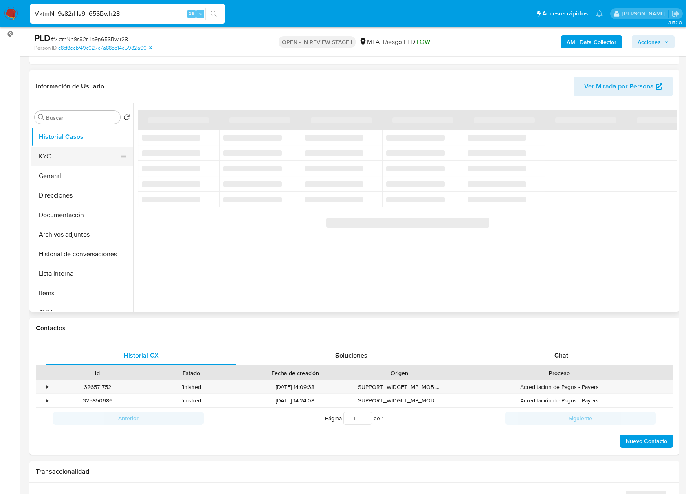
select select "10"
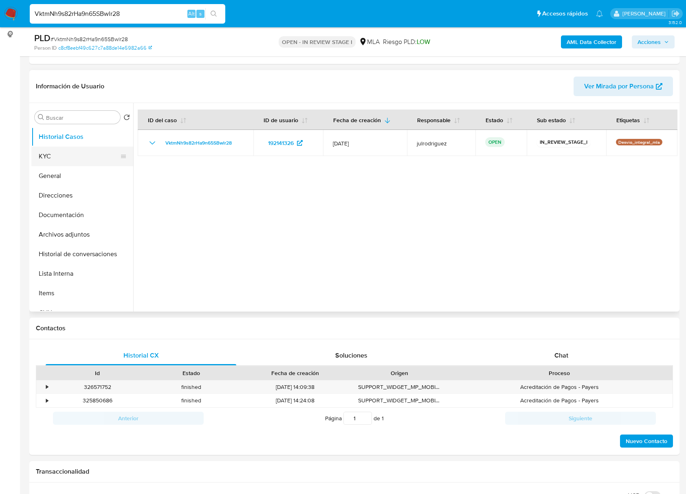
click at [54, 153] on button "KYC" at bounding box center [78, 157] width 95 height 20
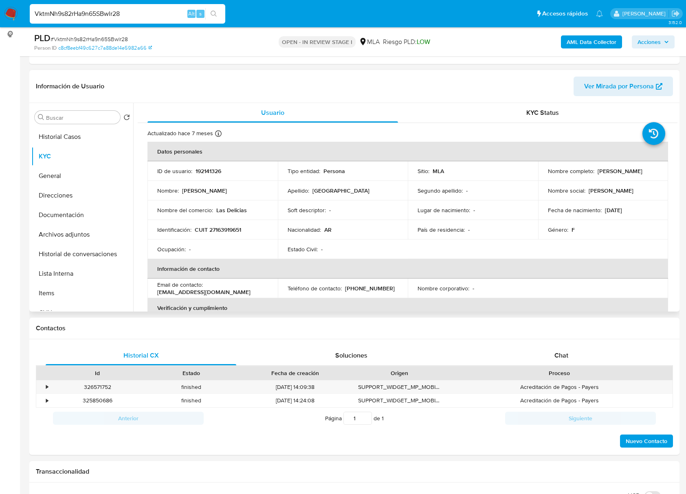
drag, startPoint x: 537, startPoint y: 175, endPoint x: 624, endPoint y: 178, distance: 87.6
click at [624, 178] on td "Nombre completo : [PERSON_NAME]" at bounding box center [603, 171] width 130 height 20
copy p "[PERSON_NAME]"
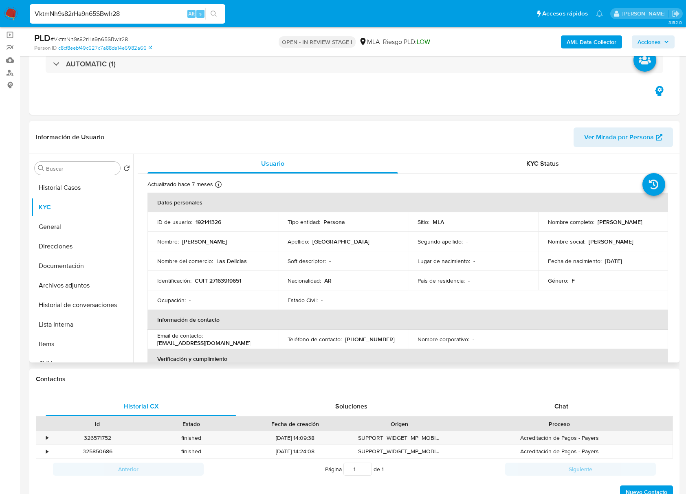
scroll to position [24, 0]
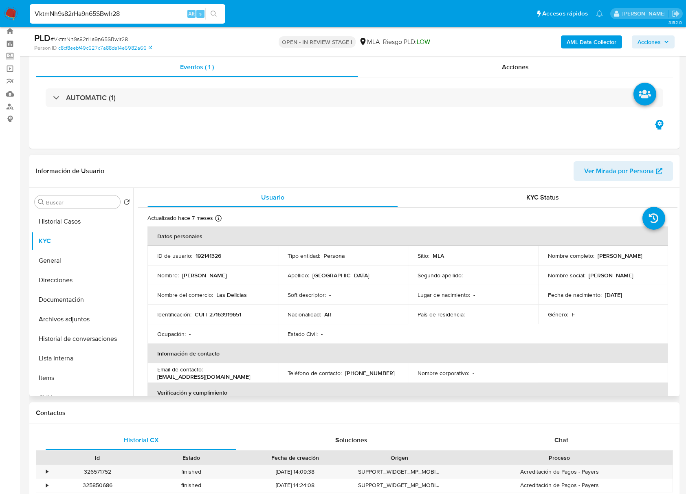
click at [211, 254] on p "192141326" at bounding box center [208, 255] width 26 height 7
copy p "192141326"
click at [119, 37] on span "# VktmNh9s82rHa9n65SBwlr28" at bounding box center [89, 39] width 77 height 8
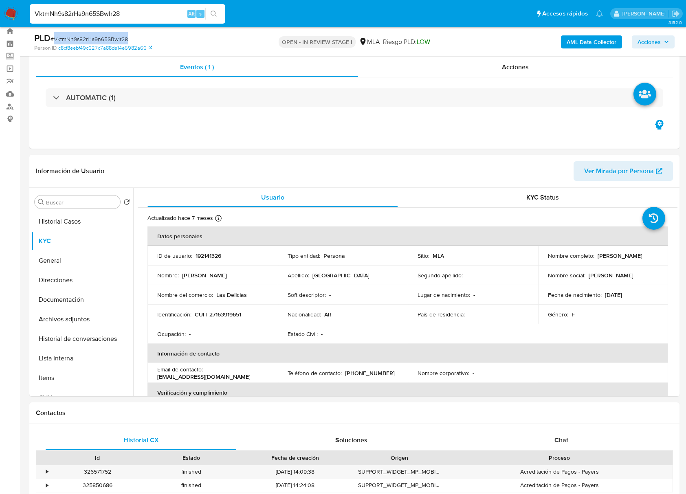
copy span "VktmNh9s82rHa9n65SBwlr28"
click at [233, 313] on p "CUIT 27163919651" at bounding box center [218, 314] width 46 height 7
copy p "27163919651"
click at [218, 255] on p "192141326" at bounding box center [208, 255] width 26 height 7
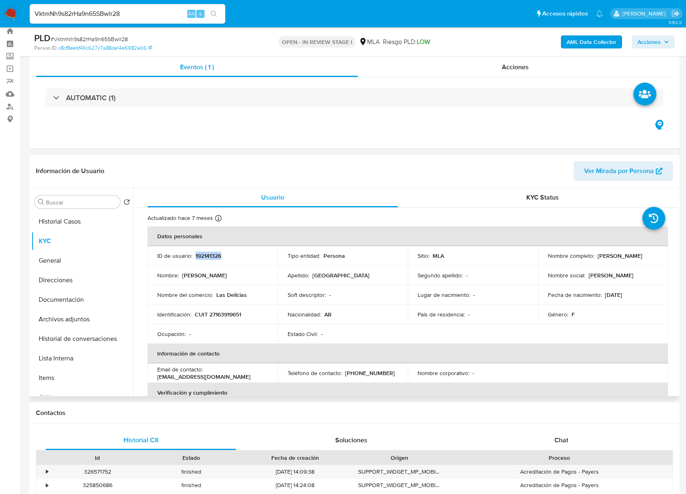
click at [218, 255] on p "192141326" at bounding box center [208, 255] width 26 height 7
copy p "192141326"
click at [235, 313] on p "CUIT 27163919651" at bounding box center [218, 314] width 46 height 7
copy p "27163919651"
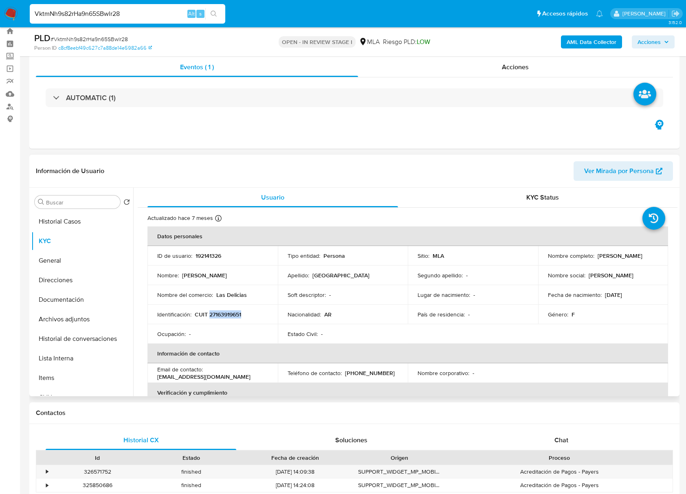
drag, startPoint x: 546, startPoint y: 258, endPoint x: 612, endPoint y: 261, distance: 65.7
click at [612, 259] on div "Nombre completo : Alejandra Noemi Toledo" at bounding box center [603, 255] width 111 height 7
copy p "Alejandra Noemi Toledo"
drag, startPoint x: 565, startPoint y: 263, endPoint x: 575, endPoint y: 260, distance: 10.7
click at [575, 260] on td "Nombre completo : Alejandra Noemi Toledo" at bounding box center [603, 256] width 130 height 20
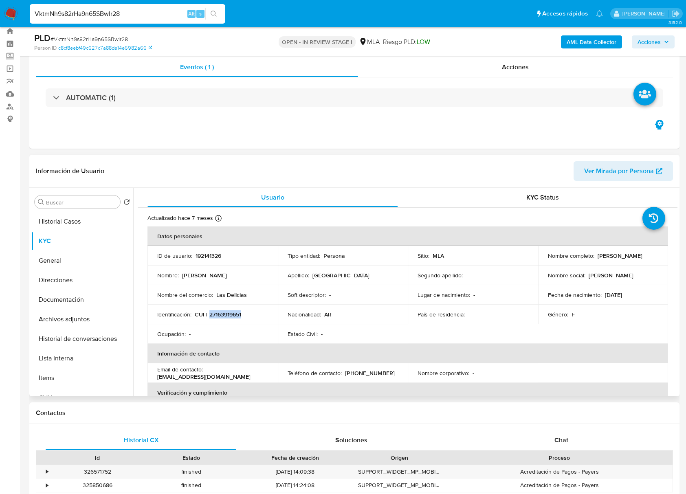
drag, startPoint x: 545, startPoint y: 258, endPoint x: 606, endPoint y: 259, distance: 61.1
click at [607, 259] on div "Nombre completo : Alejandra Noemi Toledo" at bounding box center [603, 255] width 111 height 7
copy p "Alejandra Noemi Toledo"
drag, startPoint x: 568, startPoint y: 254, endPoint x: 583, endPoint y: 256, distance: 15.6
click at [583, 256] on div "Nombre completo : Alejandra Noemi Toledo" at bounding box center [603, 255] width 111 height 7
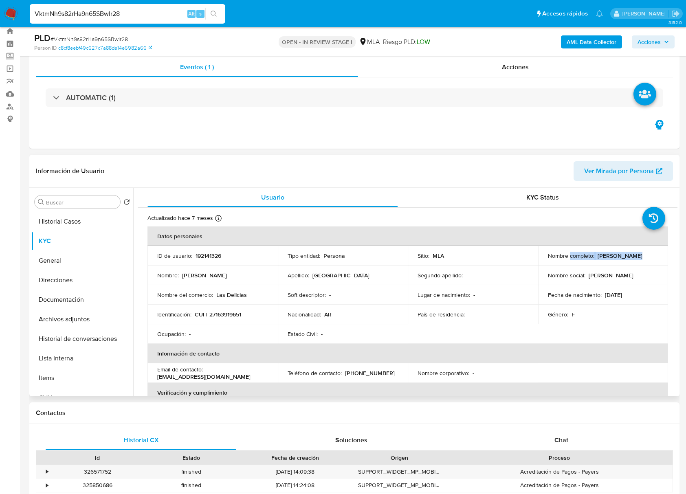
click at [597, 259] on p "Alejandra Noemi Toledo" at bounding box center [619, 255] width 45 height 7
drag, startPoint x: 545, startPoint y: 257, endPoint x: 615, endPoint y: 258, distance: 69.7
click at [615, 258] on div "Nombre completo : Alejandra Noemi Toledo" at bounding box center [603, 255] width 111 height 7
copy p "Alejandra Noemi Toledo"
click at [234, 311] on p "CUIT 27163919651" at bounding box center [218, 314] width 46 height 7
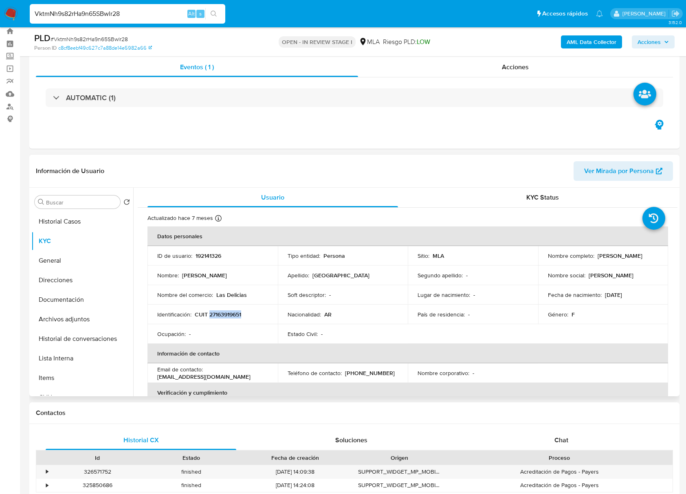
click at [234, 311] on p "CUIT 27163919651" at bounding box center [218, 314] width 46 height 7
copy p "27163919651"
click at [228, 309] on td "Identificación : CUIT 27163919651" at bounding box center [212, 315] width 130 height 20
drag, startPoint x: 219, startPoint y: 293, endPoint x: 253, endPoint y: 296, distance: 34.0
click at [253, 296] on td "Nombre del comercio : Las Delicias" at bounding box center [212, 295] width 130 height 20
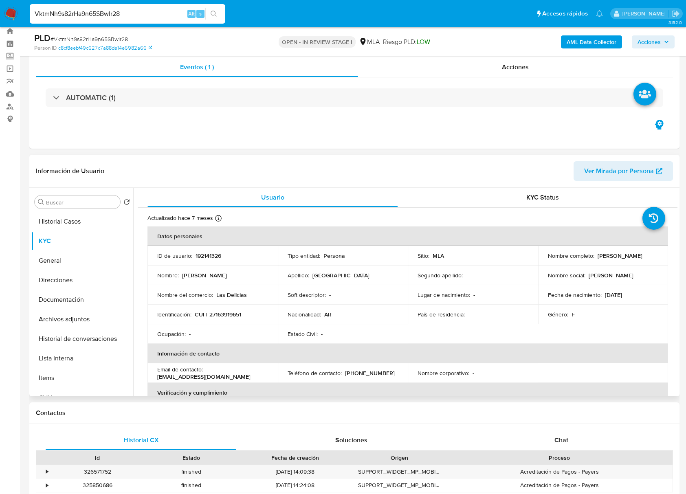
click at [230, 318] on p "CUIT 27163919651" at bounding box center [218, 314] width 46 height 7
click at [69, 313] on button "Archivos adjuntos" at bounding box center [78, 320] width 95 height 20
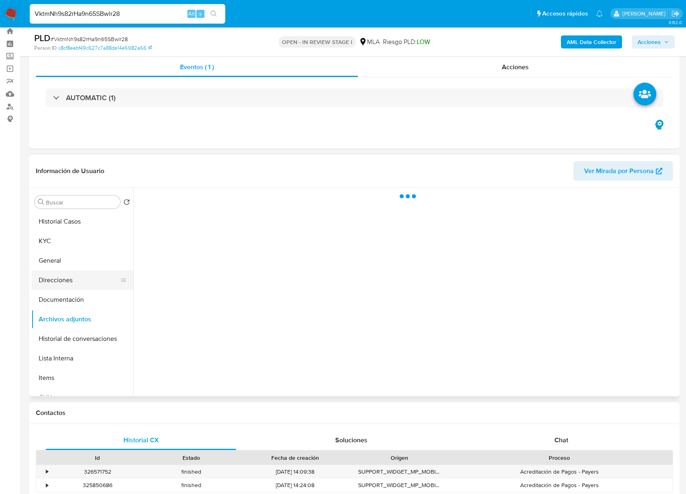
click at [72, 283] on button "Direcciones" at bounding box center [78, 280] width 95 height 20
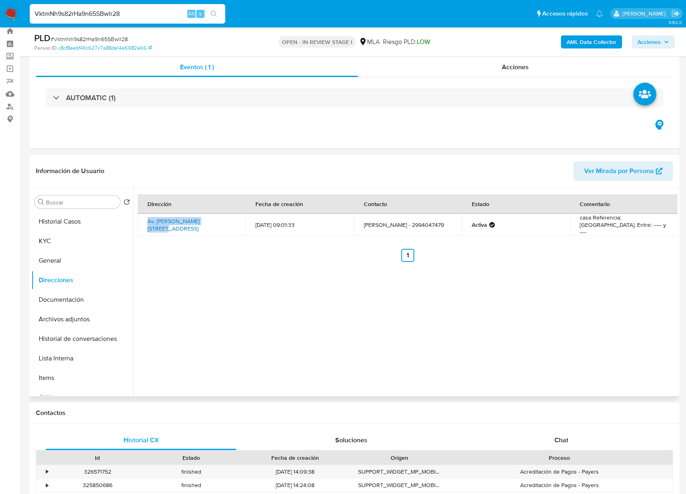
drag, startPoint x: 142, startPoint y: 216, endPoint x: 207, endPoint y: 219, distance: 64.8
click at [207, 219] on td "Av. Castelli Y Formosa 7, Añelo, Neuquén, 8305, Argentina 7" at bounding box center [192, 225] width 108 height 22
click at [76, 244] on button "KYC" at bounding box center [78, 241] width 95 height 20
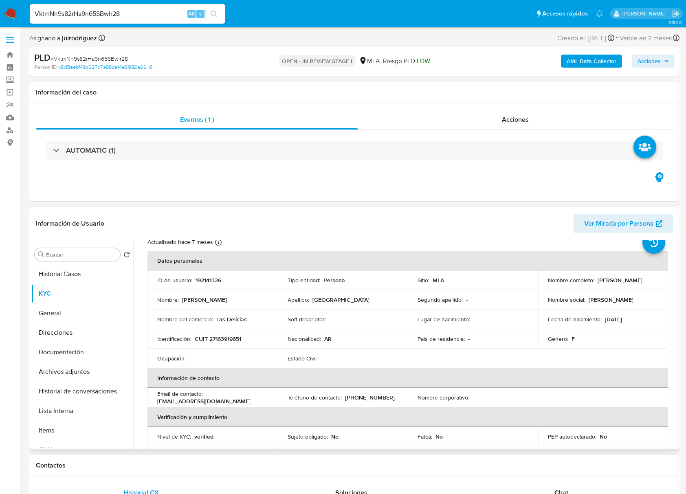
scroll to position [54, 0]
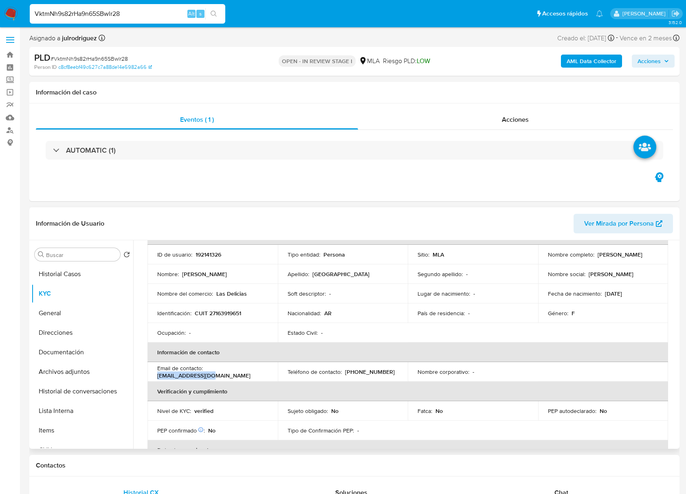
drag, startPoint x: 258, startPoint y: 371, endPoint x: 206, endPoint y: 372, distance: 52.6
click at [206, 372] on div "Email de contacto : alejt965@gmail.com" at bounding box center [212, 372] width 111 height 15
click at [348, 369] on p "(299) 4047479" at bounding box center [370, 371] width 50 height 7
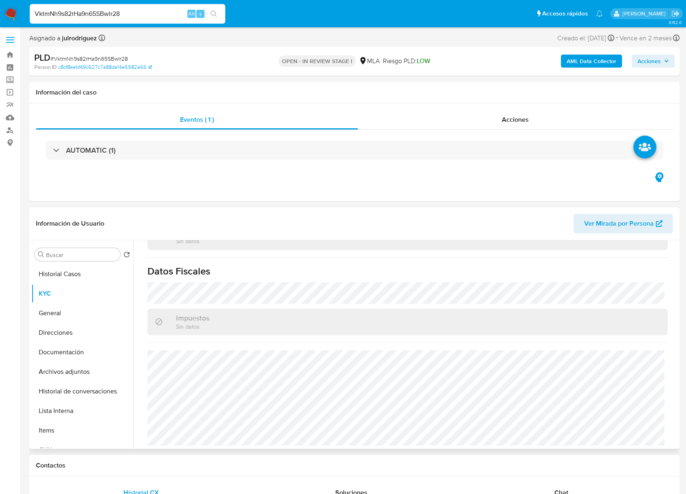
scroll to position [445, 0]
click at [60, 335] on button "Direcciones" at bounding box center [78, 333] width 95 height 20
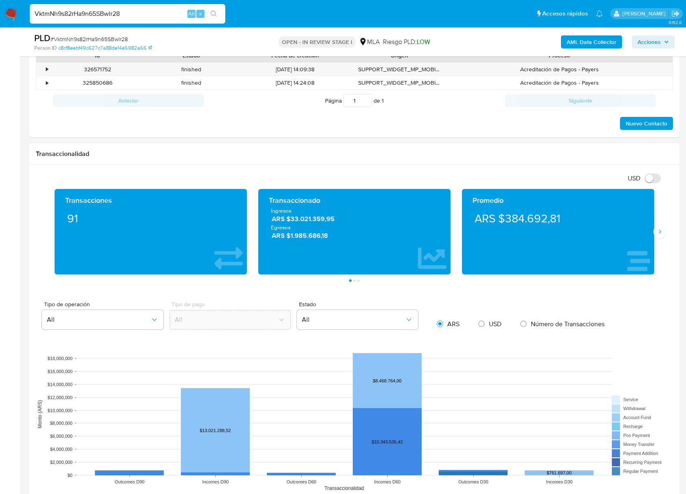
scroll to position [271, 0]
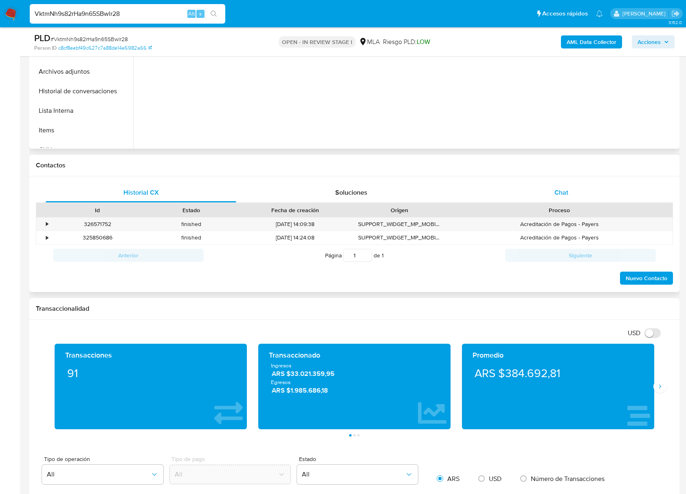
click at [570, 199] on div "Chat" at bounding box center [561, 193] width 191 height 20
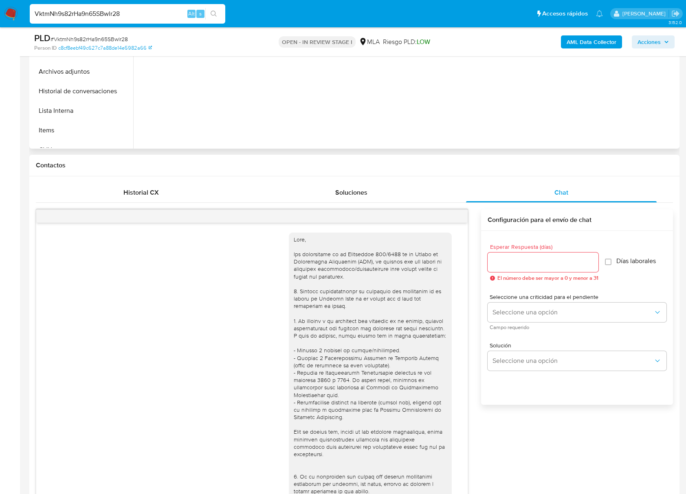
scroll to position [406, 0]
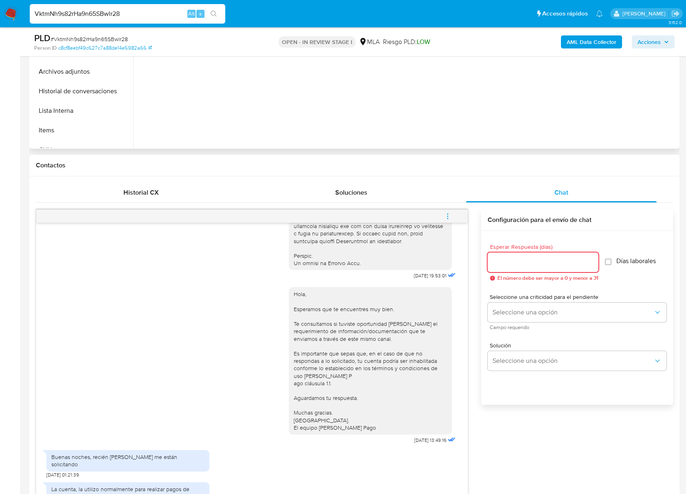
click at [546, 264] on input "Esperar Respuesta (días)" at bounding box center [543, 262] width 111 height 11
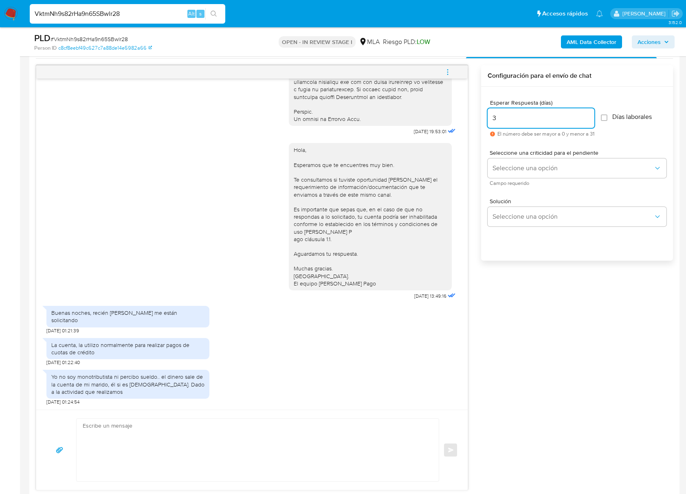
scroll to position [434, 0]
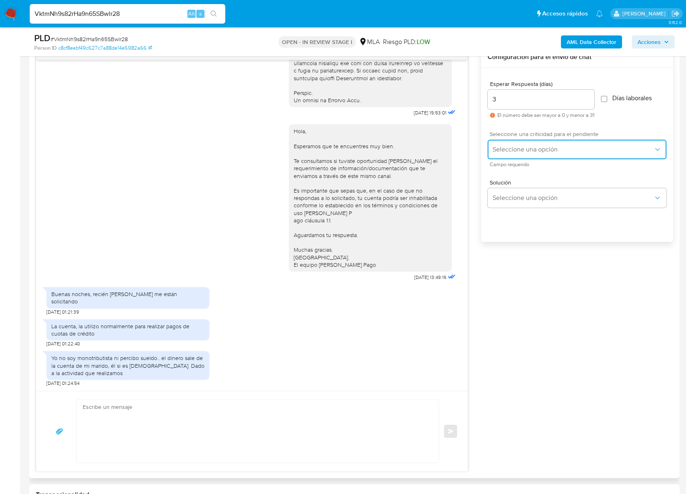
click at [549, 149] on span "Seleccione una opción" at bounding box center [572, 149] width 161 height 8
click at [512, 99] on input "3" at bounding box center [541, 99] width 107 height 11
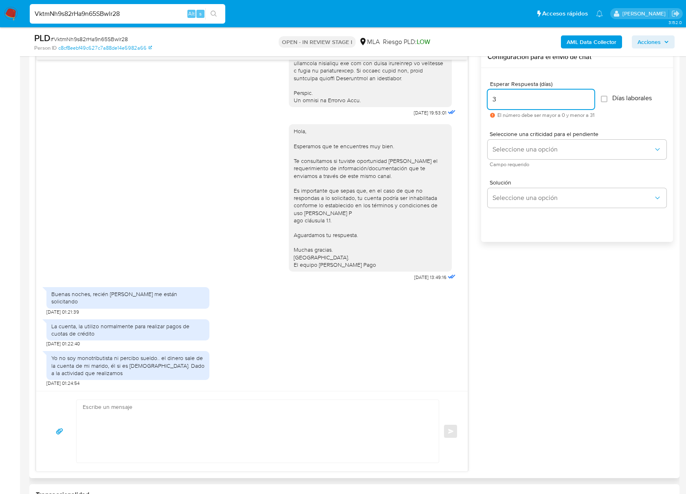
drag, startPoint x: 509, startPoint y: 99, endPoint x: 506, endPoint y: 108, distance: 9.9
click at [468, 93] on div "17/07/2025 19:53:01 Hola, Esperamos que te encuentres muy bien. Te consultamos …" at bounding box center [354, 258] width 637 height 425
type input "2"
click at [518, 139] on div "Seleccione una criticidad para el pendiente Seleccione una opción Campo requeri…" at bounding box center [577, 148] width 179 height 35
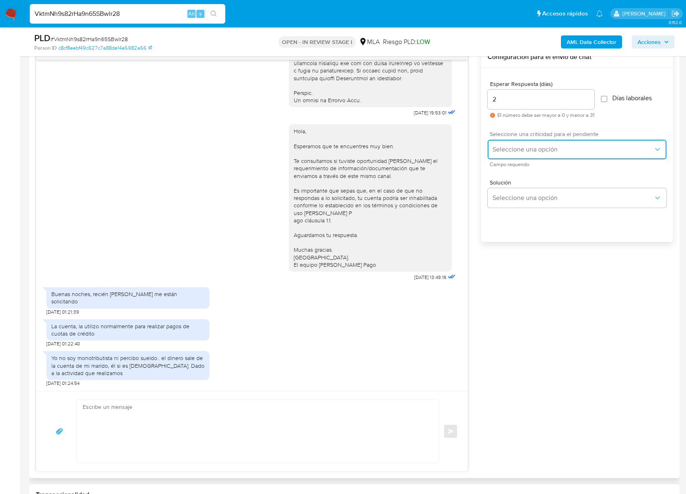
click at [518, 148] on span "Seleccione una opción" at bounding box center [572, 149] width 161 height 8
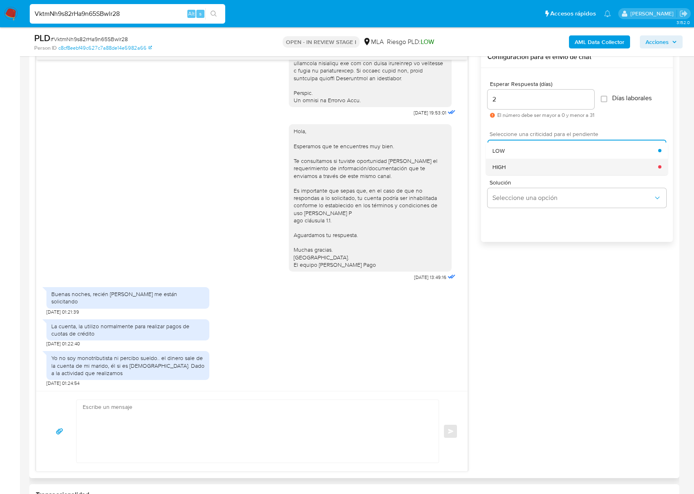
click at [509, 167] on div "HIGH" at bounding box center [575, 166] width 166 height 16
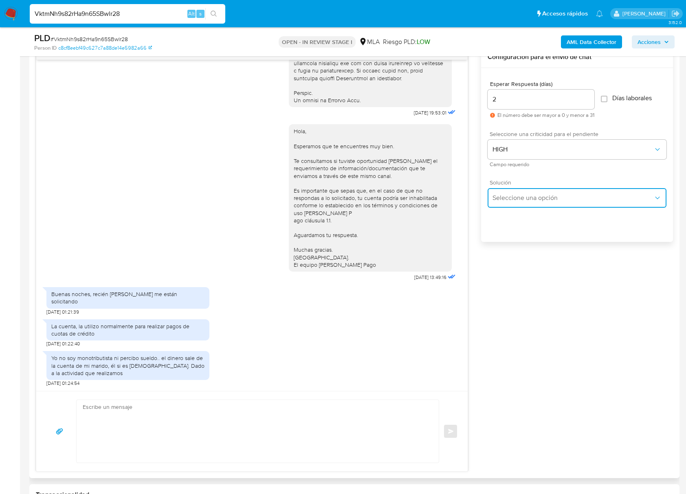
click at [517, 204] on button "Seleccione una opción" at bounding box center [577, 198] width 179 height 20
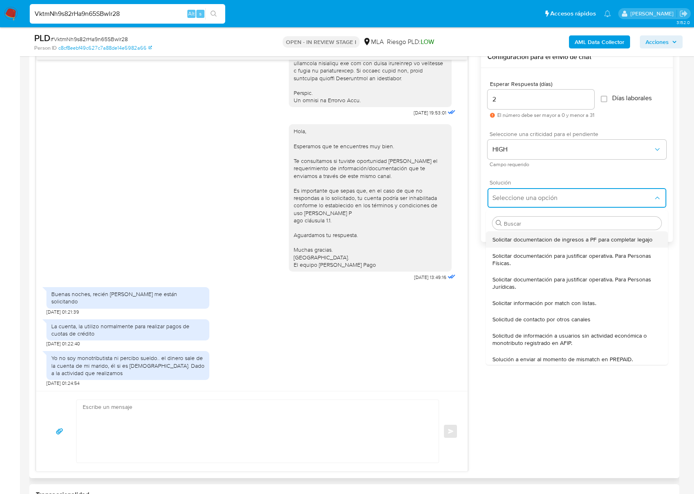
click at [522, 240] on span "Solicitar documentacion de ingresos a PF para completar legajo" at bounding box center [572, 239] width 160 height 7
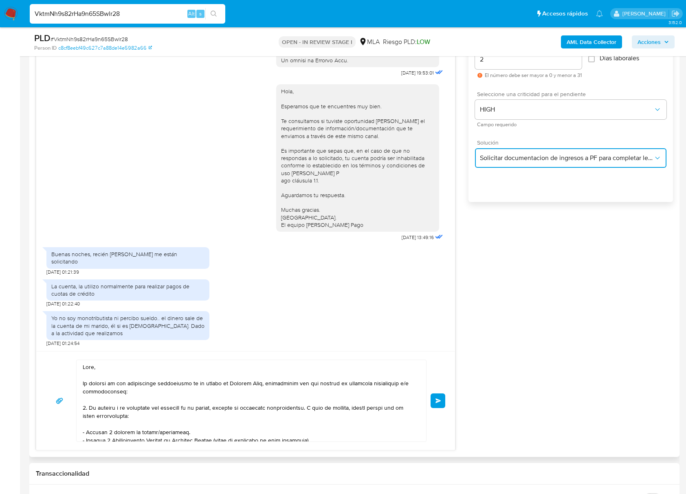
scroll to position [652, 0]
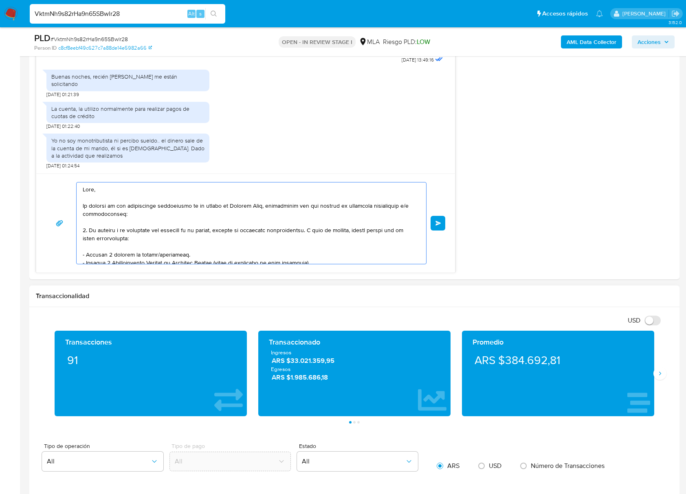
drag, startPoint x: 85, startPoint y: 190, endPoint x: 264, endPoint y: 383, distance: 263.7
click at [264, 384] on div "Información de Usuario Ver Mirada por Persona Buscar Volver al orden por defect…" at bounding box center [354, 405] width 650 height 1757
type textarea "Muchas gracias. Saludos, Equipo de Mercado Pago."
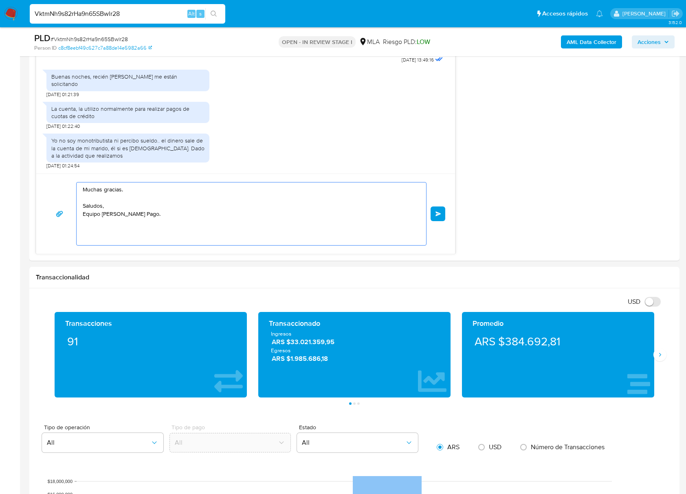
drag, startPoint x: 164, startPoint y: 227, endPoint x: 15, endPoint y: 173, distance: 158.2
click at [15, 173] on section "Bandeja Tablero Screening Búsqueda en Listas Watchlist Herramientas Operaciones…" at bounding box center [343, 312] width 686 height 1928
paste textarea "30716038927"
drag, startPoint x: 116, startPoint y: 199, endPoint x: 54, endPoint y: 182, distance: 64.3
click at [54, 182] on div "30716038927 Enviar" at bounding box center [245, 213] width 419 height 80
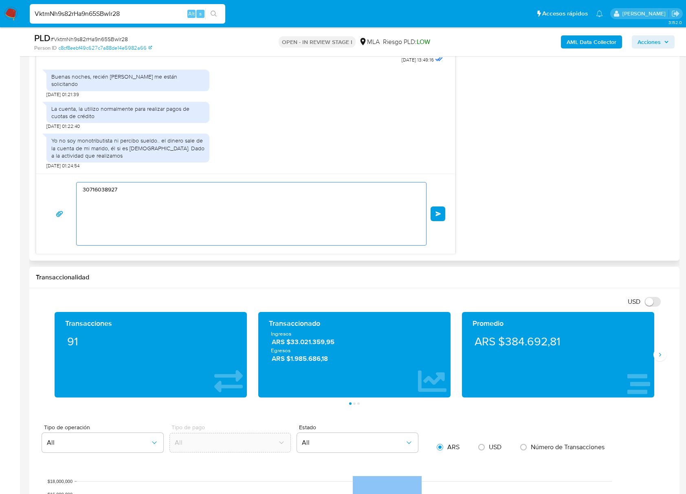
paste textarea "Buenas tardes, Queremos aclararte que la Resolución General ARCA 5696/2025 indi…"
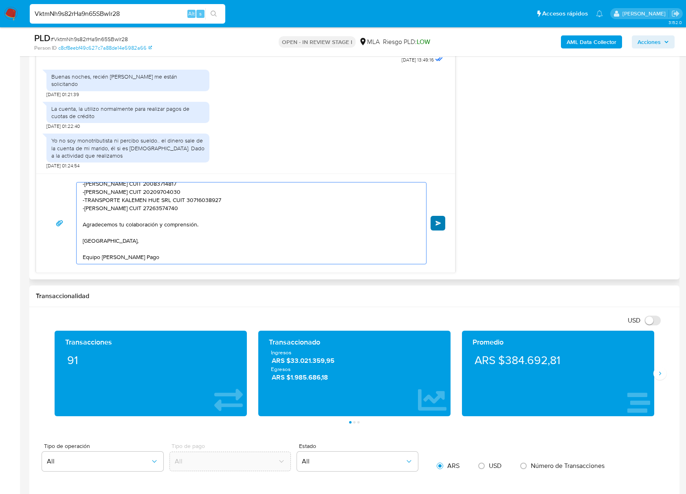
type textarea "Buenas tardes, Queremos aclararte que la Resolución General ARCA 5696/2025 indi…"
click at [433, 224] on button "Enviar" at bounding box center [437, 223] width 15 height 15
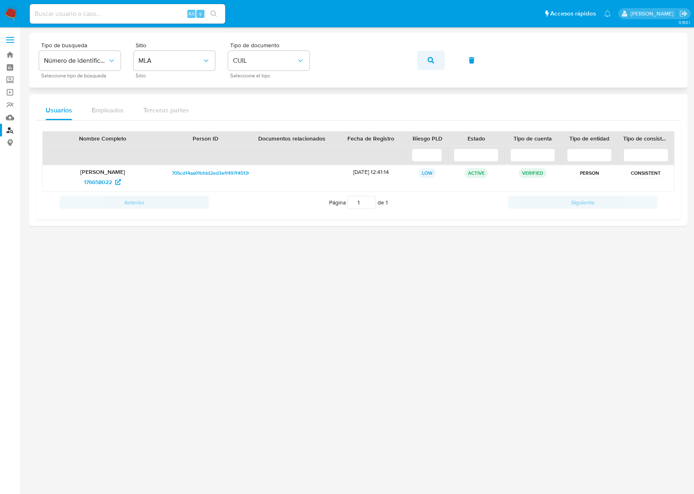
click at [428, 57] on icon "button" at bounding box center [431, 60] width 7 height 7
click at [105, 181] on span "661789958" at bounding box center [98, 182] width 28 height 13
drag, startPoint x: 430, startPoint y: 59, endPoint x: 350, endPoint y: 100, distance: 89.8
click at [430, 59] on icon "button" at bounding box center [431, 60] width 7 height 7
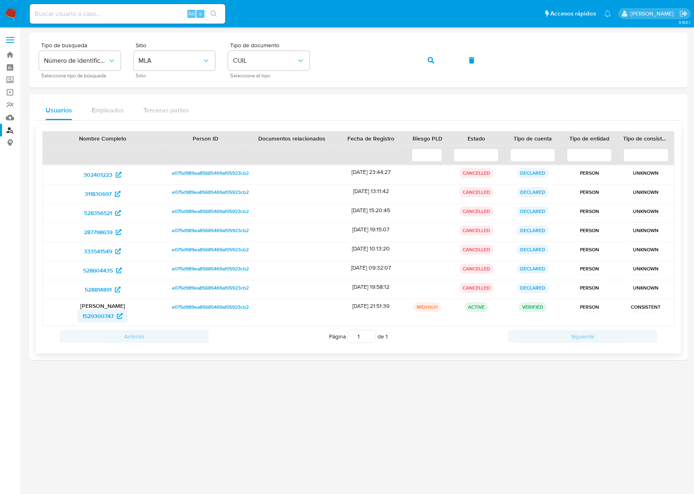
click at [87, 316] on span "1529300747" at bounding box center [97, 316] width 31 height 13
click at [429, 59] on icon "button" at bounding box center [431, 60] width 7 height 7
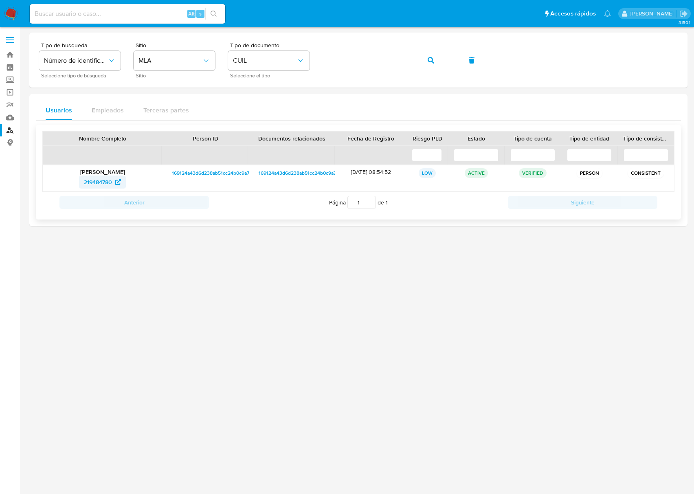
click at [99, 180] on span "219484780" at bounding box center [98, 182] width 28 height 13
click at [437, 59] on button "button" at bounding box center [431, 61] width 28 height 20
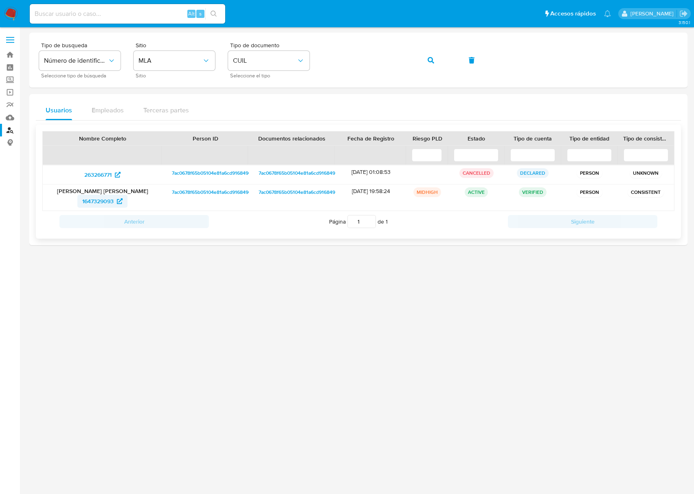
click at [106, 197] on span "1647329093" at bounding box center [97, 201] width 31 height 13
click at [434, 60] on button "button" at bounding box center [431, 61] width 28 height 20
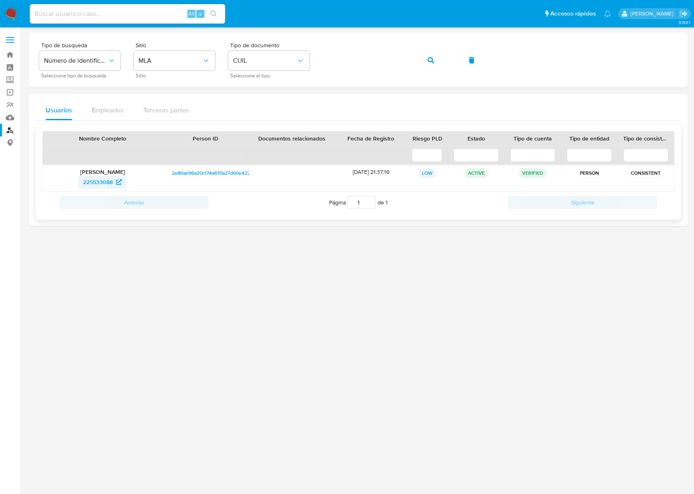
click at [103, 181] on span "225533088" at bounding box center [98, 182] width 30 height 13
drag, startPoint x: 429, startPoint y: 58, endPoint x: 399, endPoint y: 80, distance: 37.3
click at [430, 58] on icon "button" at bounding box center [431, 60] width 7 height 7
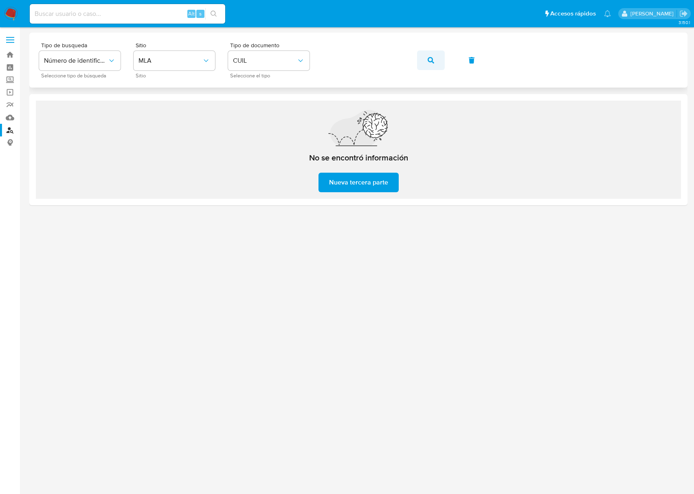
click at [428, 60] on icon "button" at bounding box center [431, 60] width 7 height 7
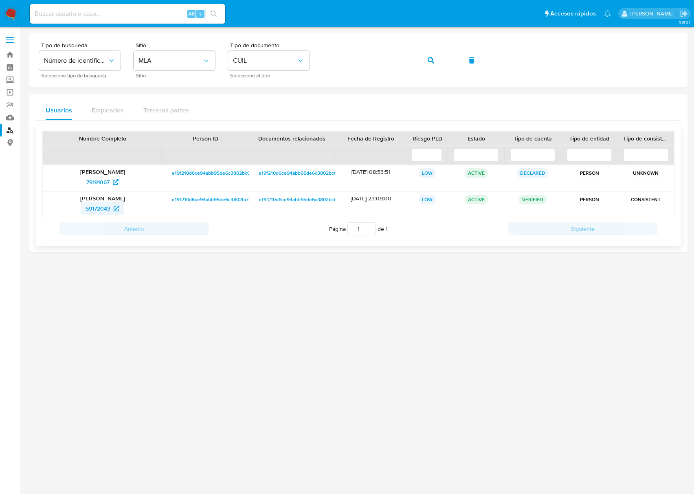
click at [103, 204] on span "59172043" at bounding box center [98, 208] width 25 height 13
click at [431, 59] on icon "button" at bounding box center [431, 60] width 7 height 7
click at [109, 181] on span "188704299" at bounding box center [98, 182] width 28 height 13
click at [435, 62] on button "button" at bounding box center [431, 61] width 28 height 20
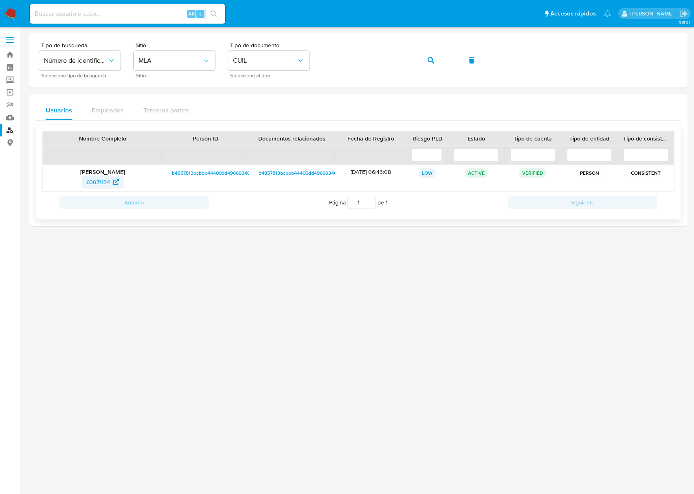
click at [100, 178] on span "63071134" at bounding box center [98, 182] width 24 height 13
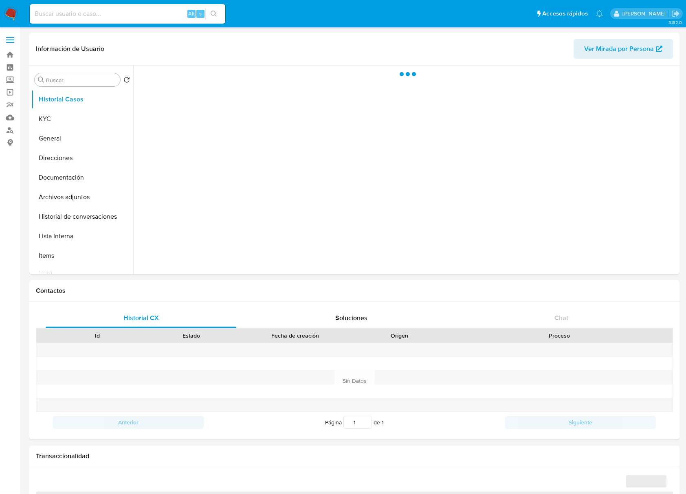
select select "10"
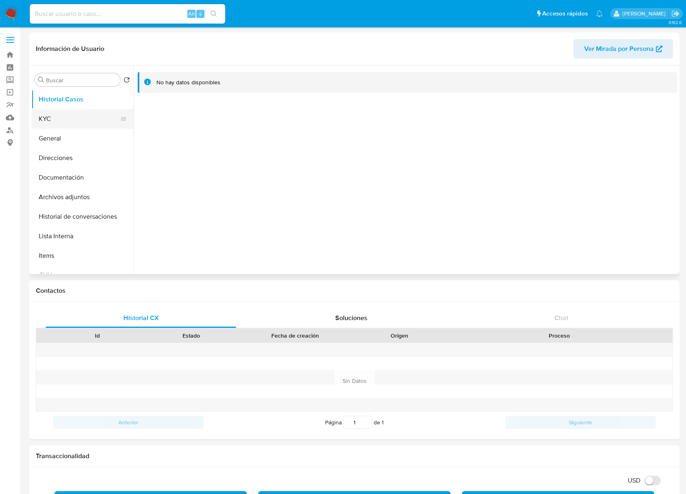
click at [88, 120] on button "KYC" at bounding box center [78, 119] width 95 height 20
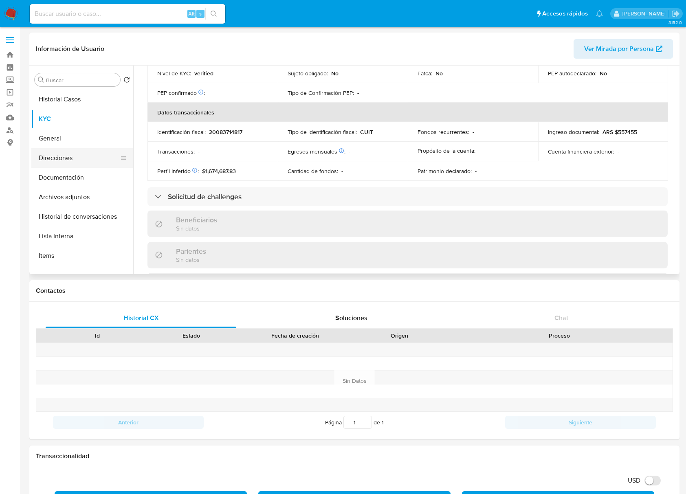
scroll to position [409, 0]
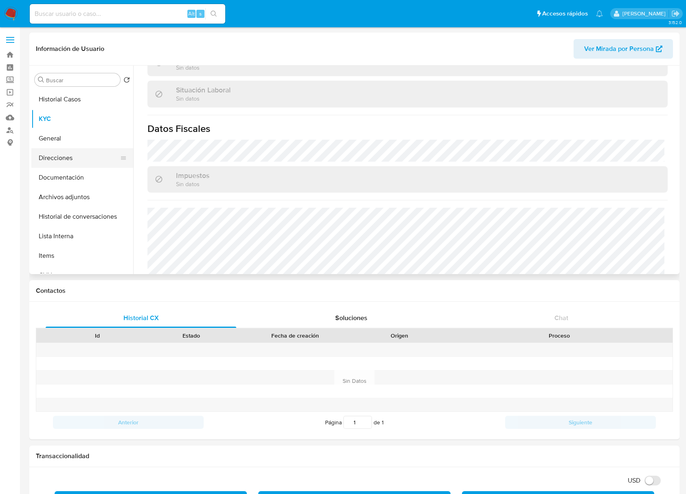
click at [59, 162] on button "Direcciones" at bounding box center [78, 158] width 95 height 20
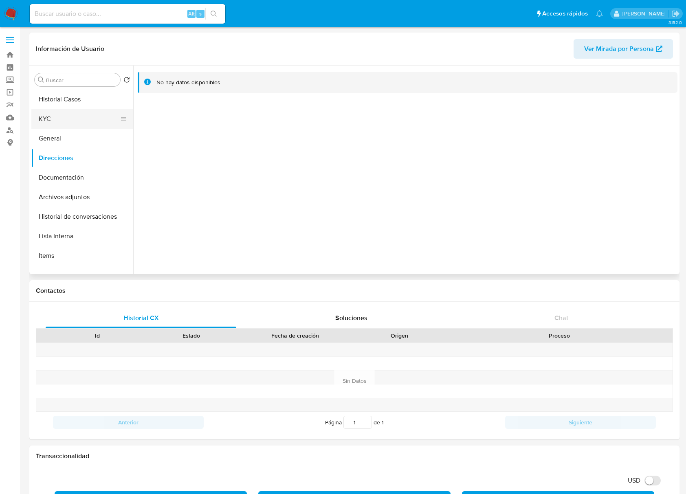
click at [62, 112] on button "KYC" at bounding box center [78, 119] width 95 height 20
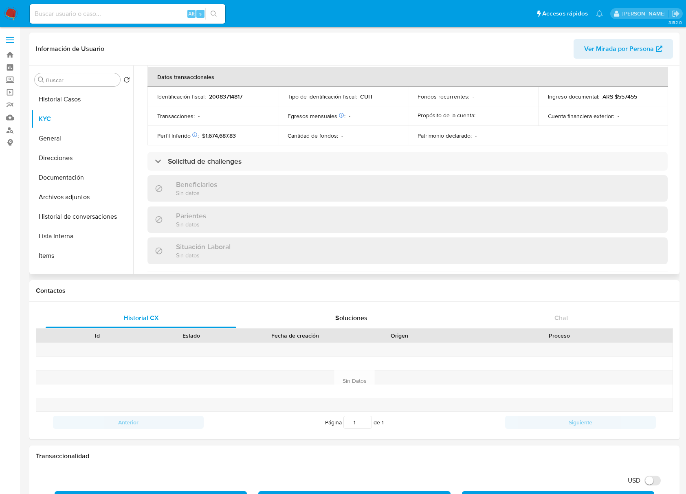
scroll to position [437, 0]
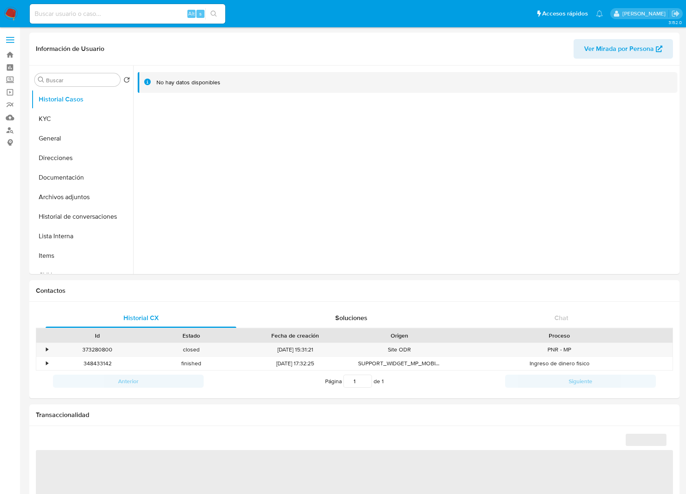
select select "10"
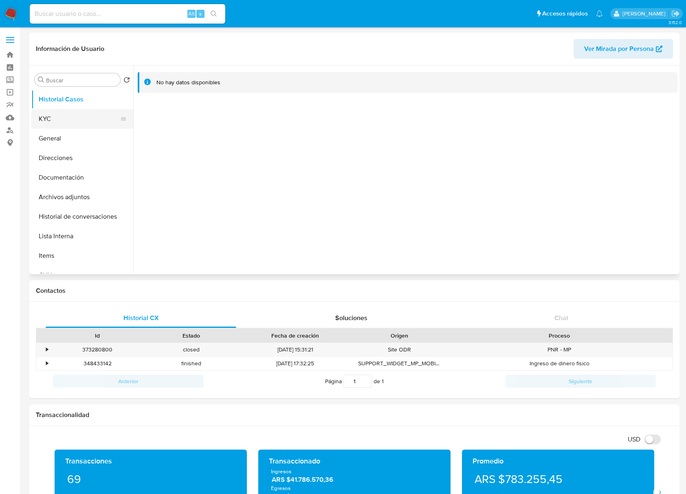
click at [66, 119] on button "KYC" at bounding box center [78, 119] width 95 height 20
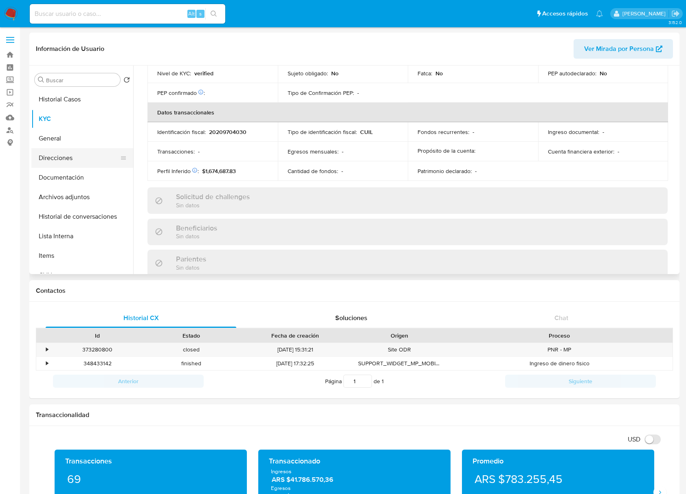
scroll to position [409, 0]
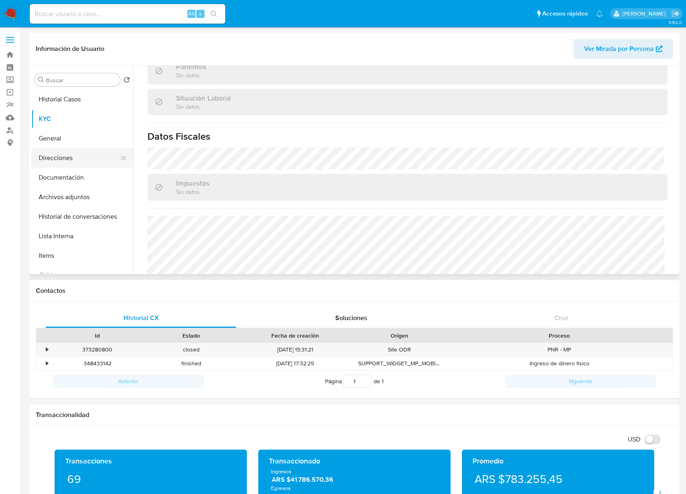
click at [66, 153] on button "Direcciones" at bounding box center [78, 158] width 95 height 20
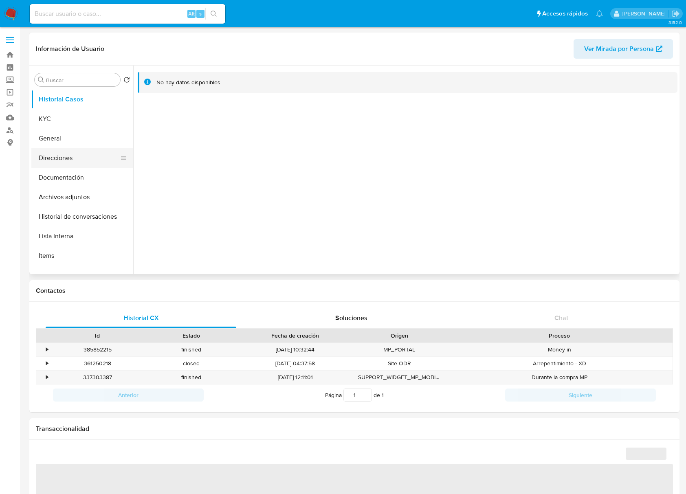
select select "10"
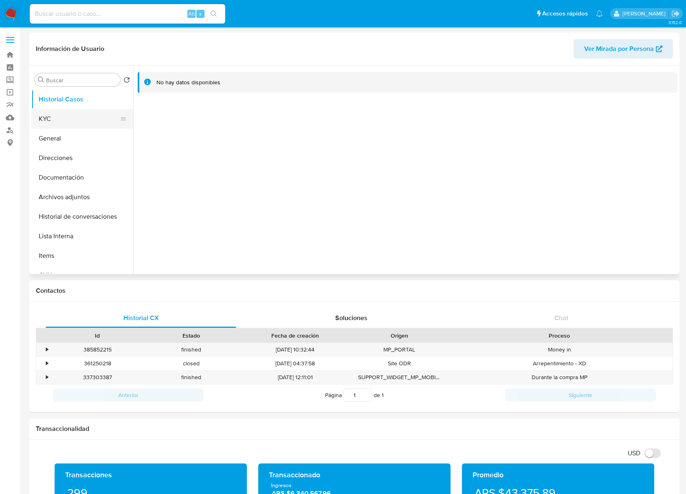
click at [47, 119] on button "KYC" at bounding box center [78, 119] width 95 height 20
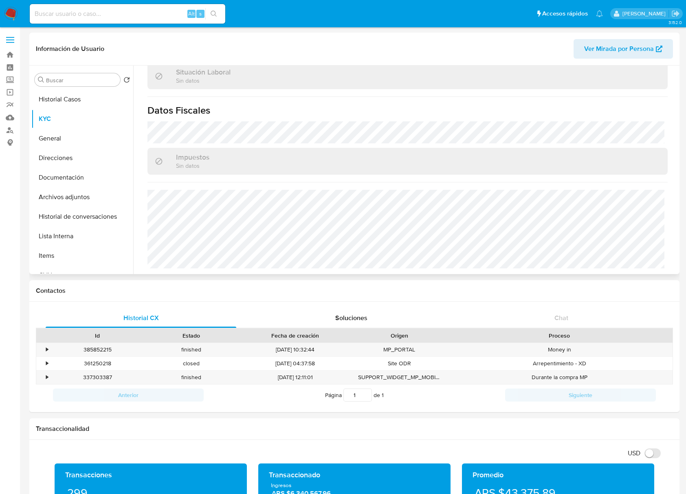
scroll to position [244, 0]
click at [77, 156] on button "Direcciones" at bounding box center [78, 158] width 95 height 20
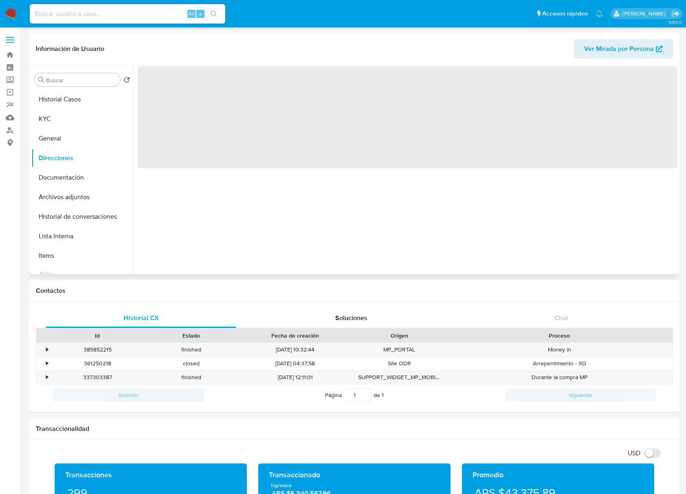
scroll to position [0, 0]
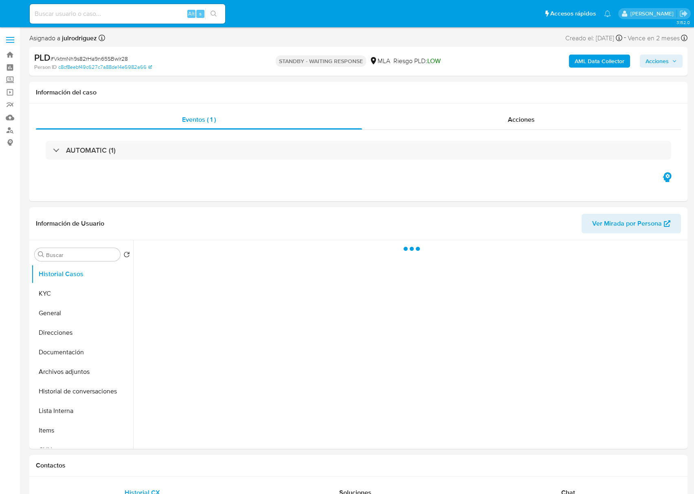
select select "10"
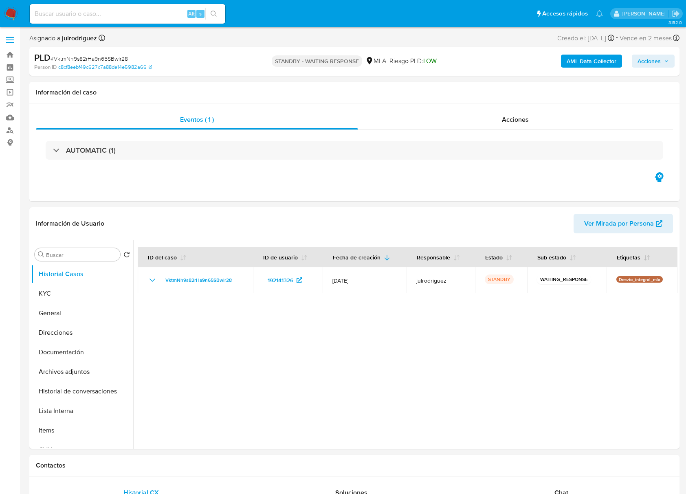
click at [149, 14] on input at bounding box center [127, 14] width 195 height 11
paste input "gs9LHrZ6KWVEUw1dolYaIy3K"
type input "gs9LHrZ6KWVEUw1dolYaIy3K"
select select "10"
click at [72, 290] on button "KYC" at bounding box center [78, 294] width 95 height 20
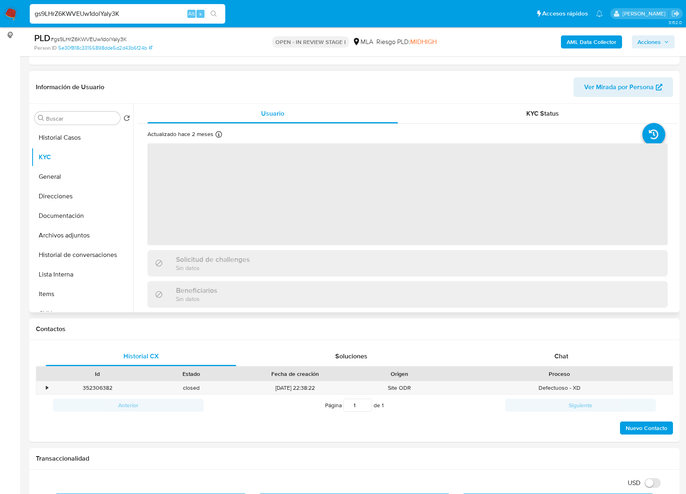
scroll to position [108, 0]
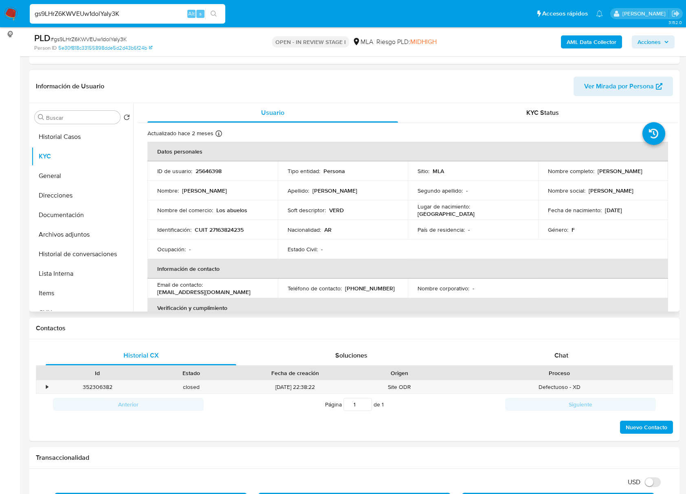
drag, startPoint x: 545, startPoint y: 175, endPoint x: 606, endPoint y: 175, distance: 61.9
click at [606, 175] on td "Nombre completo : Patricia Sandra Pacheco" at bounding box center [603, 171] width 130 height 20
copy p "Patricia Sandra Pacheco"
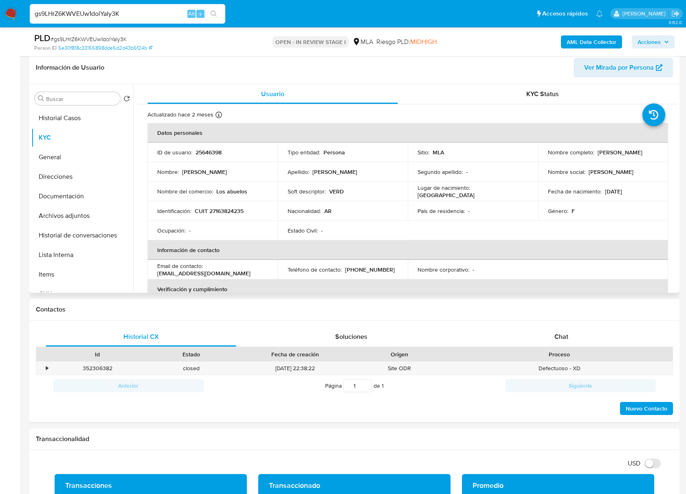
scroll to position [0, 0]
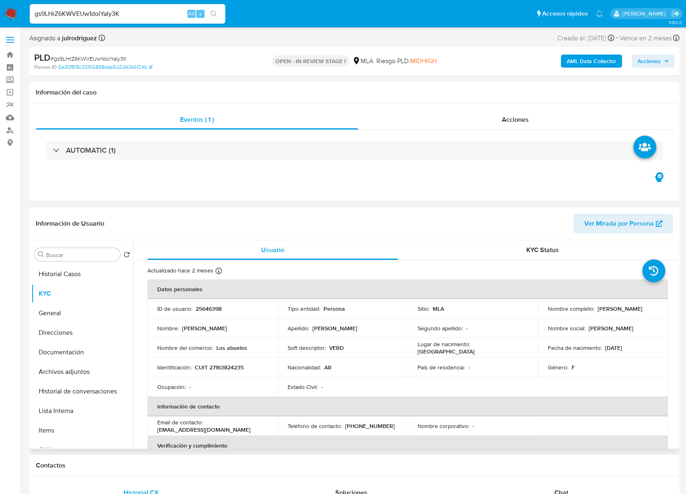
click at [213, 308] on p "25646398" at bounding box center [208, 308] width 26 height 7
copy p "25646398"
click at [113, 61] on span "# gs9LHrZ6KWVEUw1dolYaIy3K" at bounding box center [89, 59] width 76 height 8
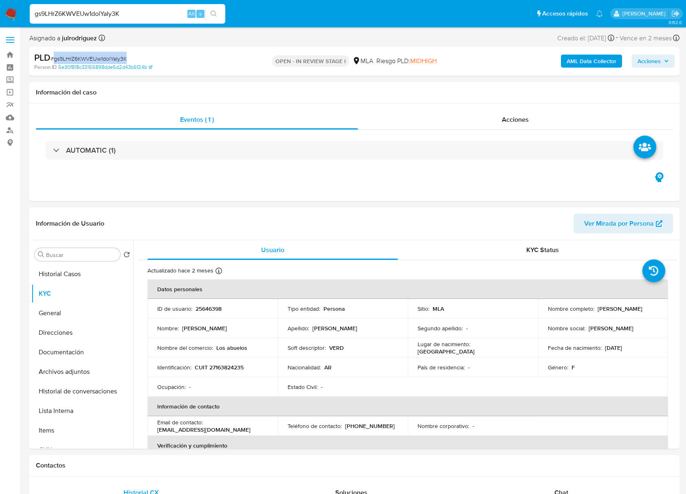
copy span "gs9LHrZ6KWVEUw1dolYaIy3K"
click at [237, 362] on td "Identificación : CUIT 27163824235" at bounding box center [212, 368] width 130 height 20
click at [235, 366] on p "CUIT 27163824235" at bounding box center [219, 367] width 49 height 7
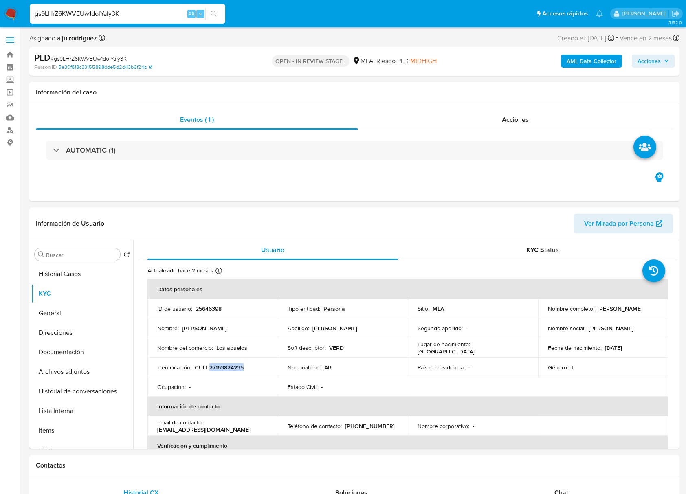
copy p "27163824235"
click at [207, 306] on p "25646398" at bounding box center [208, 308] width 26 height 7
copy p "25646398"
click at [85, 347] on button "Documentación" at bounding box center [78, 353] width 95 height 20
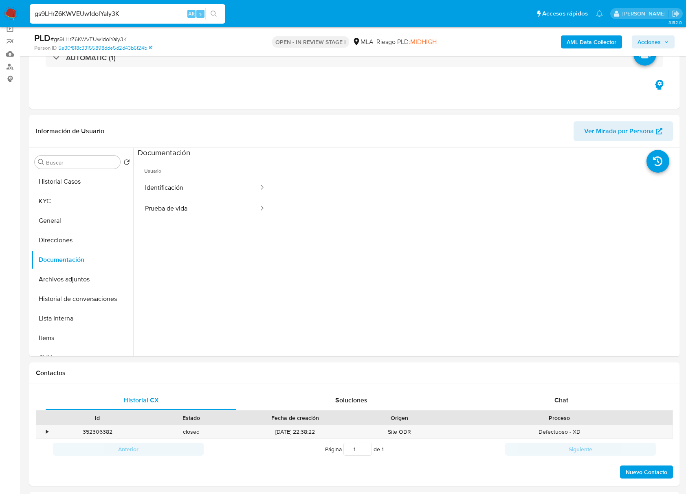
scroll to position [163, 0]
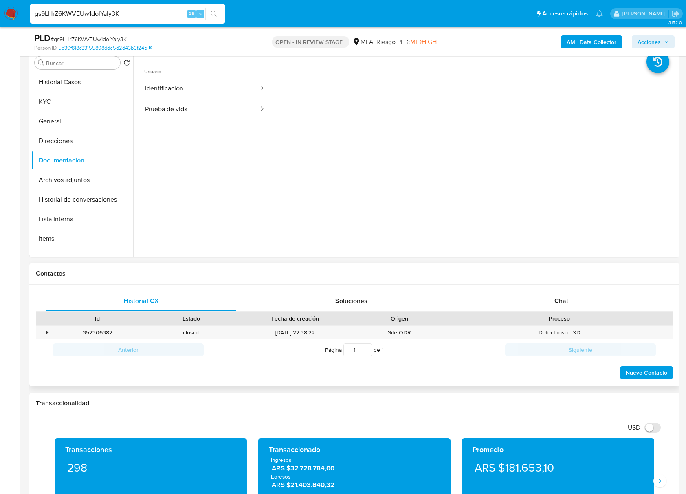
click at [564, 320] on div "Proceso" at bounding box center [559, 318] width 215 height 8
click at [562, 305] on span "Chat" at bounding box center [561, 300] width 14 height 9
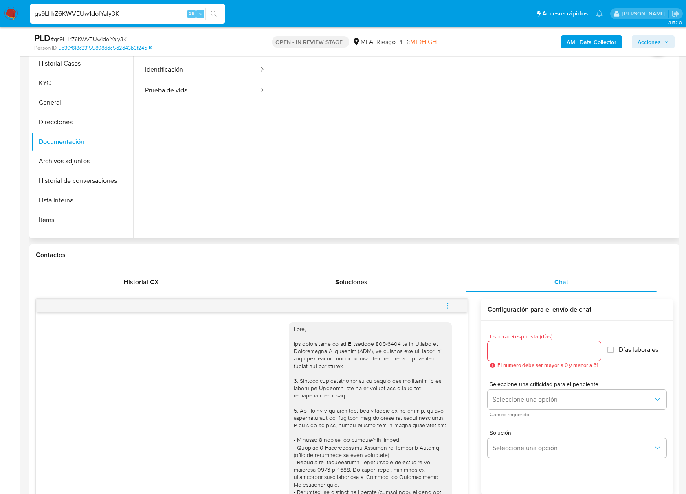
scroll to position [108, 0]
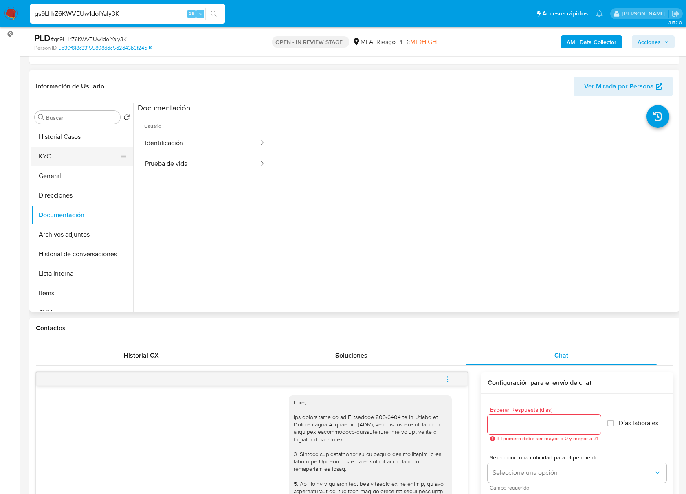
click at [72, 153] on button "KYC" at bounding box center [78, 157] width 95 height 20
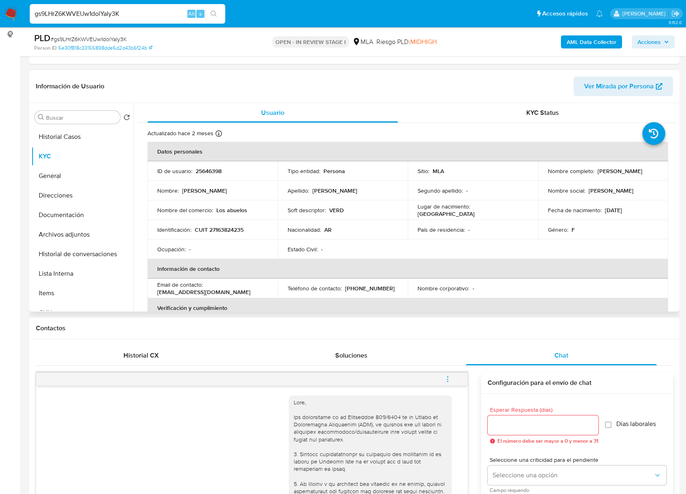
drag, startPoint x: 543, startPoint y: 174, endPoint x: 612, endPoint y: 179, distance: 69.0
click at [612, 179] on td "Nombre completo : Patricia Sandra Pacheco" at bounding box center [603, 171] width 130 height 20
copy p "Patricia Sandra Pacheco"
click at [244, 228] on p "CUIT 27163824235" at bounding box center [219, 229] width 49 height 7
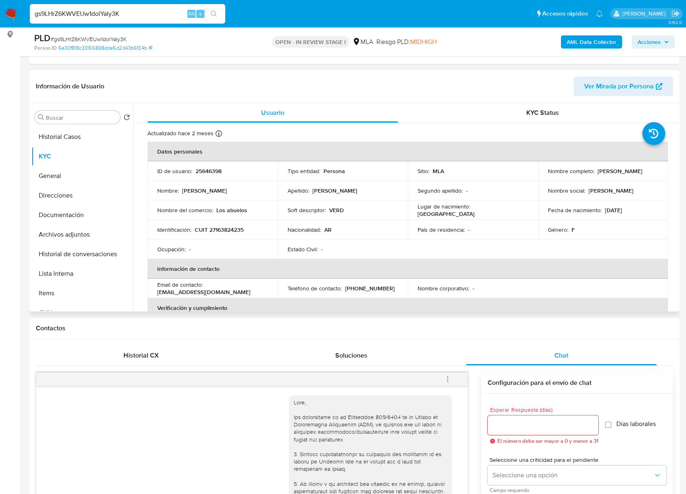
click at [244, 228] on p "CUIT 27163824235" at bounding box center [219, 229] width 49 height 7
click at [233, 226] on p "CUIT 27163824235" at bounding box center [219, 229] width 49 height 7
copy p "27163824235"
click at [228, 223] on td "Identificación : CUIT 27163824235" at bounding box center [212, 230] width 130 height 20
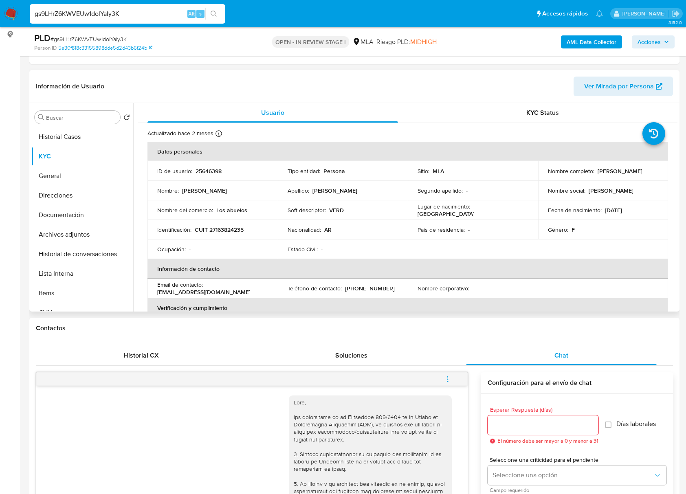
click at [224, 232] on p "CUIT 27163824235" at bounding box center [219, 229] width 49 height 7
copy p "27163824235"
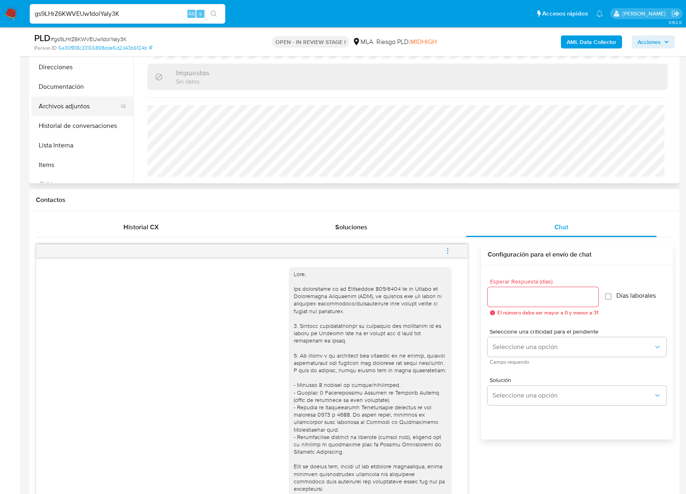
scroll to position [217, 0]
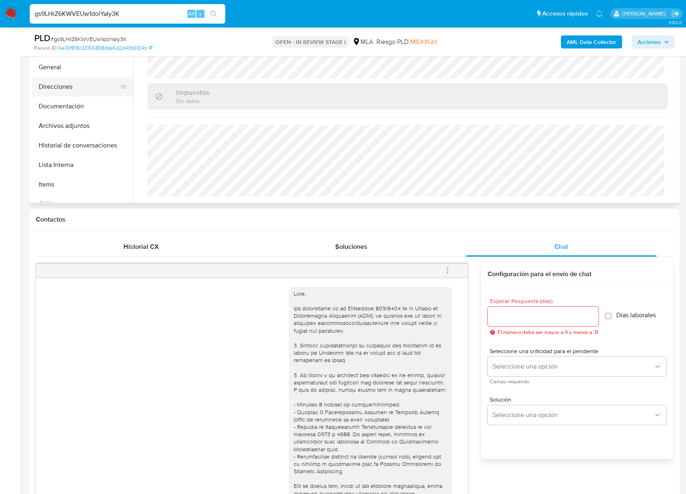
click at [83, 87] on button "Direcciones" at bounding box center [78, 87] width 95 height 20
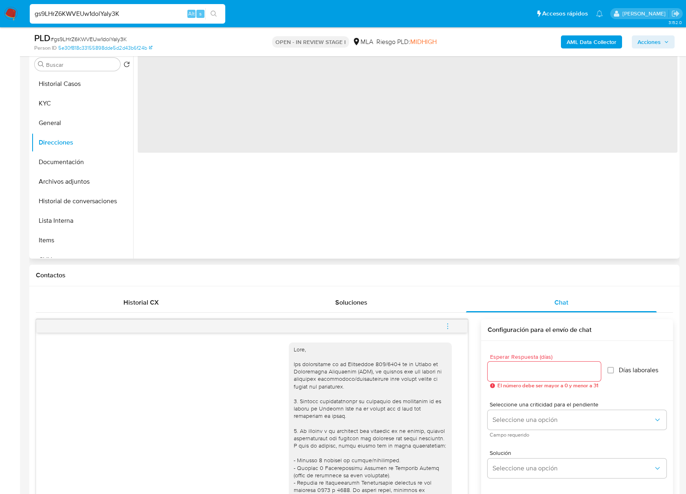
scroll to position [108, 0]
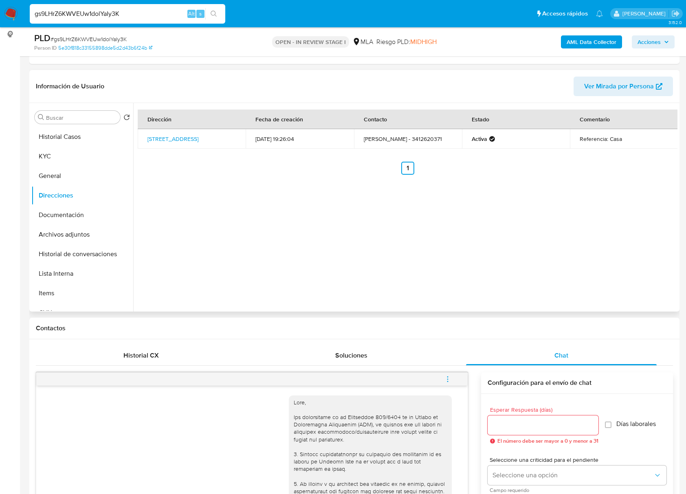
drag, startPoint x: 204, startPoint y: 145, endPoint x: 141, endPoint y: 137, distance: 64.5
click at [141, 137] on td "Mitre 3182, Rosario, Santa Fe, 2000, Argentina 3182" at bounding box center [192, 139] width 108 height 20
copy link "Mitre 3182, Rosario, Santa Fe, 2000, Argentina 3182"
click at [60, 163] on button "KYC" at bounding box center [78, 157] width 95 height 20
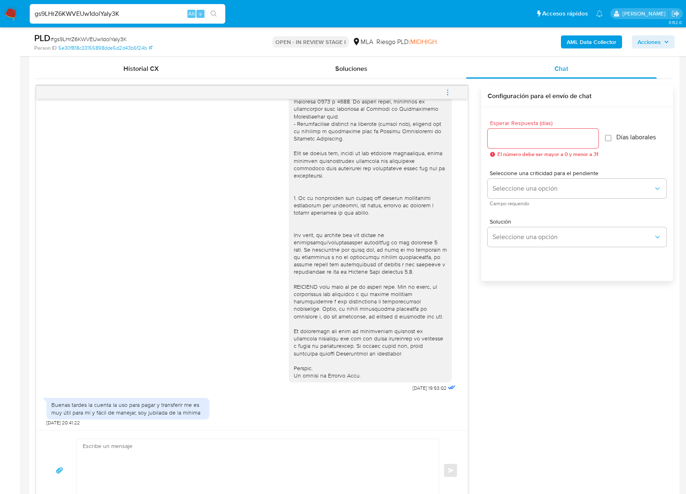
scroll to position [380, 0]
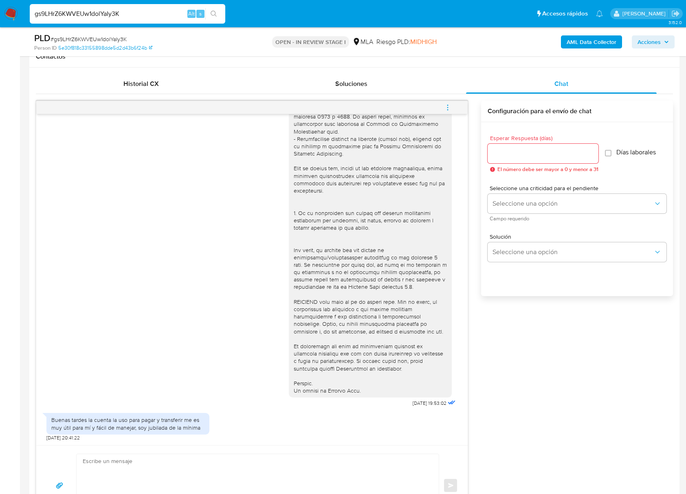
click at [523, 154] on input "Esperar Respuesta (días)" at bounding box center [543, 153] width 111 height 11
type input "2"
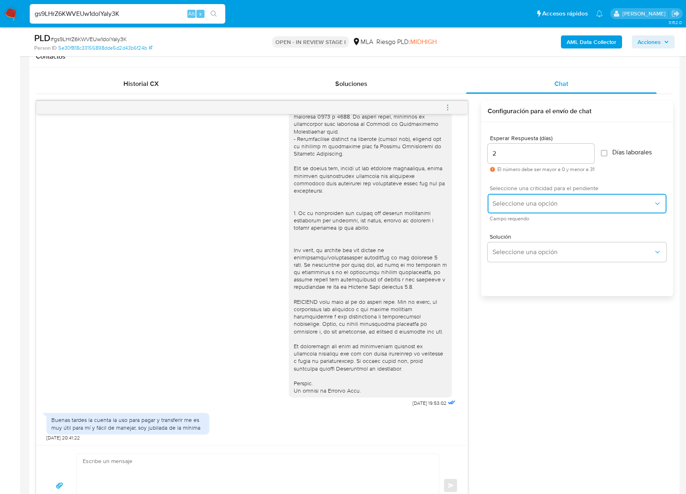
click at [512, 200] on span "Seleccione una opción" at bounding box center [572, 204] width 161 height 8
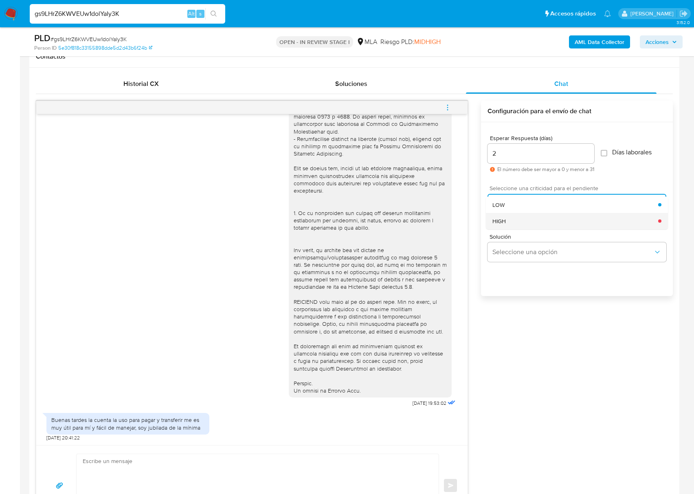
click at [513, 219] on div "HIGH" at bounding box center [575, 221] width 166 height 16
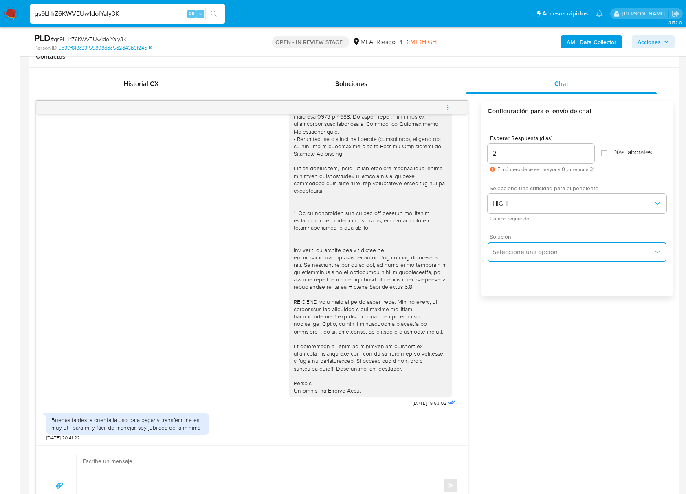
click at [523, 250] on span "Seleccione una opción" at bounding box center [572, 252] width 161 height 8
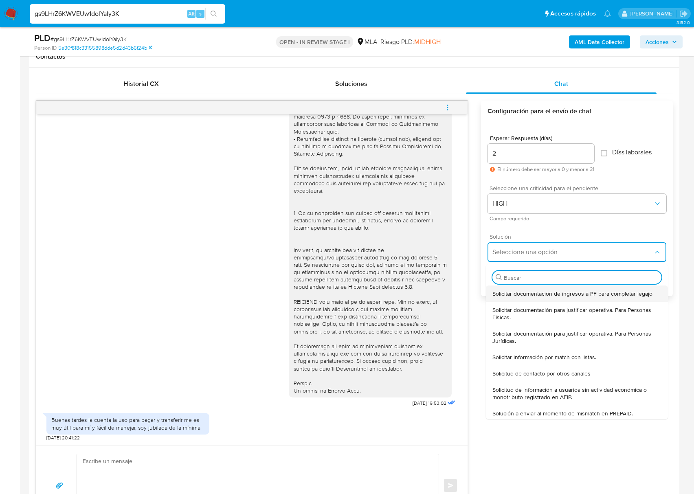
click at [525, 294] on span "Solicitar documentacion de ingresos a PF para completar legajo" at bounding box center [572, 293] width 160 height 7
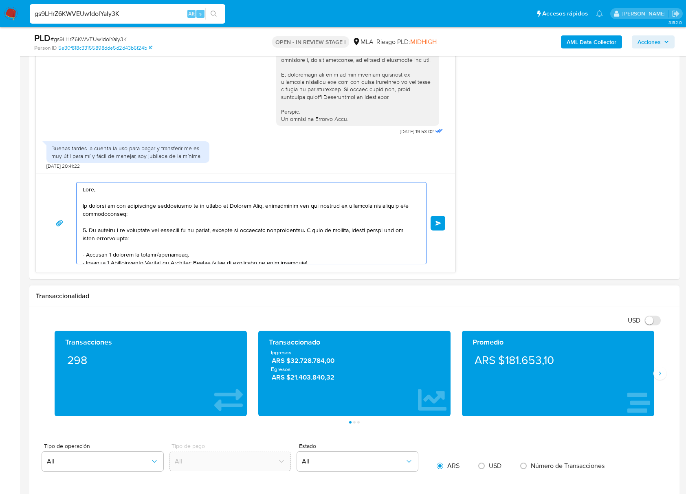
scroll to position [160, 0]
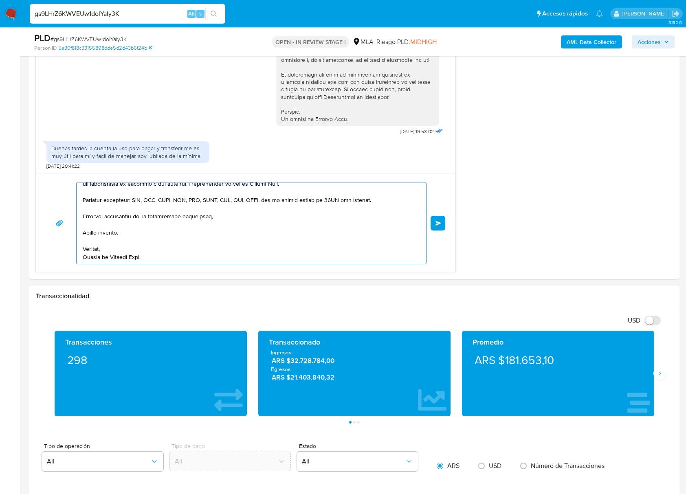
drag, startPoint x: 85, startPoint y: 191, endPoint x: 359, endPoint y: 393, distance: 340.5
click at [359, 393] on div "Información de Usuario Ver Mirada por Persona Buscar Volver al orden por defect…" at bounding box center [354, 405] width 650 height 1757
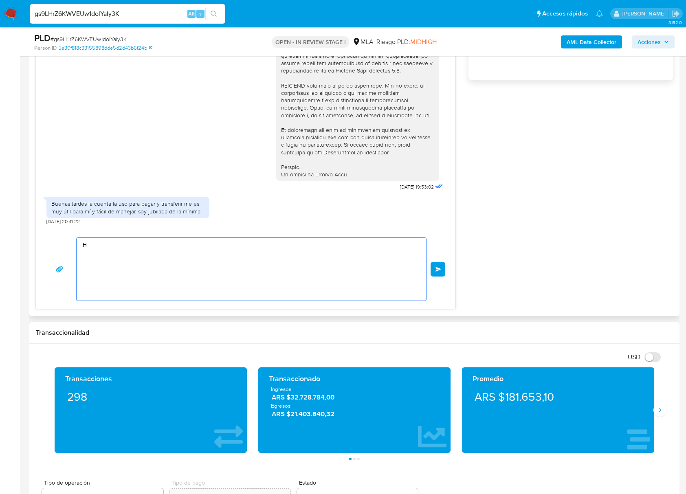
scroll to position [543, 0]
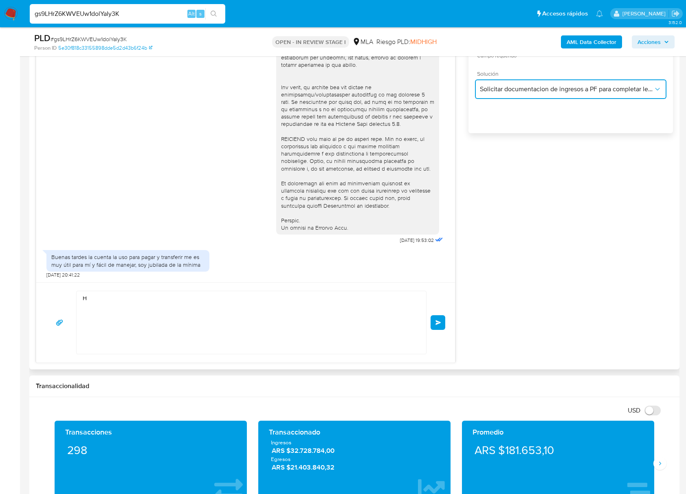
click at [563, 96] on button "Solicitar documentacion de ingresos a PF para completar legajo" at bounding box center [570, 89] width 191 height 20
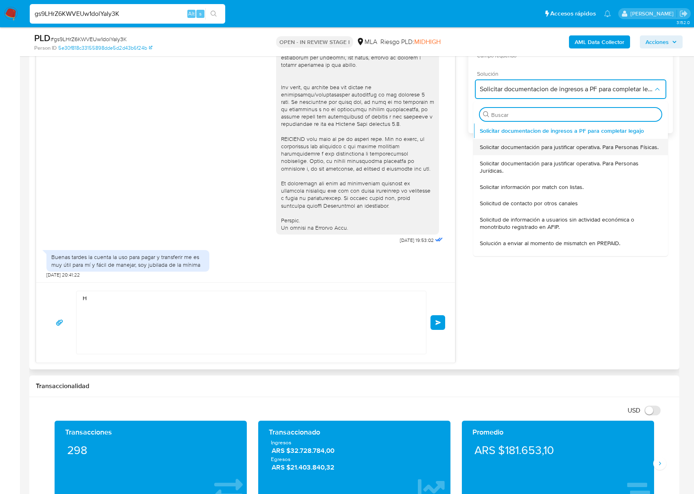
click at [535, 149] on span "Solicitar documentación para justificar operativa. Para Personas Físicas." at bounding box center [569, 146] width 179 height 7
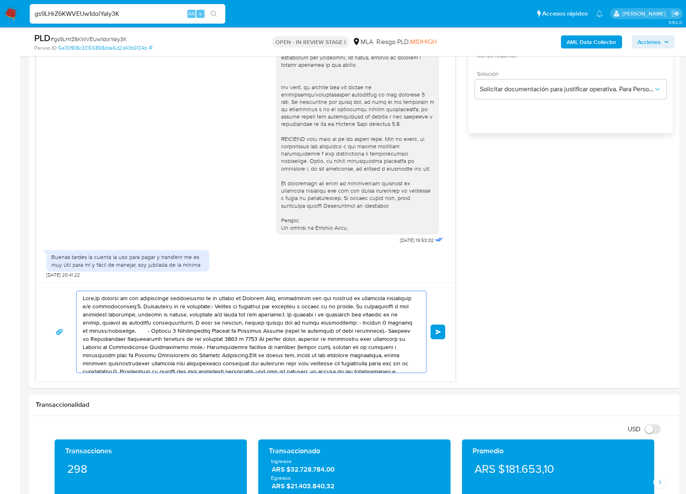
scroll to position [46, 0]
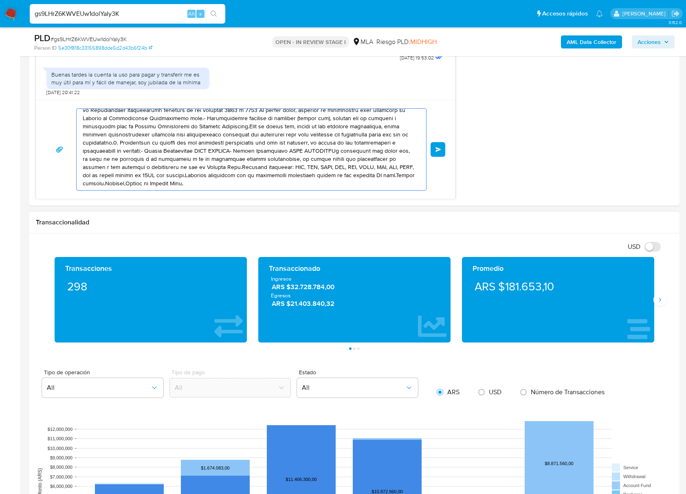
drag, startPoint x: 85, startPoint y: 297, endPoint x: 271, endPoint y: 367, distance: 198.7
click at [393, 494] on html "Pausado Ver notificaciones gs9LHrZ6KWVEUw1dolYaIy3K Alt s Accesos rápidos Presi…" at bounding box center [343, 248] width 686 height 1947
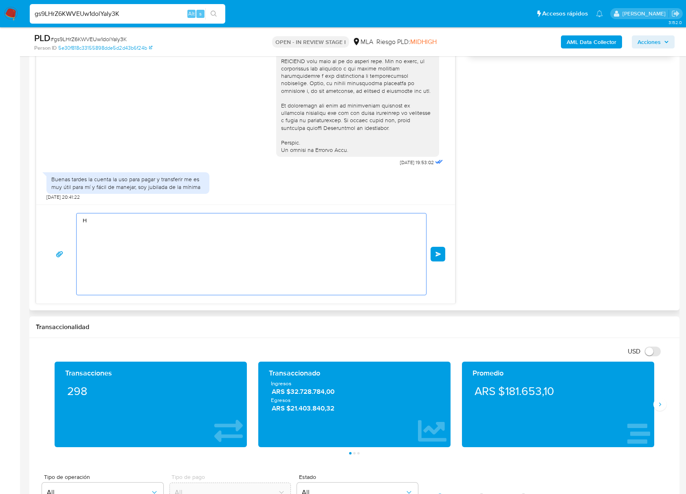
scroll to position [0, 0]
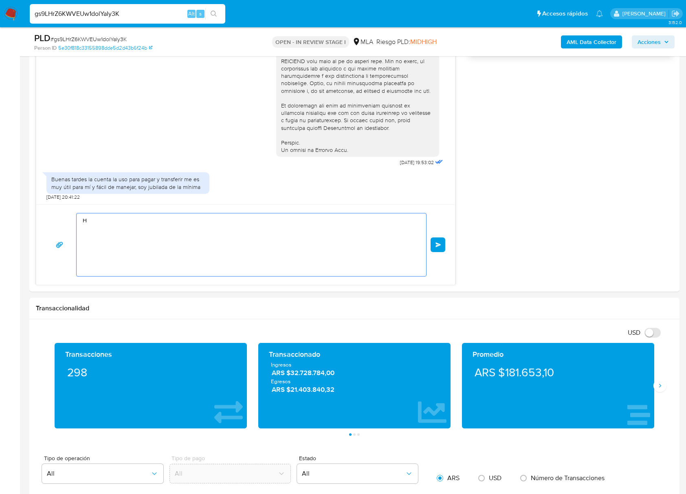
drag, startPoint x: 152, startPoint y: 237, endPoint x: -1, endPoint y: 207, distance: 155.1
click at [0, 207] on html "Pausado Ver notificaciones gs9LHrZ6KWVEUw1dolYaIy3K Alt s Accesos rápidos Presi…" at bounding box center [343, 343] width 686 height 1928
paste textarea "Buenas tardes, Queremos aclararte que la Resolución General ARCA 5696/2025 indi…"
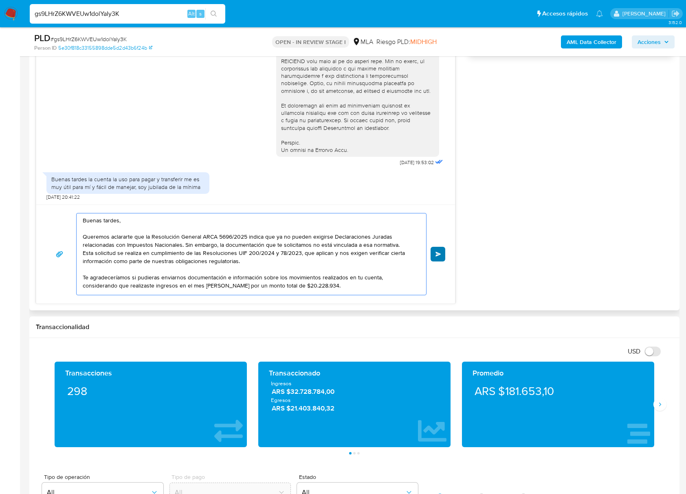
type textarea "Buenas tardes, Queremos aclararte que la Resolución General ARCA 5696/2025 indi…"
click at [434, 255] on button "Enviar" at bounding box center [437, 254] width 15 height 15
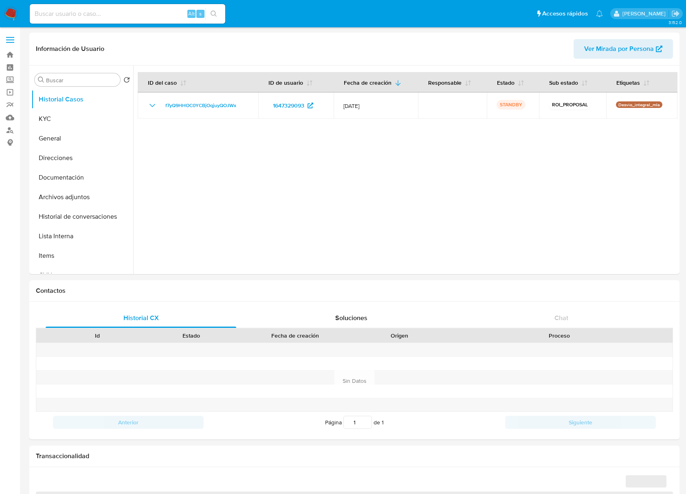
select select "10"
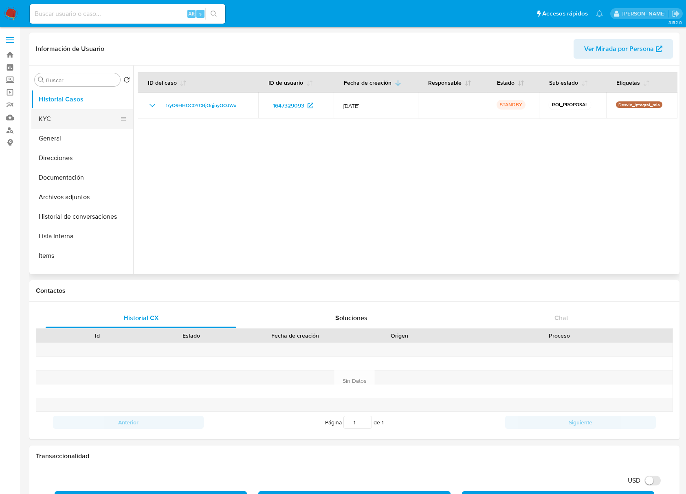
click at [64, 119] on button "KYC" at bounding box center [78, 119] width 95 height 20
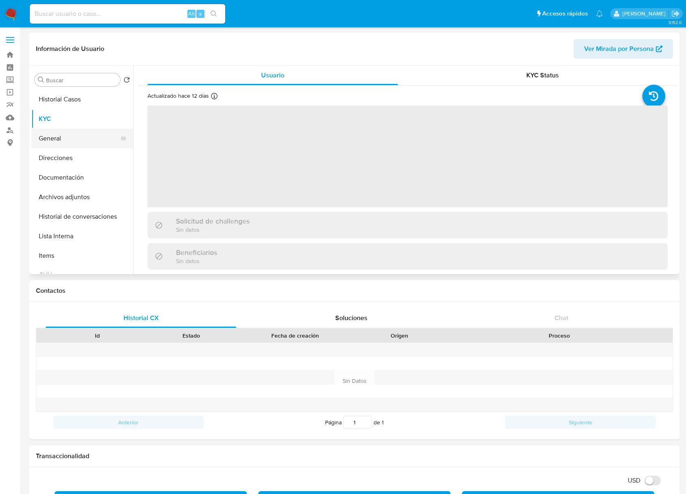
scroll to position [244, 0]
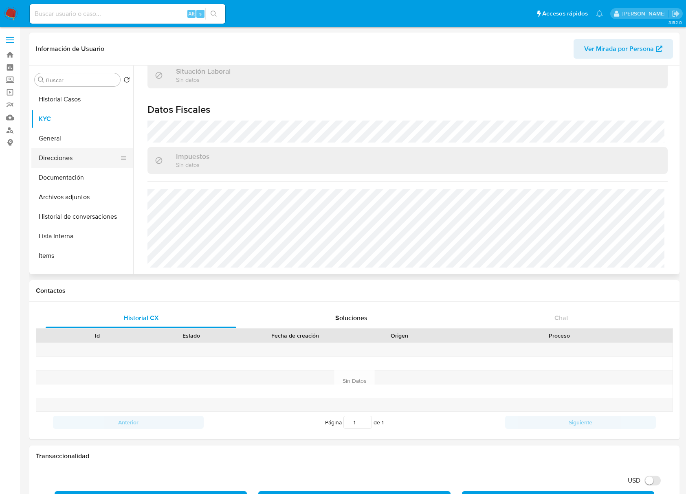
click at [64, 160] on button "Direcciones" at bounding box center [78, 158] width 95 height 20
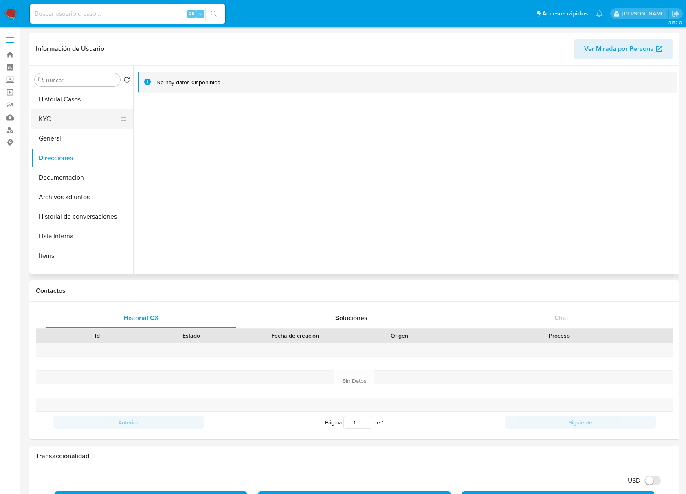
click at [59, 120] on button "KYC" at bounding box center [78, 119] width 95 height 20
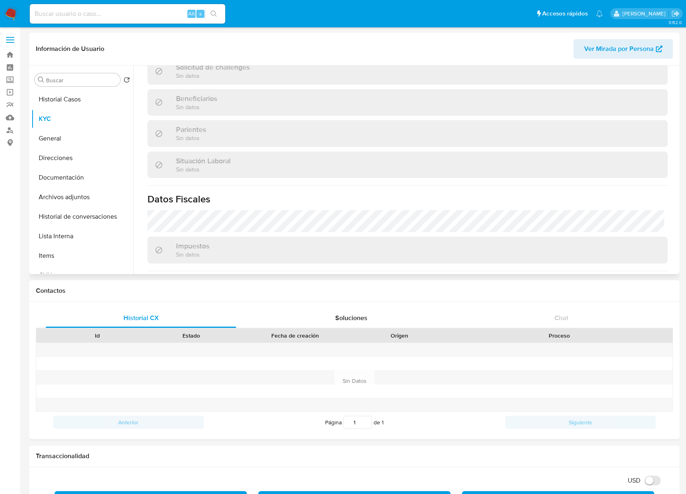
scroll to position [244, 0]
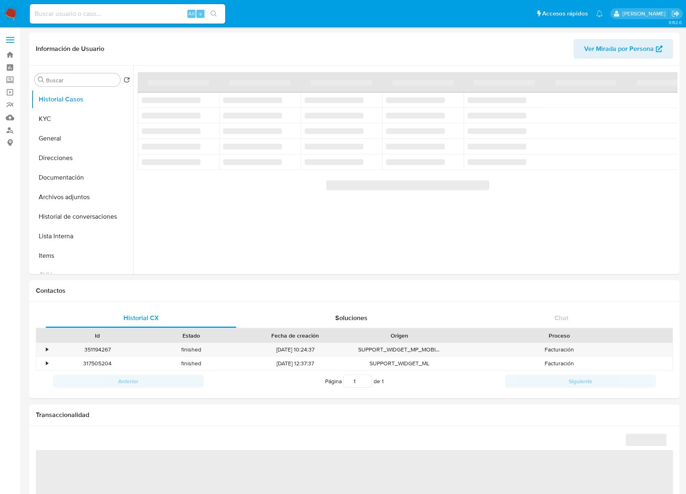
select select "10"
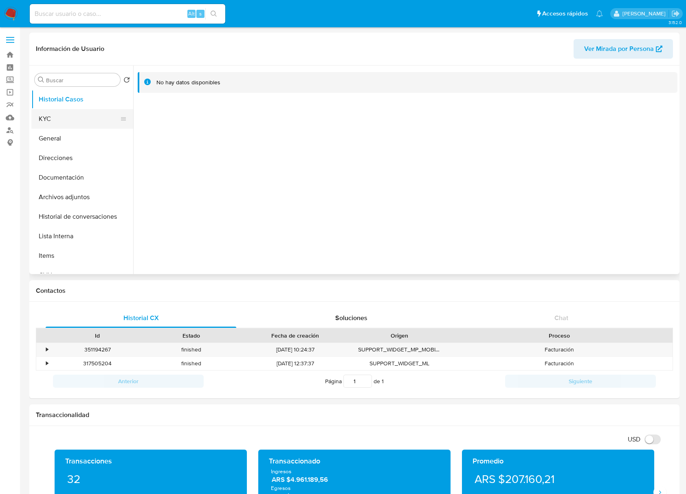
click at [75, 111] on button "KYC" at bounding box center [78, 119] width 95 height 20
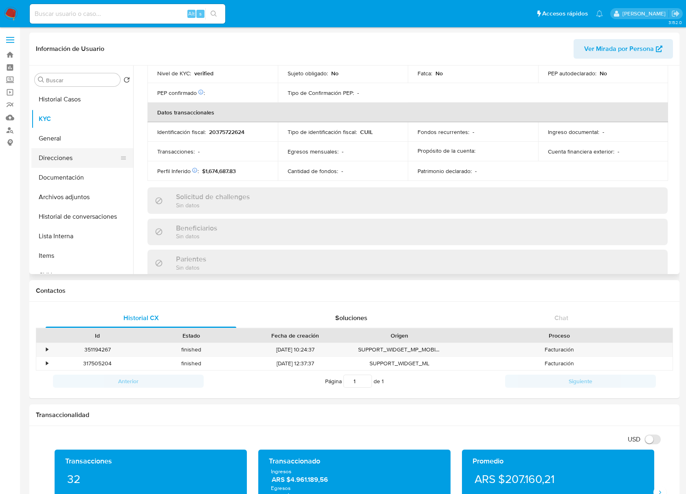
scroll to position [409, 0]
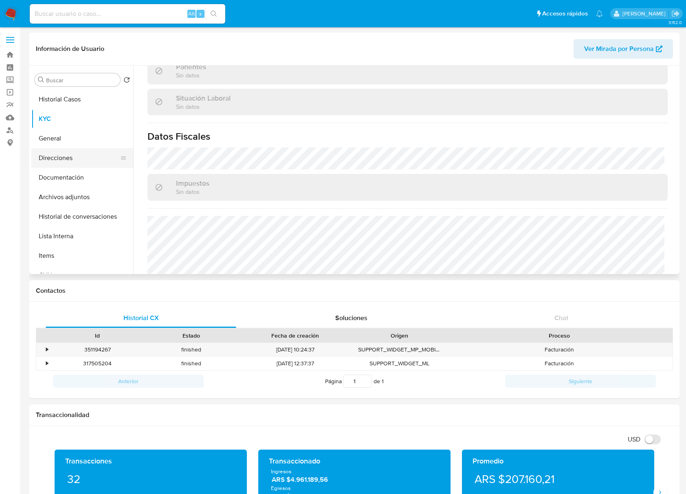
click at [48, 158] on button "Direcciones" at bounding box center [78, 158] width 95 height 20
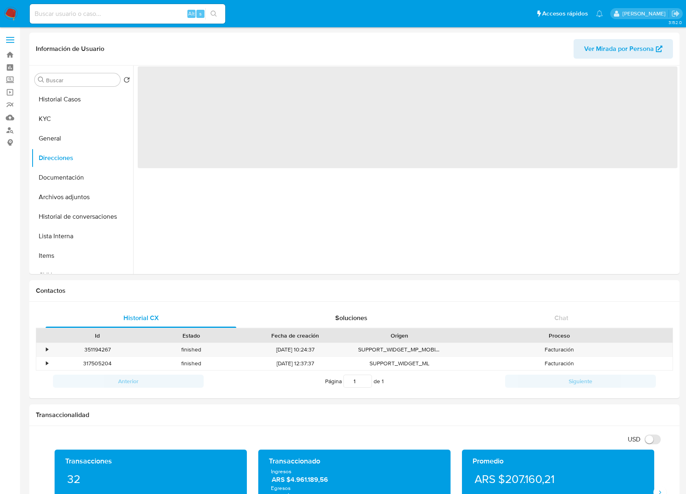
scroll to position [0, 0]
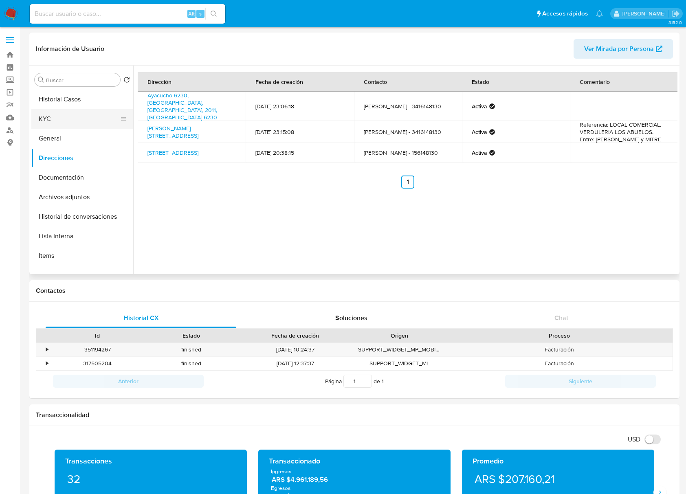
click at [51, 121] on button "KYC" at bounding box center [78, 119] width 95 height 20
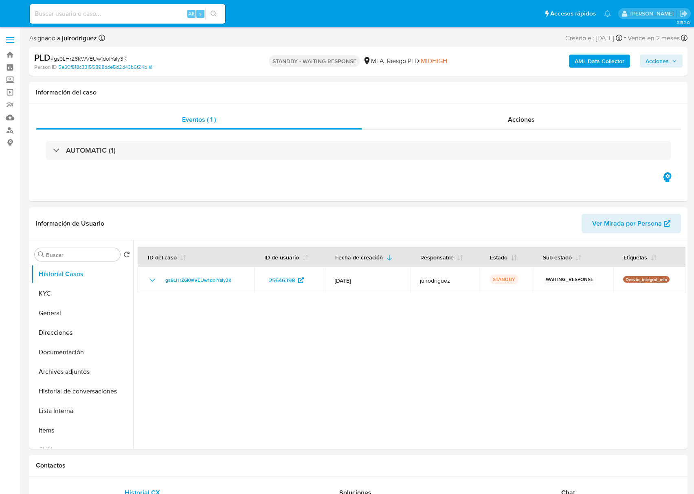
select select "10"
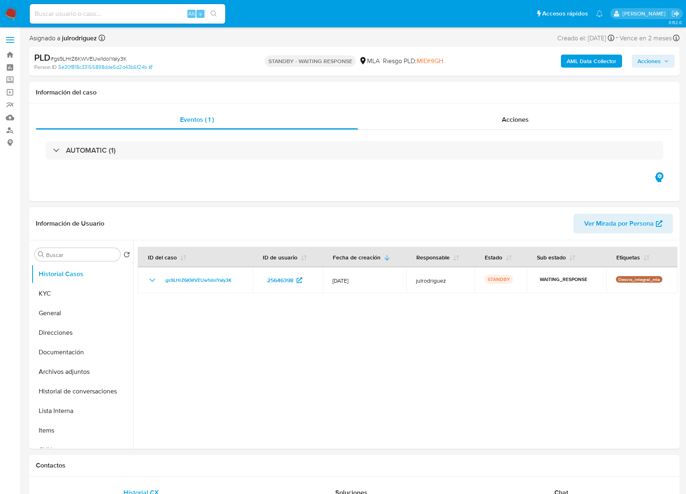
click at [142, 15] on input at bounding box center [127, 14] width 195 height 11
paste input "BK4aMu3dk9SpjIMhnWrD1M5a"
type input "BK4aMu3dk9SpjIMhnWrD1M5a"
select select "10"
click at [64, 284] on button "KYC" at bounding box center [78, 294] width 95 height 20
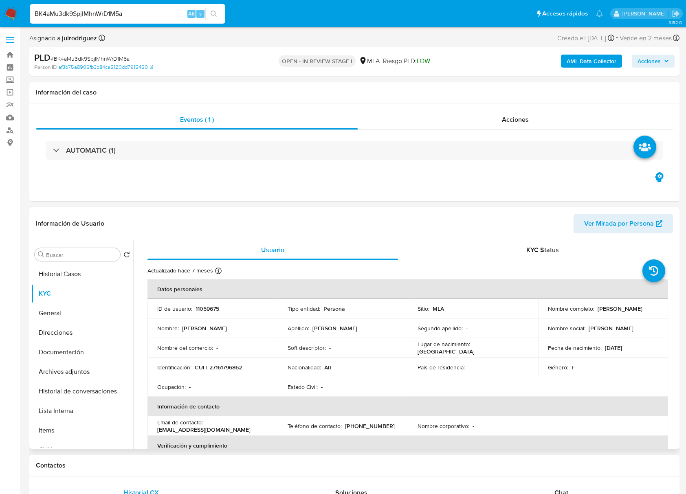
drag, startPoint x: 596, startPoint y: 310, endPoint x: 654, endPoint y: 309, distance: 57.8
click at [654, 309] on div "Nombre completo : Maria Jose Perez" at bounding box center [603, 308] width 111 height 7
copy p "[PERSON_NAME]"
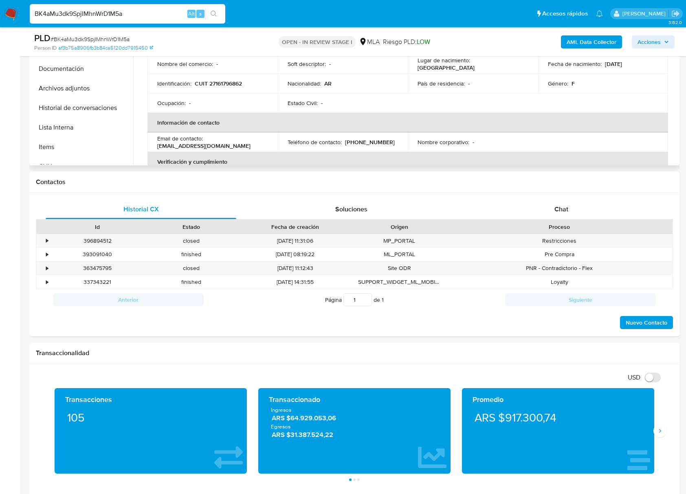
scroll to position [126, 0]
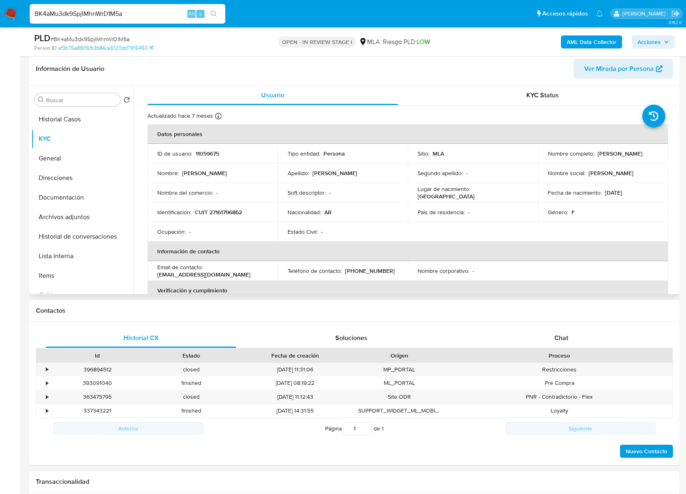
click at [209, 157] on p "11059675" at bounding box center [207, 153] width 24 height 7
copy p "11059675"
click at [114, 36] on span "# BK4aMu3dk9SpjIMhnWrD1M5a" at bounding box center [90, 39] width 79 height 8
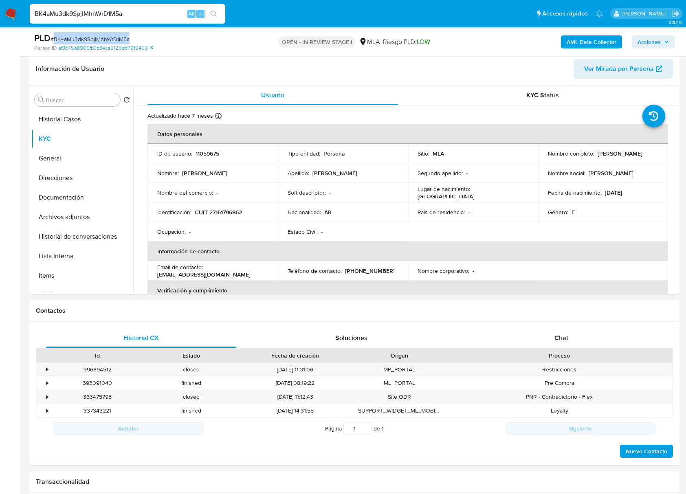
copy span "BK4aMu3dk9SpjIMhnWrD1M5a"
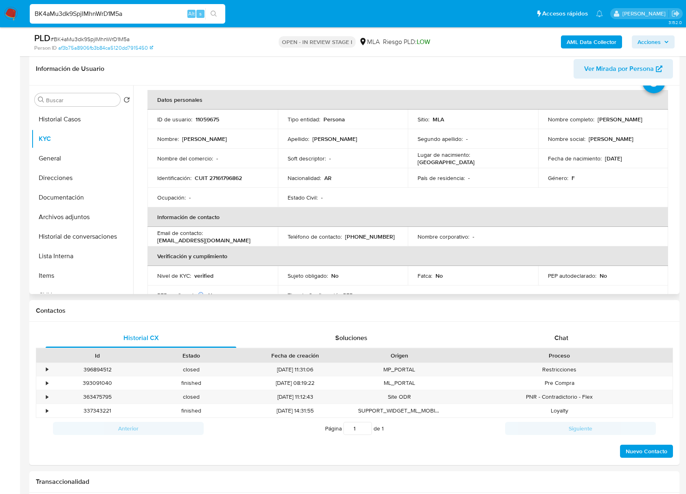
scroll to position [108, 0]
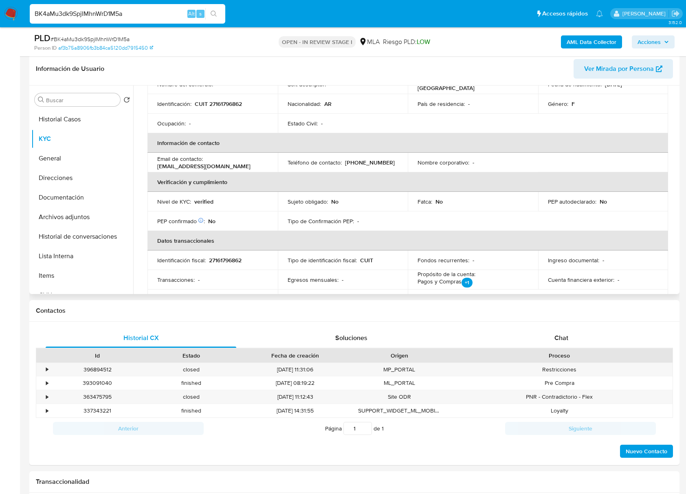
drag, startPoint x: 48, startPoint y: 200, endPoint x: 259, endPoint y: 184, distance: 212.3
click at [48, 200] on button "Documentación" at bounding box center [82, 198] width 102 height 20
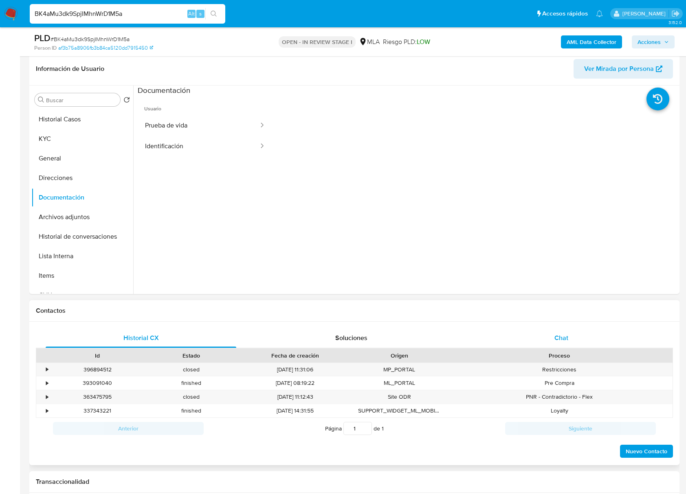
click at [565, 334] on span "Chat" at bounding box center [561, 337] width 14 height 9
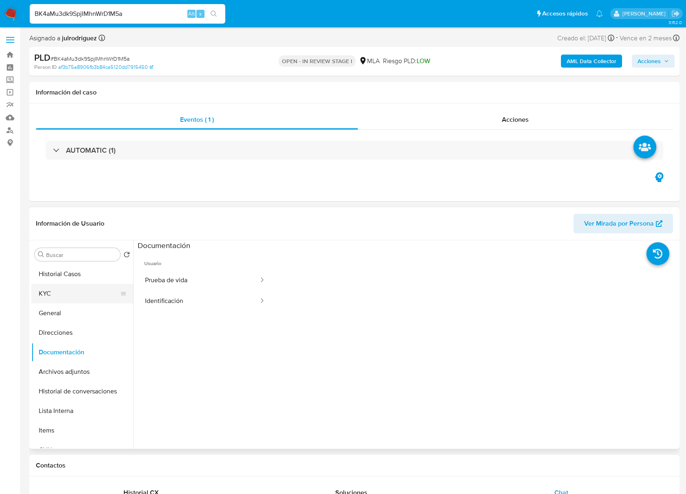
click at [56, 289] on button "KYC" at bounding box center [78, 294] width 95 height 20
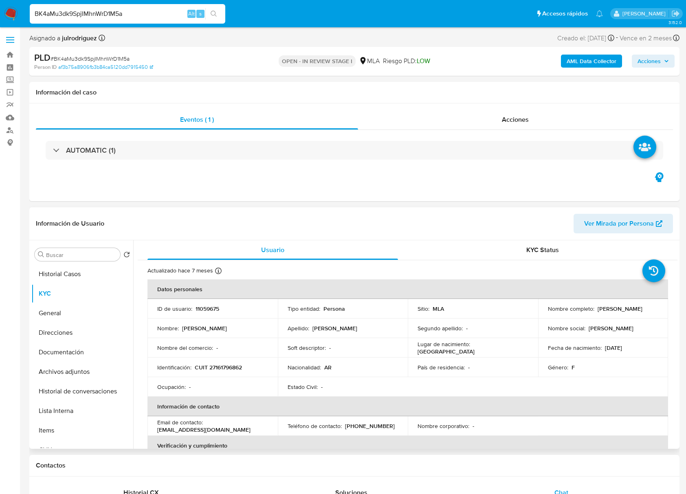
click at [230, 370] on p "CUIT 27161796862" at bounding box center [218, 367] width 47 height 7
copy p "27161796862"
click at [204, 308] on p "11059675" at bounding box center [207, 308] width 24 height 7
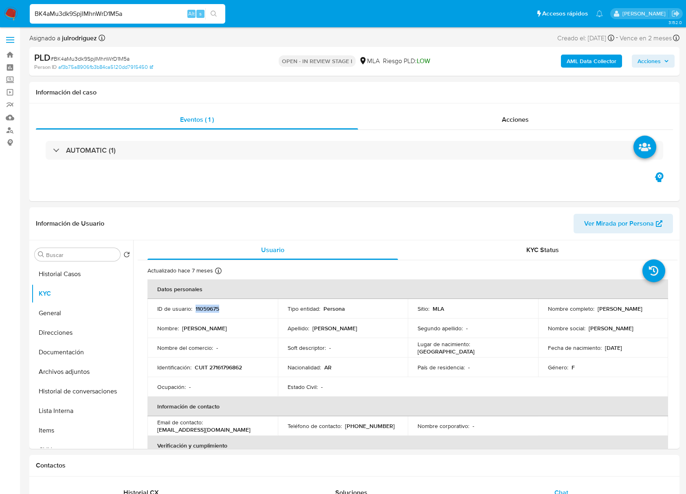
copy p "11059675"
drag, startPoint x: 595, startPoint y: 308, endPoint x: 639, endPoint y: 309, distance: 43.2
click at [639, 309] on div "Nombre completo : Maria Jose Perez" at bounding box center [603, 308] width 111 height 7
copy p "Maria Jose Perez"
click at [237, 364] on p "CUIT 27161796862" at bounding box center [218, 367] width 47 height 7
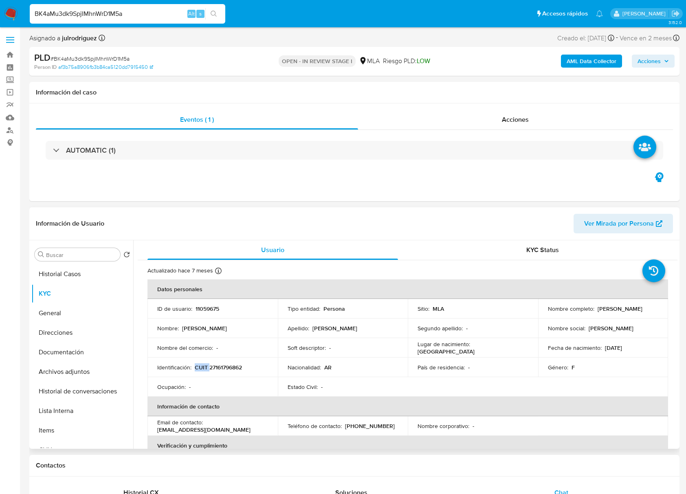
click at [237, 364] on p "CUIT 27161796862" at bounding box center [218, 367] width 47 height 7
copy p "CUIT"
click at [224, 369] on p "CUIT 27161796862" at bounding box center [218, 367] width 47 height 7
copy p "27161796862"
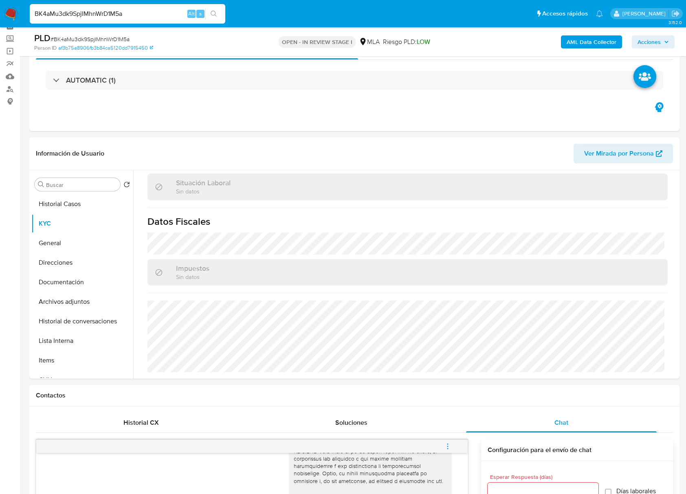
scroll to position [108, 0]
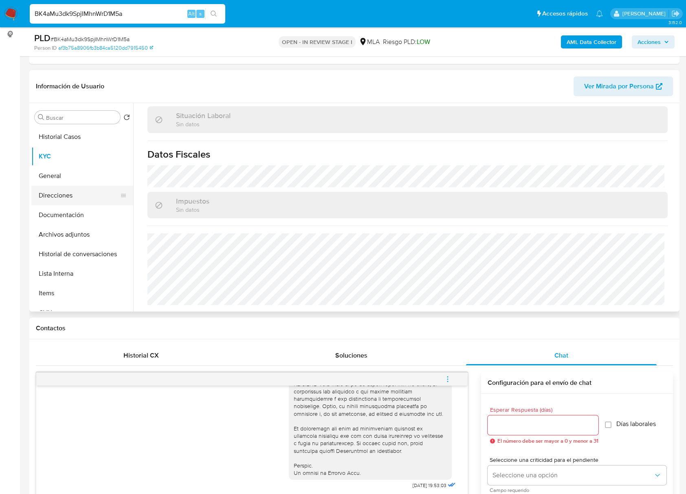
click at [79, 198] on button "Direcciones" at bounding box center [78, 196] width 95 height 20
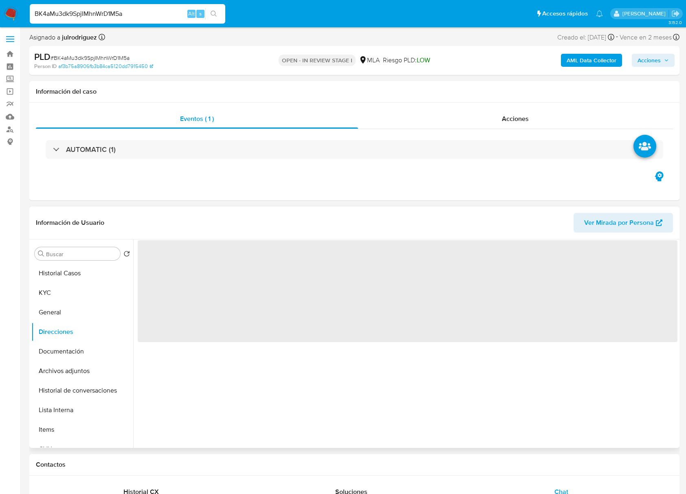
scroll to position [0, 0]
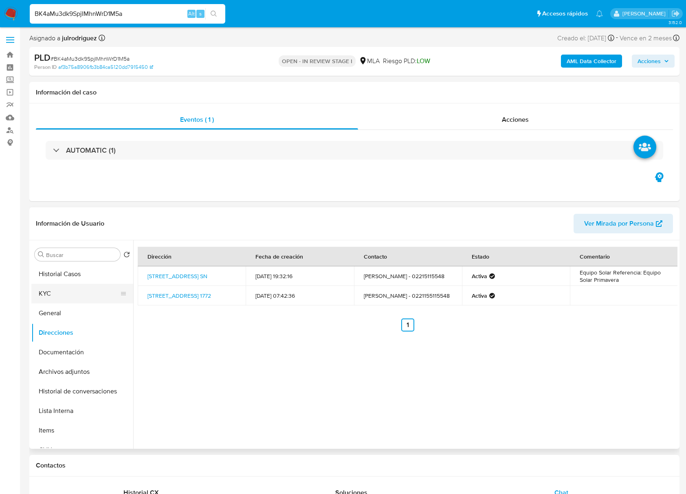
click at [67, 289] on button "KYC" at bounding box center [78, 294] width 95 height 20
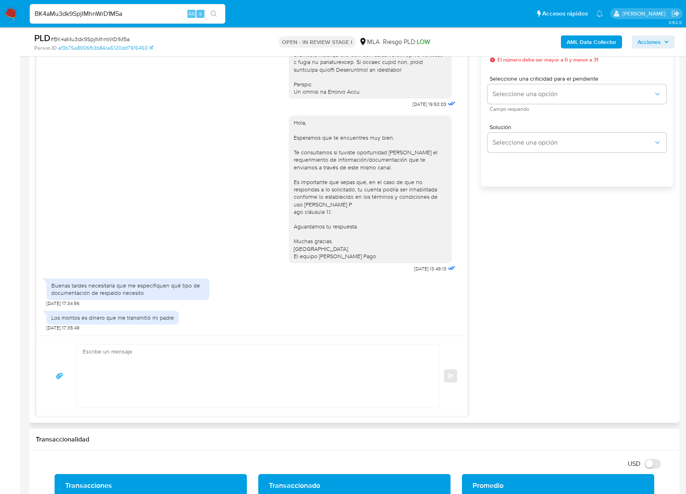
scroll to position [543, 0]
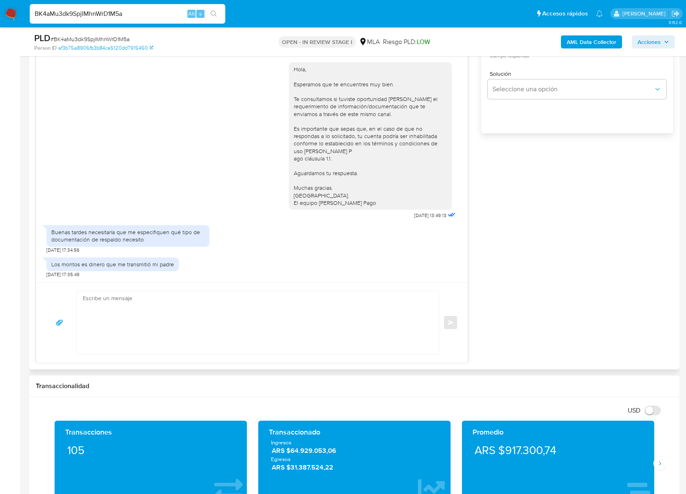
click at [351, 261] on div "Los montos es dinero que me transmitió mi padre 24/07/2025 17:35:49" at bounding box center [251, 265] width 411 height 24
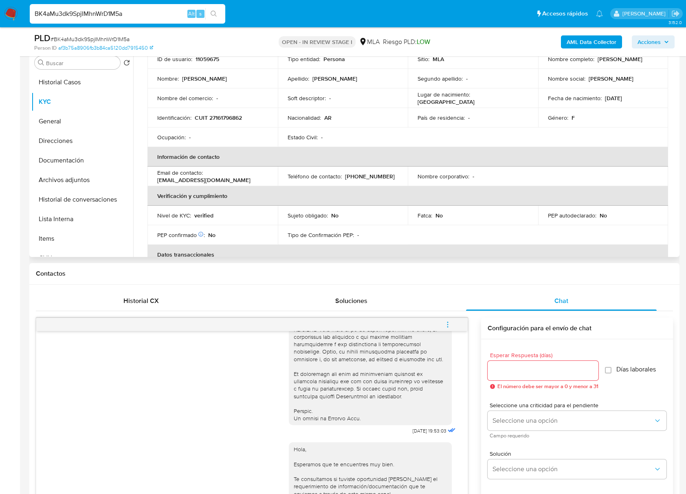
scroll to position [0, 0]
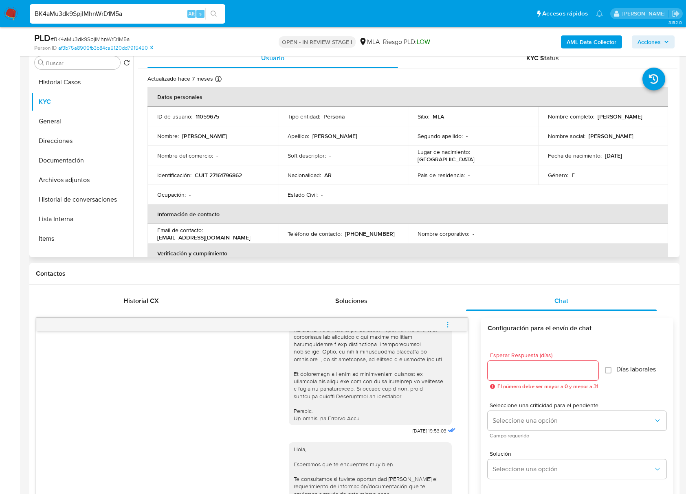
click at [227, 172] on p "CUIT 27161796862" at bounding box center [218, 174] width 47 height 7
copy p "27161796862"
click at [226, 174] on p "CUIT 27161796862" at bounding box center [218, 174] width 47 height 7
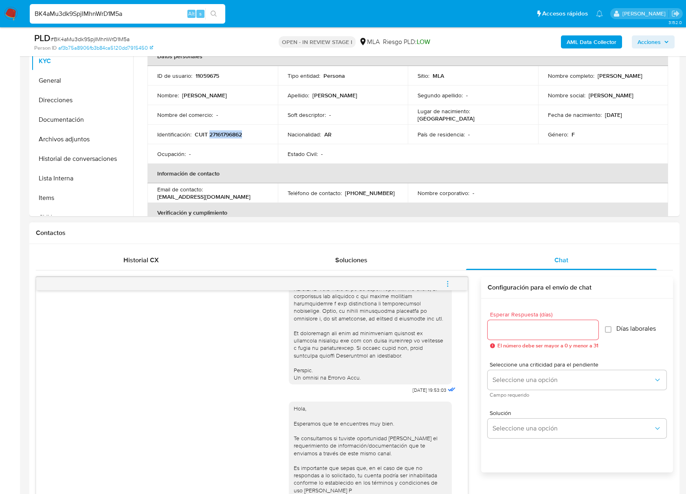
scroll to position [271, 0]
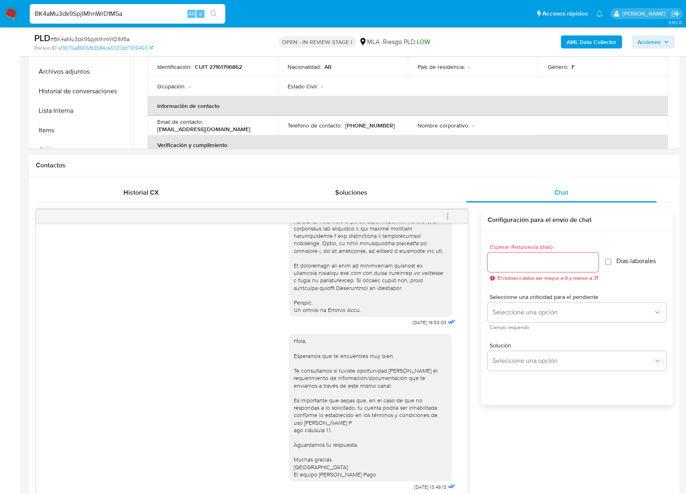
click at [520, 266] on input "Esperar Respuesta (días)" at bounding box center [543, 262] width 111 height 11
type input "3"
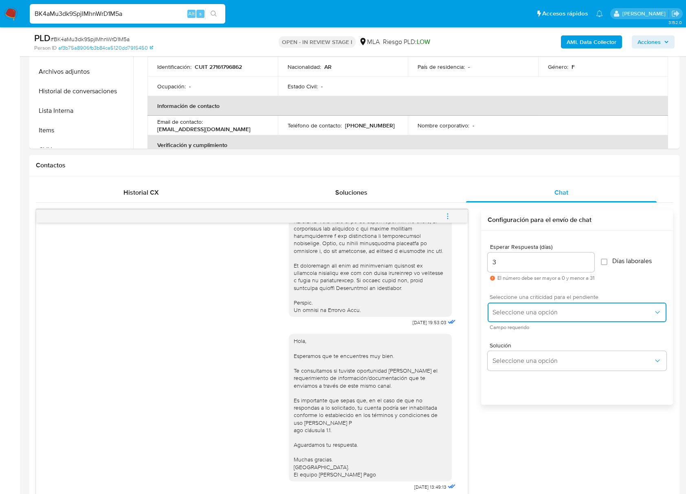
click at [515, 303] on button "Seleccione una opción" at bounding box center [577, 313] width 179 height 20
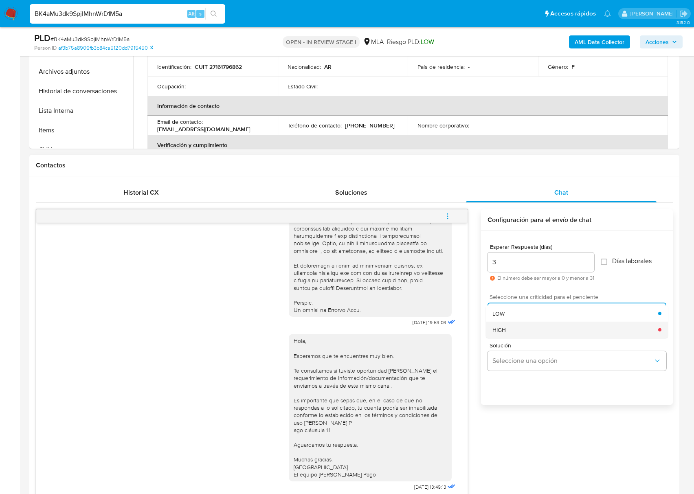
click at [514, 326] on div "HIGH" at bounding box center [575, 329] width 166 height 16
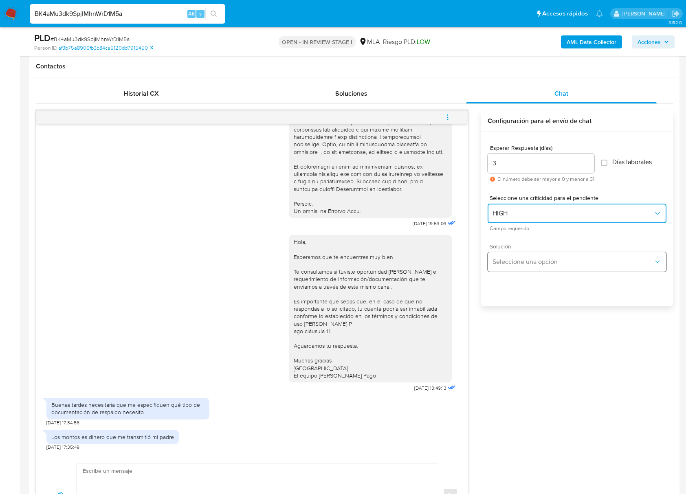
scroll to position [380, 0]
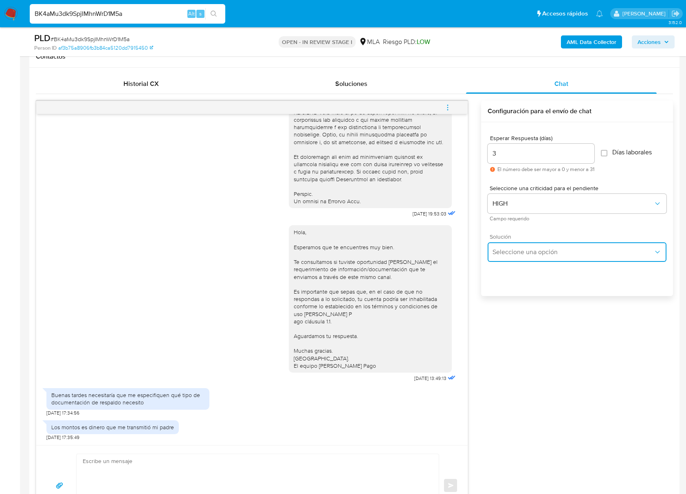
click at [517, 248] on span "Seleccione una opción" at bounding box center [572, 252] width 161 height 8
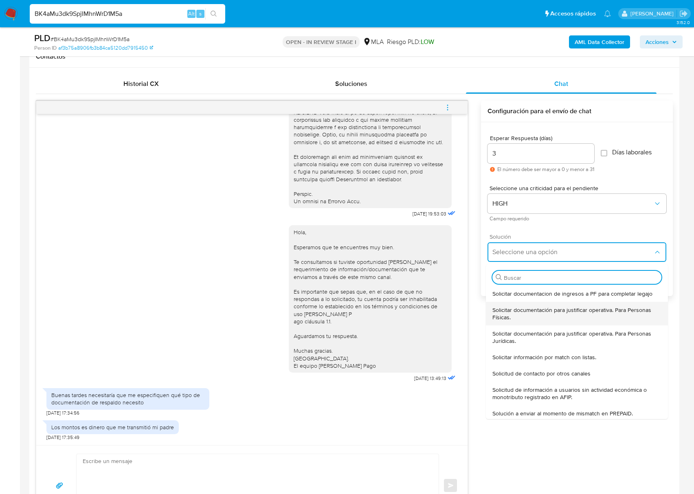
click at [520, 308] on span "Solicitar documentación para justificar operativa. Para Personas Físicas." at bounding box center [576, 313] width 169 height 15
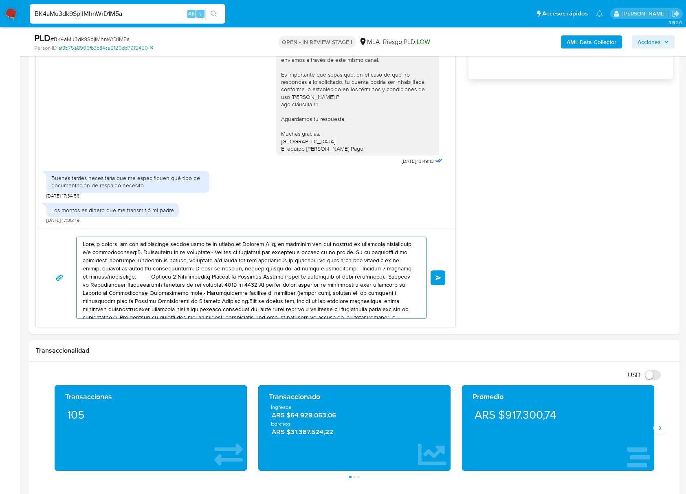
scroll to position [46, 0]
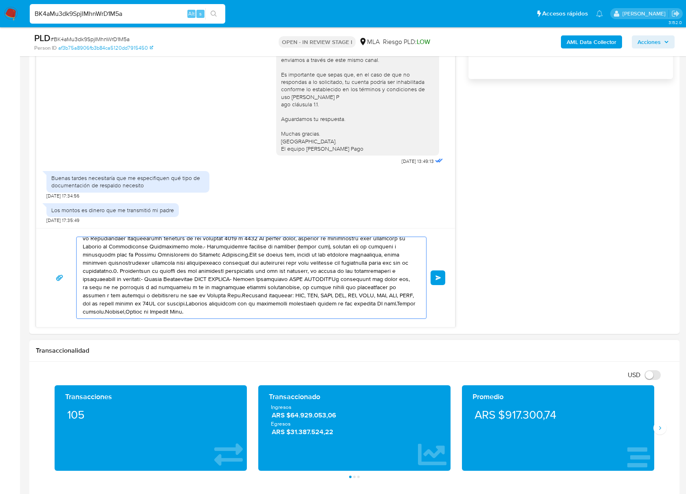
drag, startPoint x: 96, startPoint y: 248, endPoint x: 390, endPoint y: 456, distance: 360.5
click at [402, 470] on div "Información de Usuario Ver Mirada por Persona Buscar Volver al orden por defect…" at bounding box center [354, 471] width 650 height 1780
type textarea "Hola"
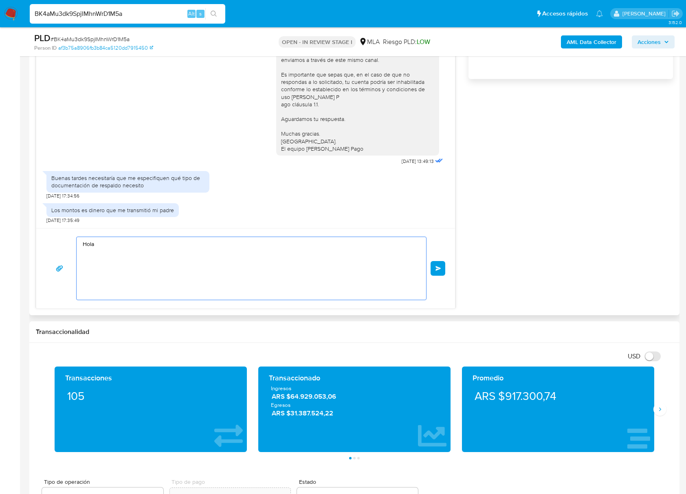
scroll to position [0, 0]
drag, startPoint x: 108, startPoint y: 246, endPoint x: 55, endPoint y: 239, distance: 52.6
click at [44, 239] on div "Hola Enviar" at bounding box center [245, 268] width 419 height 80
click at [314, 273] on textarea at bounding box center [249, 268] width 333 height 63
paste textarea "Buenas tardes, Queremos aclararte que la Resolución General ARCA 5696/2025 indi…"
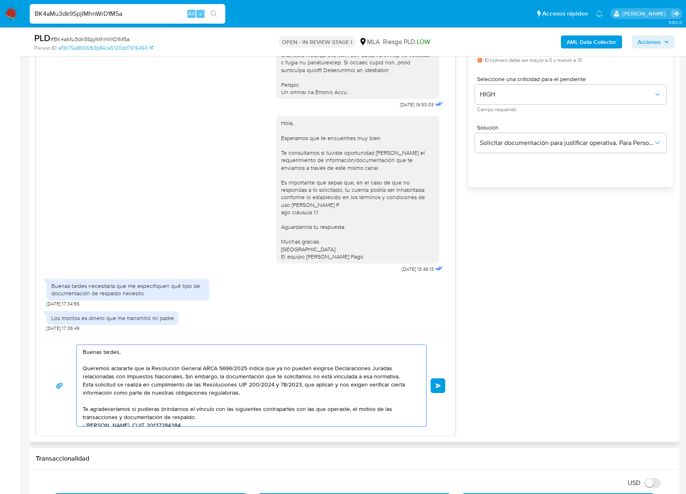
scroll to position [489, 0]
type textarea "Buenas tardes, Queremos aclararte que la Resolución General ARCA 5696/2025 indi…"
click at [440, 390] on button "Enviar" at bounding box center [437, 386] width 15 height 15
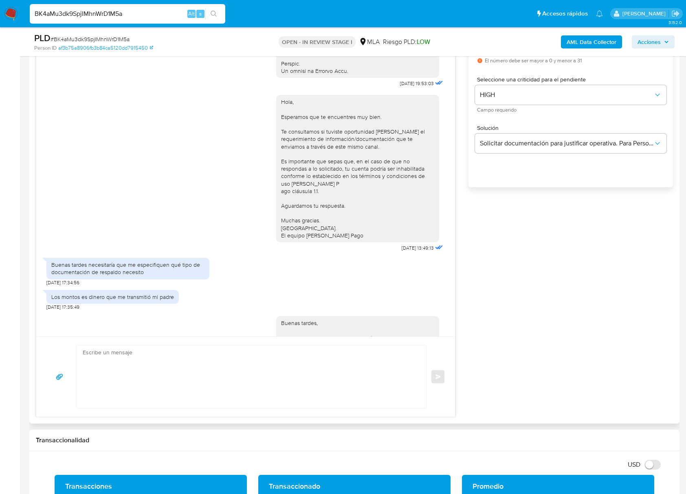
scroll to position [575, 0]
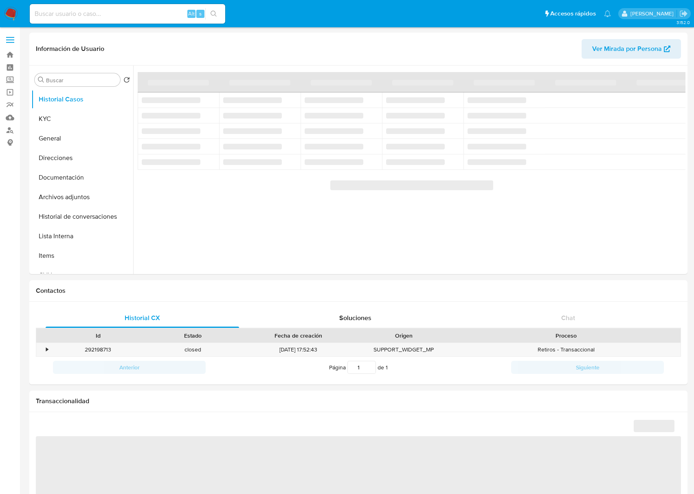
select select "10"
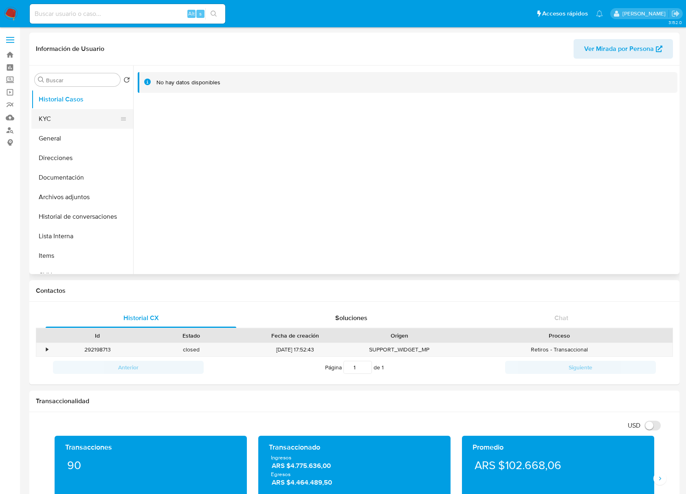
click at [81, 109] on button "KYC" at bounding box center [78, 119] width 95 height 20
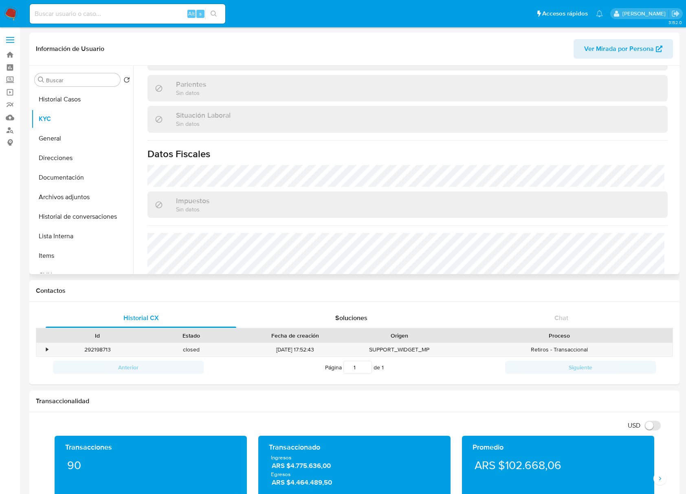
scroll to position [244, 0]
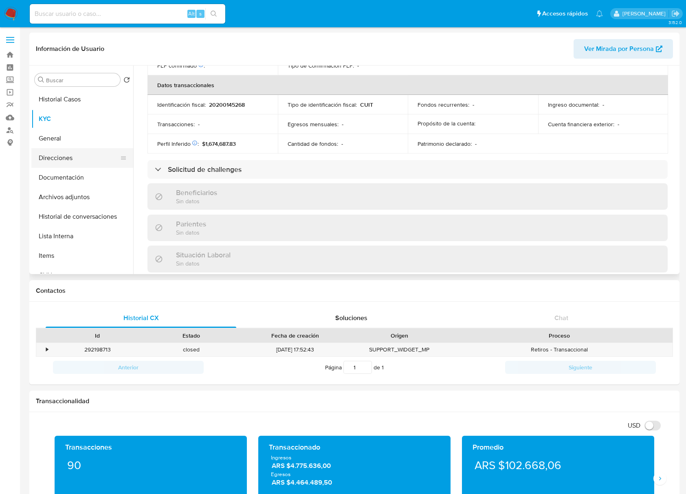
click at [79, 157] on button "Direcciones" at bounding box center [78, 158] width 95 height 20
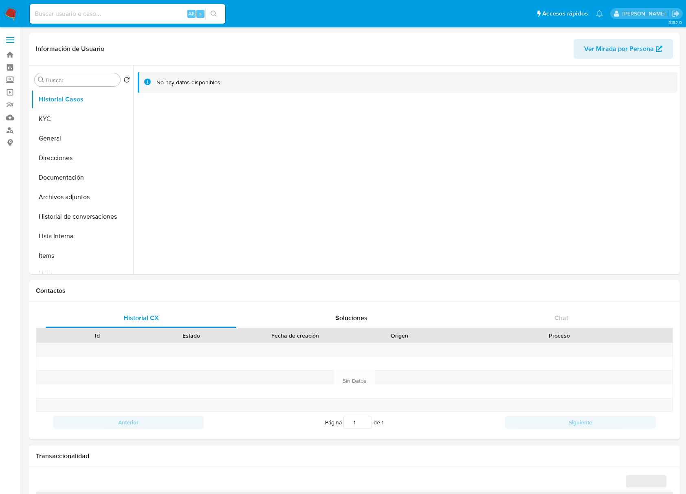
select select "10"
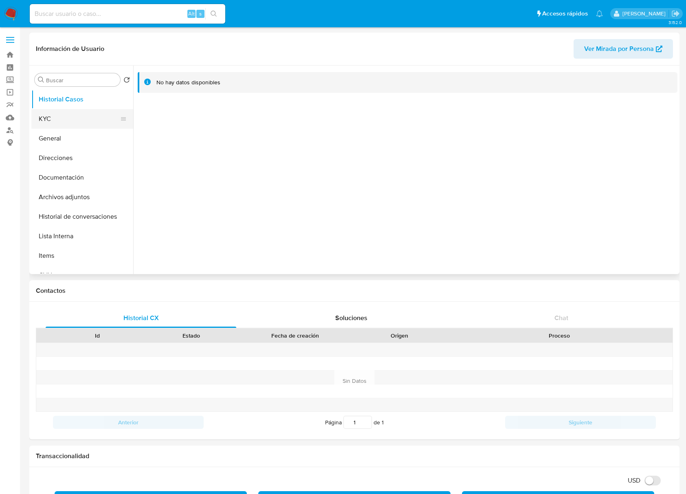
click at [74, 121] on button "KYC" at bounding box center [78, 119] width 95 height 20
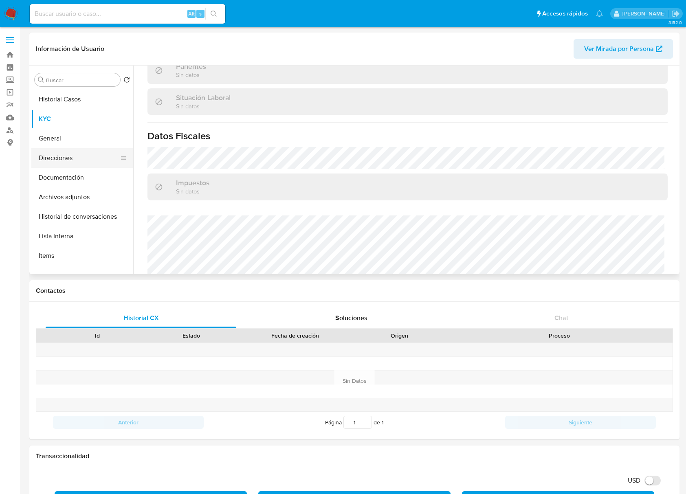
scroll to position [409, 0]
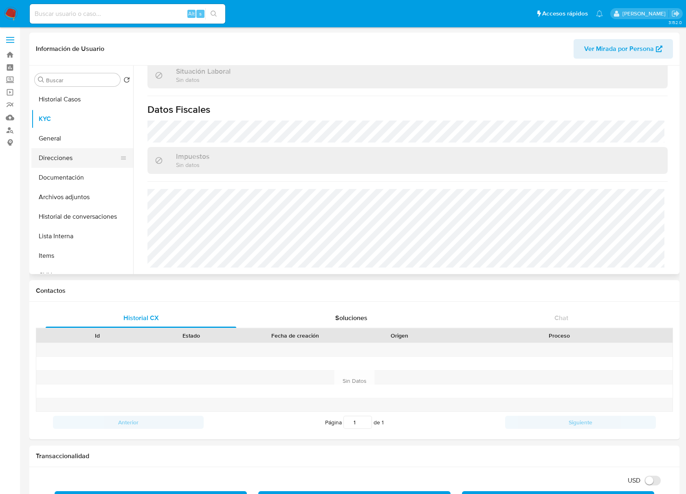
click at [76, 155] on button "Direcciones" at bounding box center [78, 158] width 95 height 20
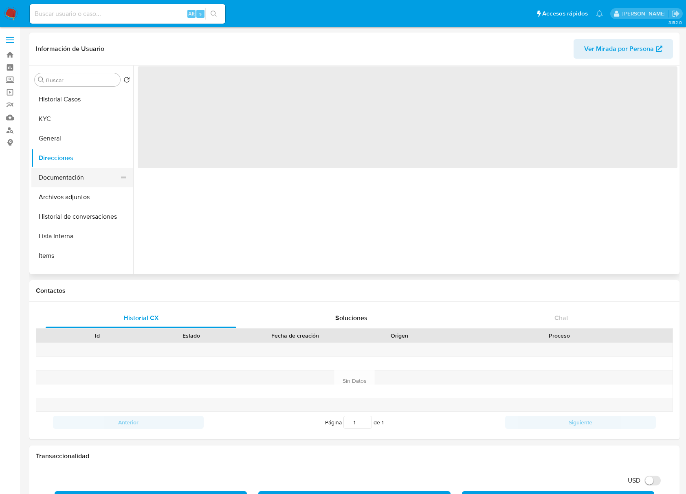
scroll to position [0, 0]
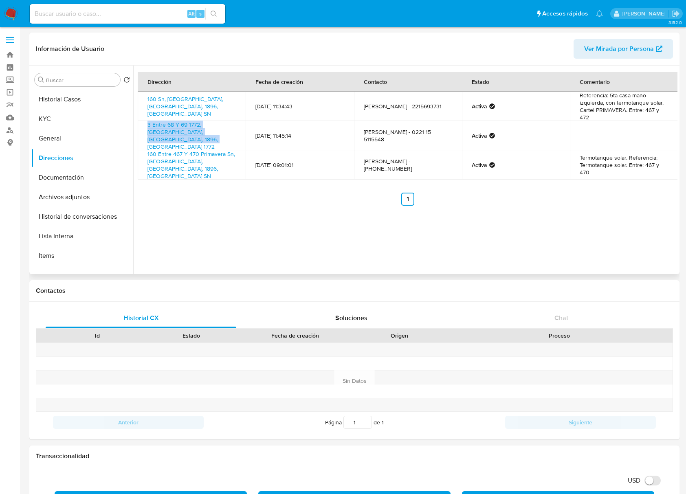
drag, startPoint x: 237, startPoint y: 137, endPoint x: 139, endPoint y: 129, distance: 98.1
click at [139, 129] on td "3 Entre 68 Y 69 1772, [GEOGRAPHIC_DATA], [GEOGRAPHIC_DATA], 1896, [GEOGRAPHIC_D…" at bounding box center [192, 135] width 108 height 29
copy link "3 Entre 68 Y 69 1772, [GEOGRAPHIC_DATA], [GEOGRAPHIC_DATA], 1896, [GEOGRAPHIC_D…"
click at [66, 117] on button "KYC" at bounding box center [78, 119] width 95 height 20
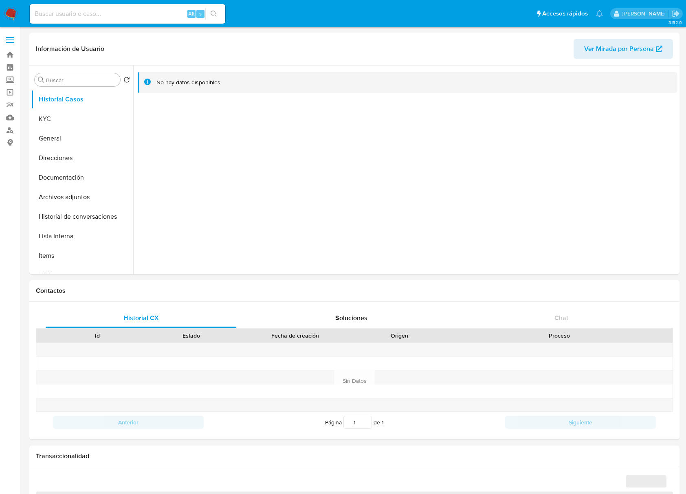
select select "10"
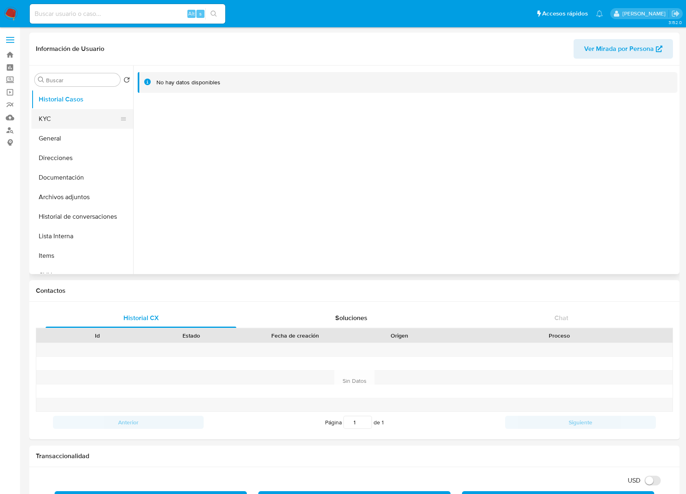
click at [70, 118] on button "KYC" at bounding box center [78, 119] width 95 height 20
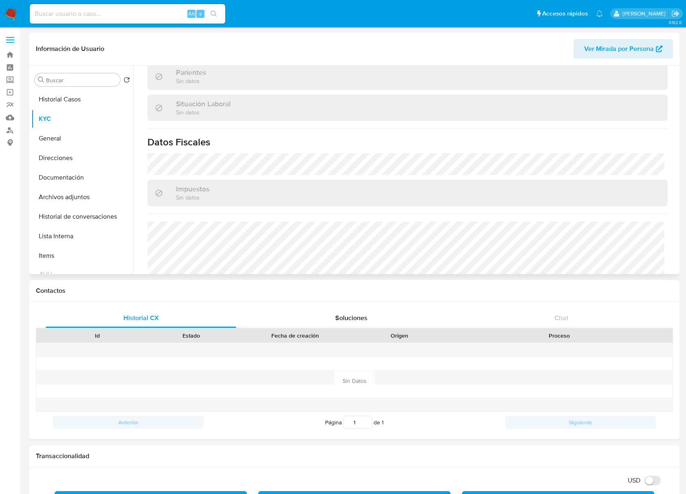
scroll to position [217, 0]
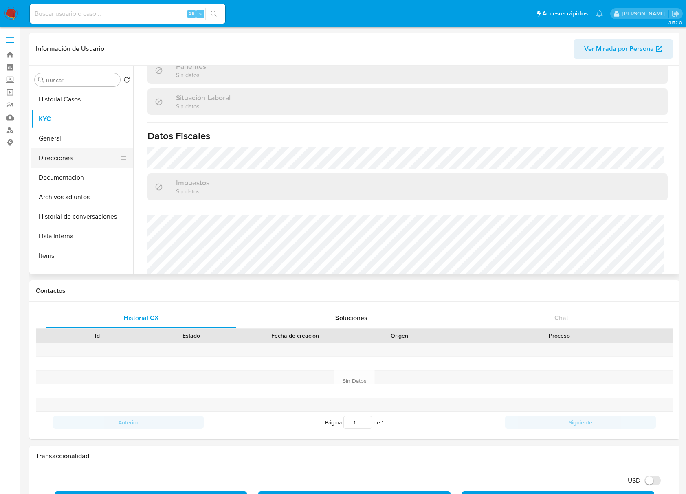
click at [61, 160] on button "Direcciones" at bounding box center [78, 158] width 95 height 20
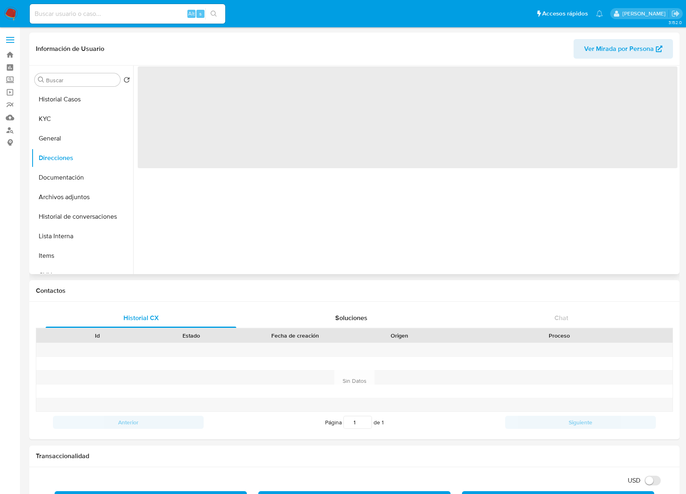
scroll to position [0, 0]
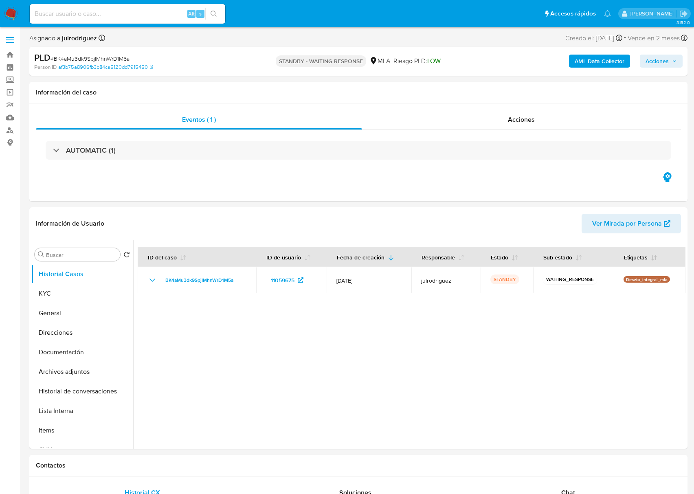
select select "10"
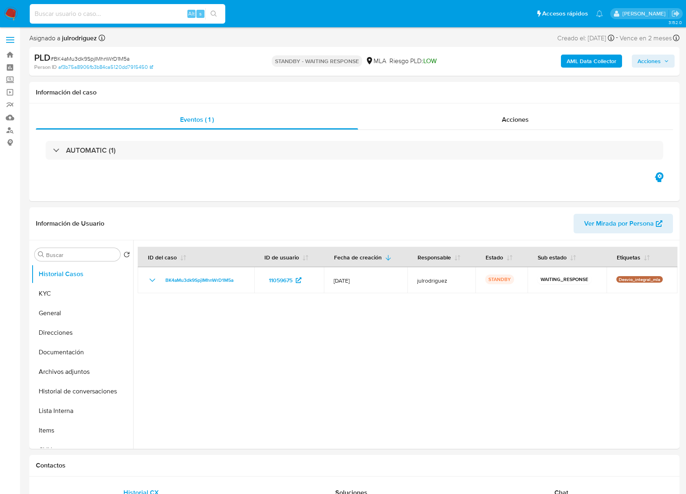
click at [128, 15] on input at bounding box center [127, 14] width 195 height 11
paste input "1pNcO26PuJC3QXMD665GXn0U"
type input "1pNcO26PuJC3QXMD665GXn0U"
select select "10"
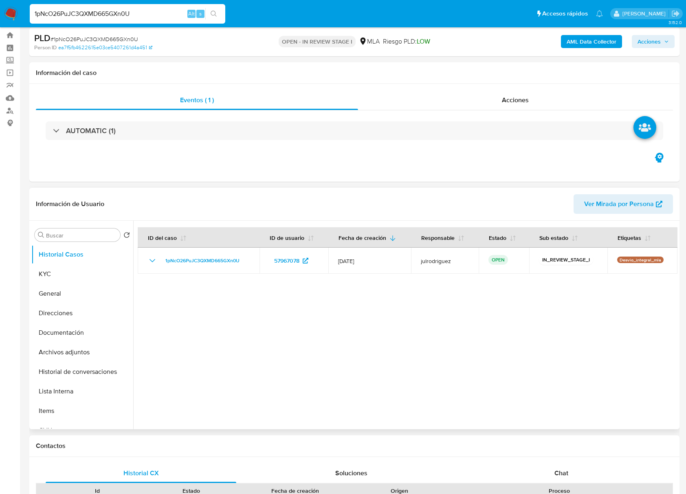
scroll to position [54, 0]
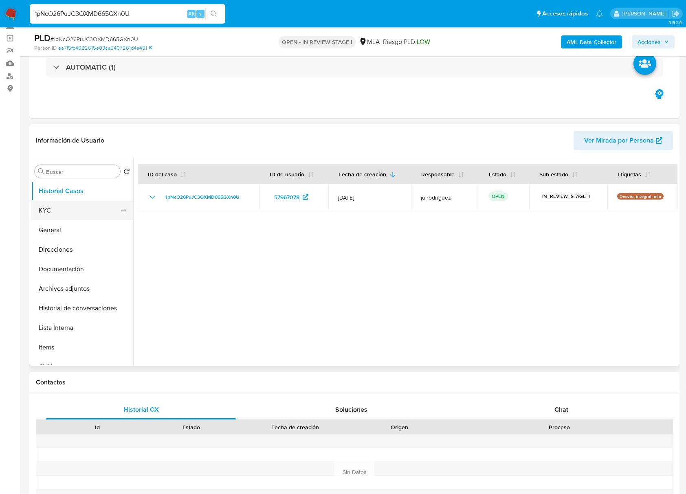
click at [79, 209] on button "KYC" at bounding box center [78, 211] width 95 height 20
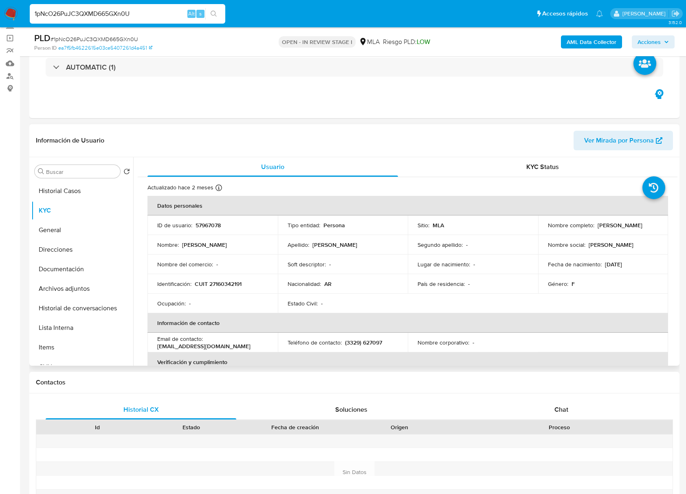
drag, startPoint x: 545, startPoint y: 230, endPoint x: 608, endPoint y: 228, distance: 64.0
click at [608, 228] on td "Nombre completo : [PERSON_NAME]" at bounding box center [603, 225] width 130 height 20
copy p "[PERSON_NAME]"
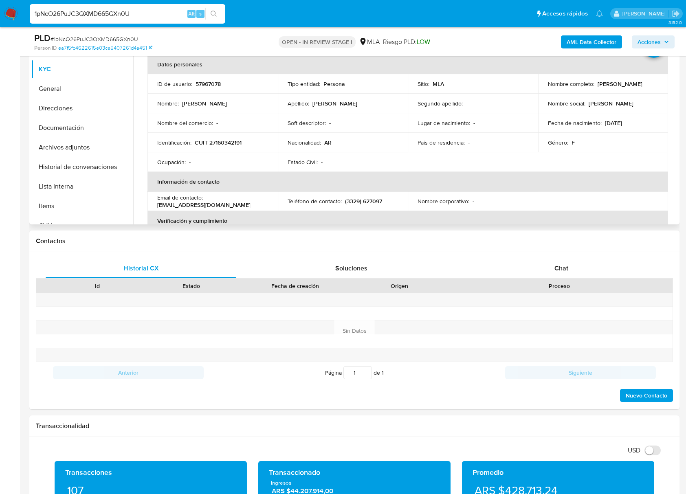
scroll to position [120, 0]
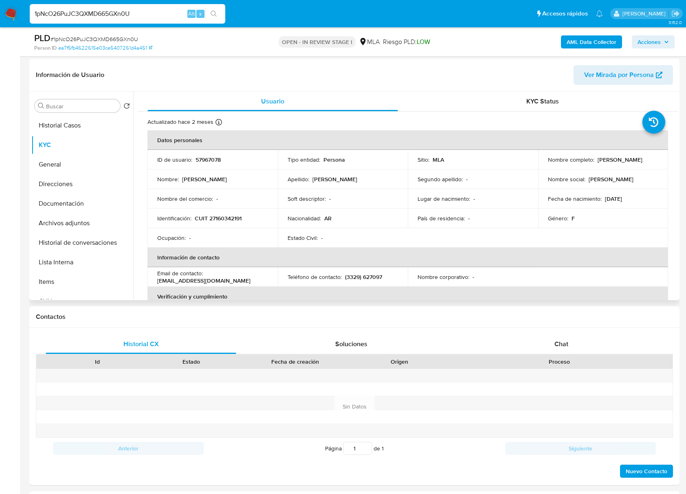
click at [210, 158] on p "57967078" at bounding box center [207, 159] width 25 height 7
copy p "57967078"
click at [110, 39] on span "# 1pNcO26PuJC3QXMD665GXn0U" at bounding box center [95, 39] width 88 height 8
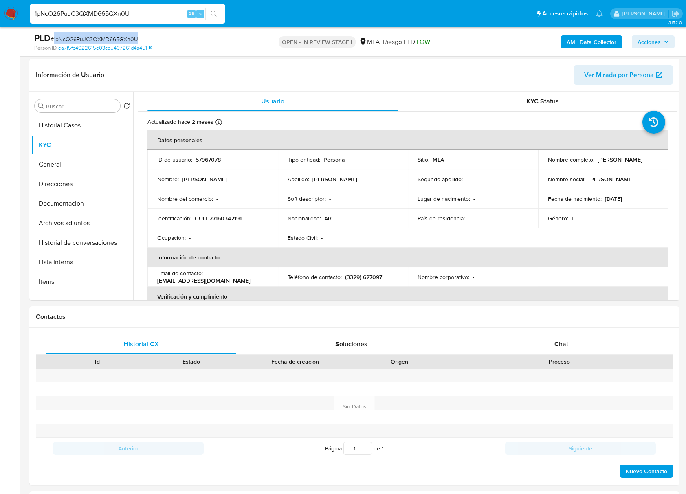
copy span "1pNcO26PuJC3QXMD665GXn0U"
click at [237, 219] on p "CUIT 27160342191" at bounding box center [218, 218] width 47 height 7
copy p "27160342191"
click at [214, 160] on p "57967078" at bounding box center [207, 159] width 25 height 7
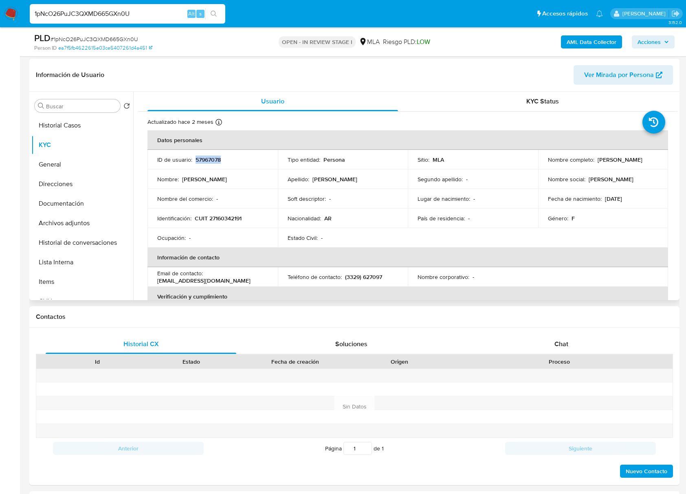
click at [214, 160] on p "57967078" at bounding box center [207, 159] width 25 height 7
copy p "57967078"
drag, startPoint x: 545, startPoint y: 163, endPoint x: 610, endPoint y: 164, distance: 65.6
click at [610, 164] on td "Nombre completo : [PERSON_NAME]" at bounding box center [603, 160] width 130 height 20
copy p "[PERSON_NAME]"
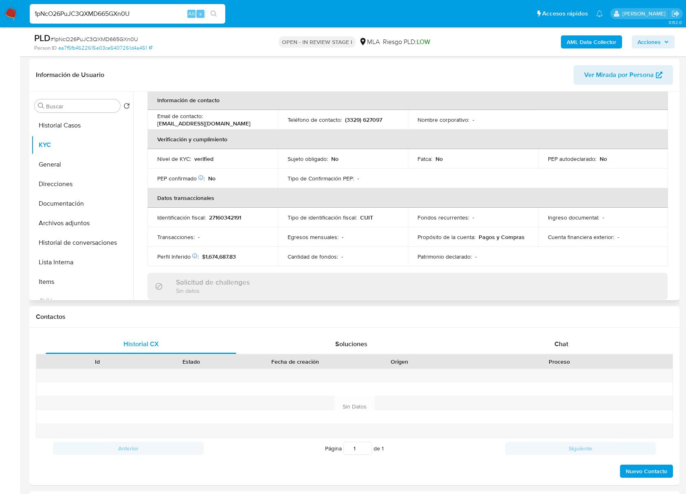
scroll to position [271, 0]
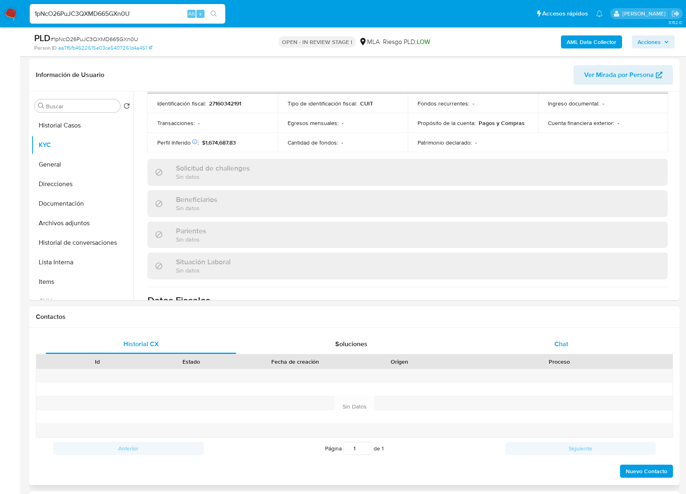
click at [574, 344] on div "Chat" at bounding box center [561, 344] width 191 height 20
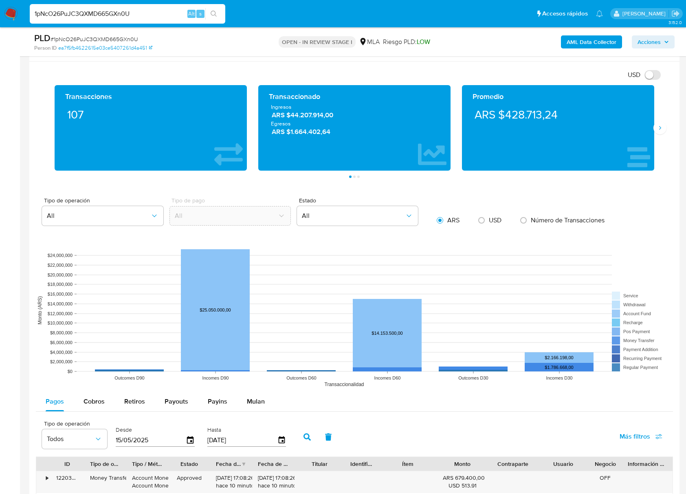
scroll to position [771, 0]
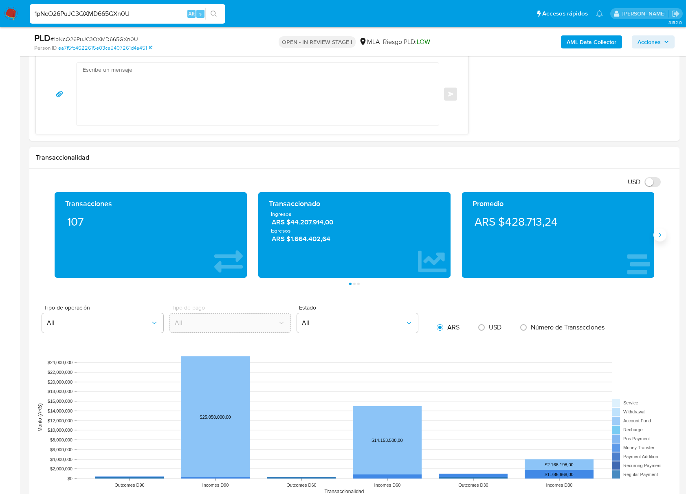
click at [664, 240] on button "Siguiente" at bounding box center [659, 234] width 13 height 13
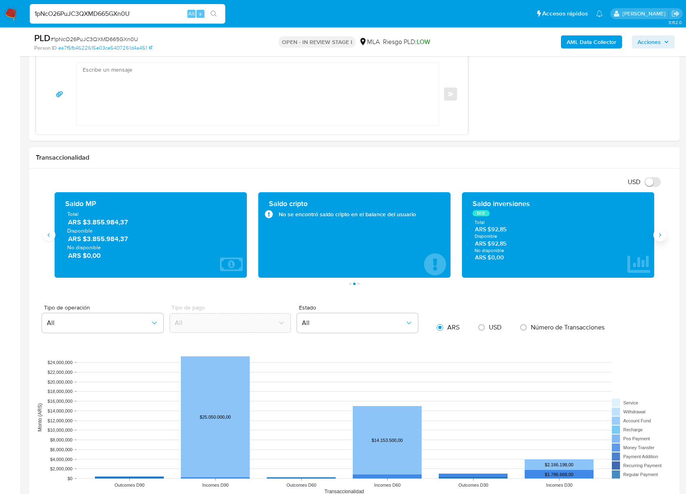
click at [659, 235] on icon "Siguiente" at bounding box center [660, 235] width 7 height 7
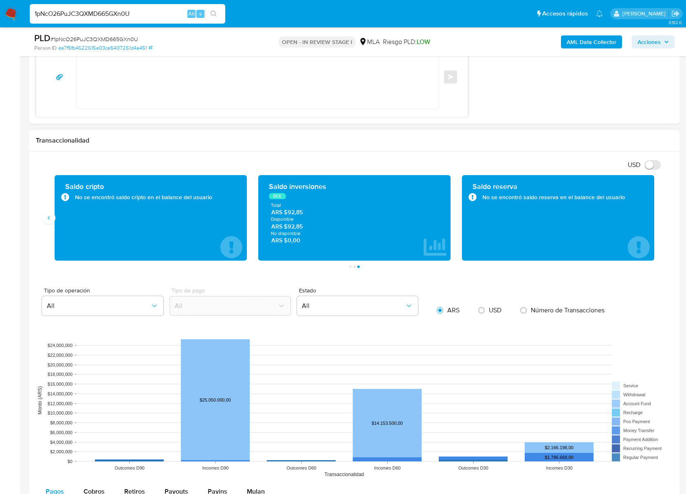
scroll to position [989, 0]
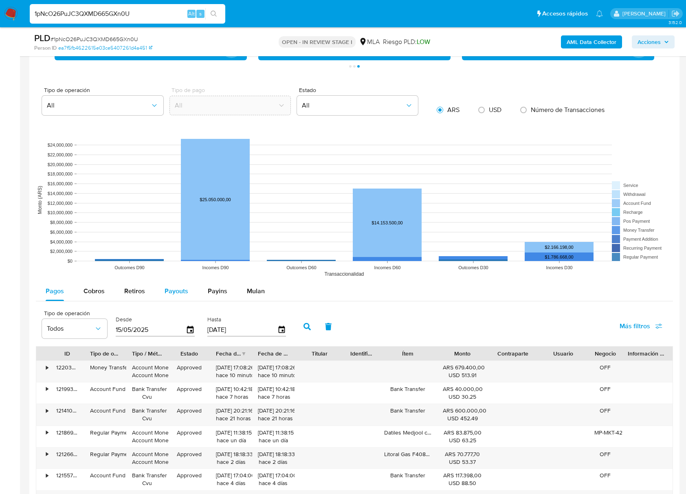
click at [180, 291] on span "Payouts" at bounding box center [177, 290] width 24 height 9
select select "10"
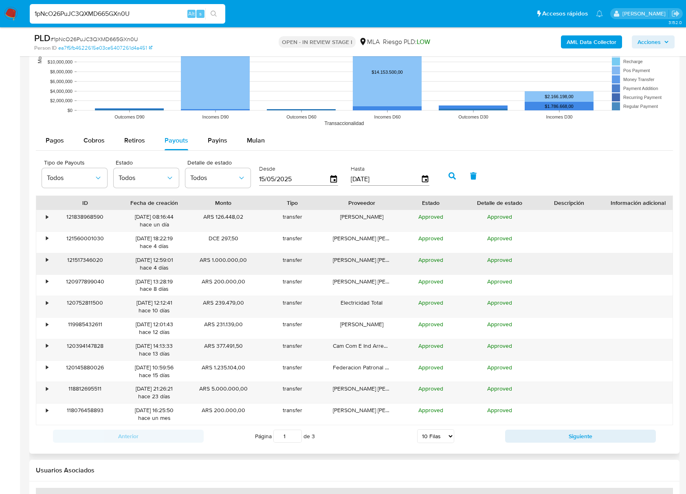
scroll to position [1152, 0]
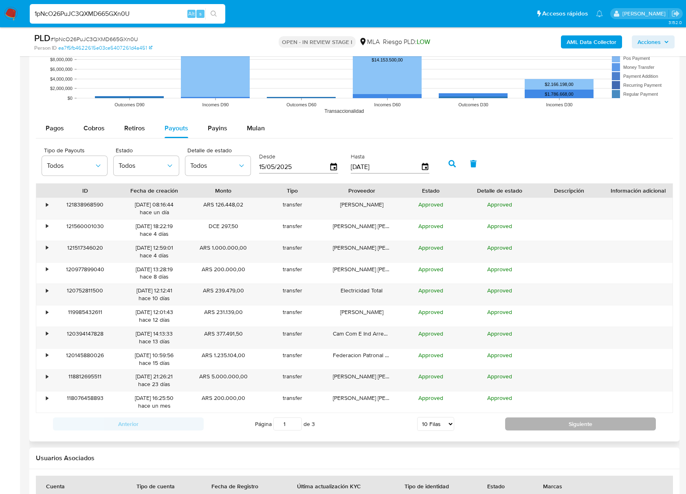
click at [513, 428] on button "Siguiente" at bounding box center [580, 423] width 151 height 13
type input "3"
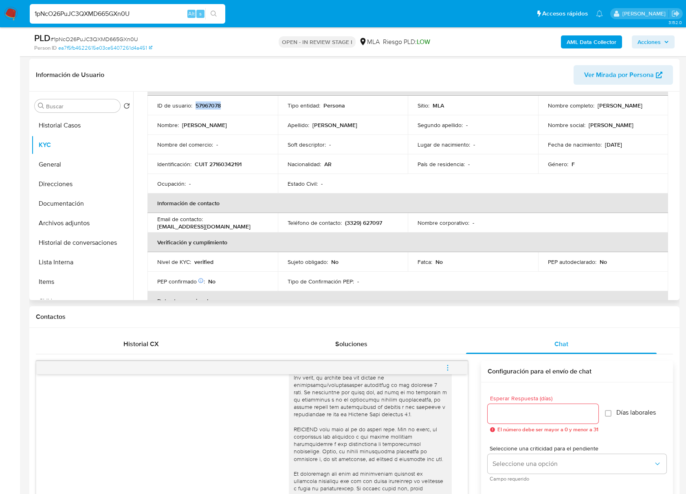
scroll to position [0, 0]
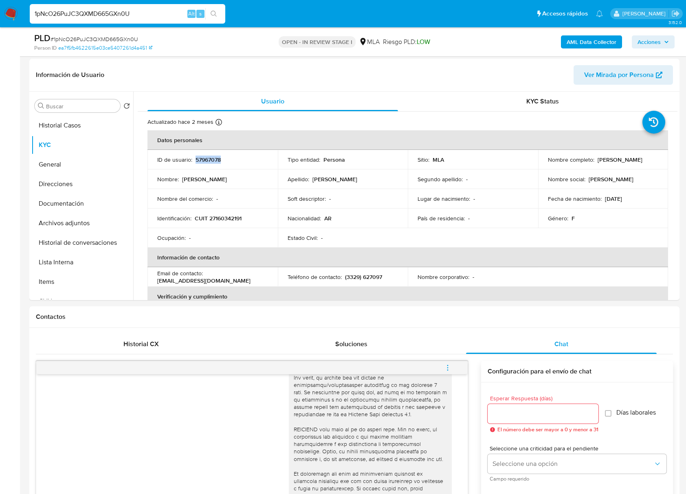
copy p "[PERSON_NAME]"
click at [230, 221] on p "CUIT 27160342191" at bounding box center [218, 218] width 47 height 7
copy p "27160342191"
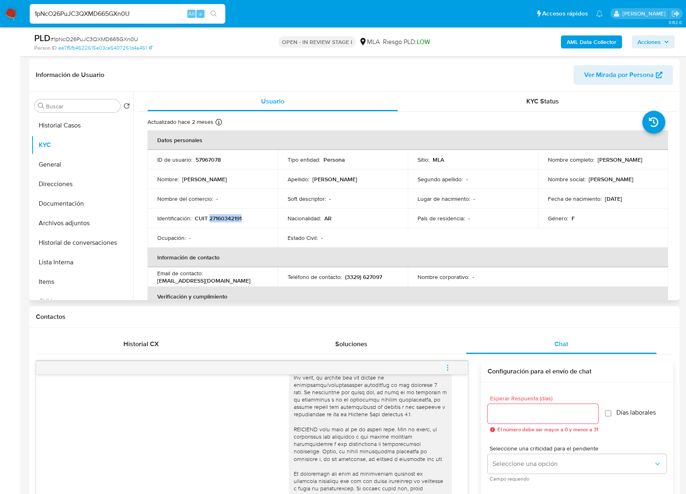
click at [213, 219] on p "CUIT 27160342191" at bounding box center [218, 218] width 47 height 7
click at [232, 217] on p "CUIT 27160342191" at bounding box center [218, 218] width 47 height 7
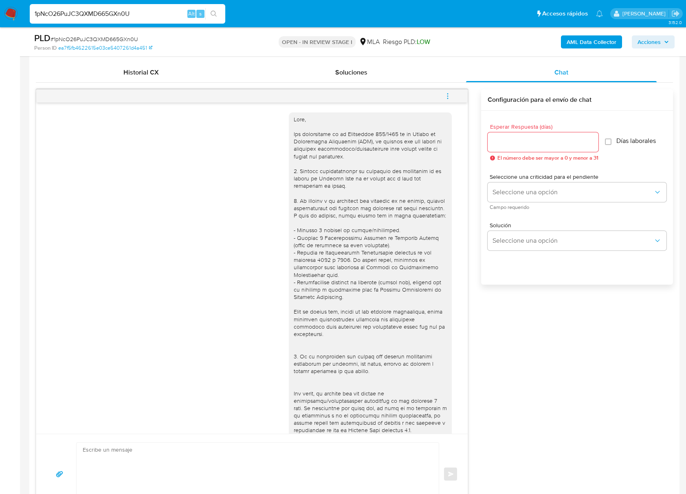
click at [445, 89] on span "menu-action" at bounding box center [447, 96] width 7 height 20
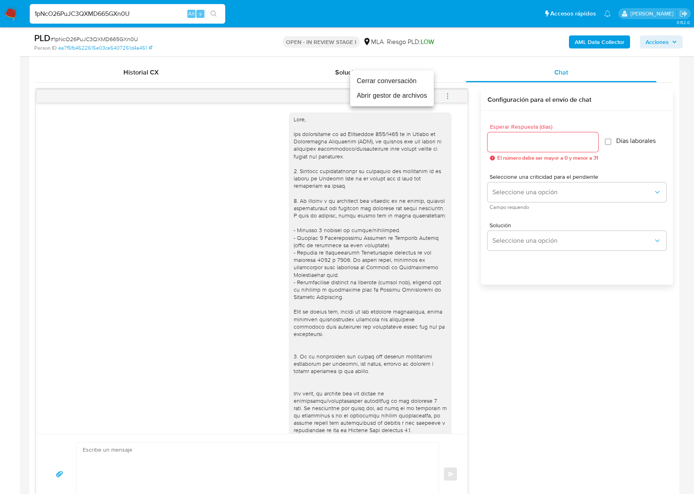
click at [382, 83] on li "Cerrar conversación" at bounding box center [391, 81] width 83 height 15
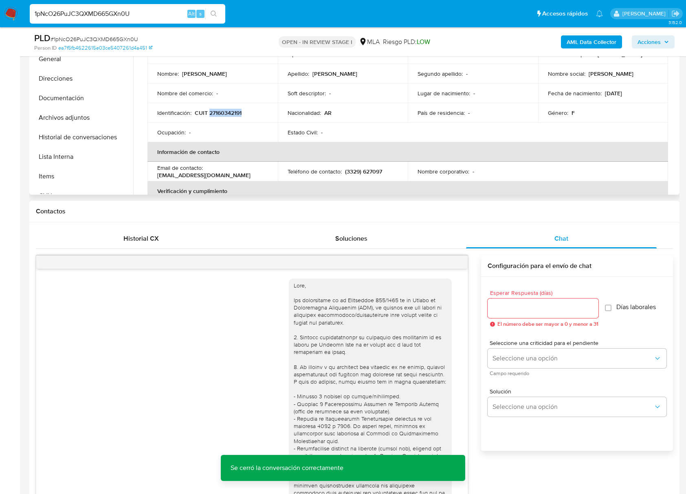
scroll to position [66, 0]
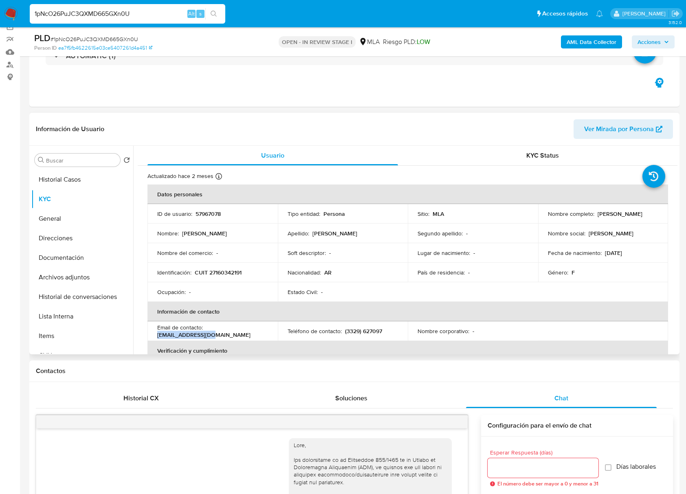
drag, startPoint x: 248, startPoint y: 333, endPoint x: 206, endPoint y: 333, distance: 42.8
click at [206, 333] on p "[EMAIL_ADDRESS][DOMAIN_NAME]" at bounding box center [203, 334] width 93 height 7
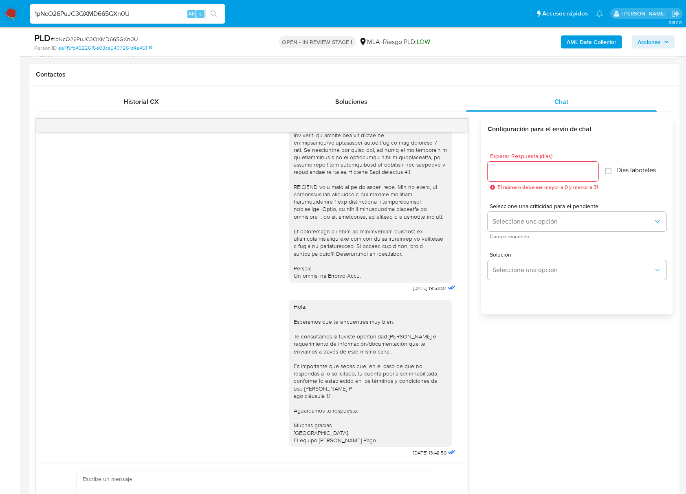
scroll to position [446, 0]
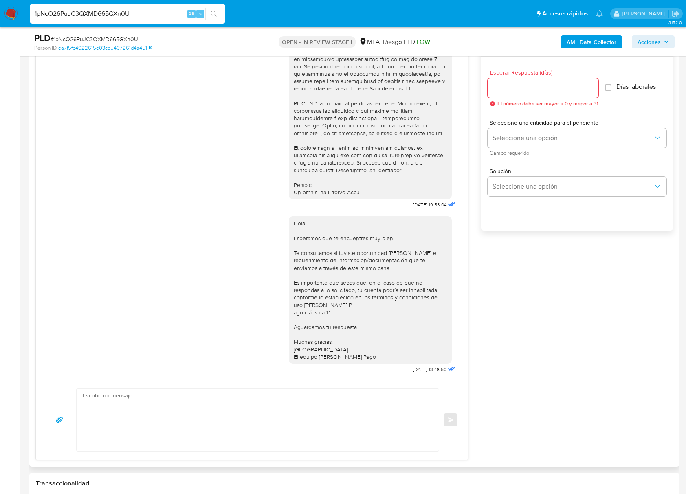
click at [318, 211] on div "Hola, Esperamos que te encuentres muy bien. Te consultamos si tuviste oportunid…" at bounding box center [373, 293] width 169 height 165
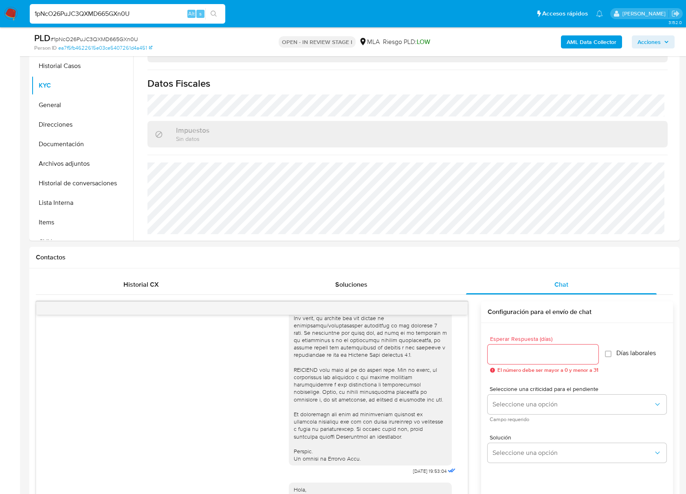
scroll to position [29, 0]
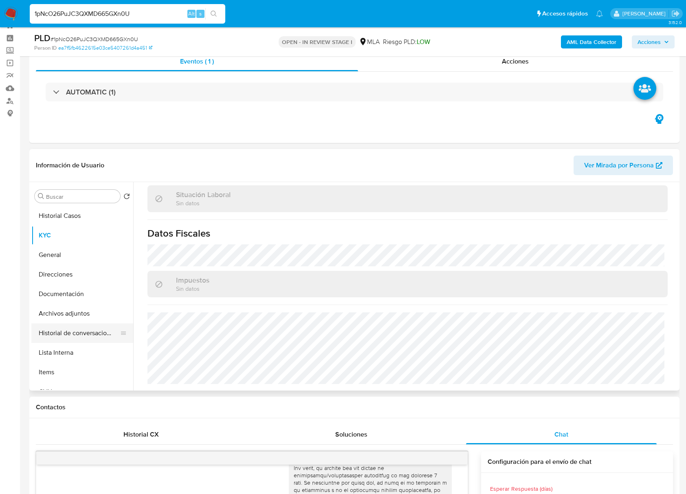
click at [88, 331] on button "Historial de conversaciones" at bounding box center [78, 333] width 95 height 20
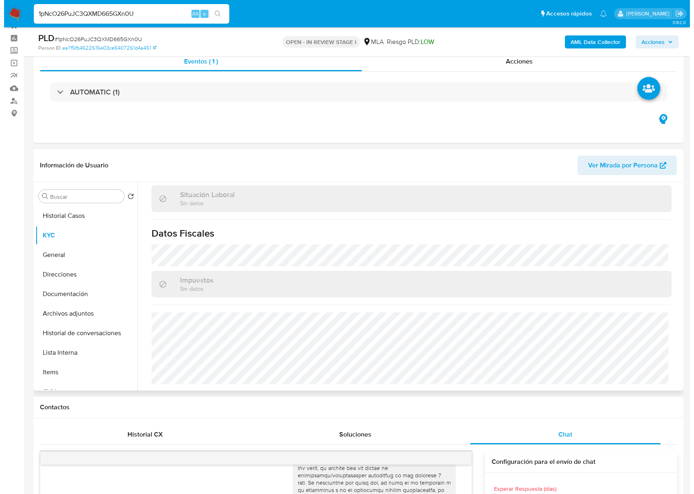
scroll to position [0, 0]
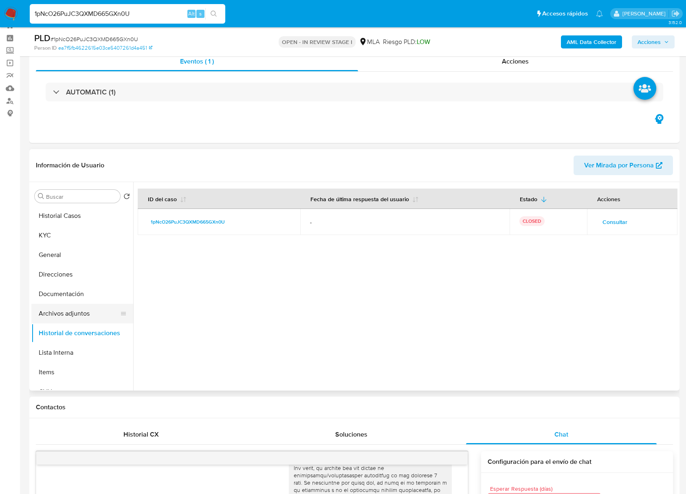
click at [64, 310] on button "Archivos adjuntos" at bounding box center [78, 314] width 95 height 20
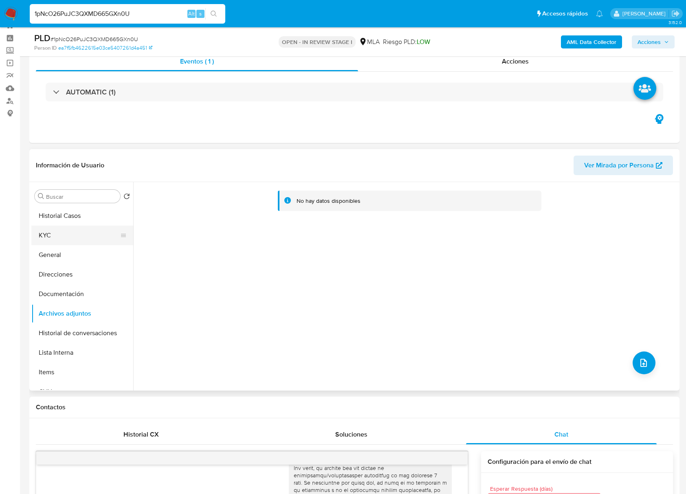
click at [88, 228] on button "KYC" at bounding box center [78, 236] width 95 height 20
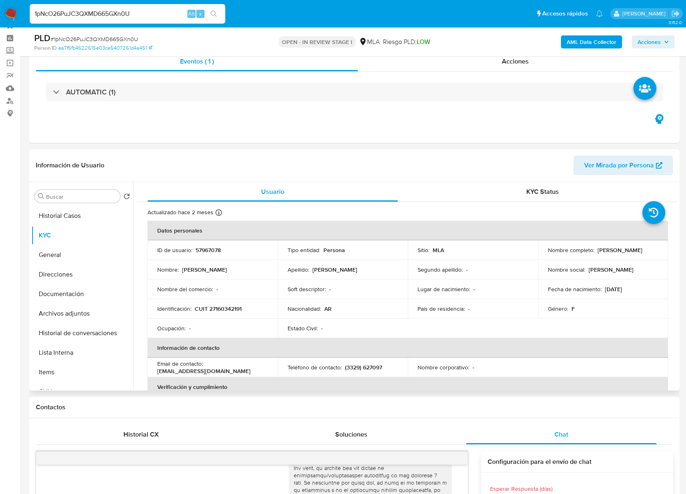
click at [211, 251] on p "57967078" at bounding box center [207, 249] width 25 height 7
copy p "57967078"
click at [100, 36] on span "# 1pNcO26PuJC3QXMD665GXn0U" at bounding box center [95, 39] width 88 height 8
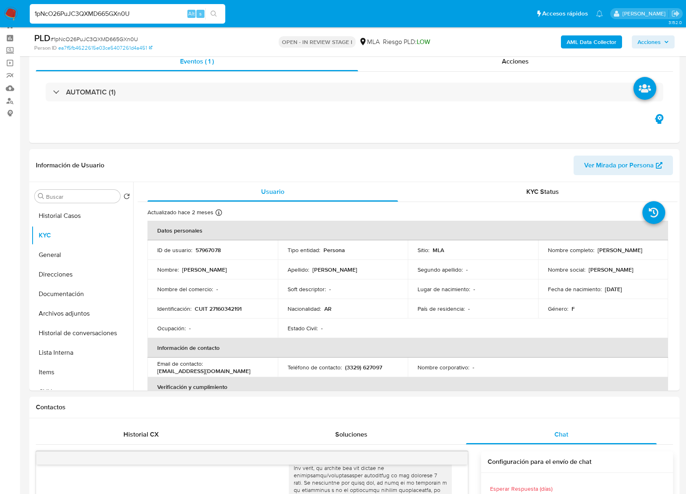
click at [586, 37] on b "AML Data Collector" at bounding box center [592, 41] width 50 height 13
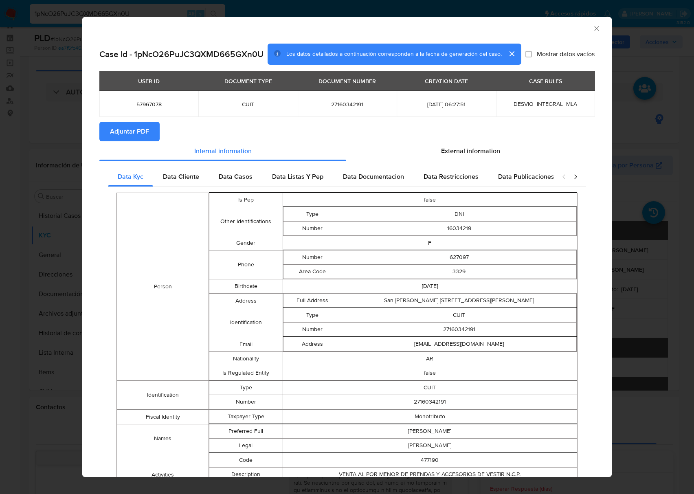
click at [131, 135] on span "Adjuntar PDF" at bounding box center [129, 132] width 39 height 18
click at [582, 28] on div "AML Data Collector" at bounding box center [340, 27] width 505 height 9
click at [583, 28] on div "AML Data Collector" at bounding box center [340, 27] width 505 height 9
click at [593, 30] on icon "Cerrar ventana" at bounding box center [597, 28] width 8 height 8
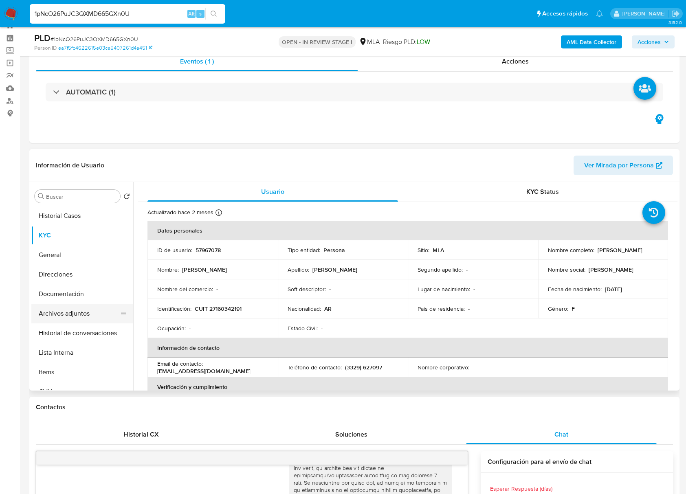
click at [61, 312] on button "Archivos adjuntos" at bounding box center [78, 314] width 95 height 20
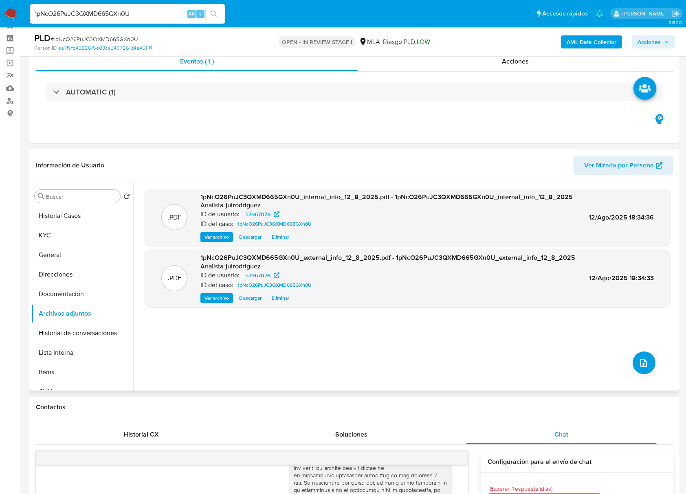
click at [641, 356] on button "upload-file" at bounding box center [643, 362] width 23 height 23
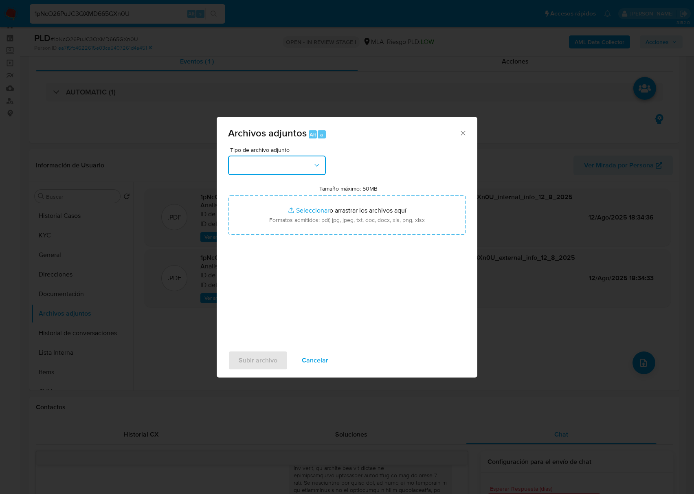
click at [292, 171] on button "button" at bounding box center [277, 166] width 98 height 20
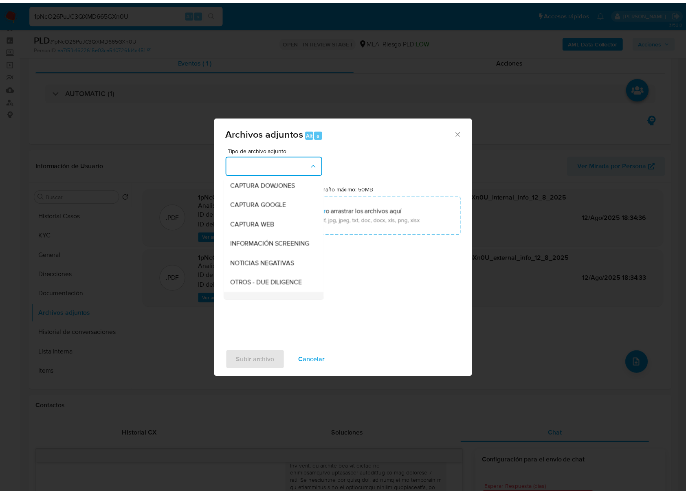
scroll to position [163, 0]
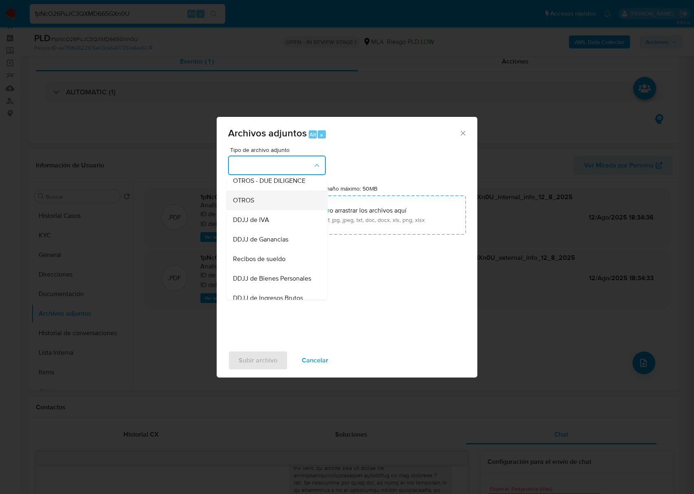
click at [266, 205] on div "OTROS" at bounding box center [274, 201] width 83 height 20
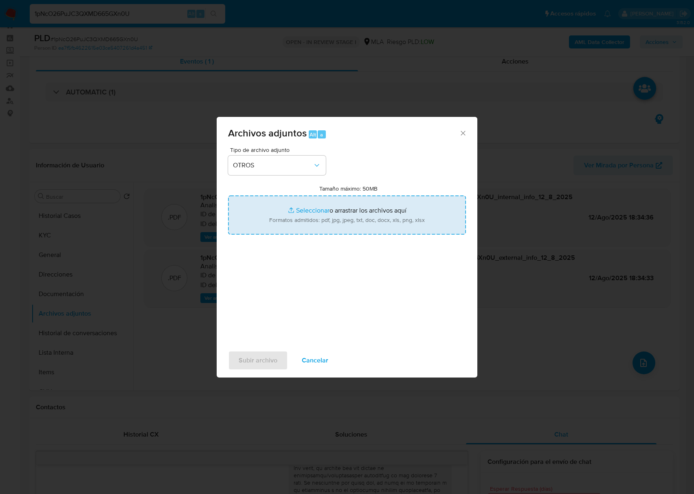
click at [312, 217] on input "Tamaño máximo: 50MB Seleccionar archivos" at bounding box center [347, 214] width 238 height 39
type input "C:\fakepath\[PERSON_NAME] - NOSIS - [DATE].pdf"
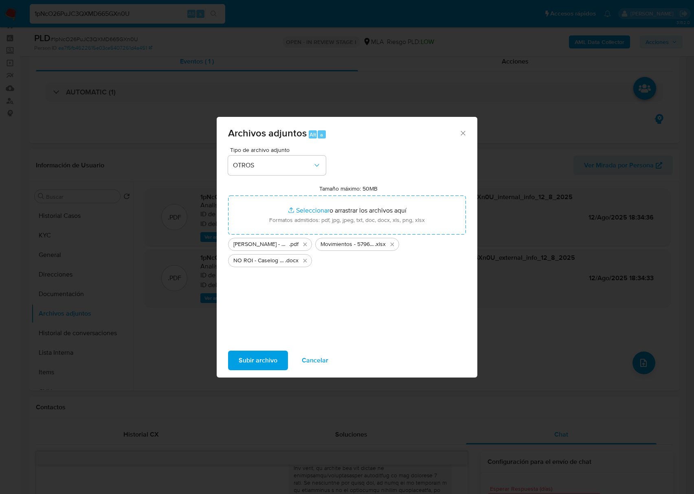
click at [274, 357] on span "Subir archivo" at bounding box center [258, 360] width 39 height 18
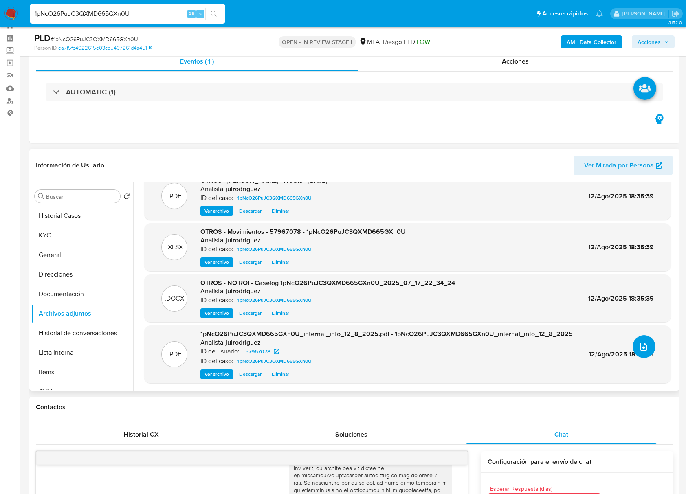
scroll to position [0, 0]
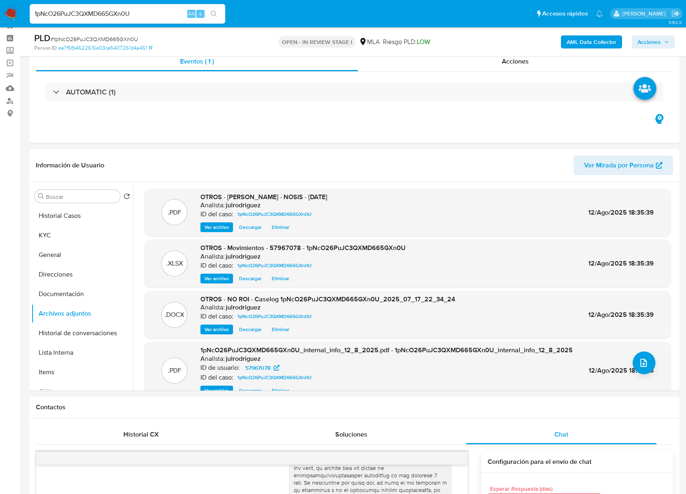
click at [642, 40] on span "Acciones" at bounding box center [648, 41] width 23 height 13
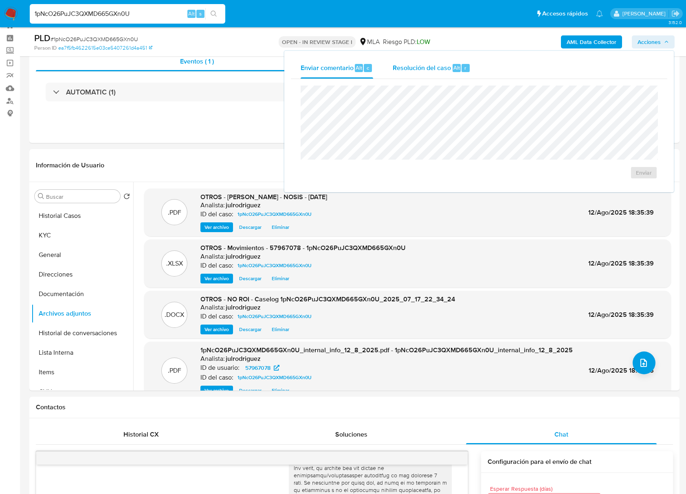
click at [452, 73] on div "Resolución del caso Alt r" at bounding box center [432, 67] width 78 height 21
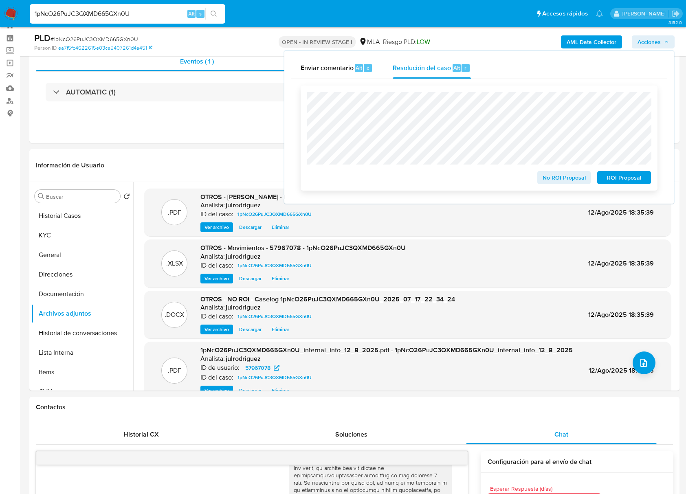
click at [558, 176] on span "No ROI Proposal" at bounding box center [564, 177] width 42 height 11
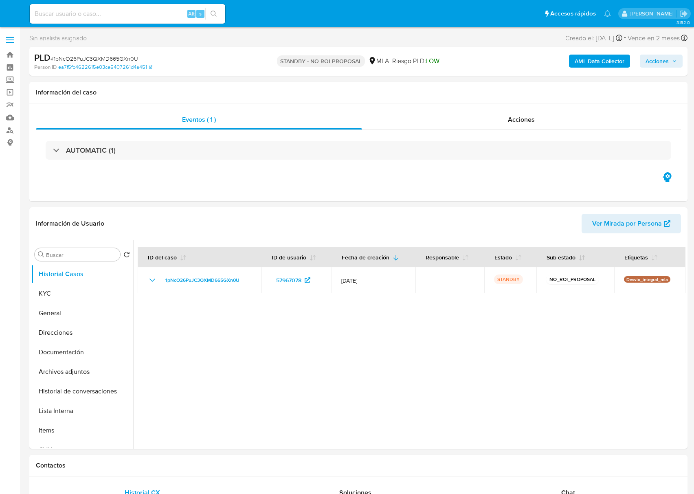
select select "10"
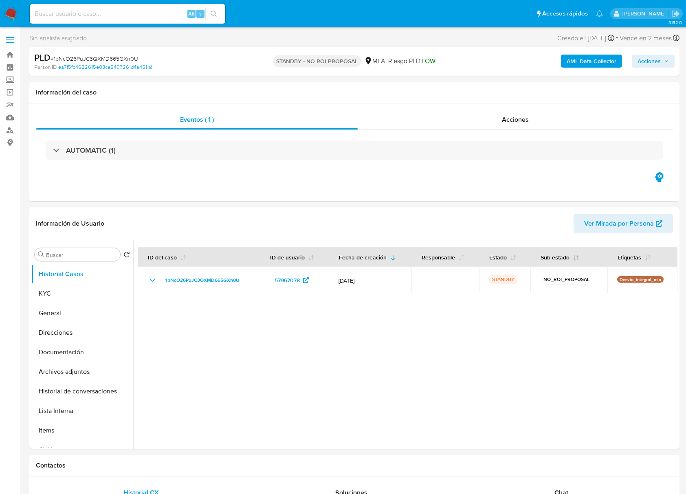
click at [136, 13] on input at bounding box center [127, 14] width 195 height 11
paste input "UIuSSjhr8JisBsPCgLZUl0Un"
type input "UIuSSjhr8JisBsPCgLZUl0Un"
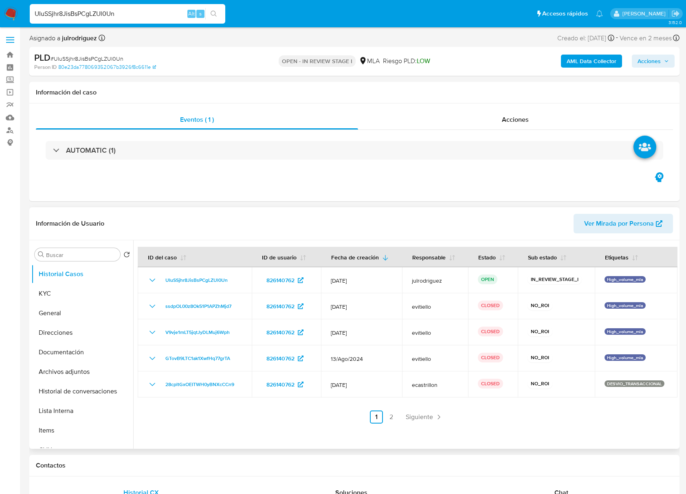
select select "10"
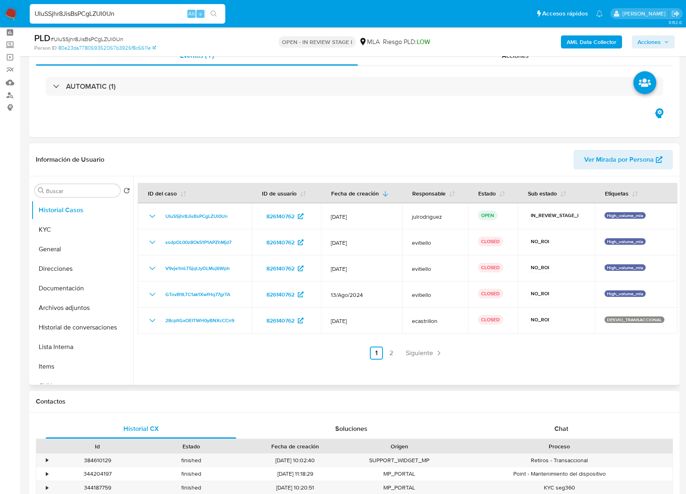
scroll to position [54, 0]
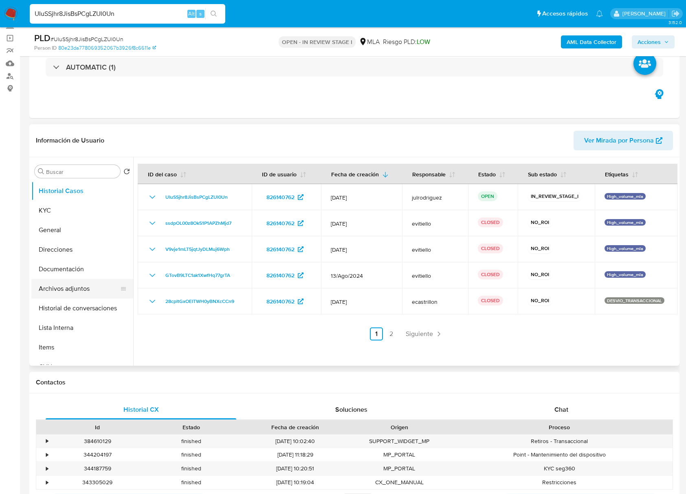
click at [80, 292] on button "Archivos adjuntos" at bounding box center [78, 289] width 95 height 20
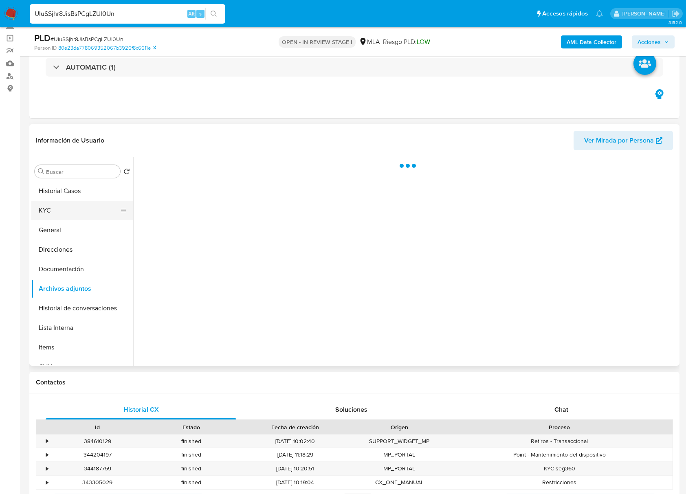
click at [61, 204] on button "KYC" at bounding box center [78, 211] width 95 height 20
click at [66, 189] on button "Historial Casos" at bounding box center [78, 191] width 95 height 20
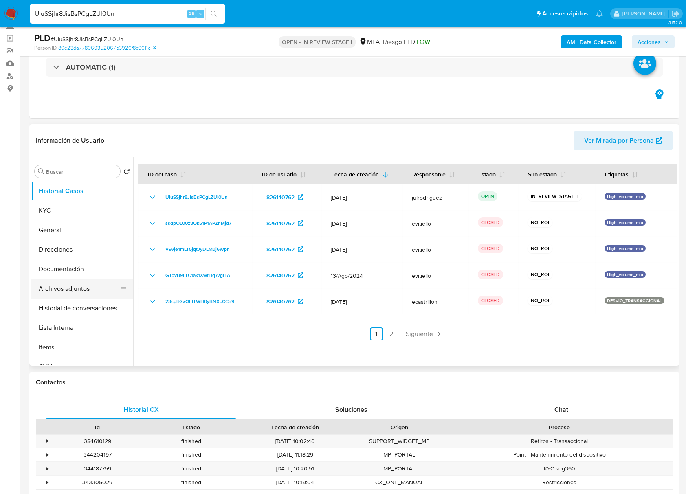
click at [70, 284] on button "Archivos adjuntos" at bounding box center [78, 289] width 95 height 20
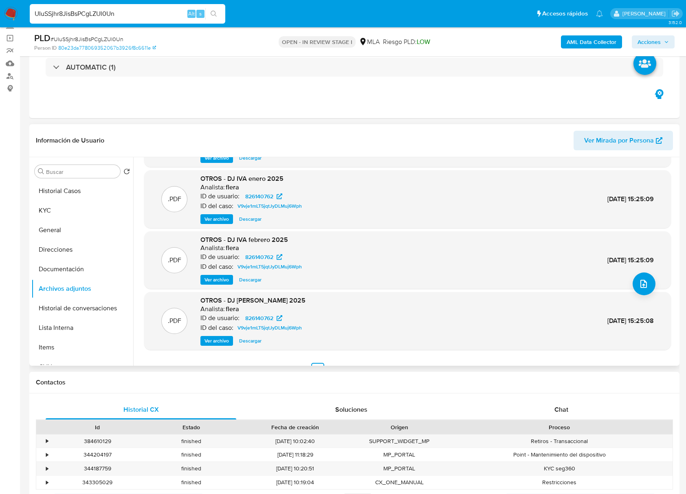
scroll to position [68, 0]
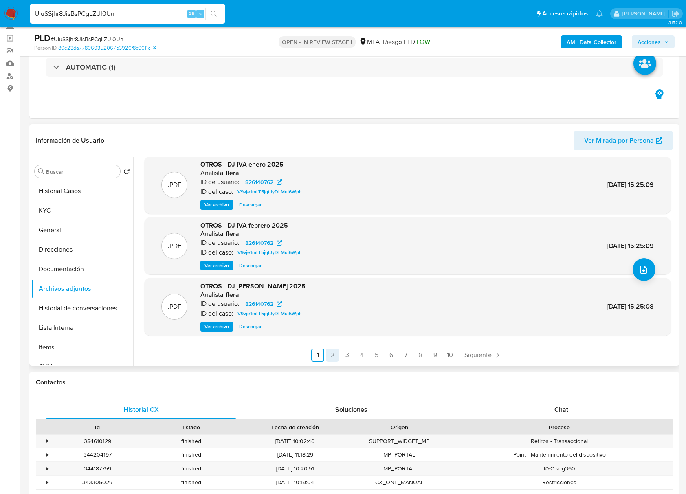
click at [328, 358] on link "2" at bounding box center [332, 355] width 13 height 13
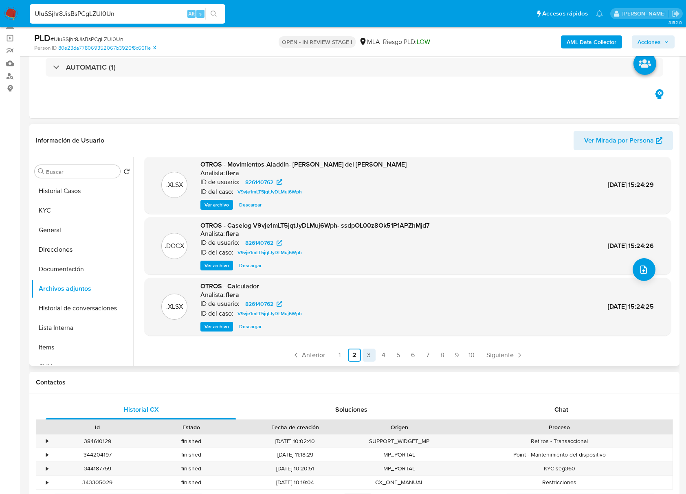
click at [372, 352] on link "3" at bounding box center [368, 355] width 13 height 13
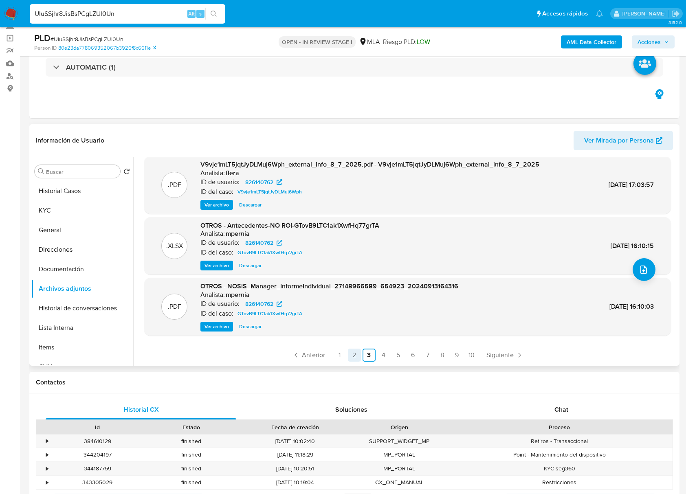
click at [352, 353] on link "2" at bounding box center [354, 355] width 13 height 13
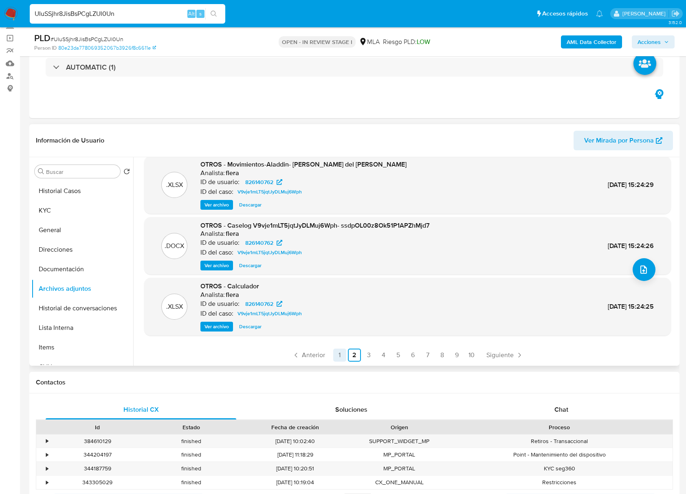
click at [335, 354] on link "1" at bounding box center [339, 355] width 13 height 13
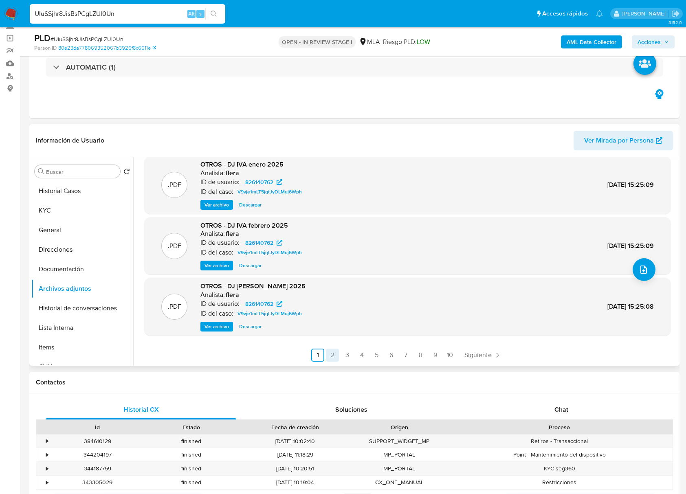
click at [331, 352] on link "2" at bounding box center [332, 355] width 13 height 13
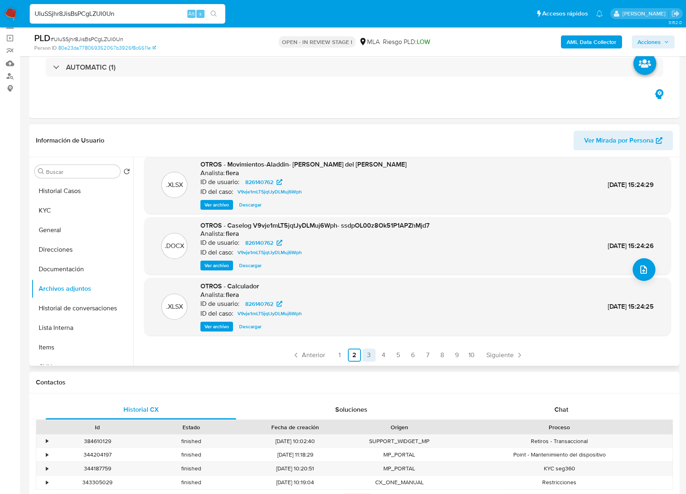
click at [367, 352] on link "3" at bounding box center [368, 355] width 13 height 13
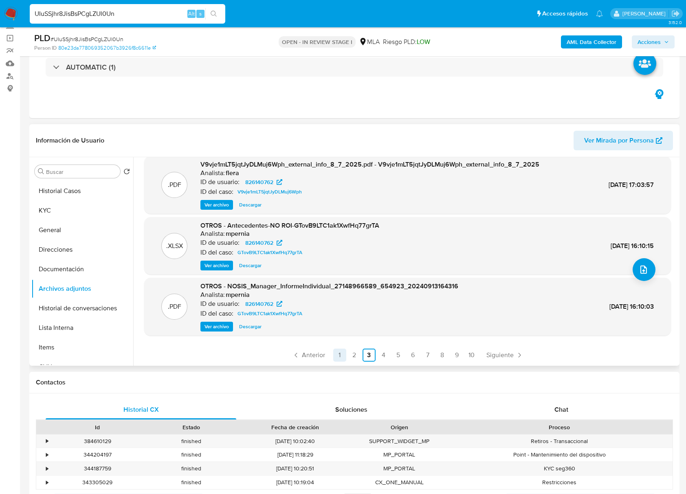
click at [341, 354] on link "1" at bounding box center [339, 355] width 13 height 13
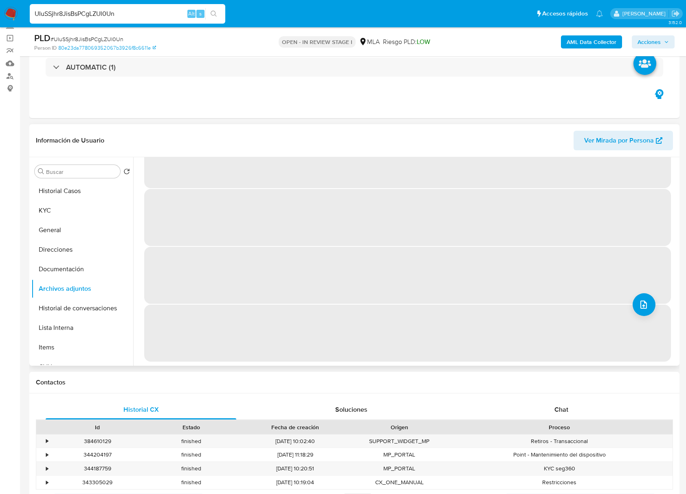
scroll to position [0, 0]
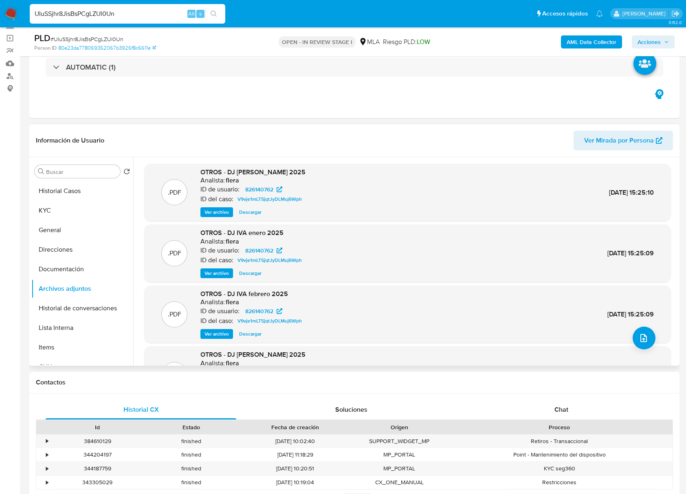
click at [231, 181] on h6 "flera" at bounding box center [232, 180] width 13 height 8
click at [232, 179] on h6 "flera" at bounding box center [232, 180] width 13 height 8
copy h6 "flera"
drag, startPoint x: 69, startPoint y: 193, endPoint x: 73, endPoint y: 195, distance: 5.1
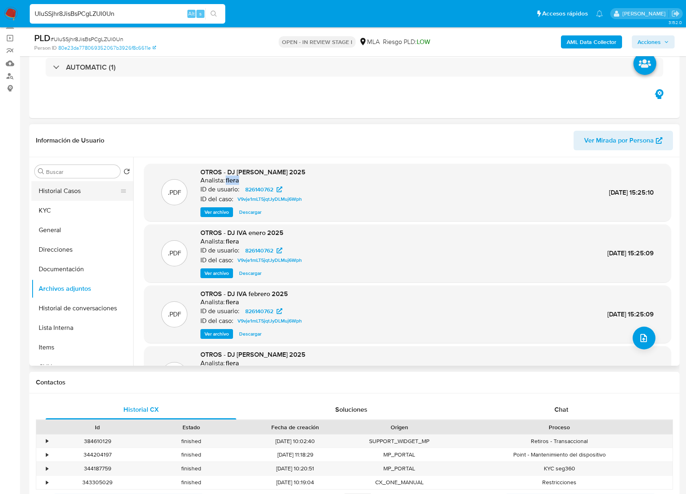
click at [69, 192] on button "Historial Casos" at bounding box center [78, 191] width 95 height 20
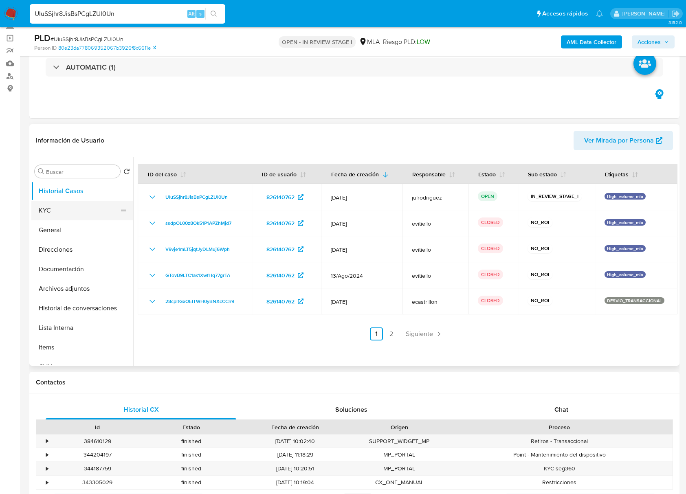
click at [61, 218] on button "KYC" at bounding box center [78, 211] width 95 height 20
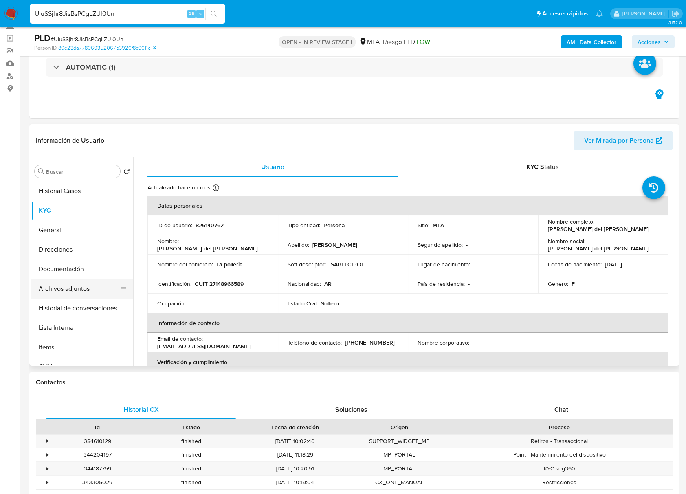
click at [76, 283] on button "Archivos adjuntos" at bounding box center [78, 289] width 95 height 20
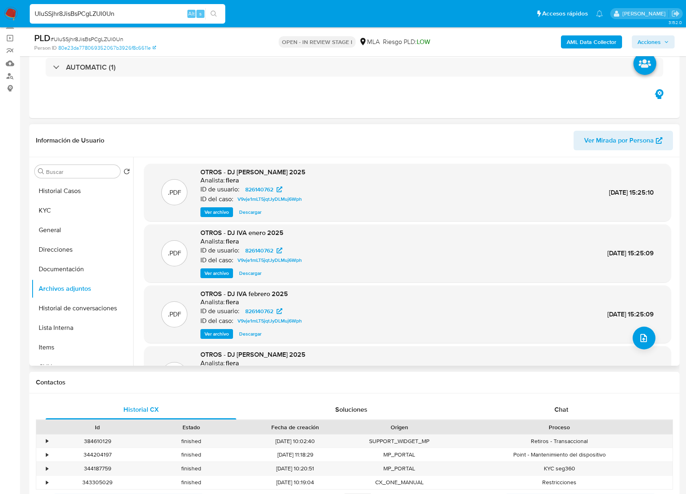
click at [228, 180] on h6 "flera" at bounding box center [232, 180] width 13 height 8
copy h6 "flera"
click at [233, 179] on h6 "flera" at bounding box center [232, 180] width 13 height 8
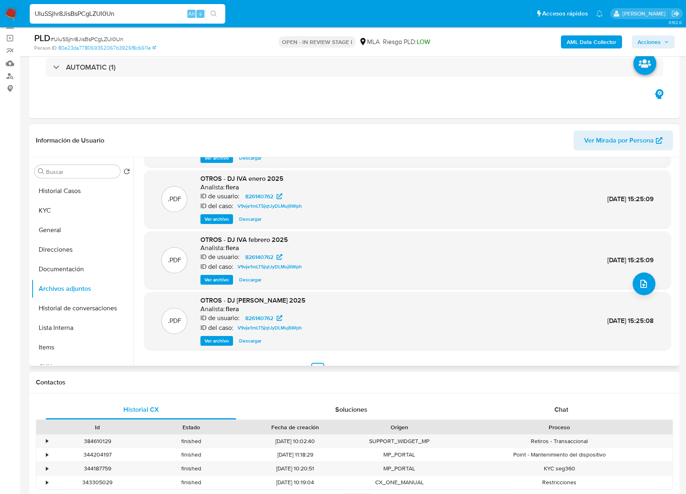
scroll to position [68, 0]
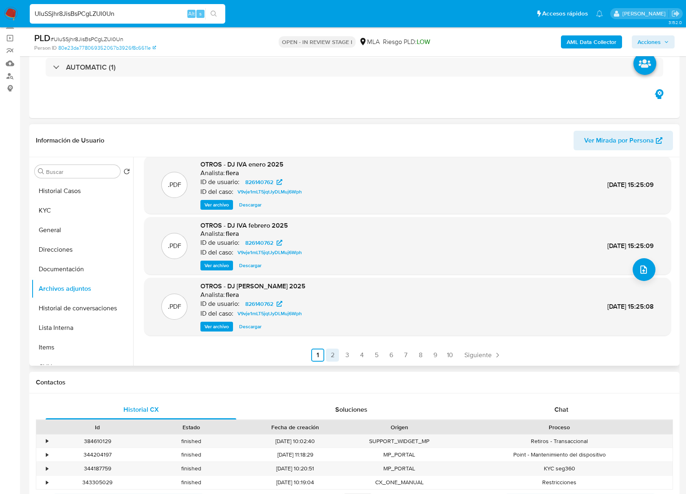
click at [334, 354] on link "2" at bounding box center [332, 355] width 13 height 13
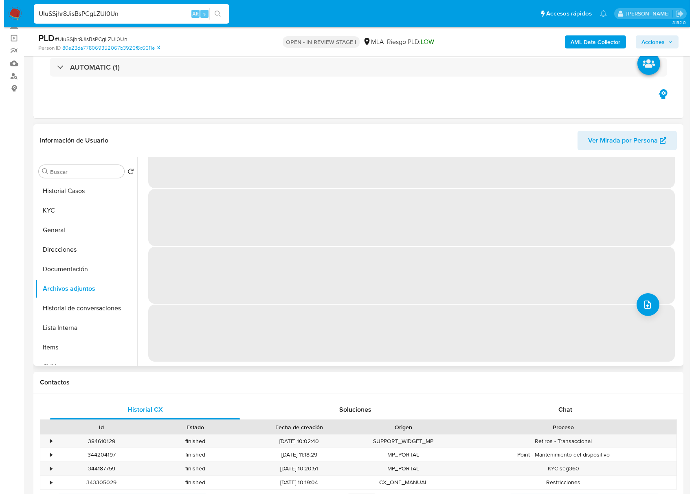
scroll to position [0, 0]
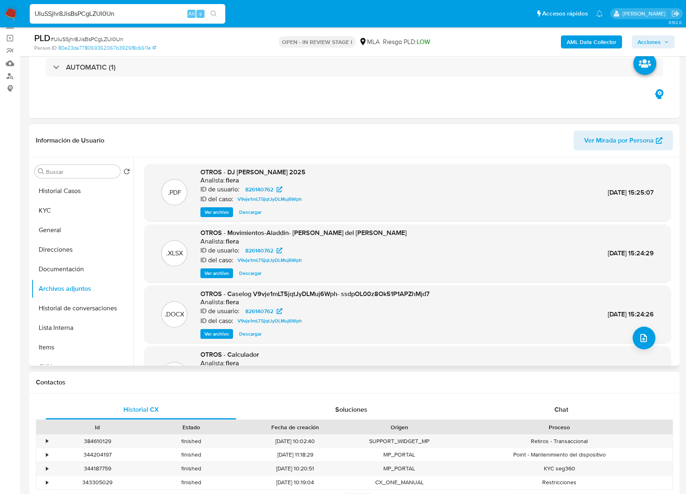
click at [222, 272] on span "Ver archivo" at bounding box center [216, 273] width 24 height 8
click at [219, 333] on span "Ver archivo" at bounding box center [216, 334] width 24 height 8
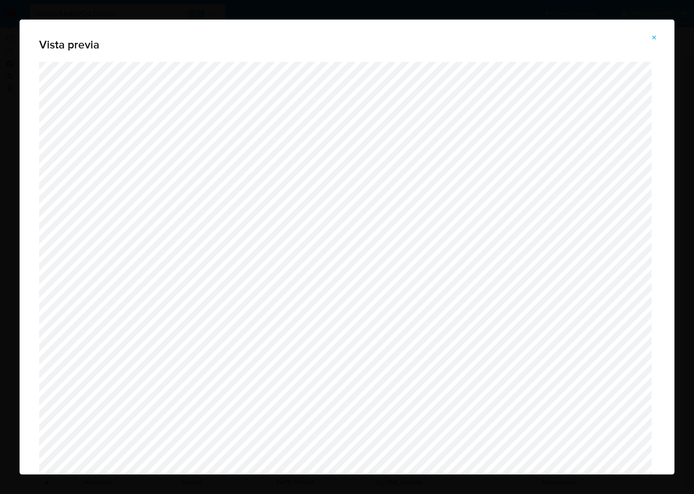
click at [655, 36] on icon "Attachment preview" at bounding box center [654, 37] width 4 height 4
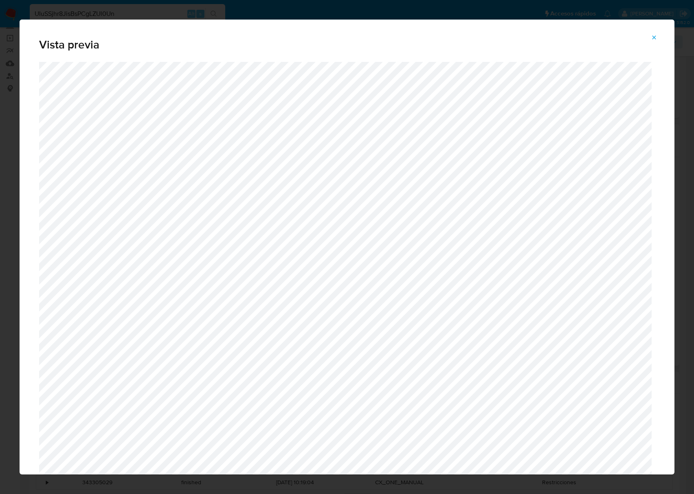
click at [654, 36] on icon "Attachment preview" at bounding box center [654, 37] width 7 height 7
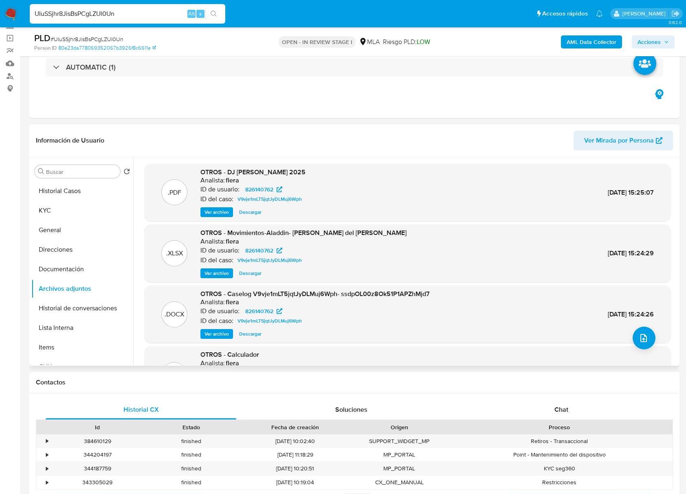
click at [225, 328] on div "OTROS - Caselog V9vje1mLT5jqtJyDLMuj6Wph- ssdpOL00z8Ok51P1APZhMjd7 Analista: fl…" at bounding box center [314, 315] width 229 height 50
click at [222, 334] on span "Ver archivo" at bounding box center [216, 334] width 24 height 8
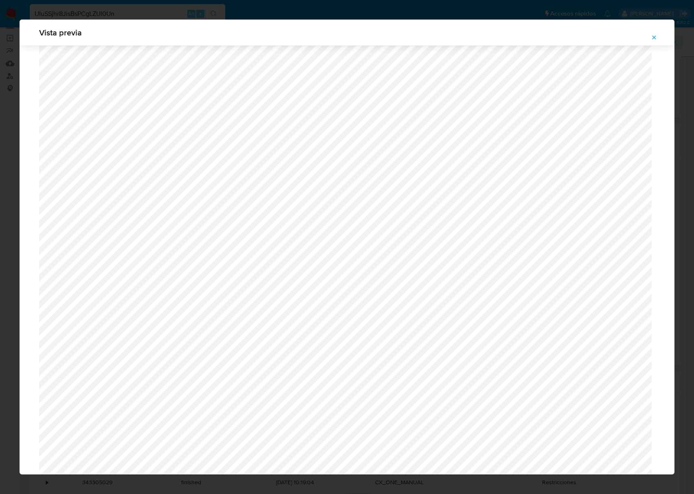
scroll to position [310, 0]
click at [654, 38] on icon "Attachment preview" at bounding box center [654, 37] width 4 height 4
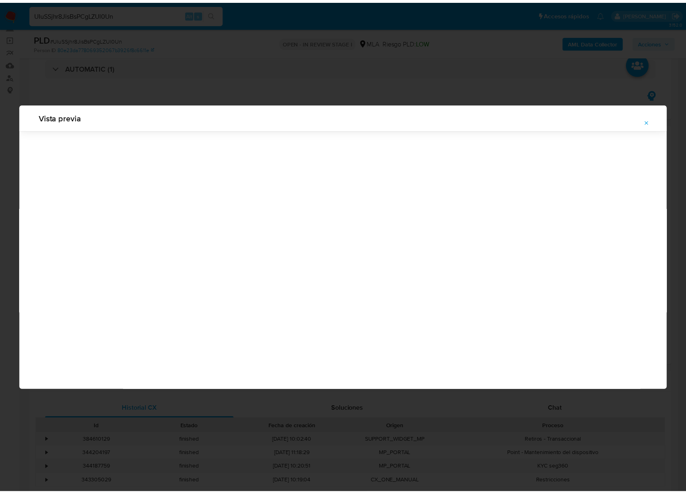
scroll to position [0, 0]
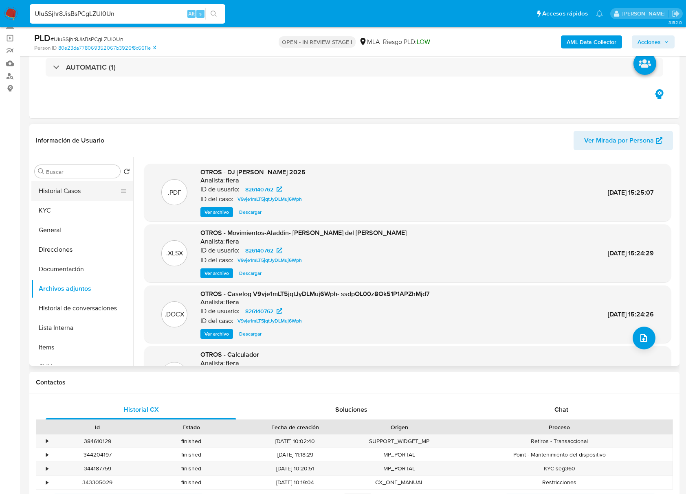
click at [62, 193] on button "Historial Casos" at bounding box center [78, 191] width 95 height 20
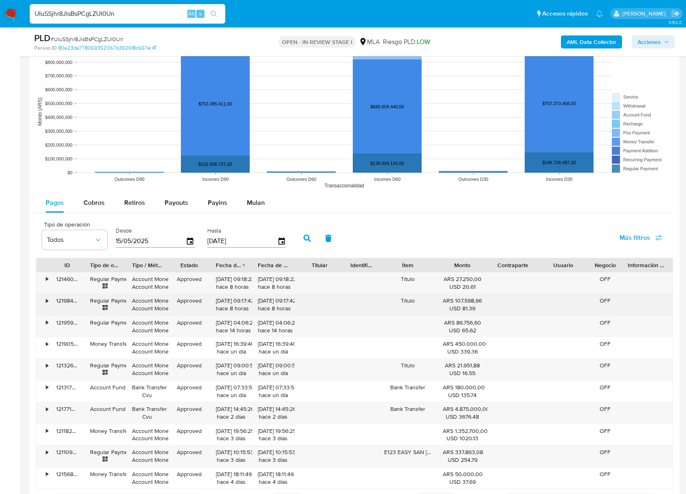
scroll to position [760, 0]
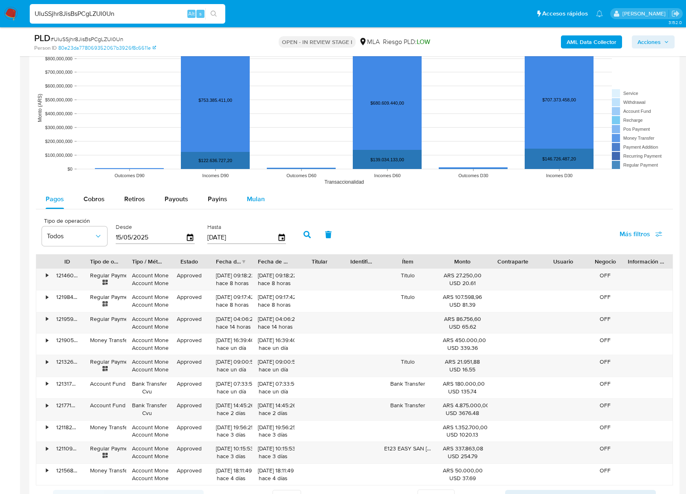
click at [266, 204] on button "Mulan" at bounding box center [255, 199] width 37 height 20
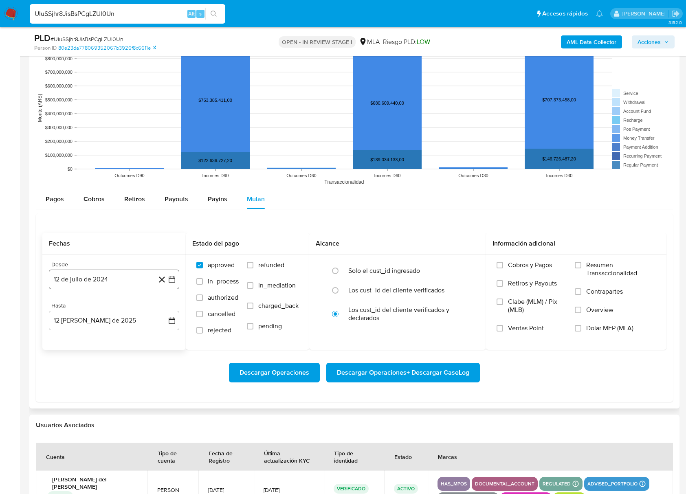
click at [129, 284] on button "12 de julio de 2024" at bounding box center [114, 280] width 130 height 20
click at [64, 310] on icon "Mes anterior" at bounding box center [64, 309] width 10 height 10
click at [164, 311] on icon "Mes siguiente" at bounding box center [165, 309] width 10 height 10
click at [145, 341] on button "1" at bounding box center [146, 338] width 13 height 13
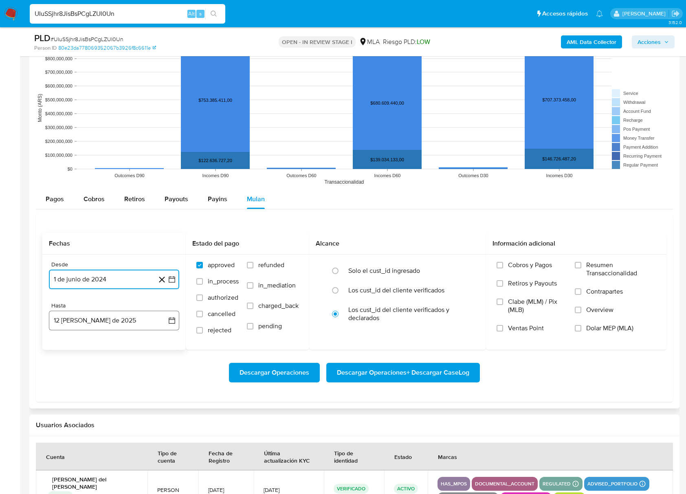
click at [103, 318] on button "12 de agosto de 2025" at bounding box center [114, 321] width 130 height 20
click at [62, 351] on icon "Mes anterior" at bounding box center [62, 350] width 3 height 6
click at [116, 446] on button "31" at bounding box center [114, 445] width 13 height 13
click at [538, 390] on div "Descargar Operaciones Descargar Operaciones + Descargar CaseLog" at bounding box center [354, 373] width 624 height 46
click at [584, 334] on label "Dolar MEP (MLA)" at bounding box center [615, 333] width 81 height 18
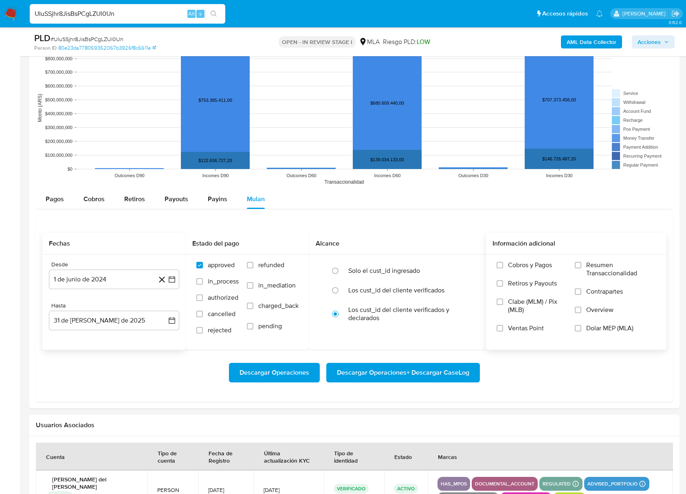
click at [581, 332] on input "Dolar MEP (MLA)" at bounding box center [578, 328] width 7 height 7
click at [427, 366] on span "Descargar Operaciones + Descargar CaseLog" at bounding box center [403, 373] width 132 height 18
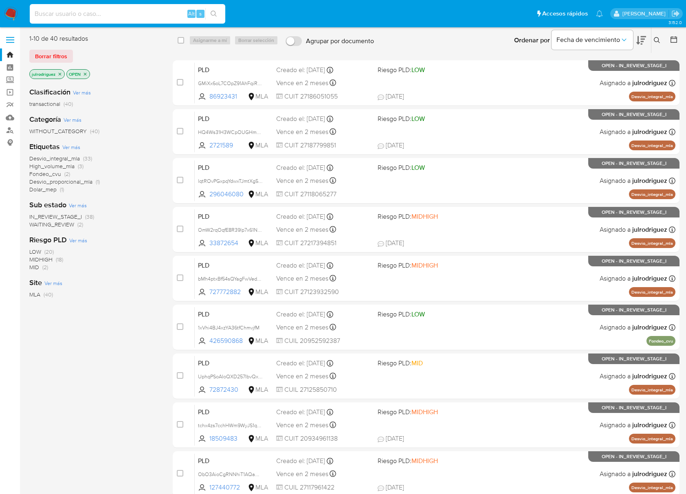
click at [126, 12] on input at bounding box center [127, 14] width 195 height 11
paste input "UdkgcNhqkFjMYZgVcg0bY9vX"
type input "UdkgcNhqkFjMYZgVcg0bY9vX"
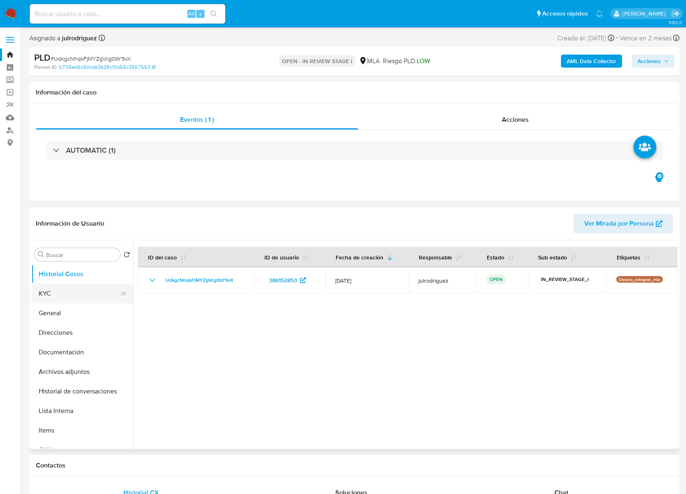
select select "10"
click at [84, 298] on button "KYC" at bounding box center [78, 294] width 95 height 20
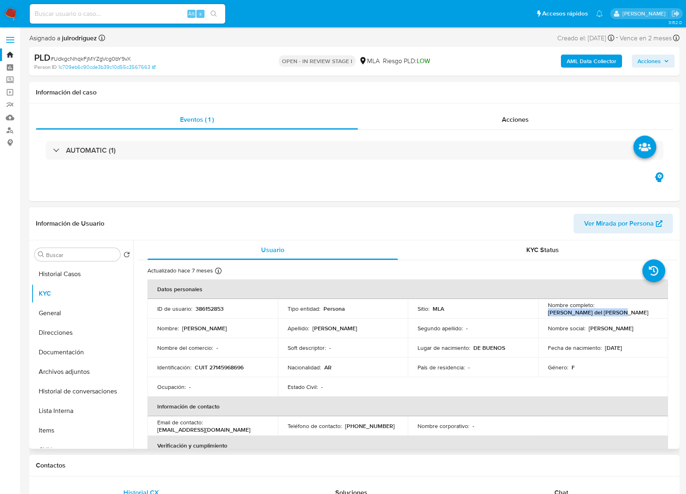
drag, startPoint x: 593, startPoint y: 315, endPoint x: 618, endPoint y: 315, distance: 24.4
click at [618, 315] on td "Nombre completo : [PERSON_NAME] del [PERSON_NAME]" at bounding box center [603, 309] width 130 height 20
copy p "[PERSON_NAME] del [PERSON_NAME]"
click at [217, 310] on p "386152853" at bounding box center [209, 308] width 28 height 7
drag, startPoint x: 217, startPoint y: 310, endPoint x: 337, endPoint y: 198, distance: 164.6
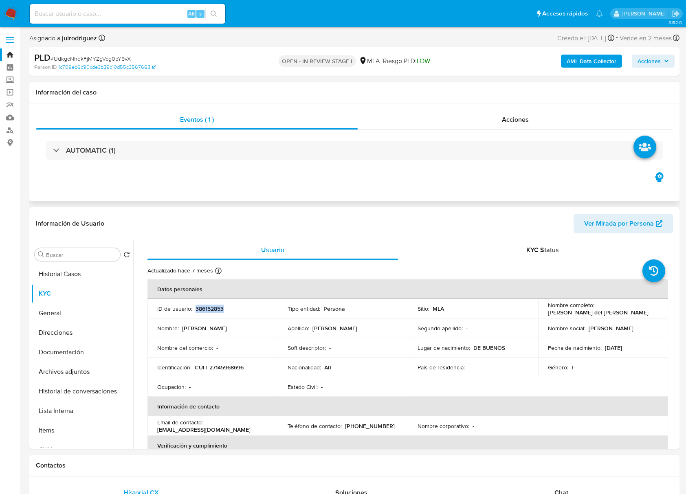
click at [217, 310] on p "386152853" at bounding box center [209, 308] width 28 height 7
copy p "386152853"
click at [95, 61] on span "# UdkgcNhqkFjMYZgVcg0bY9vX" at bounding box center [91, 59] width 80 height 8
copy span "UdkgcNhqkFjMYZgVcg0bY9vX"
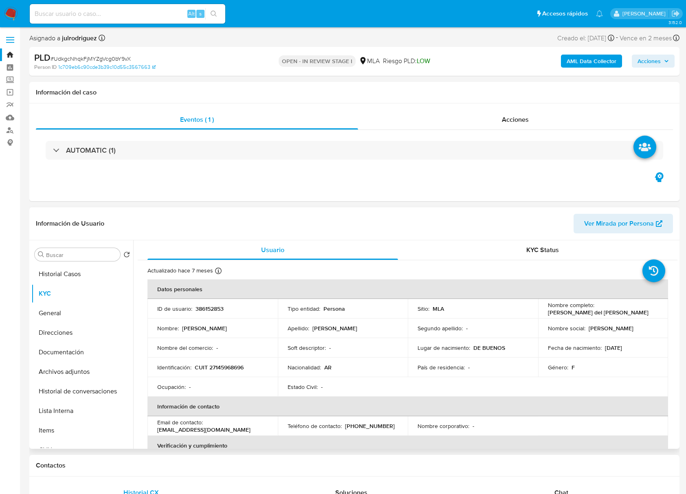
drag, startPoint x: 59, startPoint y: 351, endPoint x: 144, endPoint y: 305, distance: 96.9
click at [59, 351] on button "Documentación" at bounding box center [82, 353] width 102 height 20
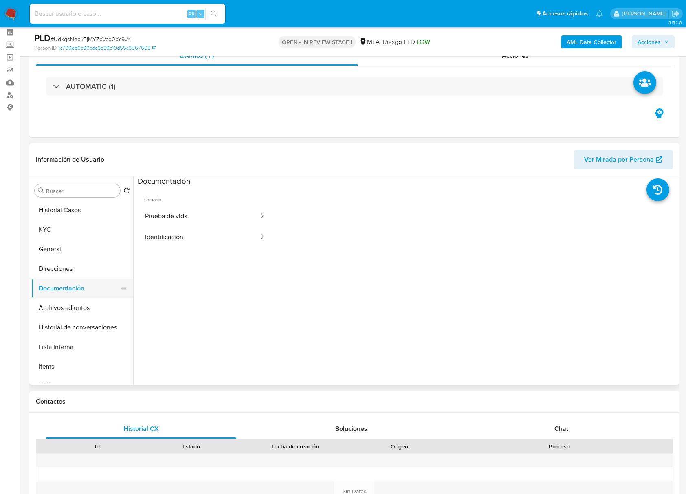
scroll to position [54, 0]
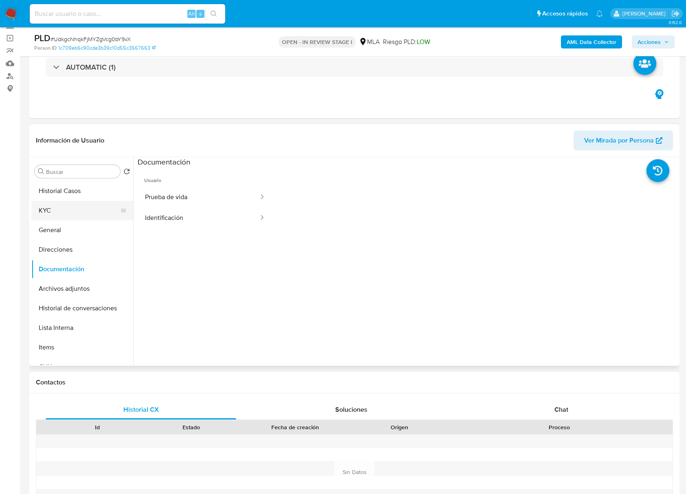
click at [48, 215] on button "KYC" at bounding box center [78, 211] width 95 height 20
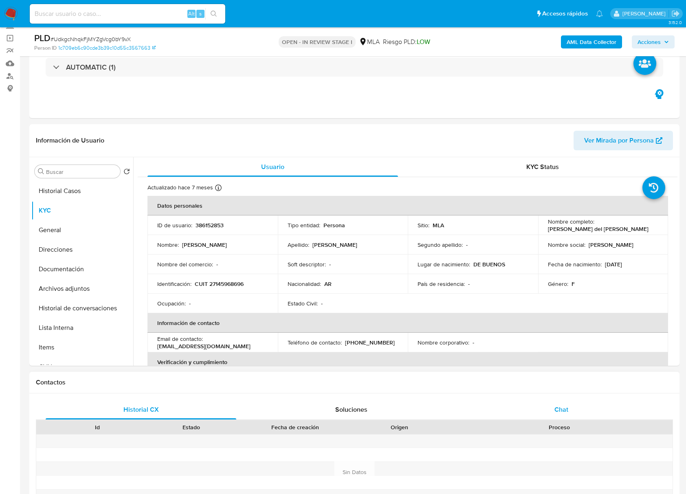
click at [558, 406] on span "Chat" at bounding box center [561, 409] width 14 height 9
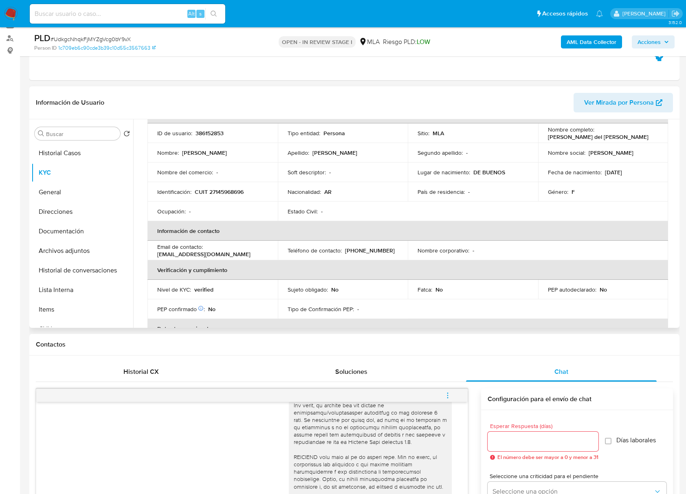
scroll to position [0, 0]
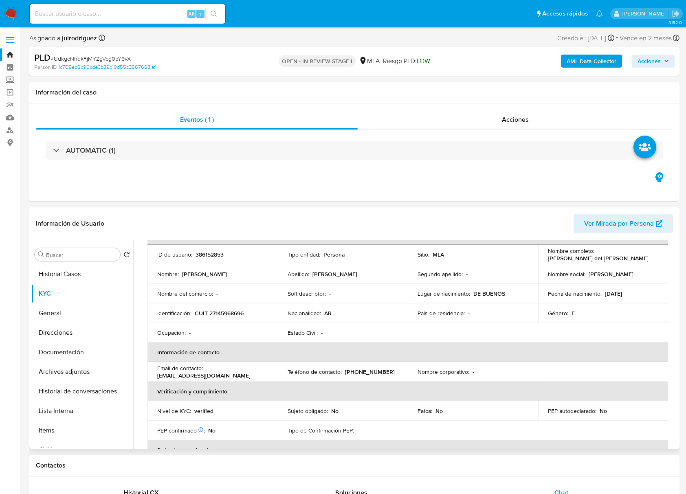
click at [228, 311] on p "CUIT 27145968696" at bounding box center [219, 313] width 49 height 7
copy p "27145968696"
click at [210, 253] on p "386152853" at bounding box center [209, 254] width 28 height 7
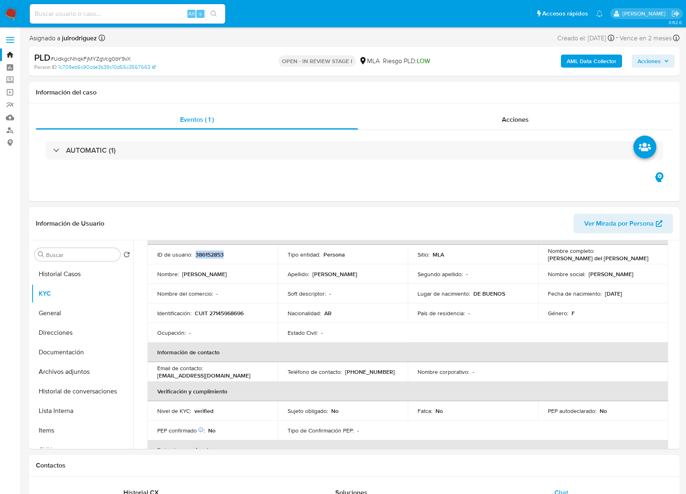
copy p "386152853"
drag, startPoint x: 597, startPoint y: 256, endPoint x: 625, endPoint y: 256, distance: 28.1
click at [625, 256] on td "Nombre completo : [PERSON_NAME] del [PERSON_NAME]" at bounding box center [603, 255] width 130 height 20
copy p "[PERSON_NAME] del [PERSON_NAME]"
click at [56, 347] on button "Documentación" at bounding box center [78, 353] width 95 height 20
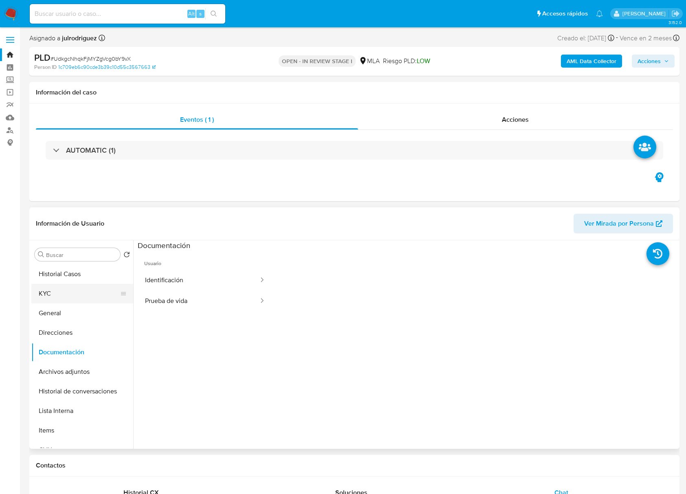
click at [62, 288] on button "KYC" at bounding box center [78, 294] width 95 height 20
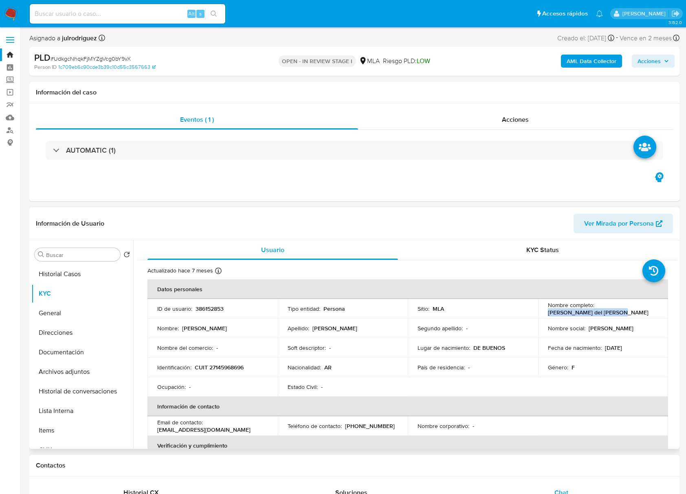
drag, startPoint x: 543, startPoint y: 314, endPoint x: 515, endPoint y: 63, distance: 253.2
click at [625, 314] on td "Nombre completo : [PERSON_NAME] del [PERSON_NAME]" at bounding box center [603, 309] width 130 height 20
copy p "[PERSON_NAME] del [PERSON_NAME]"
click at [227, 365] on p "CUIT 27145968696" at bounding box center [219, 367] width 49 height 7
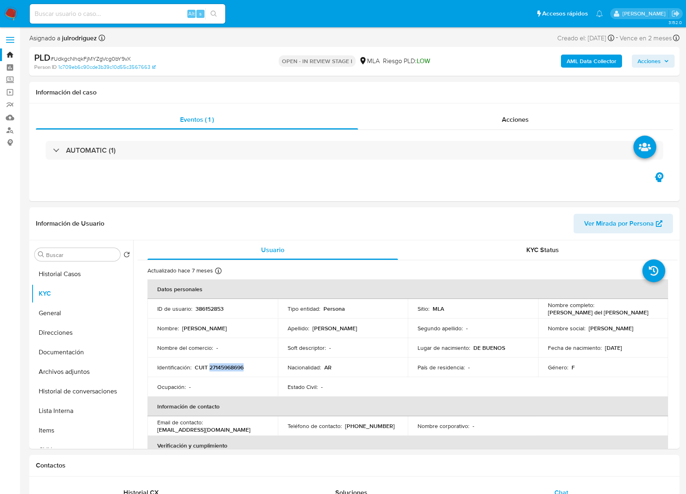
copy p "27145968696"
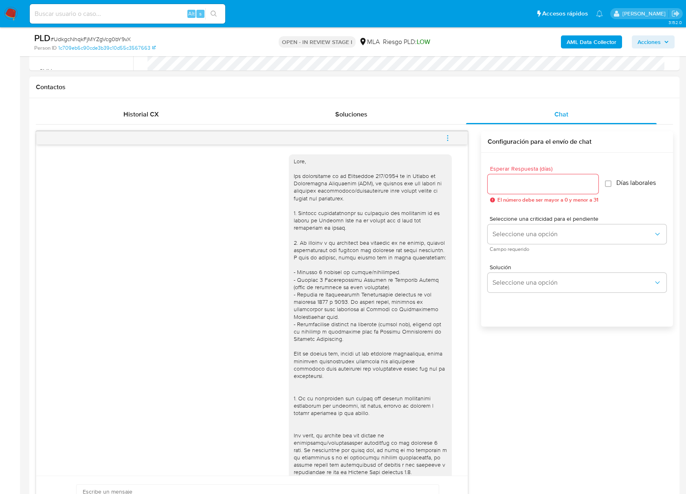
scroll to position [271, 0]
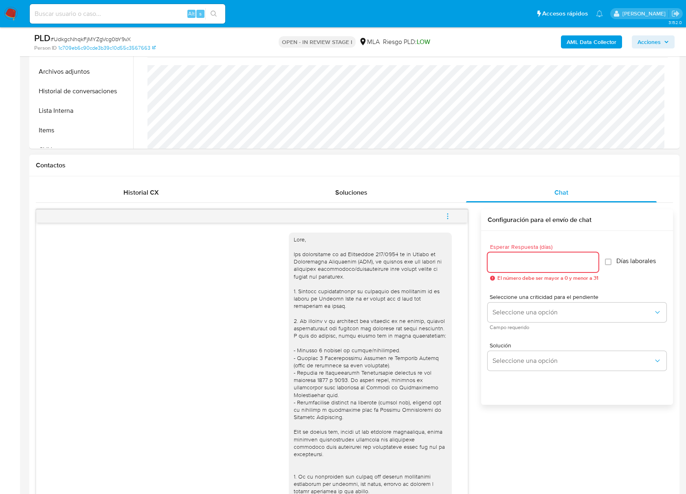
click at [529, 266] on input "Esperar Respuesta (días)" at bounding box center [543, 262] width 111 height 11
type input "2"
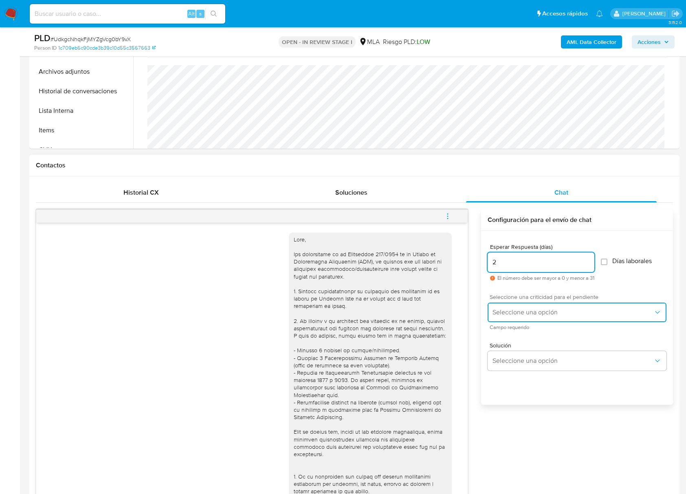
click at [522, 313] on span "Seleccione una opción" at bounding box center [572, 312] width 161 height 8
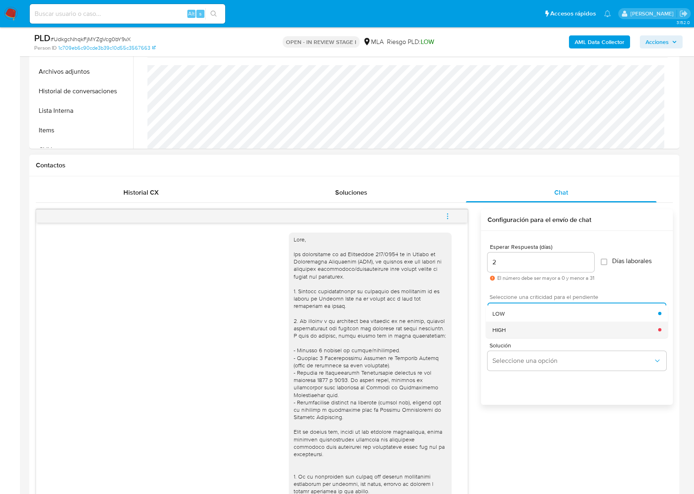
click at [516, 331] on div "HIGH" at bounding box center [575, 329] width 166 height 16
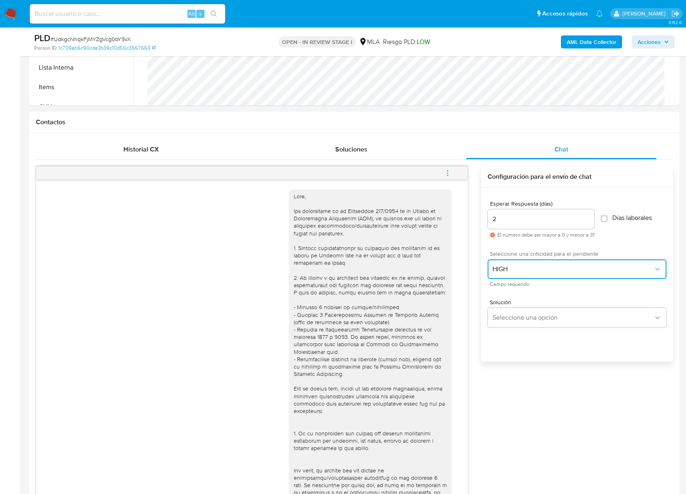
scroll to position [380, 0]
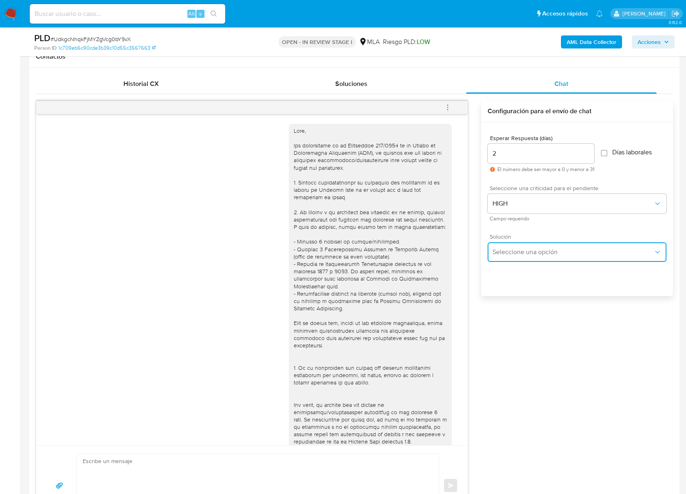
click at [517, 249] on span "Seleccione una opción" at bounding box center [572, 252] width 161 height 8
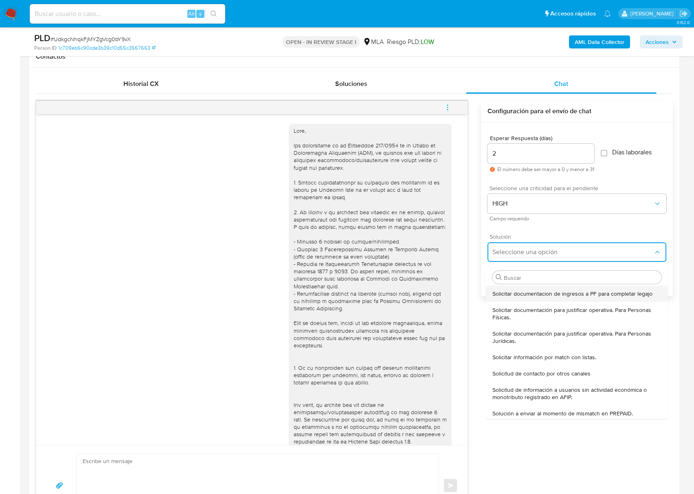
click at [512, 292] on span "Solicitar documentacion de ingresos a PF para completar legajo" at bounding box center [572, 293] width 160 height 7
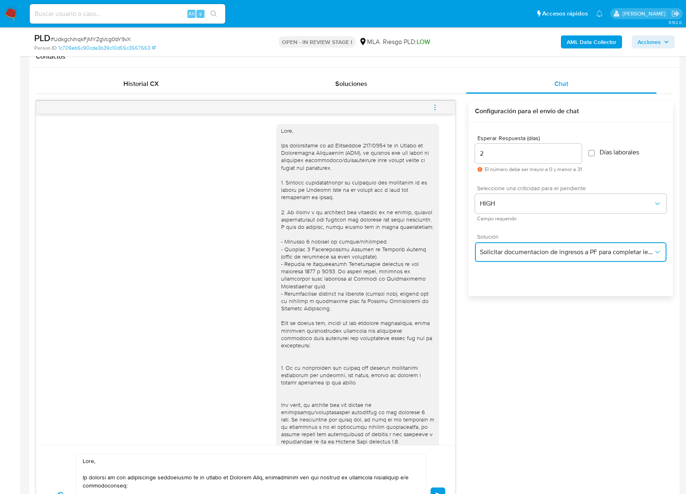
click at [527, 250] on span "Solicitar documentacion de ingresos a PF para completar legajo" at bounding box center [566, 252] width 173 height 8
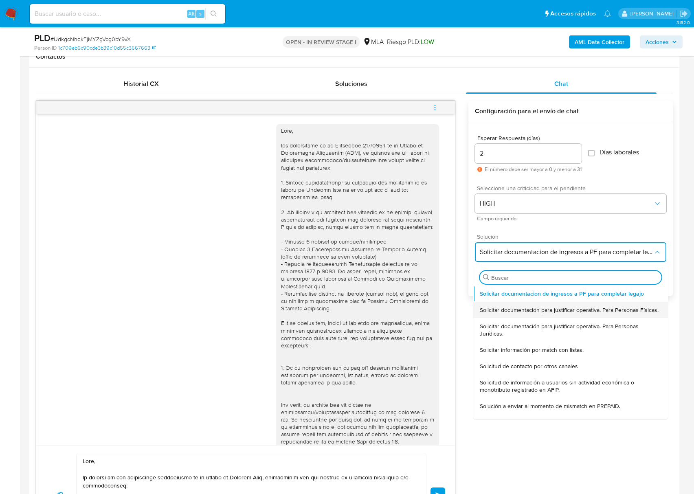
click at [521, 310] on span "Solicitar documentación para justificar operativa. Para Personas Físicas." at bounding box center [569, 309] width 179 height 7
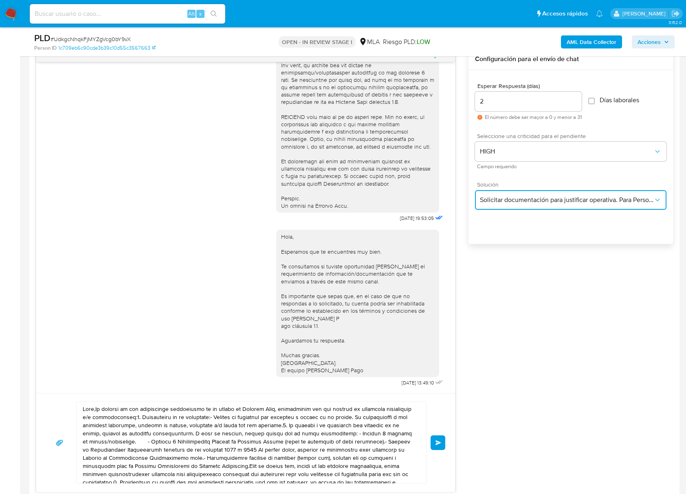
scroll to position [489, 0]
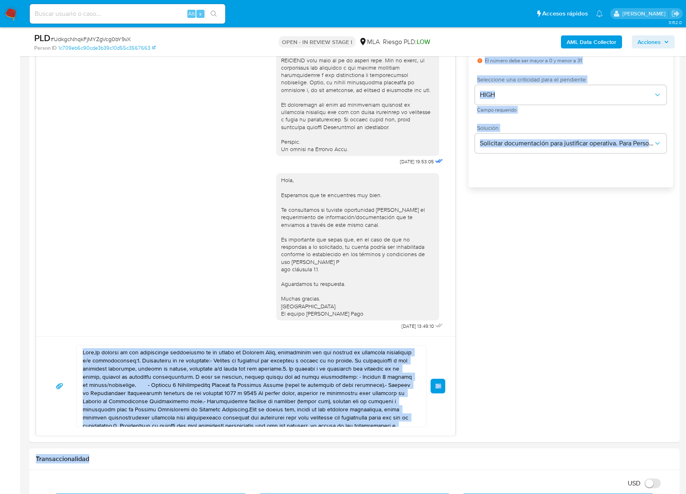
drag, startPoint x: 85, startPoint y: 362, endPoint x: 286, endPoint y: 448, distance: 218.7
click at [149, 368] on textarea at bounding box center [249, 385] width 333 height 81
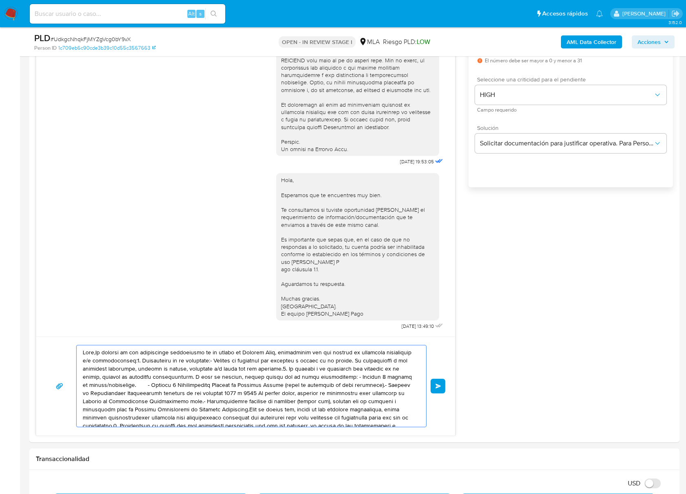
scroll to position [46, 0]
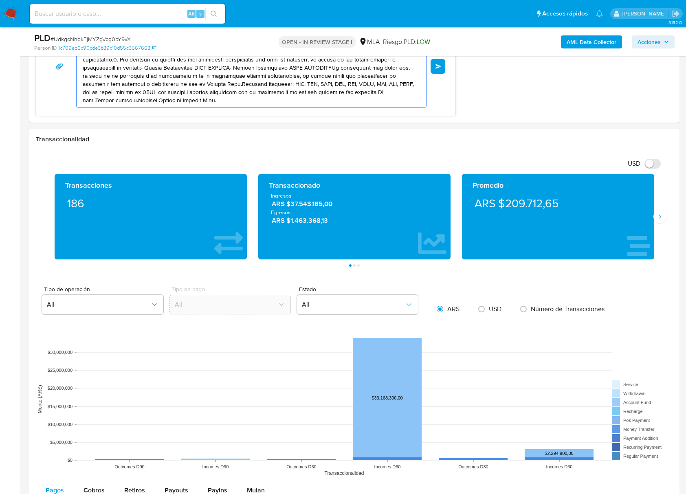
drag, startPoint x: 99, startPoint y: 354, endPoint x: 375, endPoint y: 513, distance: 318.3
click at [375, 494] on html "Pausado Ver notificaciones Alt s Accesos rápidos Presiona las siguientes teclas…" at bounding box center [343, 178] width 686 height 1972
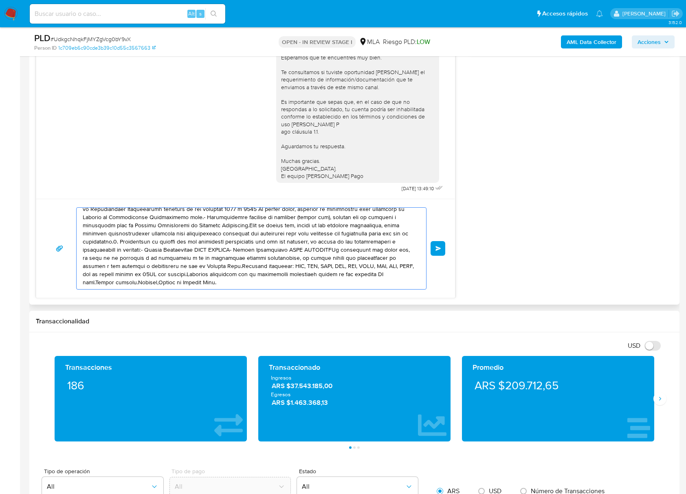
scroll to position [574, 0]
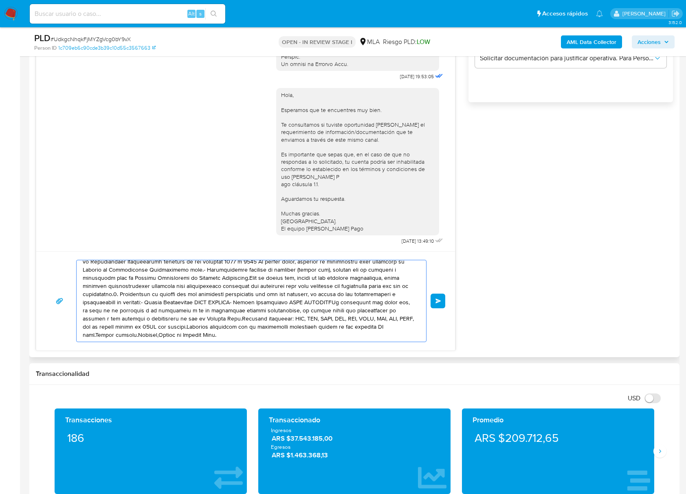
click at [270, 282] on textarea at bounding box center [249, 300] width 333 height 81
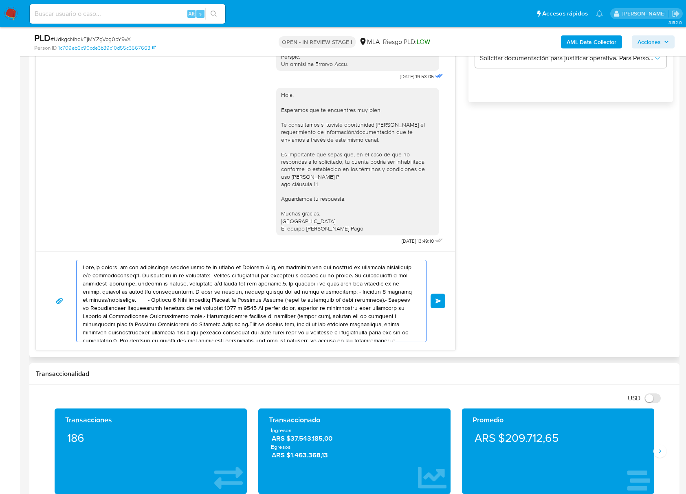
drag, startPoint x: 369, startPoint y: 333, endPoint x: 67, endPoint y: 243, distance: 314.7
click at [67, 243] on div "17/07/2025 19:53:05 Hola, Esperamos que te encuentres muy bien. Te consultamos …" at bounding box center [245, 129] width 419 height 444
type textarea "do Pago."
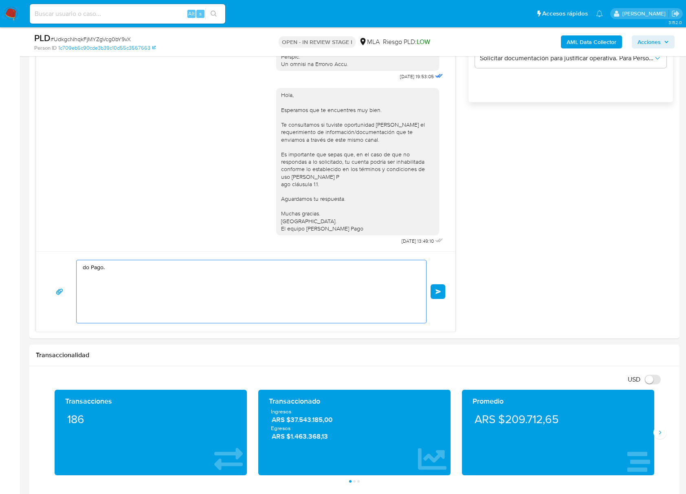
drag, startPoint x: 155, startPoint y: 286, endPoint x: 22, endPoint y: 264, distance: 135.4
click at [20, 264] on main "3.152.0 Asignado a julrodriguez Asignado el: 17/07/2025 16:32:50 Creado el: 12/…" at bounding box center [343, 402] width 686 height 1953
paste textarea "Buenas tardes, Queremos aclararte que la Resolución General ARCA 5696/2025 indi…"
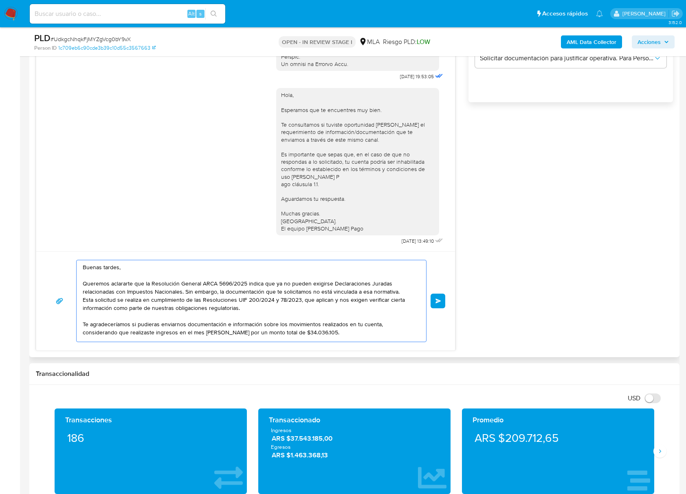
scroll to position [60, 0]
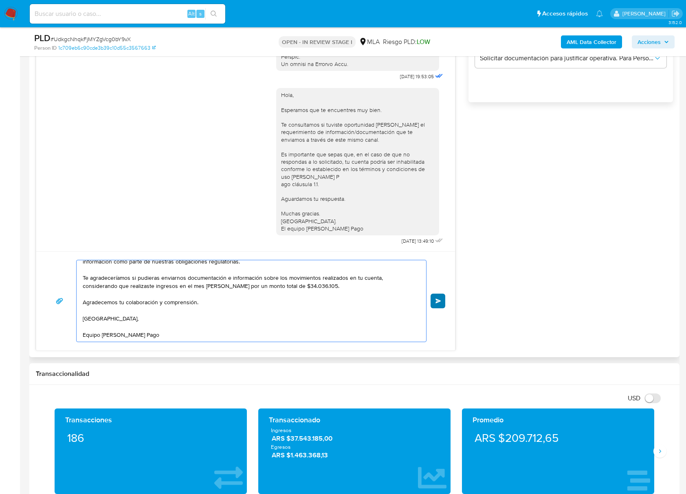
type textarea "Buenas tardes, Queremos aclararte que la Resolución General ARCA 5696/2025 indi…"
click at [438, 299] on span "Enviar" at bounding box center [438, 301] width 6 height 5
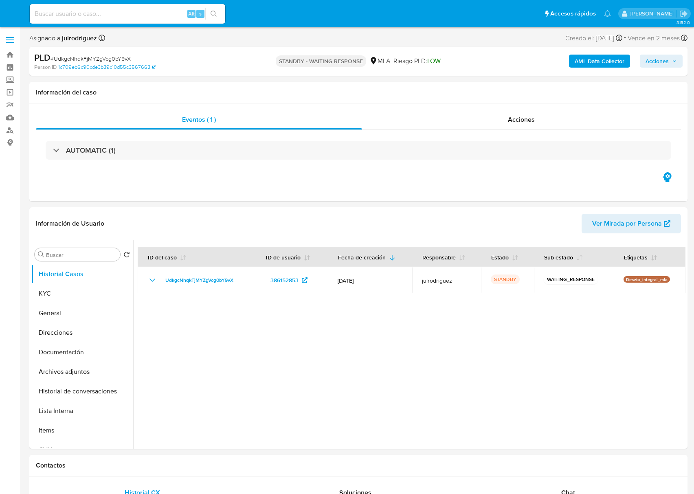
select select "10"
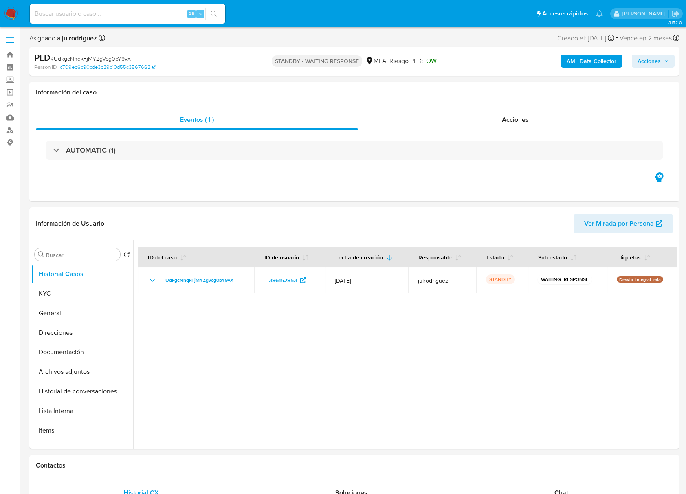
click at [129, 9] on input at bounding box center [127, 14] width 195 height 11
paste input "hC2k0CDlgBGvAHUxLNPh51Sr"
type input "hC2k0CDlgBGvAHUxLNPh51Sr"
select select "10"
drag, startPoint x: 72, startPoint y: 293, endPoint x: 129, endPoint y: 288, distance: 57.7
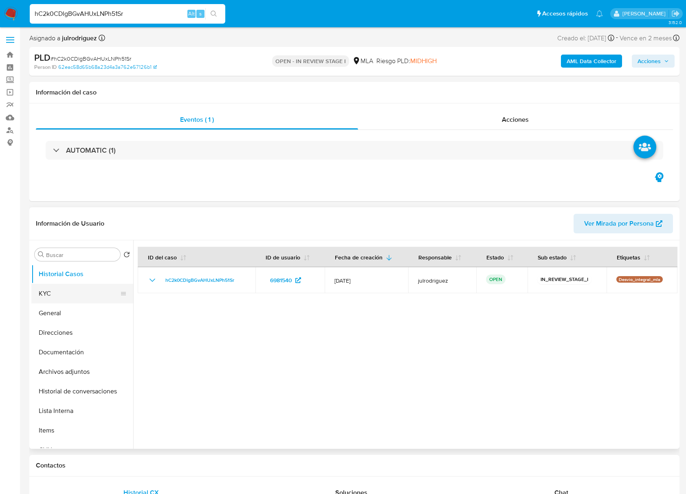
click at [72, 292] on button "KYC" at bounding box center [78, 294] width 95 height 20
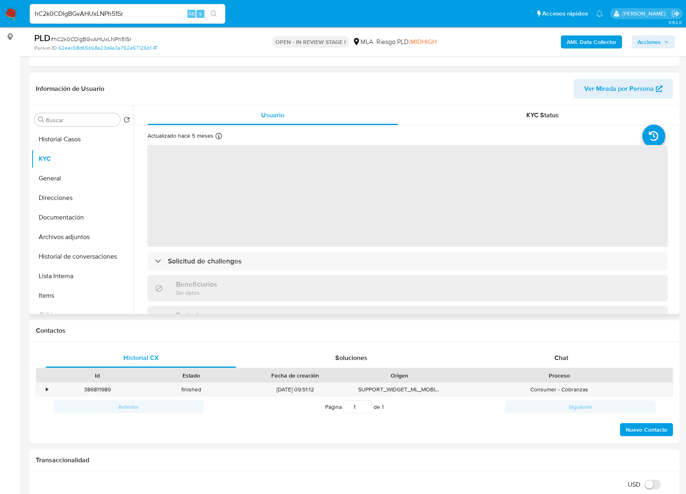
scroll to position [108, 0]
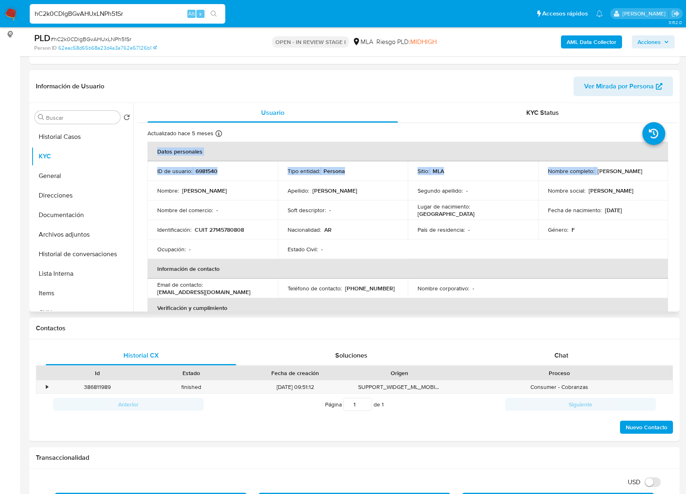
drag, startPoint x: 594, startPoint y: 173, endPoint x: 674, endPoint y: 174, distance: 79.8
click at [674, 174] on div "Actualizado hace 5 meses Creado: 12/03/2020 01:12:46 Actualizado: 17/03/2025 22…" at bounding box center [408, 428] width 540 height 610
copy table "Datos personales ID de usuario : 6981540 Tipo entidad : Persona Sitio : MLA Nom…"
click at [592, 183] on td "Nombre social : Nélida" at bounding box center [603, 191] width 130 height 20
drag, startPoint x: 642, startPoint y: 169, endPoint x: 647, endPoint y: 169, distance: 5.3
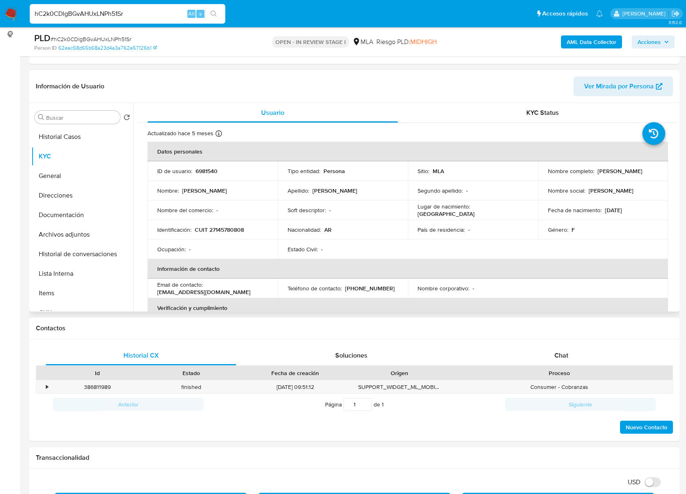
click at [647, 169] on div "Nombre completo : Nelida Esther Meza" at bounding box center [603, 170] width 111 height 7
copy div "Nelida Esther Meza"
click at [204, 169] on p "6981540" at bounding box center [206, 170] width 22 height 7
copy p "6981540"
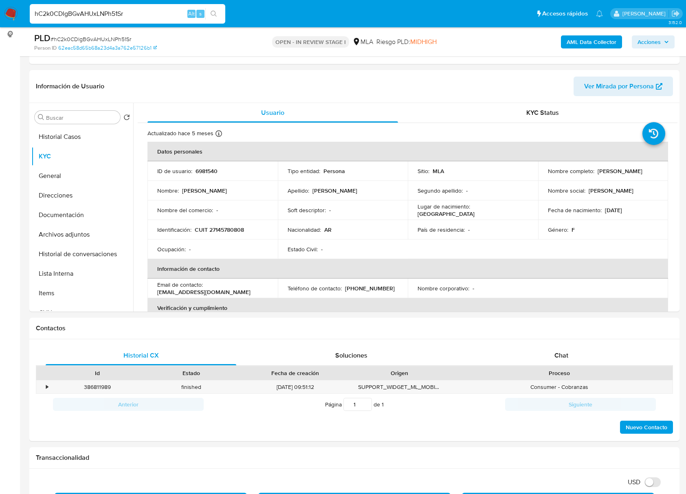
click at [121, 36] on span "# hC2k0CDlgBGvAHUxLNPh51Sr" at bounding box center [91, 39] width 81 height 8
copy span "hC2k0CDlgBGvAHUxLNPh51Sr"
click at [227, 227] on p "CUIT 27145780808" at bounding box center [219, 229] width 49 height 7
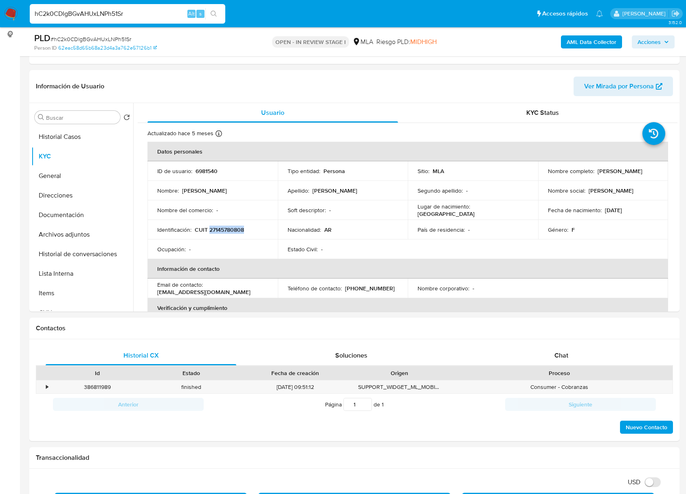
copy p "27145780808"
click at [202, 170] on p "6981540" at bounding box center [206, 170] width 22 height 7
copy p "6981540"
click at [226, 230] on p "CUIT 27145780808" at bounding box center [219, 229] width 49 height 7
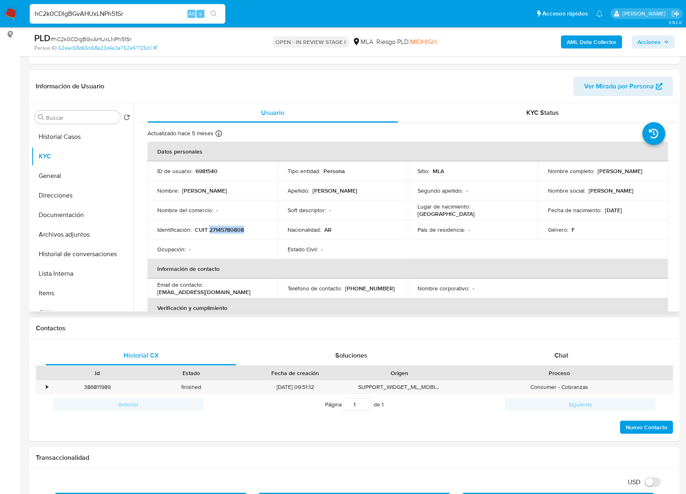
click at [226, 230] on p "CUIT 27145780808" at bounding box center [219, 229] width 49 height 7
copy p "27145780808"
click at [79, 218] on button "Documentación" at bounding box center [78, 215] width 95 height 20
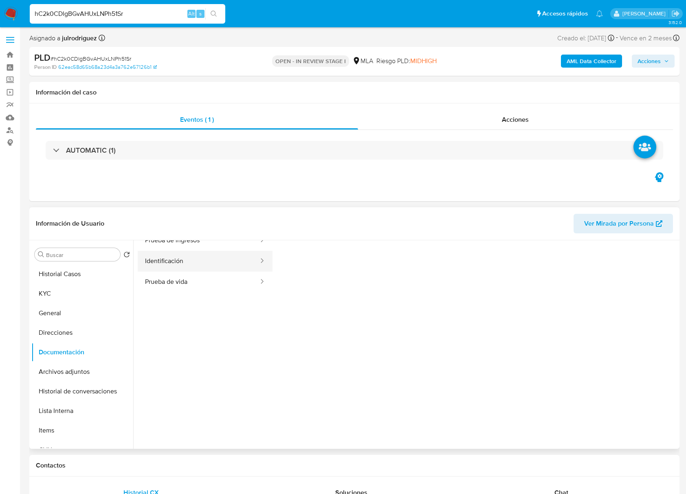
scroll to position [0, 0]
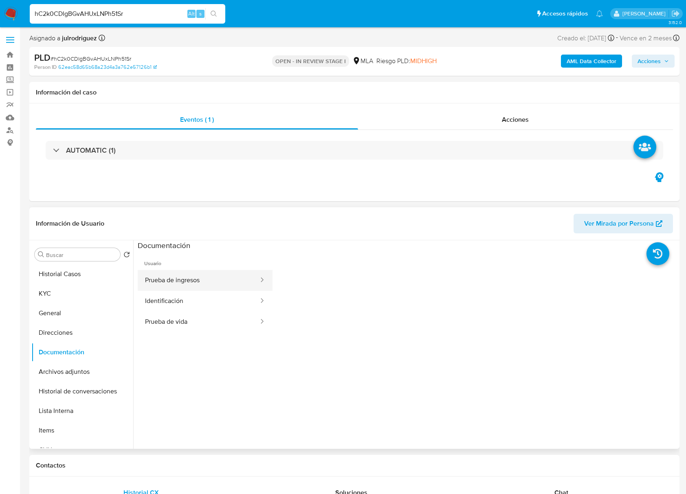
click at [184, 284] on button "Prueba de ingresos" at bounding box center [199, 280] width 122 height 21
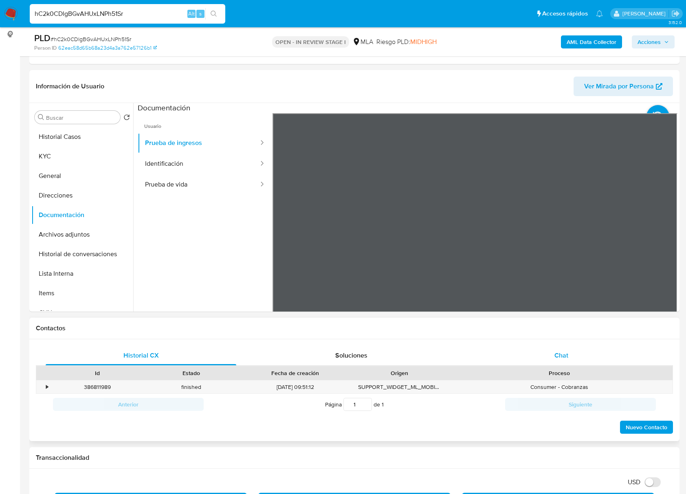
click at [563, 355] on span "Chat" at bounding box center [561, 355] width 14 height 9
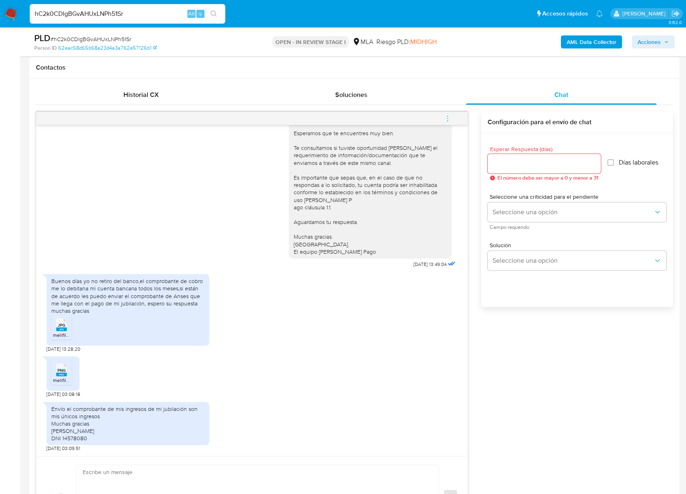
scroll to position [434, 0]
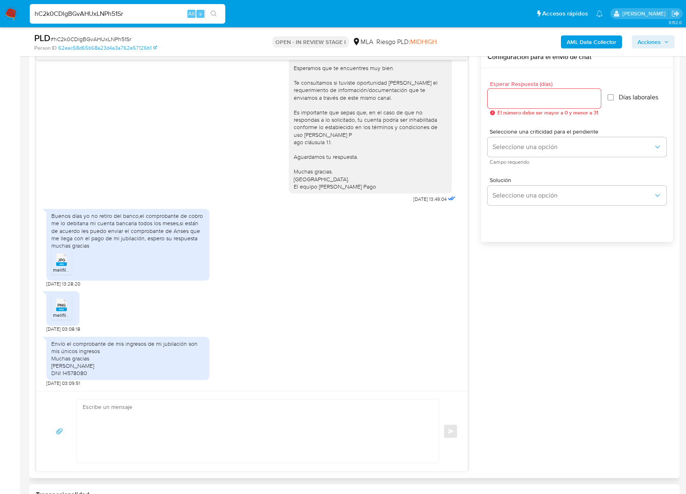
click at [66, 261] on icon at bounding box center [61, 259] width 11 height 13
click at [63, 303] on span "PNG" at bounding box center [61, 305] width 8 height 5
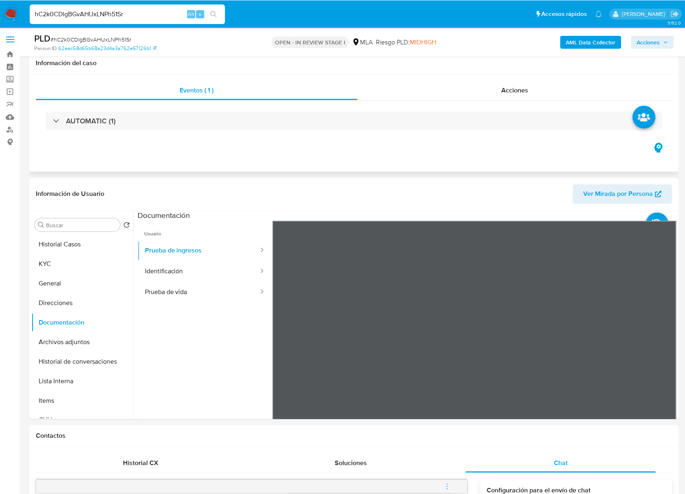
scroll to position [0, 0]
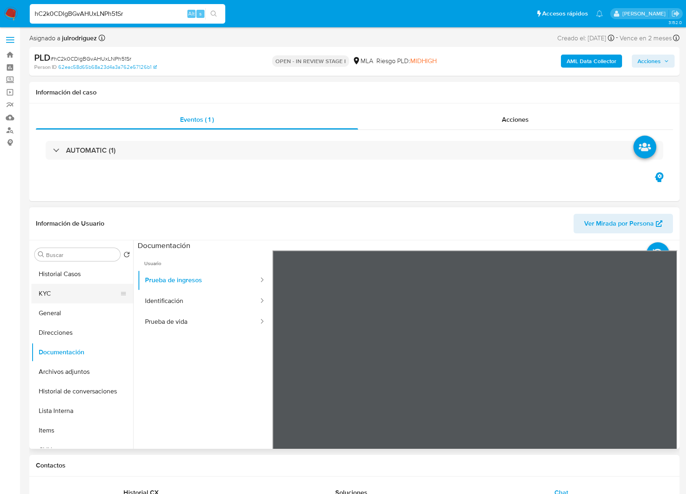
click at [61, 288] on button "KYC" at bounding box center [78, 294] width 95 height 20
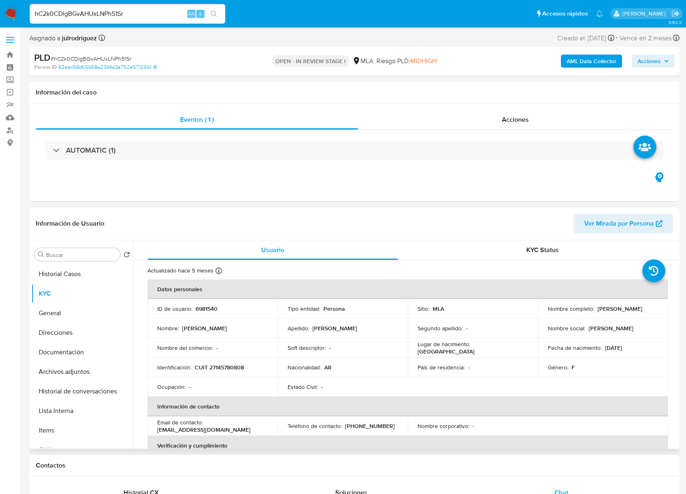
click at [357, 378] on td "Estado Civil : -" at bounding box center [343, 387] width 130 height 20
drag, startPoint x: 594, startPoint y: 305, endPoint x: 652, endPoint y: 310, distance: 58.0
click at [652, 310] on div "Nombre completo : Nelida Esther Meza" at bounding box center [603, 308] width 111 height 7
copy p "Nelida Esther Meza"
click at [231, 364] on p "CUIT 27145780808" at bounding box center [219, 367] width 49 height 7
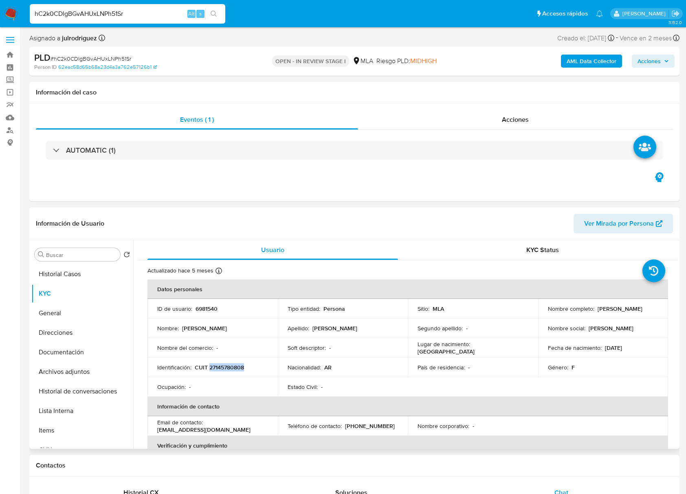
click at [231, 365] on p "CUIT 27145780808" at bounding box center [219, 367] width 49 height 7
copy p "27145780808"
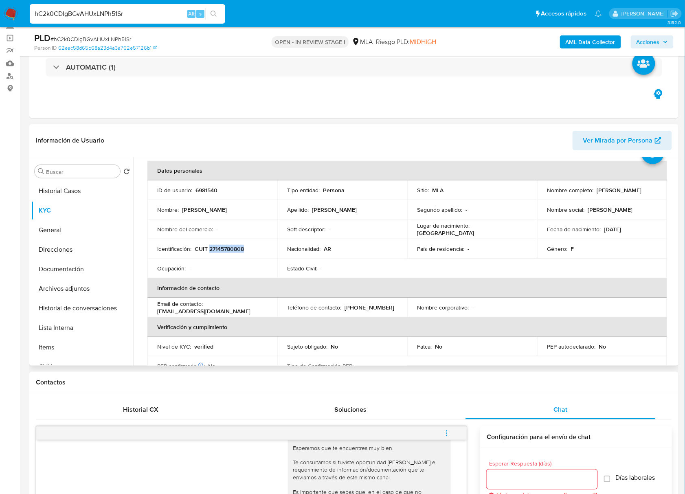
scroll to position [54, 0]
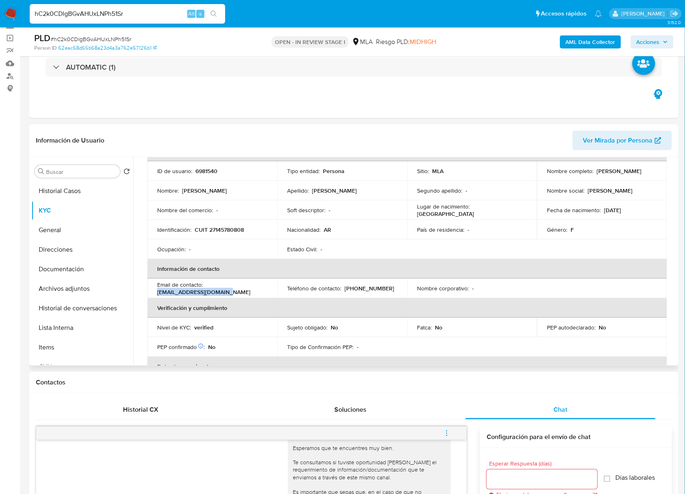
drag, startPoint x: 224, startPoint y: 292, endPoint x: 152, endPoint y: 292, distance: 71.7
click at [152, 292] on td "Email de contacto : nelida_meza@hotmail.com" at bounding box center [212, 289] width 130 height 20
copy p "nelida_meza@hotmail.com"
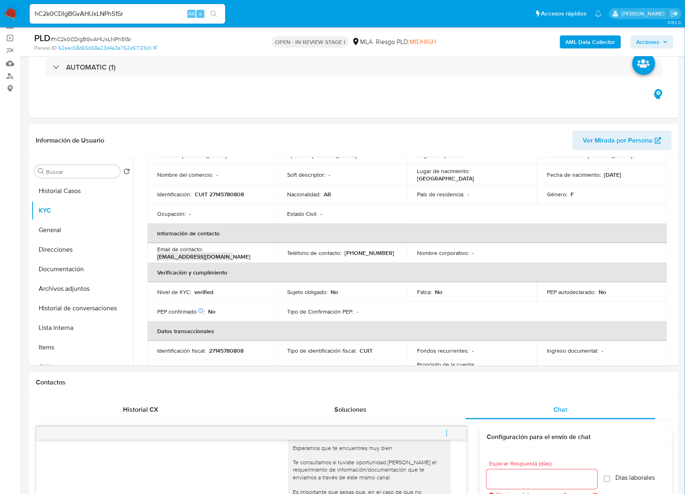
scroll to position [108, 0]
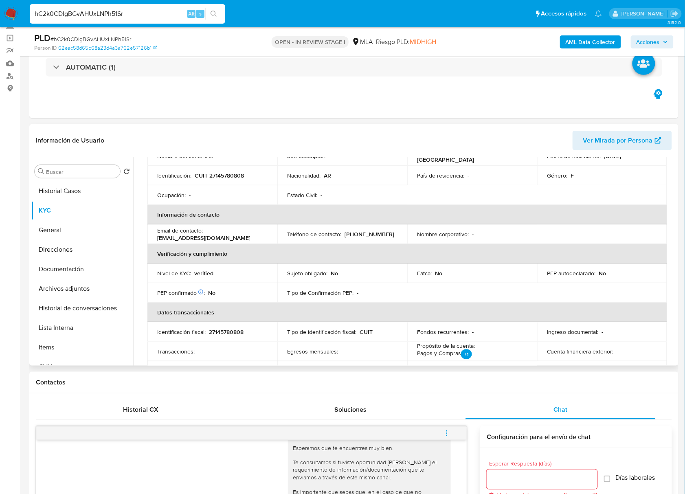
drag, startPoint x: 387, startPoint y: 187, endPoint x: 441, endPoint y: 257, distance: 89.1
click at [387, 187] on td "Estado Civil : -" at bounding box center [342, 195] width 130 height 20
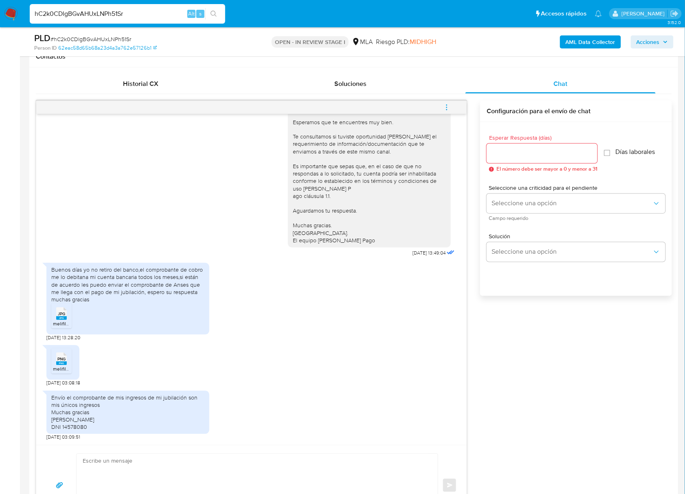
scroll to position [434, 0]
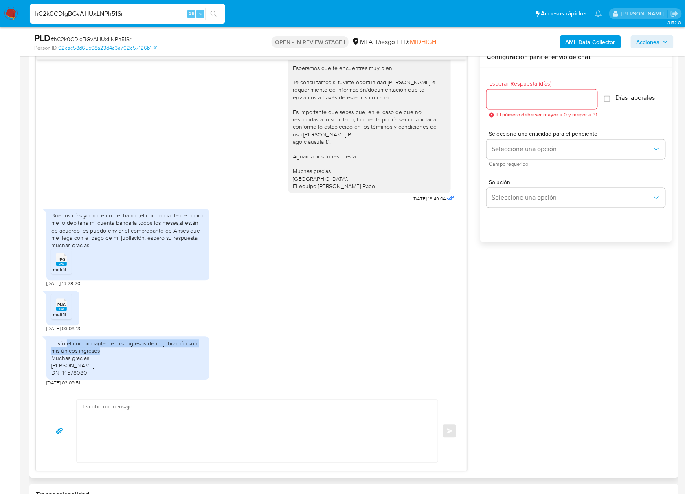
drag, startPoint x: 66, startPoint y: 344, endPoint x: 118, endPoint y: 351, distance: 52.5
click at [118, 351] on div "Envío el comprobante de mis ingresos de mi jubilación son mis únicos ingresos M…" at bounding box center [127, 358] width 153 height 37
click at [104, 351] on div "Envío el comprobante de mis ingresos de mi jubilación son mis únicos ingresos M…" at bounding box center [127, 358] width 153 height 37
drag, startPoint x: 101, startPoint y: 351, endPoint x: 37, endPoint y: 337, distance: 64.9
click at [37, 337] on div "17/07/2025 19:53:06 Hola, Esperamos que te encuentres muy bien. Te consultamos …" at bounding box center [251, 225] width 430 height 331
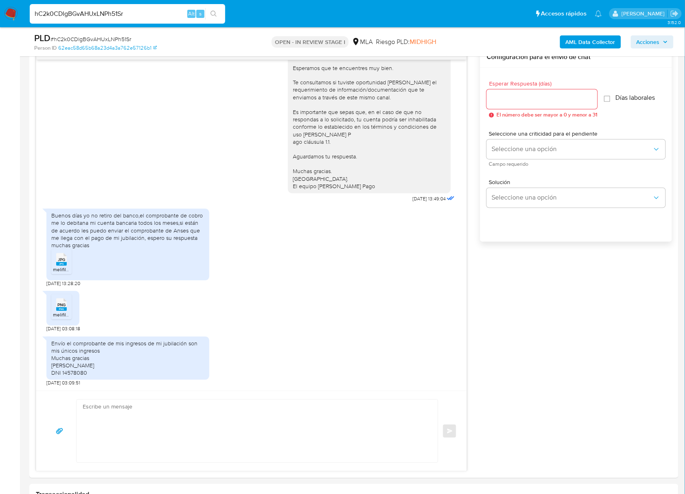
click at [125, 35] on span "# hC2k0CDlgBGvAHUxLNPh51Sr" at bounding box center [91, 39] width 81 height 8
click at [507, 101] on input "Esperar Respuesta (días)" at bounding box center [542, 99] width 111 height 11
type input "0"
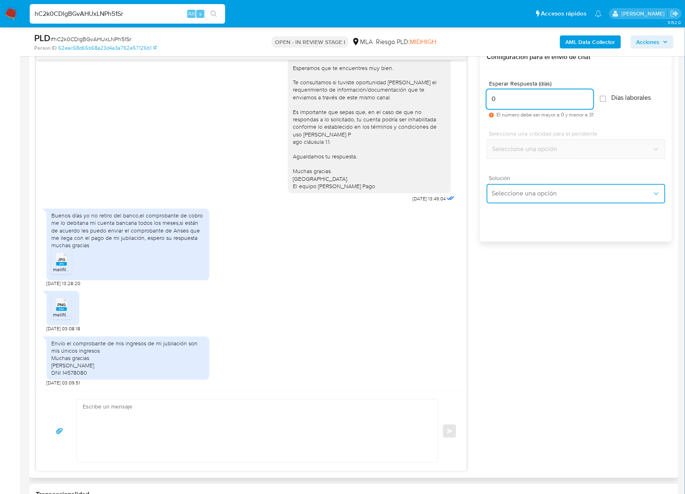
click at [531, 191] on span "Seleccione una opción" at bounding box center [572, 194] width 161 height 8
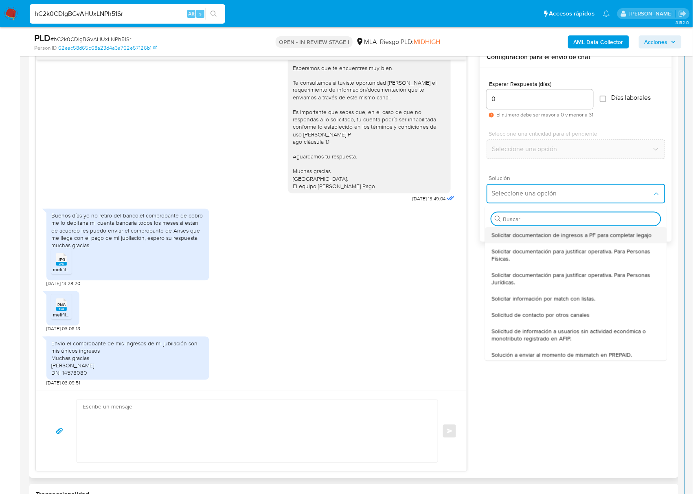
click at [533, 234] on span "Solicitar documentacion de ingresos a PF para completar legajo" at bounding box center [572, 235] width 160 height 7
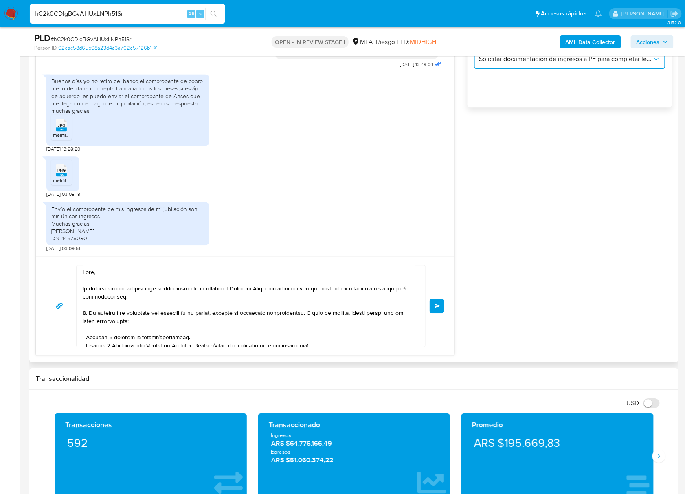
scroll to position [543, 0]
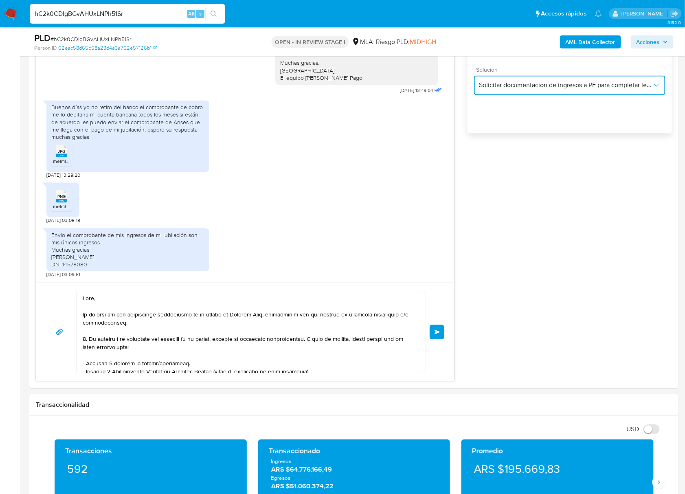
click at [532, 83] on span "Solicitar documentacion de ingresos a PF para completar legajo" at bounding box center [565, 85] width 173 height 8
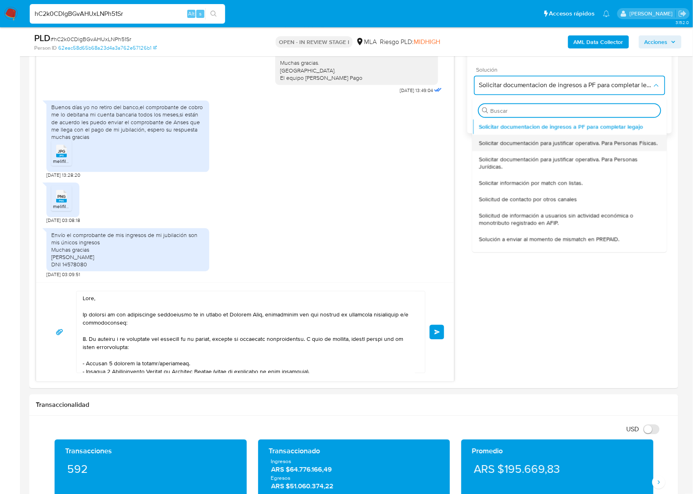
click at [538, 142] on span "Solicitar documentación para justificar operativa. Para Personas Físicas." at bounding box center [568, 142] width 179 height 7
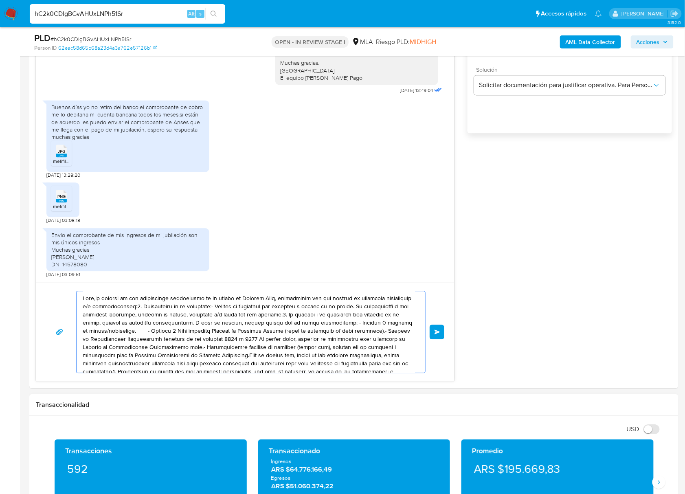
scroll to position [46, 0]
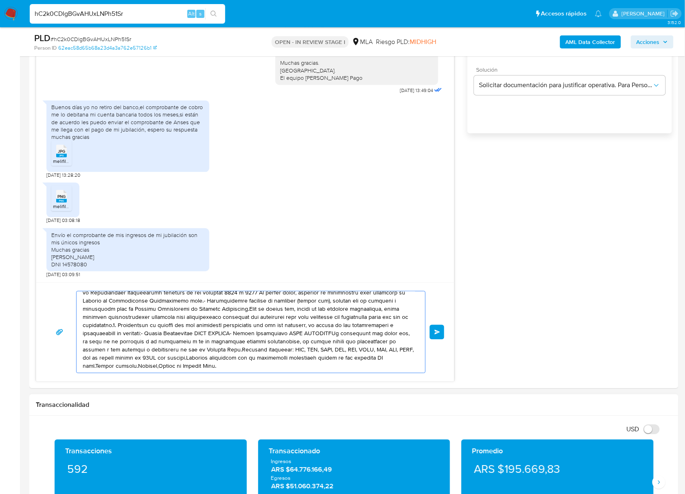
drag, startPoint x: 117, startPoint y: 300, endPoint x: 362, endPoint y: 463, distance: 294.4
type textarea "Hola,En funcicado Pago."
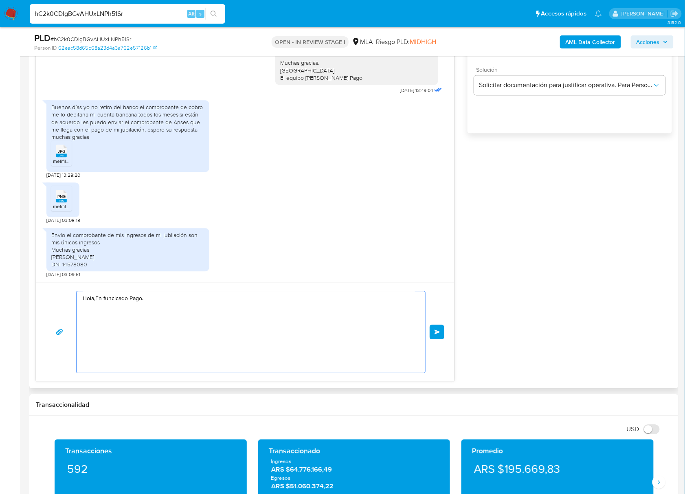
scroll to position [0, 0]
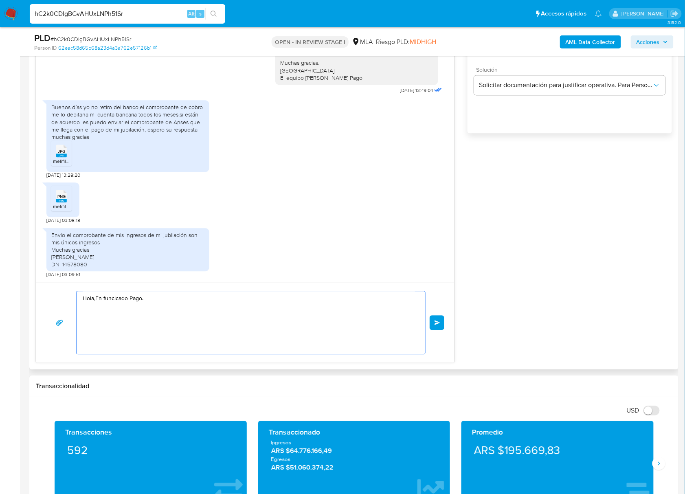
drag, startPoint x: 107, startPoint y: 292, endPoint x: 41, endPoint y: 280, distance: 67.1
click at [41, 280] on div "17/07/2025 19:53:06 Hola, Esperamos que te encuentres muy bien. Te consultamos …" at bounding box center [245, 150] width 419 height 425
paste textarea "Buenas tardes, ¡Muchas gracias por tu respuesta! Confirmamos la recepción de la…"
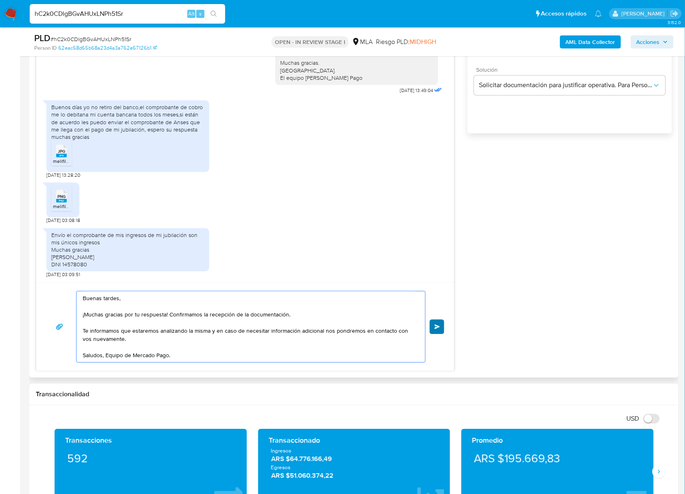
type textarea "Buenas tardes, ¡Muchas gracias por tu respuesta! Confirmamos la recepción de la…"
click at [437, 328] on span "Enviar" at bounding box center [438, 326] width 6 height 5
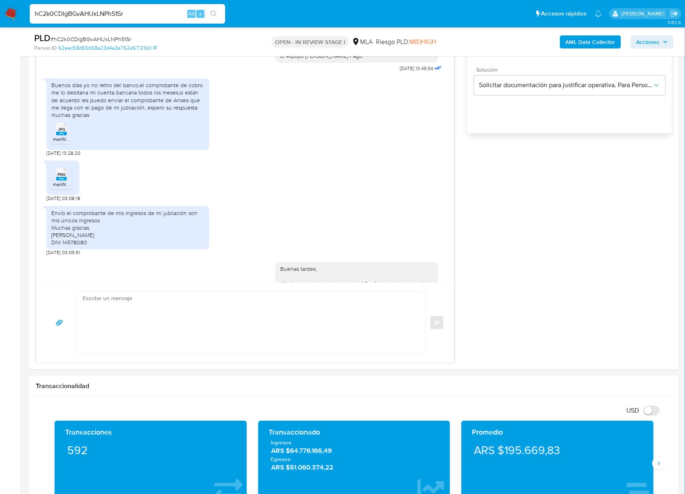
scroll to position [589, 0]
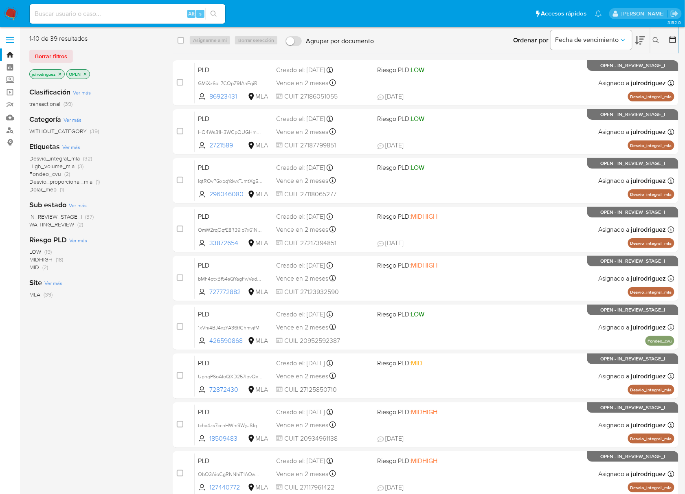
click at [520, 39] on icon at bounding box center [656, 40] width 7 height 7
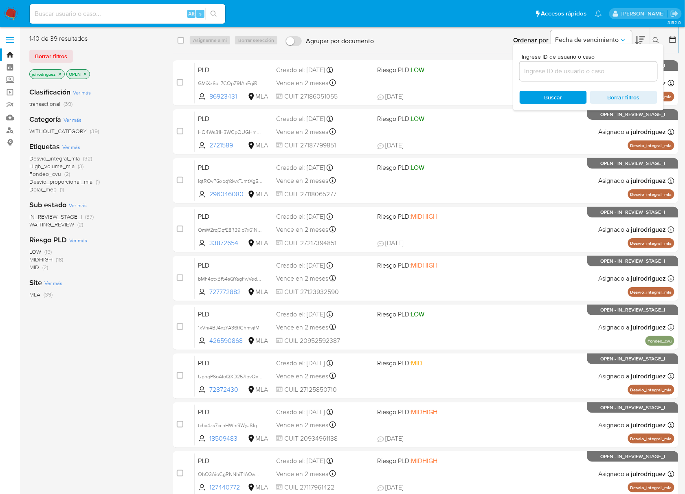
click at [520, 73] on input at bounding box center [589, 71] width 138 height 11
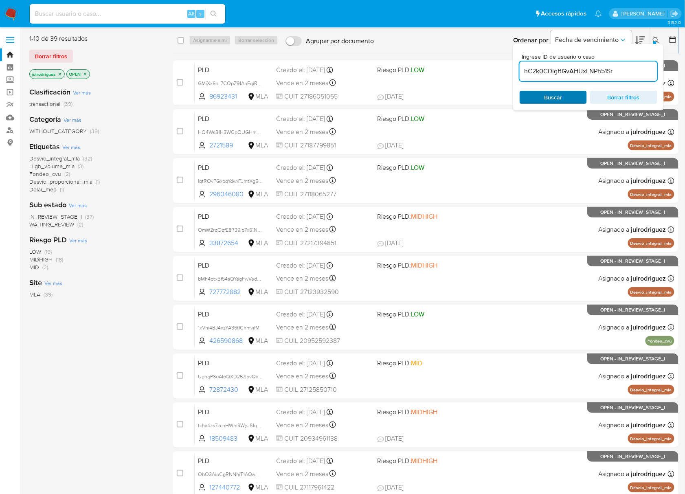
type input "hC2k0CDlgBGvAHUxLNPh51Sr"
click at [520, 97] on span "Buscar" at bounding box center [554, 97] width 18 height 13
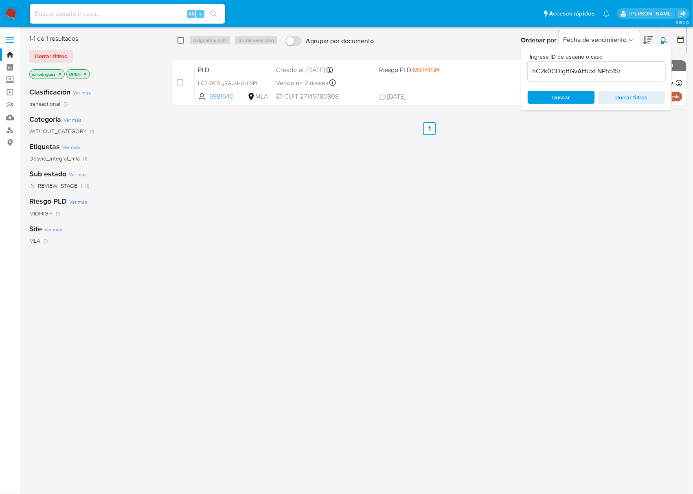
click at [183, 39] on input "checkbox" at bounding box center [181, 40] width 7 height 7
checkbox input "true"
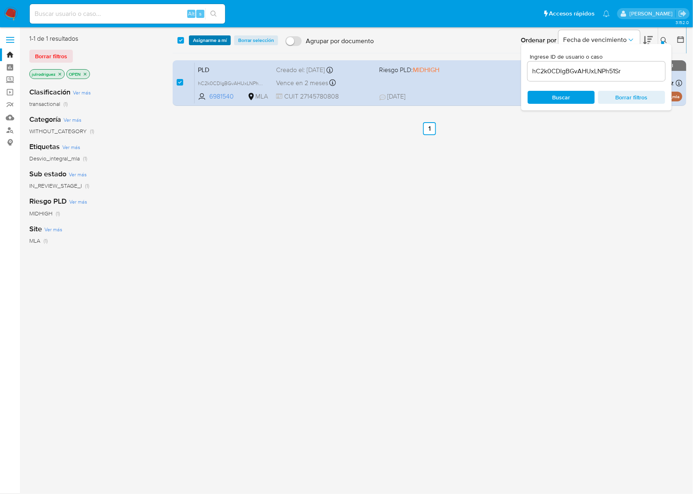
click span "Asignarme a mí"
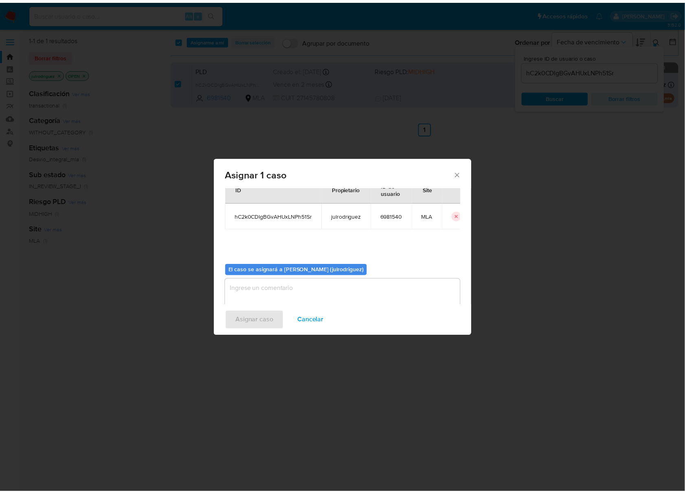
scroll to position [42, 0]
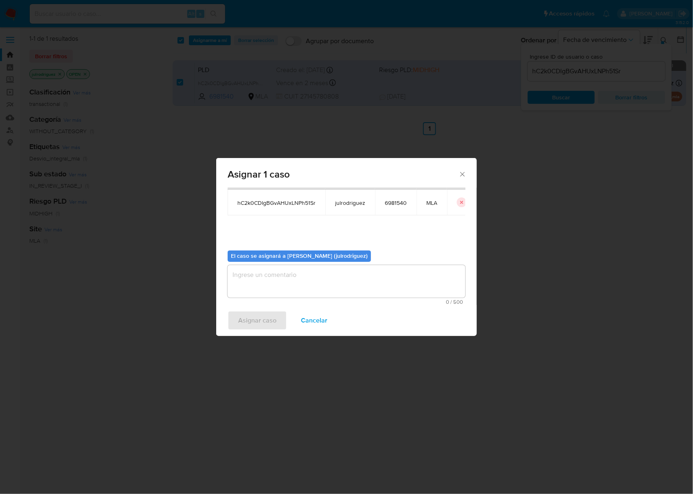
click textarea "assign-modal"
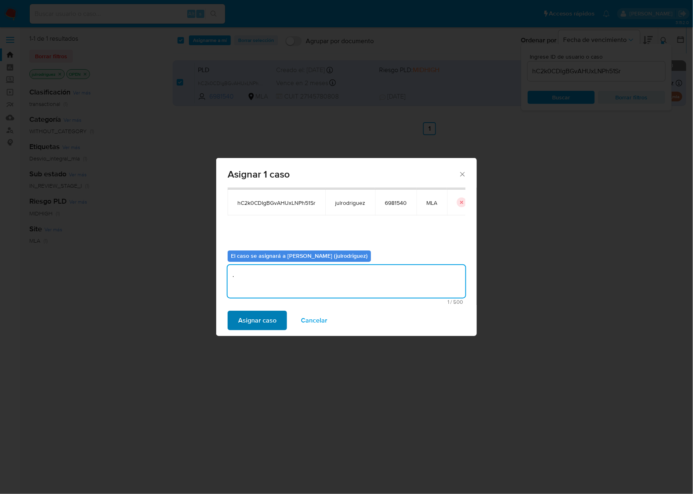
type textarea "."
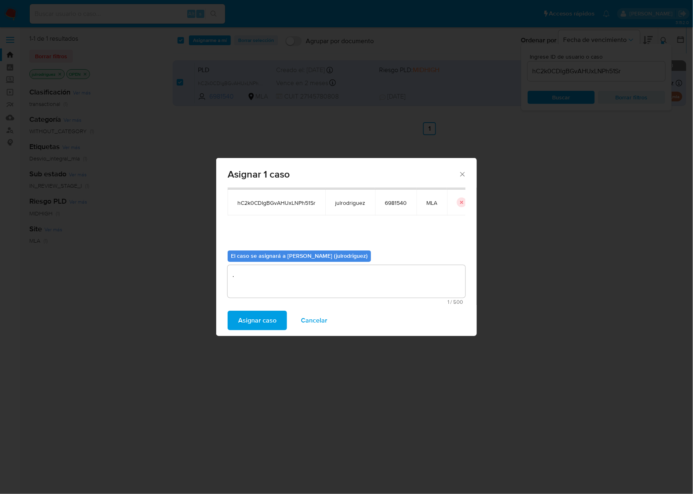
click span "Asignar caso"
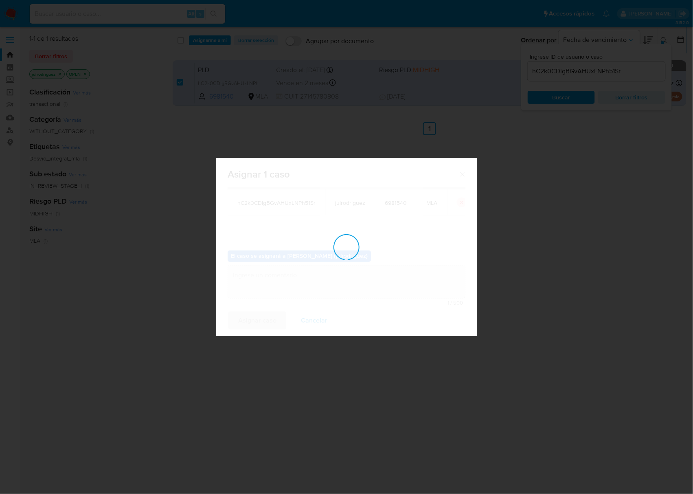
checkbox input "false"
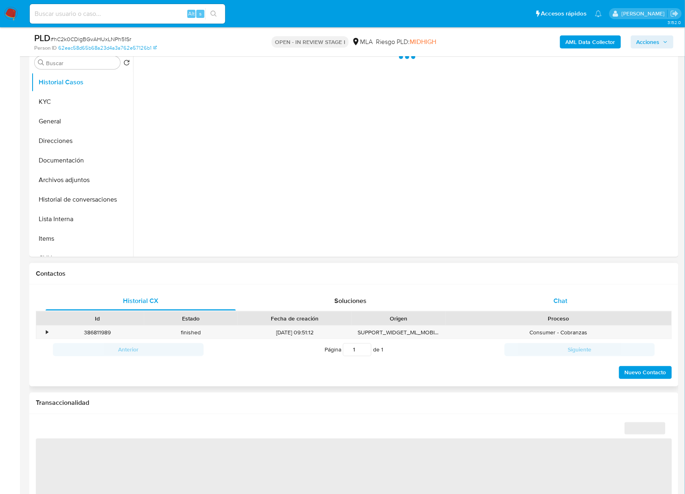
click at [571, 296] on div "Chat" at bounding box center [561, 301] width 190 height 20
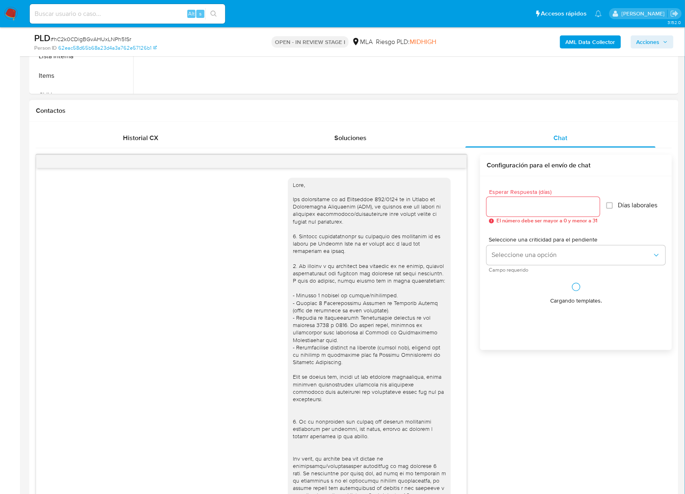
scroll to position [589, 0]
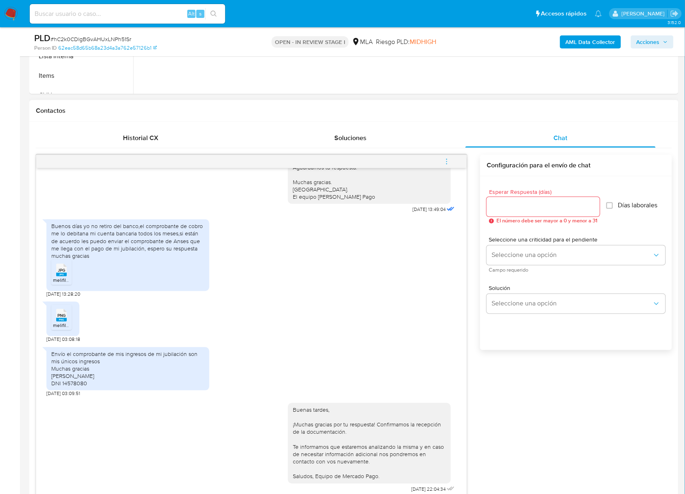
click at [448, 162] on icon "menu-action" at bounding box center [446, 161] width 7 height 7
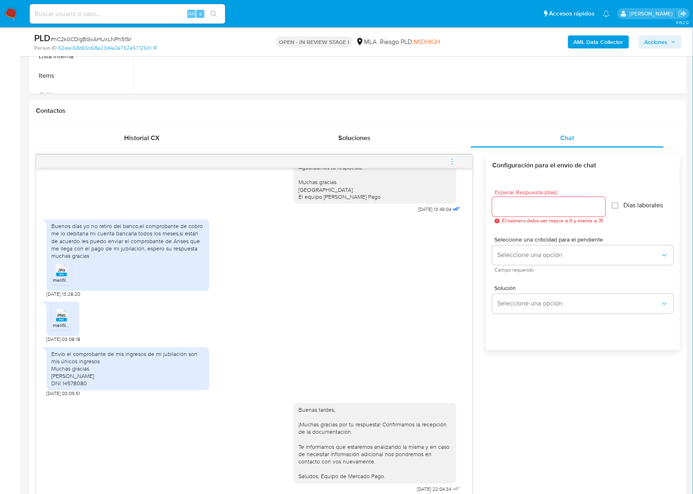
select select "10"
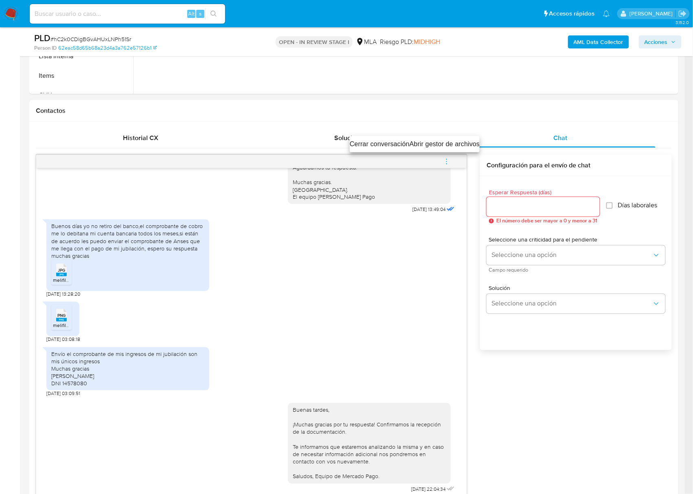
click at [375, 147] on li "Cerrar conversación" at bounding box center [380, 144] width 60 height 10
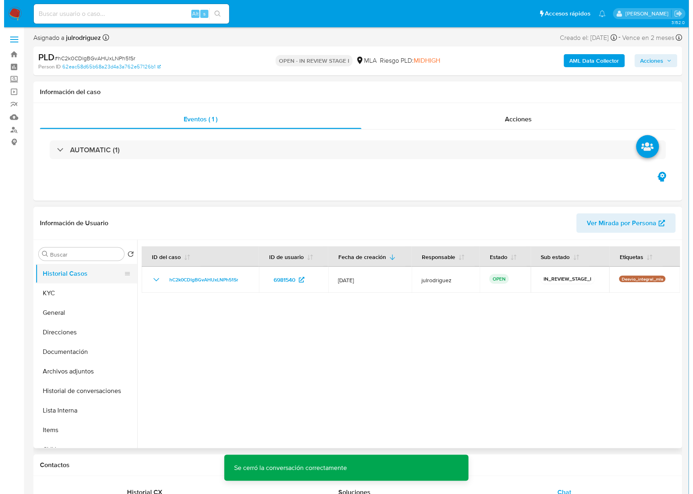
scroll to position [0, 0]
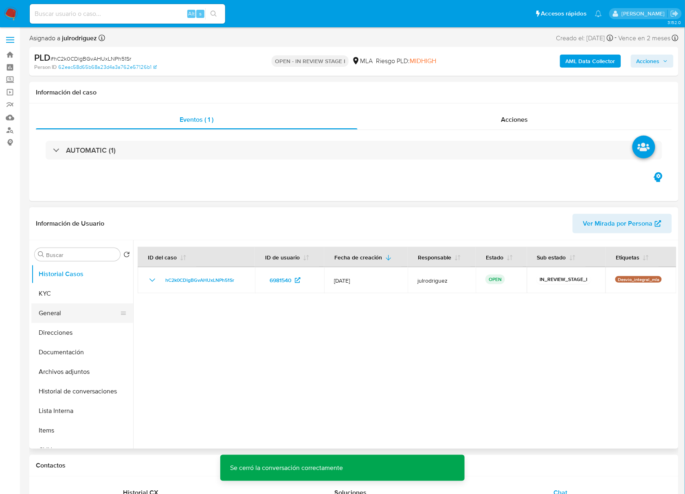
click at [64, 315] on button "General" at bounding box center [78, 313] width 95 height 20
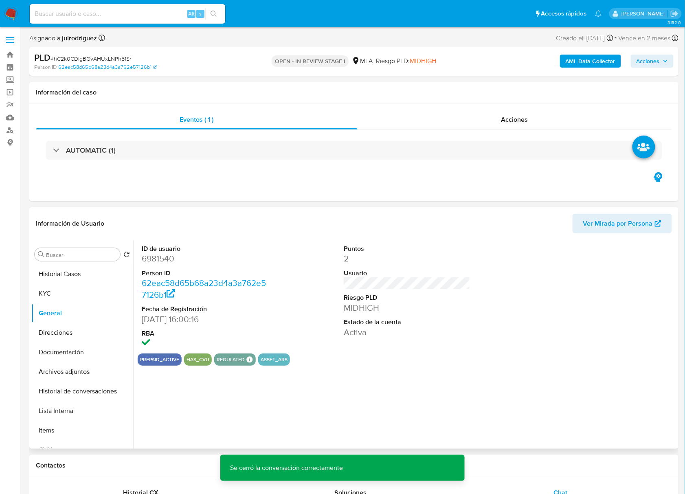
click at [165, 261] on dd "6981540" at bounding box center [205, 258] width 127 height 11
copy dd "6981540"
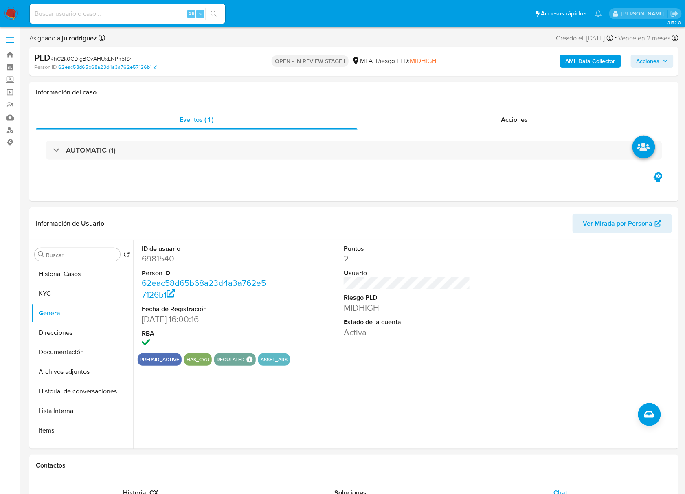
click at [103, 56] on span "# hC2k0CDlgBGvAHUxLNPh51Sr" at bounding box center [91, 59] width 81 height 8
copy span "hC2k0CDlgBGvAHUxLNPh51Sr"
drag, startPoint x: 78, startPoint y: 367, endPoint x: 78, endPoint y: 356, distance: 10.6
click at [78, 367] on button "Archivos adjuntos" at bounding box center [82, 372] width 102 height 20
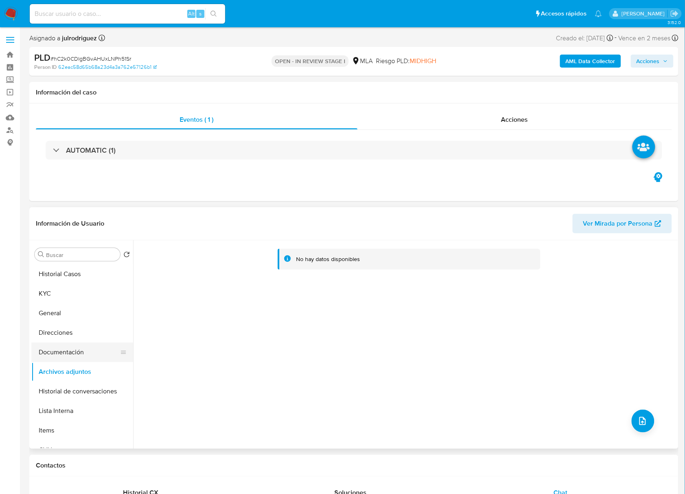
click at [78, 354] on button "Documentación" at bounding box center [78, 353] width 95 height 20
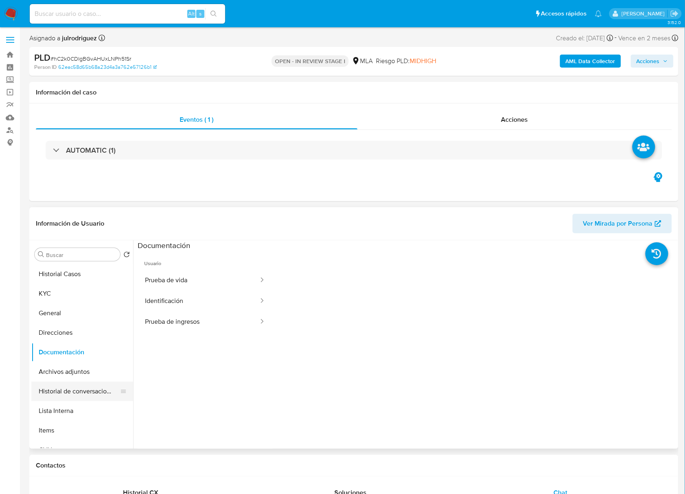
click at [75, 388] on button "Historial de conversaciones" at bounding box center [78, 392] width 95 height 20
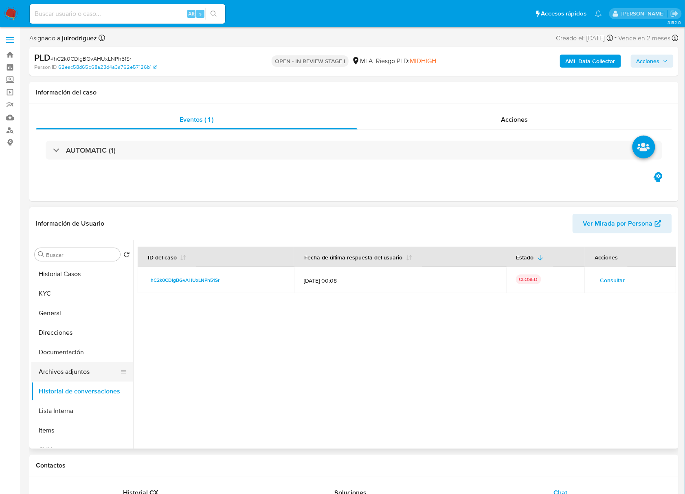
click at [73, 373] on button "Archivos adjuntos" at bounding box center [78, 372] width 95 height 20
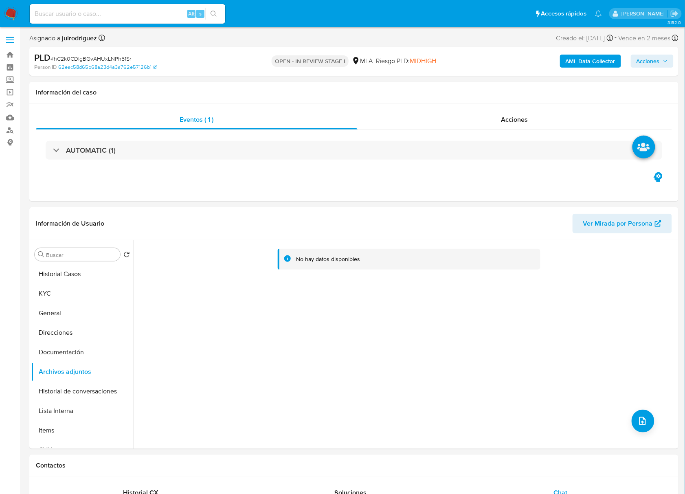
click at [584, 60] on b "AML Data Collector" at bounding box center [591, 61] width 50 height 13
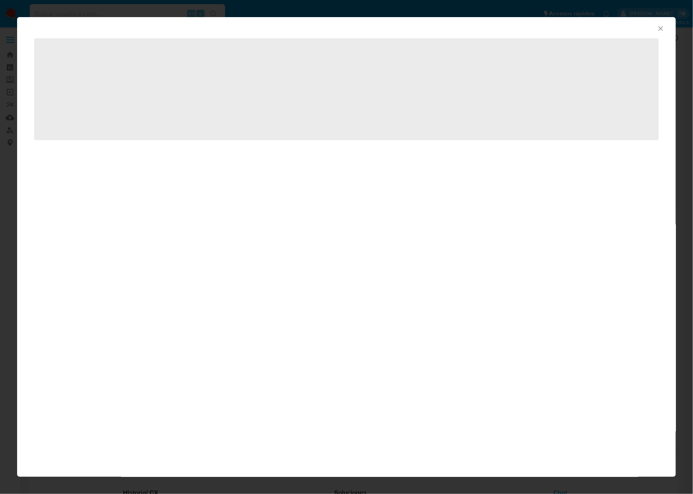
drag, startPoint x: 584, startPoint y: 60, endPoint x: 540, endPoint y: 68, distance: 44.7
click at [540, 68] on span "‌" at bounding box center [346, 89] width 625 height 102
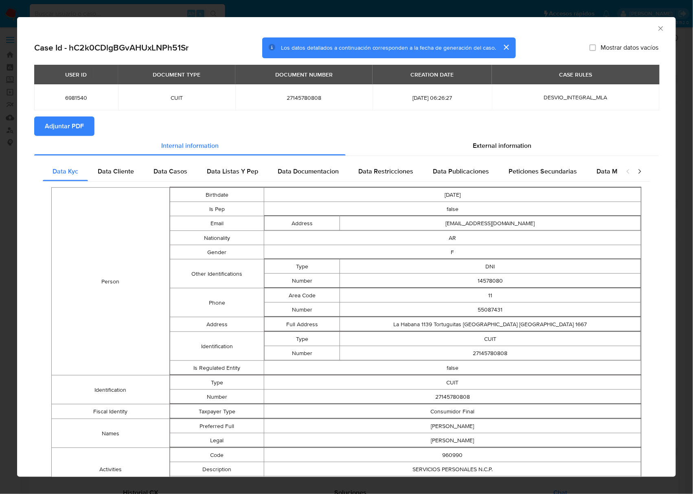
click at [71, 119] on span "Adjuntar PDF" at bounding box center [64, 126] width 39 height 18
click at [657, 28] on icon "Cerrar ventana" at bounding box center [661, 28] width 8 height 8
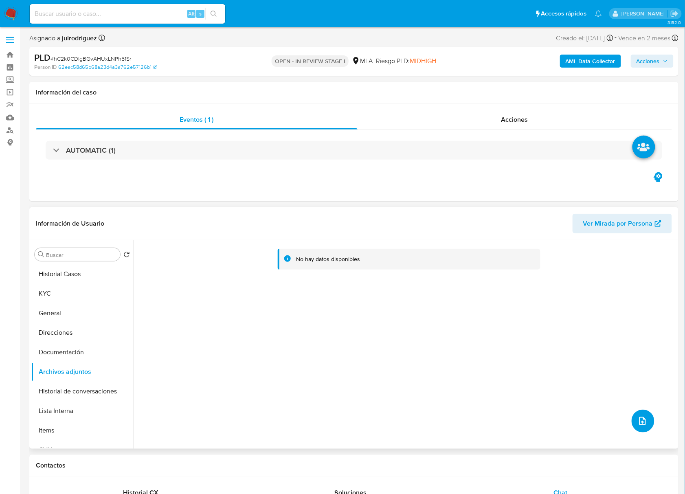
click at [634, 421] on button "upload-file" at bounding box center [643, 421] width 23 height 23
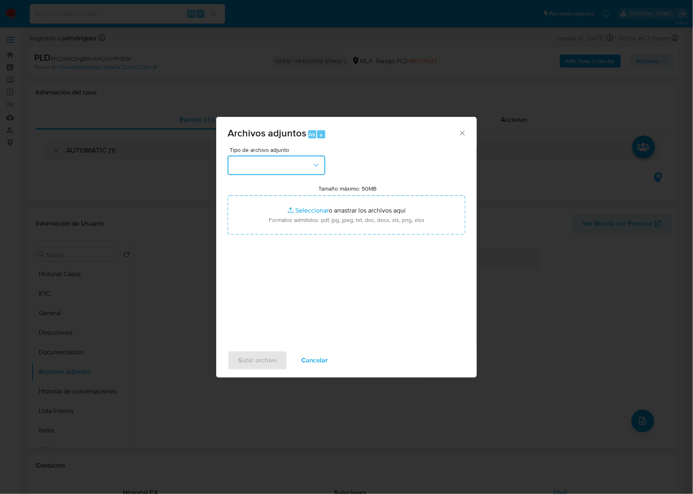
click at [279, 171] on button "button" at bounding box center [277, 166] width 98 height 20
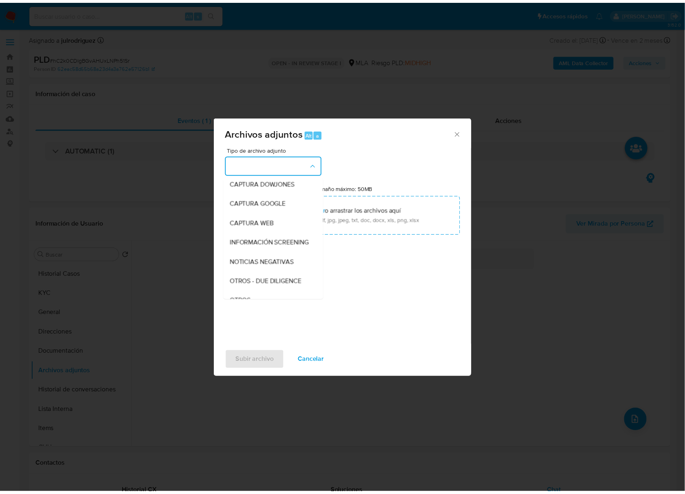
scroll to position [163, 0]
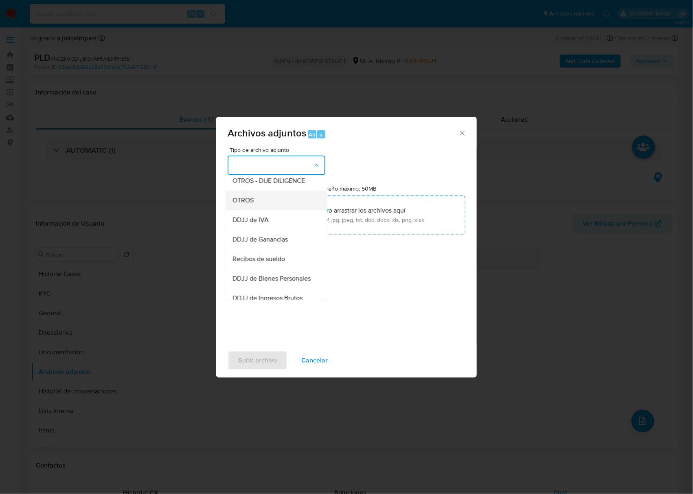
click at [246, 204] on span "OTROS" at bounding box center [243, 200] width 21 height 8
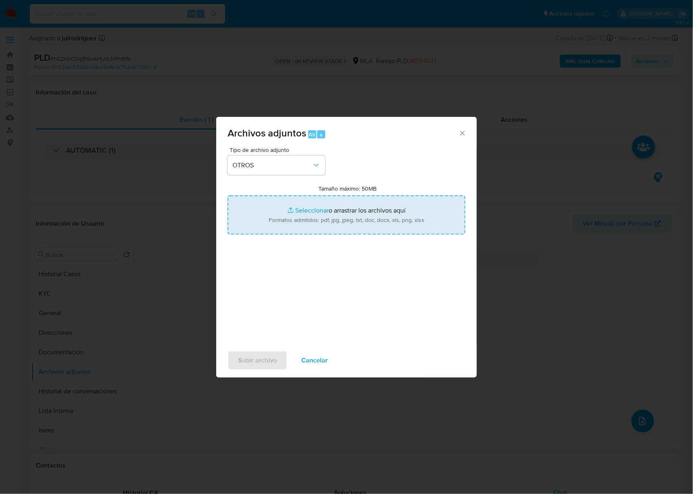
click at [331, 211] on input "Tamaño máximo: 50MB Seleccionar archivos" at bounding box center [347, 214] width 238 height 39
type input "C:\fakepath\Cobro de jubilación - 6981540 - hC2k0CDlgBGvAHUxLNPh51Sr.png"
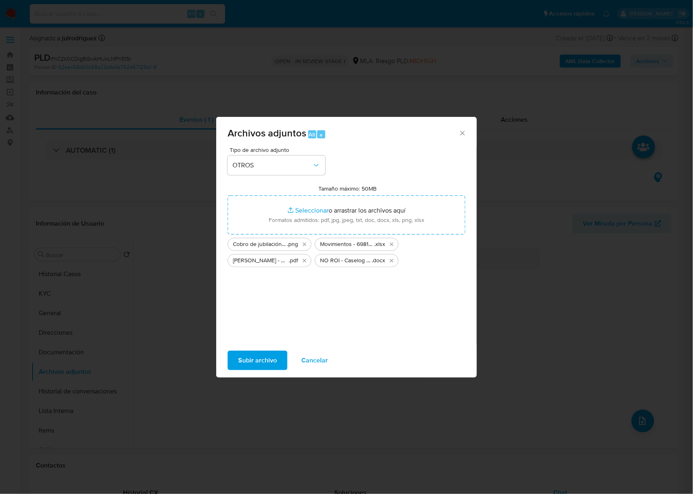
click at [246, 359] on span "Subir archivo" at bounding box center [257, 360] width 39 height 18
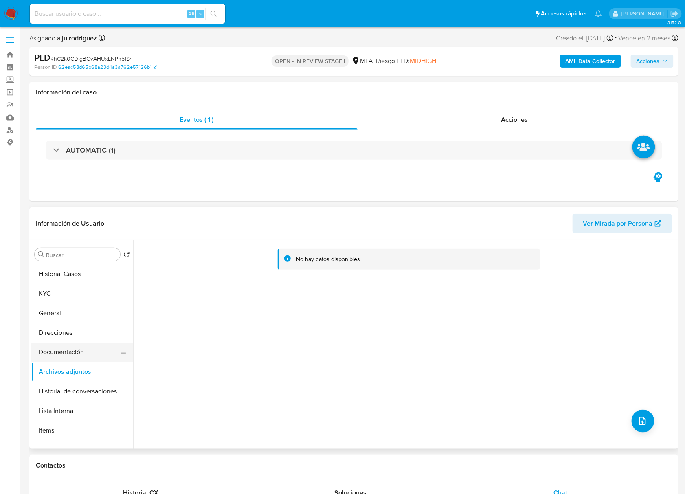
click at [66, 359] on button "Documentación" at bounding box center [78, 353] width 95 height 20
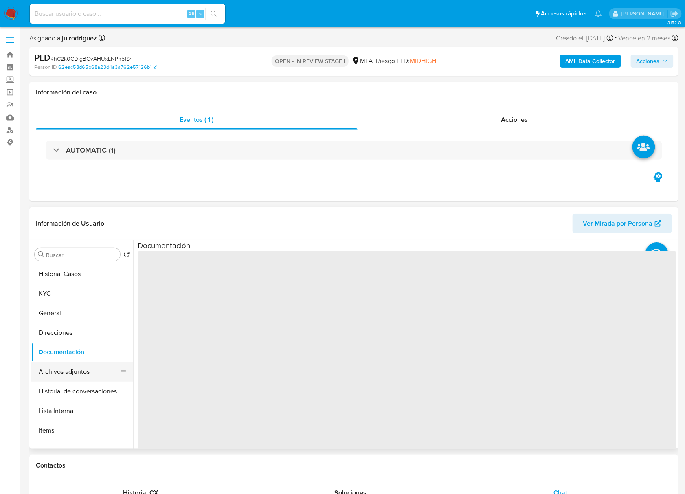
click at [68, 369] on button "Archivos adjuntos" at bounding box center [78, 372] width 95 height 20
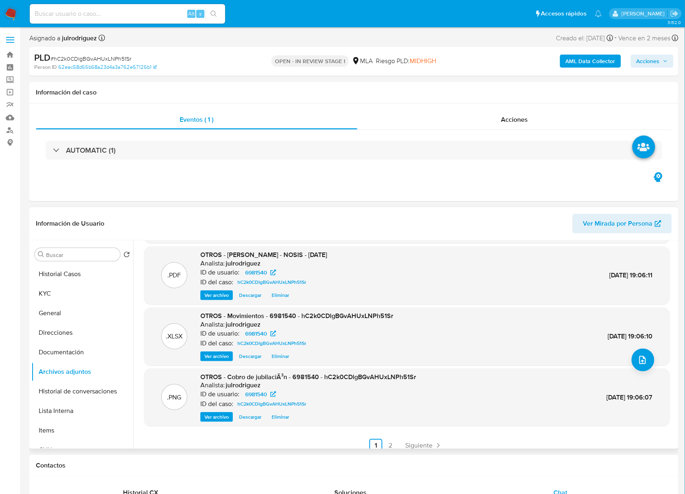
scroll to position [68, 0]
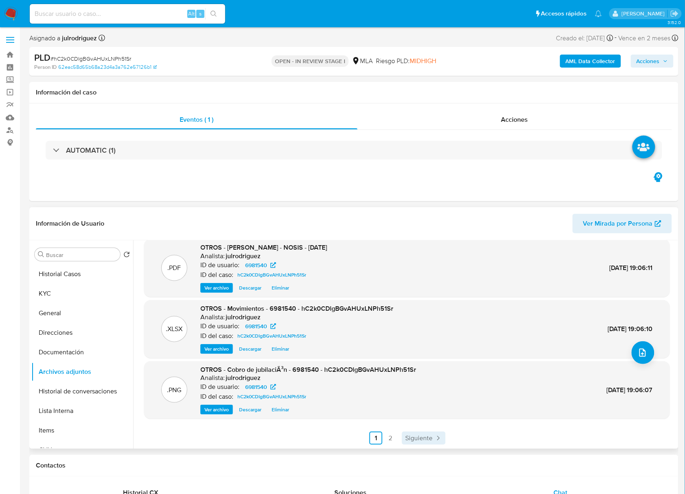
click at [419, 437] on span "Siguiente" at bounding box center [418, 438] width 27 height 7
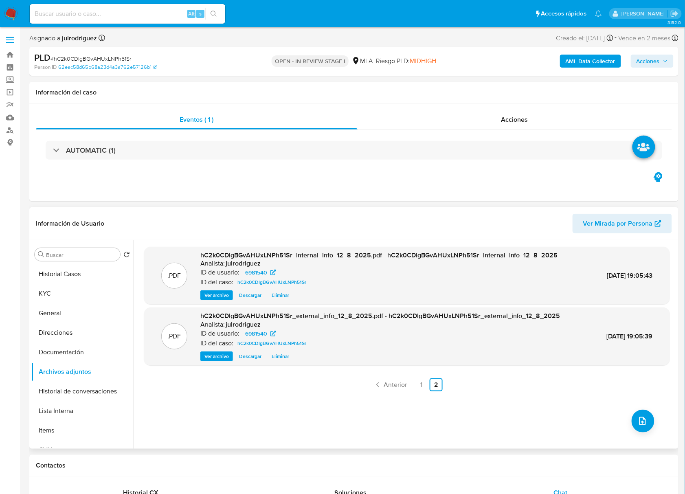
click at [649, 64] on span "Acciones" at bounding box center [648, 61] width 23 height 13
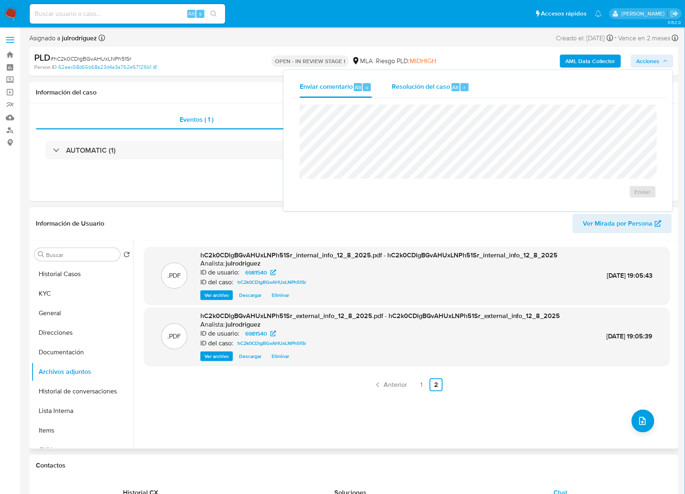
click at [450, 95] on div "Resolución del caso Alt r" at bounding box center [431, 87] width 78 height 21
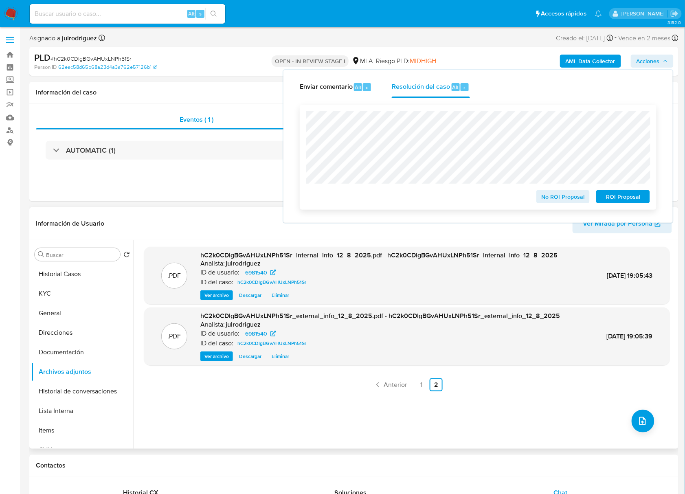
click at [558, 202] on span "No ROI Proposal" at bounding box center [563, 196] width 42 height 11
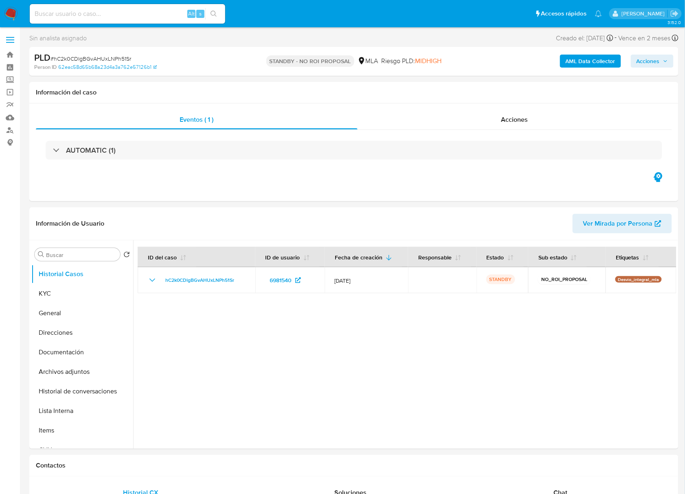
select select "10"
click at [118, 14] on input at bounding box center [127, 14] width 195 height 11
paste input "ZDMuiL7tCf6iYyguIHHNcrVx"
type input "ZDMuiL7tCf6iYyguIHHNcrVx"
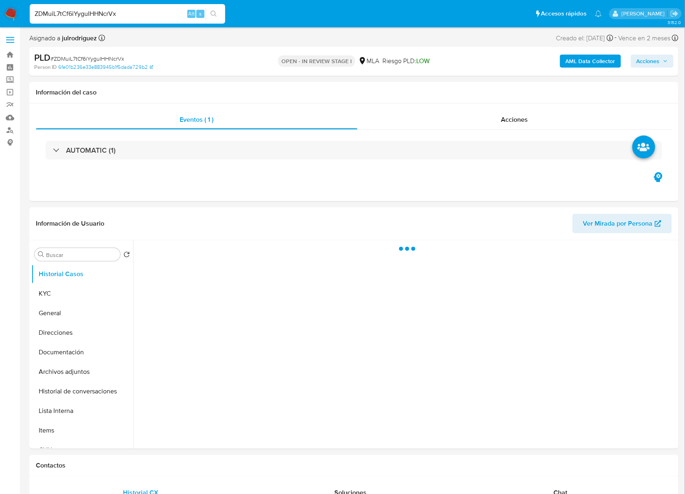
select select "10"
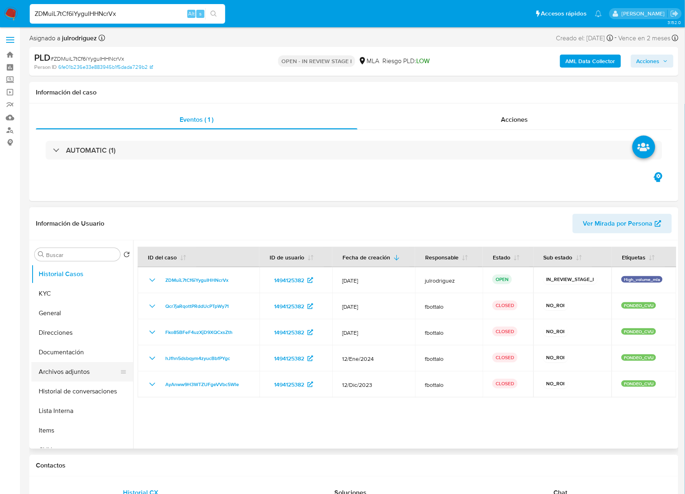
click at [72, 365] on button "Archivos adjuntos" at bounding box center [78, 372] width 95 height 20
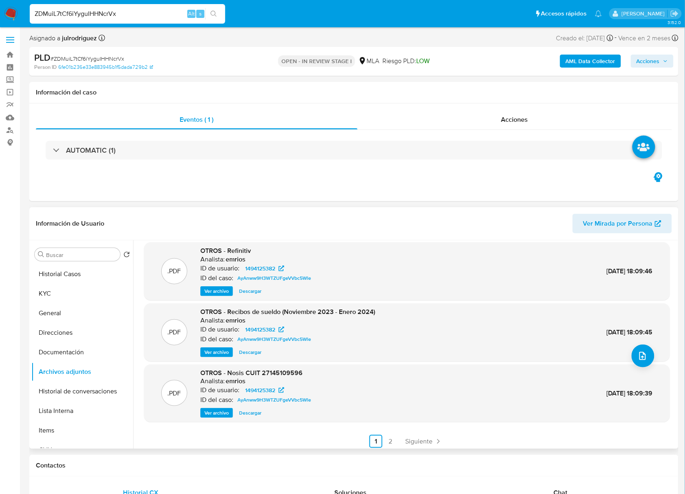
scroll to position [68, 0]
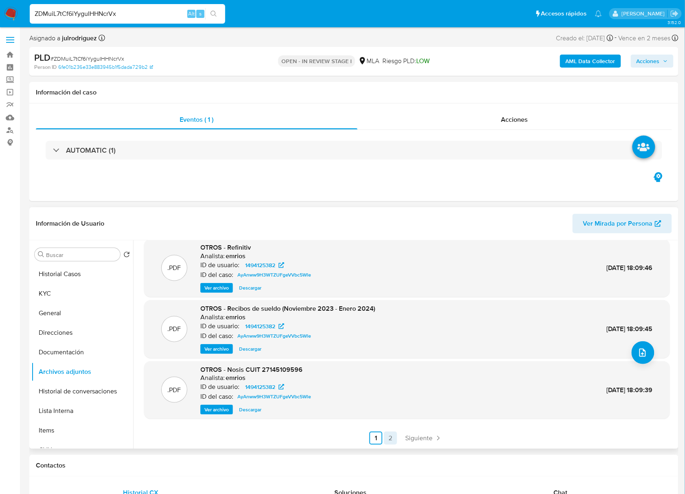
click at [393, 439] on link "2" at bounding box center [390, 438] width 13 height 13
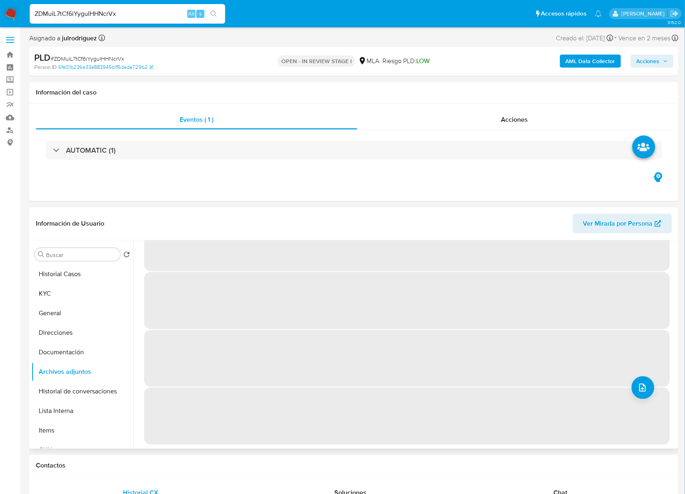
scroll to position [0, 0]
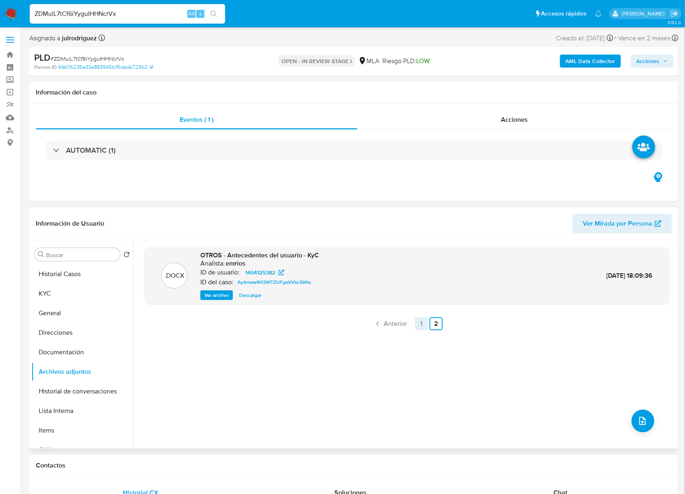
click at [422, 327] on link "1" at bounding box center [421, 323] width 13 height 13
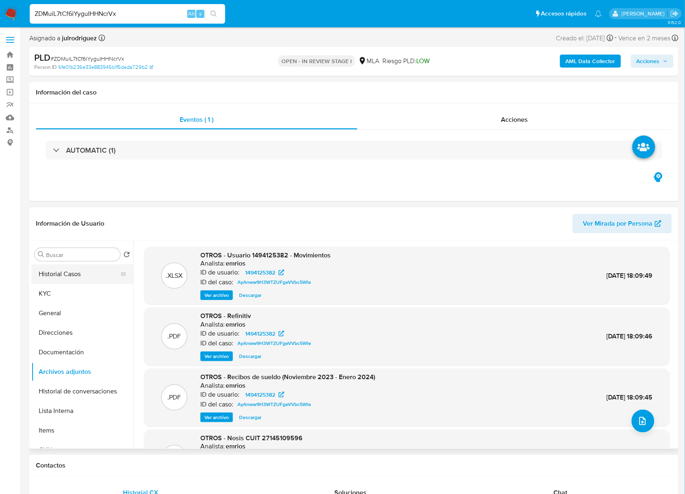
click at [79, 282] on button "Historial Casos" at bounding box center [78, 274] width 95 height 20
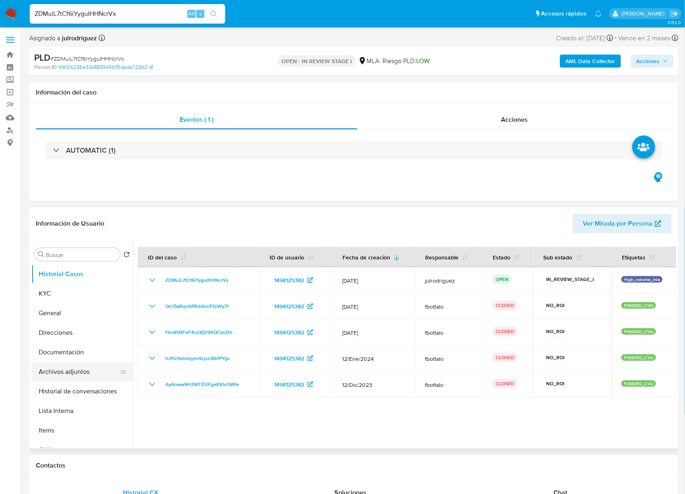
click at [85, 365] on button "Archivos adjuntos" at bounding box center [78, 372] width 95 height 20
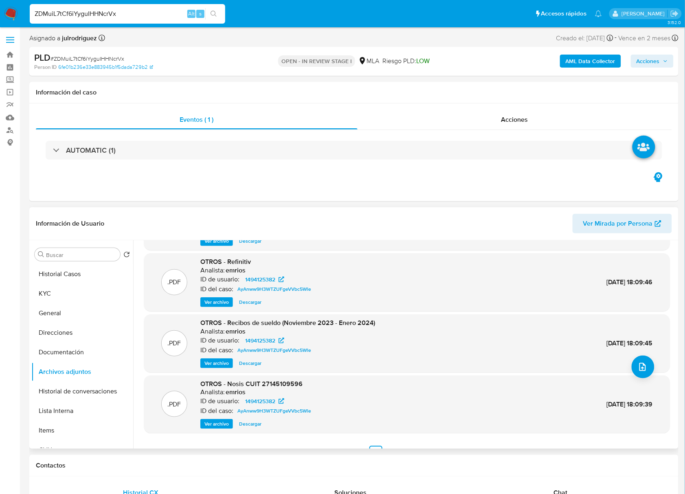
scroll to position [68, 0]
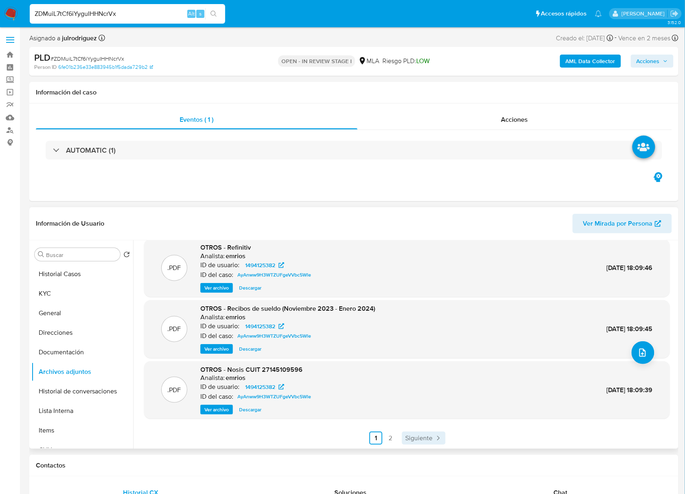
click at [416, 438] on span "Siguiente" at bounding box center [418, 438] width 27 height 7
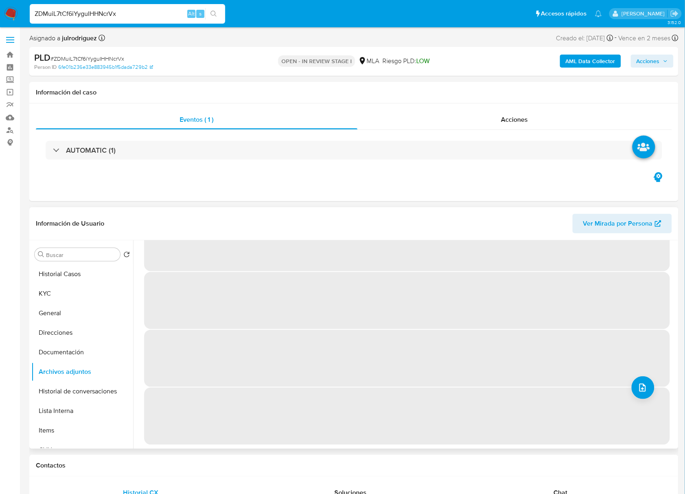
scroll to position [0, 0]
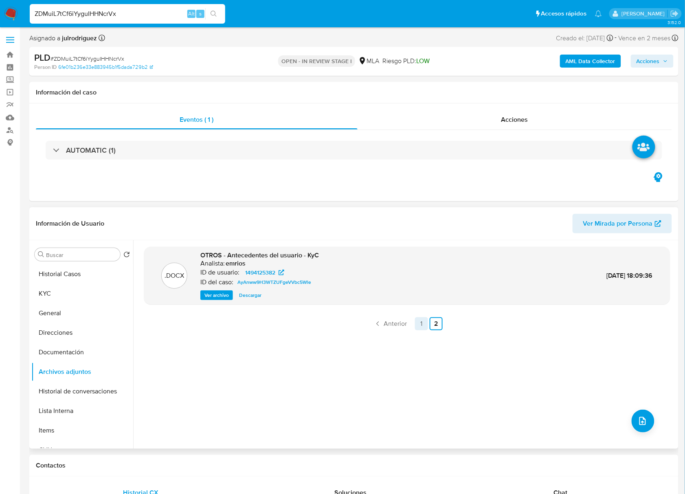
click at [420, 320] on link "1" at bounding box center [421, 323] width 13 height 13
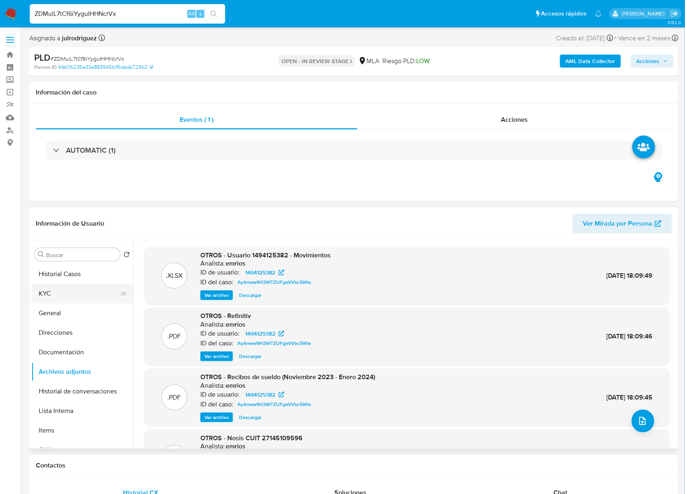
click at [79, 284] on button "KYC" at bounding box center [78, 294] width 95 height 20
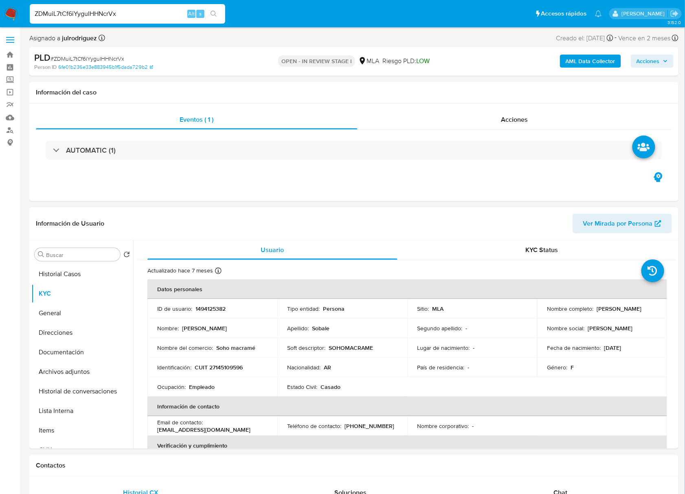
click at [228, 365] on p "CUIT 27145109596" at bounding box center [219, 367] width 48 height 7
copy p "27145109596"
click at [213, 309] on p "1494125382" at bounding box center [210, 308] width 30 height 7
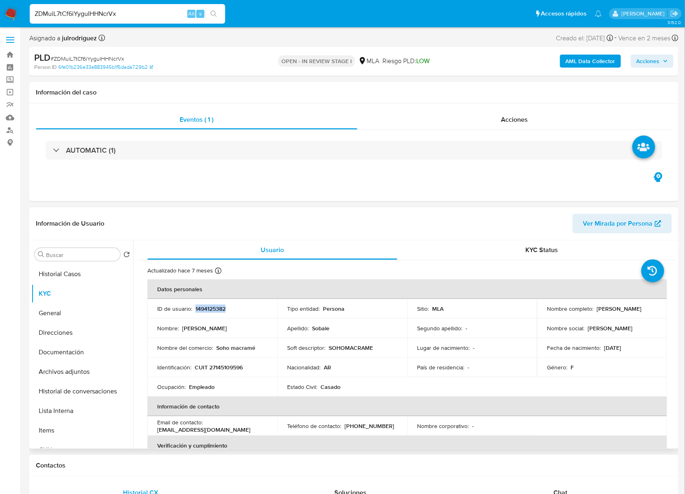
copy p "1494125382"
drag, startPoint x: 595, startPoint y: 307, endPoint x: 646, endPoint y: 308, distance: 50.5
click at [642, 308] on p "[PERSON_NAME]" at bounding box center [619, 308] width 45 height 7
copy p "[PERSON_NAME]"
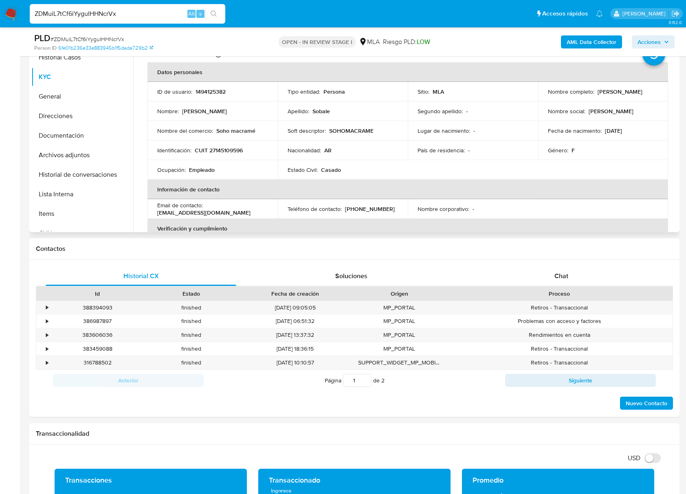
scroll to position [72, 0]
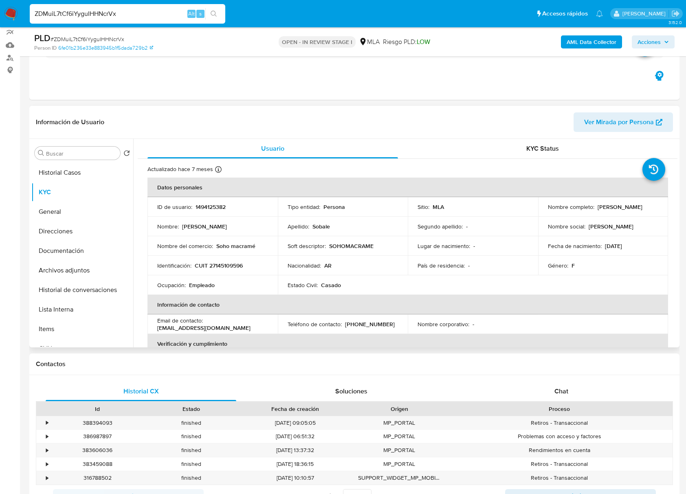
click at [213, 205] on p "1494125382" at bounding box center [210, 206] width 30 height 7
copy p "1494125382"
click at [101, 40] on span "# ZDMuiL7tCf6iYyguIHHNcrVx" at bounding box center [88, 39] width 74 height 8
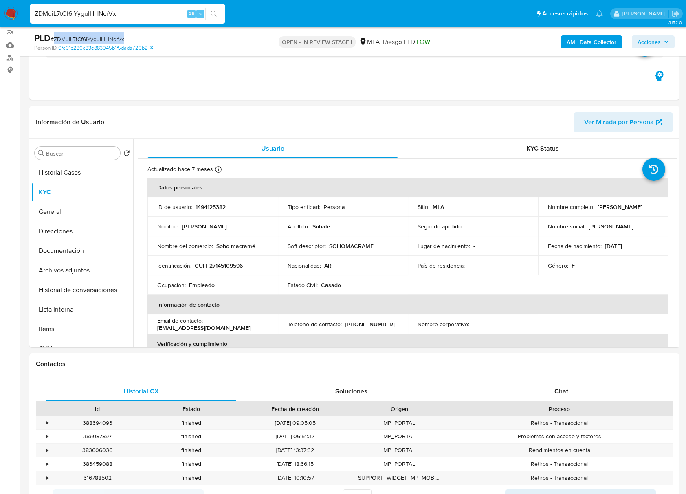
copy span "ZDMuiL7tCf6iYyguIHHNcrVx"
drag, startPoint x: 593, startPoint y: 206, endPoint x: 655, endPoint y: 209, distance: 62.0
click at [655, 209] on div "Nombre completo : [PERSON_NAME]" at bounding box center [603, 206] width 111 height 7
copy div "[PERSON_NAME]"
click at [238, 264] on p "CUIT 27145109596" at bounding box center [219, 265] width 48 height 7
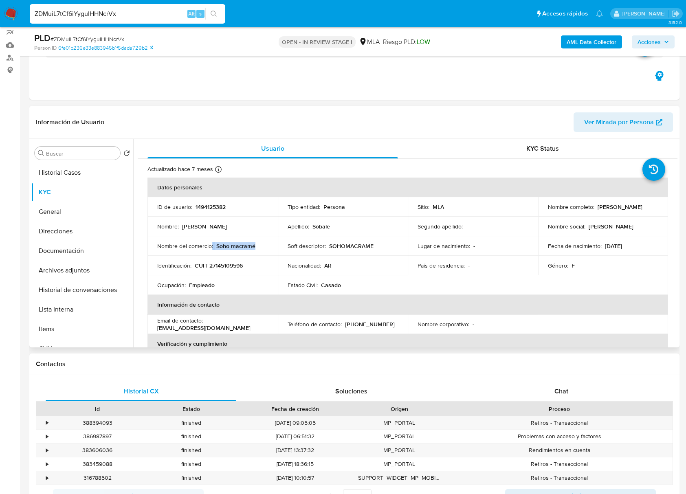
drag, startPoint x: 226, startPoint y: 247, endPoint x: 277, endPoint y: 248, distance: 51.7
click at [277, 248] on tr "Nombre del comercio : Soho macramé Soft descriptor : SOHOMACRAME Lugar de nacim…" at bounding box center [407, 246] width 520 height 20
copy div ": [PERSON_NAME]"
click at [216, 264] on p "CUIT 27145109596" at bounding box center [219, 265] width 48 height 7
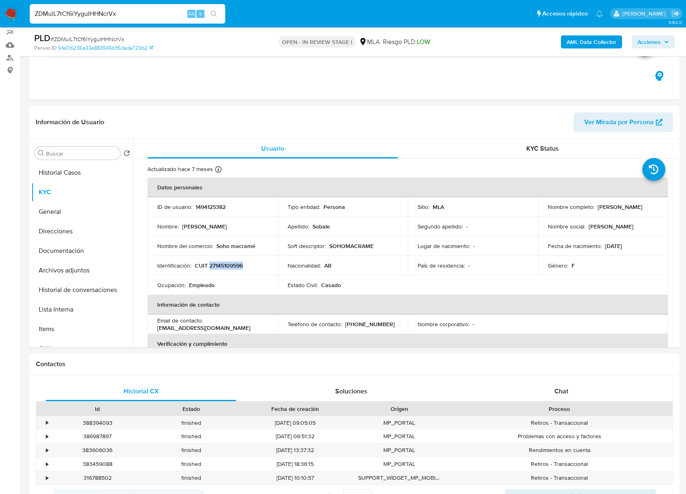
copy p "27145109596"
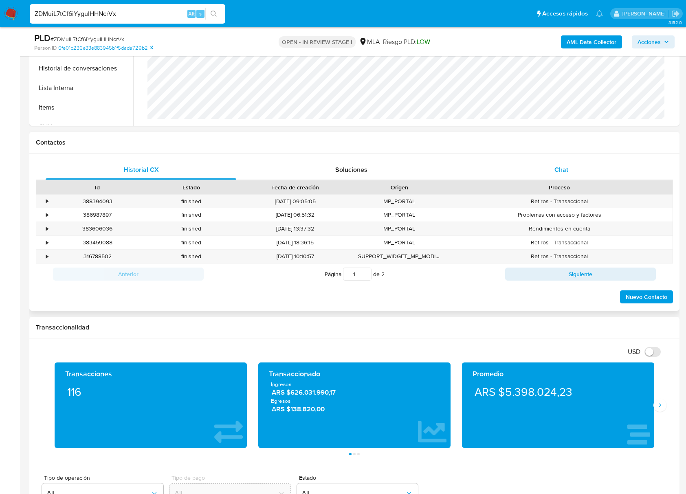
scroll to position [290, 0]
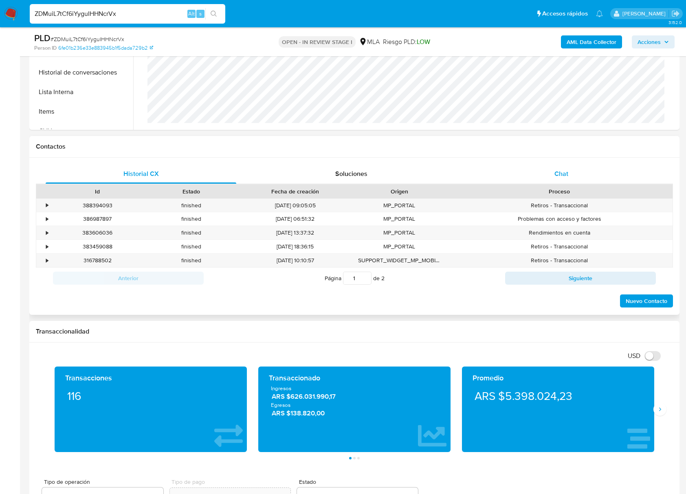
click at [560, 170] on span "Chat" at bounding box center [561, 173] width 14 height 9
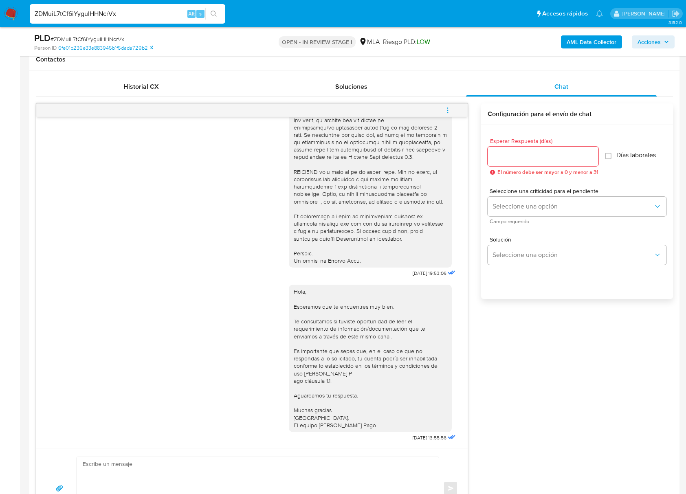
scroll to position [398, 0]
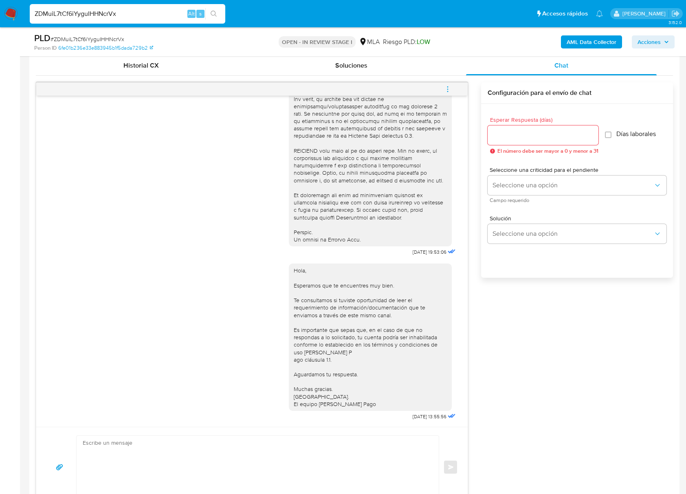
click at [446, 86] on icon "menu-action" at bounding box center [447, 89] width 7 height 7
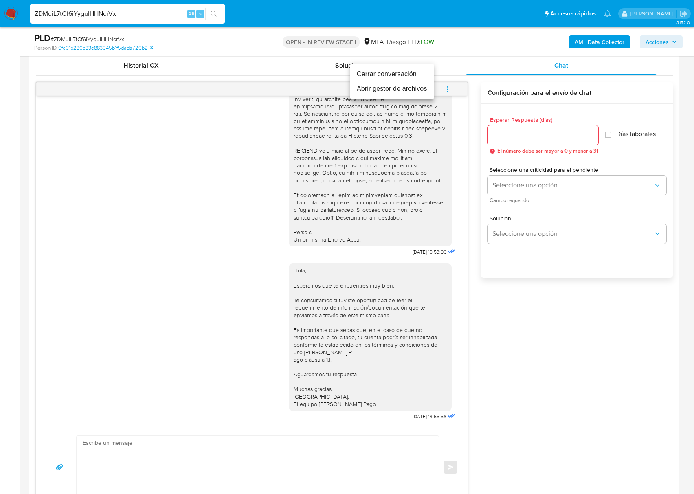
click at [364, 76] on li "Cerrar conversación" at bounding box center [391, 74] width 83 height 15
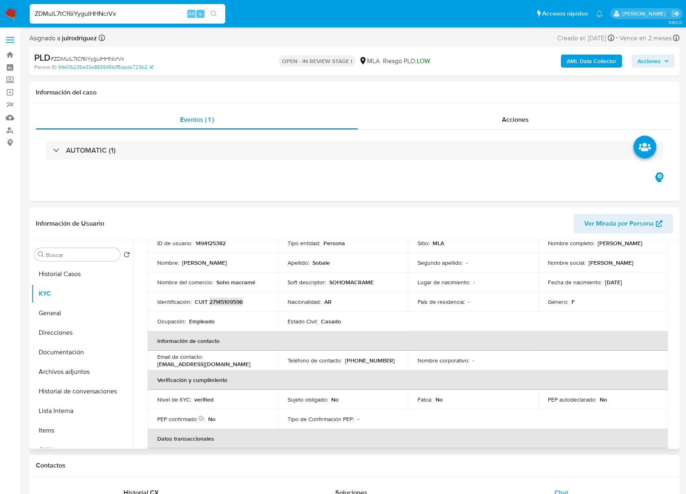
scroll to position [41, 0]
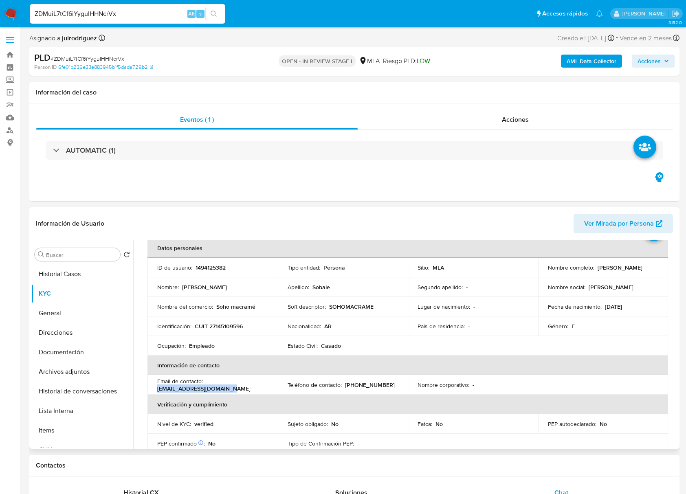
drag, startPoint x: 236, startPoint y: 388, endPoint x: 157, endPoint y: 390, distance: 79.0
click at [157, 390] on div "Email de contacto : [EMAIL_ADDRESS][DOMAIN_NAME]" at bounding box center [212, 385] width 111 height 15
copy p "[EMAIL_ADDRESS][DOMAIN_NAME]"
drag, startPoint x: 255, startPoint y: 306, endPoint x: 214, endPoint y: 307, distance: 41.1
click at [214, 307] on div "Nombre del comercio : Soho macramé" at bounding box center [212, 306] width 111 height 7
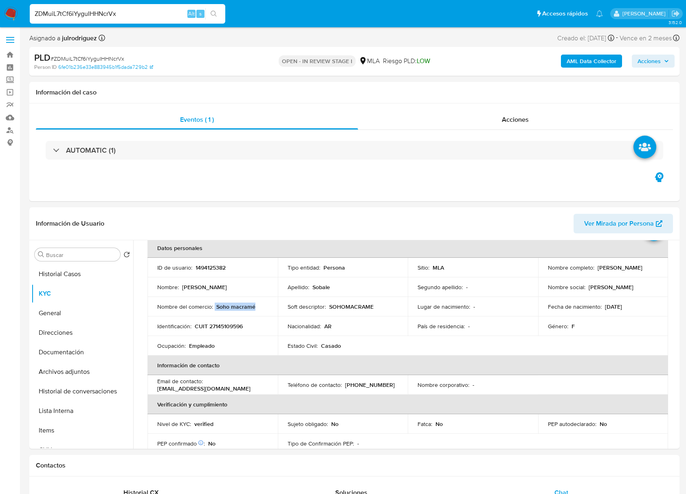
copy div "Soho macramé"
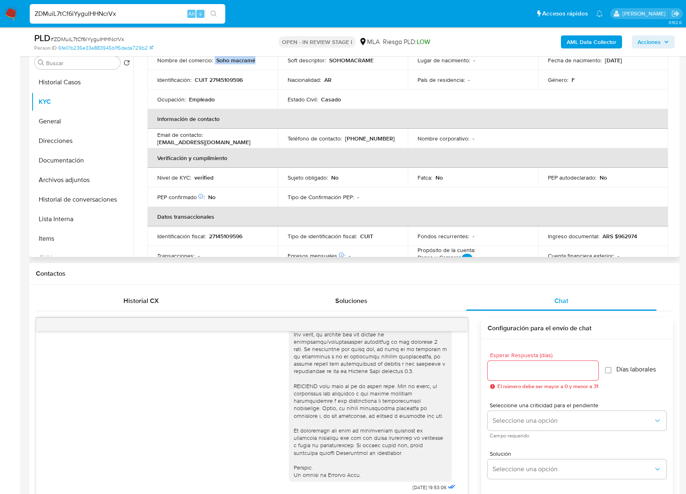
scroll to position [0, 0]
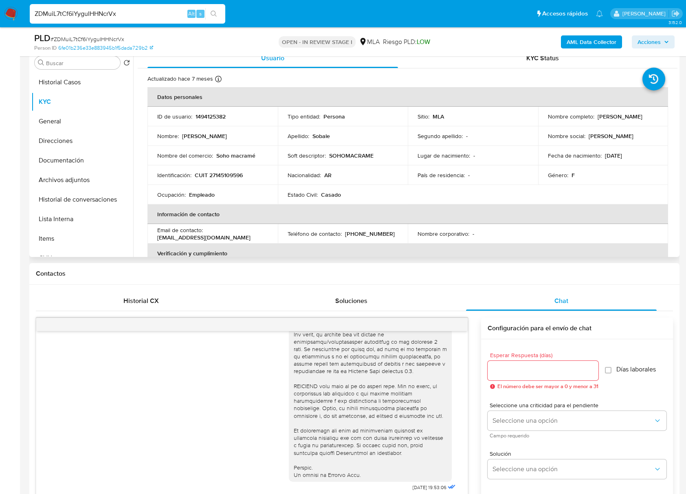
click at [208, 115] on p "1494125382" at bounding box center [210, 116] width 30 height 7
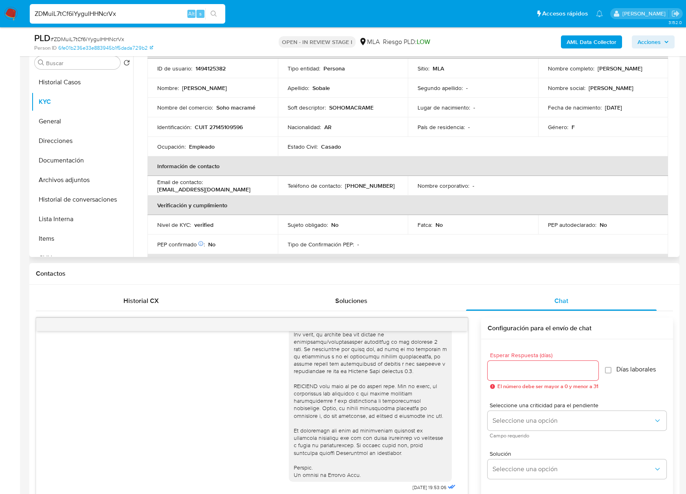
scroll to position [41, 0]
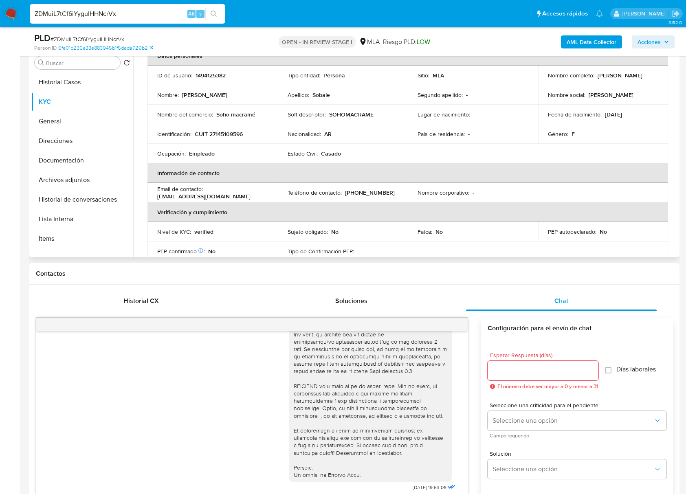
click at [215, 77] on p "1494125382" at bounding box center [210, 75] width 30 height 7
click at [114, 39] on span "# ZDMuiL7tCf6iYyguIHHNcrVx" at bounding box center [88, 39] width 74 height 8
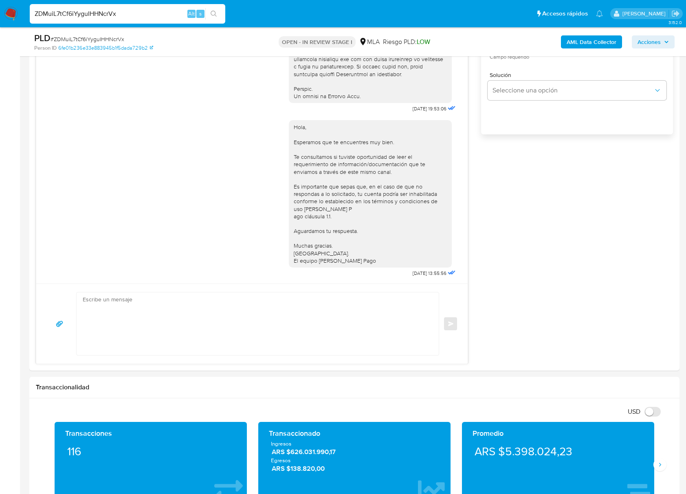
scroll to position [0, 0]
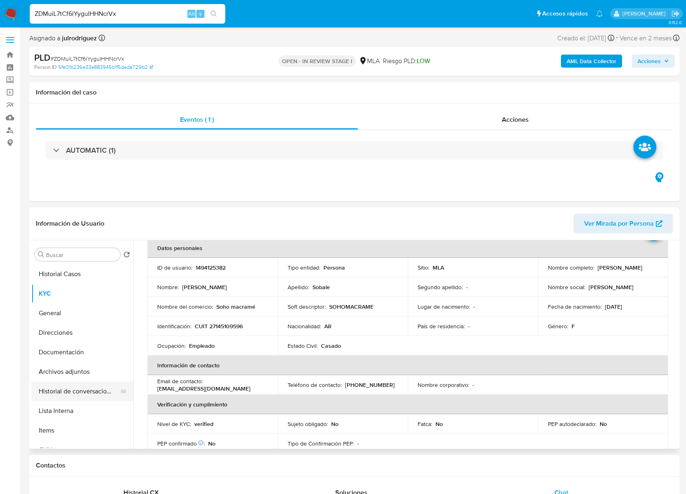
click at [70, 393] on button "Historial de conversaciones" at bounding box center [78, 392] width 95 height 20
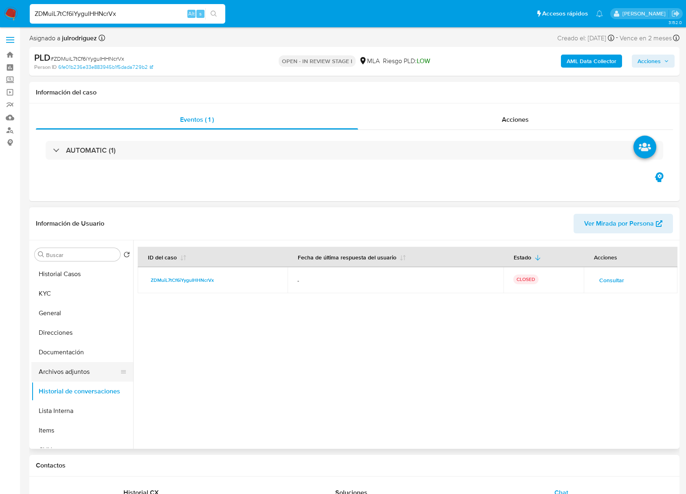
click at [69, 372] on button "Archivos adjuntos" at bounding box center [78, 372] width 95 height 20
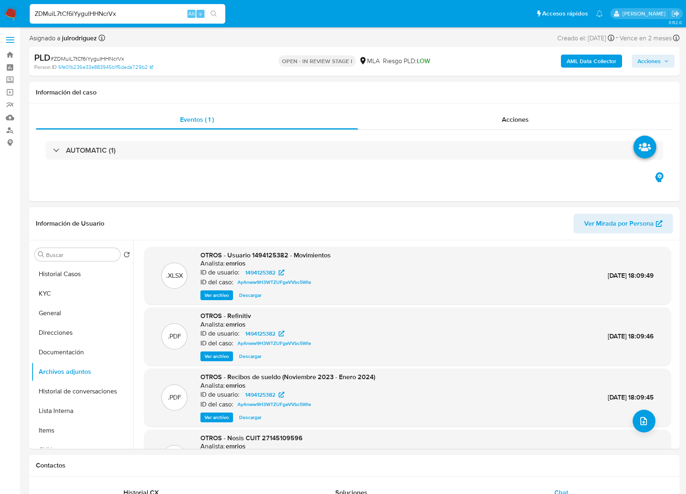
click at [581, 61] on b "AML Data Collector" at bounding box center [592, 61] width 50 height 13
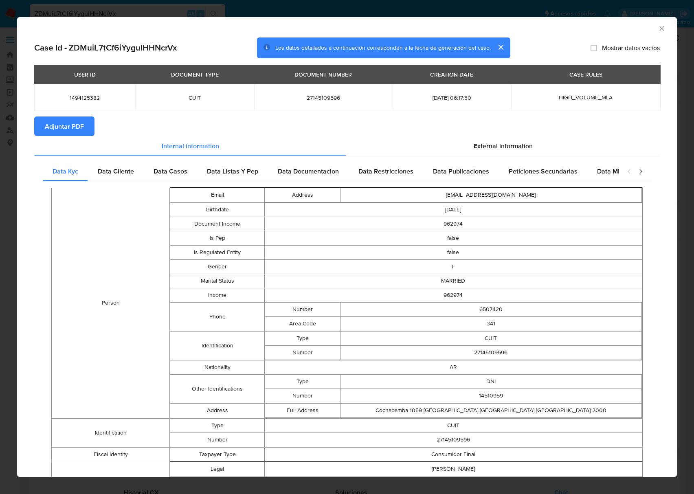
click at [85, 132] on button "Adjuntar PDF" at bounding box center [64, 126] width 60 height 20
click at [657, 26] on div "AML Data Collector" at bounding box center [347, 27] width 660 height 20
click at [658, 27] on icon "Cerrar ventana" at bounding box center [662, 28] width 8 height 8
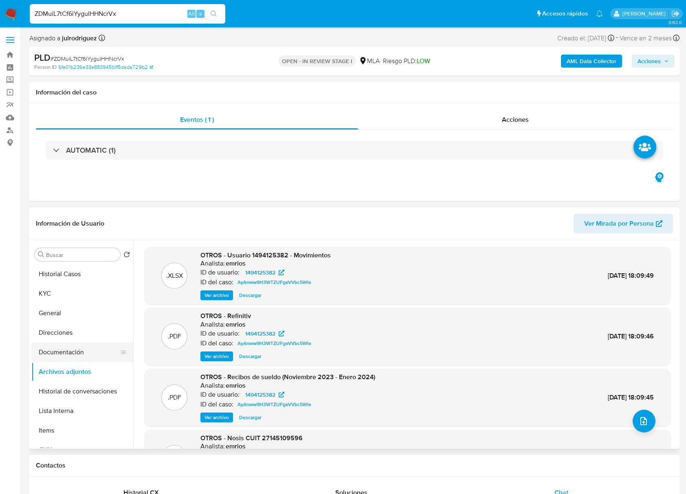
click at [72, 354] on button "Documentación" at bounding box center [78, 353] width 95 height 20
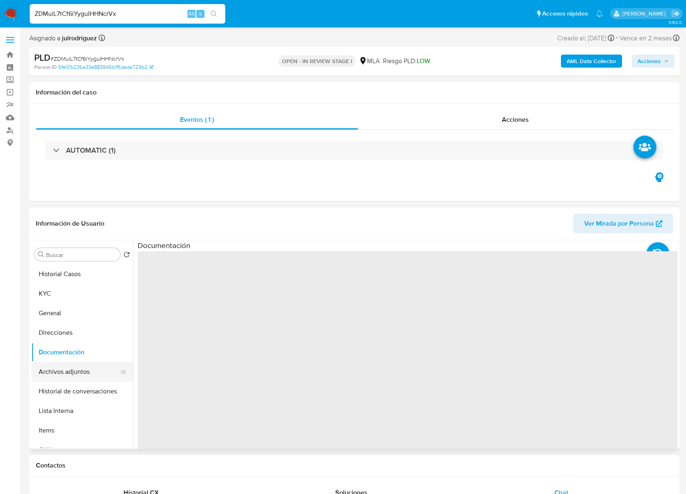
click at [73, 369] on button "Archivos adjuntos" at bounding box center [78, 372] width 95 height 20
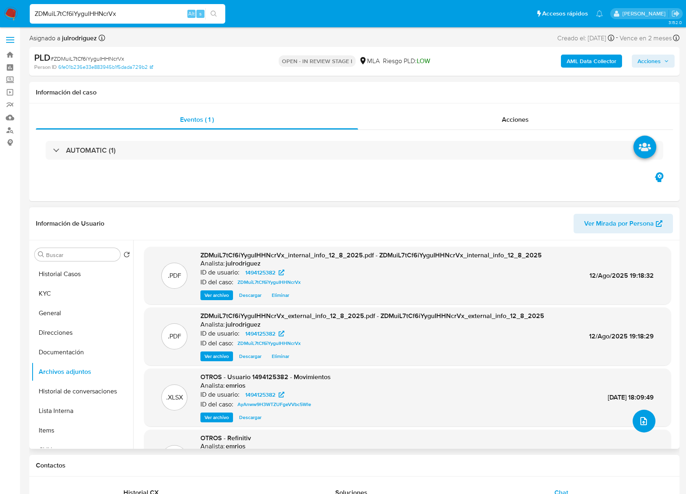
click at [643, 424] on icon "upload-file" at bounding box center [644, 421] width 10 height 10
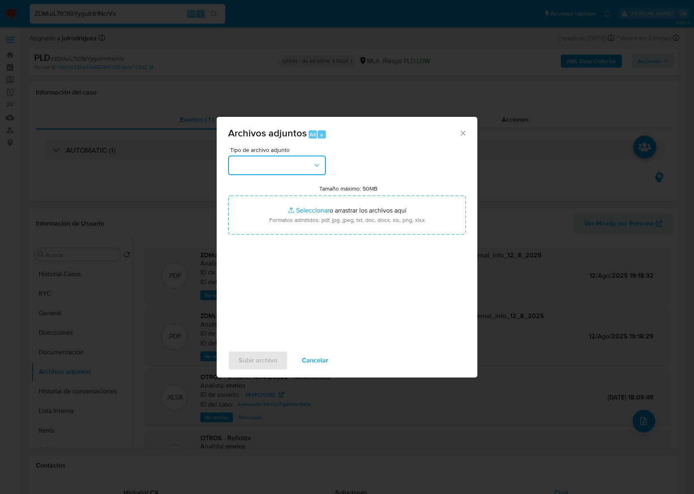
click at [302, 169] on button "button" at bounding box center [277, 166] width 98 height 20
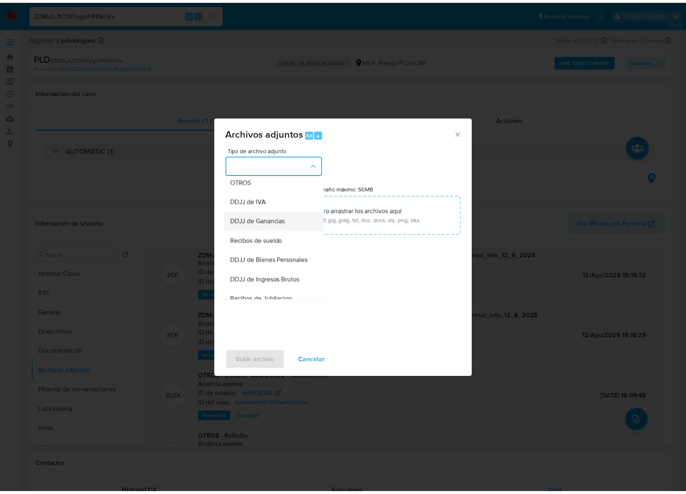
scroll to position [163, 0]
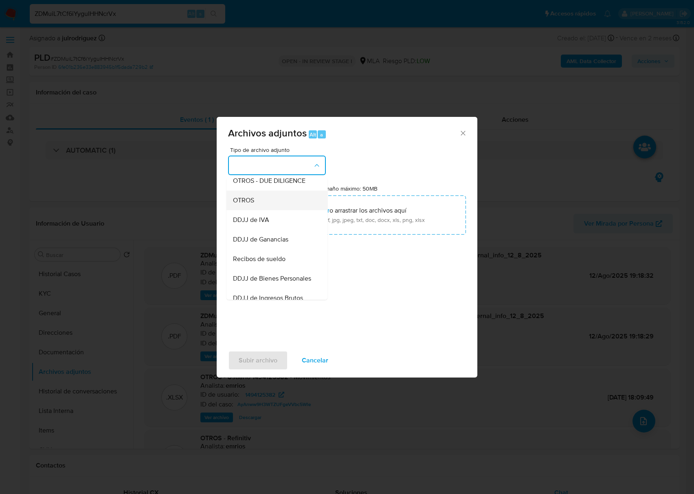
click at [246, 204] on span "OTROS" at bounding box center [243, 200] width 21 height 8
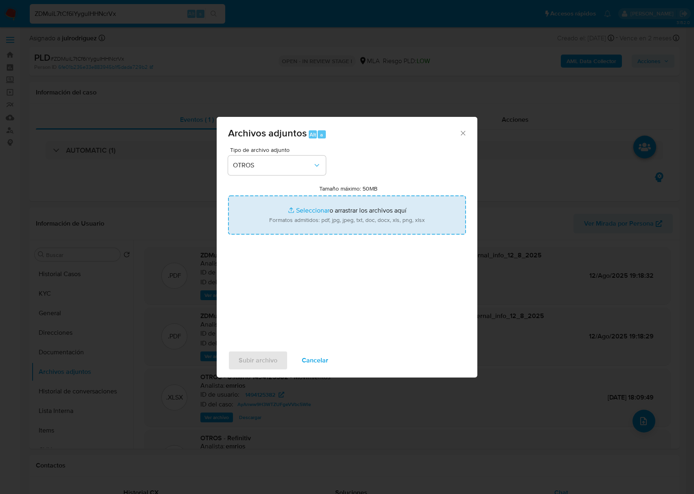
click at [323, 213] on input "Tamaño máximo: 50MB Seleccionar archivos" at bounding box center [347, 214] width 238 height 39
type input "C:\fakepath\Movimientos - 1494125382 - ZDMuiL7tCf6iYyguIHHNcrVx.xlsx"
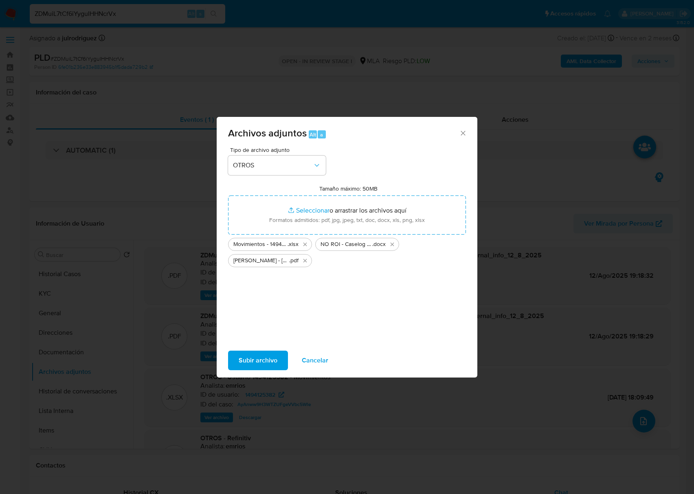
click at [251, 365] on span "Subir archivo" at bounding box center [258, 360] width 39 height 18
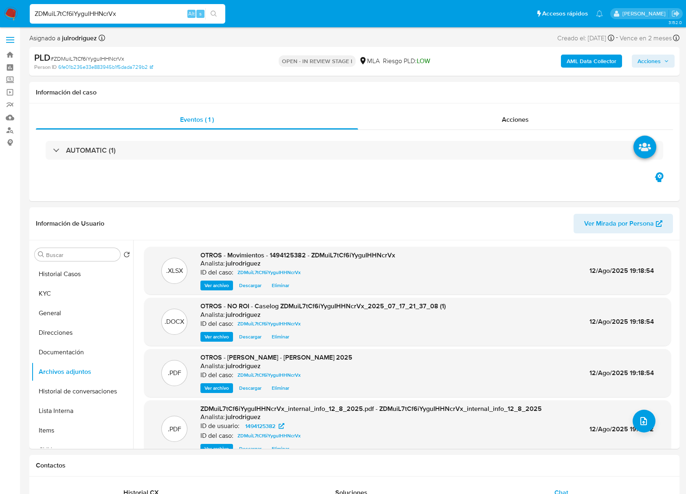
click at [645, 57] on span "Acciones" at bounding box center [648, 61] width 23 height 13
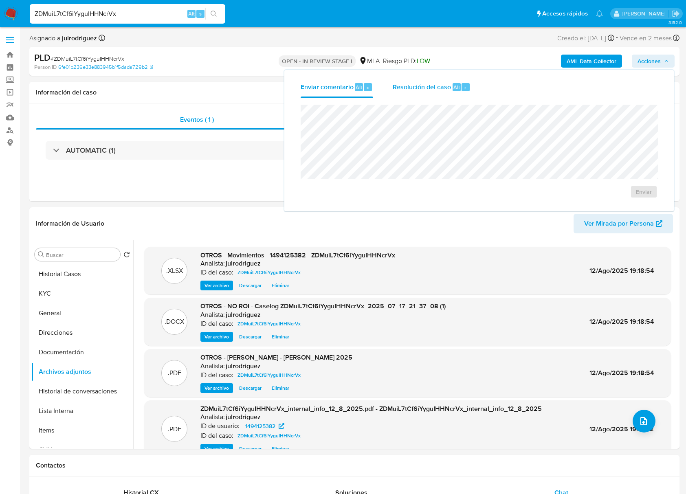
click at [427, 92] on div "Resolución del caso Alt r" at bounding box center [432, 87] width 78 height 21
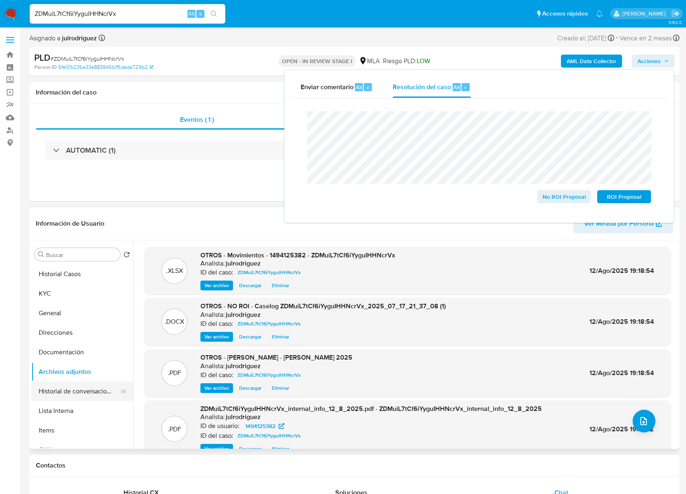
click at [80, 388] on button "Historial de conversaciones" at bounding box center [78, 392] width 95 height 20
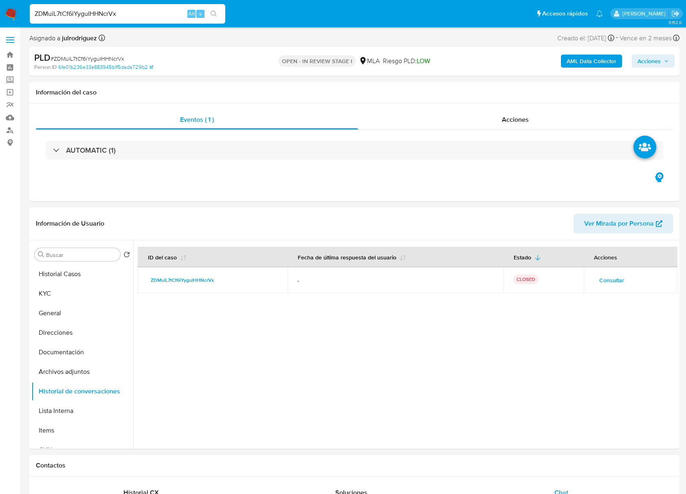
click at [653, 61] on span "Acciones" at bounding box center [648, 61] width 23 height 13
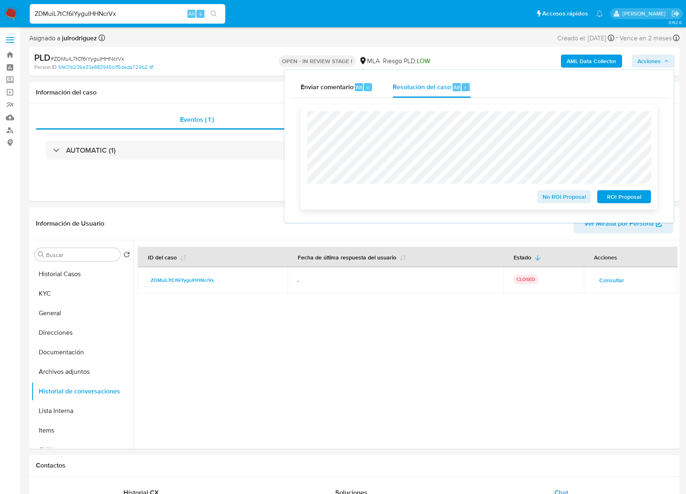
click at [547, 200] on span "No ROI Proposal" at bounding box center [564, 196] width 42 height 11
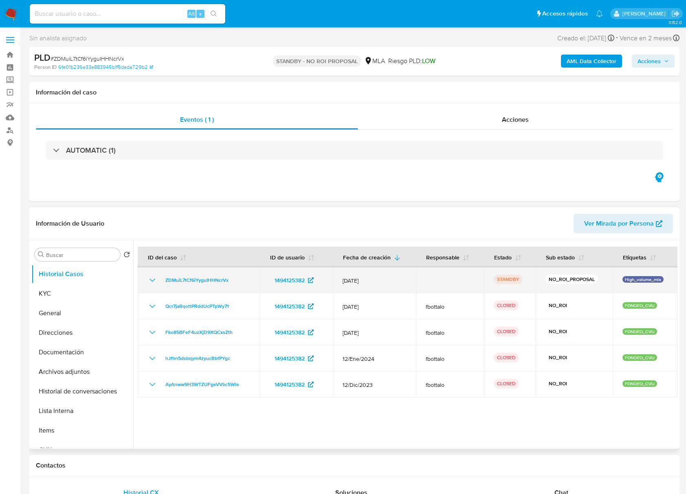
select select "10"
